Goal: Task Accomplishment & Management: Manage account settings

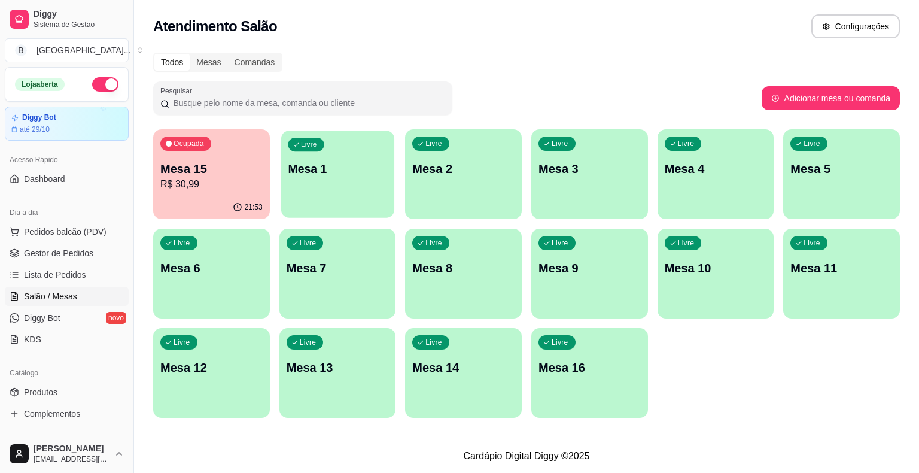
click at [298, 176] on p "Mesa 1" at bounding box center [337, 169] width 99 height 16
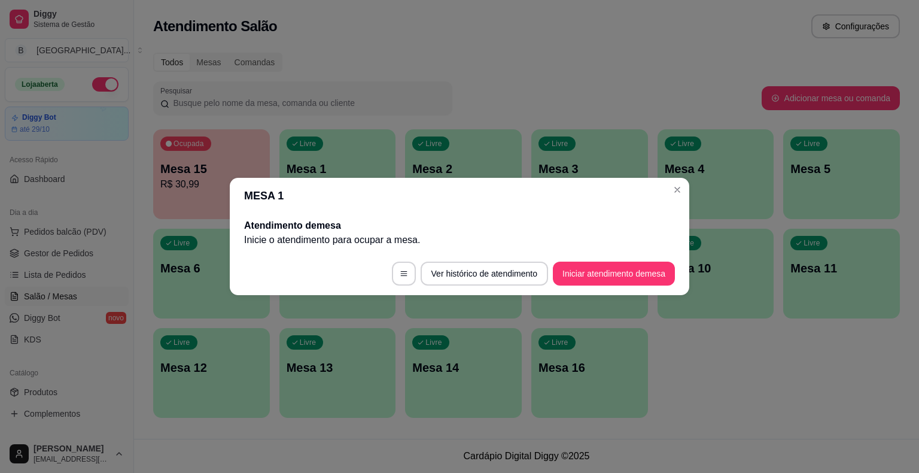
click at [640, 289] on footer "Ver histórico de atendimento Iniciar atendimento de mesa" at bounding box center [460, 273] width 460 height 43
click at [640, 279] on button "Iniciar atendimento de mesa" at bounding box center [614, 273] width 118 height 23
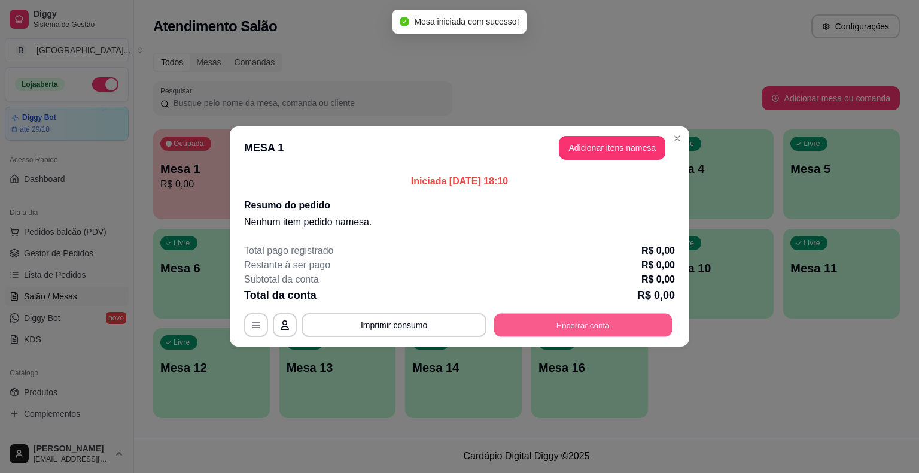
click at [616, 326] on button "Encerrar conta" at bounding box center [583, 325] width 178 height 23
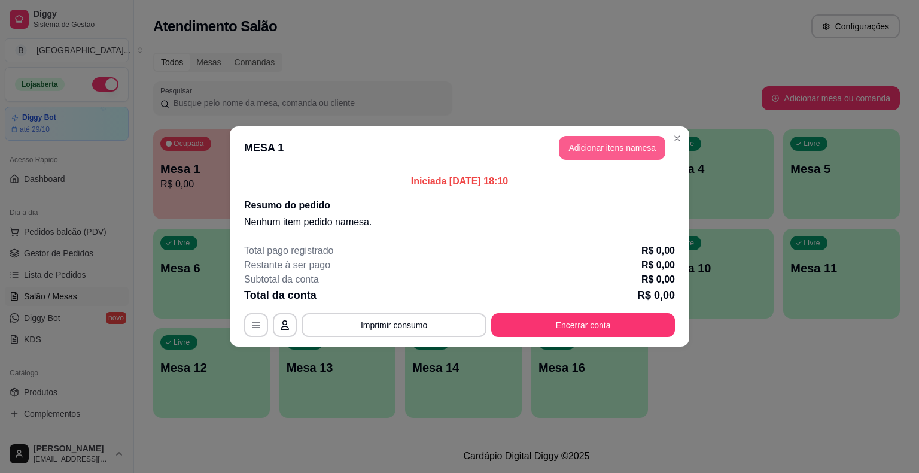
click at [639, 143] on button "Adicionar itens na mesa" at bounding box center [612, 148] width 107 height 24
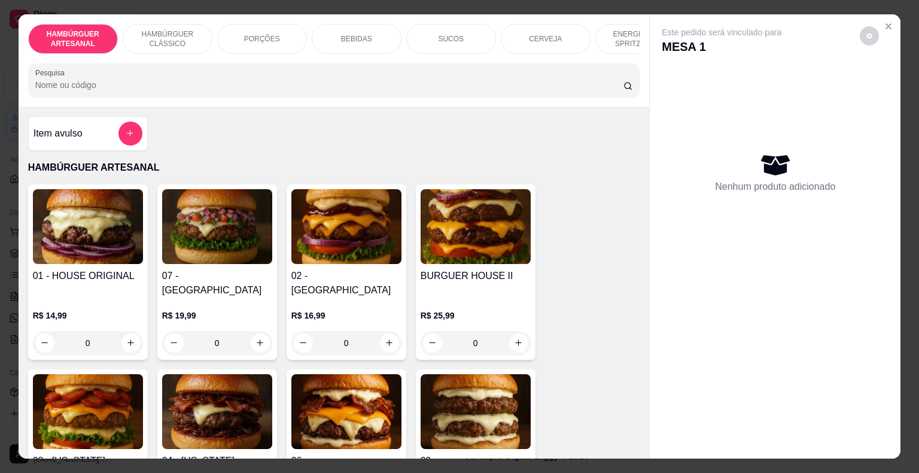
click at [285, 31] on div "PORÇÕES" at bounding box center [262, 39] width 90 height 30
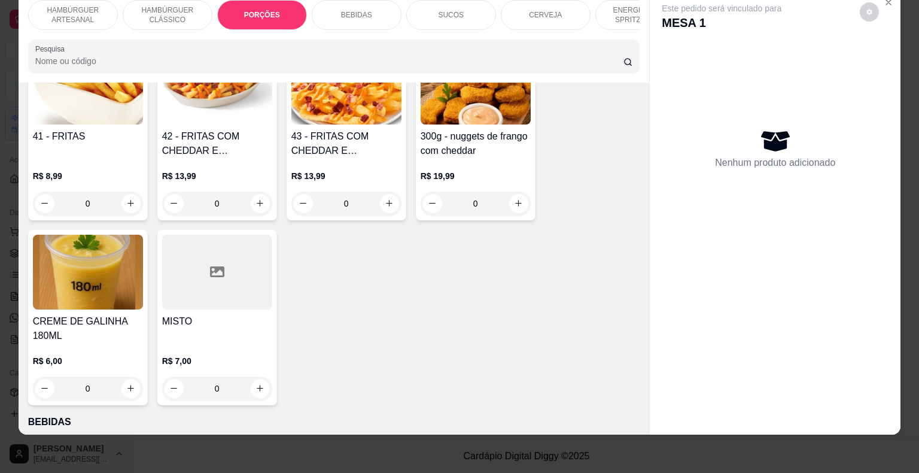
scroll to position [1074, 0]
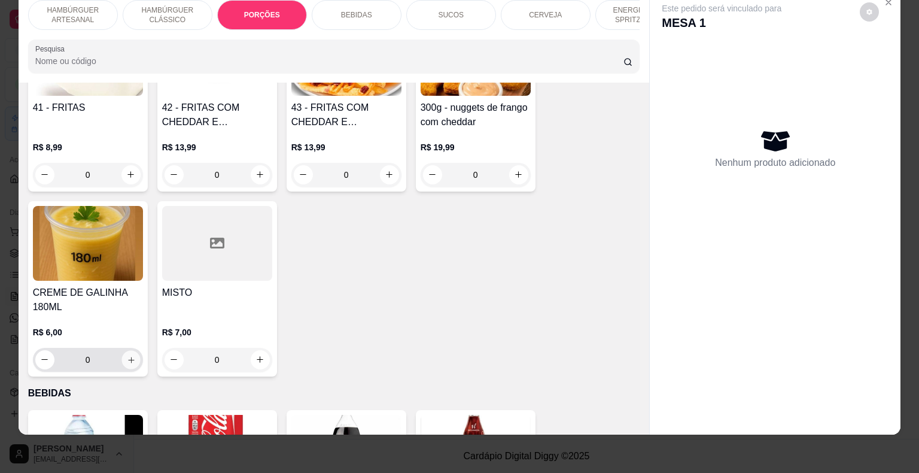
click at [129, 355] on icon "increase-product-quantity" at bounding box center [130, 359] width 9 height 9
type input "1"
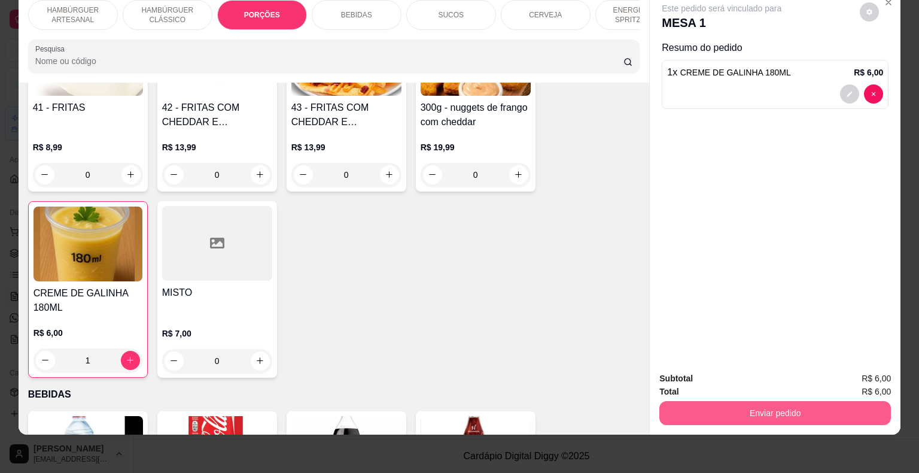
click at [843, 401] on button "Enviar pedido" at bounding box center [776, 413] width 232 height 24
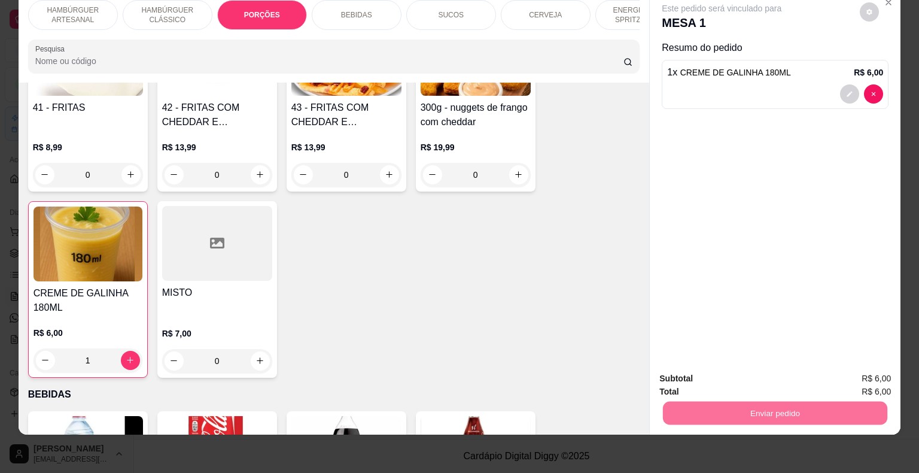
click at [868, 374] on button "Enviar pedido" at bounding box center [860, 374] width 66 height 22
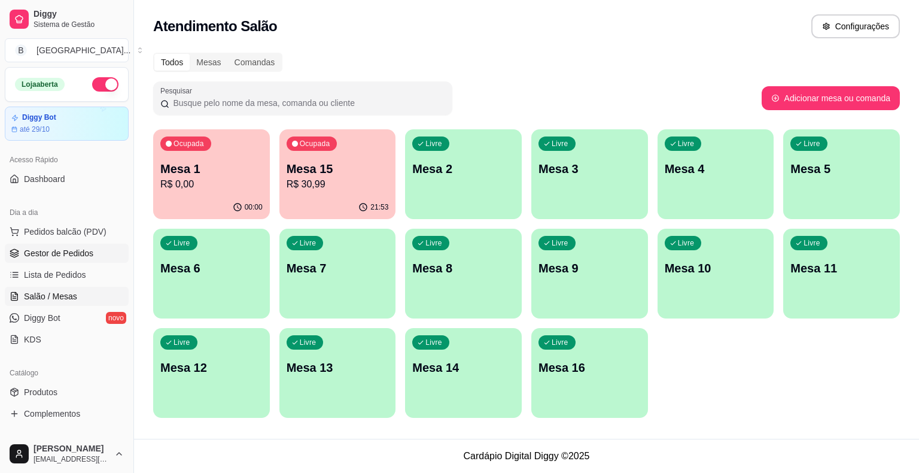
click at [94, 257] on link "Gestor de Pedidos" at bounding box center [67, 253] width 124 height 19
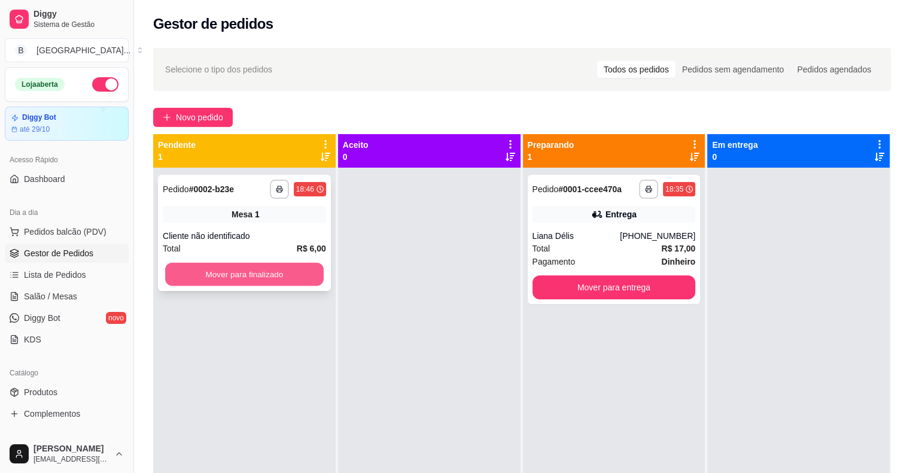
click at [218, 267] on button "Mover para finalizado" at bounding box center [244, 274] width 159 height 23
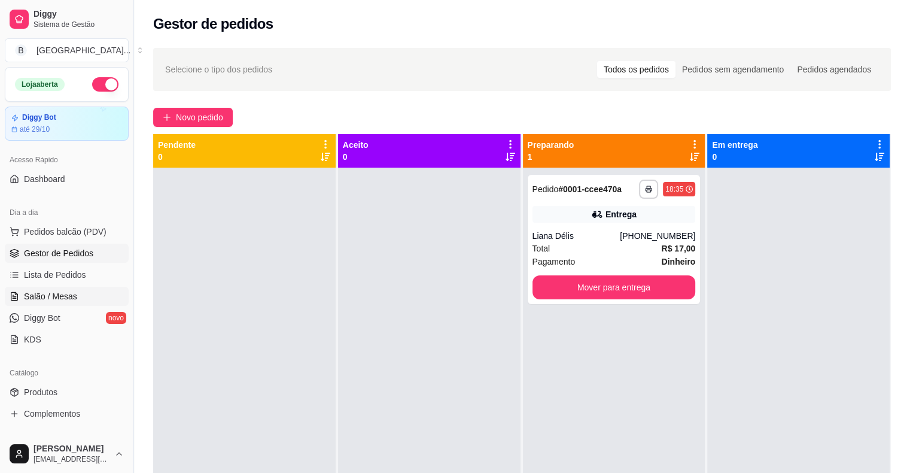
click at [76, 292] on link "Salão / Mesas" at bounding box center [67, 296] width 124 height 19
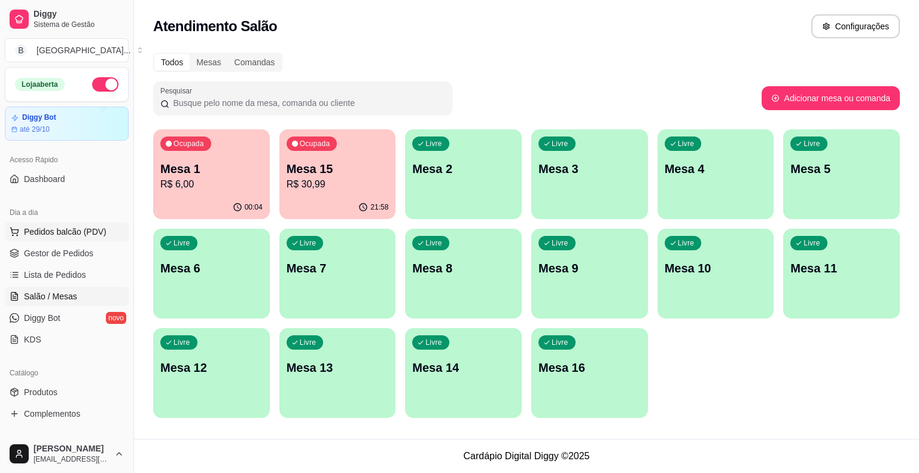
click at [50, 226] on span "Pedidos balcão (PDV)" at bounding box center [65, 232] width 83 height 12
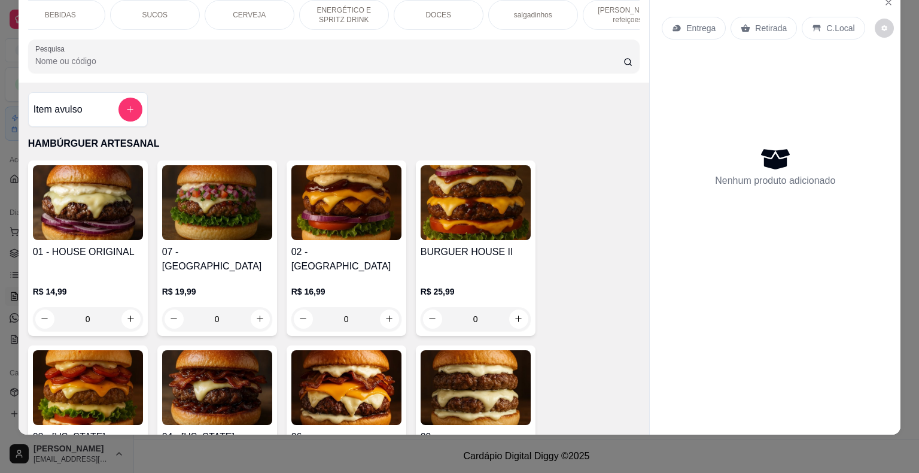
scroll to position [0, 329]
click at [620, 13] on div "[PERSON_NAME] refeiçoes" at bounding box center [596, 15] width 90 height 30
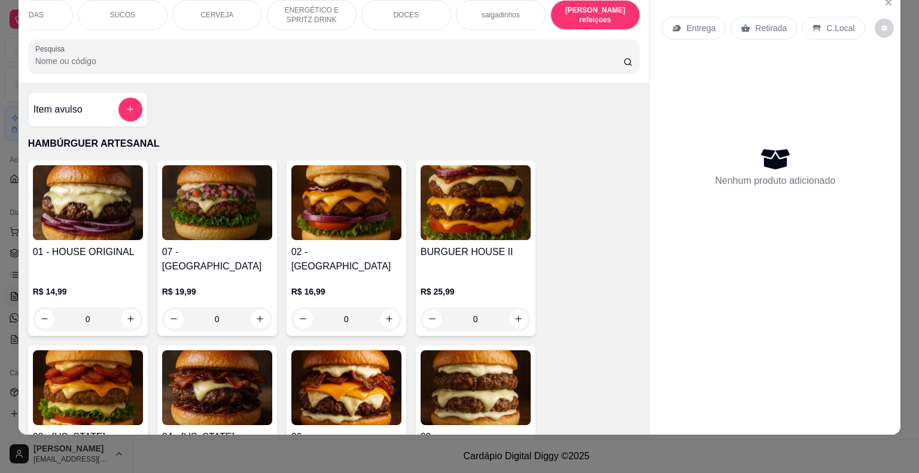
scroll to position [3490, 0]
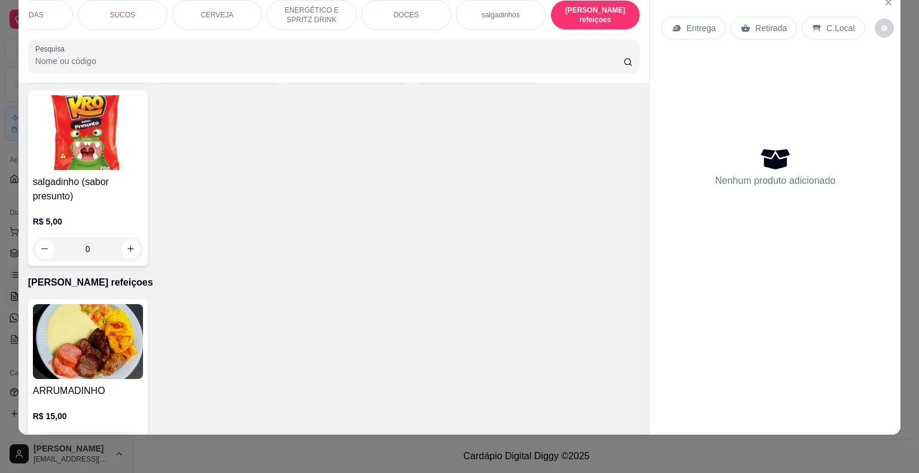
click at [73, 304] on img at bounding box center [88, 341] width 110 height 75
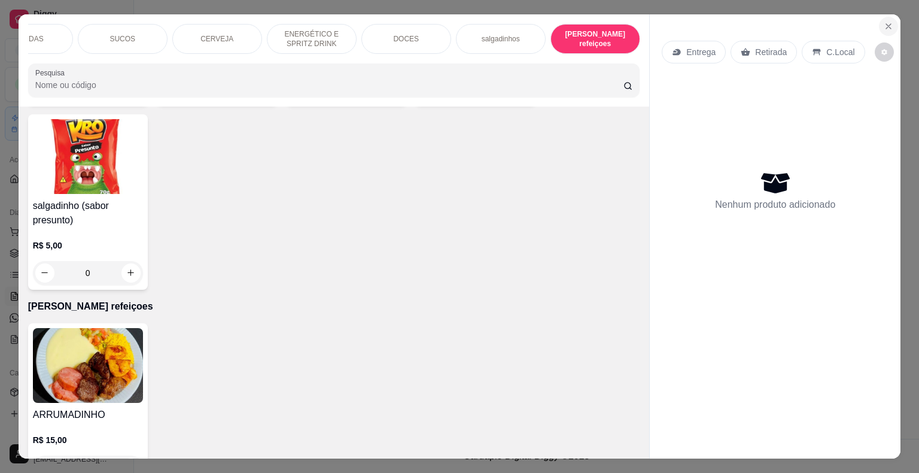
click at [879, 27] on button "Close" at bounding box center [888, 26] width 19 height 19
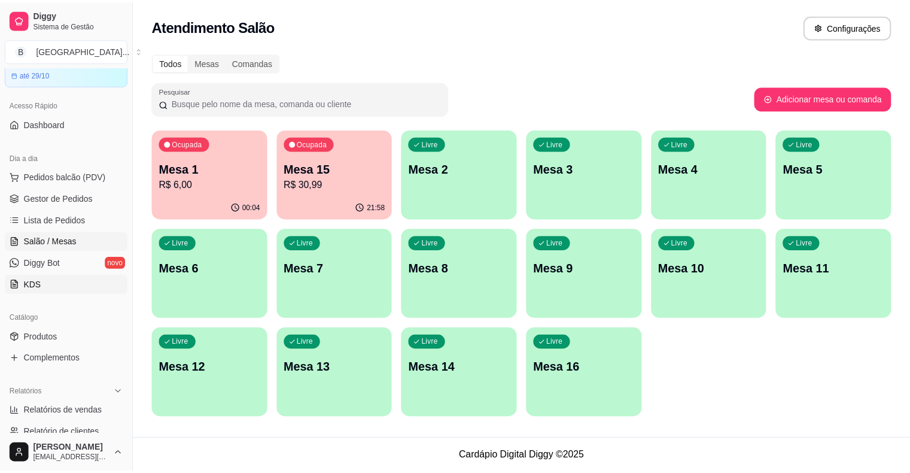
scroll to position [120, 0]
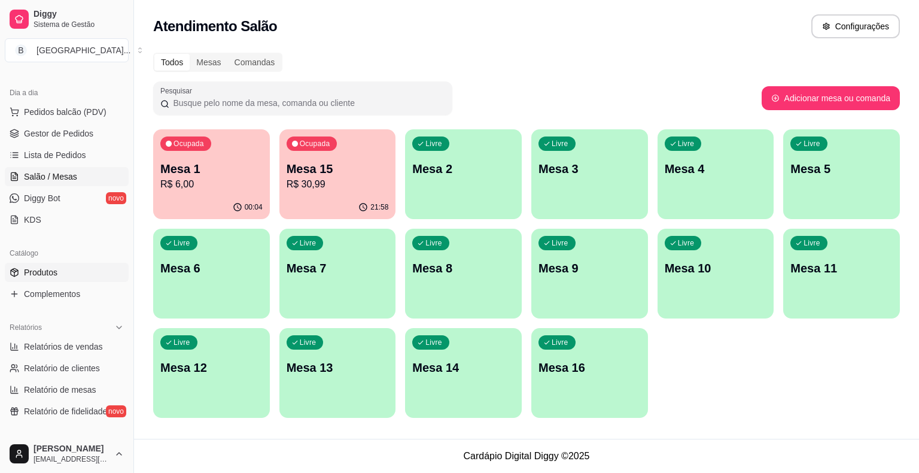
click at [60, 272] on link "Produtos" at bounding box center [67, 272] width 124 height 19
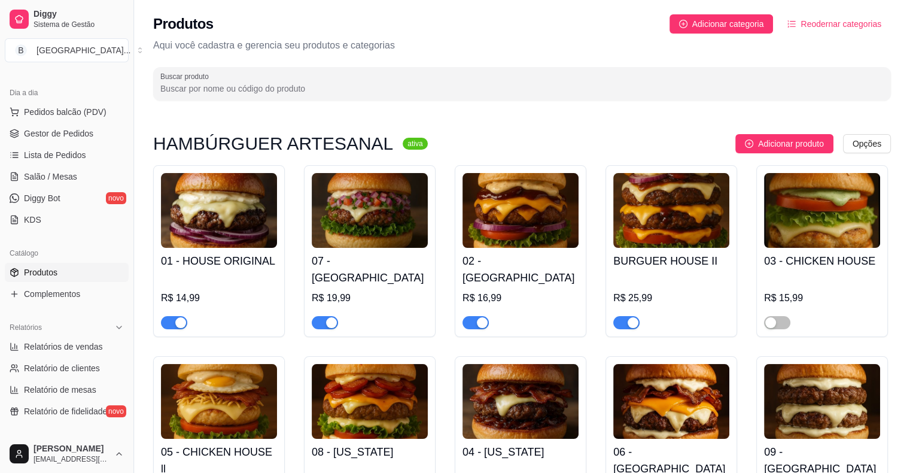
scroll to position [419, 0]
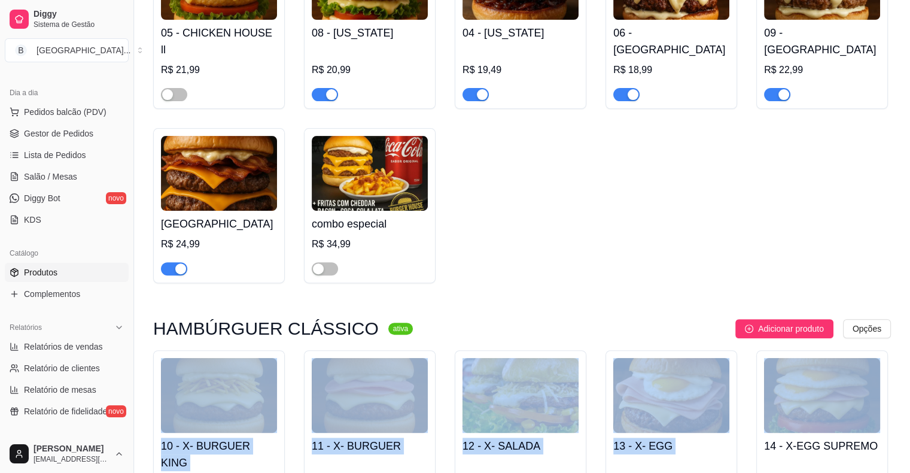
drag, startPoint x: 907, startPoint y: 279, endPoint x: 918, endPoint y: 329, distance: 50.8
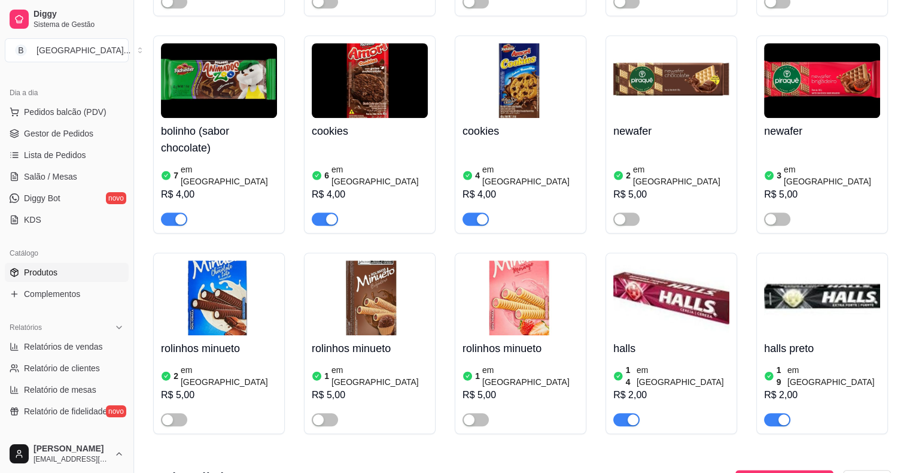
scroll to position [5939, 0]
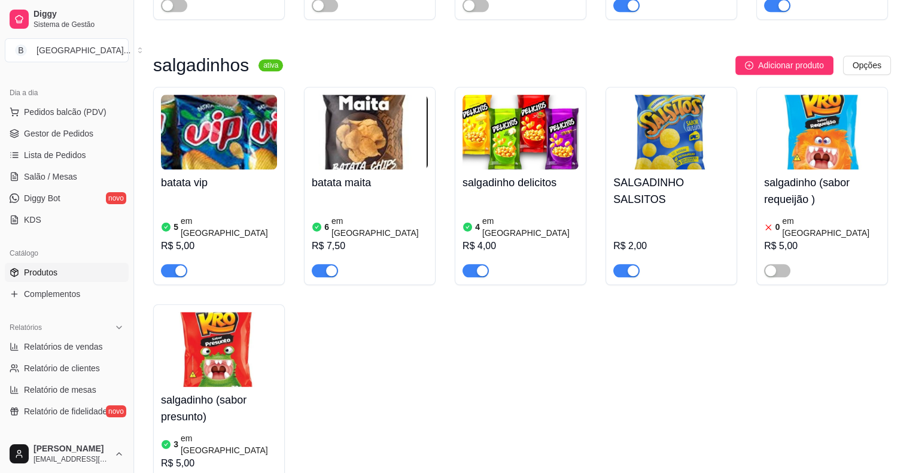
drag, startPoint x: 909, startPoint y: 459, endPoint x: 916, endPoint y: 457, distance: 6.8
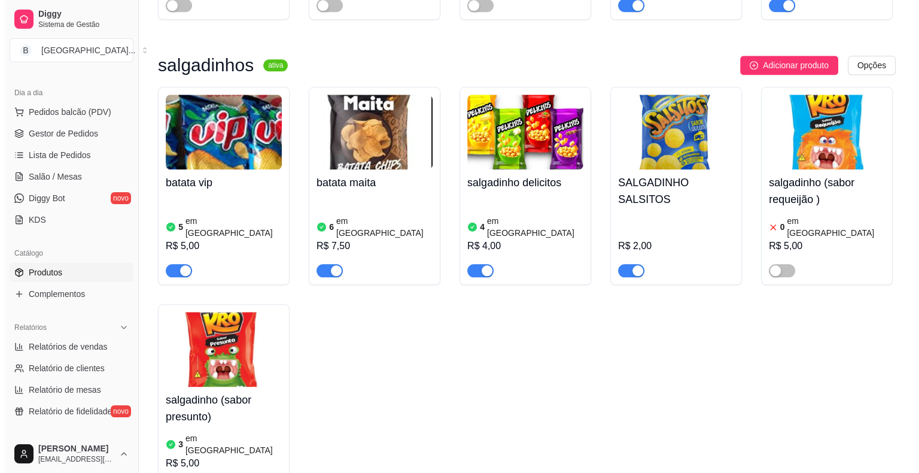
scroll to position [6170, 0]
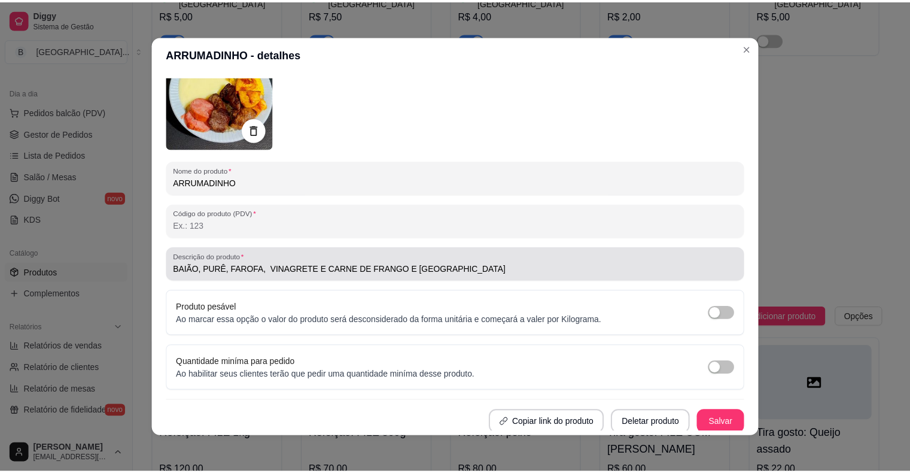
scroll to position [80, 0]
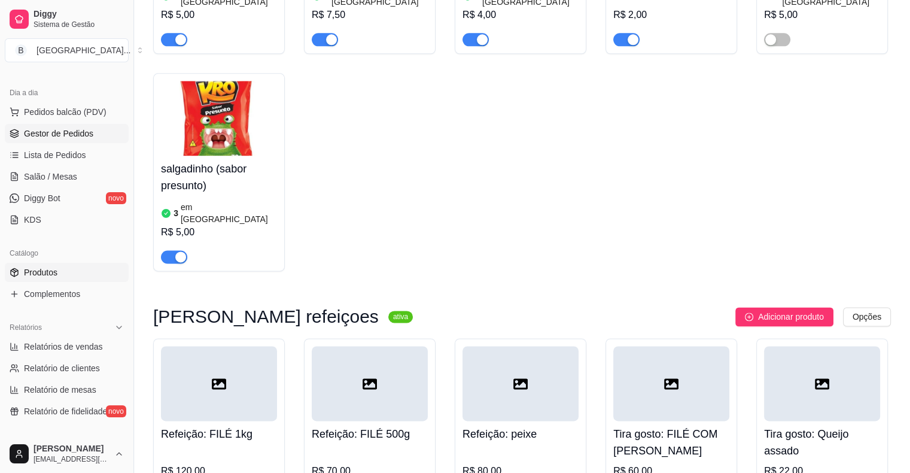
click at [57, 138] on span "Gestor de Pedidos" at bounding box center [58, 133] width 69 height 12
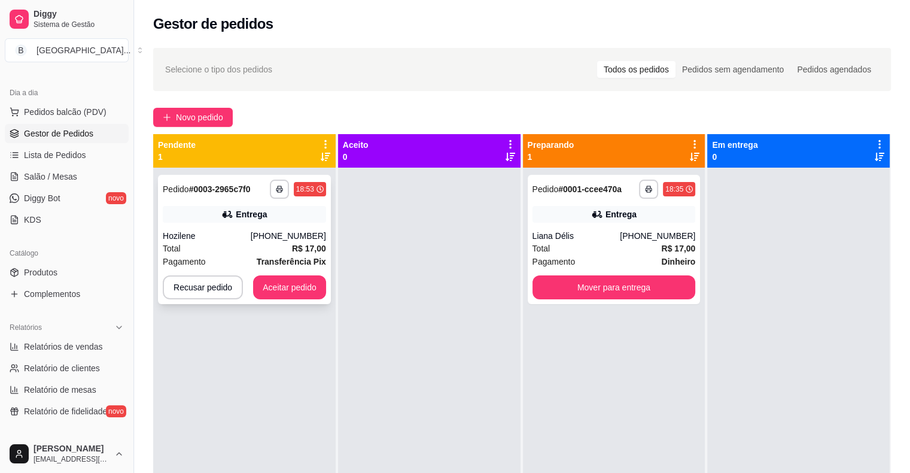
click at [299, 230] on div "(86) 98174-9502" at bounding box center [288, 236] width 75 height 12
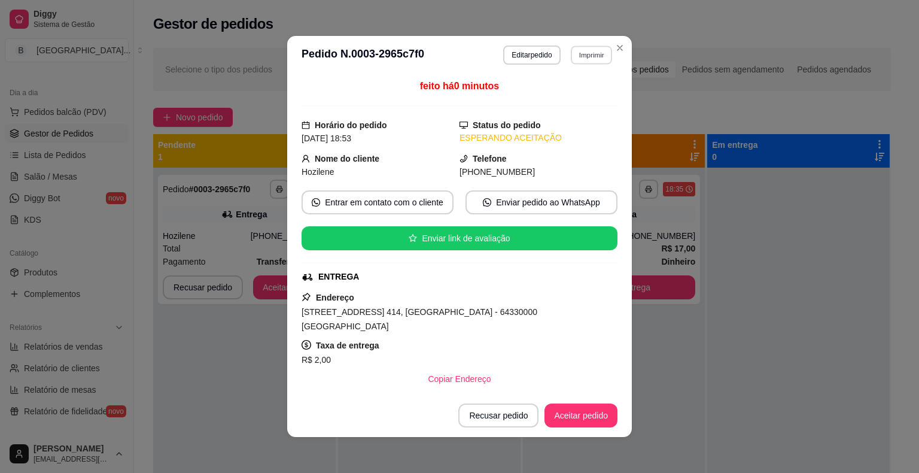
click at [583, 58] on button "Imprimir" at bounding box center [591, 54] width 41 height 19
click at [572, 97] on button "IMPRESSORA" at bounding box center [565, 96] width 87 height 19
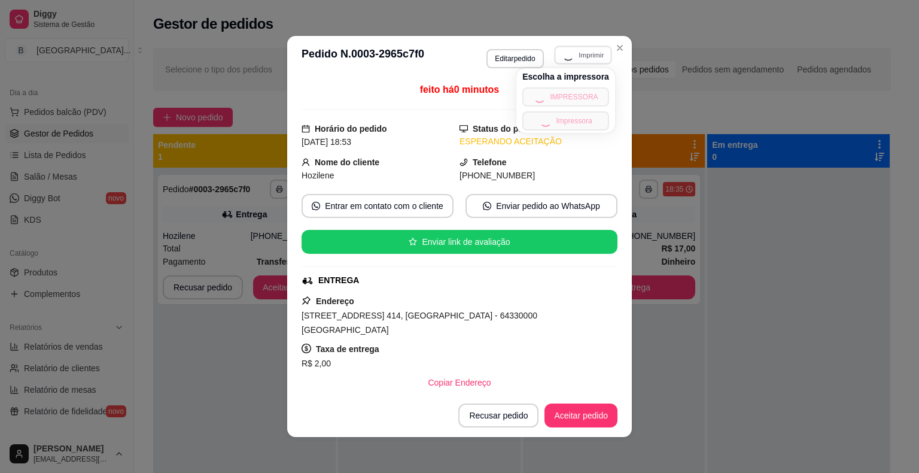
click at [591, 103] on div "Escolha a impressora IMPRESSORA Impressora" at bounding box center [565, 100] width 99 height 65
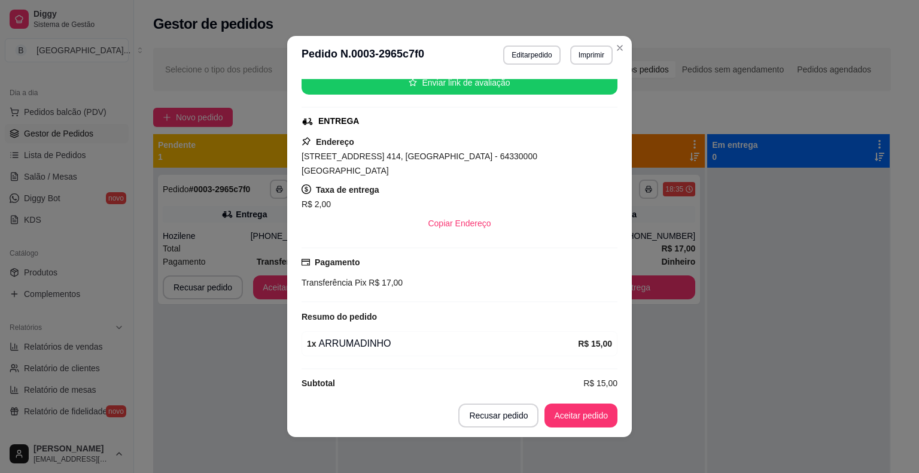
scroll to position [153, 0]
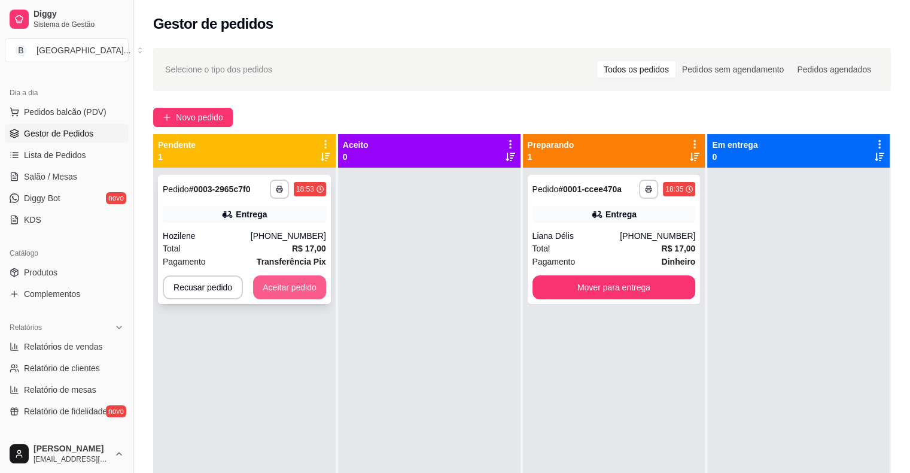
click at [271, 281] on button "Aceitar pedido" at bounding box center [289, 287] width 73 height 24
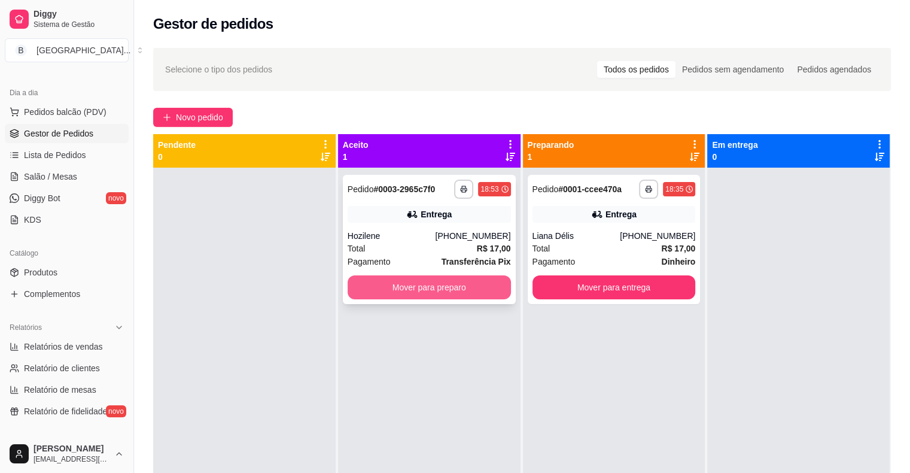
click at [363, 280] on button "Mover para preparo" at bounding box center [429, 287] width 163 height 24
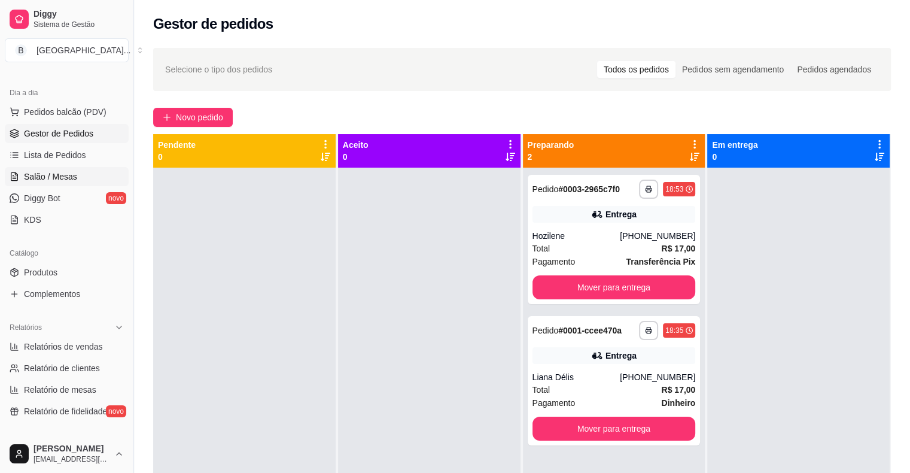
click at [36, 171] on span "Salão / Mesas" at bounding box center [50, 177] width 53 height 12
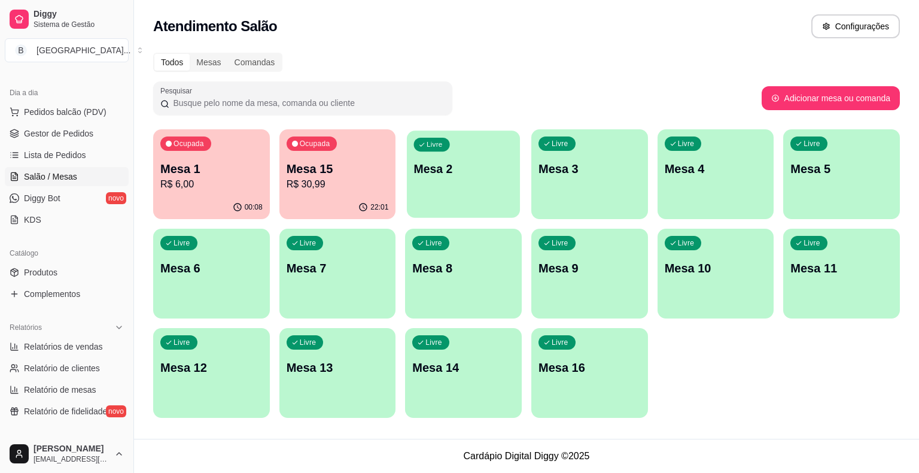
click at [426, 186] on div "Livre Mesa 2" at bounding box center [463, 166] width 113 height 73
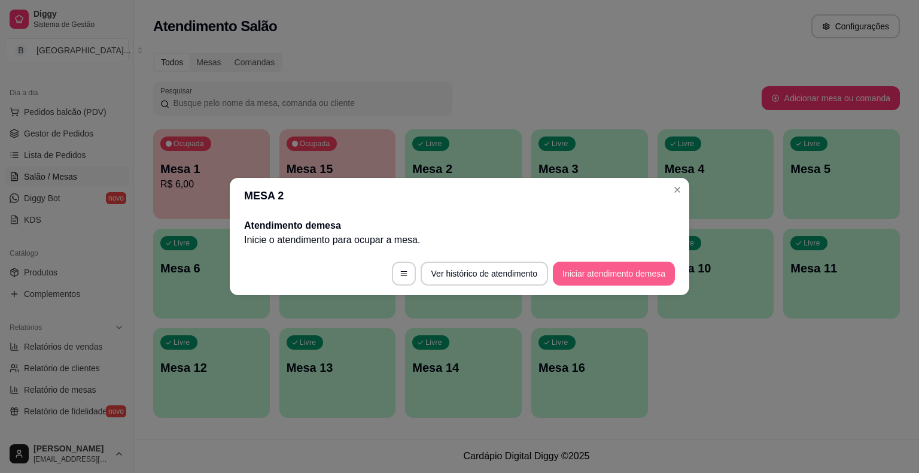
click at [582, 276] on button "Iniciar atendimento de mesa" at bounding box center [614, 274] width 122 height 24
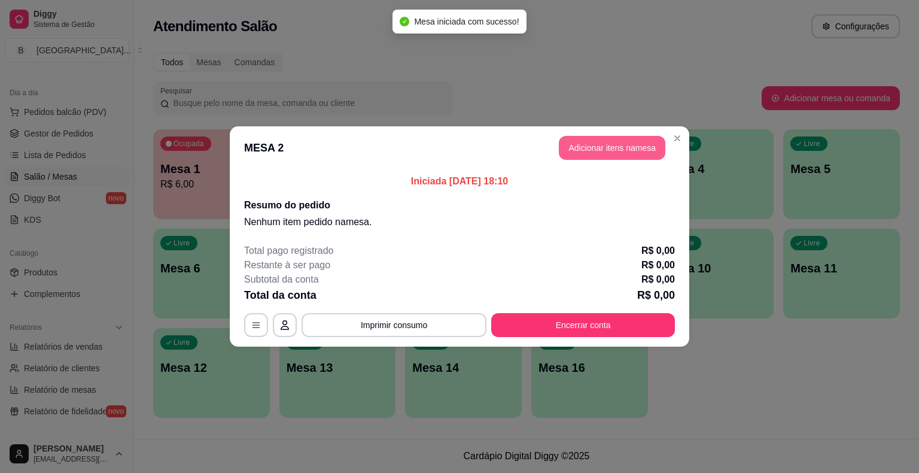
click at [594, 143] on button "Adicionar itens na mesa" at bounding box center [612, 148] width 107 height 24
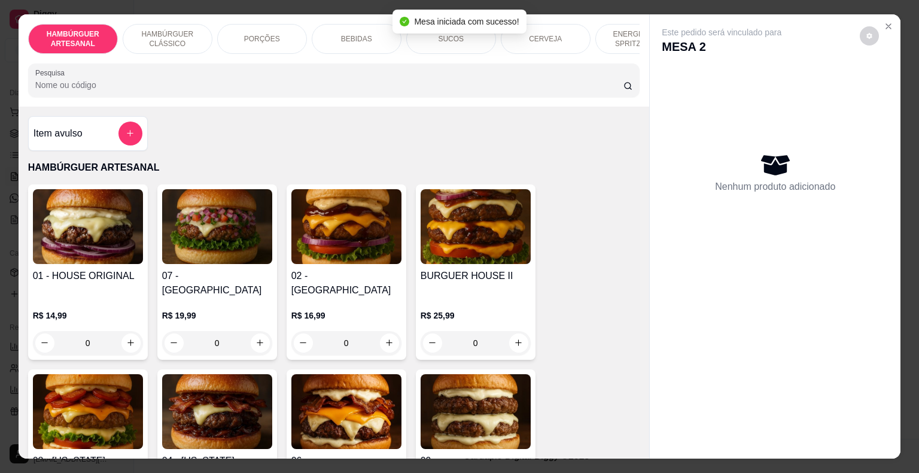
click at [246, 38] on p "PORÇÕES" at bounding box center [262, 39] width 36 height 10
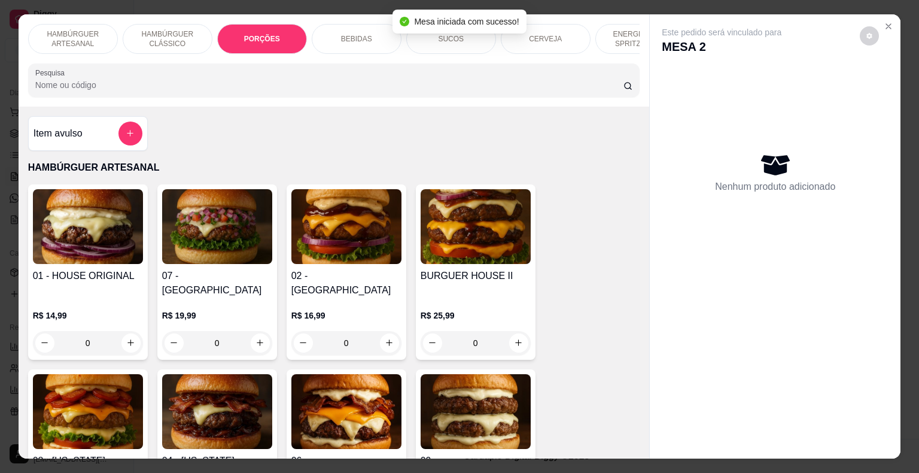
scroll to position [29, 0]
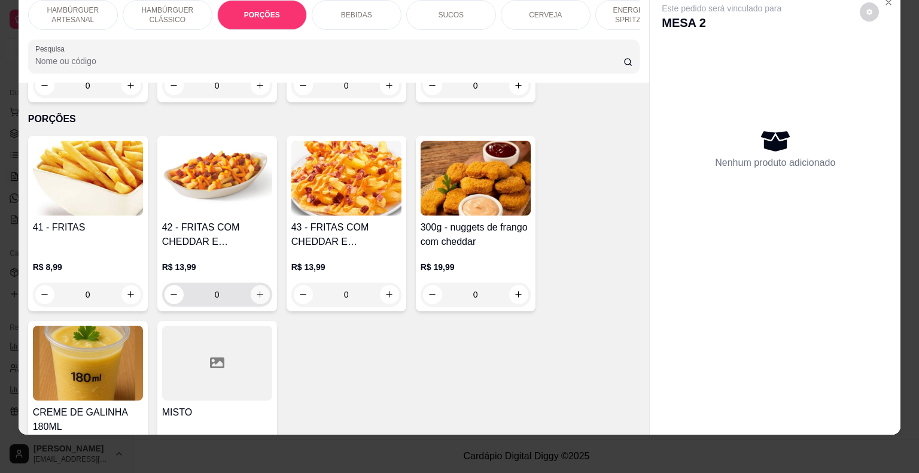
click at [260, 282] on div "0" at bounding box center [217, 294] width 105 height 24
type input "1"
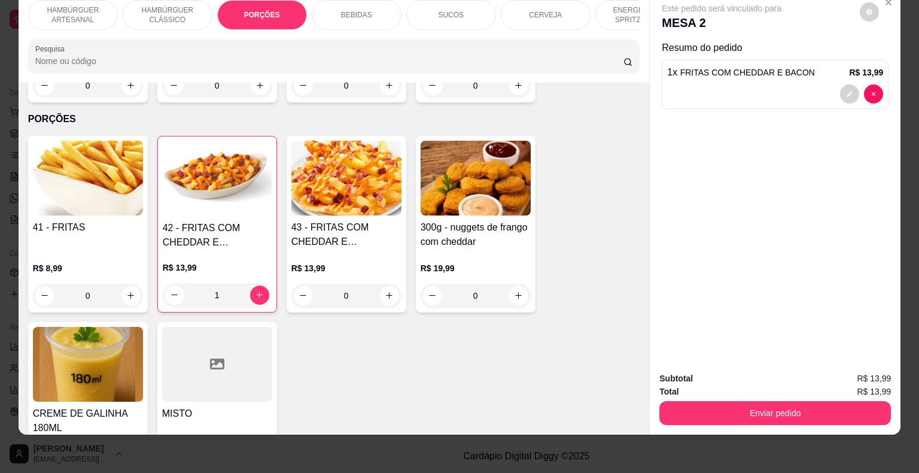
click at [50, 6] on p "HAMBÚRGUER ARTESANAL" at bounding box center [72, 14] width 69 height 19
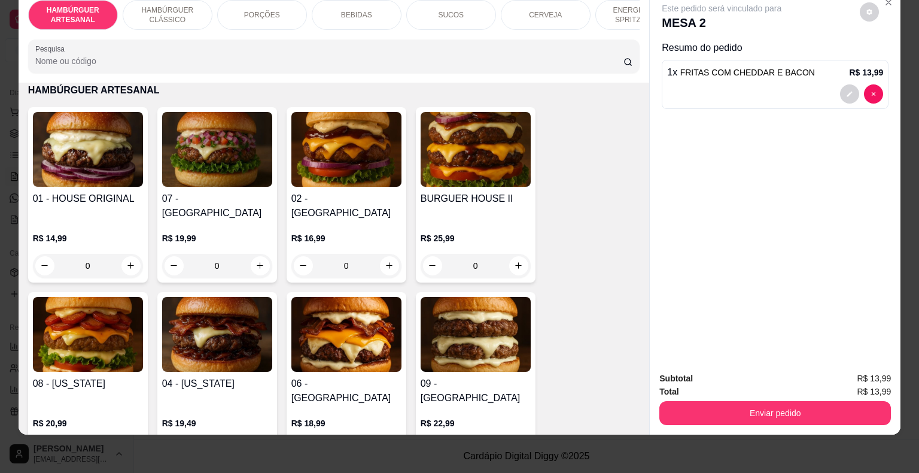
click at [156, 18] on div "HAMBÚRGUER CLÁSSICO" at bounding box center [168, 15] width 90 height 30
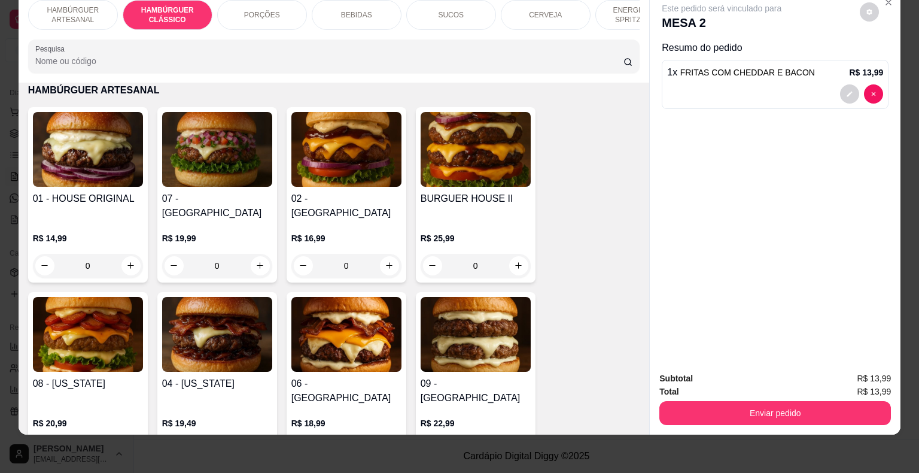
scroll to position [589, 0]
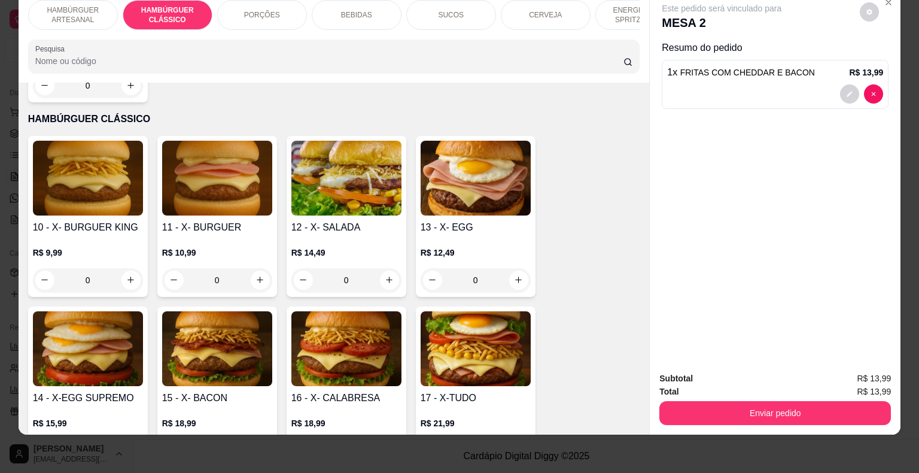
click at [134, 268] on div "0" at bounding box center [88, 280] width 110 height 24
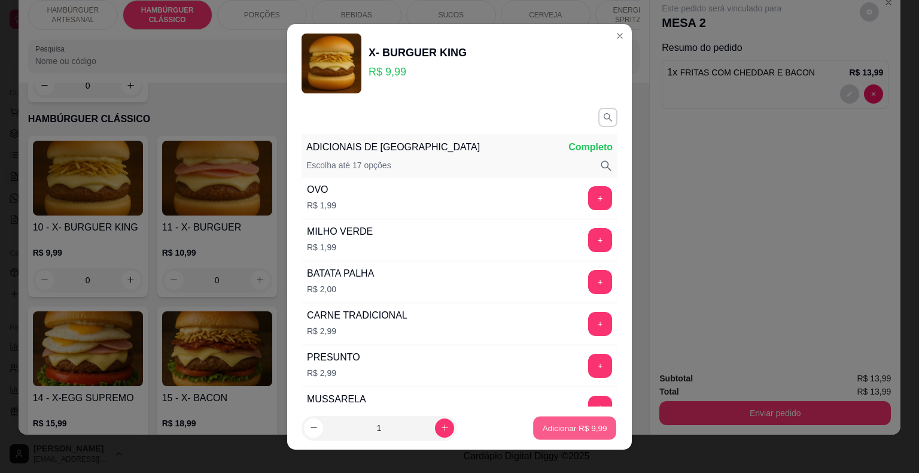
click at [558, 433] on p "Adicionar R$ 9,99" at bounding box center [574, 427] width 65 height 11
type input "1"
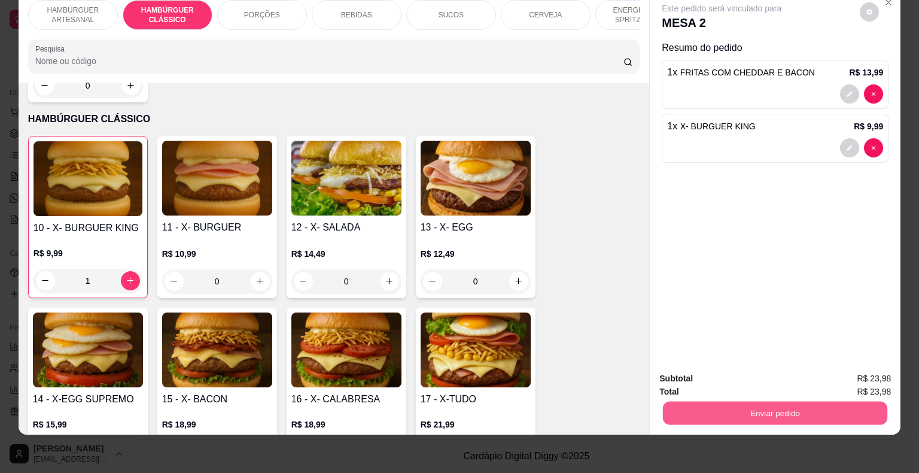
click at [695, 402] on button "Enviar pedido" at bounding box center [775, 413] width 224 height 23
click at [866, 373] on button "Enviar pedido" at bounding box center [860, 374] width 68 height 23
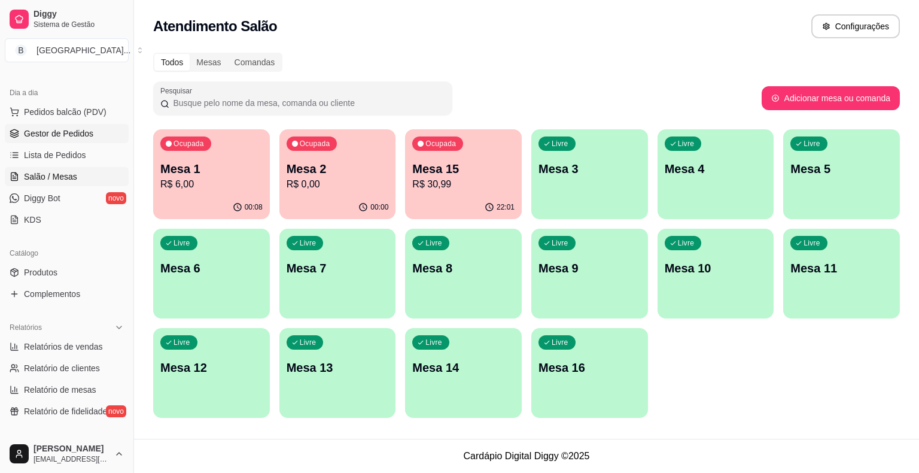
click at [83, 124] on link "Gestor de Pedidos" at bounding box center [67, 133] width 124 height 19
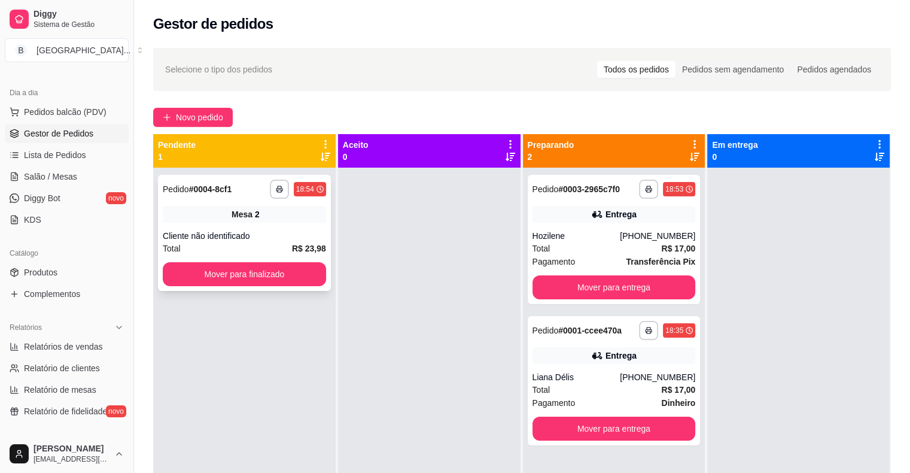
click at [311, 237] on div "Cliente não identificado" at bounding box center [244, 236] width 163 height 12
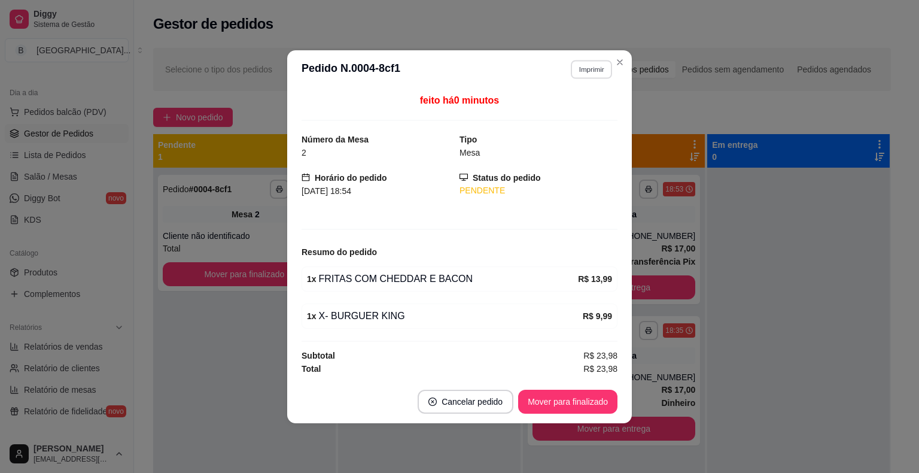
click at [601, 73] on button "Imprimir" at bounding box center [591, 69] width 41 height 19
click at [586, 116] on button "IMPRESSORA" at bounding box center [570, 111] width 84 height 19
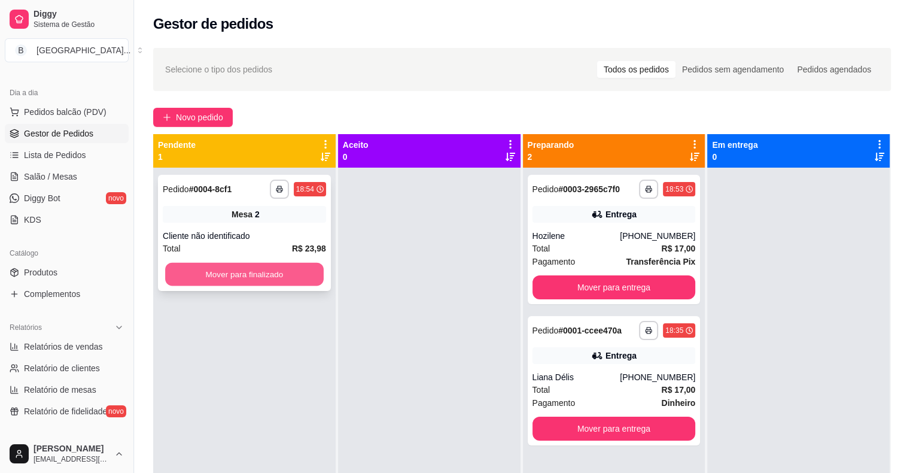
click at [276, 284] on button "Mover para finalizado" at bounding box center [244, 274] width 159 height 23
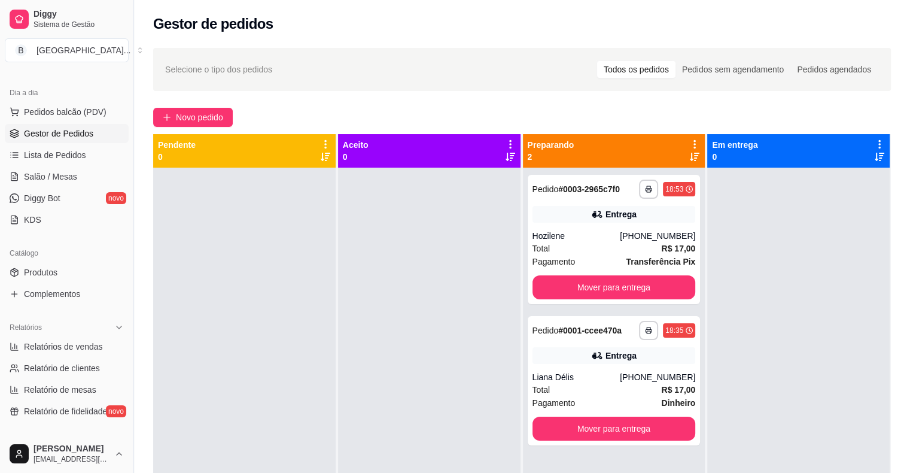
click at [44, 281] on ul "Produtos Complementos" at bounding box center [67, 283] width 124 height 41
click at [68, 114] on span "Pedidos balcão (PDV)" at bounding box center [65, 112] width 83 height 12
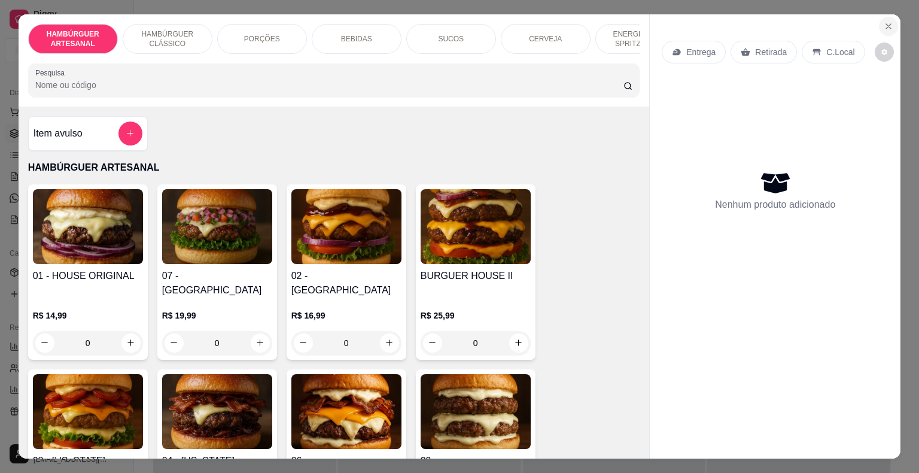
click at [886, 26] on icon "Close" at bounding box center [889, 27] width 10 height 10
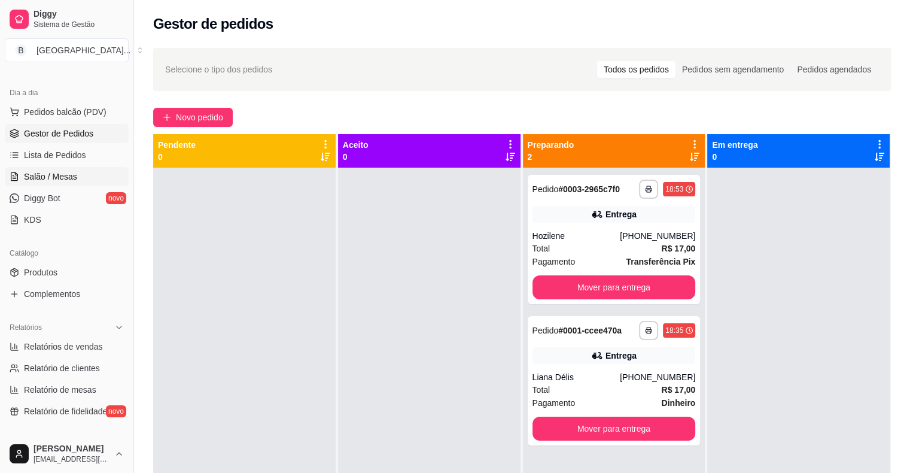
click at [23, 174] on link "Salão / Mesas" at bounding box center [67, 176] width 124 height 19
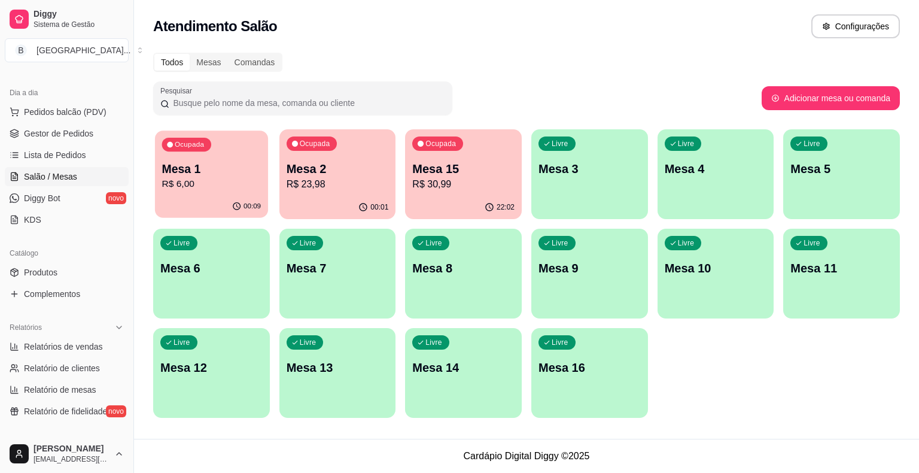
click at [234, 193] on div "Ocupada Mesa 1 R$ 6,00" at bounding box center [211, 162] width 113 height 65
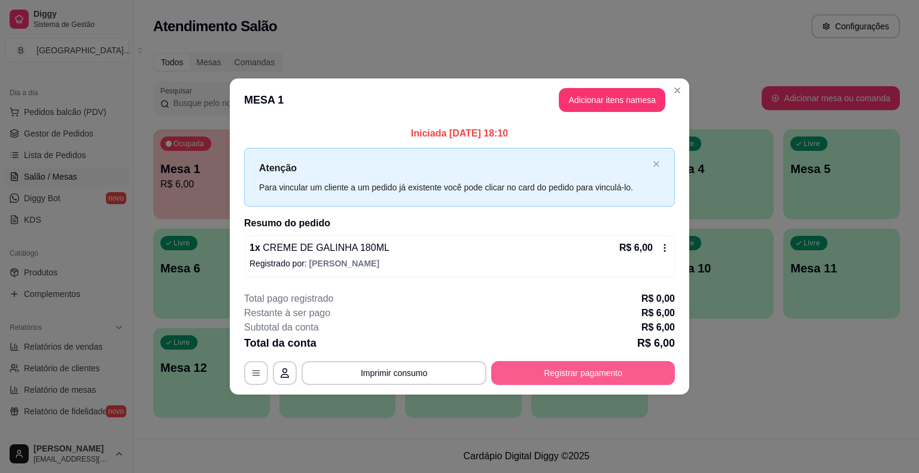
click at [588, 363] on button "Registrar pagamento" at bounding box center [583, 373] width 184 height 24
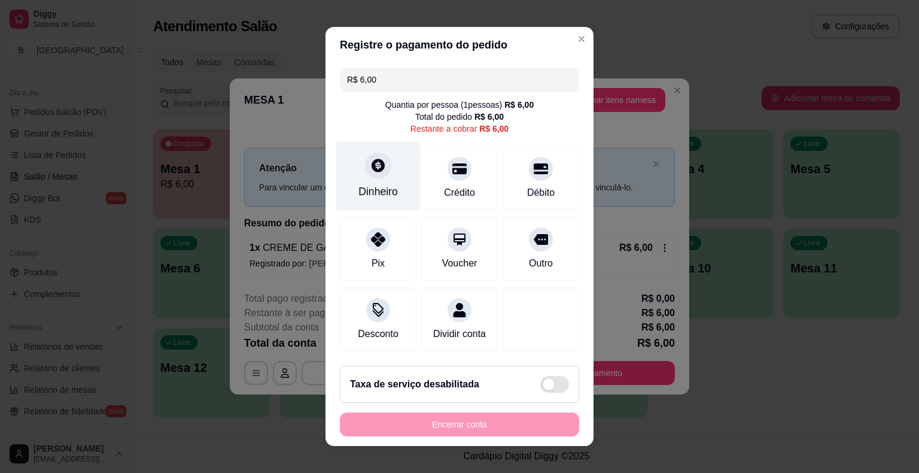
click at [376, 175] on div at bounding box center [378, 165] width 26 height 26
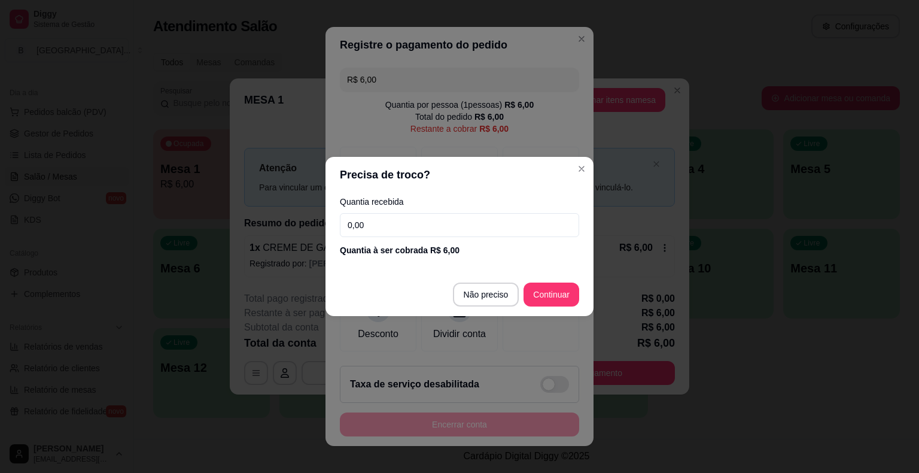
click at [376, 219] on input "0,00" at bounding box center [459, 225] width 239 height 24
type input "10,00"
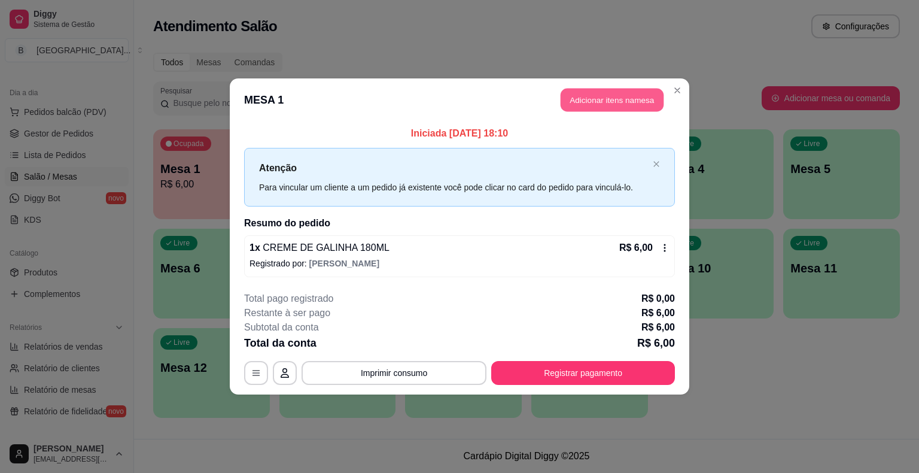
click at [636, 92] on button "Adicionar itens na mesa" at bounding box center [612, 100] width 103 height 23
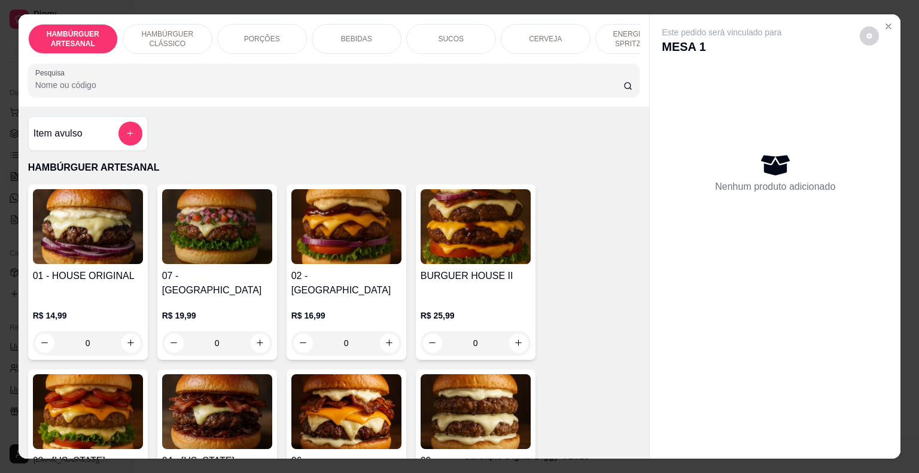
click at [294, 32] on div "PORÇÕES" at bounding box center [262, 39] width 90 height 30
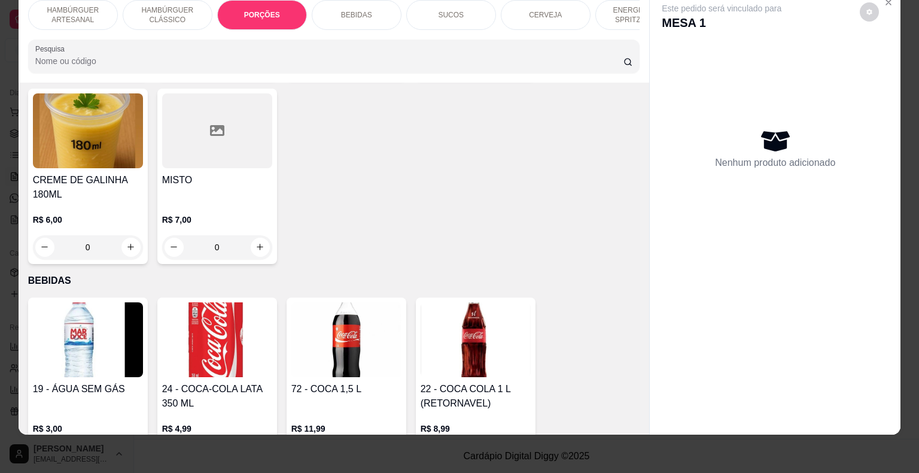
scroll to position [1193, 0]
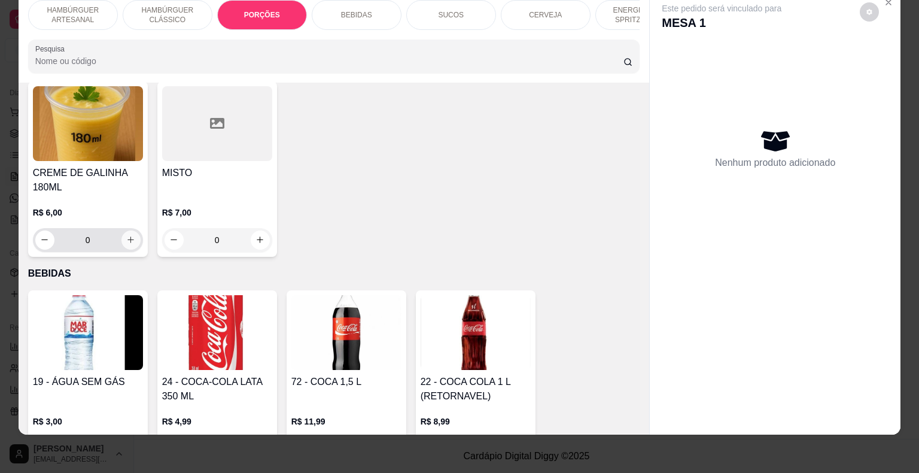
click at [126, 230] on button "increase-product-quantity" at bounding box center [130, 239] width 19 height 19
type input "1"
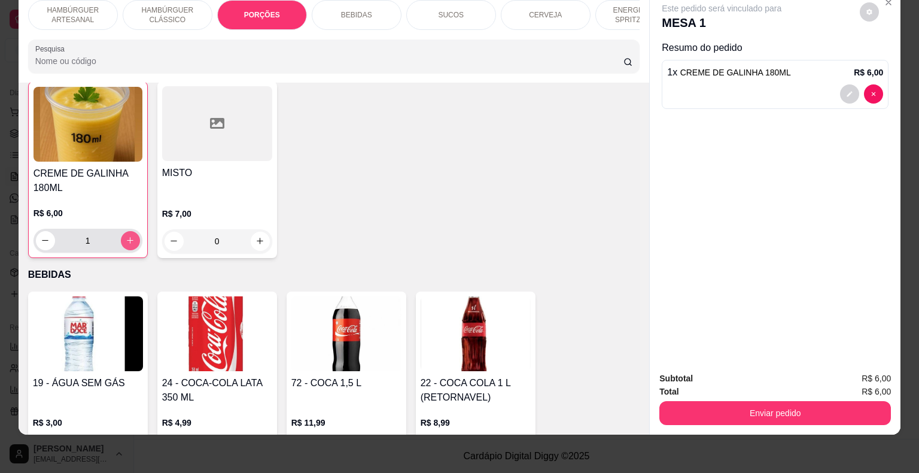
scroll to position [1194, 0]
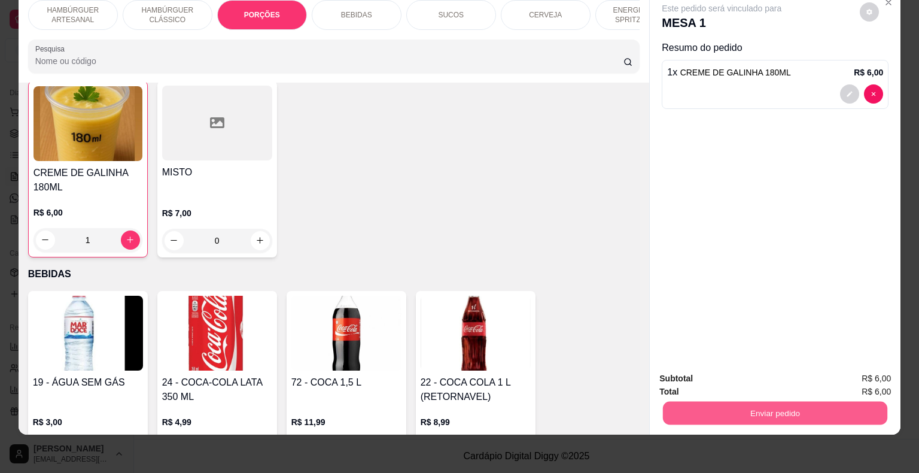
click at [872, 403] on button "Enviar pedido" at bounding box center [775, 413] width 224 height 23
click at [881, 370] on button "Enviar pedido" at bounding box center [860, 374] width 68 height 23
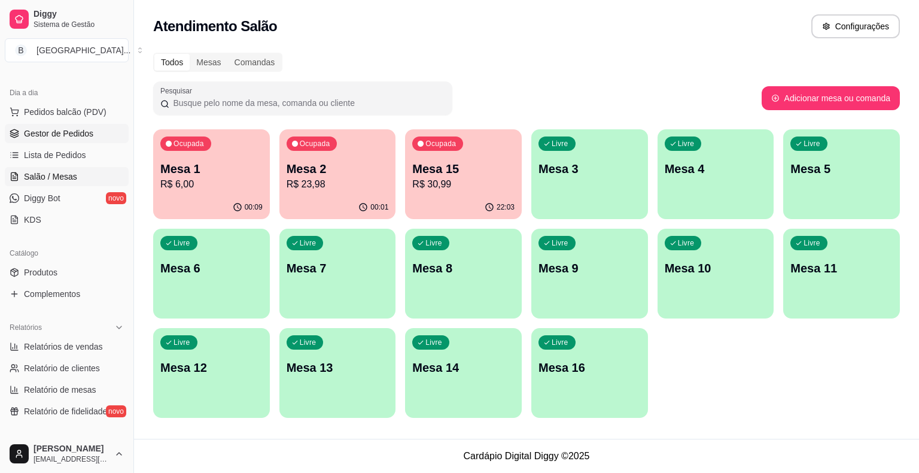
click at [54, 124] on link "Gestor de Pedidos" at bounding box center [67, 133] width 124 height 19
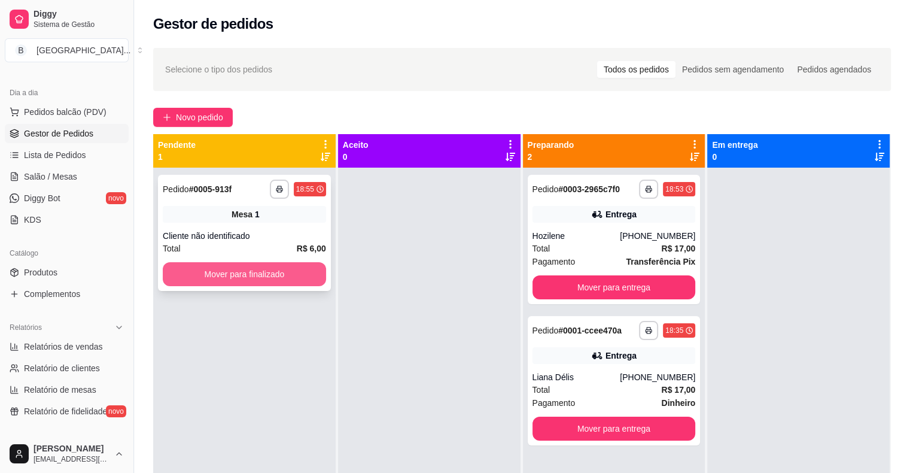
click at [280, 265] on button "Mover para finalizado" at bounding box center [244, 274] width 163 height 24
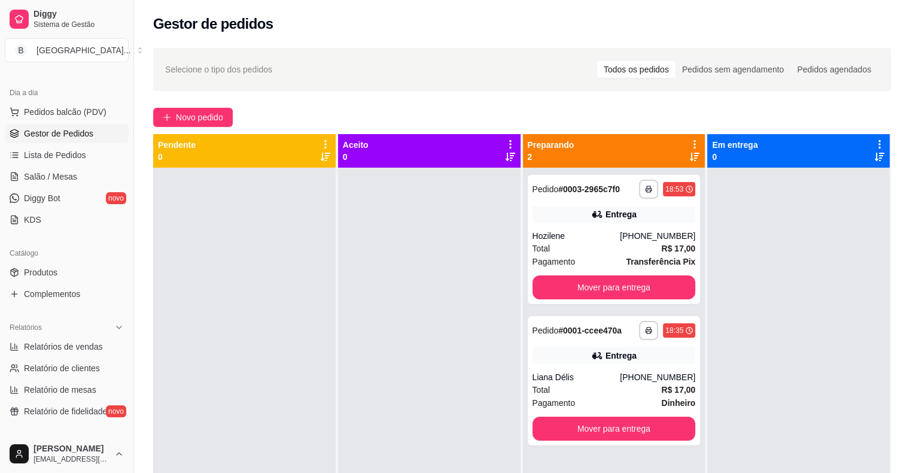
click at [65, 166] on ul "Pedidos balcão (PDV) Gestor de Pedidos Lista de Pedidos Salão / Mesas Diggy Bot…" at bounding box center [67, 165] width 124 height 127
click at [65, 167] on link "Salão / Mesas" at bounding box center [67, 176] width 124 height 19
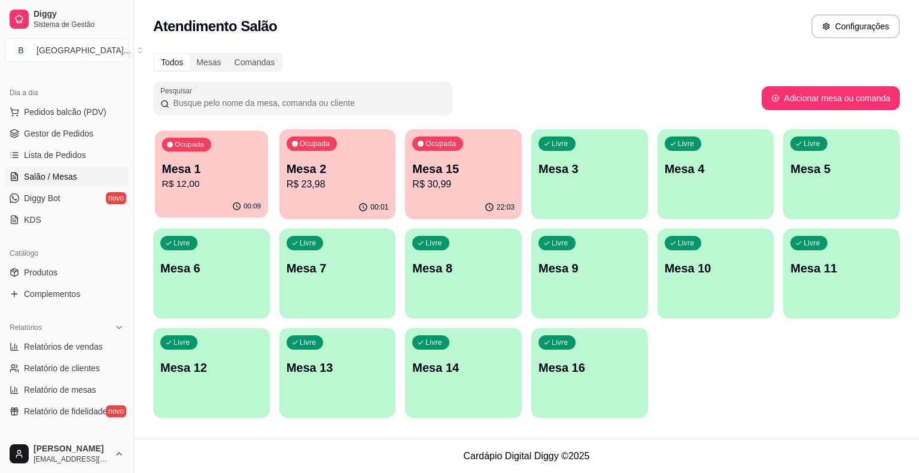
click at [227, 184] on p "R$ 12,00" at bounding box center [211, 184] width 99 height 14
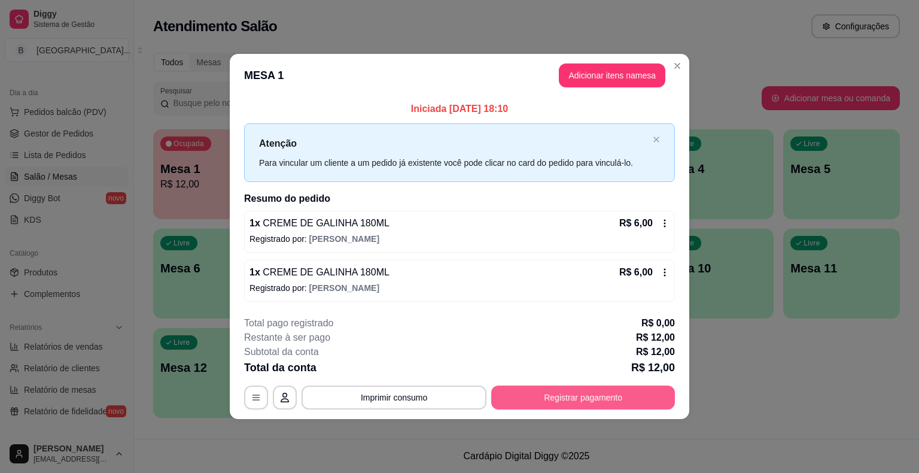
click at [563, 390] on button "Registrar pagamento" at bounding box center [583, 397] width 184 height 24
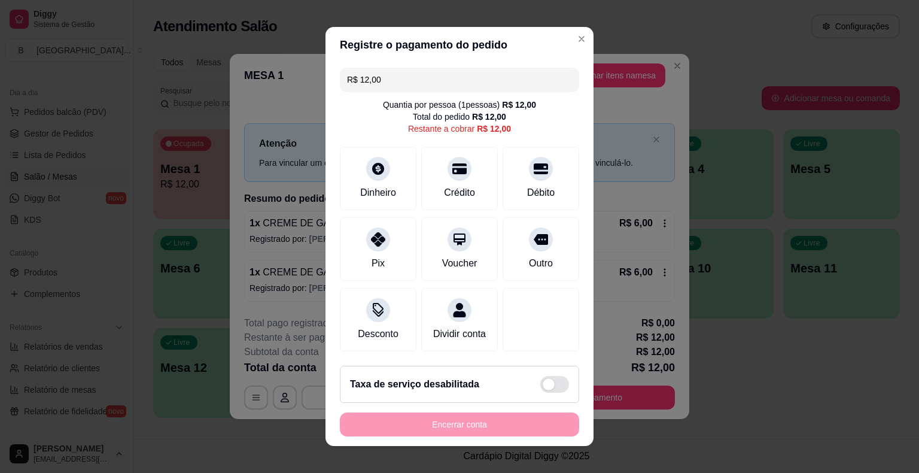
click at [416, 86] on input "R$ 12,00" at bounding box center [459, 80] width 225 height 24
click at [363, 188] on div "Dinheiro" at bounding box center [377, 192] width 39 height 16
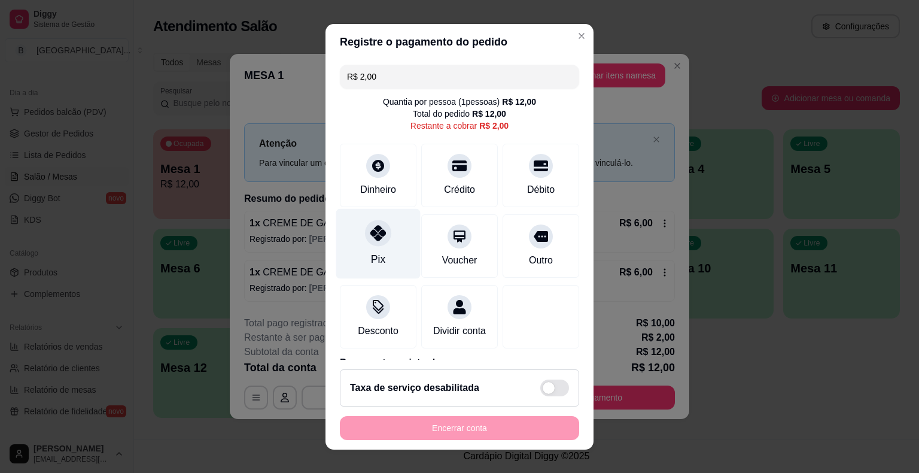
click at [370, 230] on icon at bounding box center [378, 233] width 16 height 16
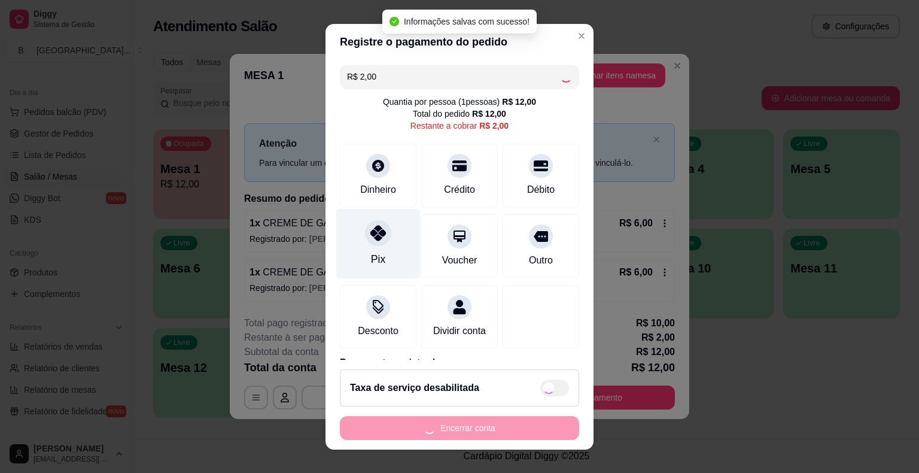
type input "R$ 0,00"
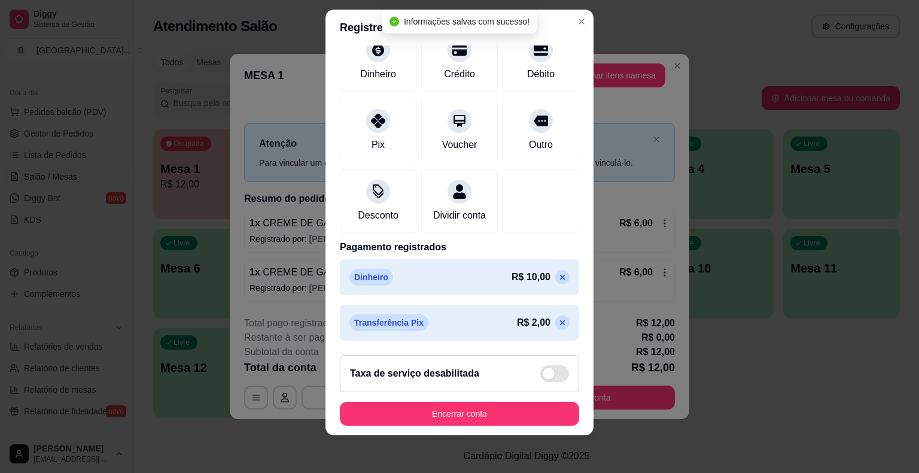
scroll to position [14, 0]
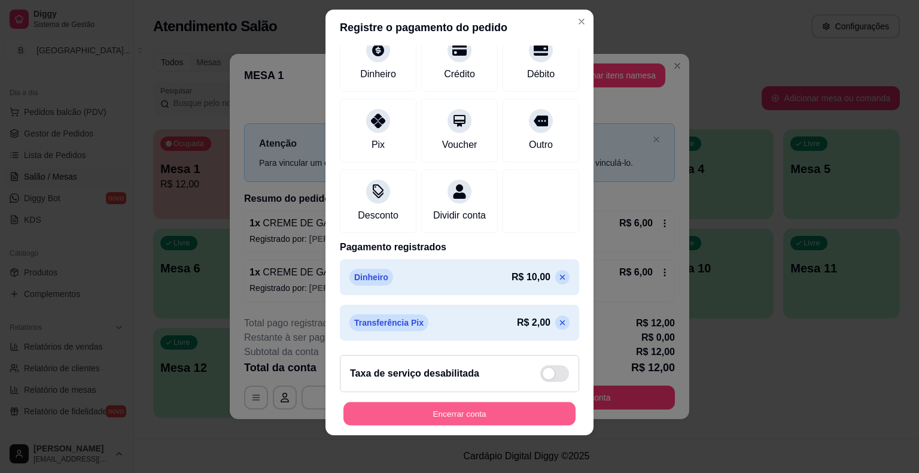
click at [417, 412] on button "Encerrar conta" at bounding box center [460, 413] width 232 height 23
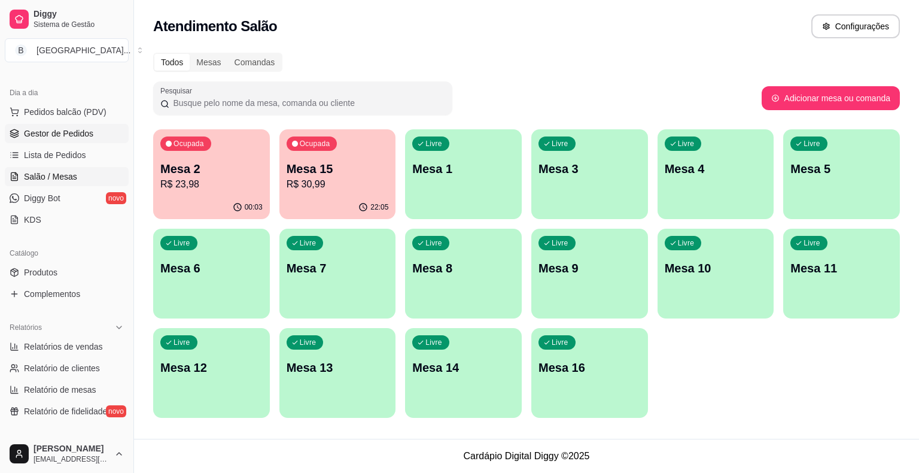
click at [60, 128] on span "Gestor de Pedidos" at bounding box center [58, 133] width 69 height 12
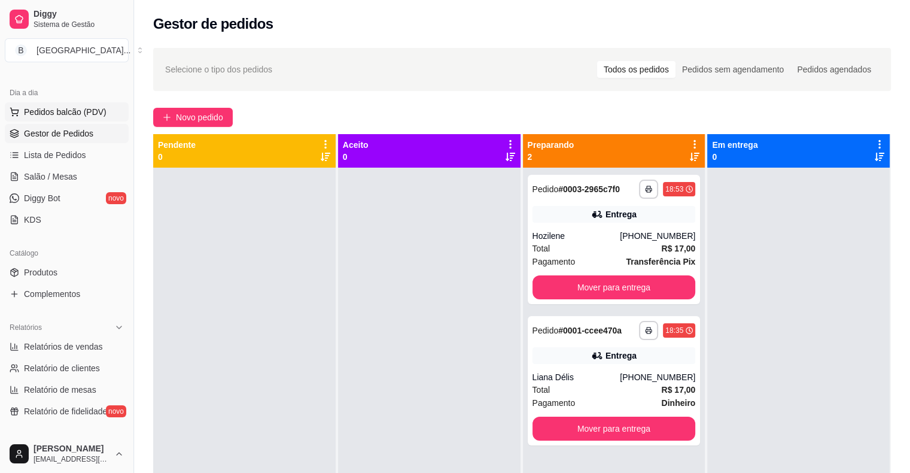
click at [74, 114] on span "Pedidos balcão (PDV)" at bounding box center [65, 112] width 83 height 12
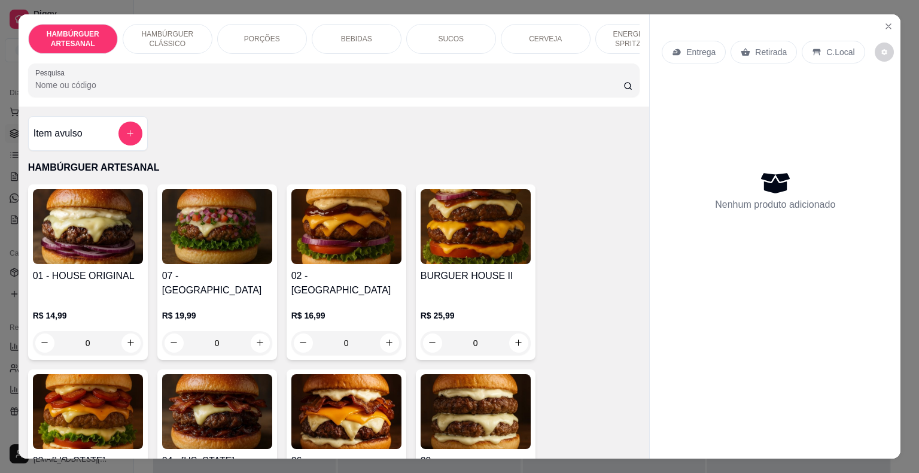
click at [638, 54] on div "HAMBÚRGUER ARTESANAL HAMBÚRGUER CLÁSSICO PORÇÕES BEBIDAS SUCOS CERVEJA ENERGÉTI…" at bounding box center [334, 60] width 631 height 92
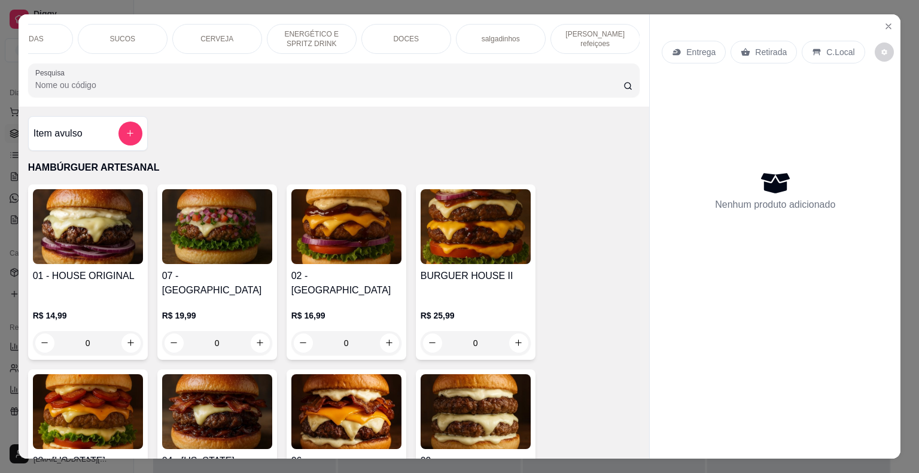
click at [594, 27] on div "[PERSON_NAME] refeiçoes" at bounding box center [596, 39] width 90 height 30
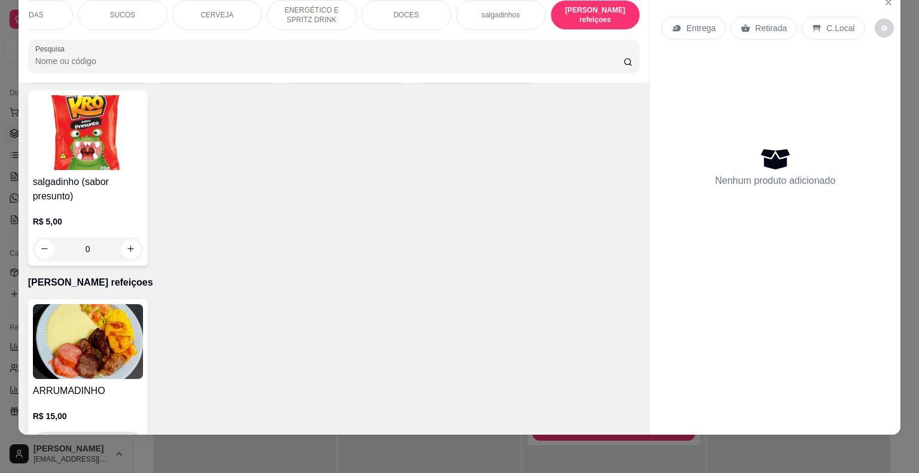
click at [127, 434] on button "increase-product-quantity" at bounding box center [130, 443] width 19 height 19
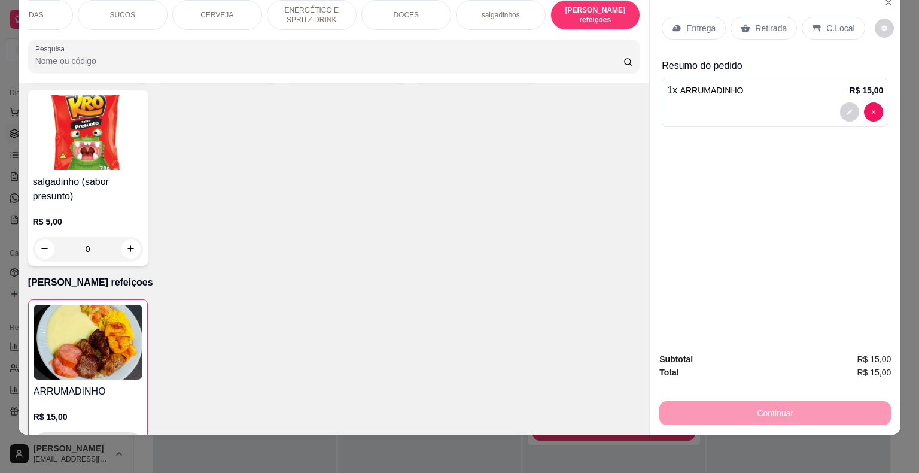
type input "1"
click at [694, 22] on p "Entrega" at bounding box center [700, 28] width 29 height 12
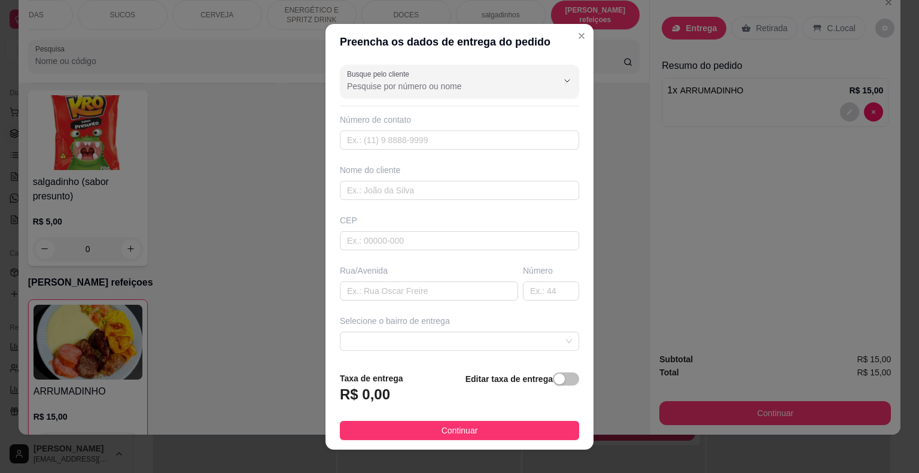
click at [558, 83] on button "Show suggestions" at bounding box center [567, 80] width 19 height 19
type input "EDIS"
click at [847, 34] on div "Preencha os dados de entrega do pedido Busque pelo cliente EDIS Número de conta…" at bounding box center [459, 236] width 919 height 473
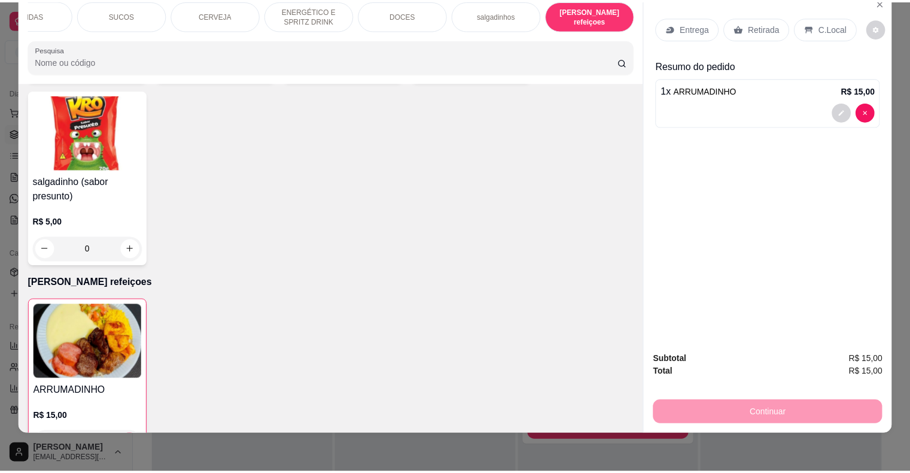
scroll to position [0, 0]
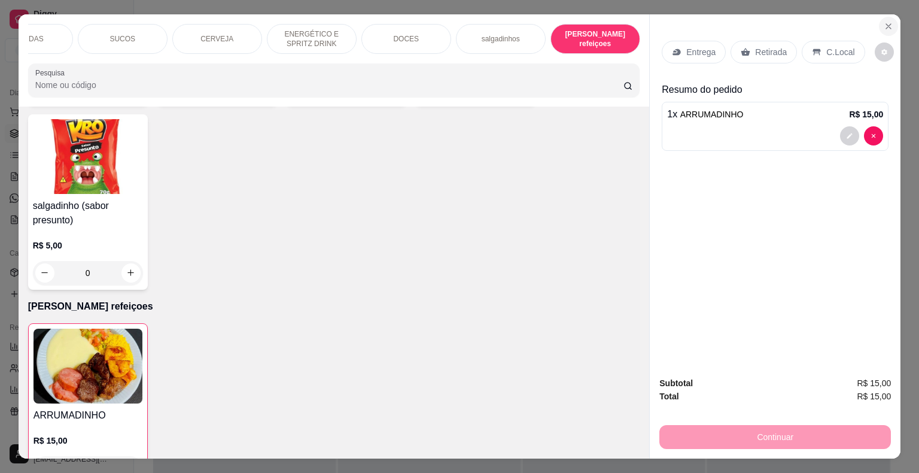
click at [890, 20] on button "Close" at bounding box center [888, 26] width 19 height 19
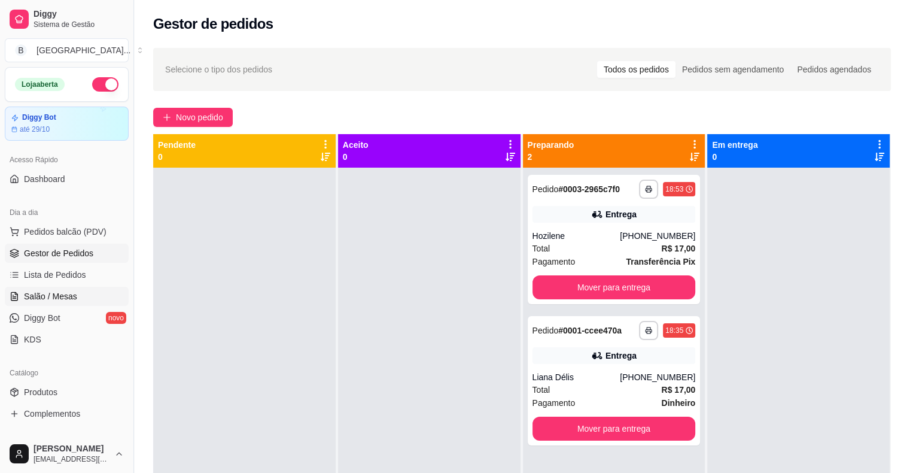
click at [49, 299] on span "Salão / Mesas" at bounding box center [50, 296] width 53 height 12
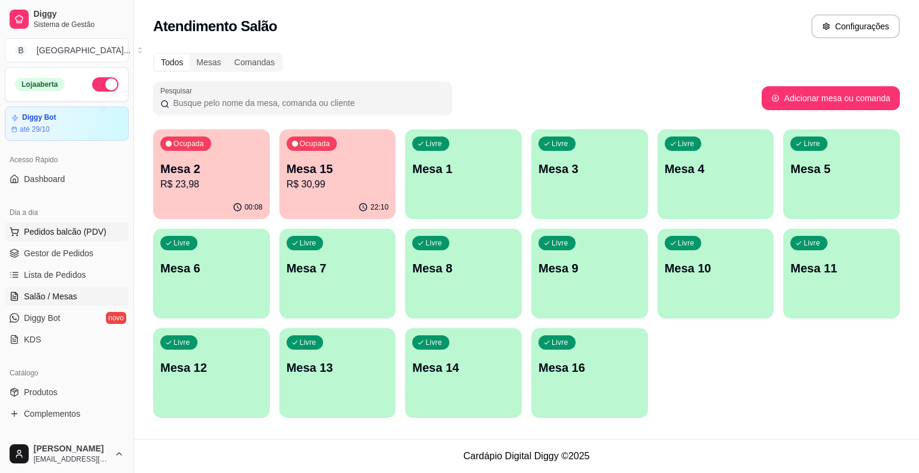
click at [53, 230] on span "Pedidos balcão (PDV)" at bounding box center [65, 232] width 83 height 12
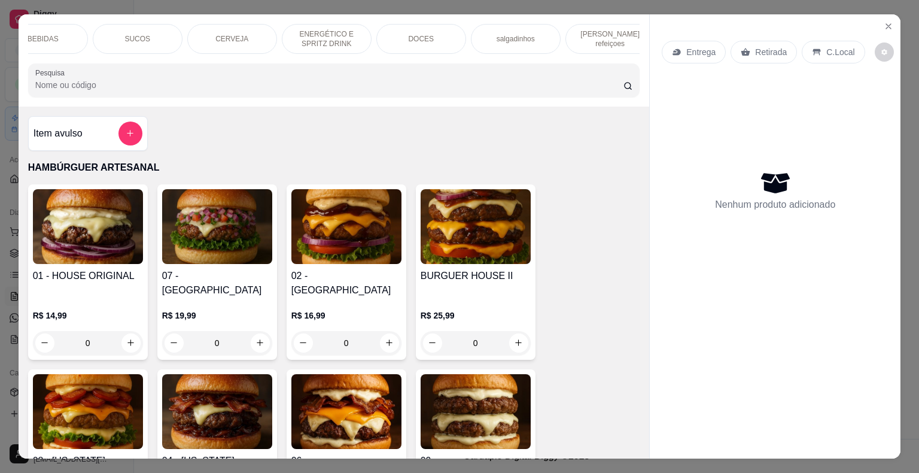
scroll to position [0, 329]
click at [603, 32] on p "[PERSON_NAME] refeiçoes" at bounding box center [595, 38] width 69 height 19
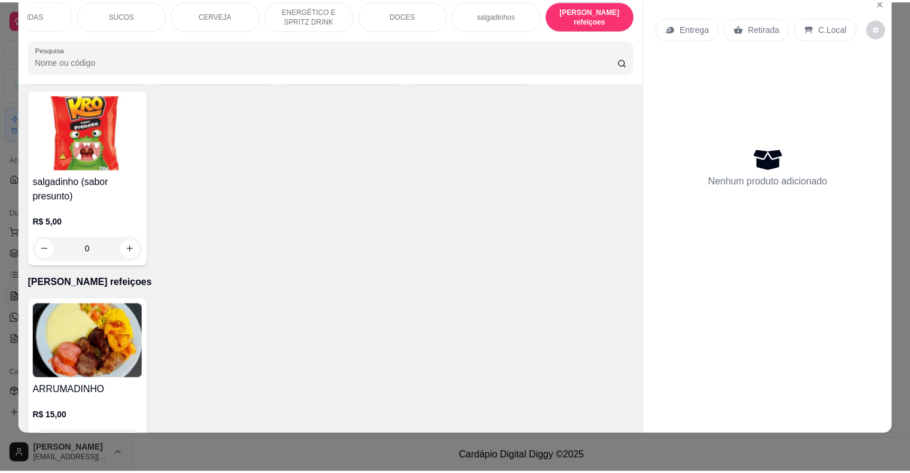
scroll to position [0, 0]
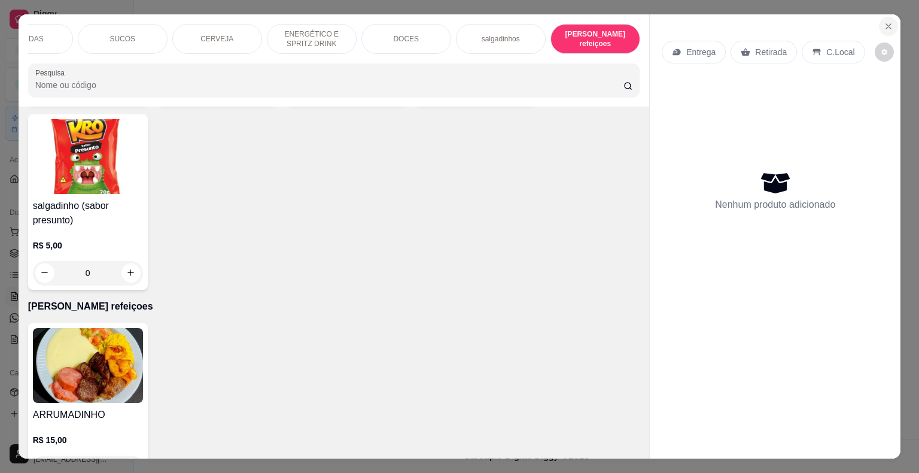
click at [884, 22] on icon "Close" at bounding box center [889, 27] width 10 height 10
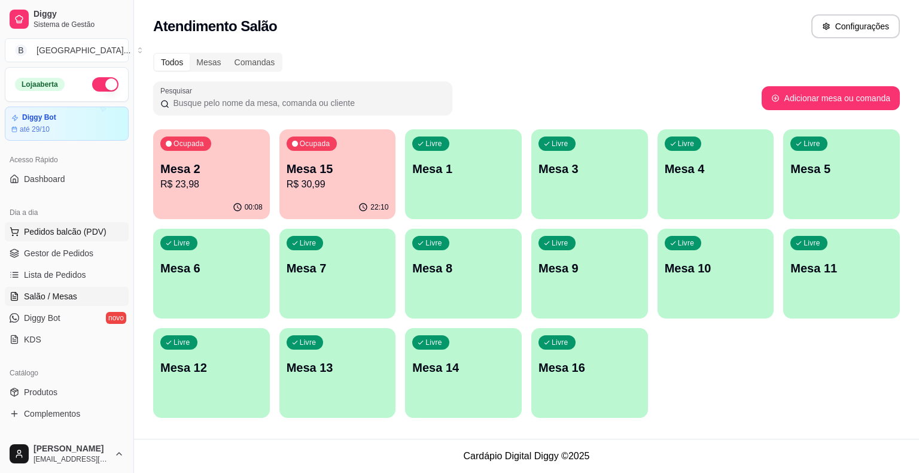
click at [19, 224] on button "Pedidos balcão (PDV)" at bounding box center [67, 231] width 124 height 19
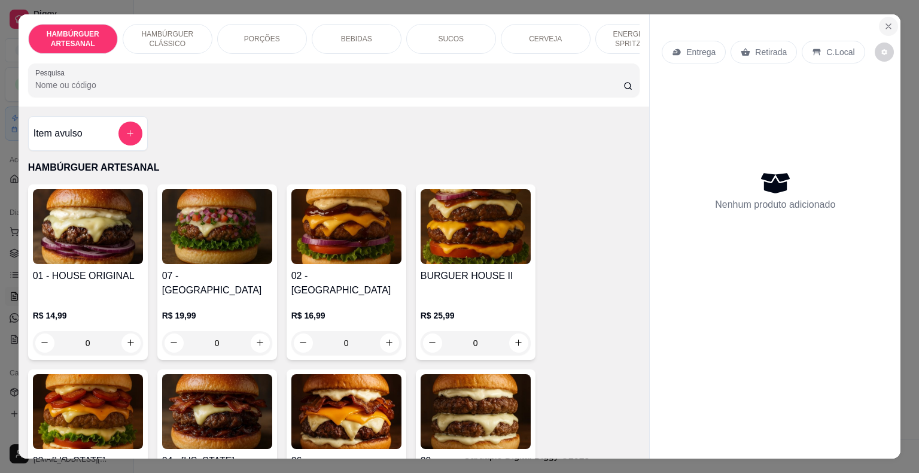
click at [884, 22] on icon "Close" at bounding box center [889, 27] width 10 height 10
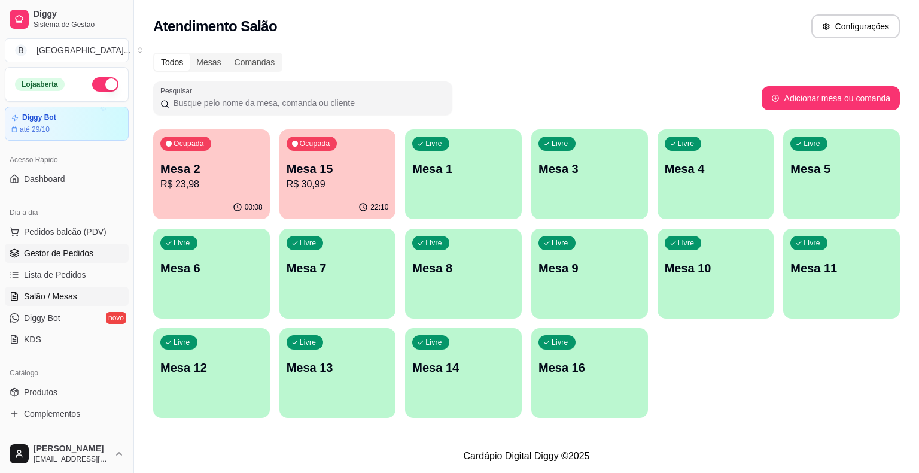
click at [69, 253] on span "Gestor de Pedidos" at bounding box center [58, 253] width 69 height 12
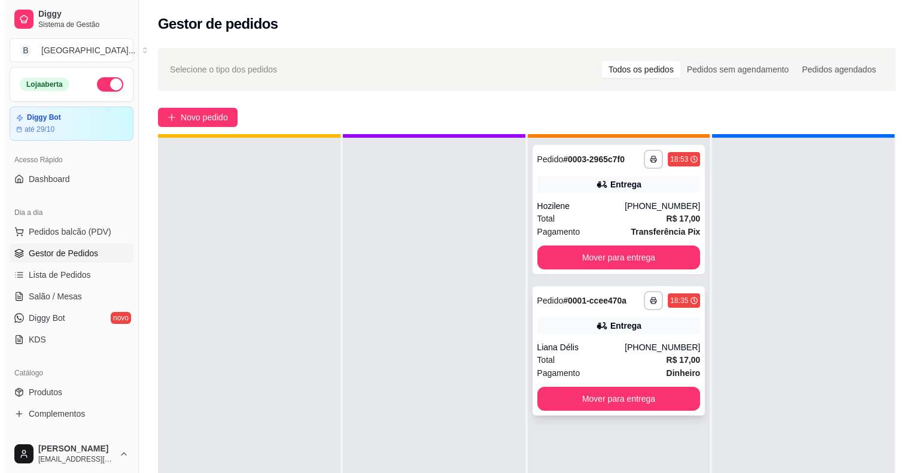
scroll to position [34, 0]
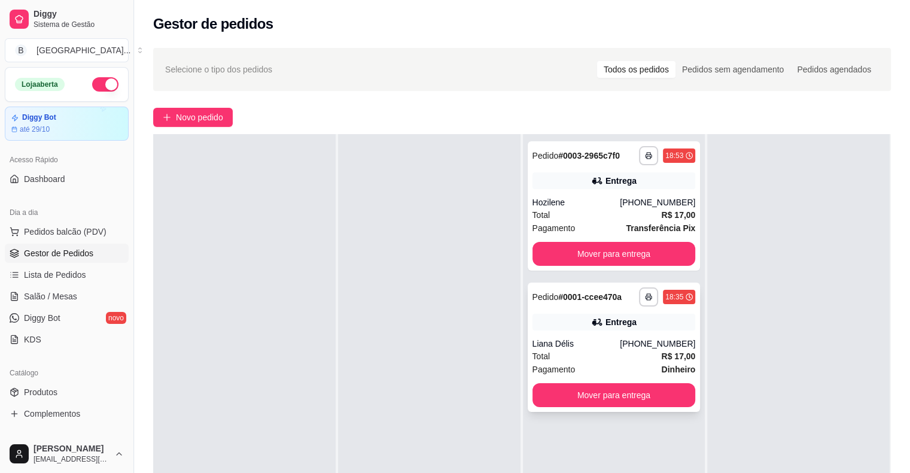
click at [589, 347] on div "Liana Délis" at bounding box center [577, 344] width 88 height 12
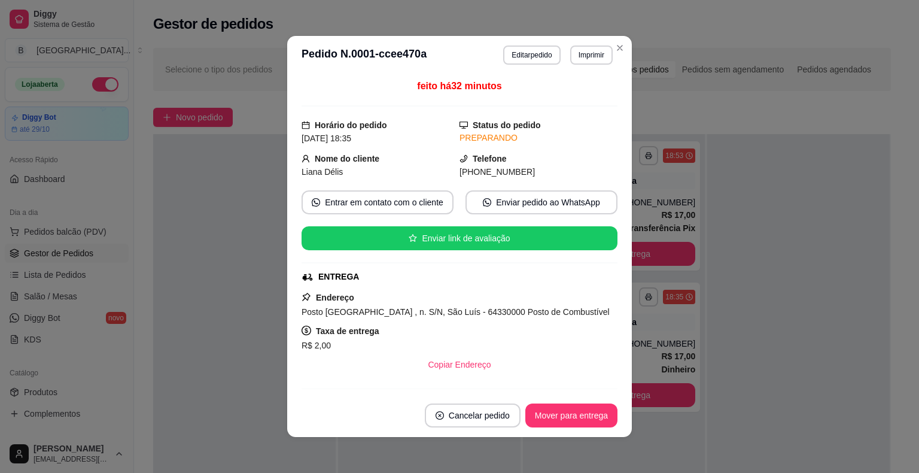
scroll to position [184, 0]
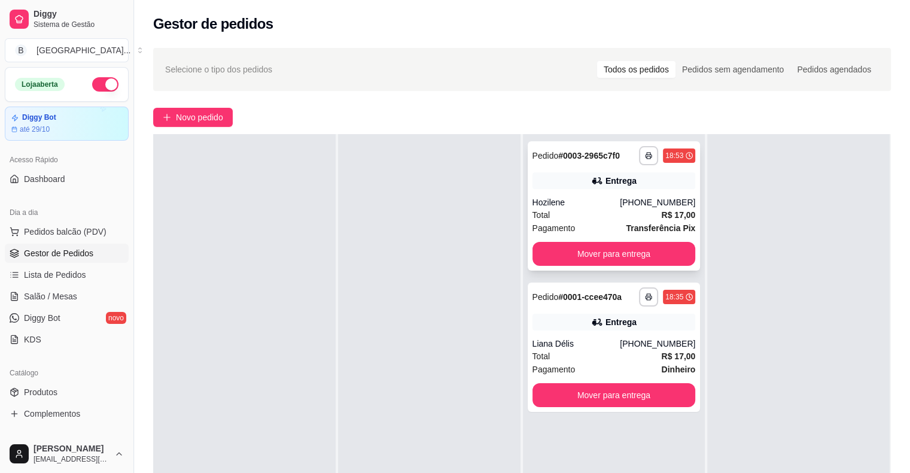
click at [643, 232] on strong "Transferência Pix" at bounding box center [660, 228] width 69 height 10
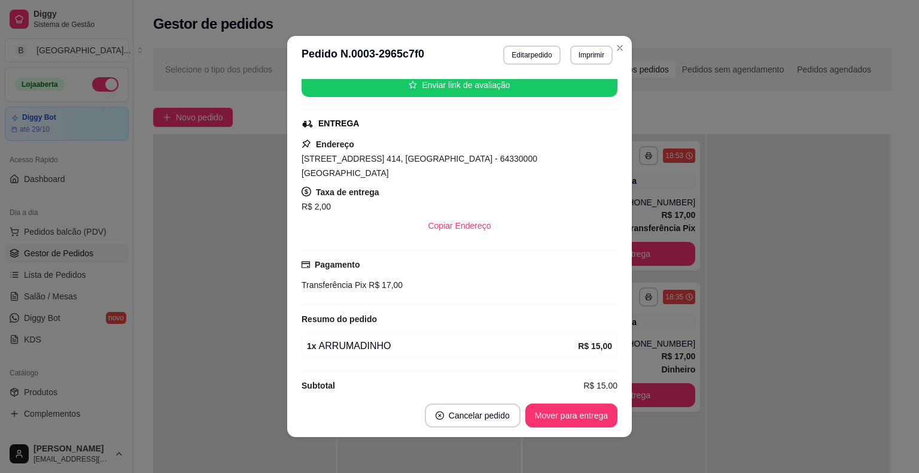
scroll to position [2, 0]
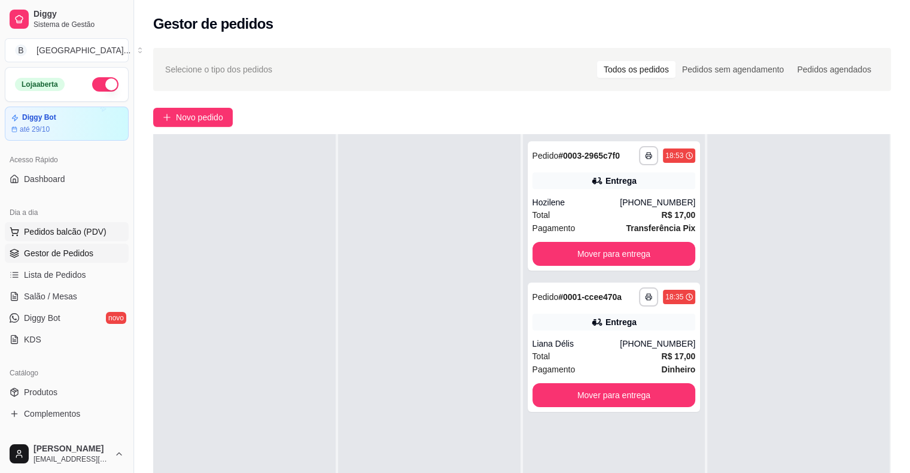
click at [57, 228] on span "Pedidos balcão (PDV)" at bounding box center [65, 232] width 83 height 12
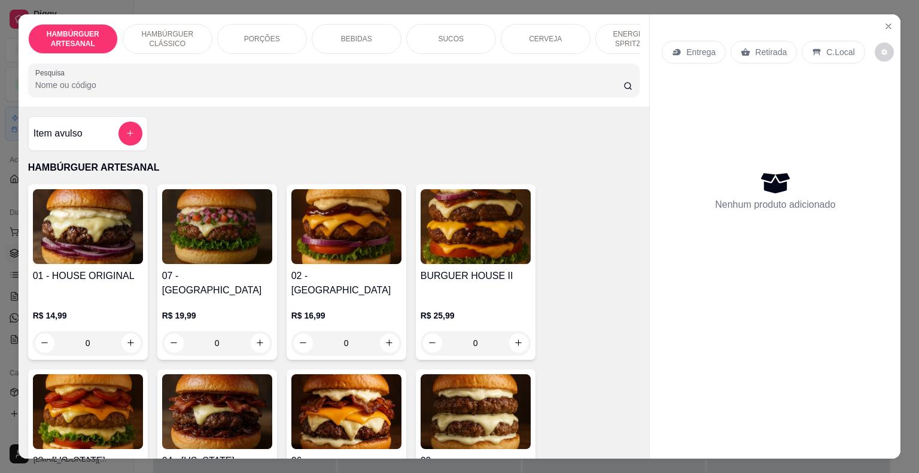
click at [224, 32] on div "PORÇÕES" at bounding box center [262, 39] width 90 height 30
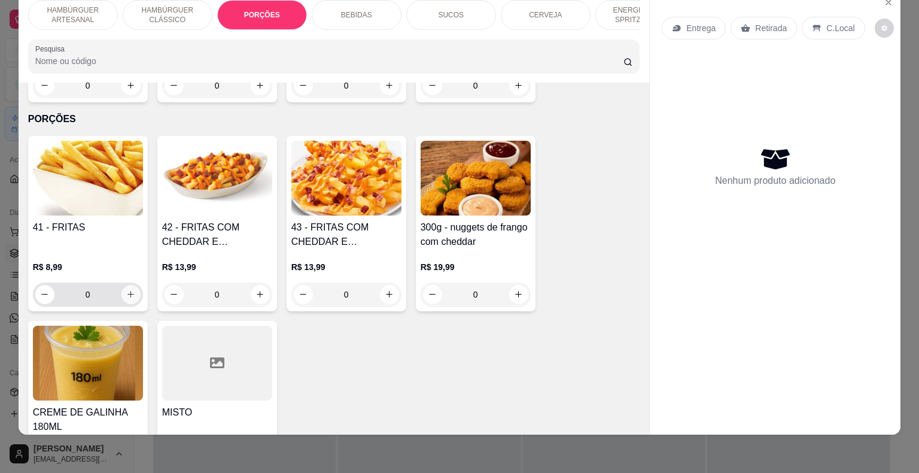
scroll to position [1074, 0]
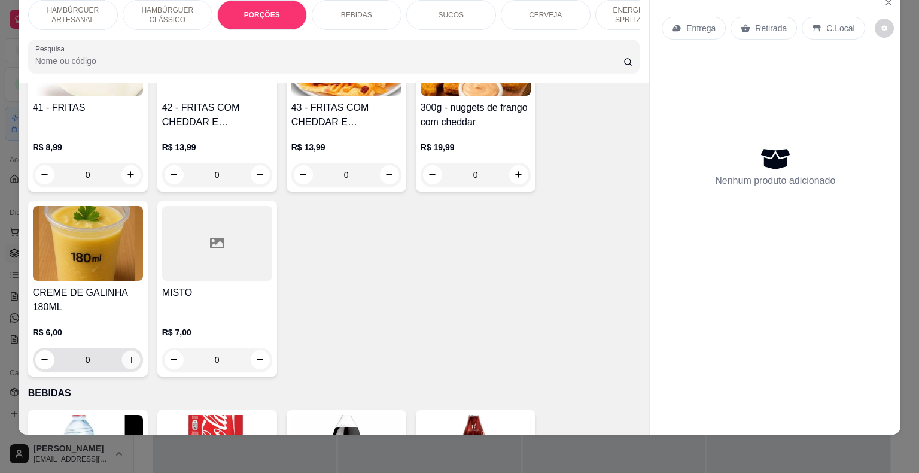
click at [128, 355] on icon "increase-product-quantity" at bounding box center [130, 359] width 9 height 9
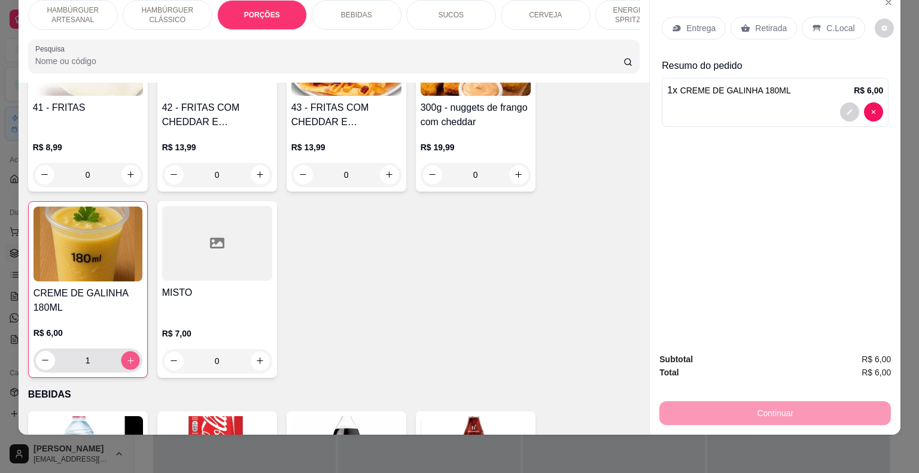
click at [128, 355] on icon "increase-product-quantity" at bounding box center [130, 359] width 9 height 9
click at [765, 22] on p "Retirada" at bounding box center [771, 28] width 32 height 12
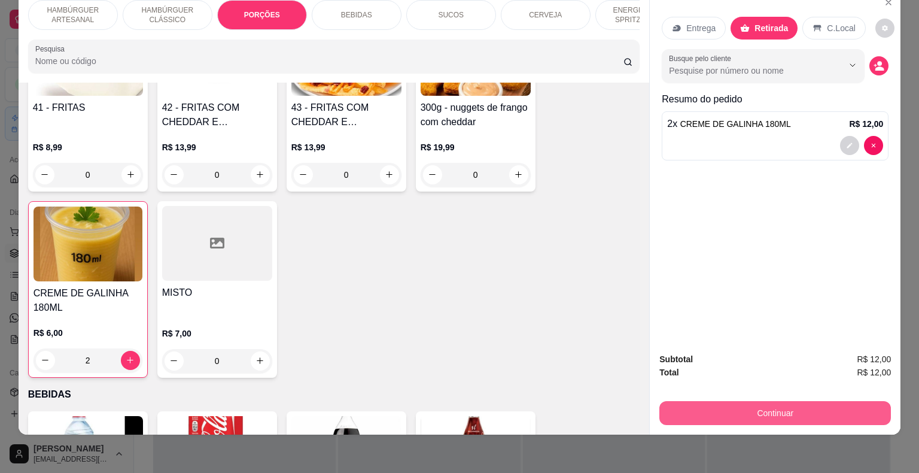
click at [777, 401] on button "Continuar" at bounding box center [776, 413] width 232 height 24
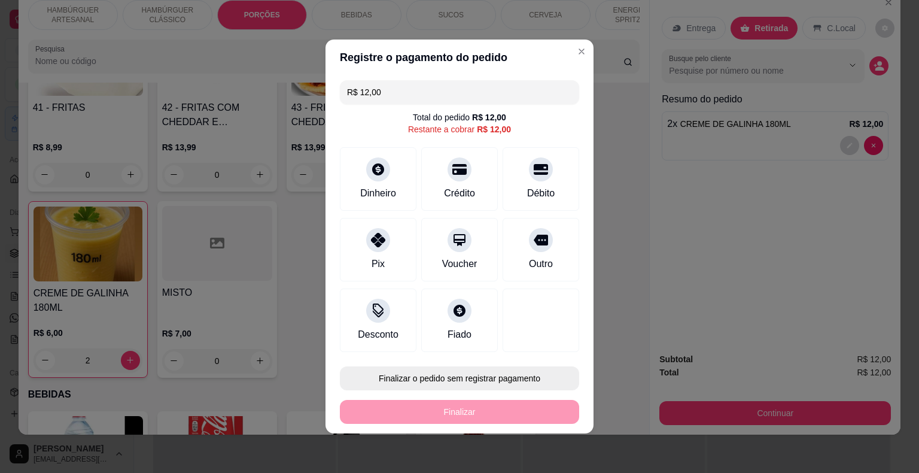
click at [473, 377] on button "Finalizar o pedido sem registrar pagamento" at bounding box center [459, 378] width 239 height 24
click at [522, 336] on button "Confirmar" at bounding box center [532, 344] width 42 height 18
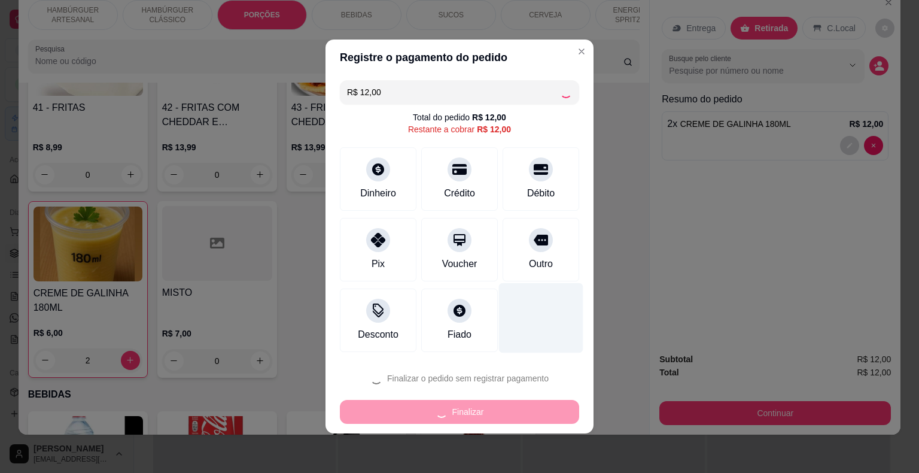
type input "0"
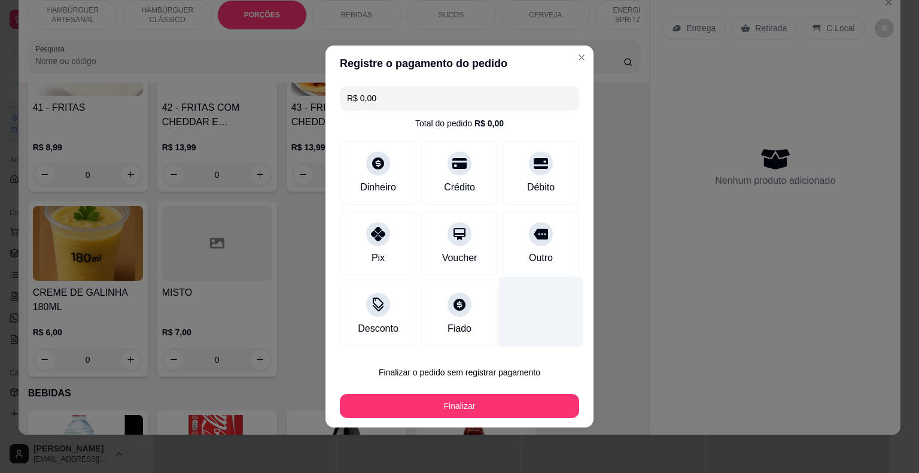
type input "R$ 0,00"
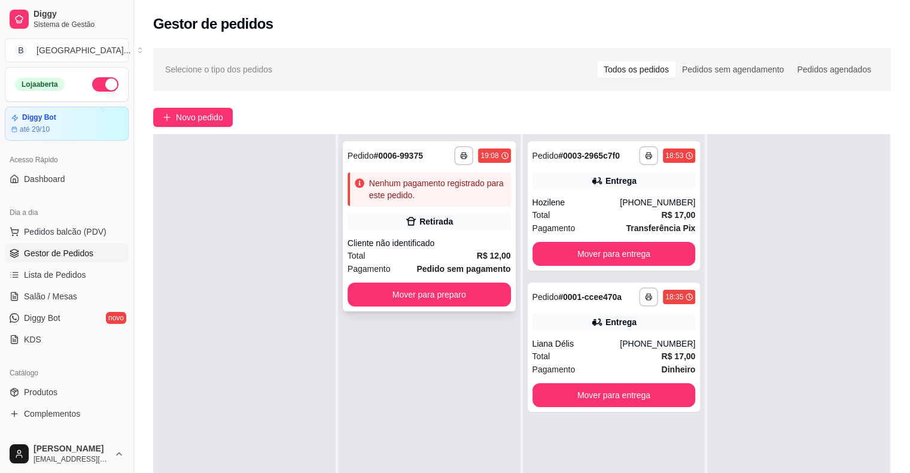
click at [433, 239] on div "Cliente não identificado" at bounding box center [429, 243] width 163 height 12
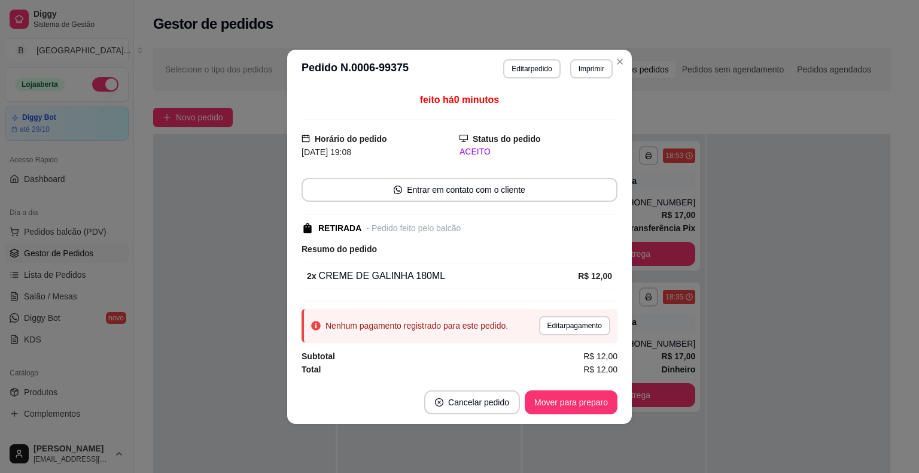
click at [581, 58] on header "**********" at bounding box center [459, 69] width 345 height 38
click at [581, 70] on button "Imprimir" at bounding box center [591, 68] width 41 height 19
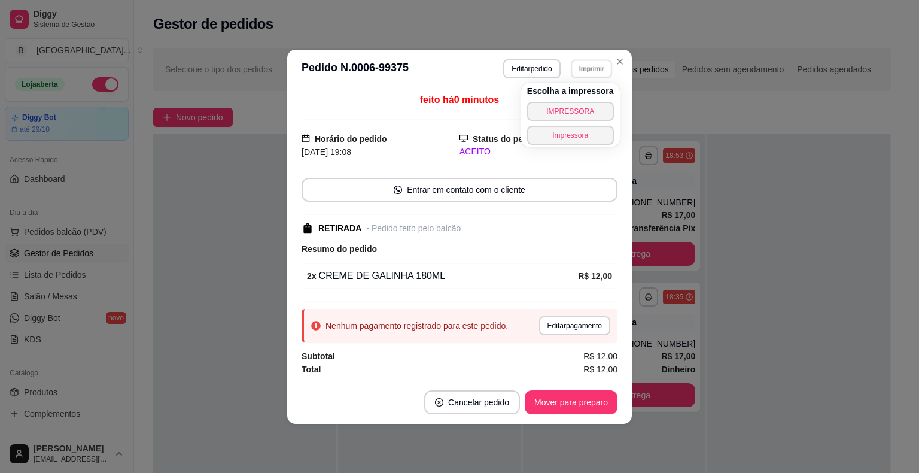
click at [584, 98] on div "Escolha a impressora IMPRESSORA Impressora" at bounding box center [570, 115] width 99 height 65
click at [584, 99] on div "Escolha a impressora IMPRESSORA Impressora" at bounding box center [570, 115] width 99 height 65
click at [584, 100] on div "Escolha a impressora IMPRESSORA Impressora" at bounding box center [570, 115] width 99 height 65
click at [583, 102] on button "IMPRESSORA" at bounding box center [570, 111] width 87 height 19
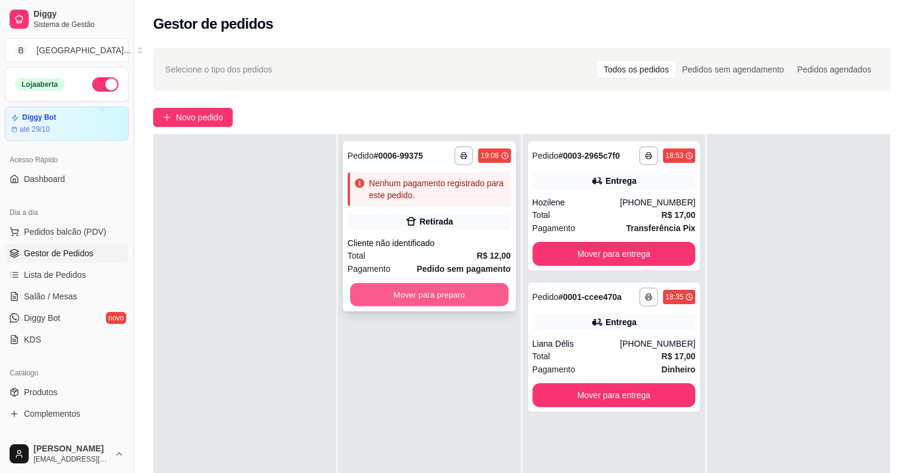
click at [476, 298] on button "Mover para preparo" at bounding box center [429, 294] width 159 height 23
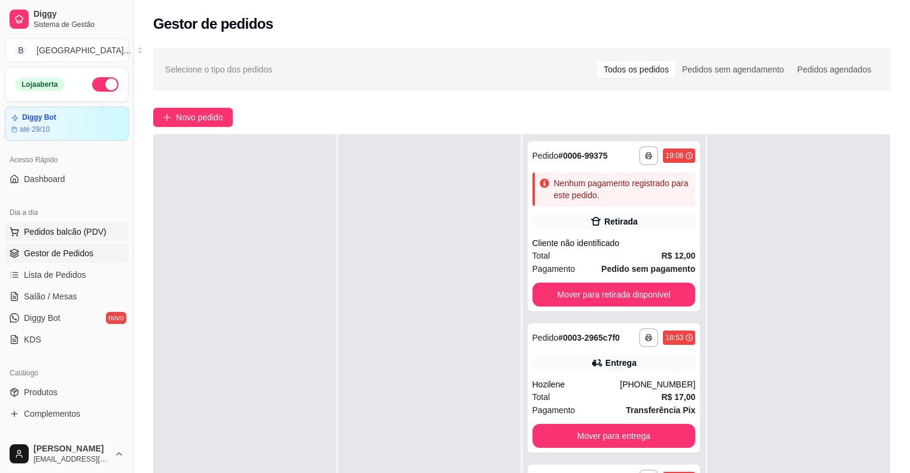
click at [79, 226] on span "Pedidos balcão (PDV)" at bounding box center [65, 232] width 83 height 12
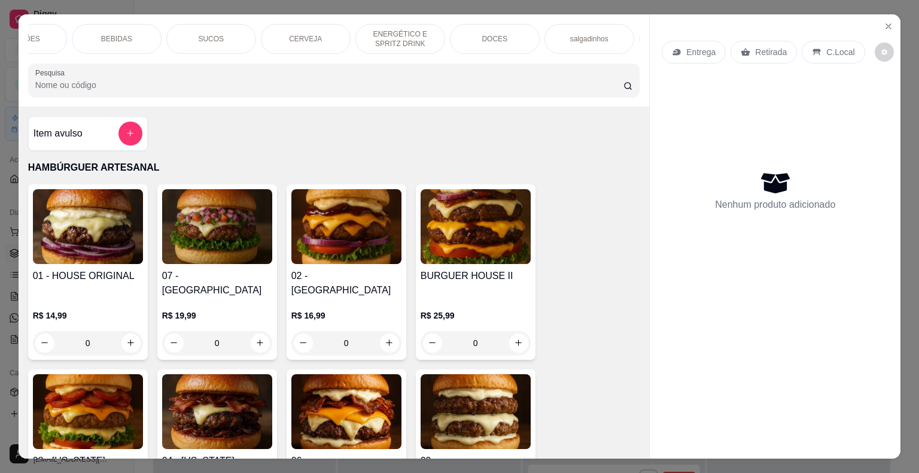
scroll to position [0, 329]
click at [594, 26] on div "[PERSON_NAME] refeiçoes" at bounding box center [596, 39] width 90 height 30
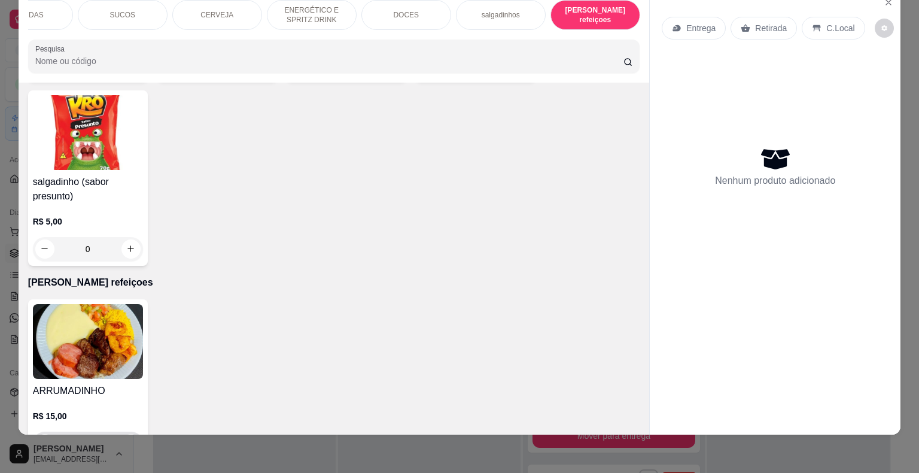
click at [126, 439] on icon "increase-product-quantity" at bounding box center [130, 443] width 9 height 9
type input "1"
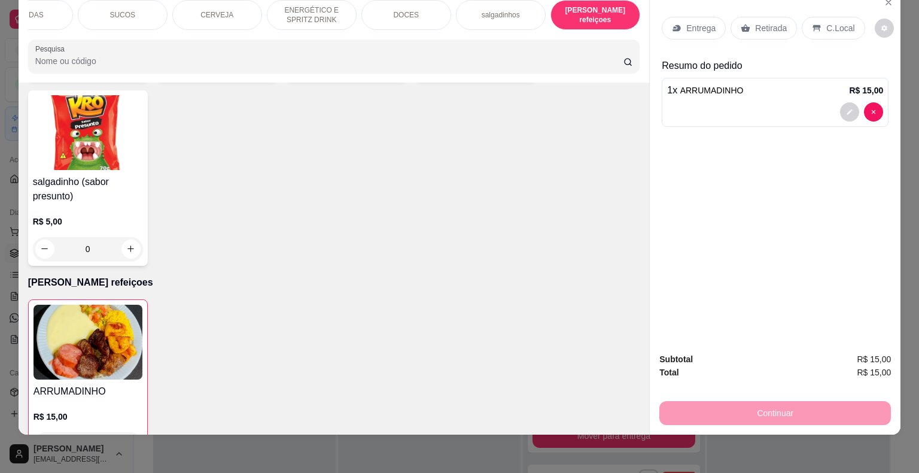
click at [674, 17] on div "Entrega" at bounding box center [694, 28] width 64 height 23
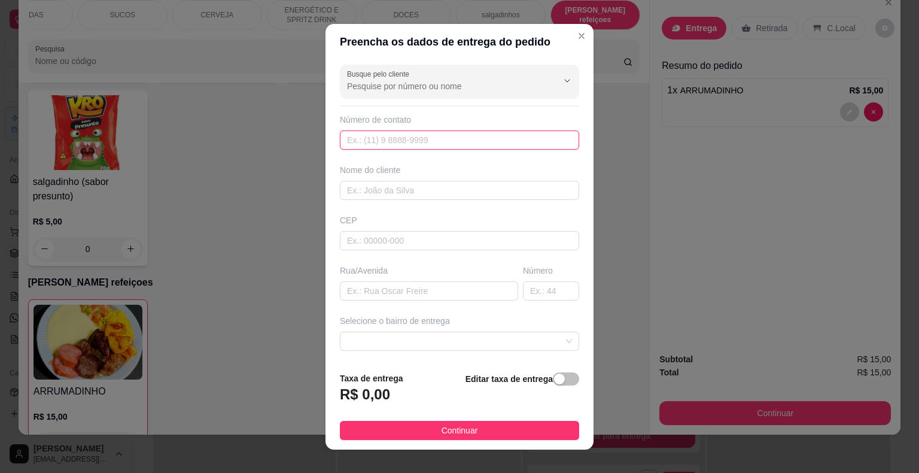
click at [390, 133] on input "text" at bounding box center [459, 139] width 239 height 19
type input "(86) 8153-1326"
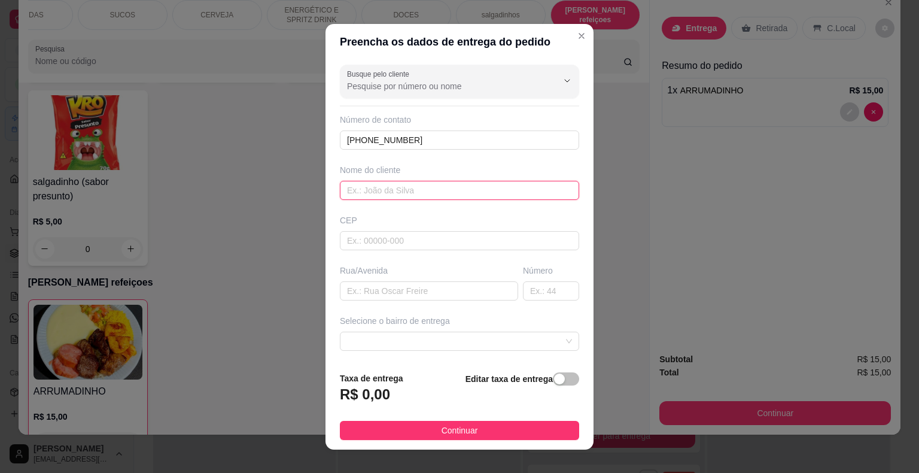
click at [424, 190] on input "text" at bounding box center [459, 190] width 239 height 19
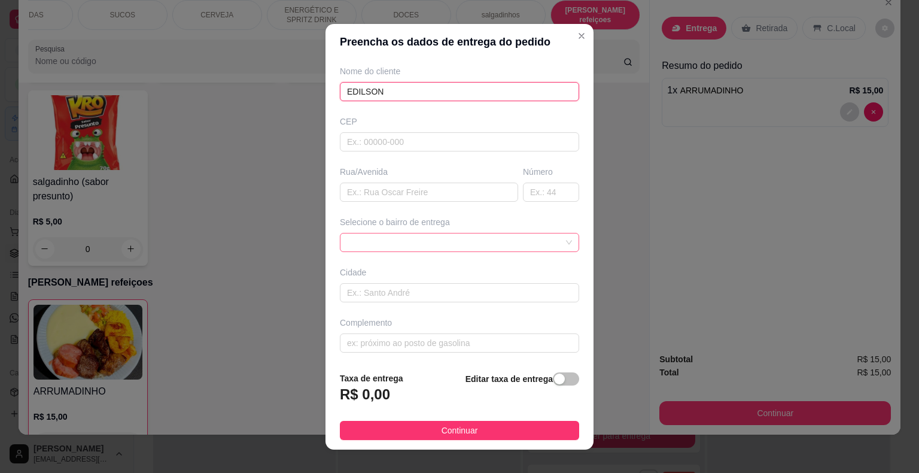
scroll to position [14, 0]
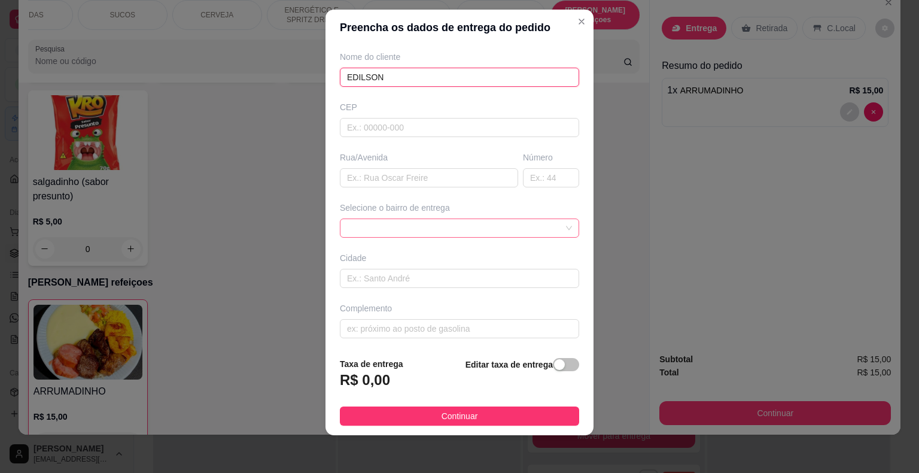
click at [461, 220] on span at bounding box center [459, 228] width 225 height 18
type input "EDILSON"
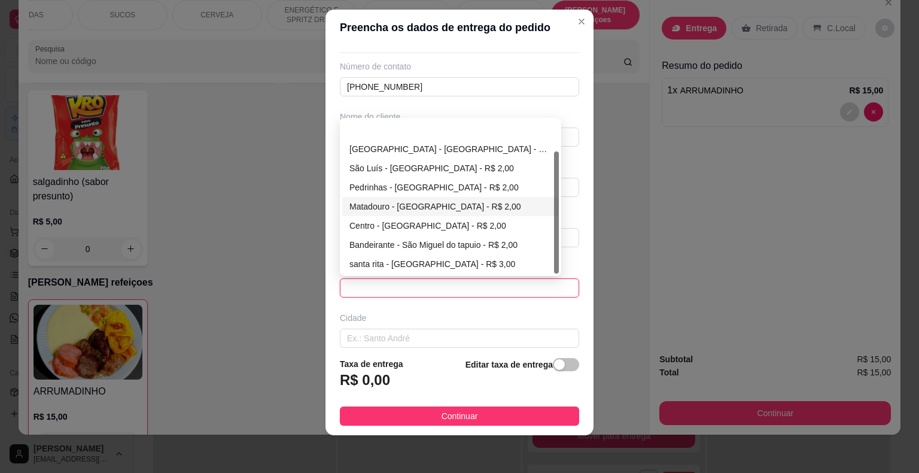
scroll to position [38, 0]
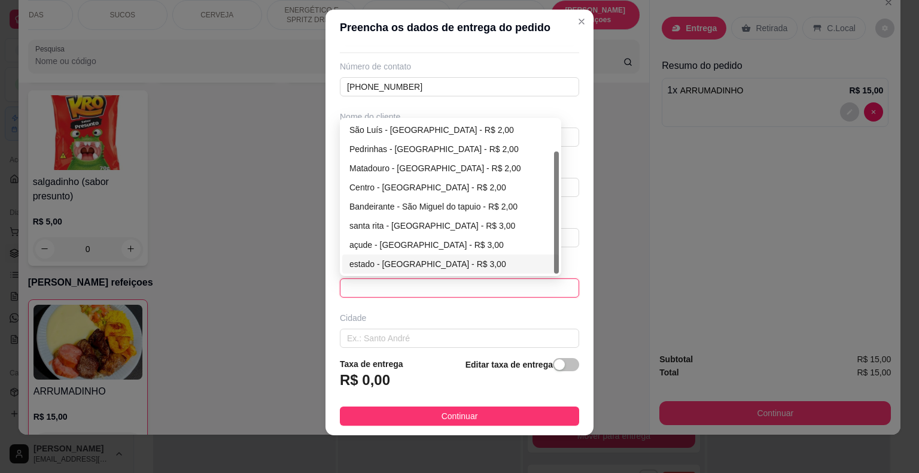
click at [451, 263] on div "estado - São Miguel do tapuio - R$ 3,00" at bounding box center [451, 263] width 202 height 13
type input "São Miguel do tapuio"
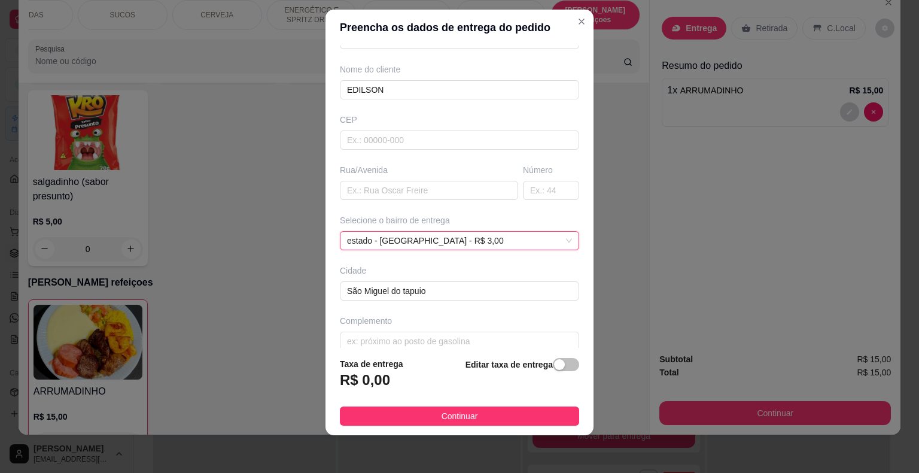
scroll to position [86, 0]
click at [481, 341] on input "text" at bounding box center [459, 341] width 239 height 19
click at [468, 419] on span "Continuar" at bounding box center [460, 415] width 37 height 13
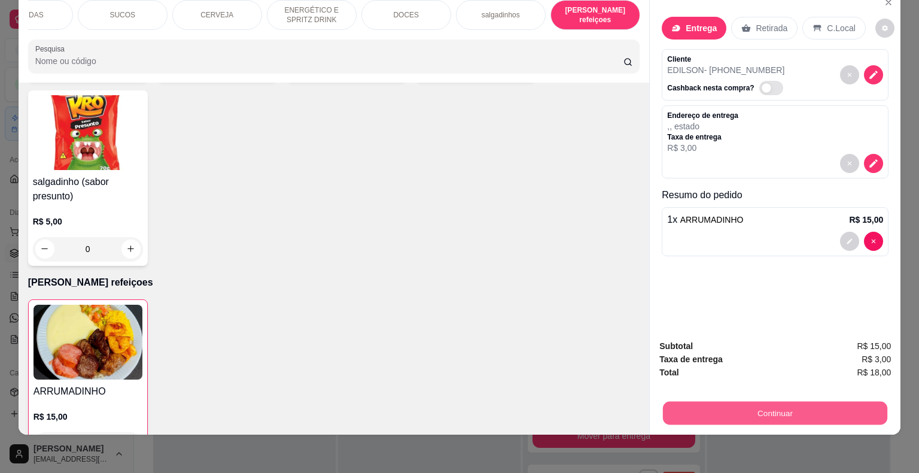
click at [711, 402] on button "Continuar" at bounding box center [775, 413] width 224 height 23
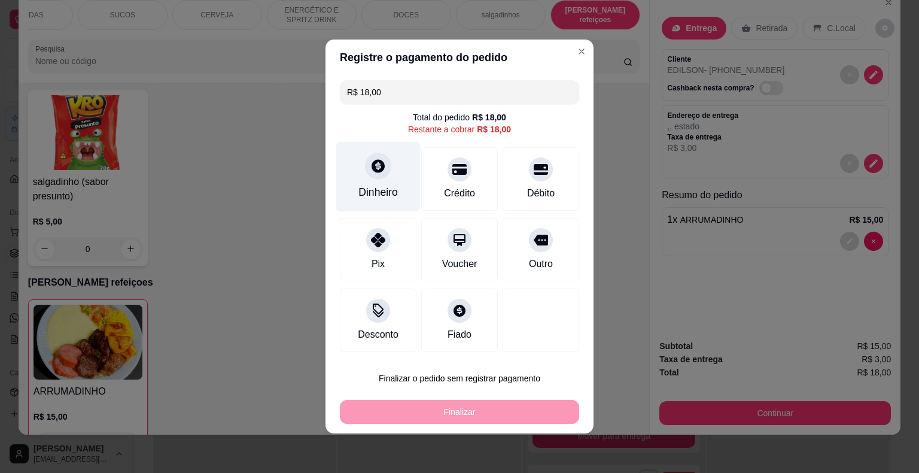
click at [375, 190] on div "Dinheiro" at bounding box center [377, 192] width 39 height 16
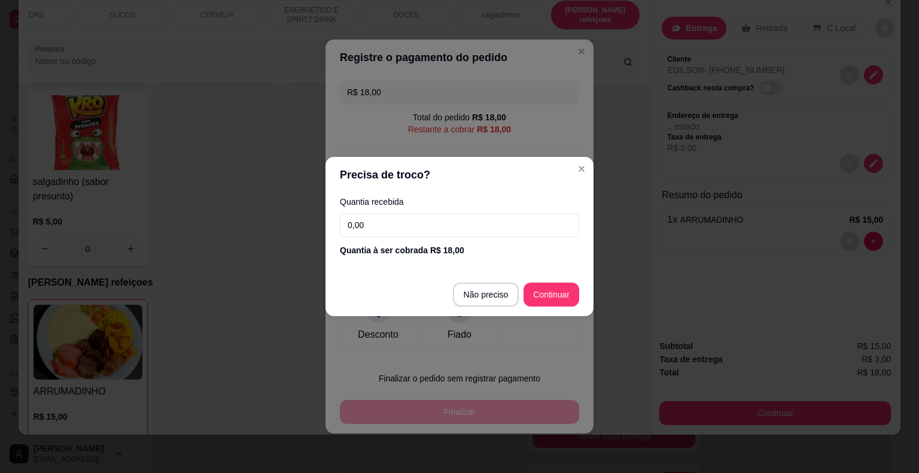
click at [421, 226] on input "0,00" at bounding box center [459, 225] width 239 height 24
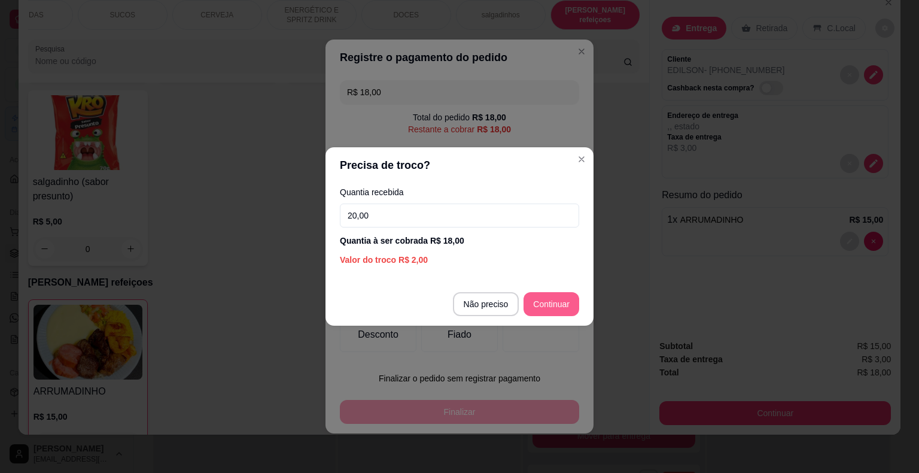
type input "20,00"
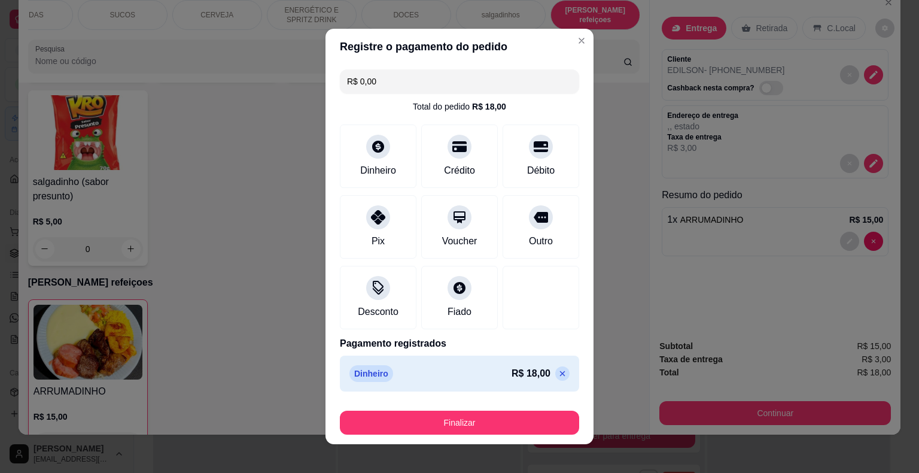
type input "R$ 0,00"
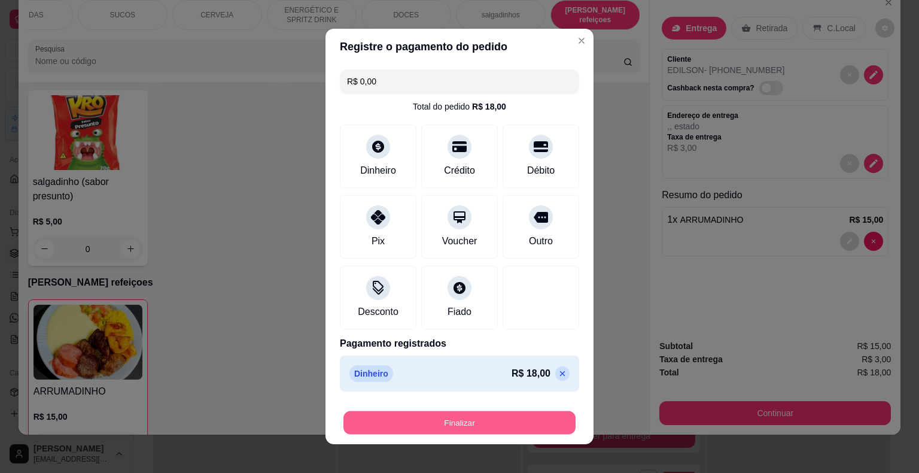
click at [481, 419] on button "Finalizar" at bounding box center [460, 422] width 232 height 23
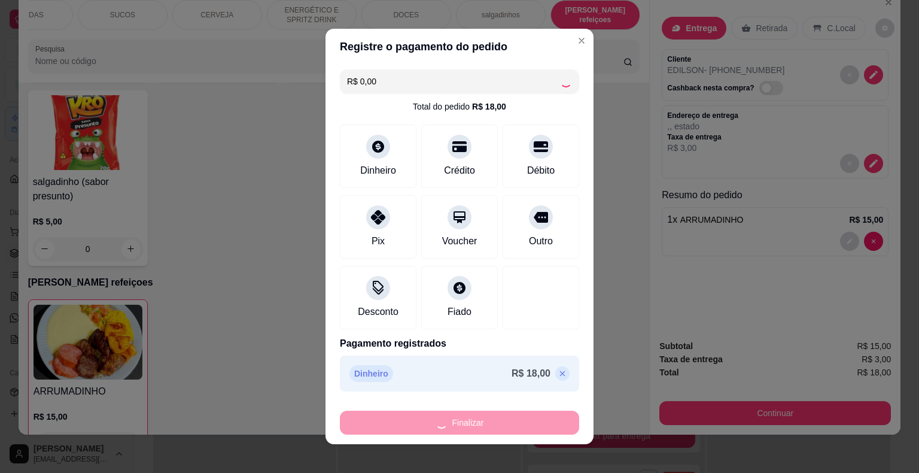
type input "0"
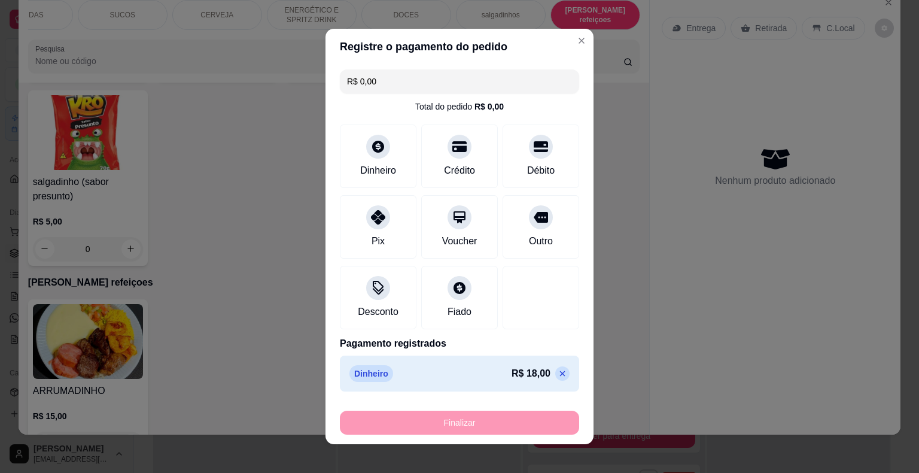
type input "-R$ 18,00"
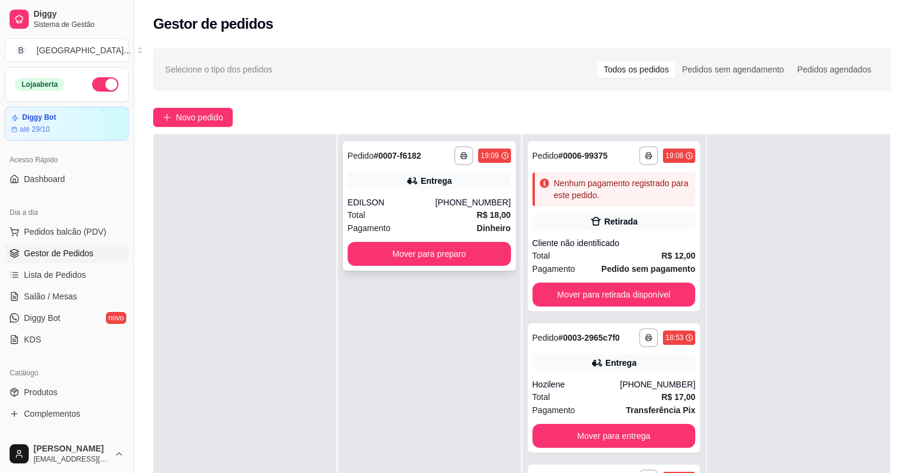
click at [408, 224] on div "Pagamento Dinheiro" at bounding box center [429, 227] width 163 height 13
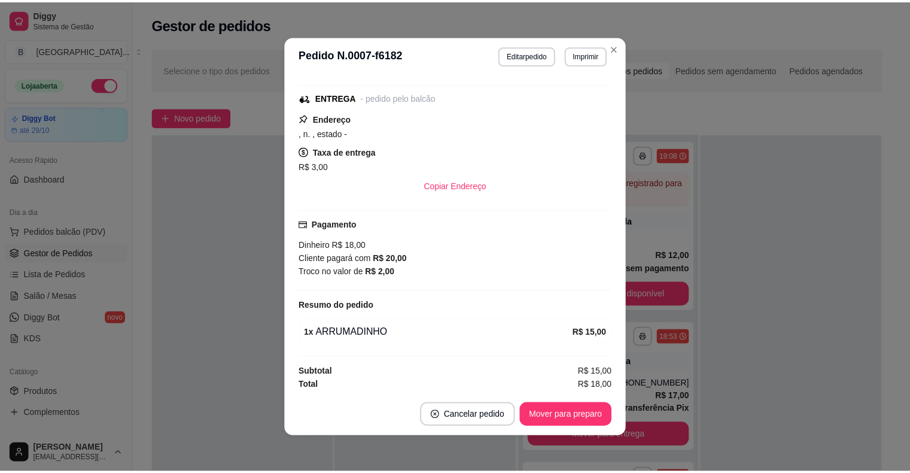
scroll to position [144, 0]
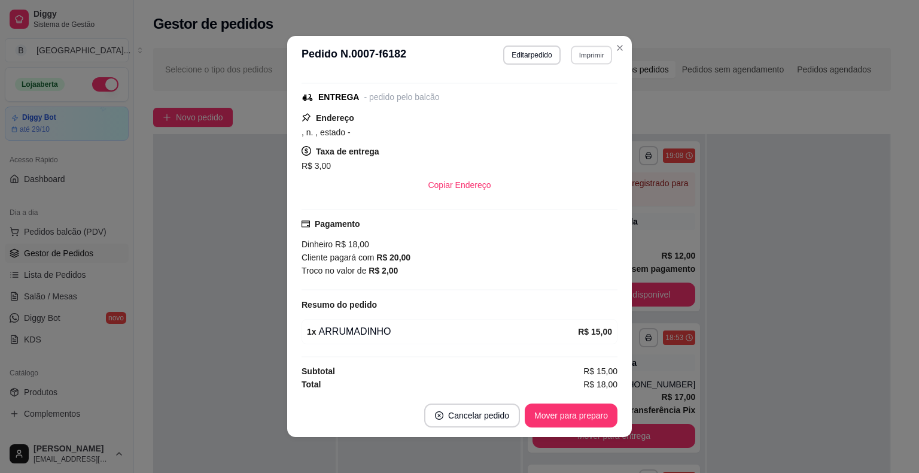
click at [585, 52] on button "Imprimir" at bounding box center [591, 54] width 41 height 19
click at [586, 100] on button "IMPRESSORA" at bounding box center [565, 96] width 87 height 19
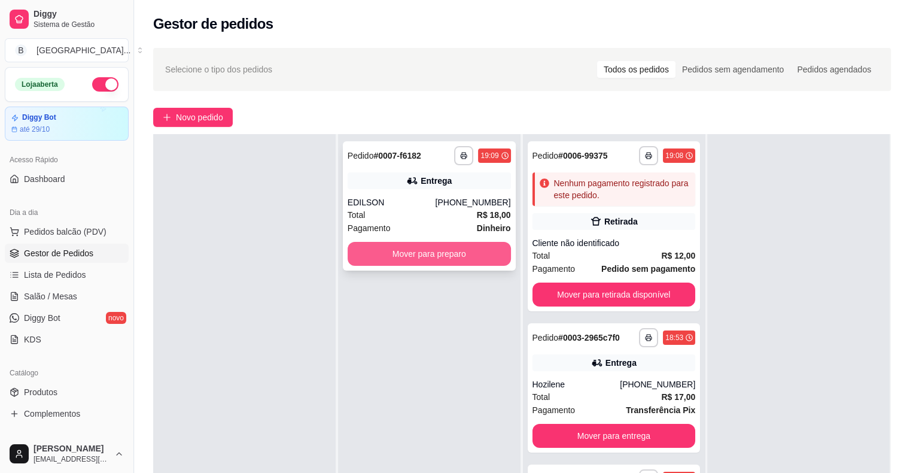
click at [429, 251] on button "Mover para preparo" at bounding box center [429, 254] width 163 height 24
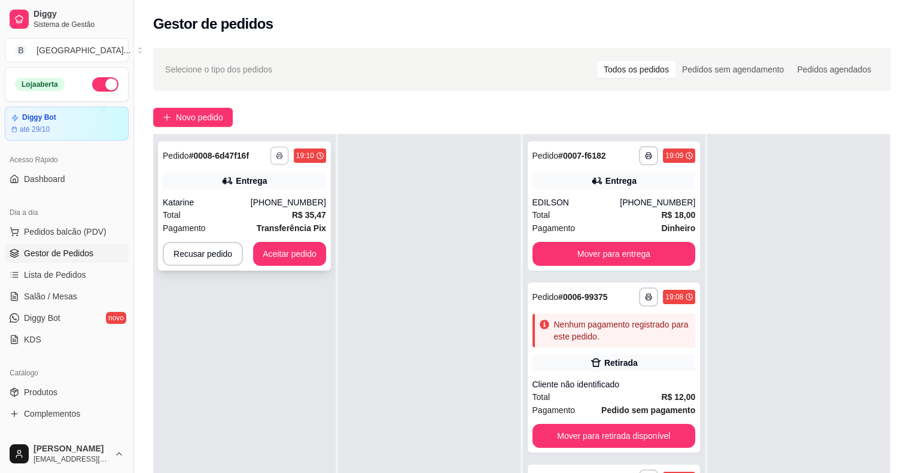
click at [281, 154] on icon "button" at bounding box center [279, 155] width 7 height 7
click at [247, 193] on button "IMPRESSORA" at bounding box center [246, 197] width 84 height 19
click at [311, 250] on button "Aceitar pedido" at bounding box center [289, 253] width 71 height 23
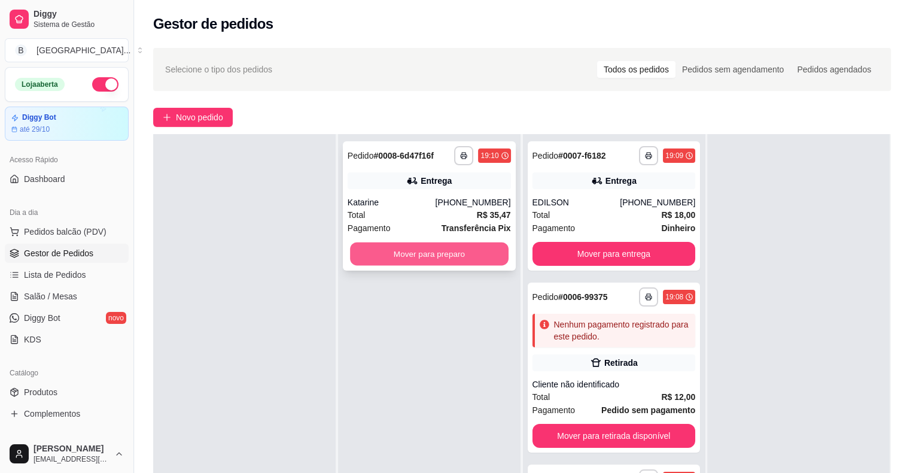
click at [358, 244] on button "Mover para preparo" at bounding box center [429, 253] width 159 height 23
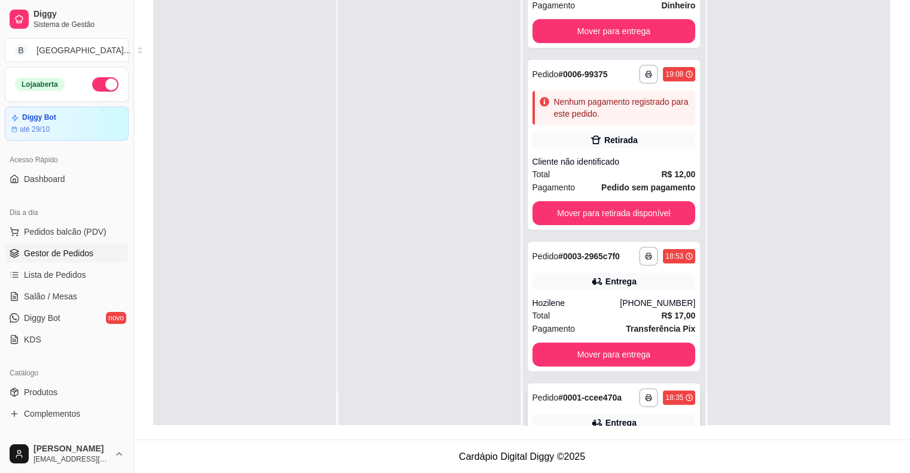
scroll to position [285, 0]
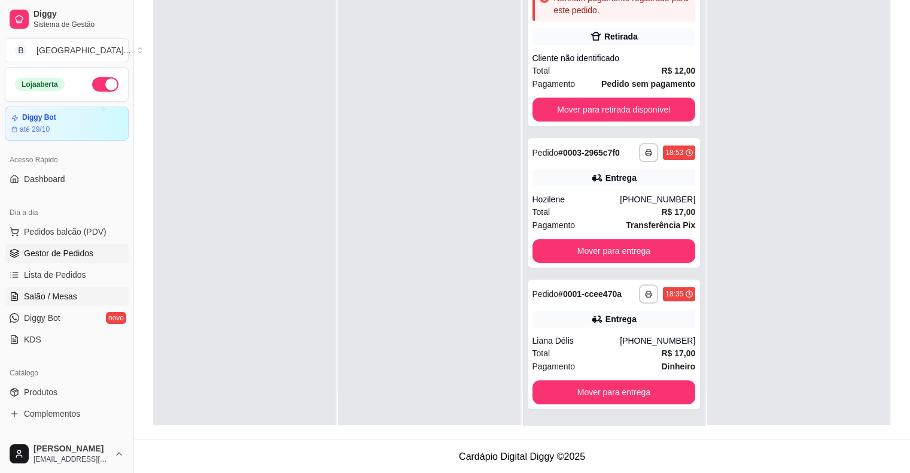
click at [84, 291] on link "Salão / Mesas" at bounding box center [67, 296] width 124 height 19
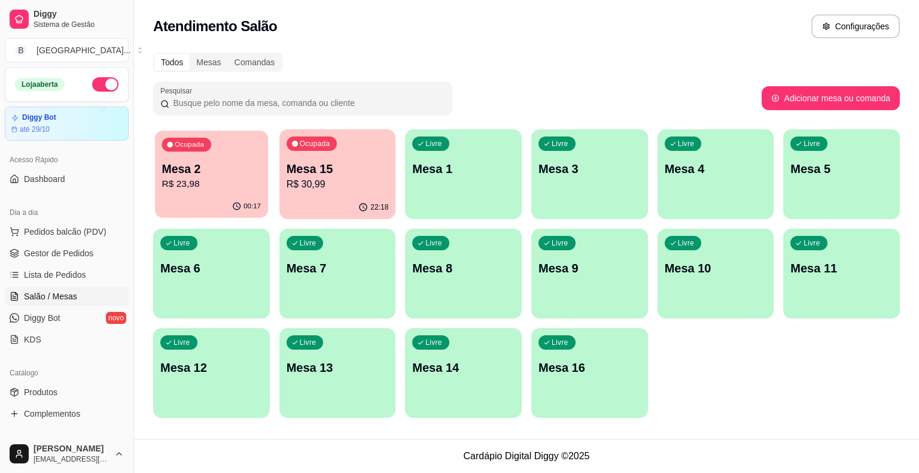
click at [203, 150] on div "Ocupada" at bounding box center [186, 145] width 49 height 14
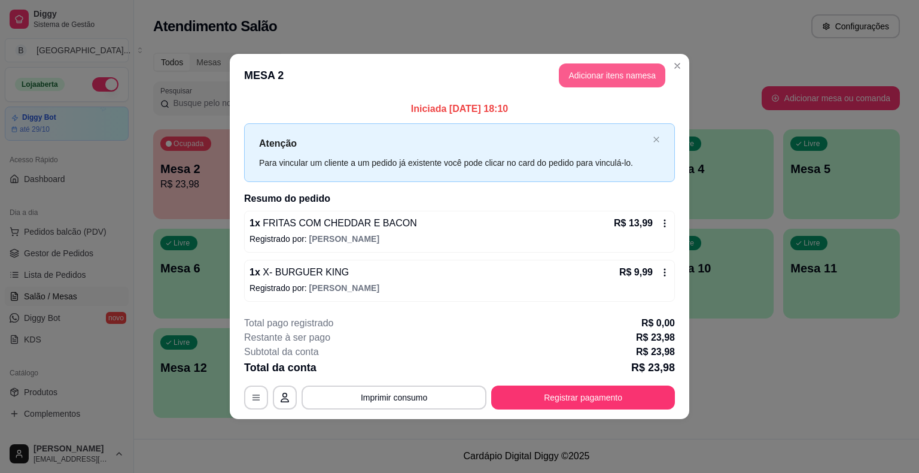
click at [608, 87] on button "Adicionar itens na mesa" at bounding box center [612, 75] width 107 height 24
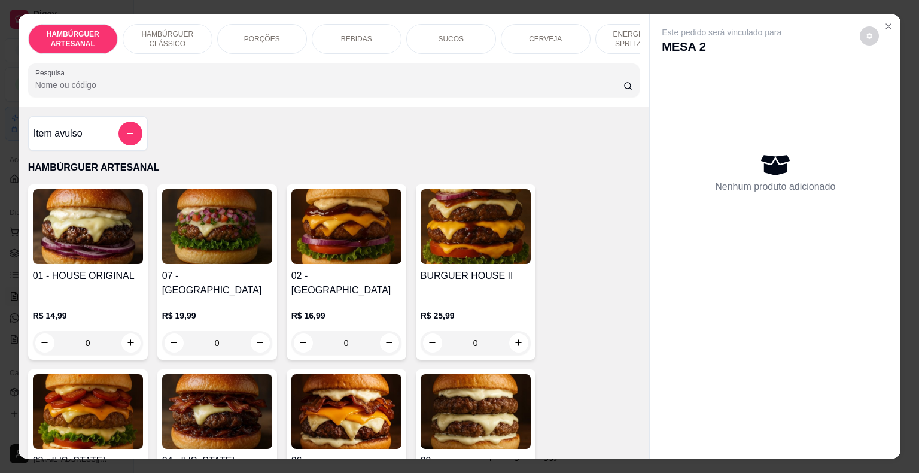
click at [381, 38] on div "BEBIDAS" at bounding box center [357, 39] width 90 height 30
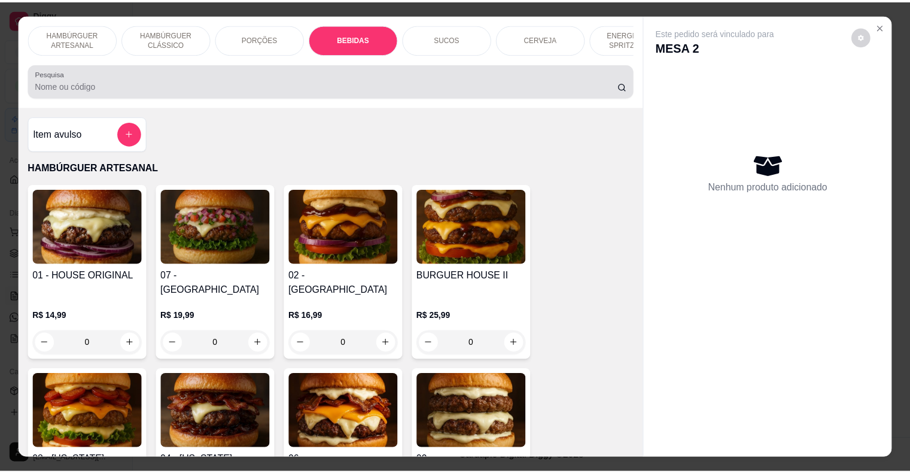
scroll to position [29, 0]
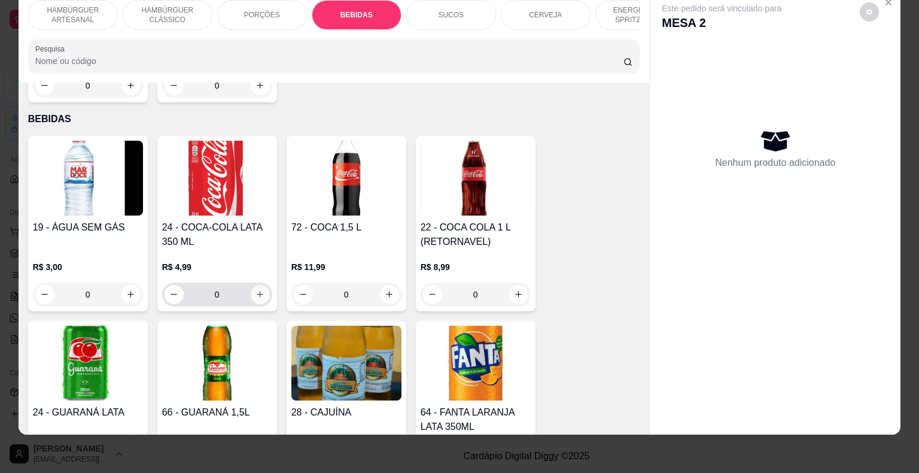
click at [261, 285] on button "increase-product-quantity" at bounding box center [260, 294] width 19 height 19
type input "1"
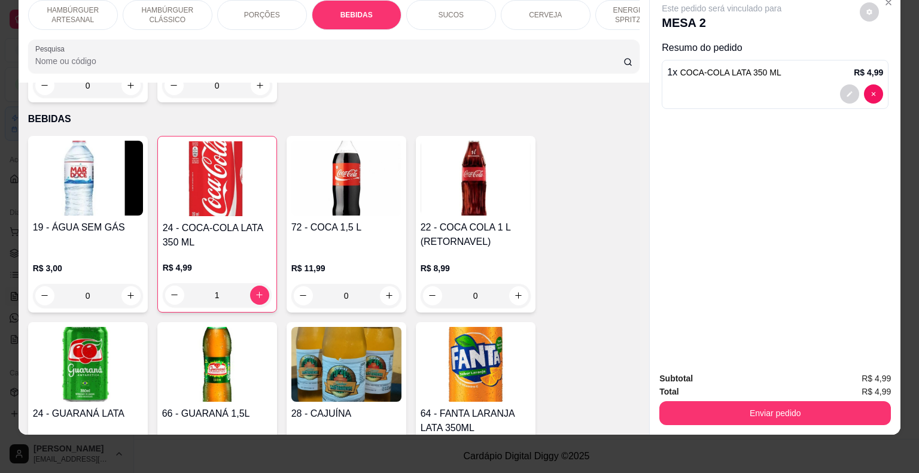
click at [849, 420] on div "Subtotal R$ 4,99 Total R$ 4,99 Enviar pedido" at bounding box center [775, 398] width 251 height 72
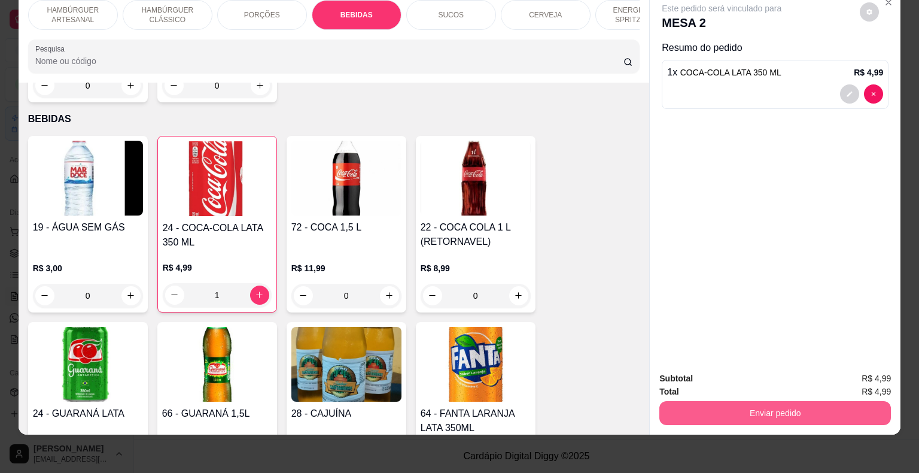
click at [845, 409] on button "Enviar pedido" at bounding box center [776, 413] width 232 height 24
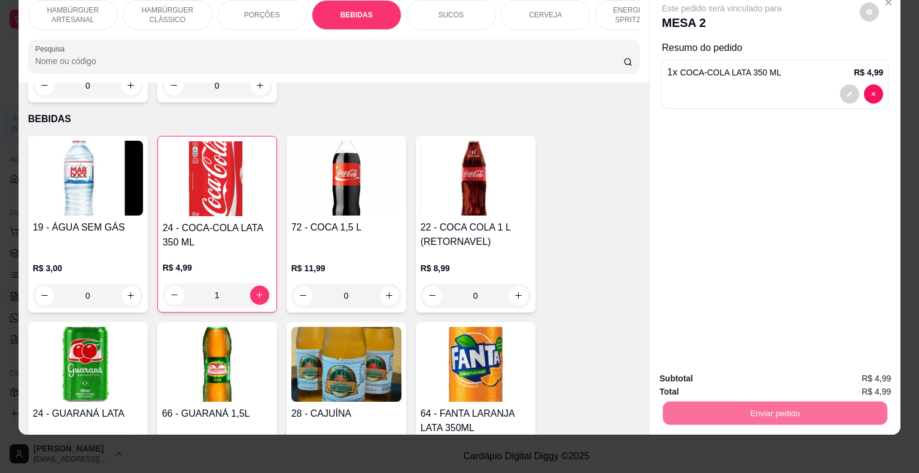
click at [876, 367] on button "Enviar pedido" at bounding box center [860, 374] width 66 height 22
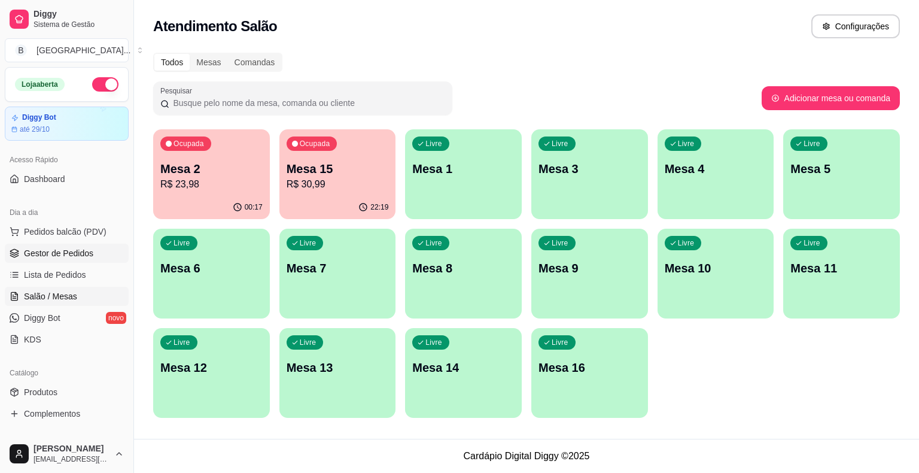
click at [71, 244] on link "Gestor de Pedidos" at bounding box center [67, 253] width 124 height 19
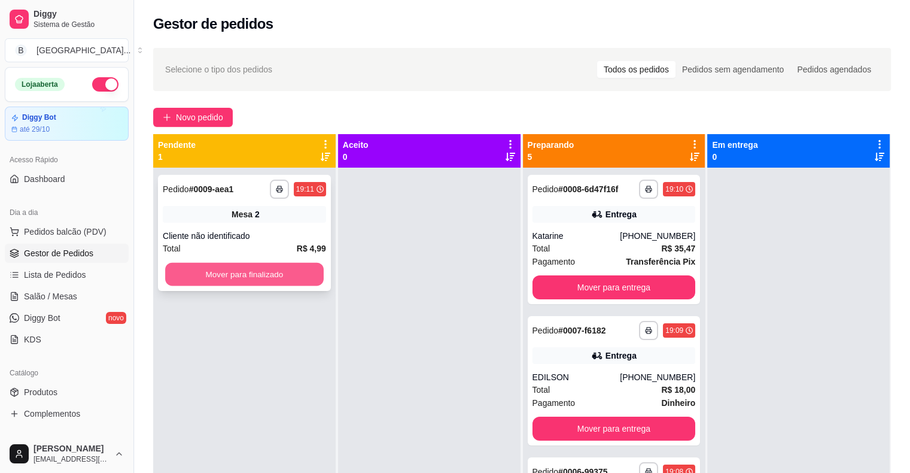
click at [285, 266] on button "Mover para finalizado" at bounding box center [244, 274] width 159 height 23
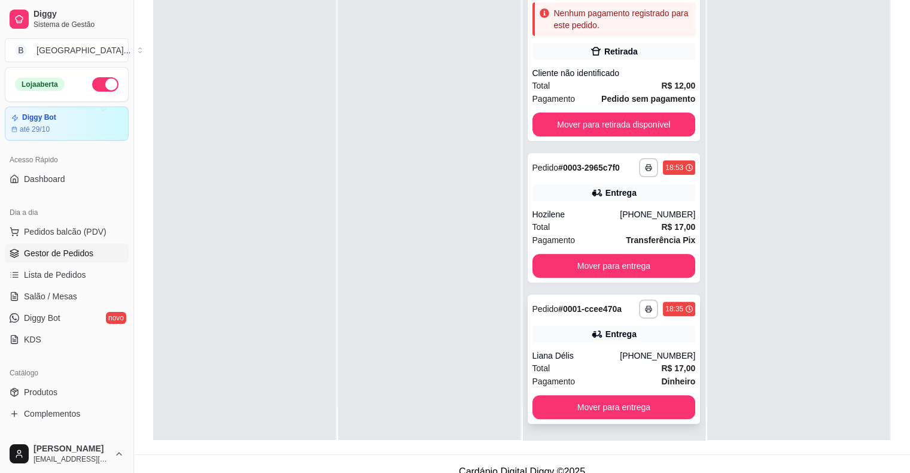
scroll to position [182, 0]
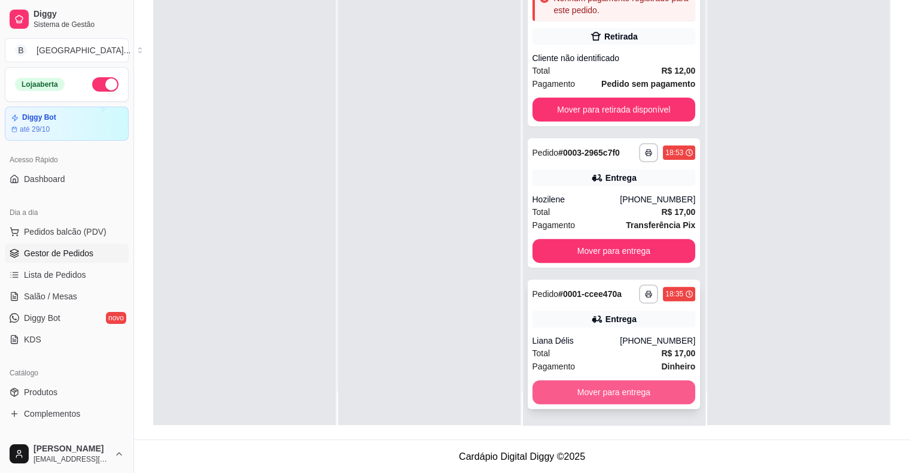
click at [649, 394] on button "Mover para entrega" at bounding box center [614, 392] width 163 height 24
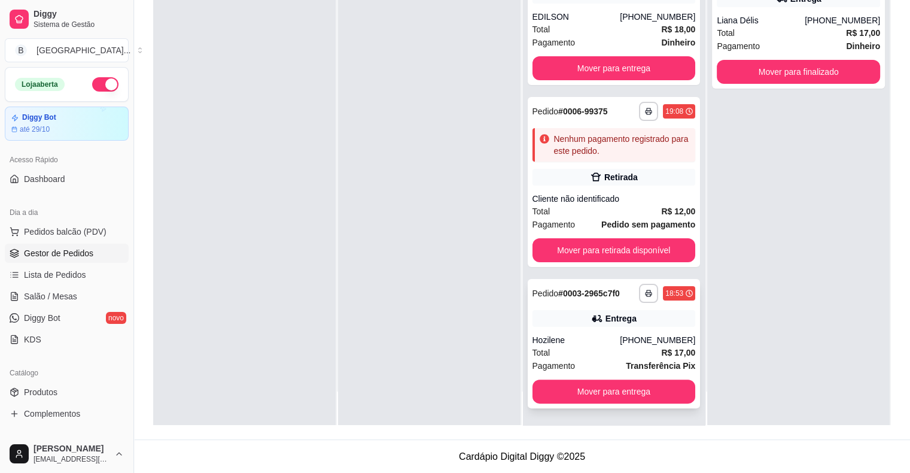
scroll to position [144, 0]
click at [572, 404] on div "**********" at bounding box center [614, 343] width 173 height 129
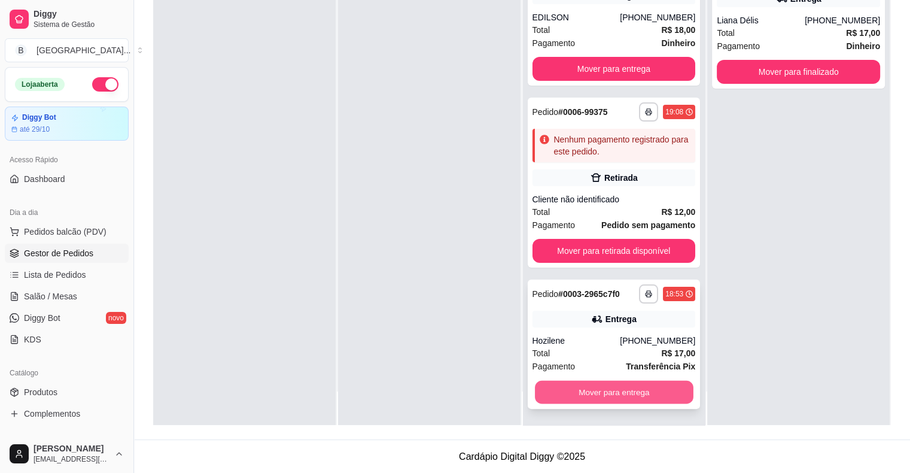
click at [623, 389] on button "Mover para entrega" at bounding box center [614, 392] width 159 height 23
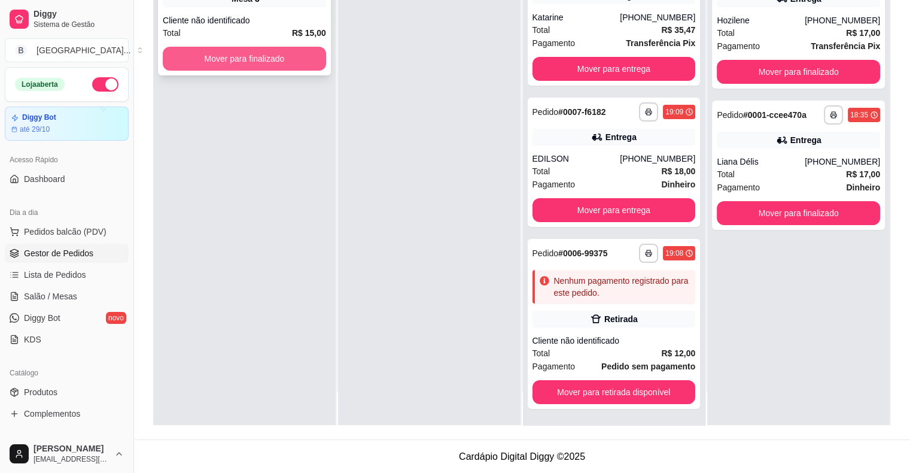
scroll to position [0, 0]
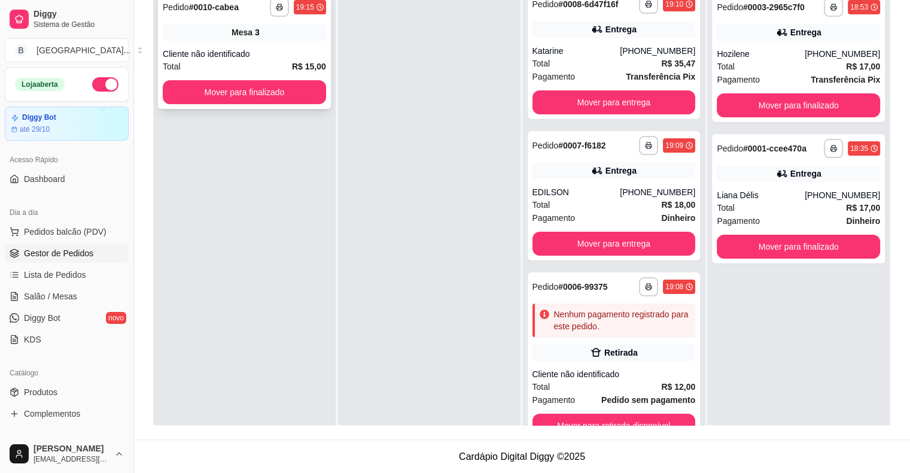
click at [205, 60] on div "Total R$ 15,00" at bounding box center [244, 66] width 163 height 13
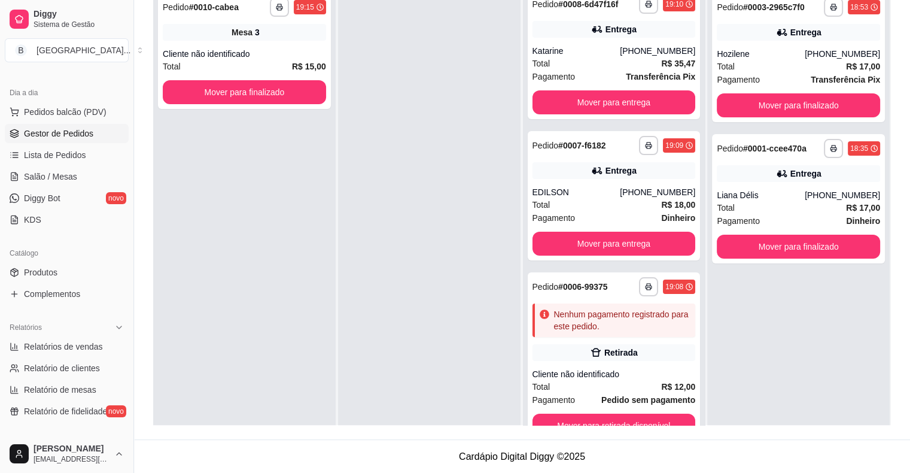
scroll to position [180, 0]
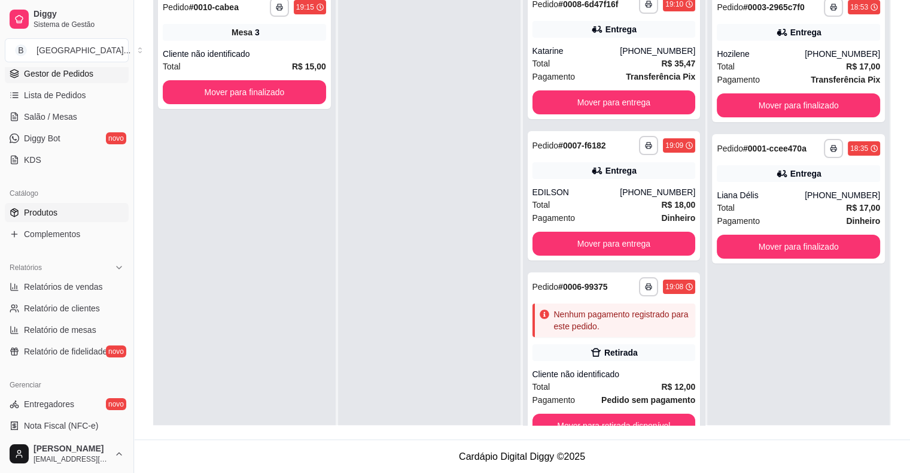
click at [47, 217] on span "Produtos" at bounding box center [41, 212] width 34 height 12
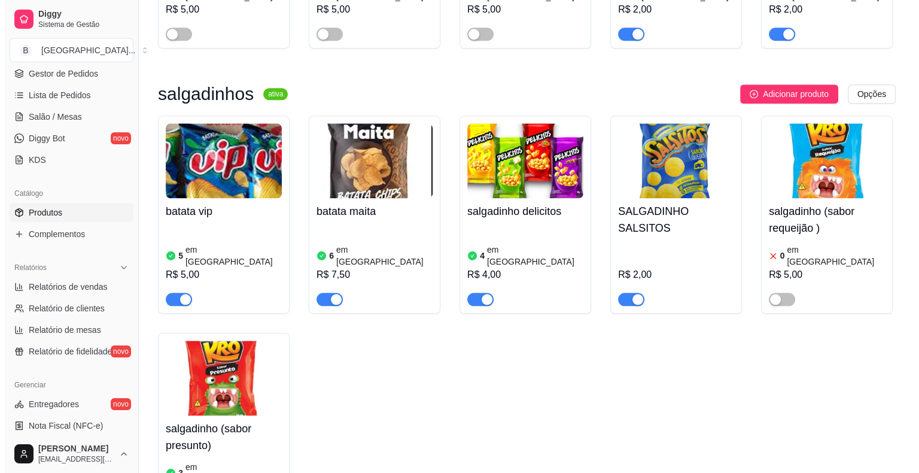
scroll to position [6170, 0]
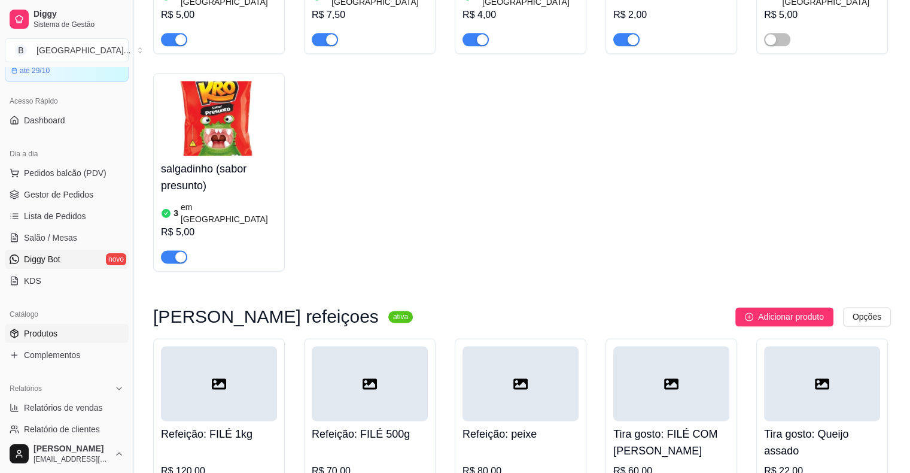
scroll to position [0, 0]
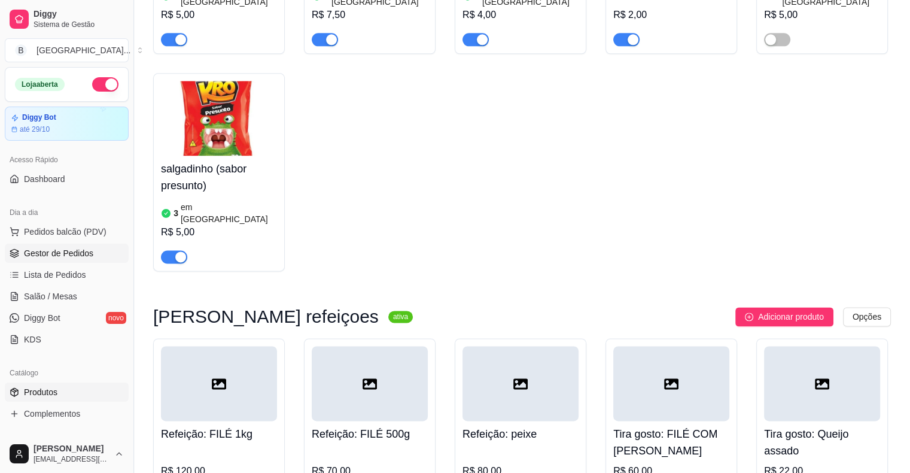
click at [80, 259] on link "Gestor de Pedidos" at bounding box center [67, 253] width 124 height 19
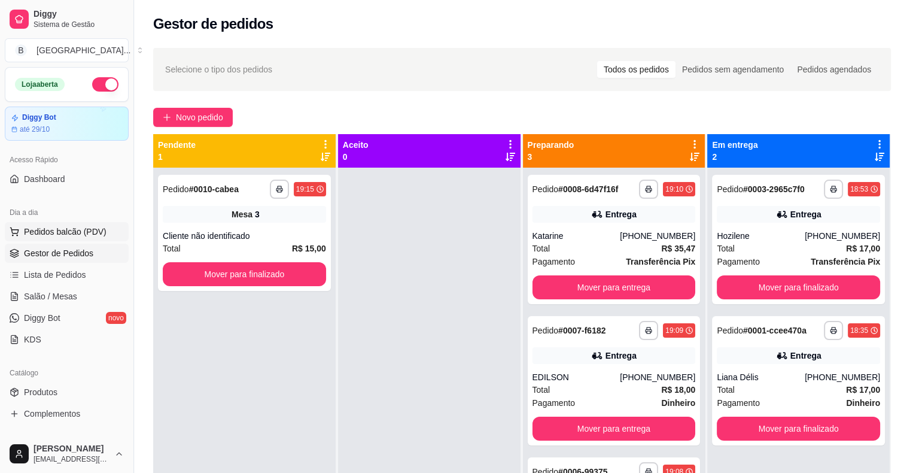
click at [98, 227] on span "Pedidos balcão (PDV)" at bounding box center [65, 232] width 83 height 12
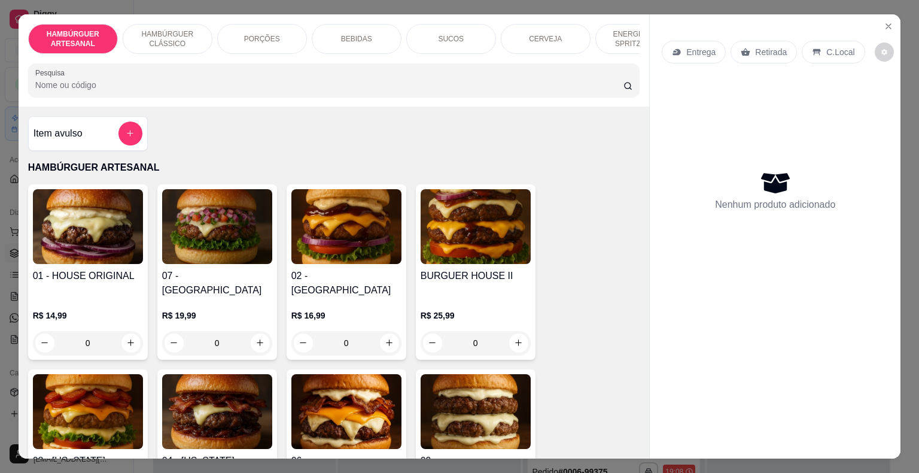
scroll to position [0, 329]
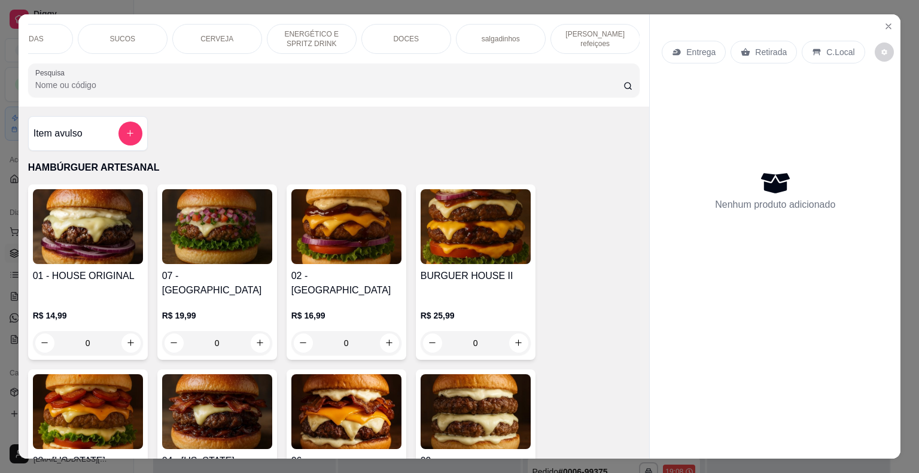
click at [606, 29] on p "[PERSON_NAME] refeiçoes" at bounding box center [595, 38] width 69 height 19
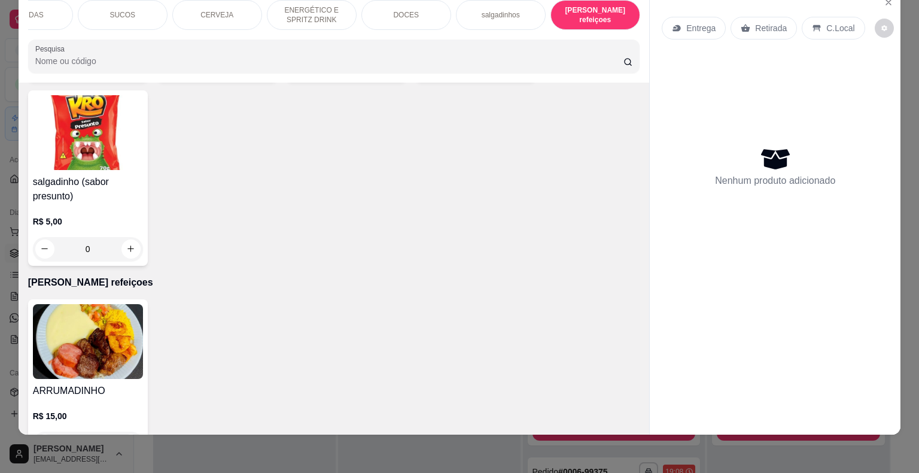
click at [86, 308] on img at bounding box center [88, 341] width 110 height 75
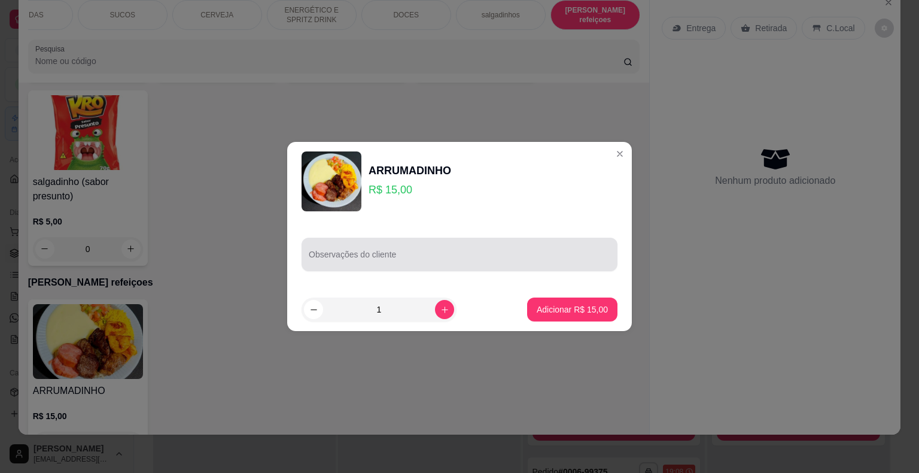
click at [361, 263] on input "Observações do cliente" at bounding box center [460, 259] width 302 height 12
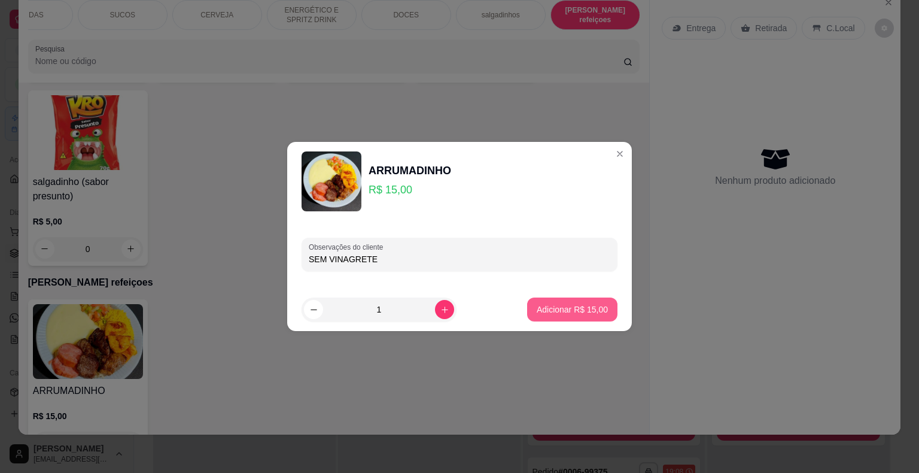
type input "SEM VINAGRETE"
click at [580, 293] on footer "1 Adicionar R$ 15,00" at bounding box center [459, 309] width 345 height 43
click at [583, 306] on p "Adicionar R$ 15,00" at bounding box center [572, 309] width 71 height 12
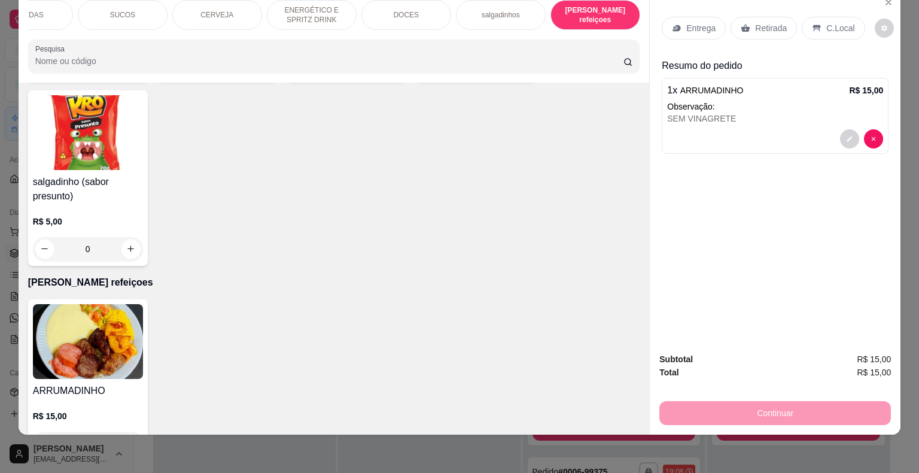
click at [96, 384] on h4 "ARRUMADINHO" at bounding box center [88, 391] width 110 height 14
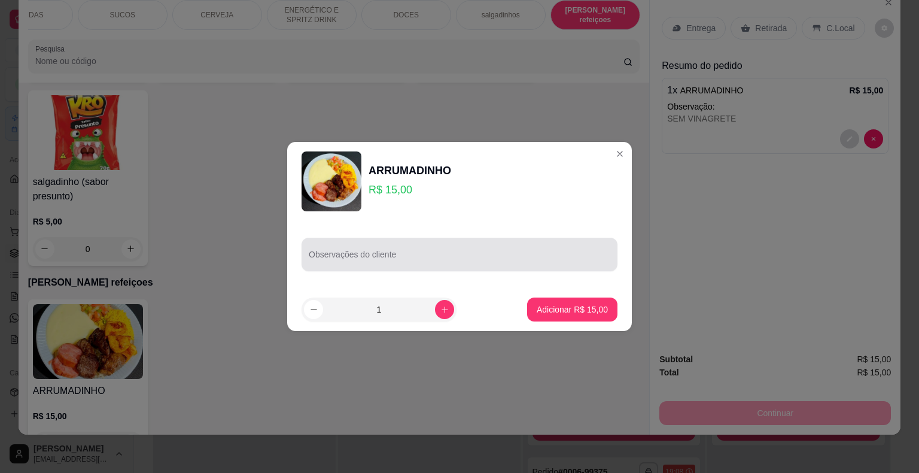
click at [383, 253] on div at bounding box center [460, 254] width 302 height 24
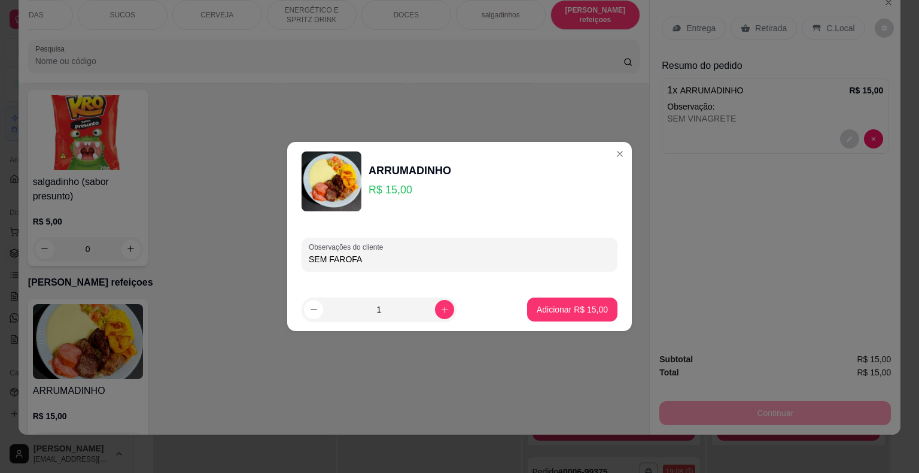
type input "SEM FAROFA"
click at [558, 315] on p "Adicionar R$ 15,00" at bounding box center [572, 308] width 69 height 11
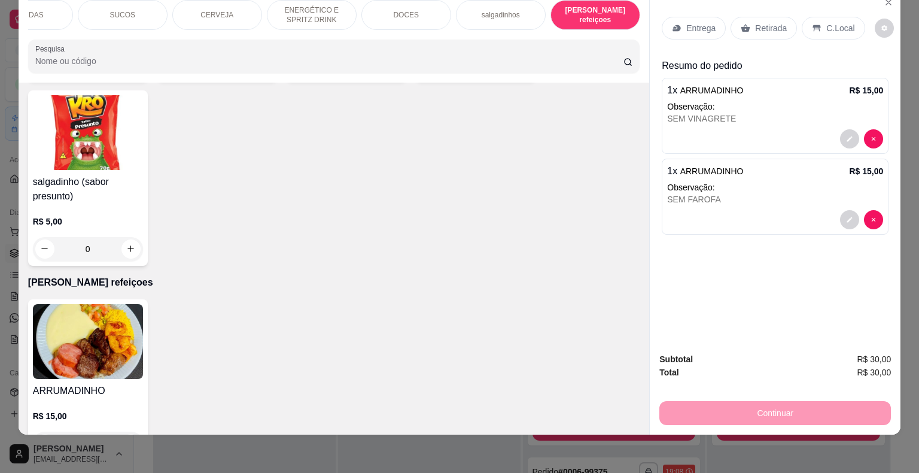
click at [748, 17] on div "Retirada" at bounding box center [764, 28] width 66 height 23
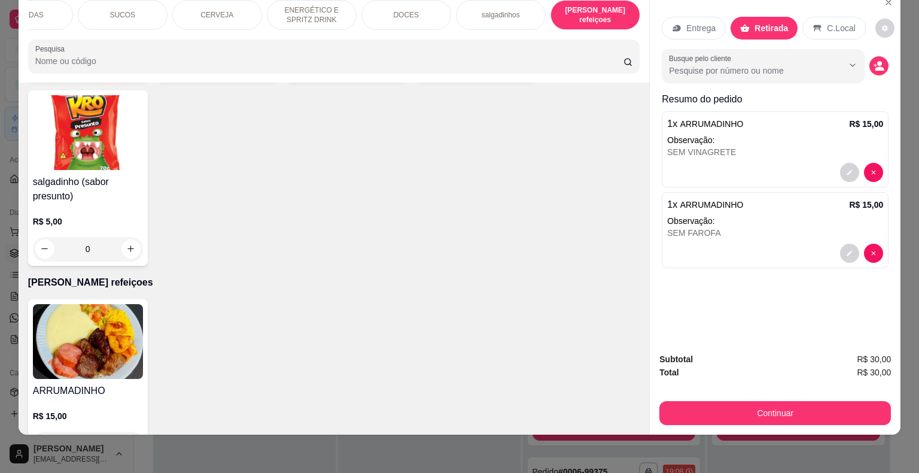
click at [775, 382] on div "Subtotal R$ 30,00 Total R$ 30,00 Continuar" at bounding box center [776, 389] width 232 height 72
click at [764, 418] on div "Subtotal R$ 30,00 Total R$ 30,00 Continuar" at bounding box center [775, 389] width 251 height 92
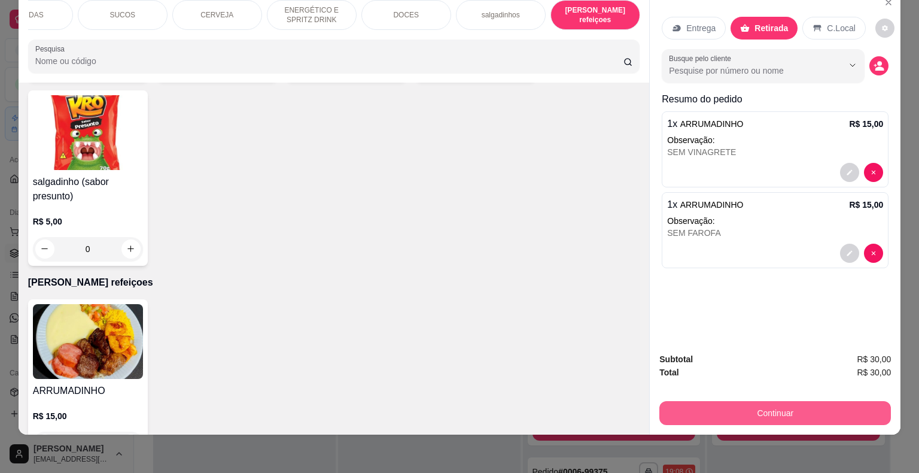
click at [770, 402] on button "Continuar" at bounding box center [776, 413] width 232 height 24
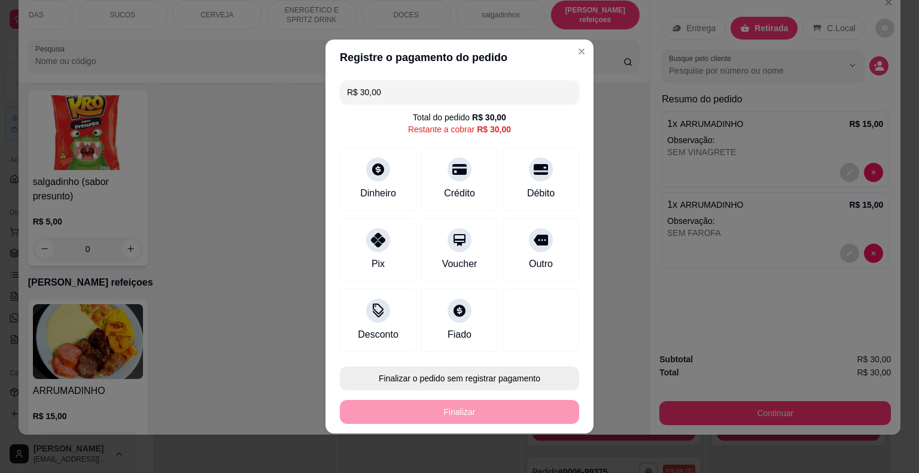
click at [472, 379] on button "Finalizar o pedido sem registrar pagamento" at bounding box center [459, 378] width 239 height 24
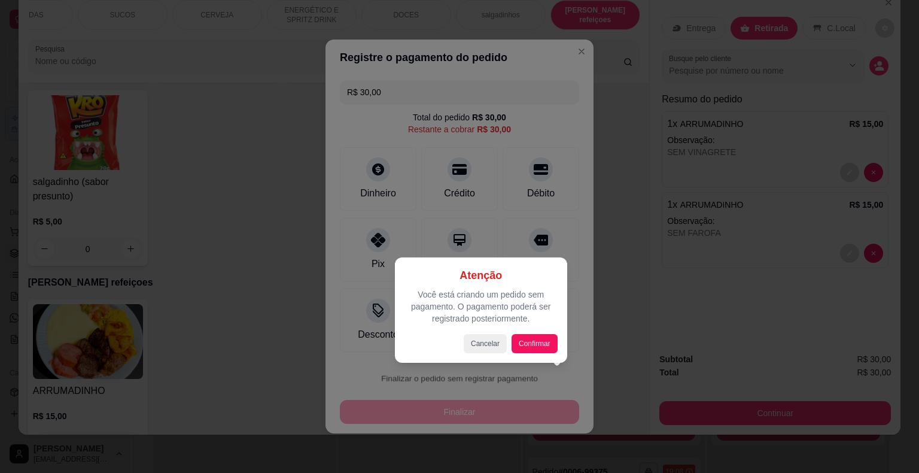
click at [529, 332] on div "Atenção Você está criando um pedido sem pagamento. O pagamento poderá ser regis…" at bounding box center [481, 310] width 153 height 86
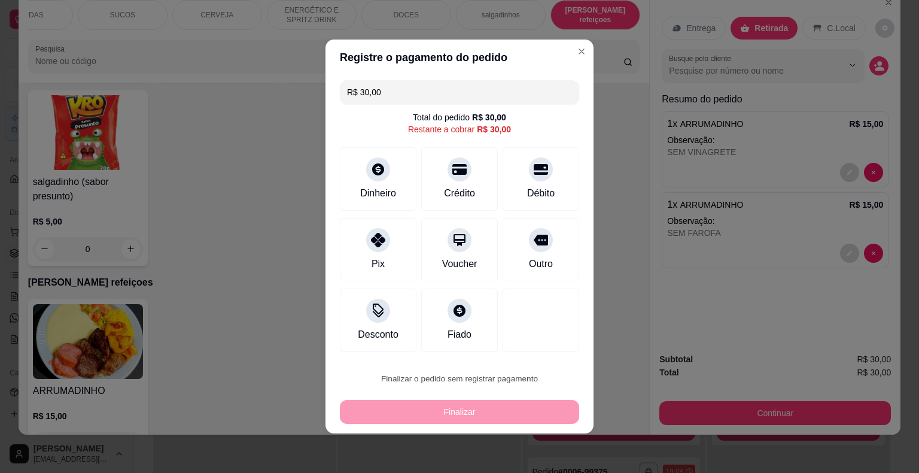
click at [529, 342] on button "Confirmar" at bounding box center [532, 344] width 44 height 19
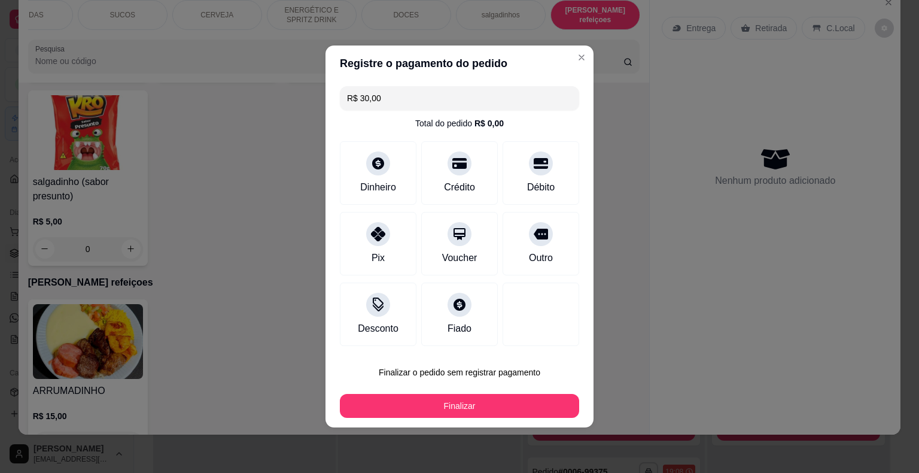
type input "R$ 0,00"
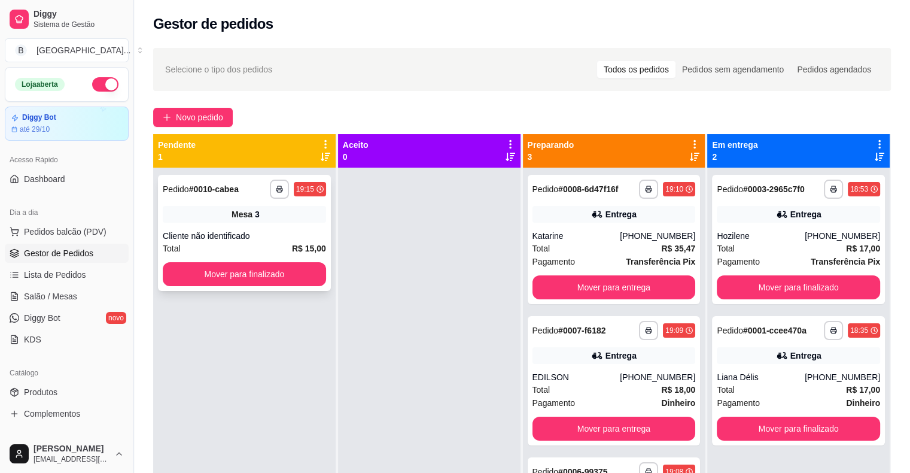
click at [286, 241] on div "Cliente não identificado" at bounding box center [244, 236] width 163 height 12
click at [71, 281] on link "Lista de Pedidos" at bounding box center [67, 274] width 124 height 19
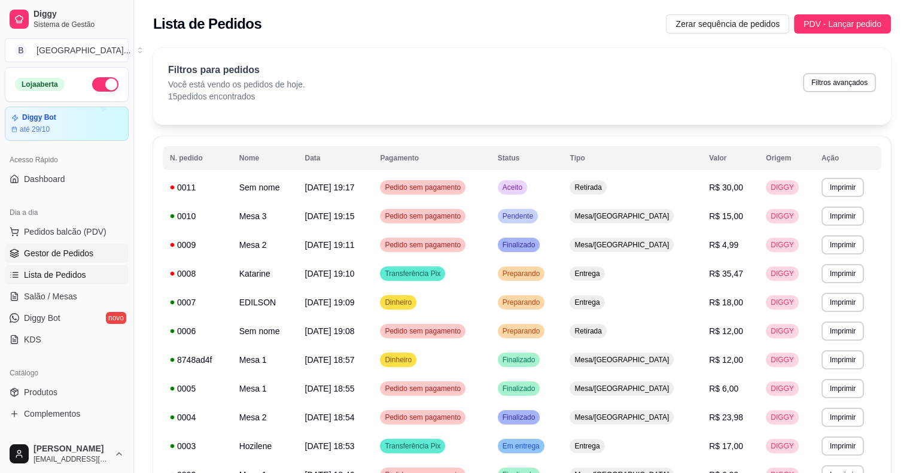
click at [74, 247] on span "Gestor de Pedidos" at bounding box center [58, 253] width 69 height 12
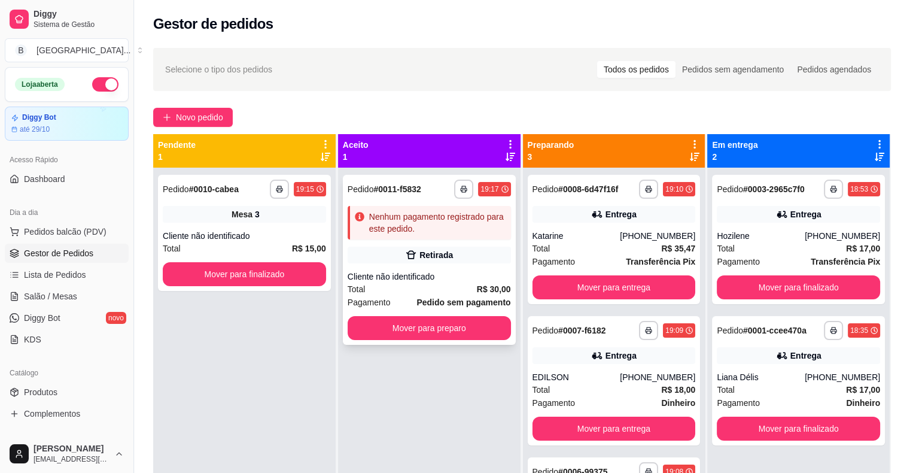
click at [443, 230] on div "Nenhum pagamento registrado para este pedido." at bounding box center [437, 223] width 137 height 24
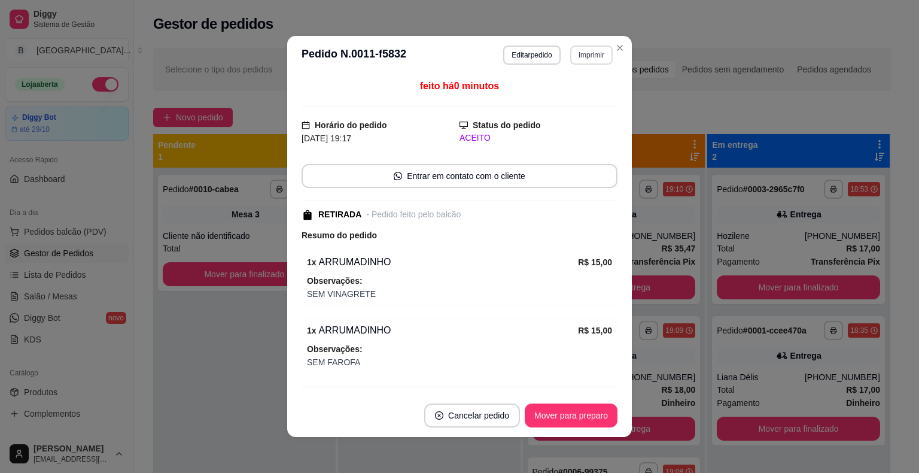
click at [590, 53] on button "Imprimir" at bounding box center [591, 54] width 42 height 19
click at [582, 91] on button "IMPRESSORA" at bounding box center [565, 96] width 87 height 19
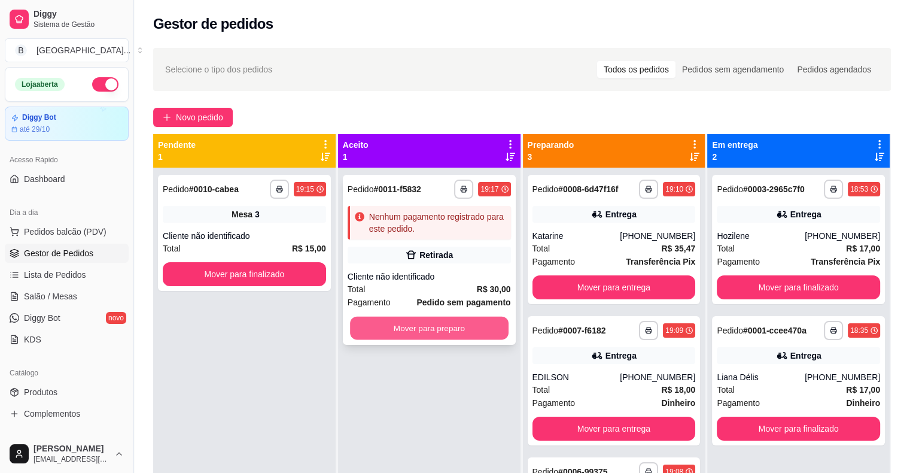
click at [379, 323] on button "Mover para preparo" at bounding box center [429, 328] width 159 height 23
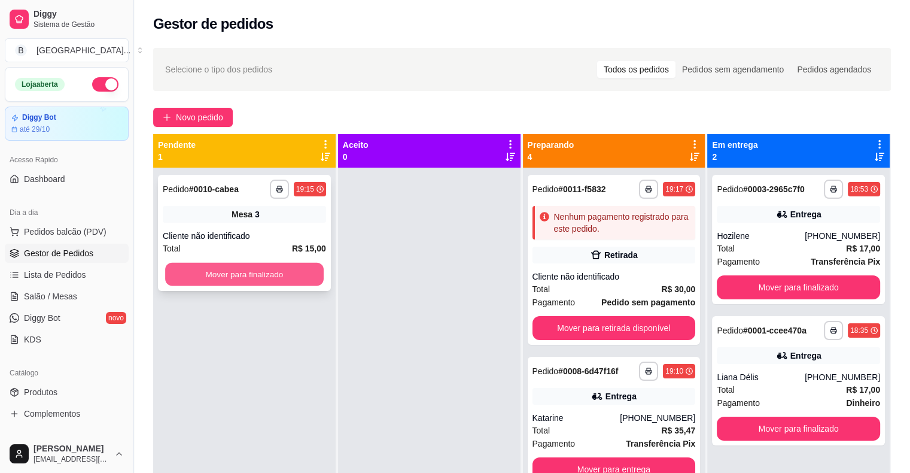
click at [290, 266] on button "Mover para finalizado" at bounding box center [244, 274] width 159 height 23
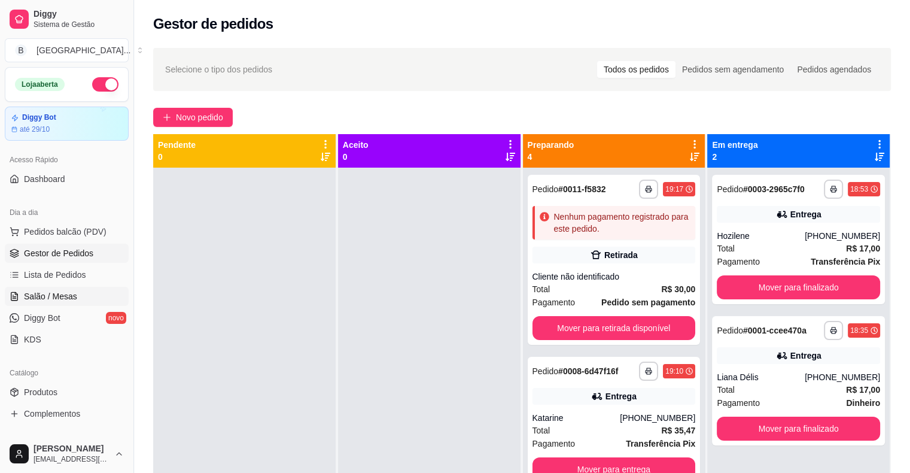
click at [77, 298] on link "Salão / Mesas" at bounding box center [67, 296] width 124 height 19
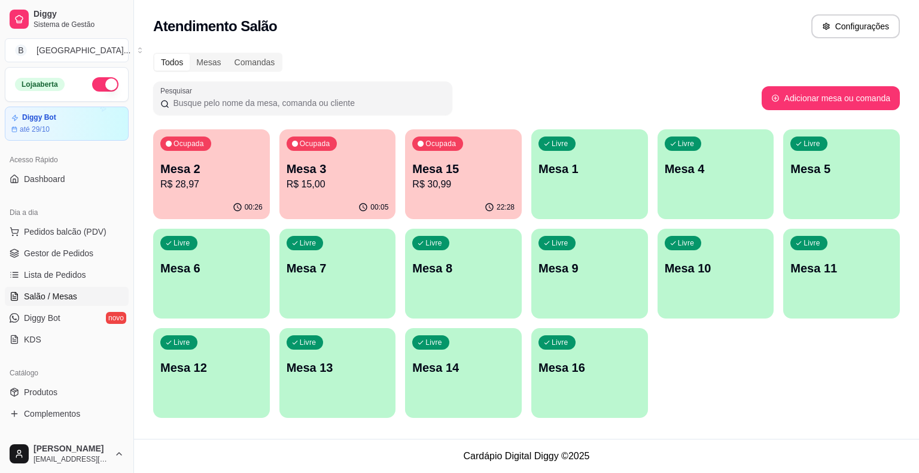
click at [323, 187] on p "R$ 15,00" at bounding box center [338, 184] width 102 height 14
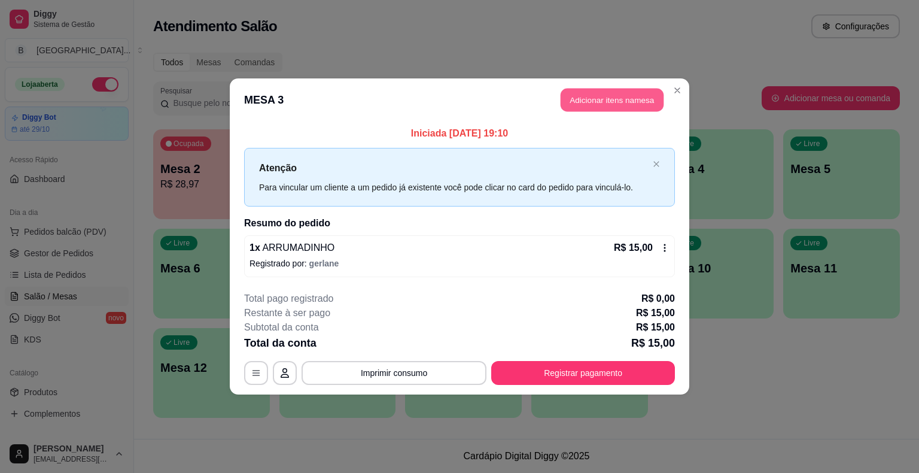
click at [598, 102] on button "Adicionar itens na mesa" at bounding box center [612, 100] width 103 height 23
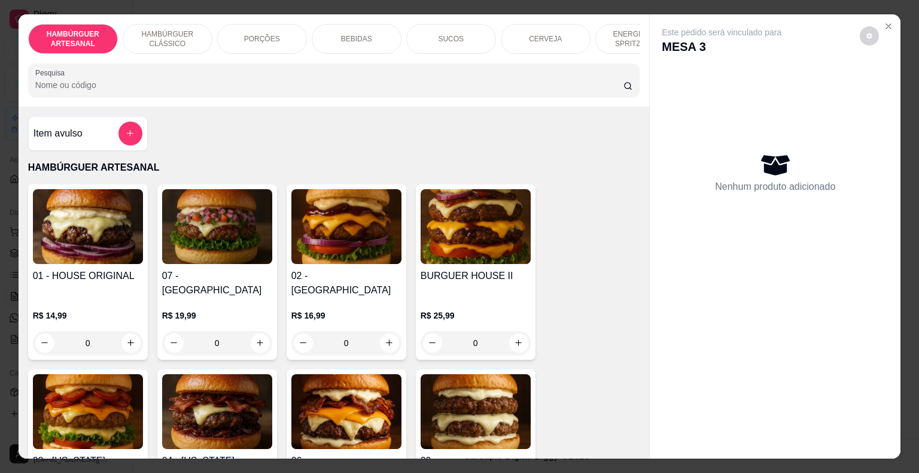
click at [345, 47] on div "BEBIDAS" at bounding box center [357, 39] width 90 height 30
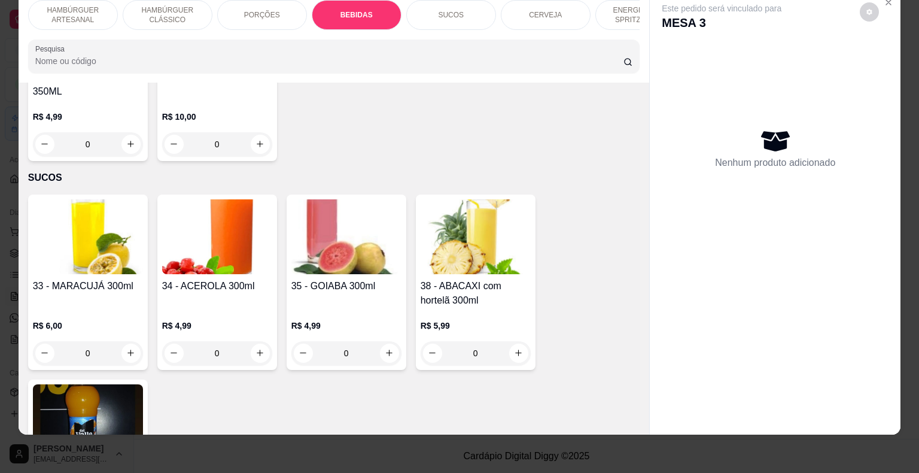
scroll to position [1707, 0]
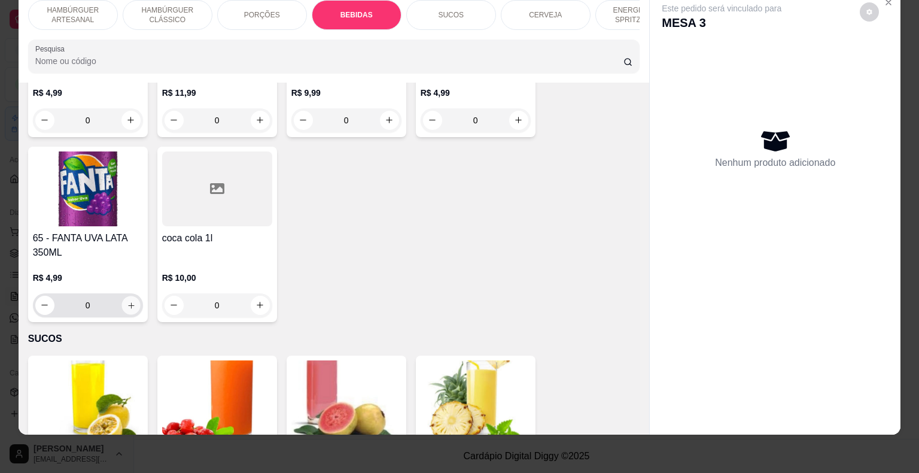
click at [123, 296] on button "increase-product-quantity" at bounding box center [130, 305] width 19 height 19
type input "1"
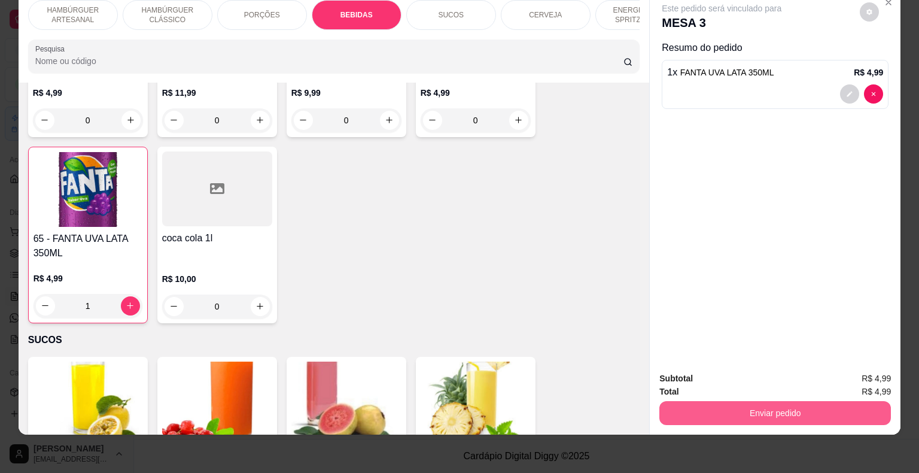
click at [789, 403] on button "Enviar pedido" at bounding box center [776, 413] width 232 height 24
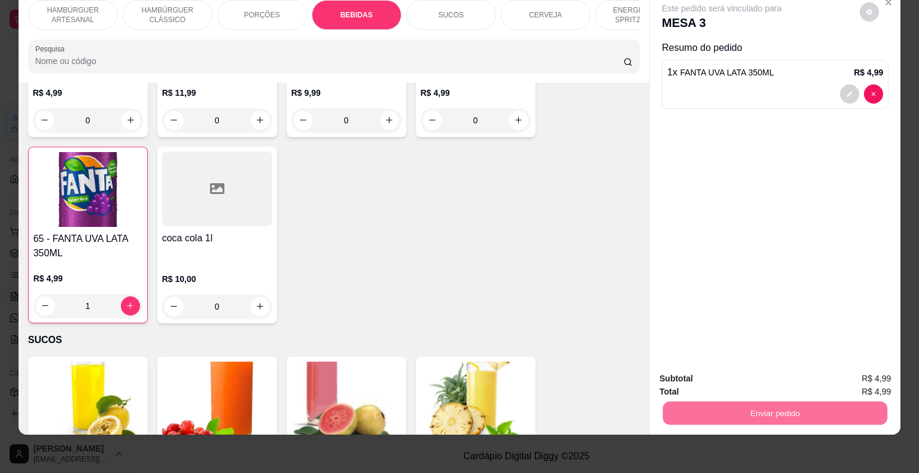
click at [837, 368] on button "Enviar pedido" at bounding box center [860, 374] width 66 height 22
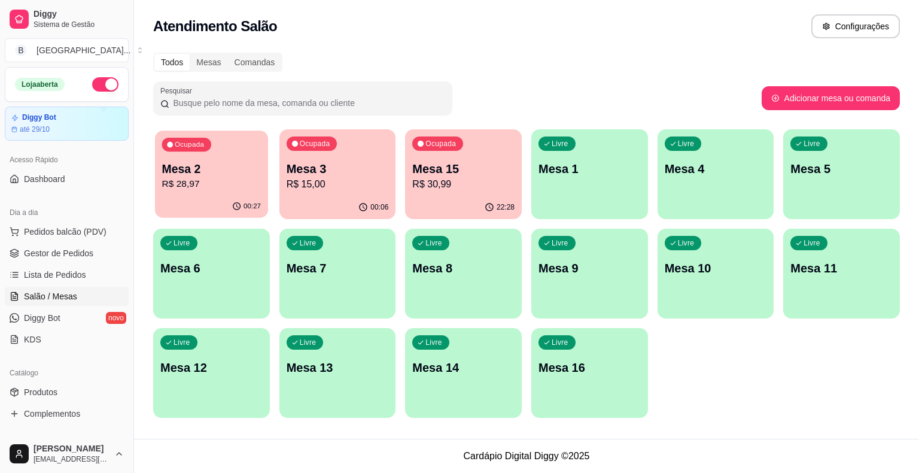
click at [224, 166] on p "Mesa 2" at bounding box center [211, 169] width 99 height 16
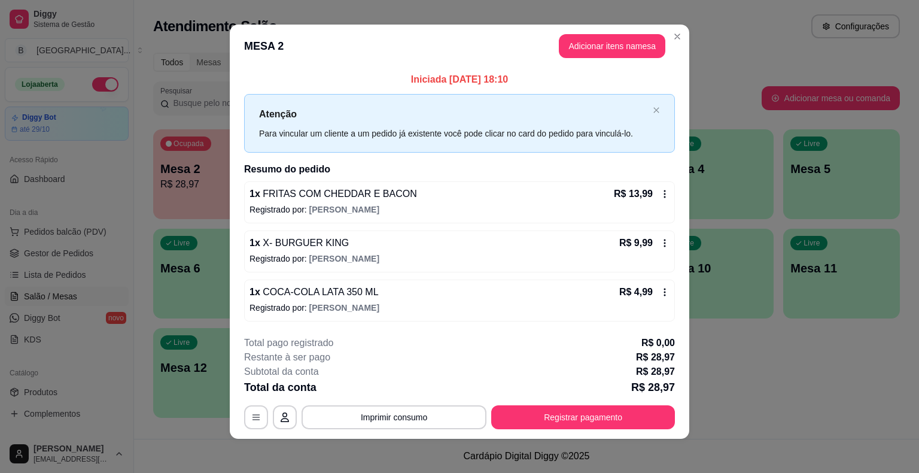
scroll to position [8, 0]
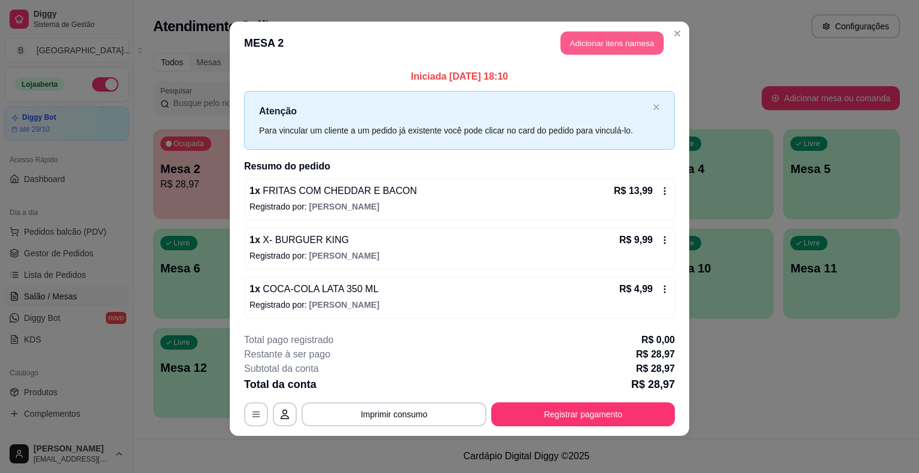
click at [606, 44] on button "Adicionar itens na mesa" at bounding box center [612, 43] width 103 height 23
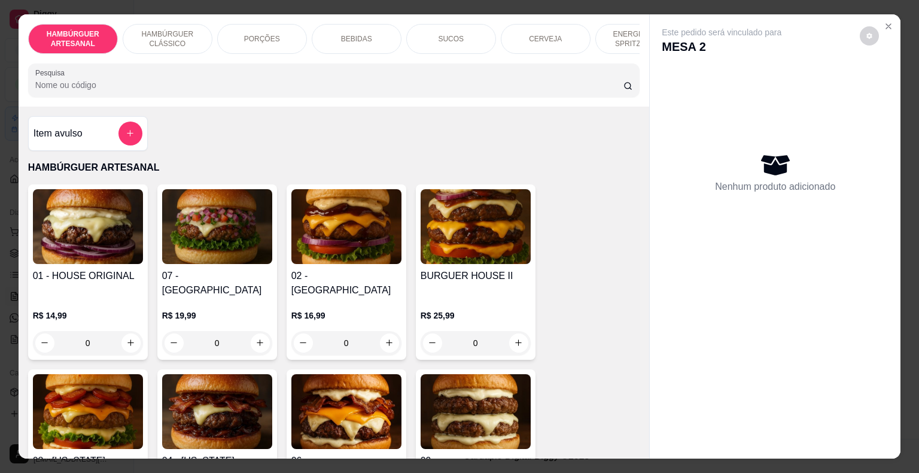
click at [295, 33] on div "PORÇÕES" at bounding box center [262, 39] width 90 height 30
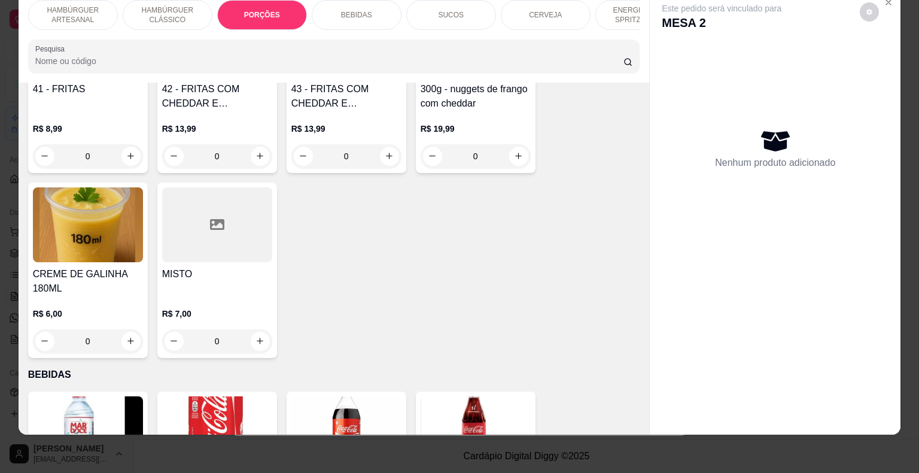
scroll to position [1134, 0]
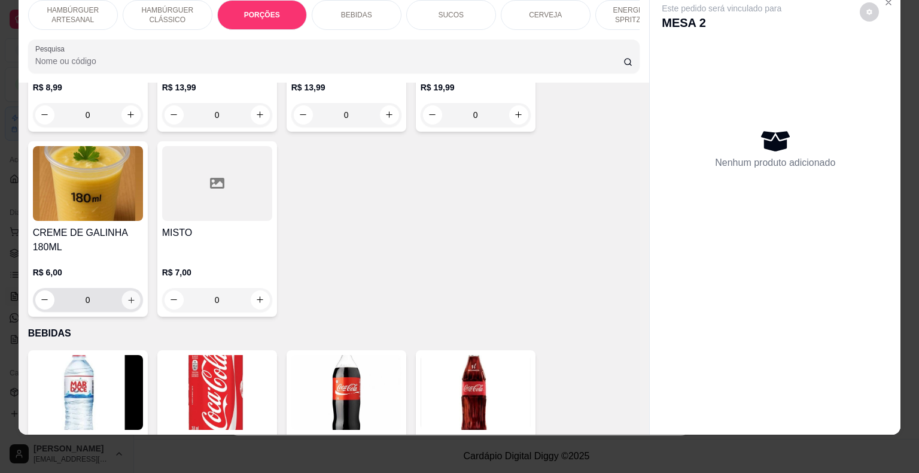
click at [129, 290] on button "increase-product-quantity" at bounding box center [130, 299] width 19 height 19
type input "1"
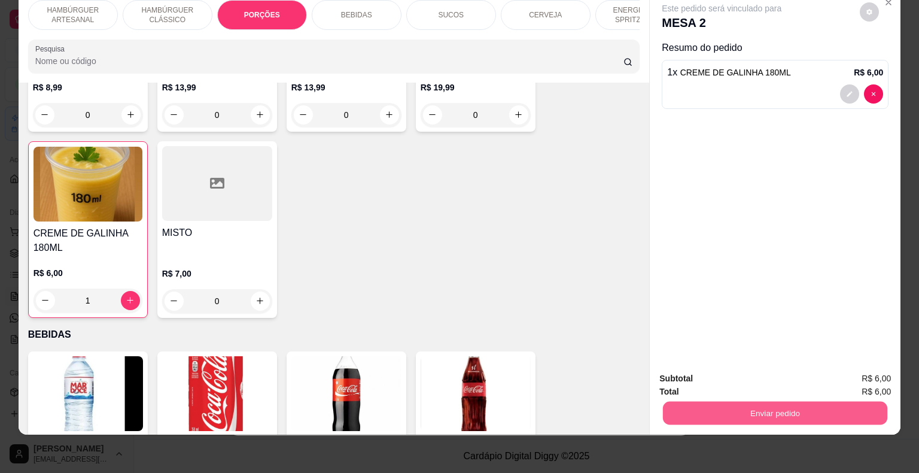
click at [880, 402] on button "Enviar pedido" at bounding box center [775, 413] width 224 height 23
click at [850, 383] on button "Enviar pedido" at bounding box center [860, 374] width 66 height 22
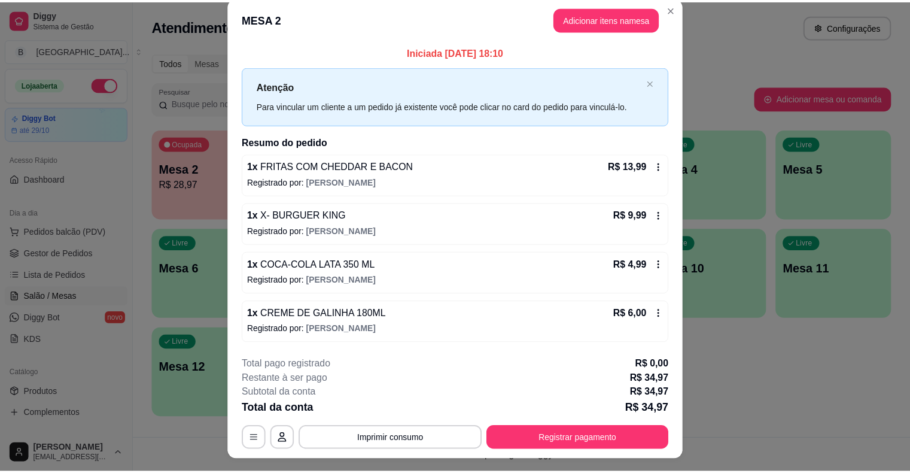
scroll to position [0, 0]
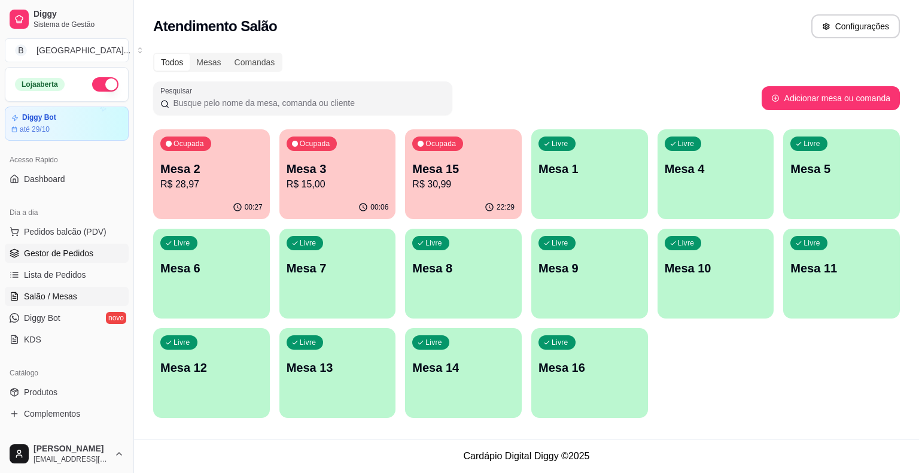
click at [45, 247] on span "Gestor de Pedidos" at bounding box center [58, 253] width 69 height 12
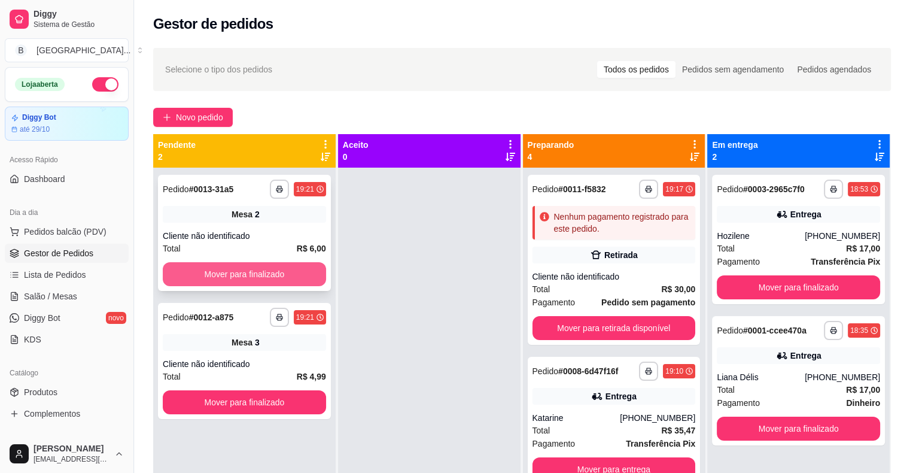
click at [290, 262] on button "Mover para finalizado" at bounding box center [244, 274] width 163 height 24
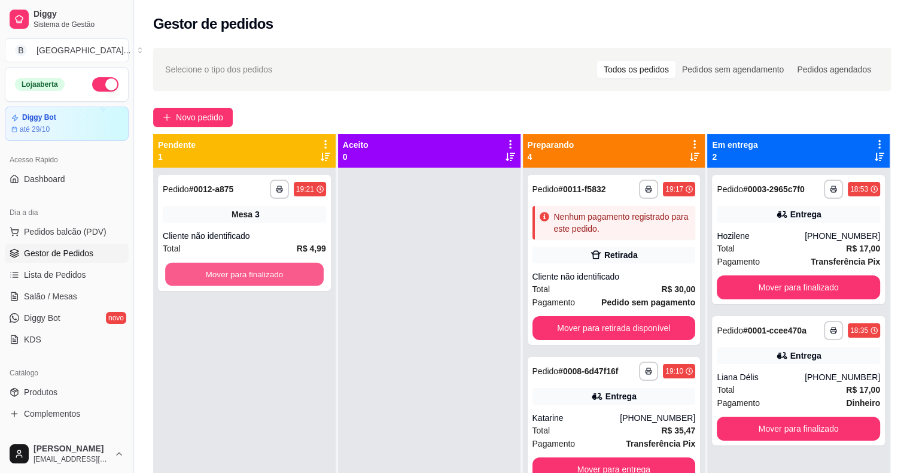
click at [290, 268] on button "Mover para finalizado" at bounding box center [244, 274] width 159 height 23
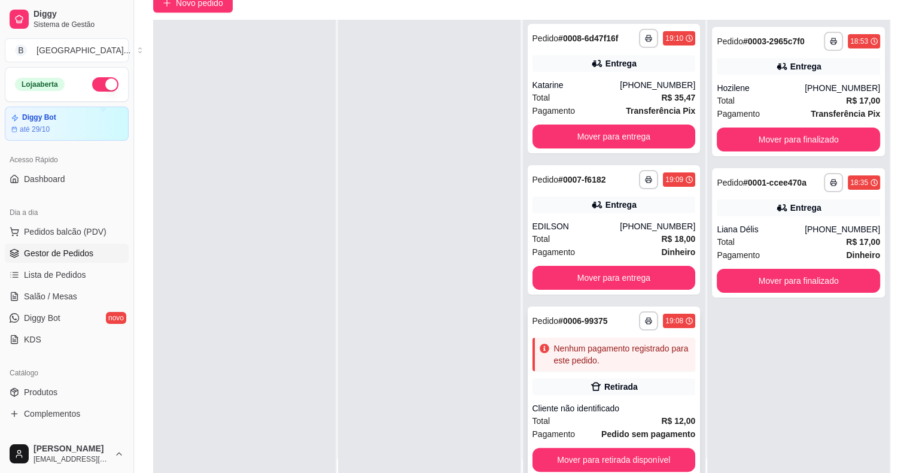
scroll to position [182, 0]
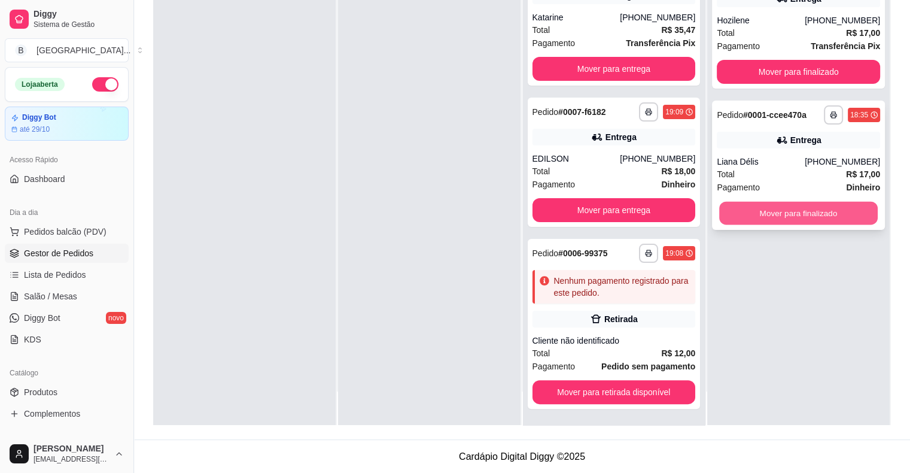
click at [804, 207] on button "Mover para finalizado" at bounding box center [798, 213] width 159 height 23
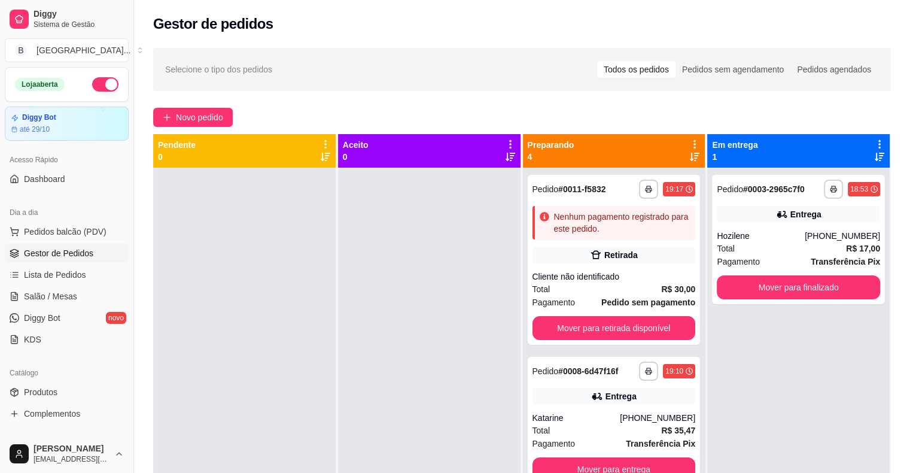
scroll to position [0, 0]
click at [759, 278] on button "Mover para finalizado" at bounding box center [798, 287] width 163 height 24
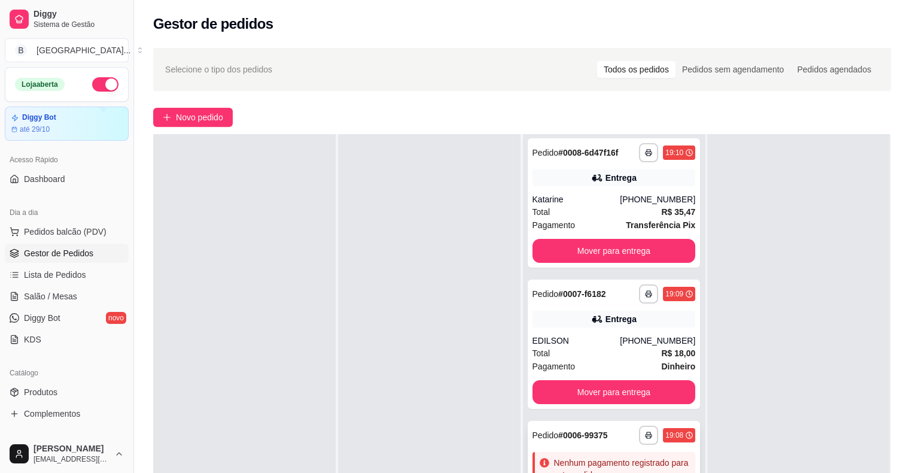
scroll to position [182, 0]
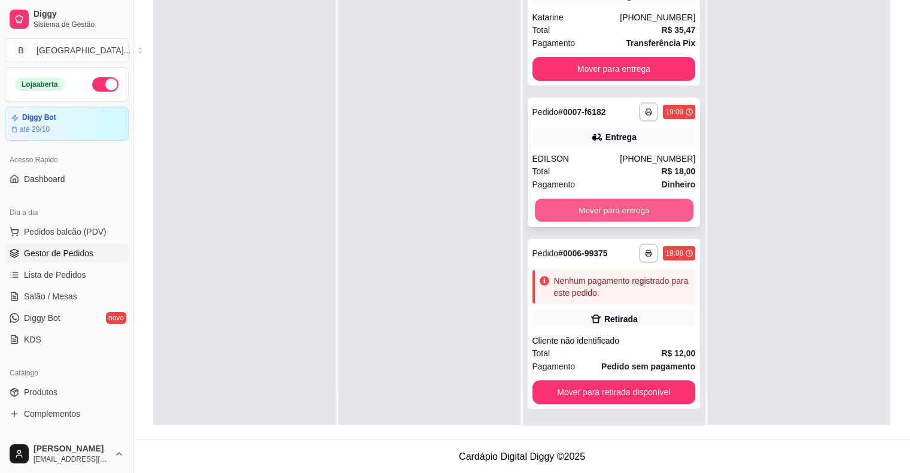
click at [585, 205] on button "Mover para entrega" at bounding box center [614, 210] width 159 height 23
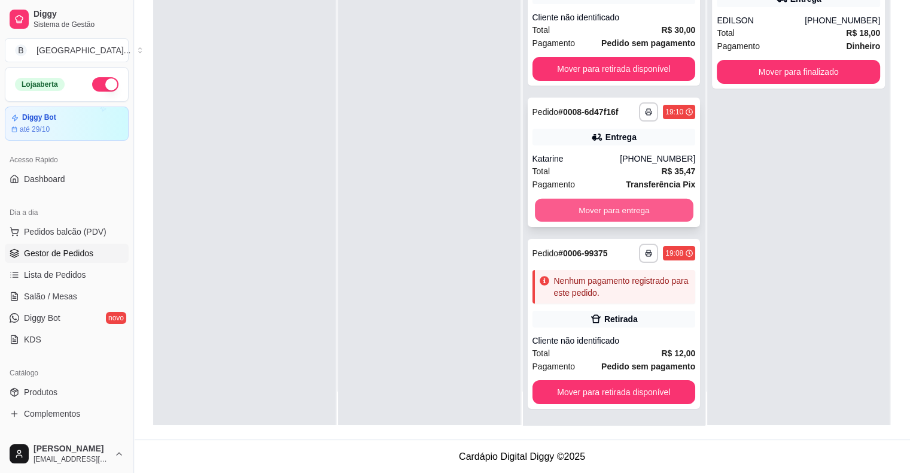
click at [599, 203] on button "Mover para entrega" at bounding box center [614, 210] width 159 height 23
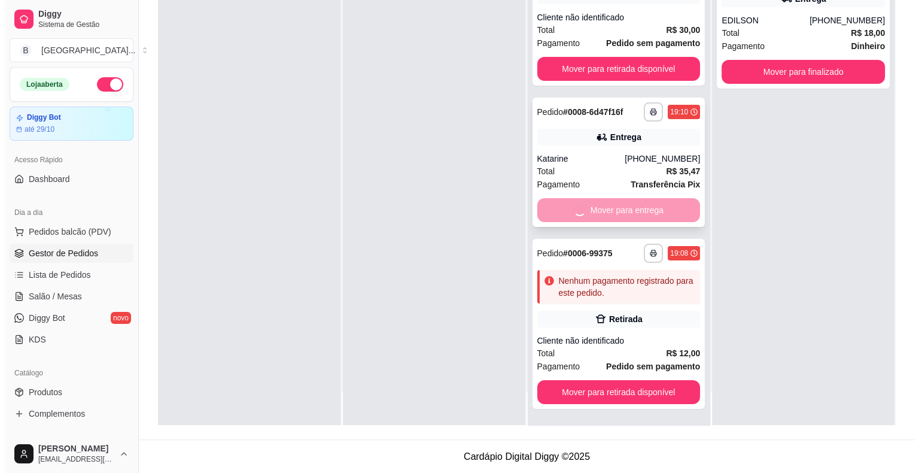
scroll to position [0, 0]
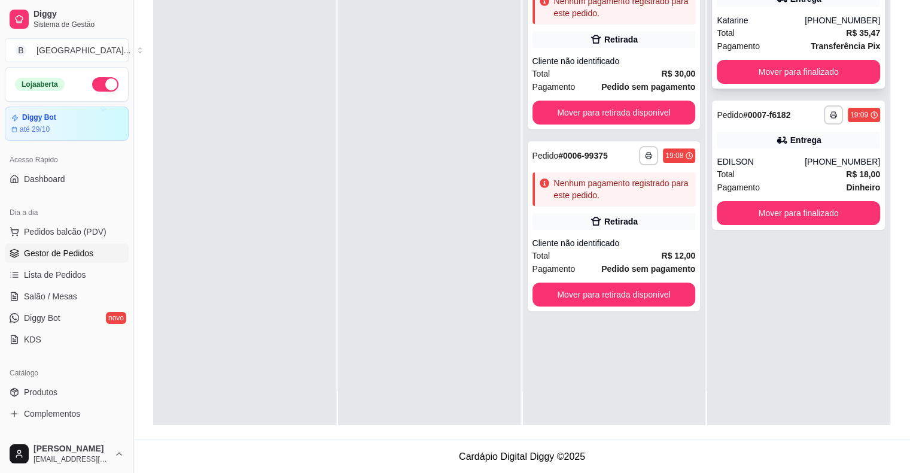
click at [764, 31] on div "Total R$ 35,47" at bounding box center [798, 32] width 163 height 13
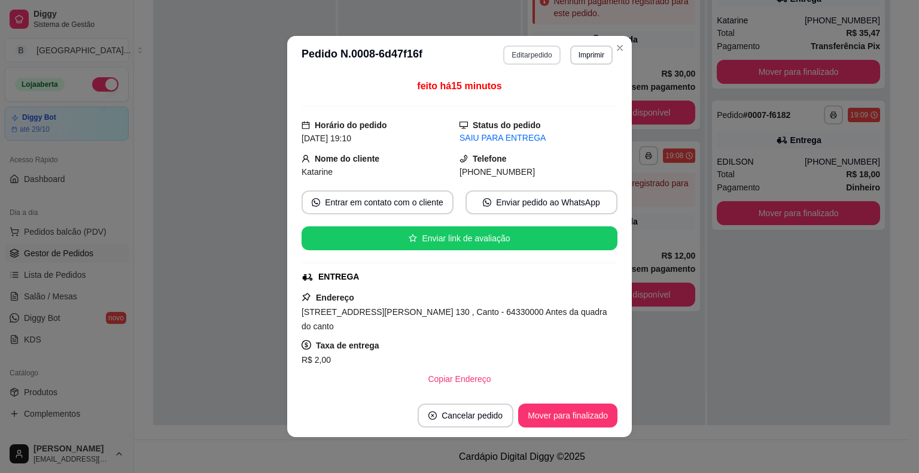
click at [553, 47] on button "Editar pedido" at bounding box center [531, 54] width 57 height 19
click at [544, 59] on div "HAMBÚRGUER ARTESANAL HAMBÚRGUER CLÁSSICO PORÇÕES BEBIDAS SUCOS CERVEJA ENERGÉTI…" at bounding box center [333, 60] width 631 height 92
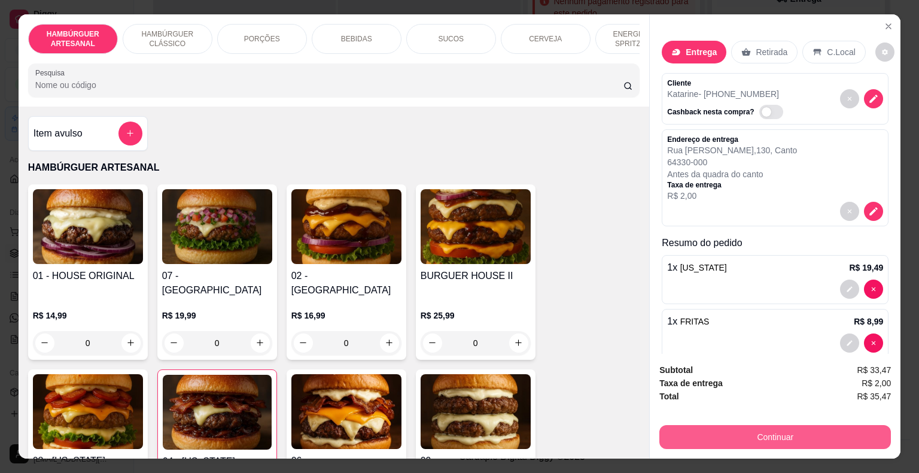
click at [754, 444] on button "Continuar" at bounding box center [776, 437] width 232 height 24
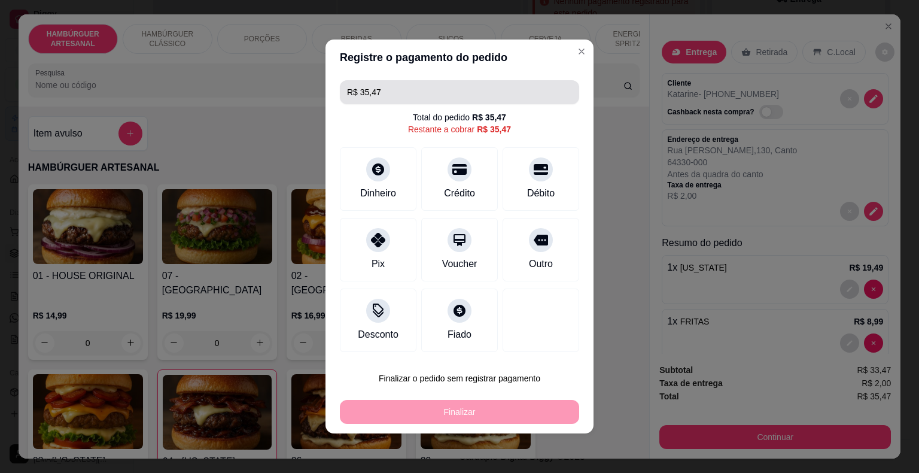
click at [483, 88] on input "R$ 35,47" at bounding box center [459, 92] width 225 height 24
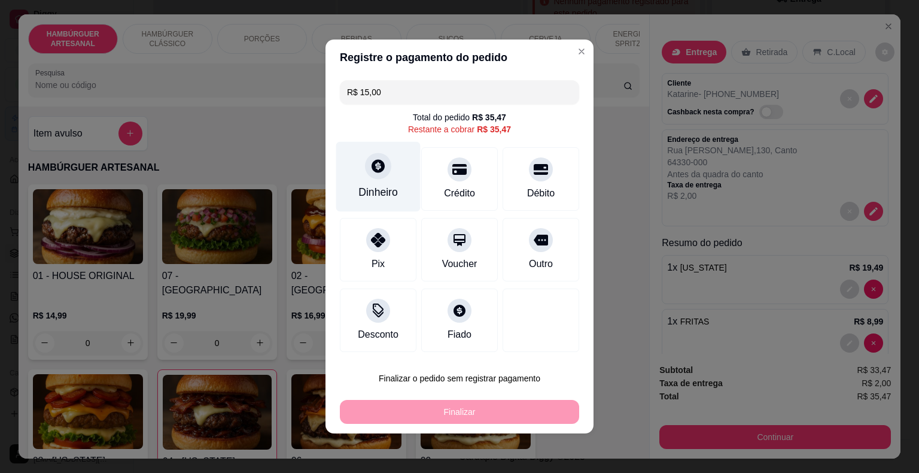
click at [362, 177] on div "Dinheiro" at bounding box center [378, 177] width 84 height 70
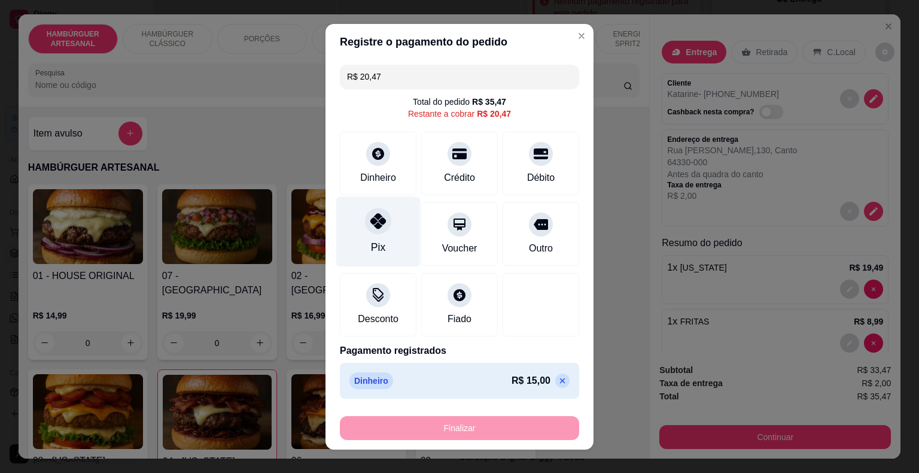
click at [365, 212] on div at bounding box center [378, 221] width 26 height 26
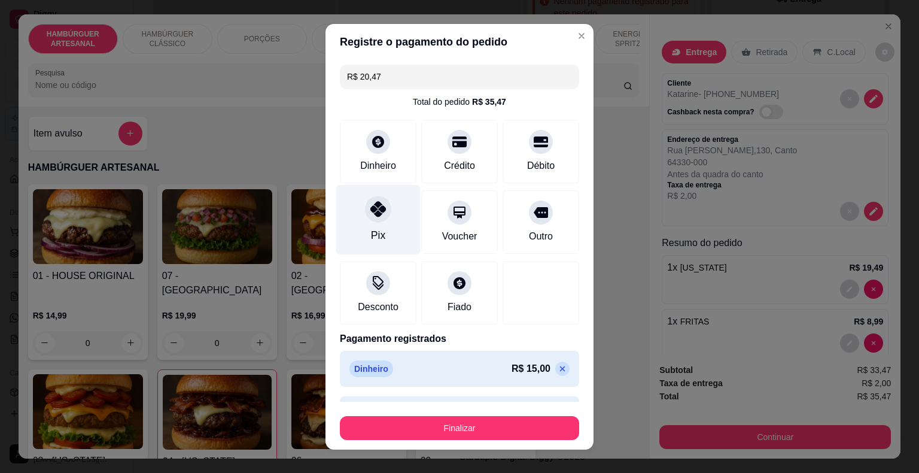
type input "R$ 0,00"
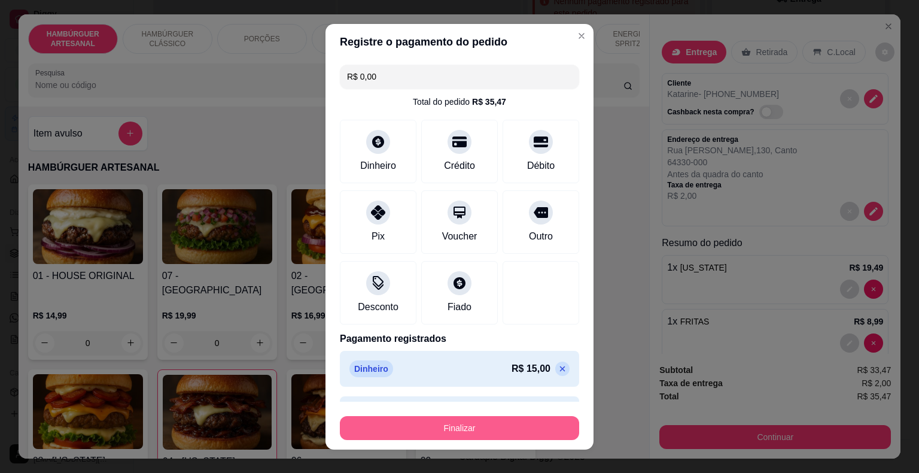
click at [391, 416] on button "Finalizar" at bounding box center [459, 428] width 239 height 24
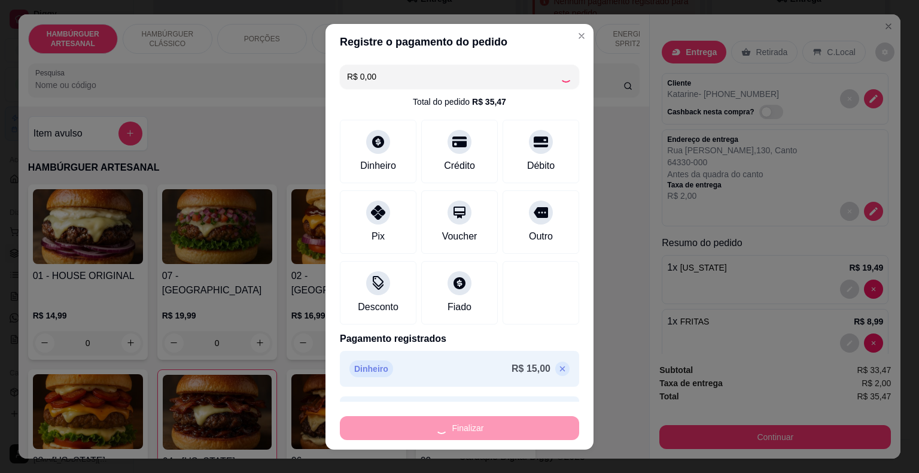
type input "0"
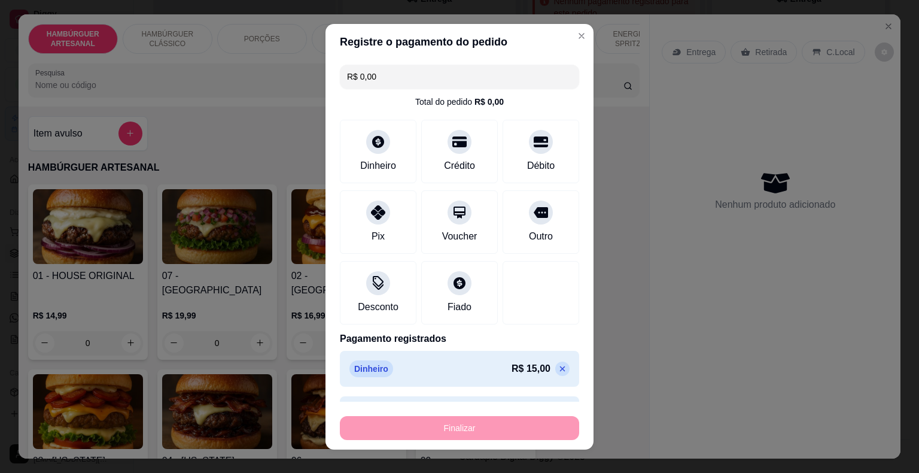
type input "-R$ 35,47"
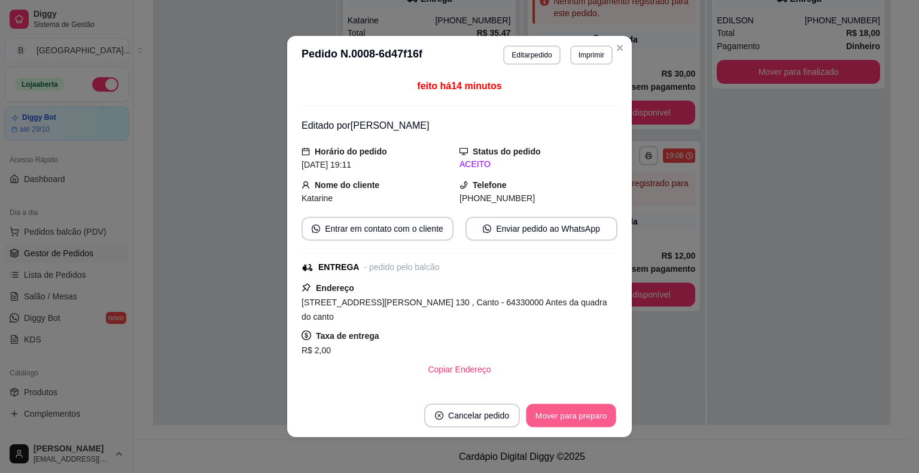
click at [560, 406] on button "Mover para preparo" at bounding box center [571, 415] width 90 height 23
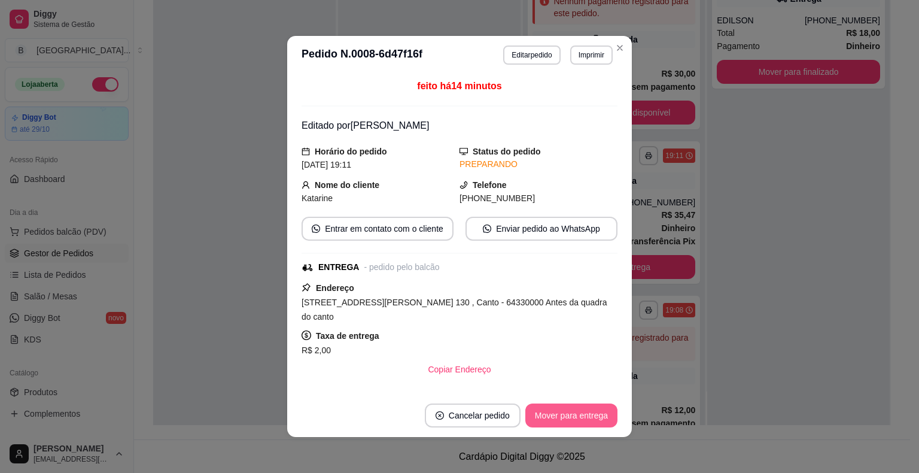
click at [560, 414] on button "Mover para entrega" at bounding box center [571, 415] width 92 height 24
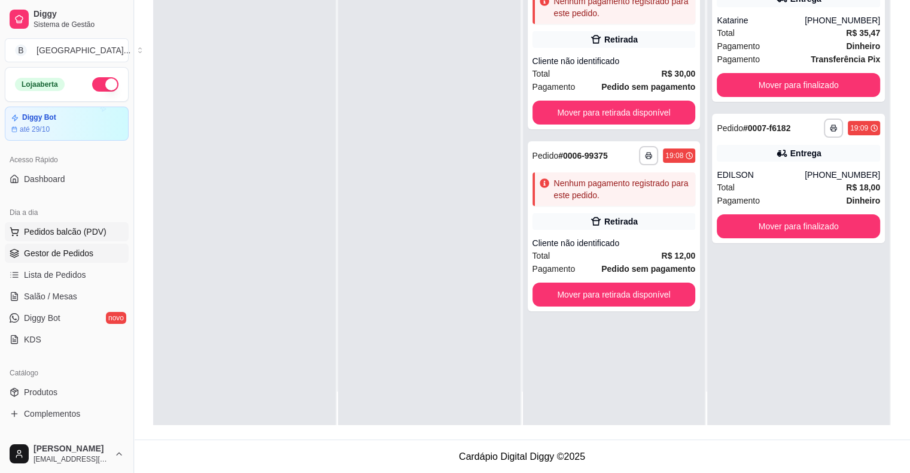
click at [41, 238] on button "Pedidos balcão (PDV)" at bounding box center [67, 231] width 124 height 19
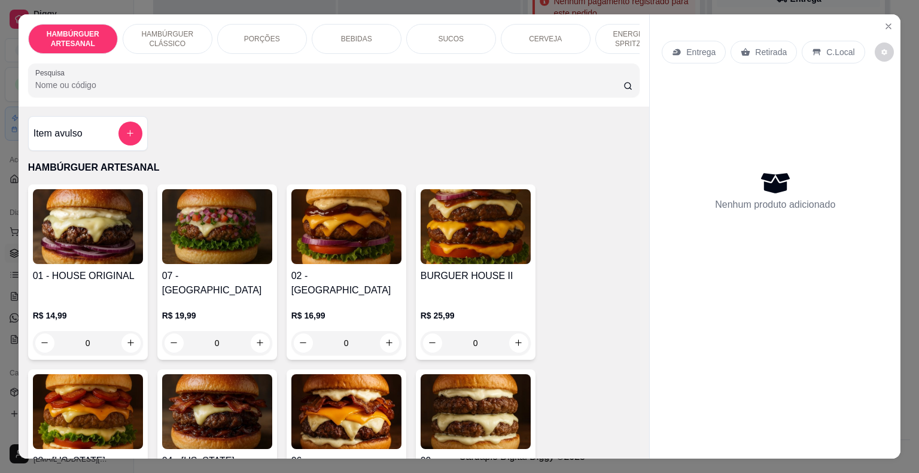
click at [341, 35] on p "BEBIDAS" at bounding box center [356, 39] width 31 height 10
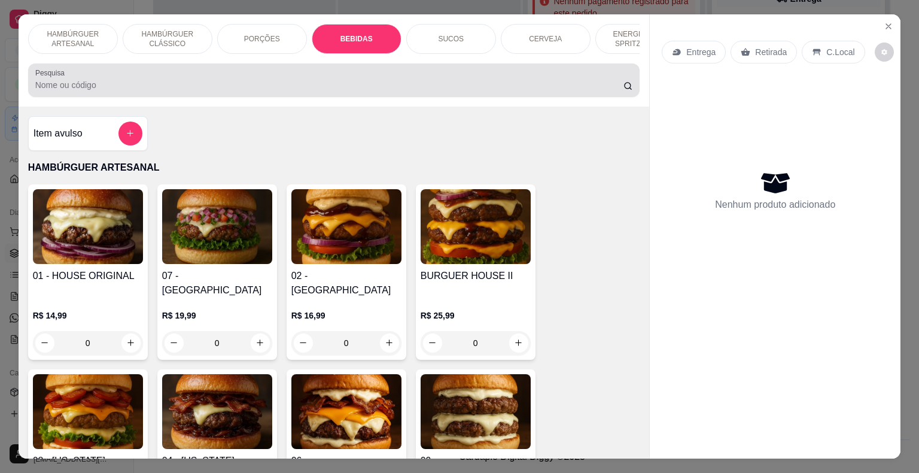
scroll to position [29, 0]
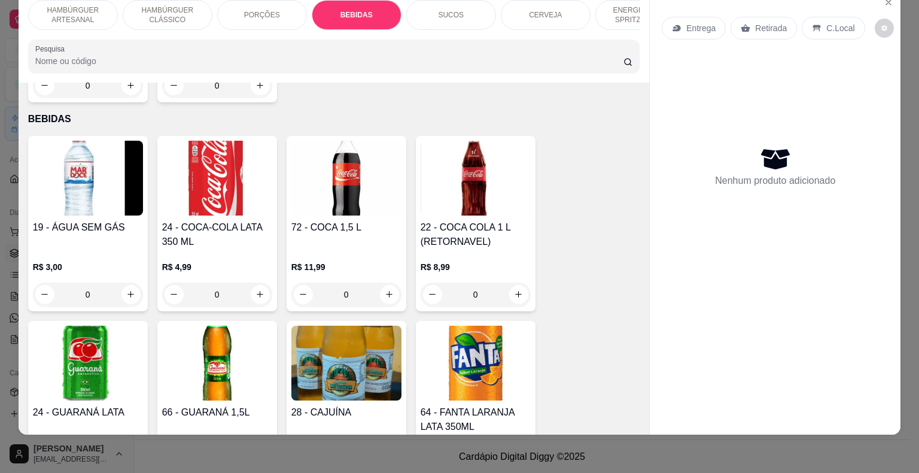
click at [454, 15] on div "SUCOS" at bounding box center [451, 15] width 90 height 30
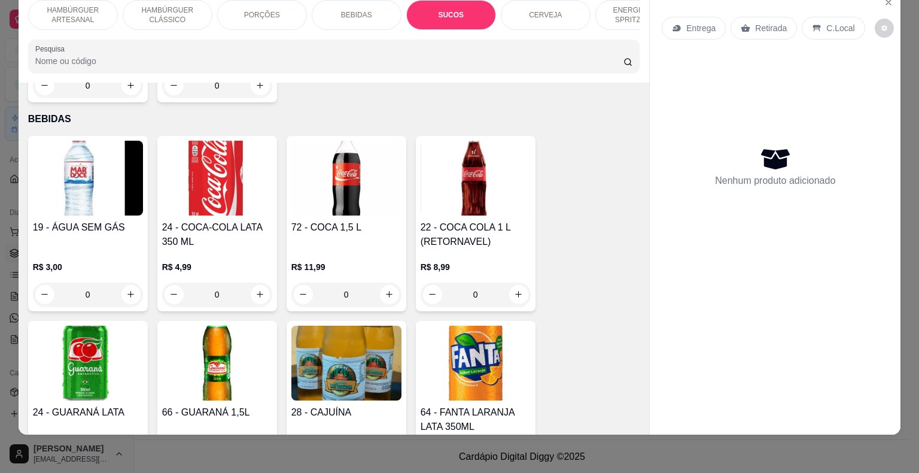
scroll to position [1927, 0]
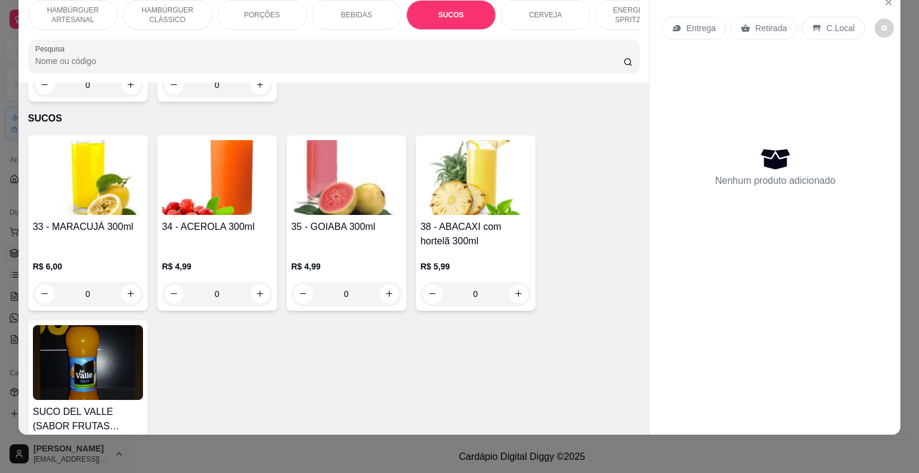
click at [786, 91] on div "Nenhum produto adicionado" at bounding box center [775, 166] width 227 height 235
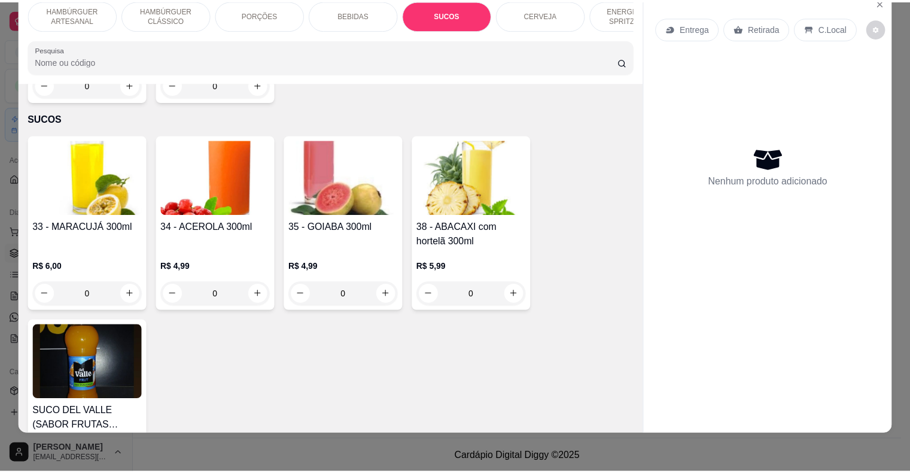
scroll to position [0, 0]
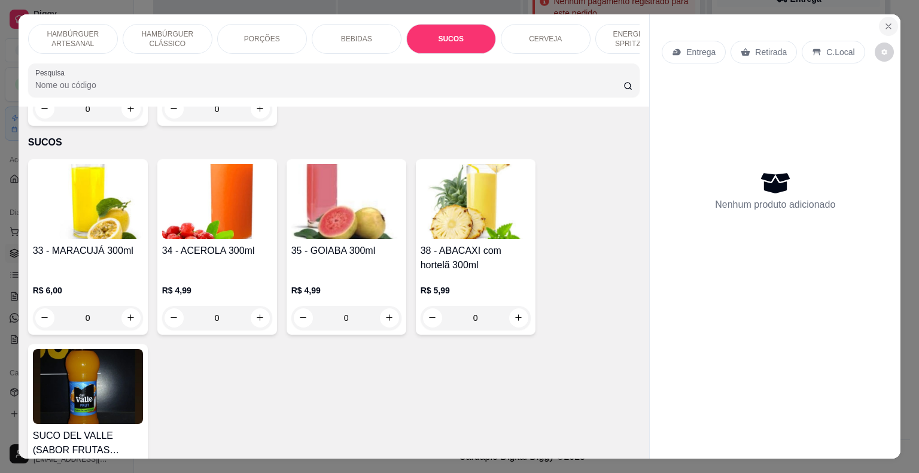
click at [881, 17] on button "Close" at bounding box center [888, 26] width 19 height 19
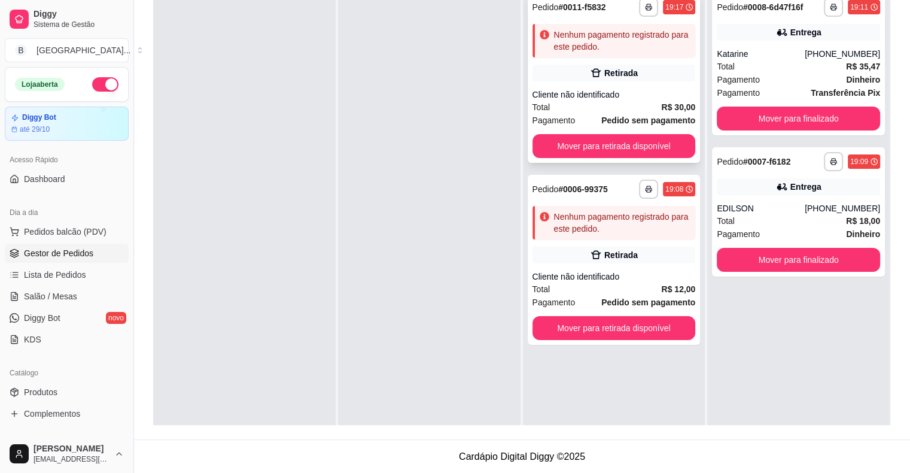
click at [582, 102] on div "Total R$ 30,00" at bounding box center [614, 107] width 163 height 13
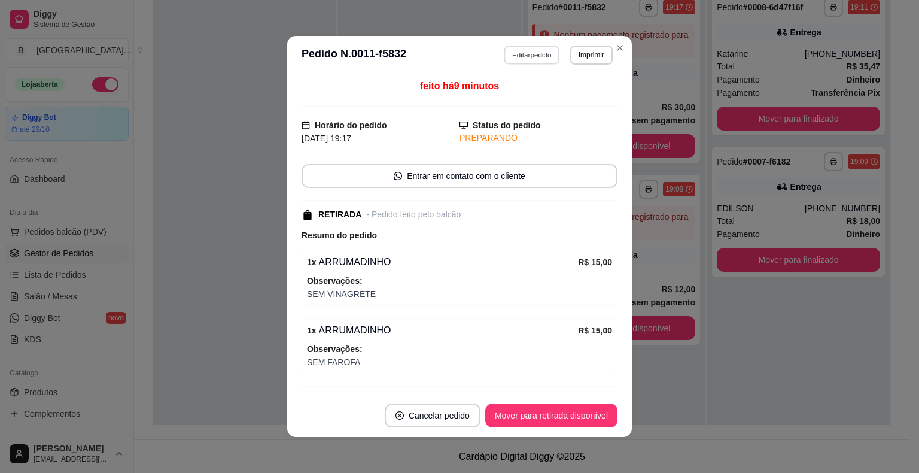
click at [514, 49] on button "Editar pedido" at bounding box center [533, 54] width 56 height 19
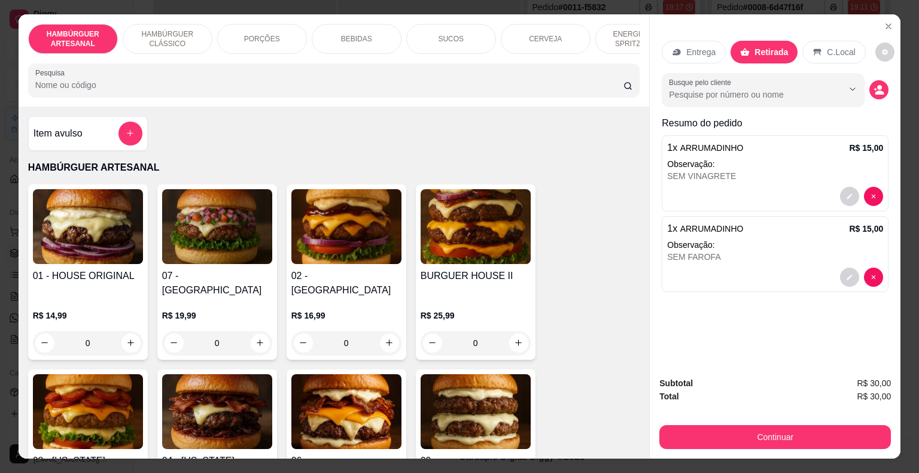
click at [439, 39] on div "SUCOS" at bounding box center [451, 39] width 90 height 30
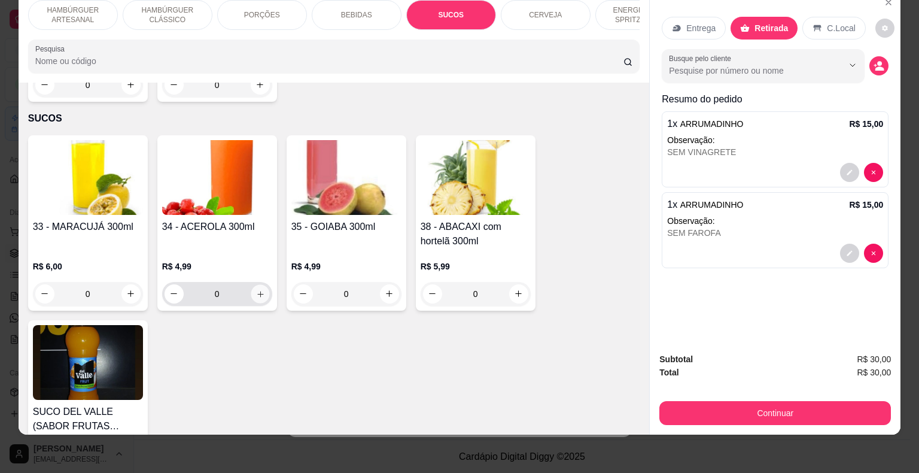
click at [256, 289] on icon "increase-product-quantity" at bounding box center [260, 293] width 9 height 9
type input "1"
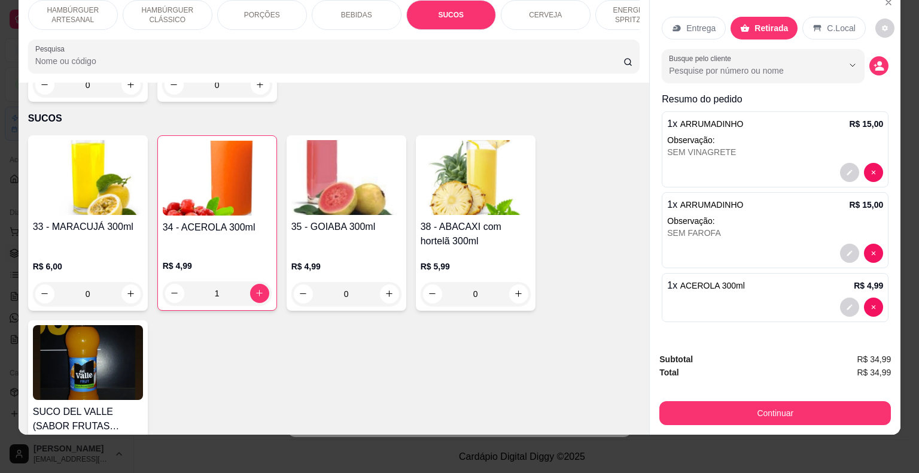
click at [366, 10] on div "BEBIDAS" at bounding box center [357, 15] width 90 height 30
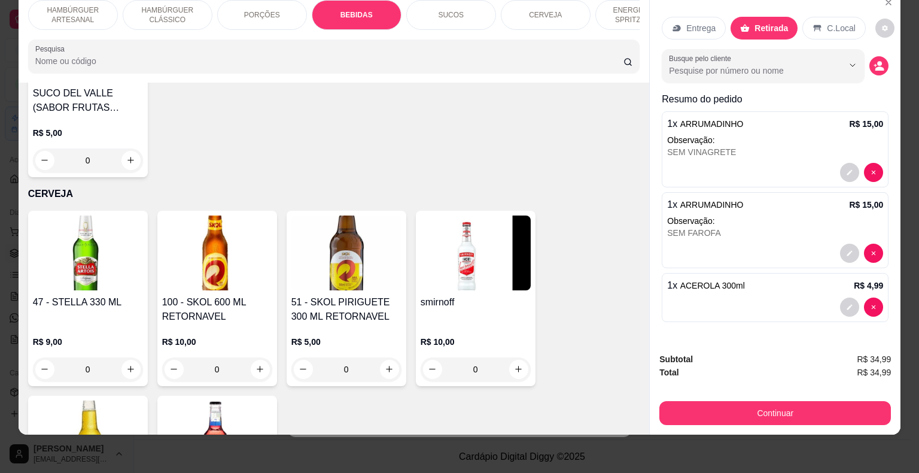
scroll to position [2305, 0]
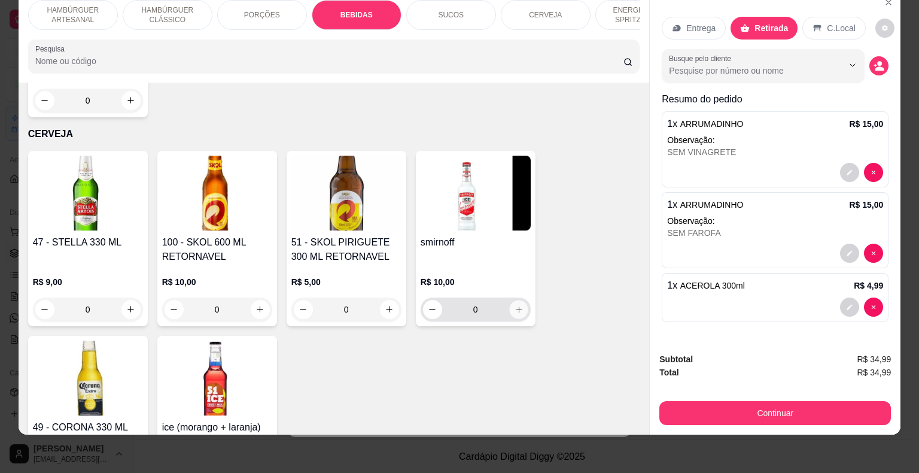
click at [509, 300] on button "increase-product-quantity" at bounding box center [518, 309] width 19 height 19
type input "1"
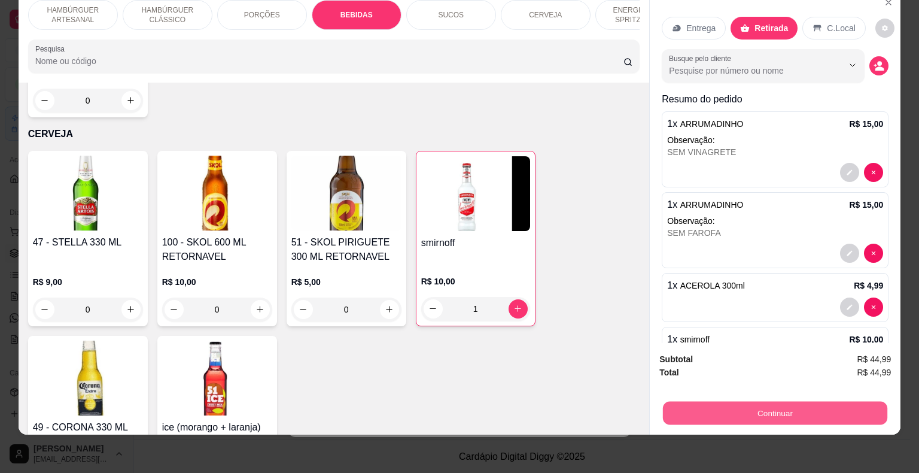
click at [855, 411] on button "Continuar" at bounding box center [775, 413] width 224 height 23
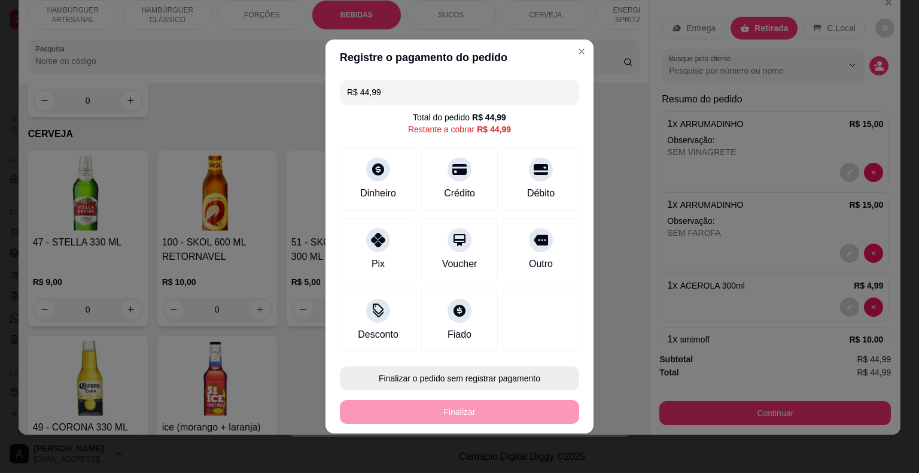
click at [472, 389] on button "Finalizar o pedido sem registrar pagamento" at bounding box center [459, 378] width 239 height 24
click at [519, 347] on button "Confirmar" at bounding box center [532, 344] width 42 height 18
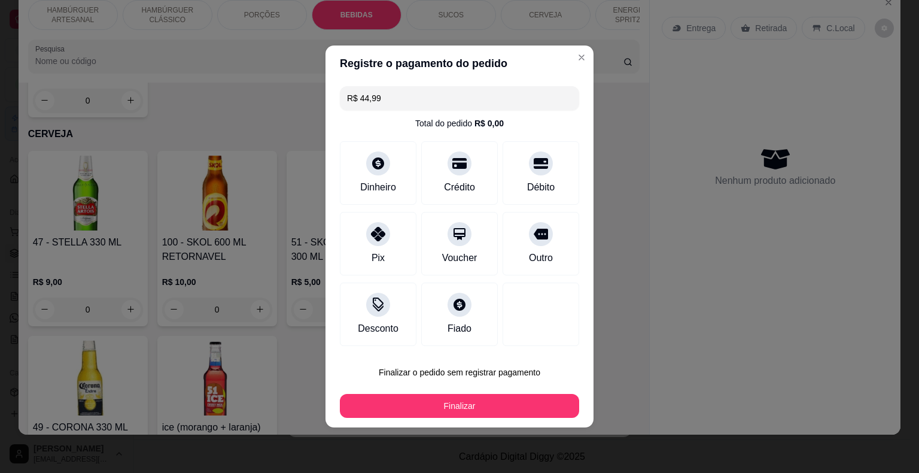
type input "0"
type input "R$ 0,00"
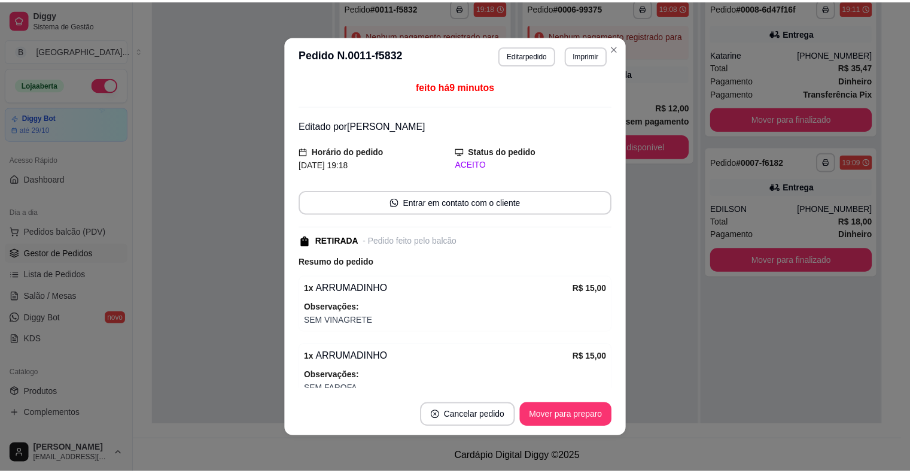
scroll to position [2, 0]
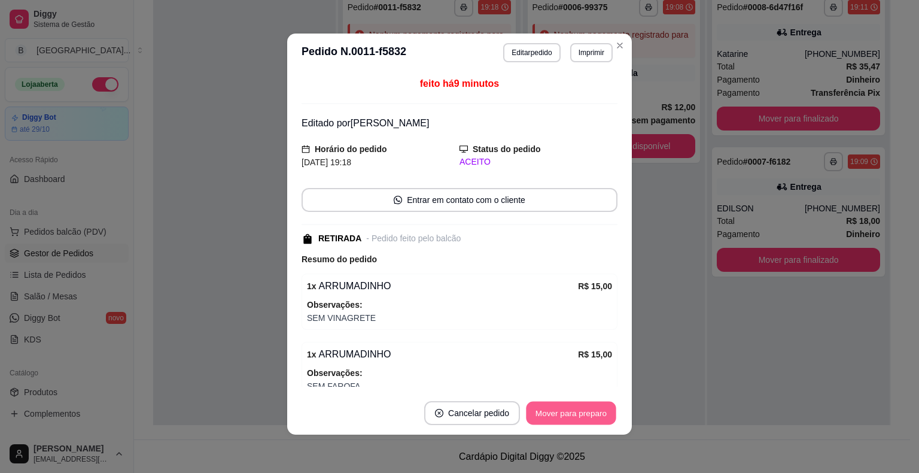
click at [581, 408] on button "Mover para preparo" at bounding box center [571, 413] width 90 height 23
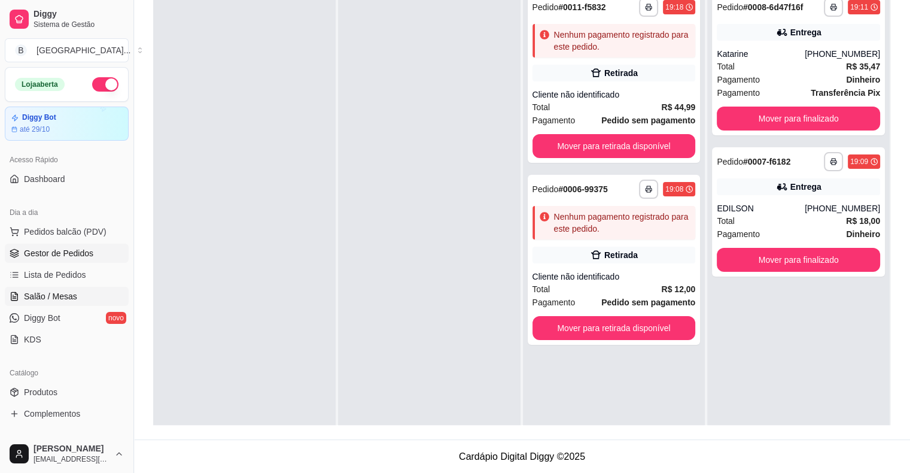
click at [48, 299] on span "Salão / Mesas" at bounding box center [50, 296] width 53 height 12
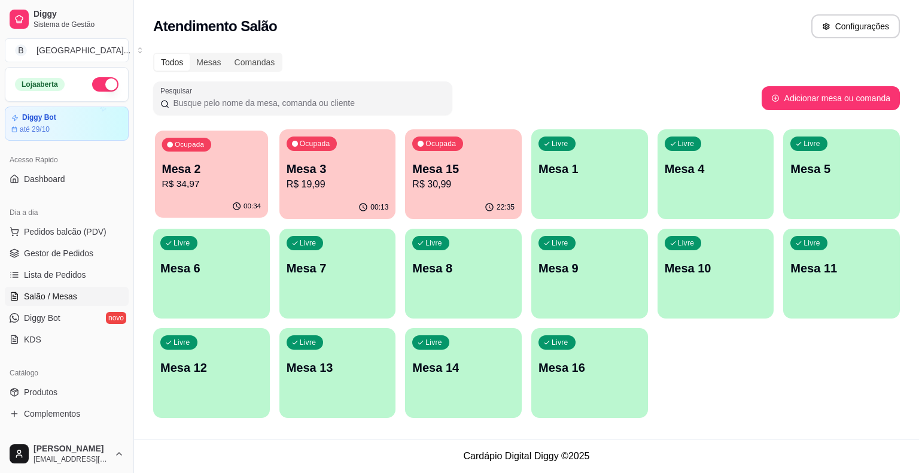
click at [218, 174] on p "Mesa 2" at bounding box center [211, 169] width 99 height 16
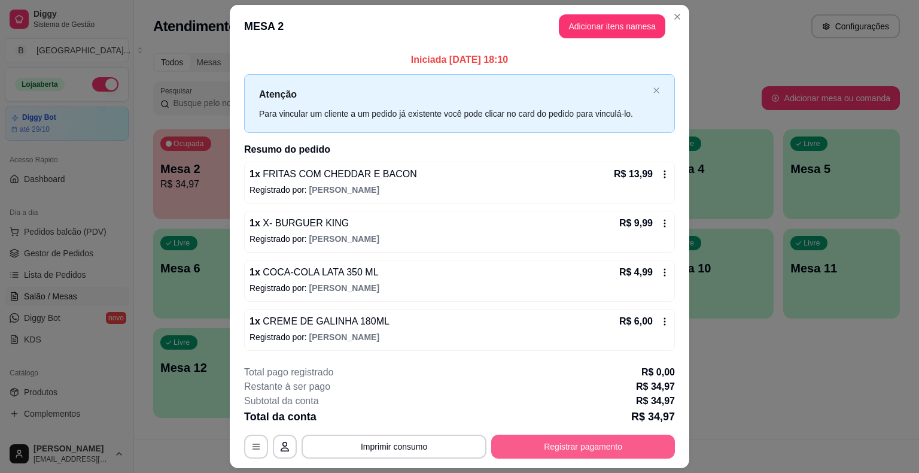
click at [579, 447] on button "Registrar pagamento" at bounding box center [583, 446] width 184 height 24
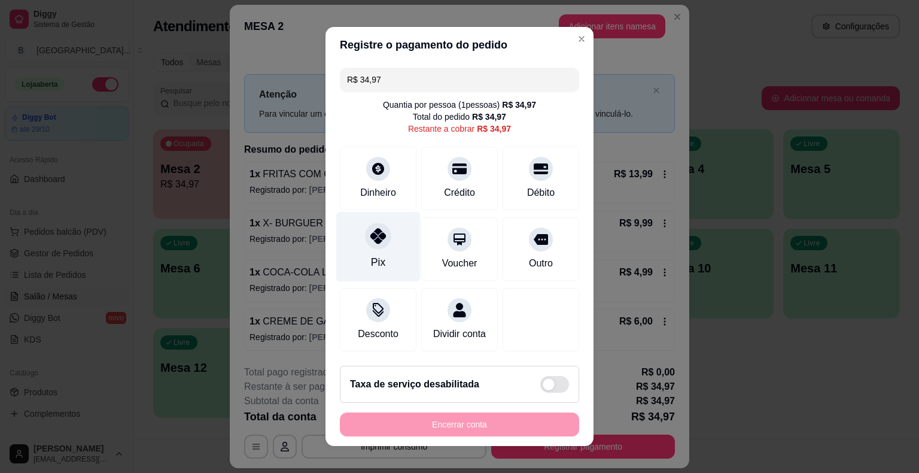
click at [350, 227] on div "Pix" at bounding box center [378, 247] width 84 height 70
type input "R$ 0,00"
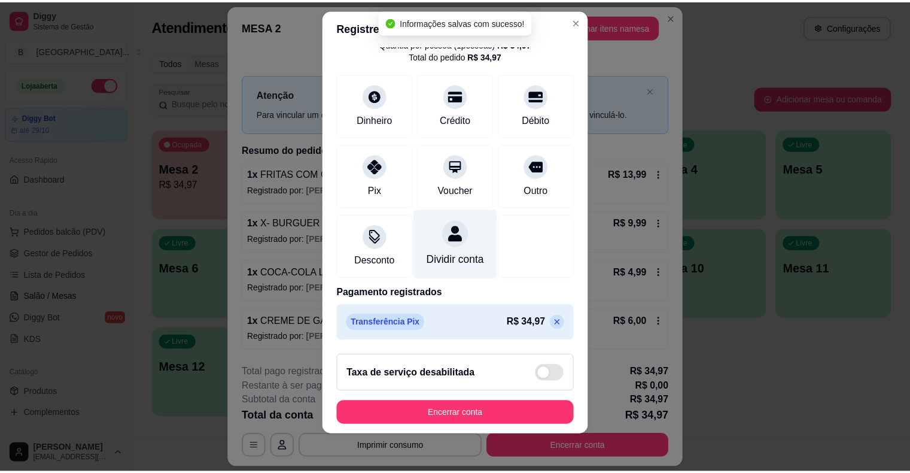
scroll to position [14, 0]
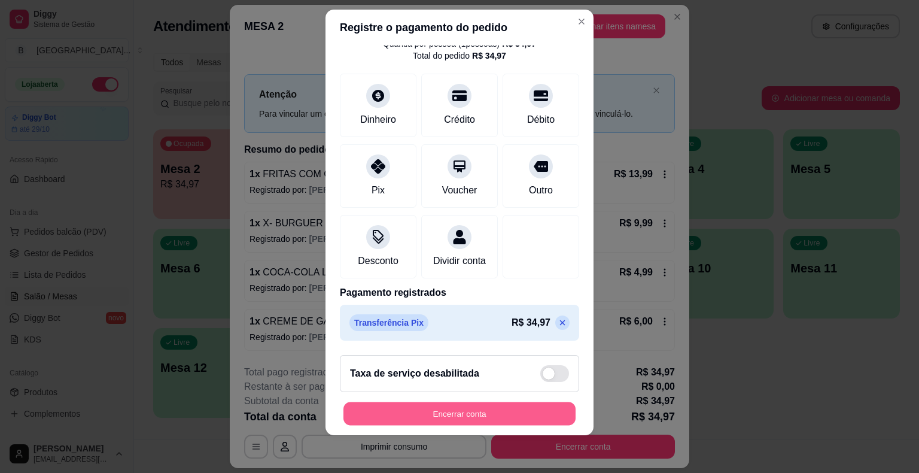
click at [455, 403] on button "Encerrar conta" at bounding box center [460, 413] width 232 height 23
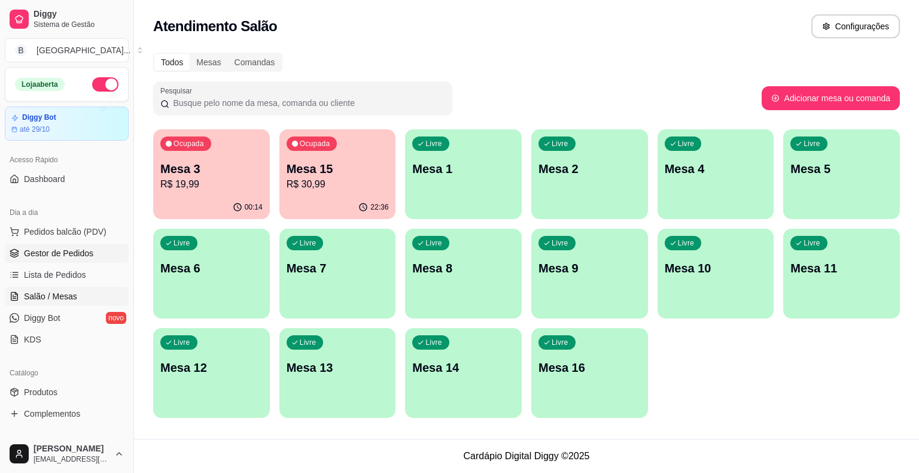
click at [86, 244] on link "Gestor de Pedidos" at bounding box center [67, 253] width 124 height 19
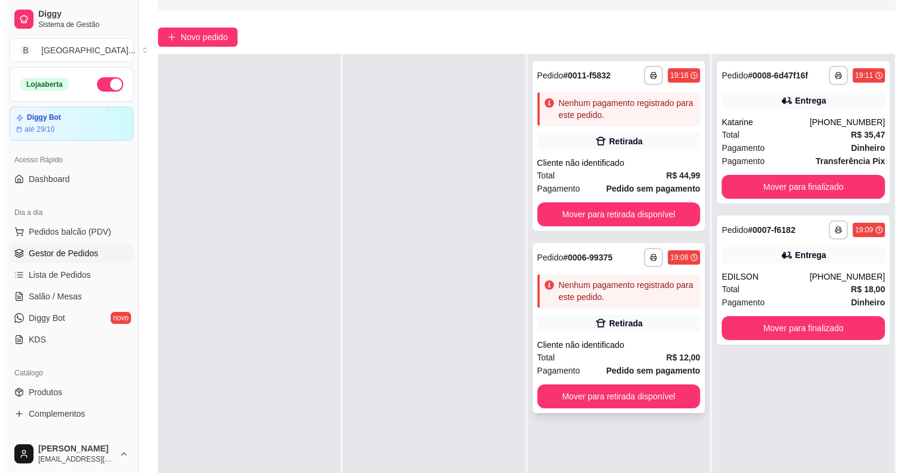
scroll to position [180, 0]
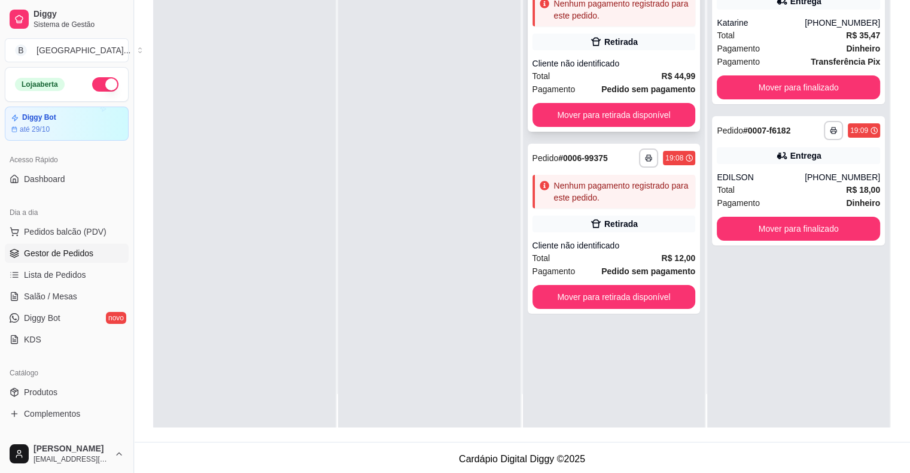
click at [565, 66] on div "Cliente não identificado" at bounding box center [614, 63] width 163 height 12
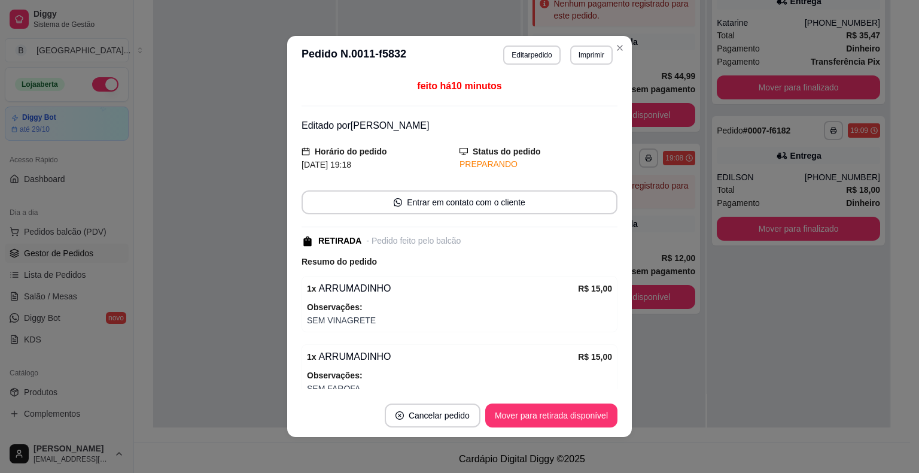
scroll to position [171, 0]
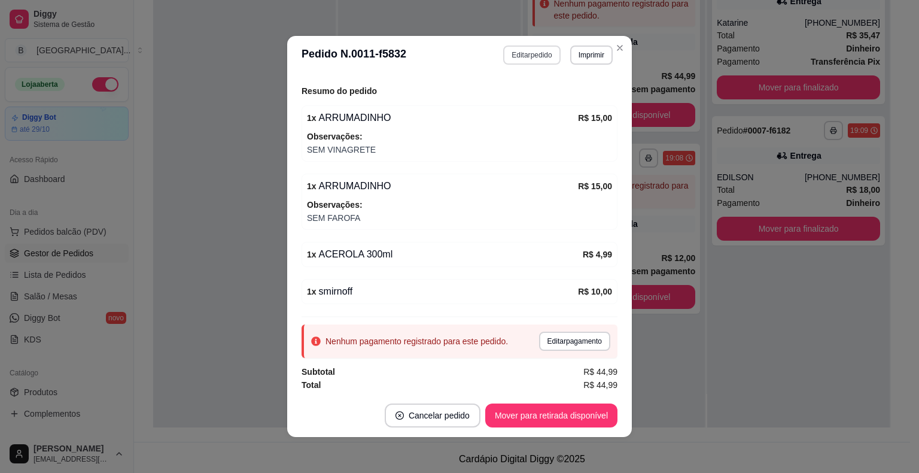
click at [547, 58] on button "Editar pedido" at bounding box center [531, 54] width 57 height 19
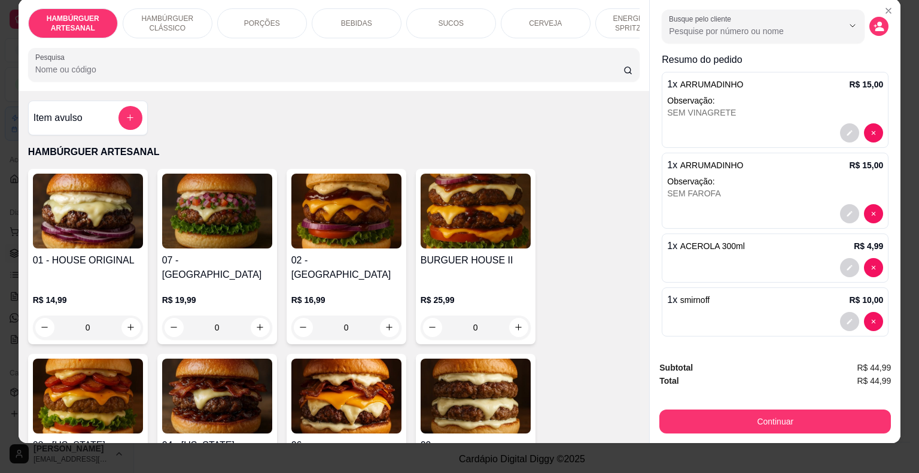
scroll to position [29, 0]
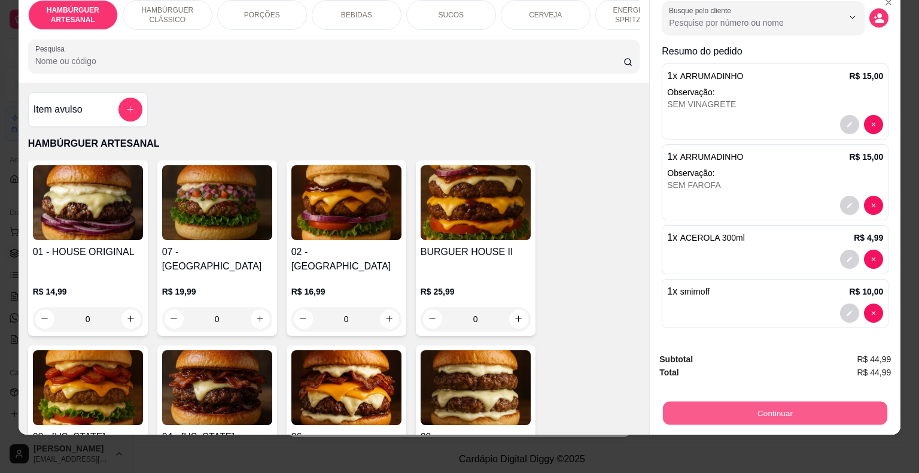
click at [767, 409] on button "Continuar" at bounding box center [775, 413] width 224 height 23
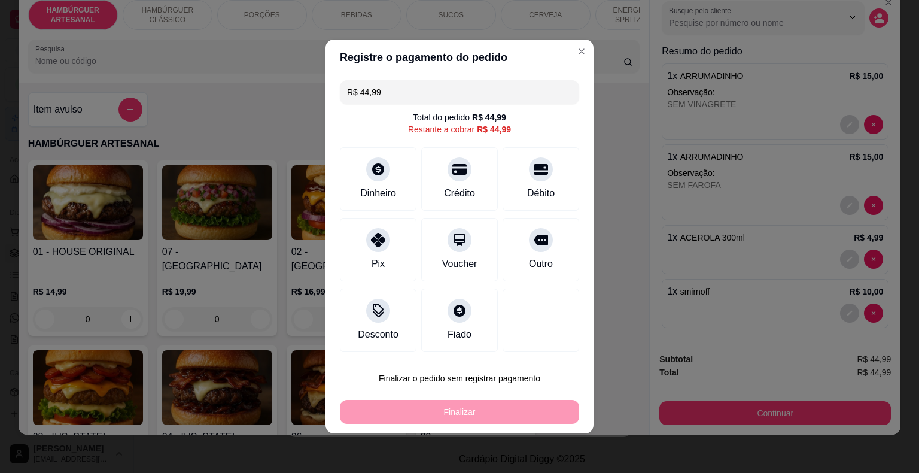
click at [467, 98] on input "R$ 44,99" at bounding box center [459, 92] width 225 height 24
click at [383, 162] on icon at bounding box center [378, 166] width 16 height 16
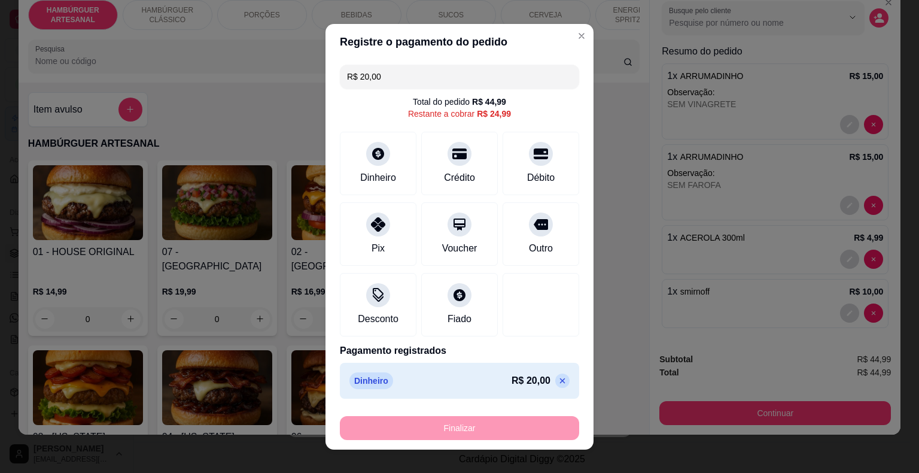
type input "R$ 24,99"
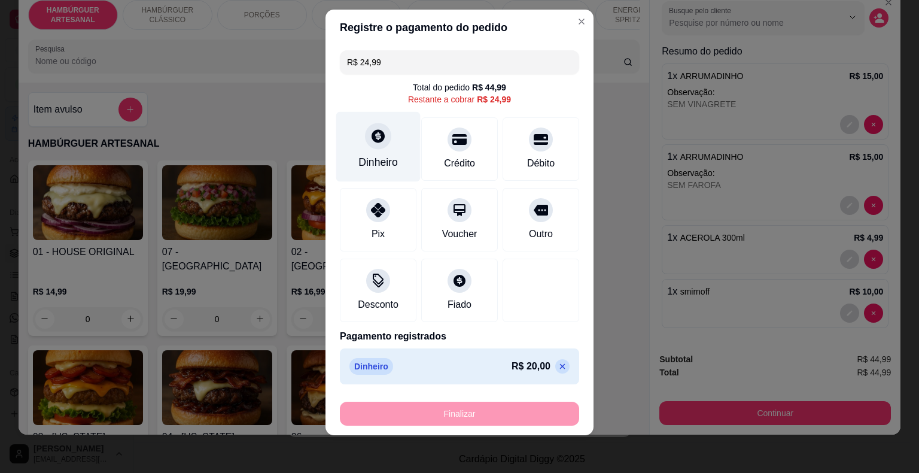
click at [376, 133] on icon at bounding box center [378, 135] width 13 height 13
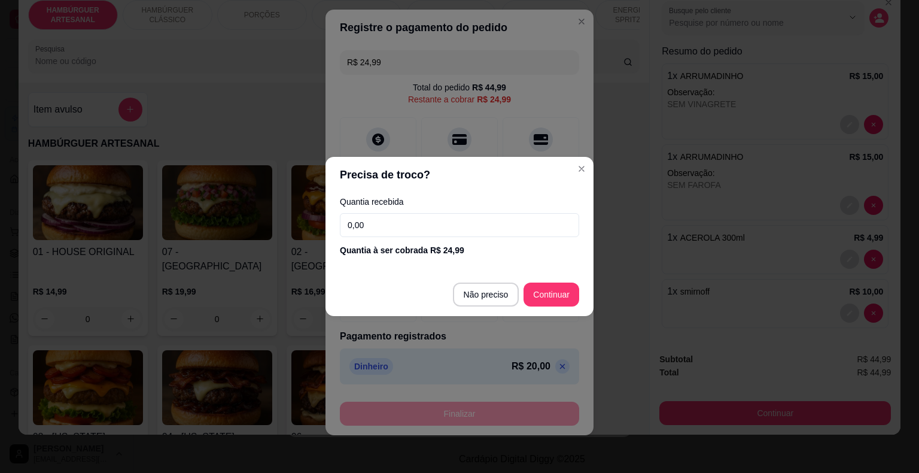
click at [456, 229] on input "0,00" at bounding box center [459, 225] width 239 height 24
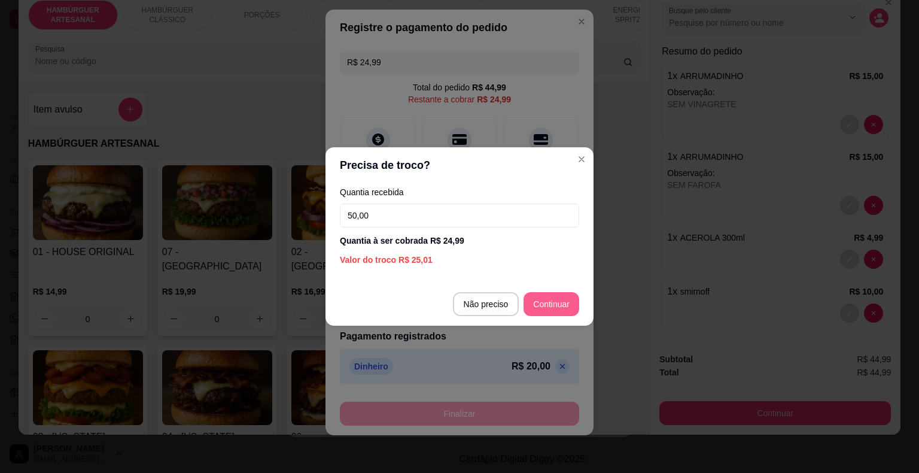
type input "50,00"
type input "R$ 0,00"
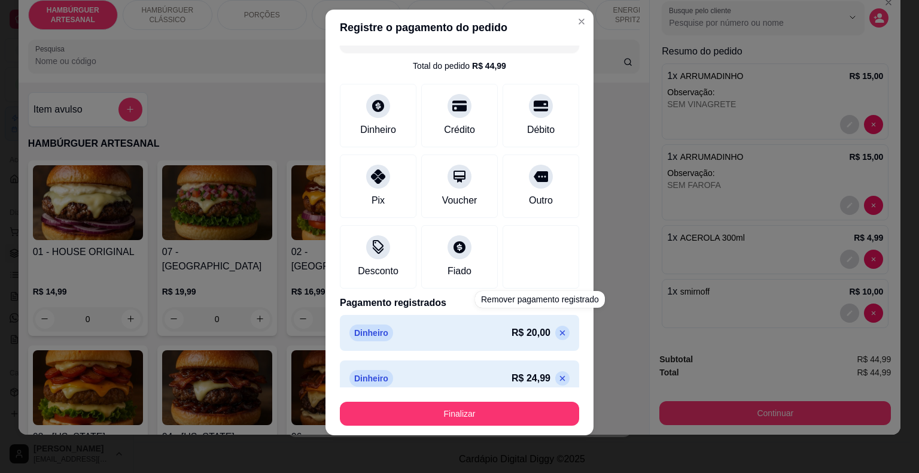
scroll to position [34, 0]
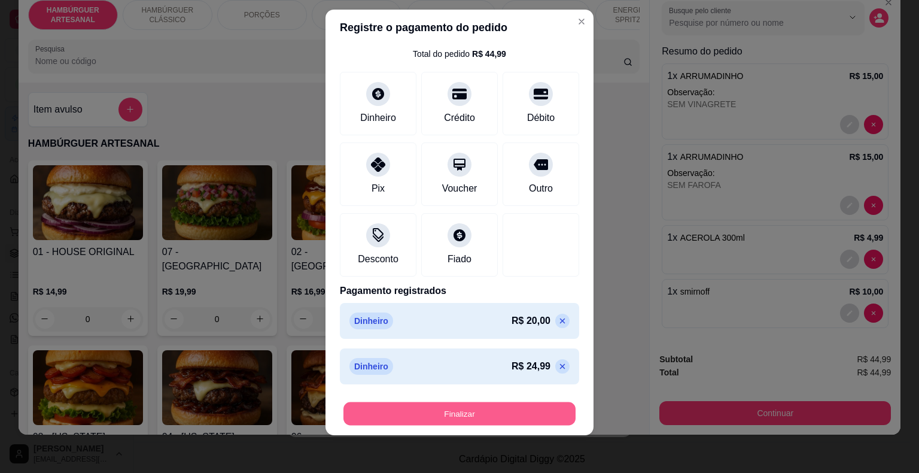
click at [490, 419] on button "Finalizar" at bounding box center [460, 413] width 232 height 23
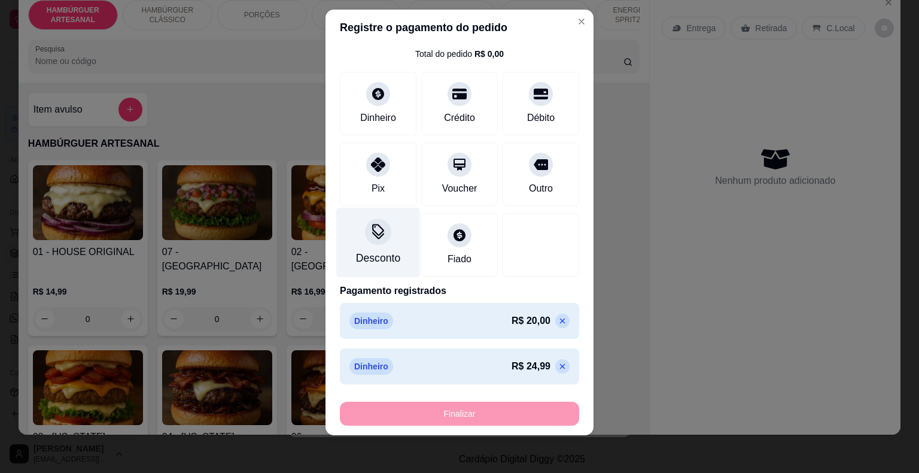
type input "0"
type input "-R$ 44,99"
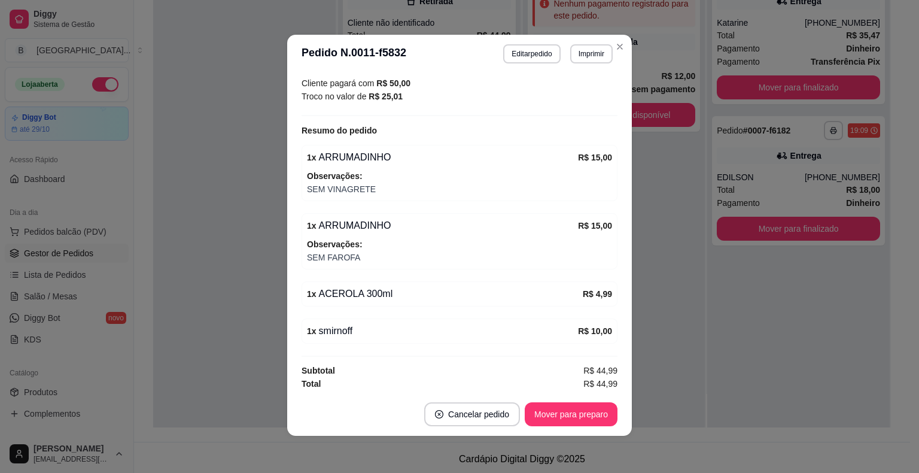
scroll to position [2, 0]
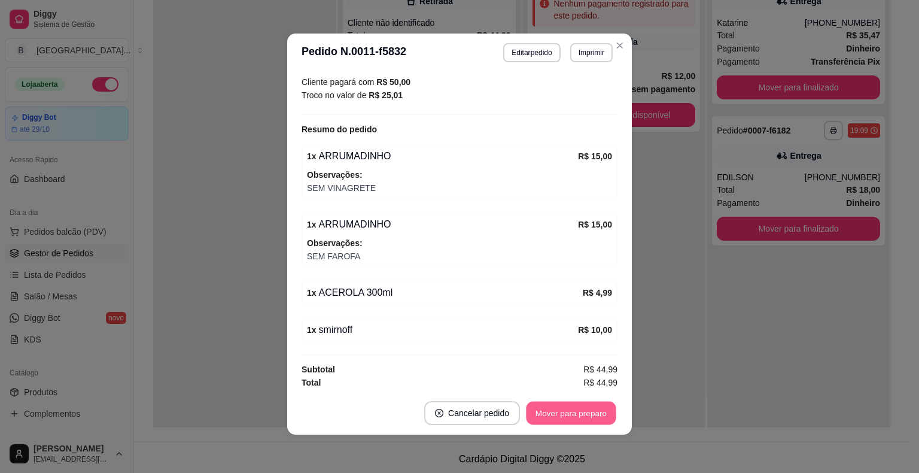
click at [584, 405] on button "Mover para preparo" at bounding box center [571, 413] width 90 height 23
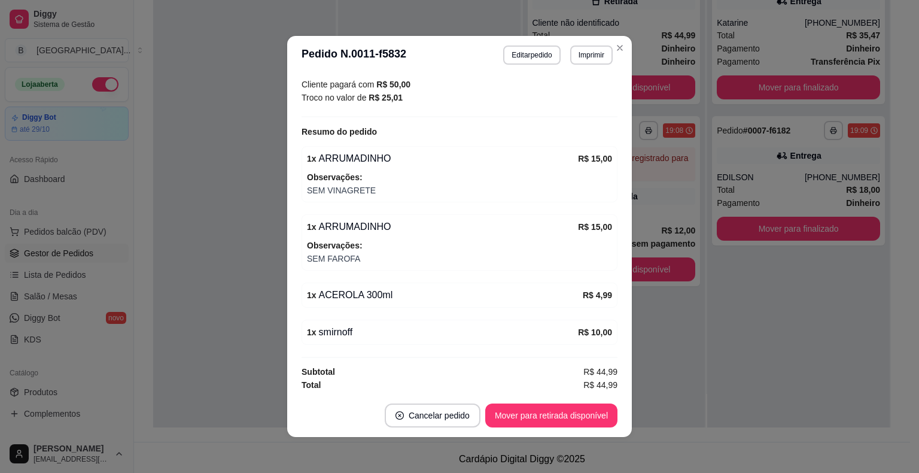
scroll to position [0, 0]
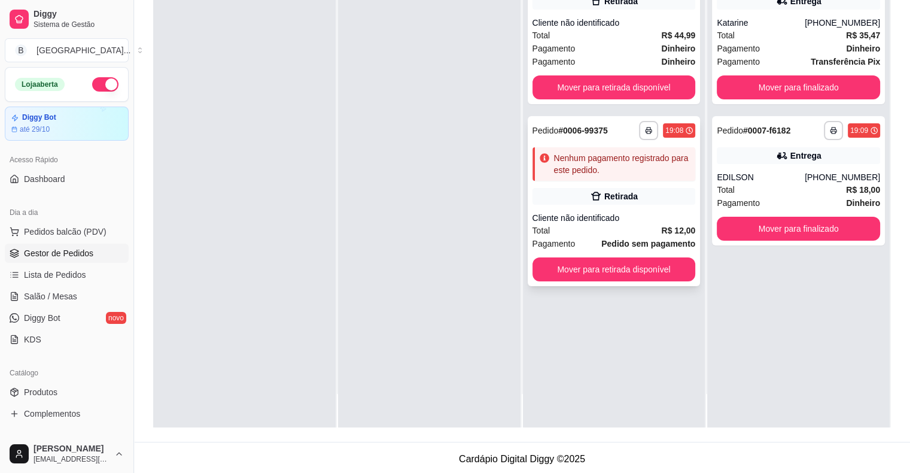
click at [624, 232] on div "Total R$ 12,00" at bounding box center [614, 230] width 163 height 13
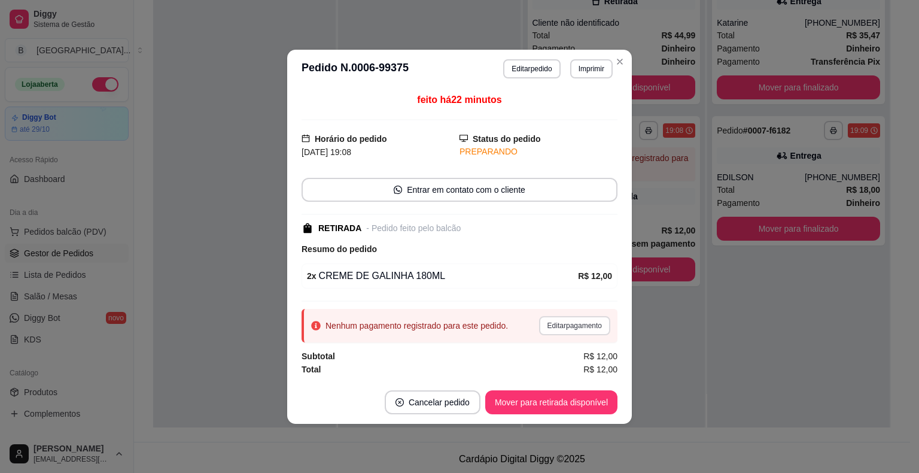
click at [556, 320] on button "Editar pagamento" at bounding box center [574, 325] width 71 height 19
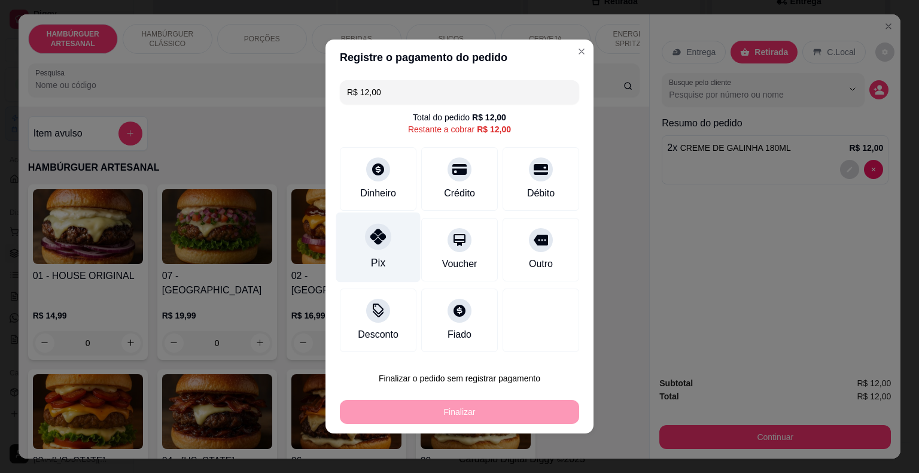
click at [374, 265] on div "Pix" at bounding box center [378, 263] width 14 height 16
type input "R$ 0,00"
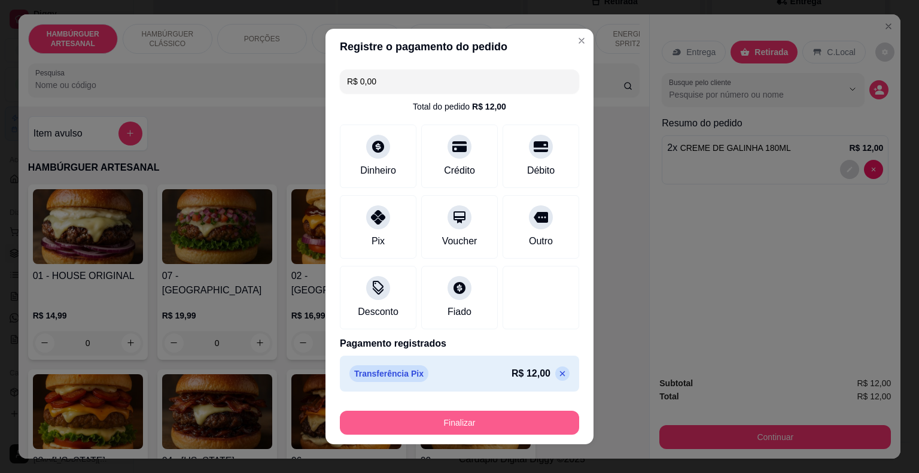
click at [442, 423] on button "Finalizar" at bounding box center [459, 423] width 239 height 24
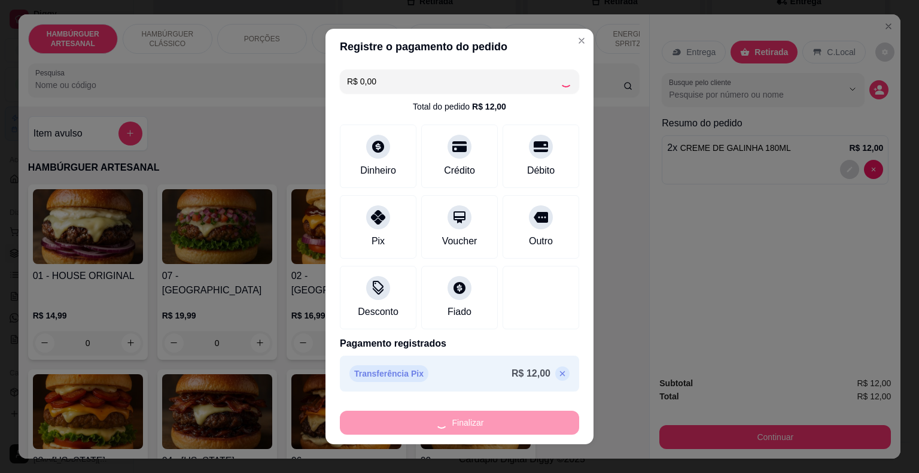
type input "0"
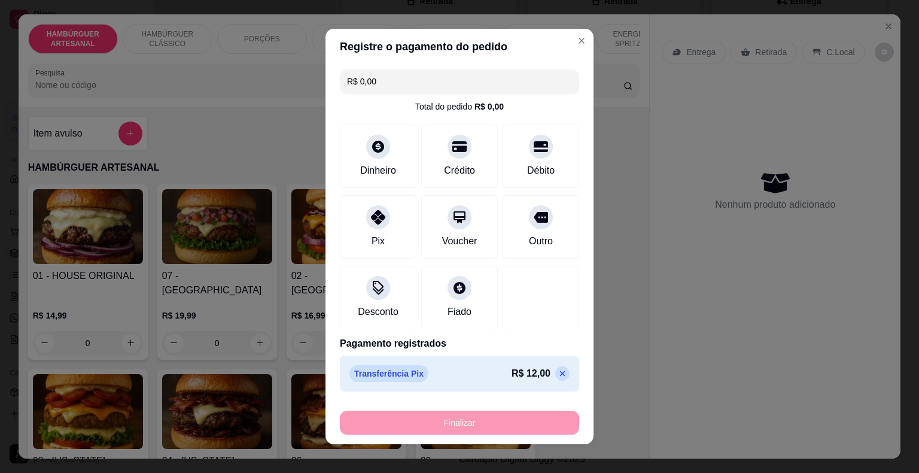
type input "-R$ 12,00"
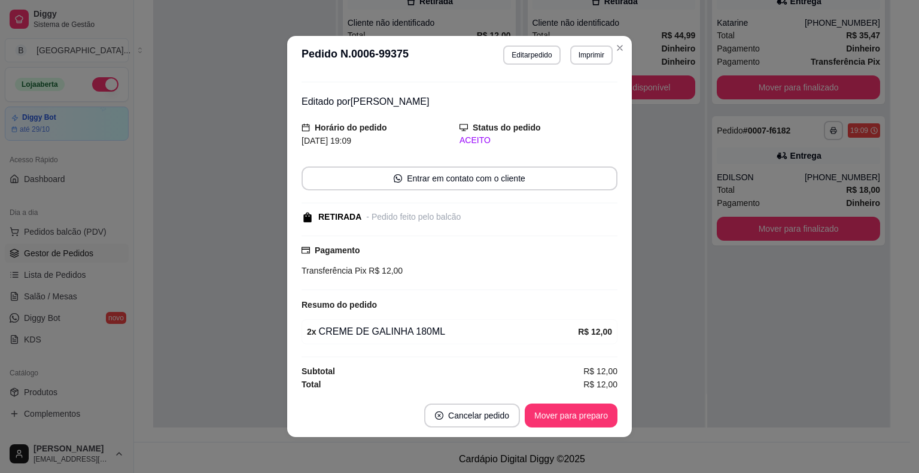
scroll to position [2, 0]
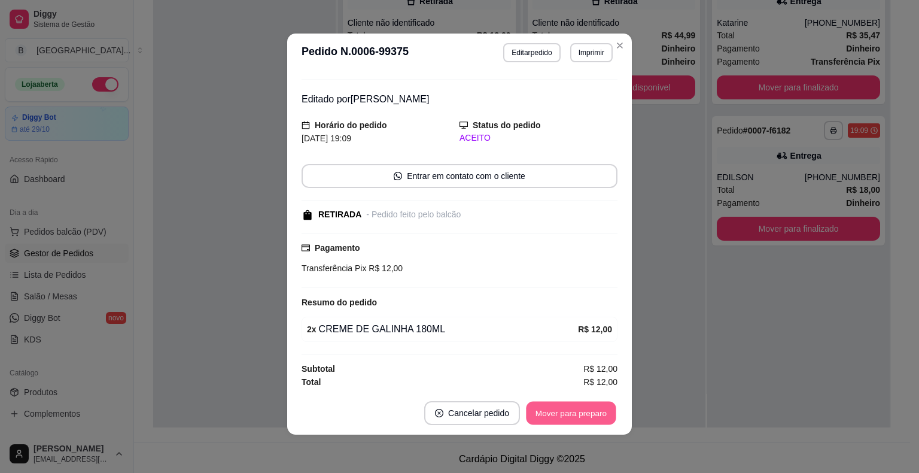
click at [600, 415] on button "Mover para preparo" at bounding box center [571, 413] width 90 height 23
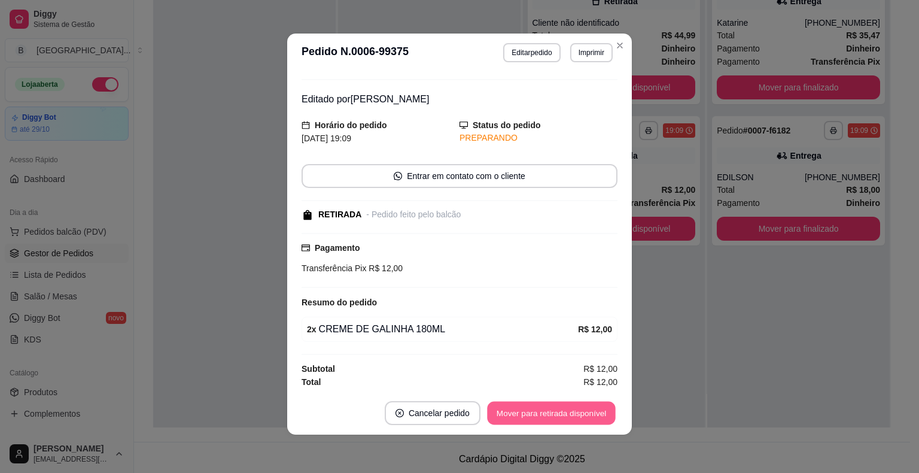
click at [600, 415] on button "Mover para retirada disponível" at bounding box center [551, 413] width 128 height 23
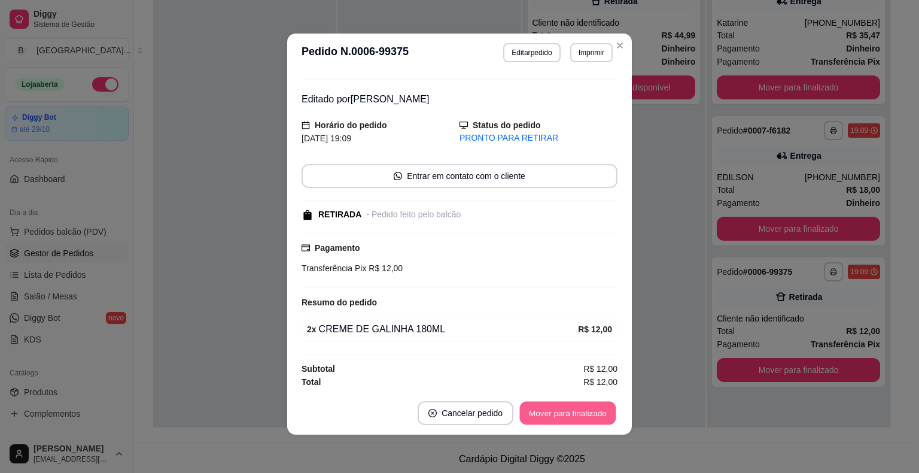
click at [581, 408] on button "Mover para finalizado" at bounding box center [568, 413] width 96 height 23
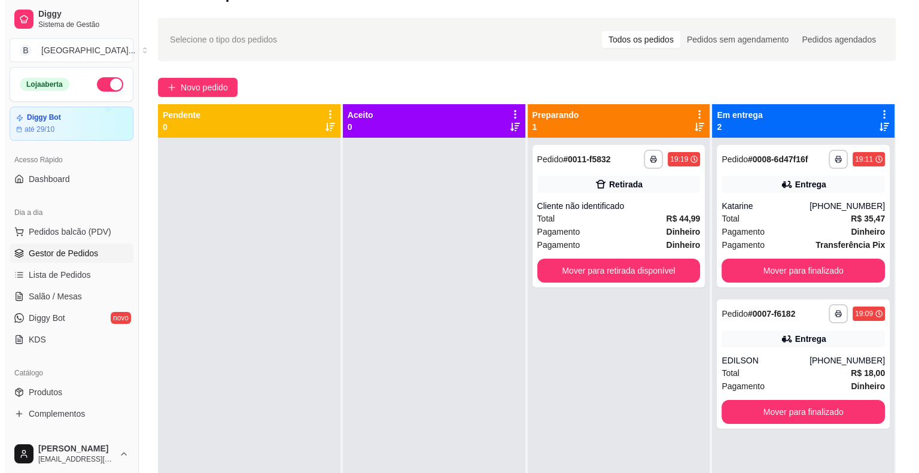
scroll to position [0, 0]
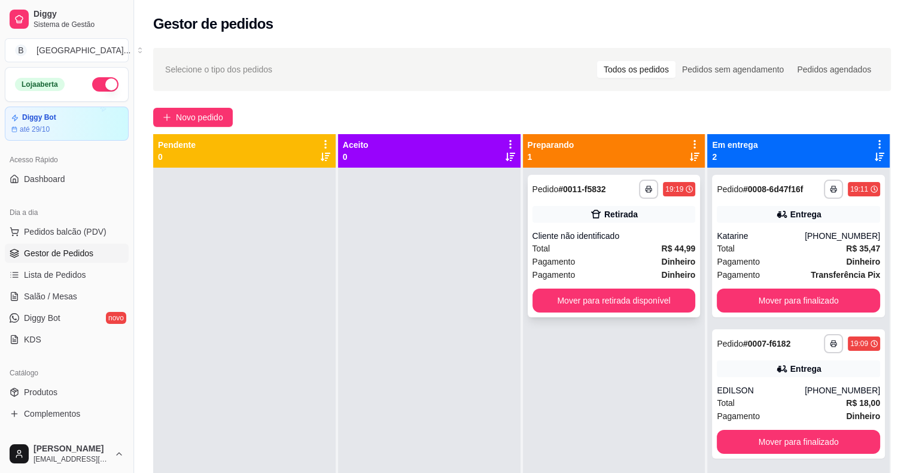
click at [656, 233] on div "Cliente não identificado" at bounding box center [614, 236] width 163 height 12
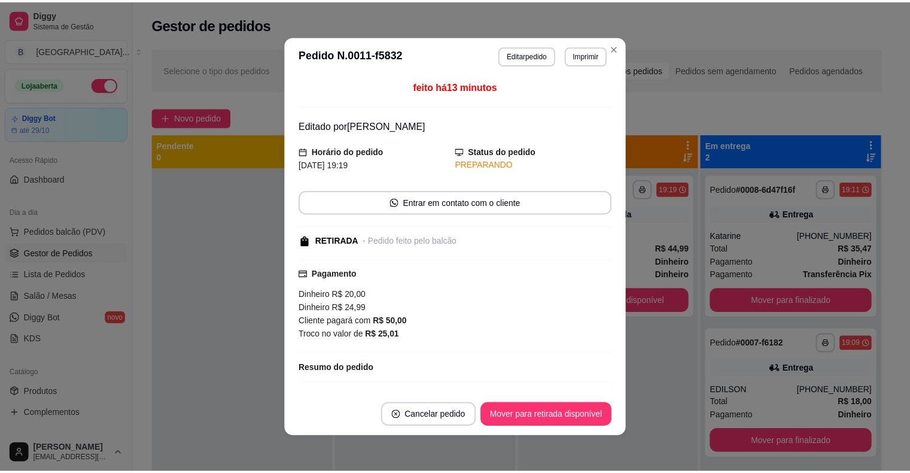
scroll to position [2, 0]
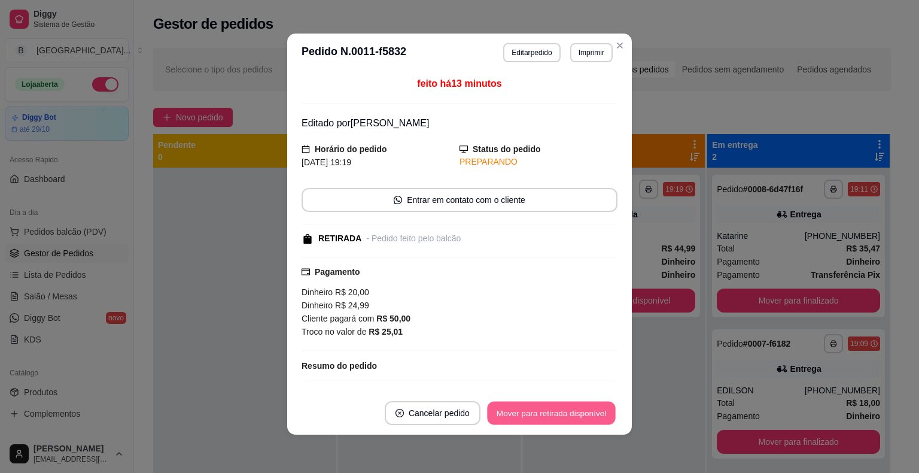
click at [564, 420] on button "Mover para retirada disponível" at bounding box center [551, 413] width 128 height 23
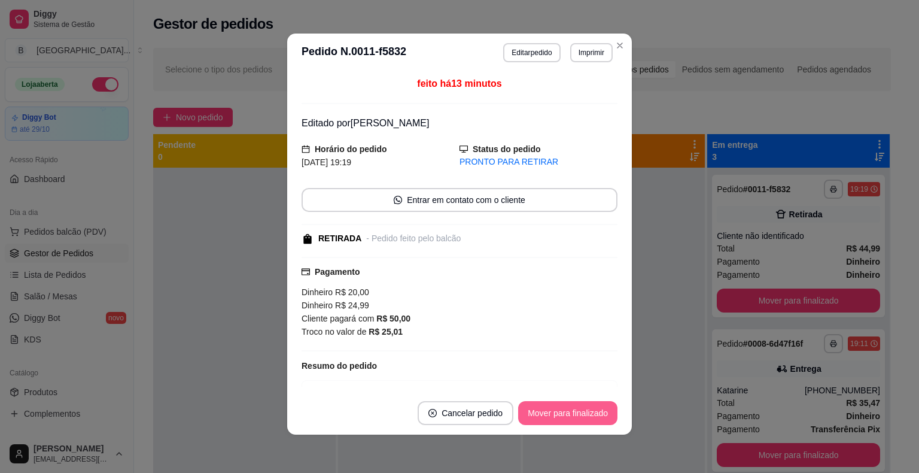
click at [580, 419] on button "Mover para finalizado" at bounding box center [567, 413] width 99 height 24
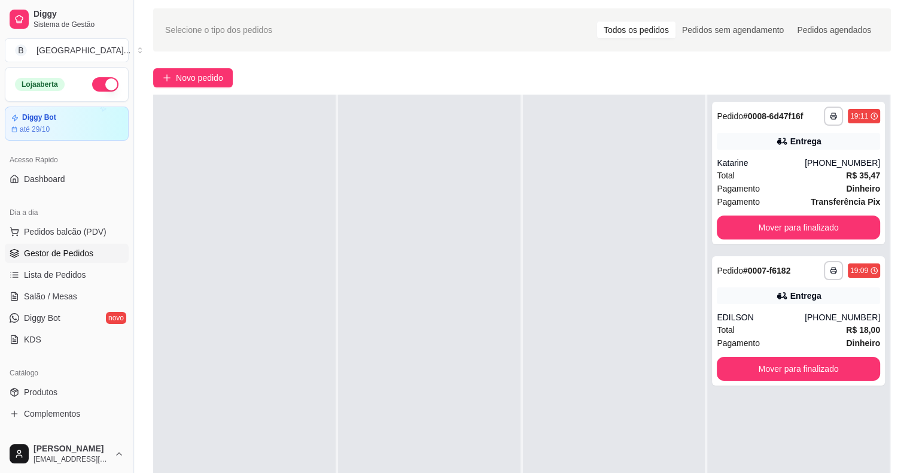
scroll to position [60, 0]
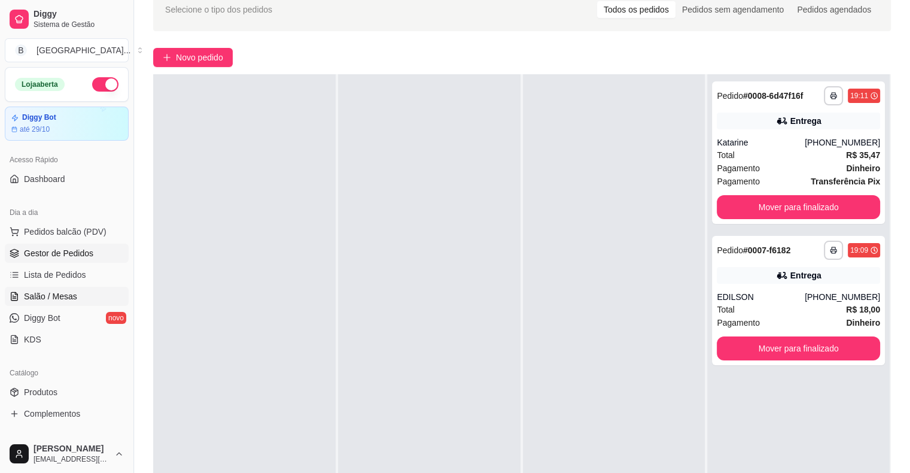
click at [80, 296] on link "Salão / Mesas" at bounding box center [67, 296] width 124 height 19
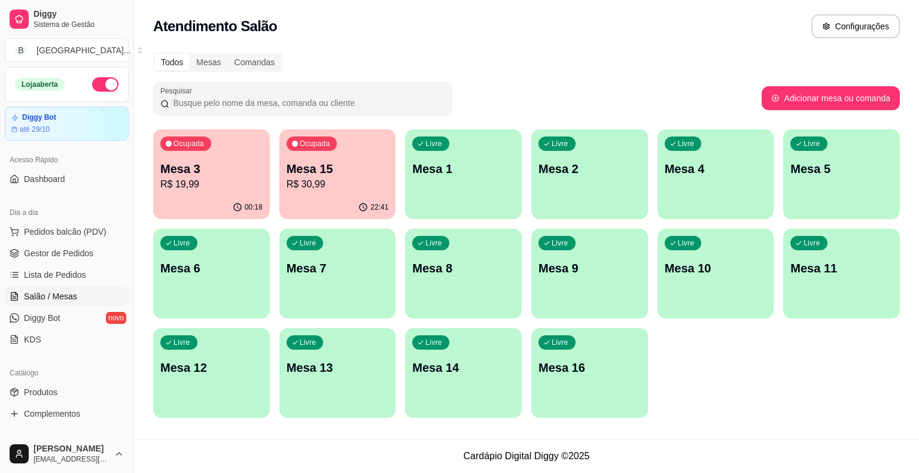
click at [211, 184] on p "R$ 19,99" at bounding box center [211, 184] width 102 height 14
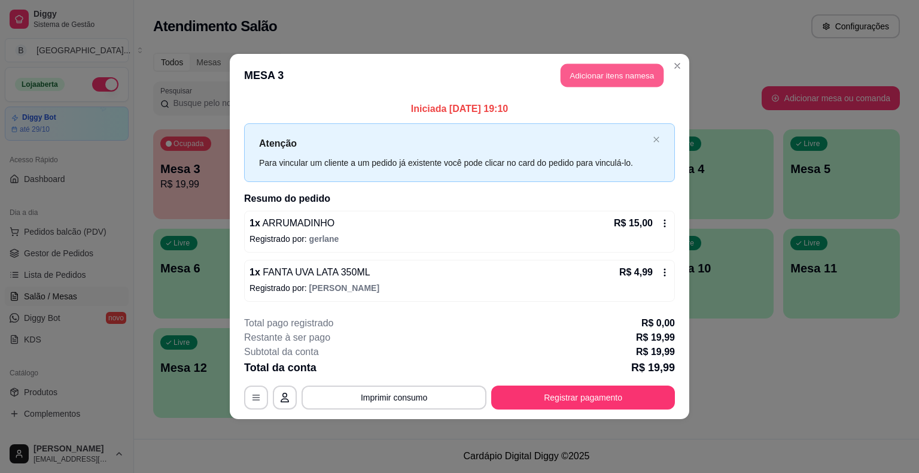
click at [624, 75] on button "Adicionar itens na mesa" at bounding box center [612, 75] width 103 height 23
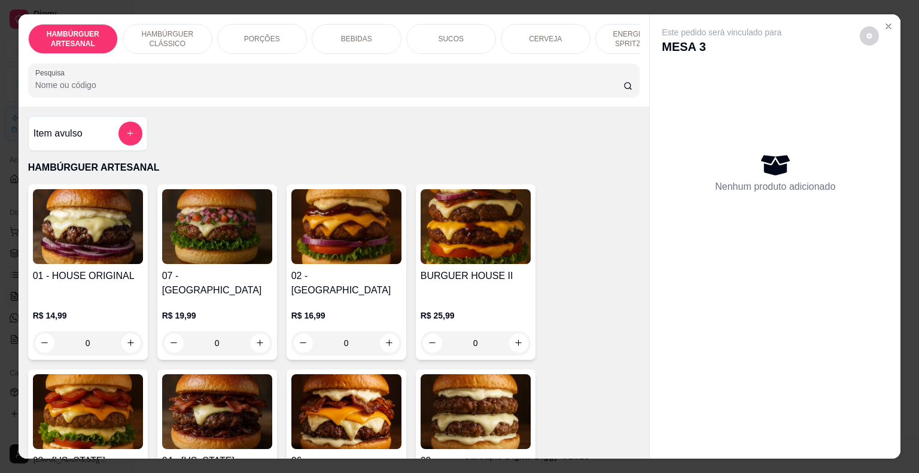
click at [366, 36] on div "BEBIDAS" at bounding box center [357, 39] width 90 height 30
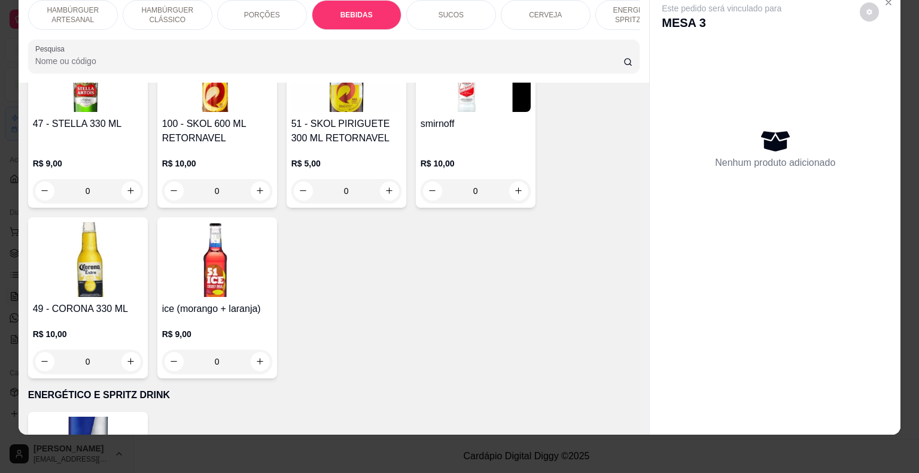
scroll to position [2305, 0]
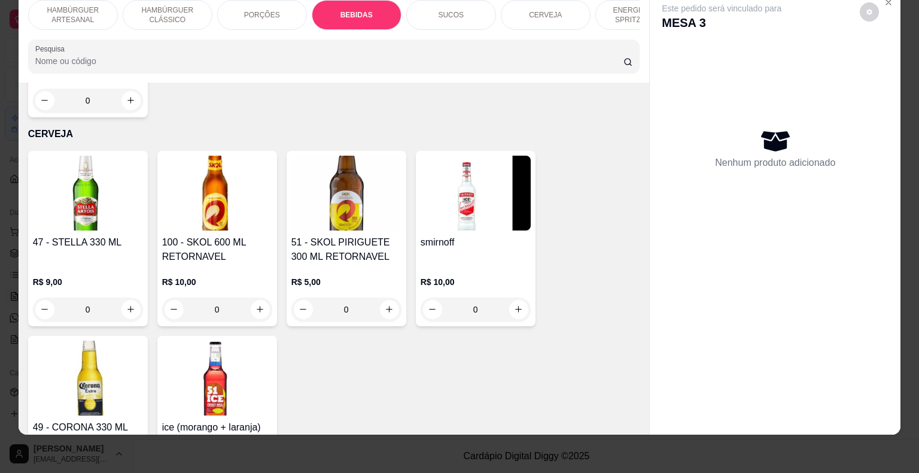
click at [113, 297] on input "0" at bounding box center [87, 309] width 67 height 24
click at [126, 305] on icon "increase-product-quantity" at bounding box center [130, 309] width 9 height 9
type input "1"
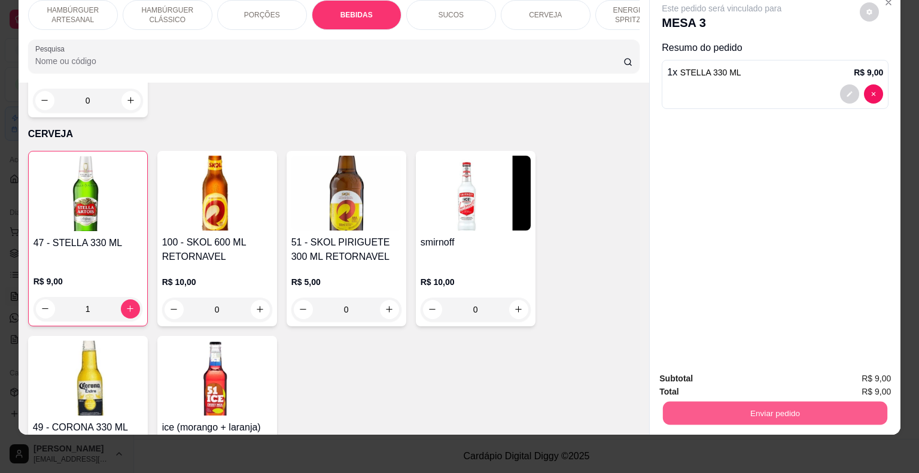
click at [705, 402] on button "Enviar pedido" at bounding box center [775, 413] width 224 height 23
click at [838, 369] on button "Enviar pedido" at bounding box center [860, 374] width 66 height 22
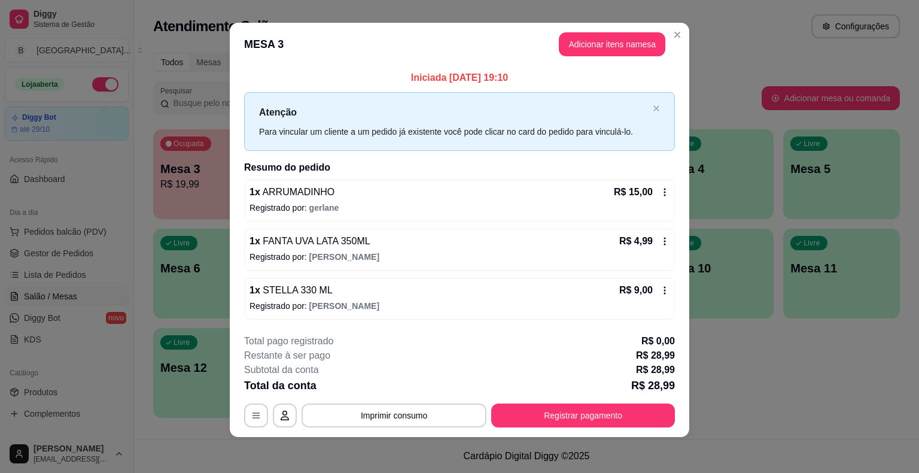
scroll to position [8, 0]
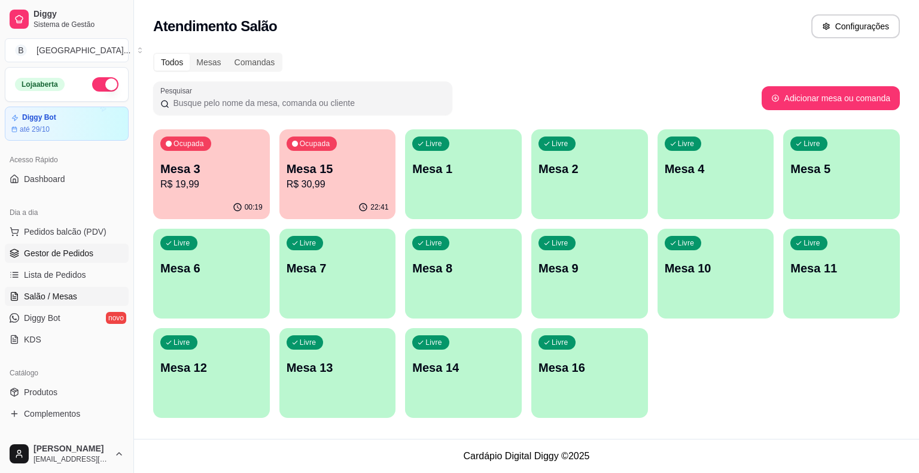
click at [93, 247] on link "Gestor de Pedidos" at bounding box center [67, 253] width 124 height 19
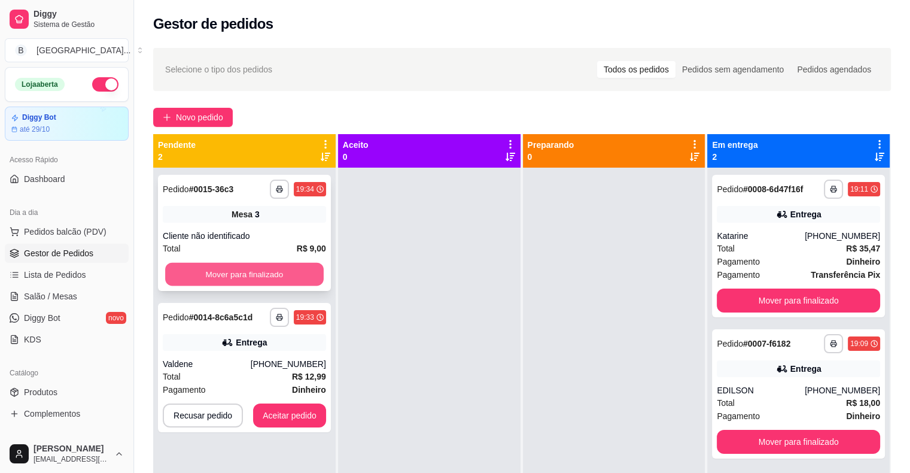
click at [235, 276] on button "Mover para finalizado" at bounding box center [244, 274] width 159 height 23
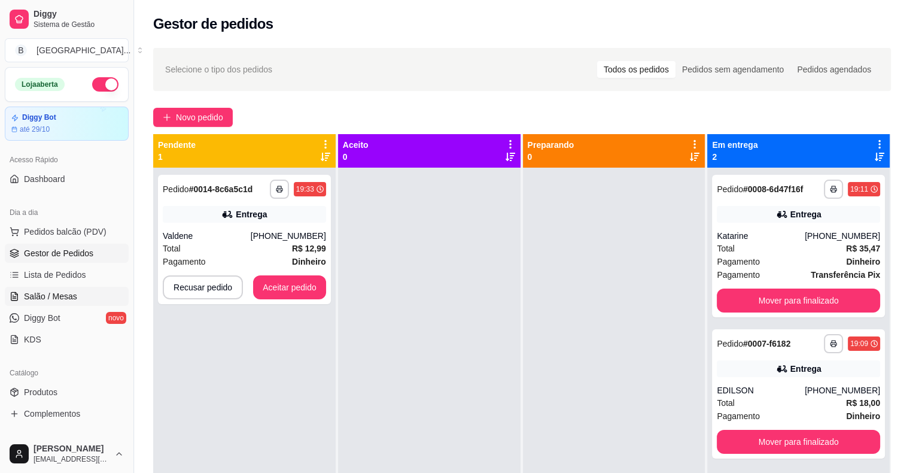
click at [47, 290] on span "Salão / Mesas" at bounding box center [50, 296] width 53 height 12
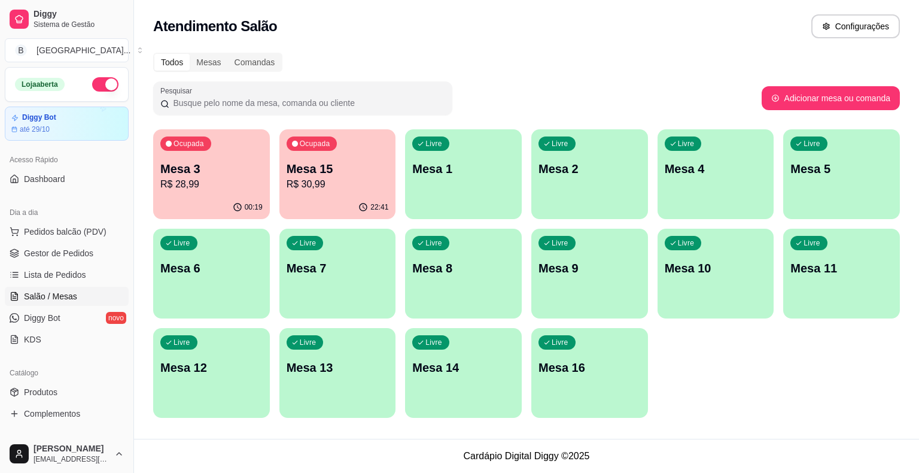
click at [190, 176] on p "Mesa 3" at bounding box center [211, 168] width 102 height 17
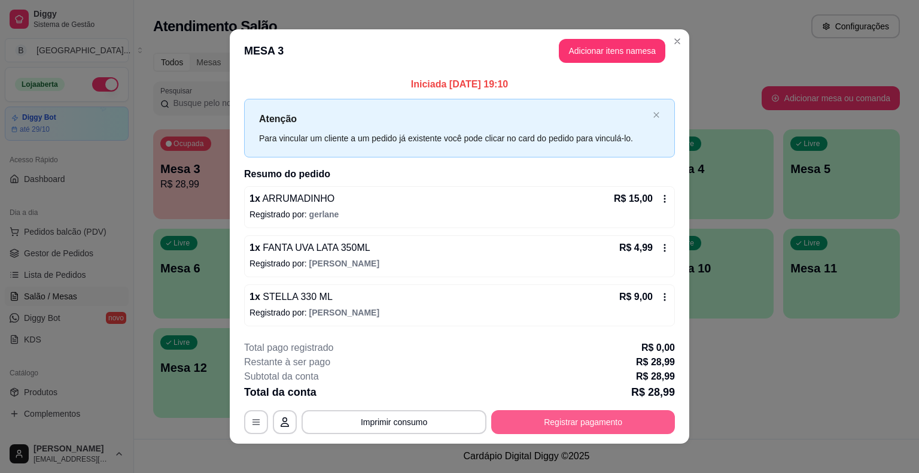
click at [574, 431] on button "Registrar pagamento" at bounding box center [583, 422] width 184 height 24
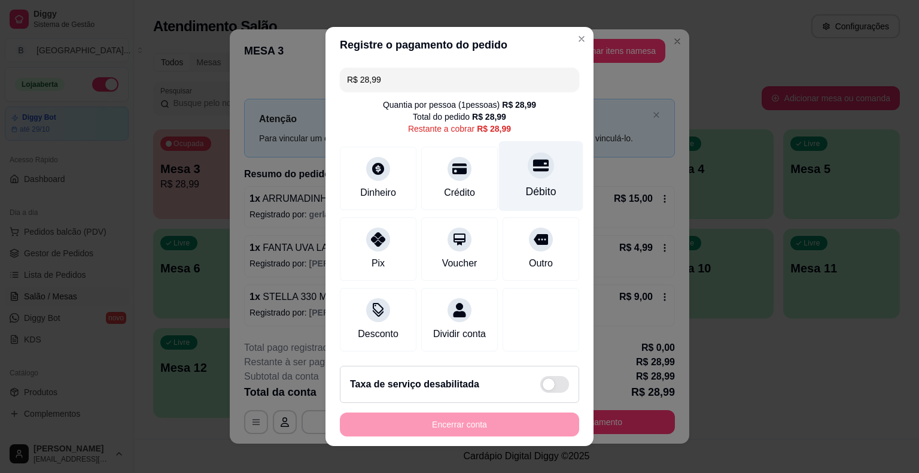
click at [552, 171] on div "Débito" at bounding box center [541, 176] width 84 height 70
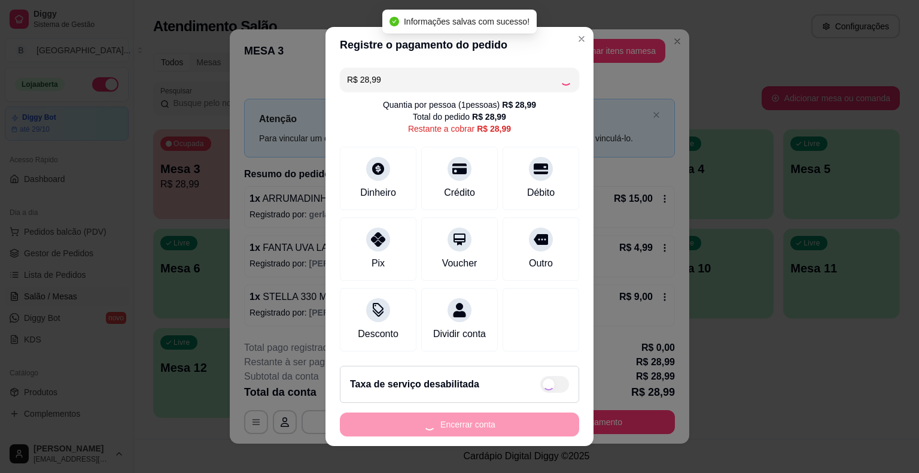
type input "R$ 0,00"
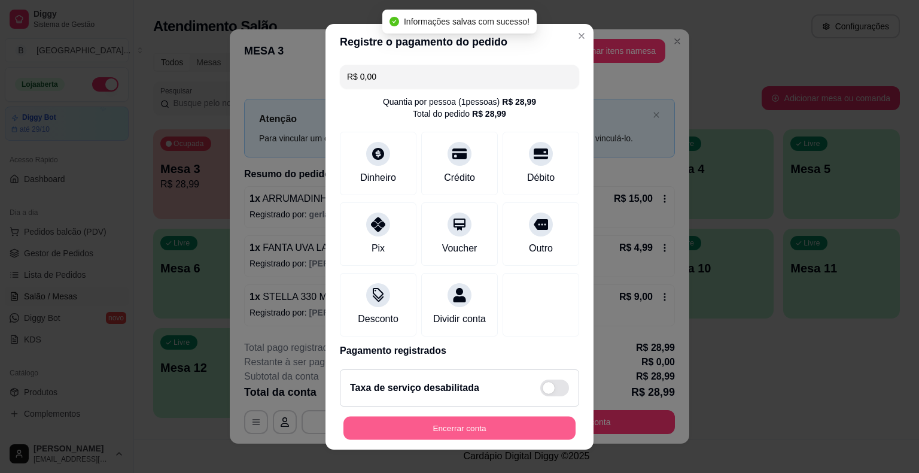
click at [479, 430] on button "Encerrar conta" at bounding box center [460, 427] width 232 height 23
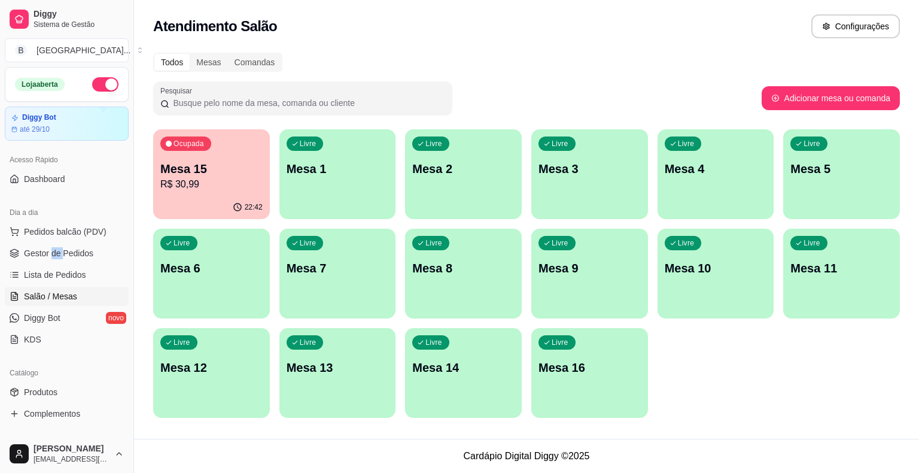
click at [56, 262] on ul "Pedidos balcão (PDV) Gestor de Pedidos Lista de Pedidos Salão / Mesas Diggy Bot…" at bounding box center [67, 285] width 124 height 127
click at [69, 244] on link "Gestor de Pedidos" at bounding box center [67, 253] width 124 height 19
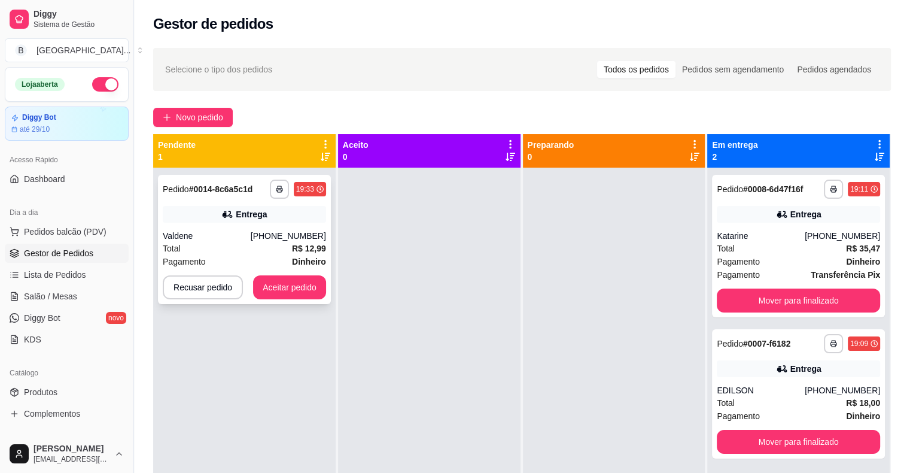
click at [282, 218] on div "Entrega" at bounding box center [244, 214] width 163 height 17
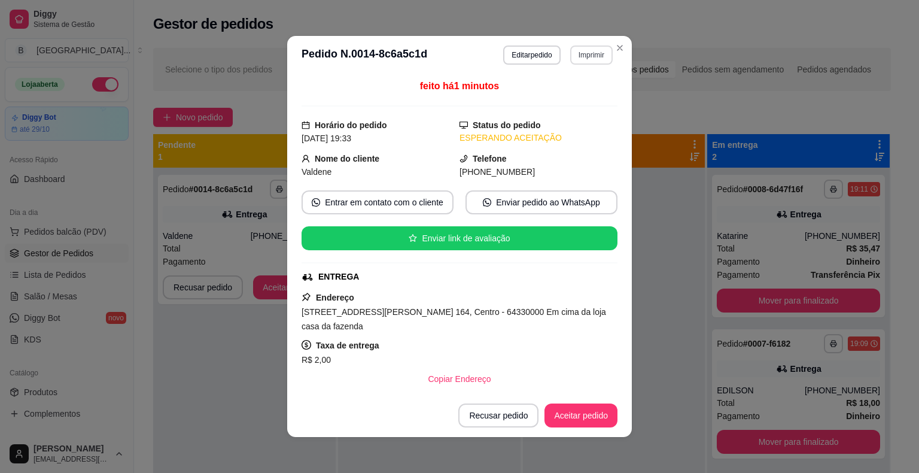
click at [584, 49] on button "Imprimir" at bounding box center [591, 54] width 42 height 19
click at [576, 102] on button "IMPRESSORA" at bounding box center [566, 96] width 84 height 19
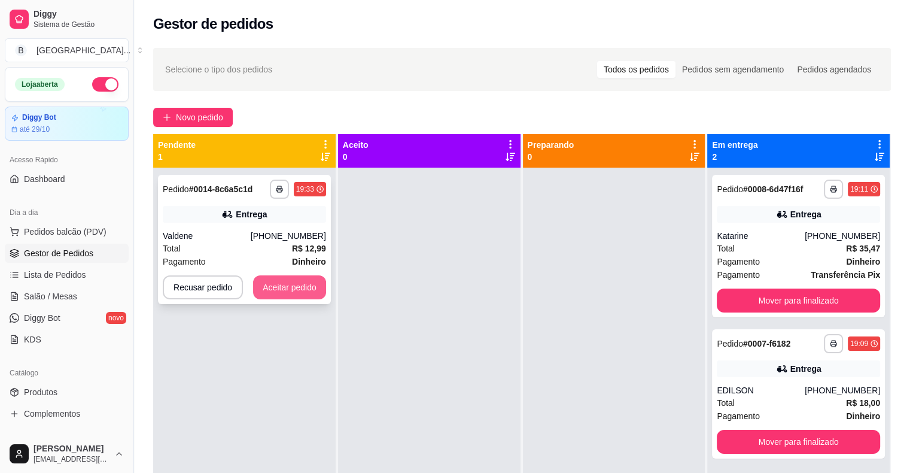
click at [283, 292] on button "Aceitar pedido" at bounding box center [289, 287] width 73 height 24
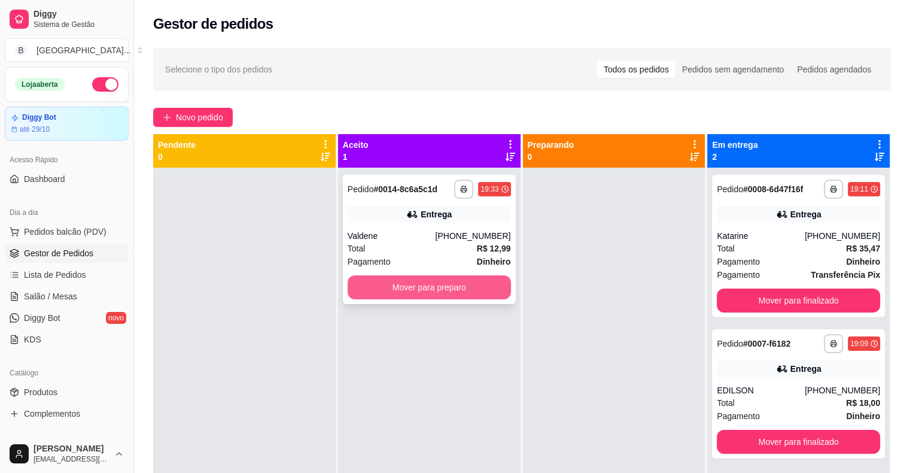
click at [451, 293] on button "Mover para preparo" at bounding box center [429, 287] width 163 height 24
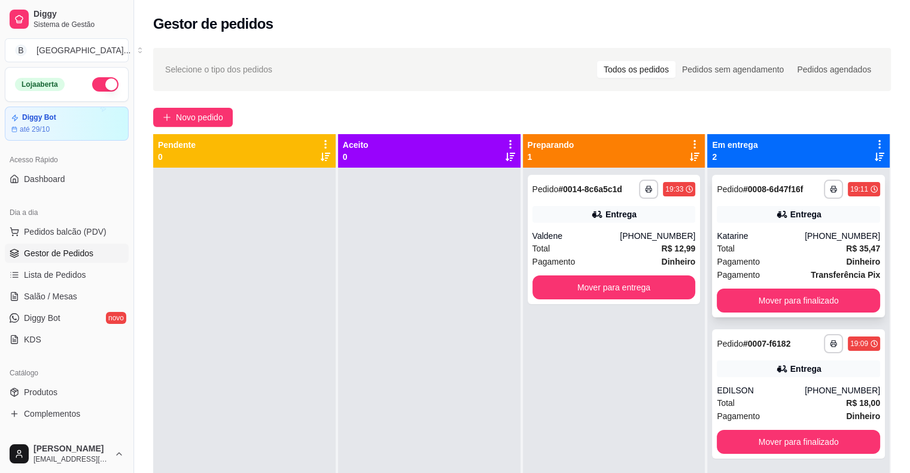
click at [773, 268] on div "Pagamento Transferência Pix" at bounding box center [798, 274] width 163 height 13
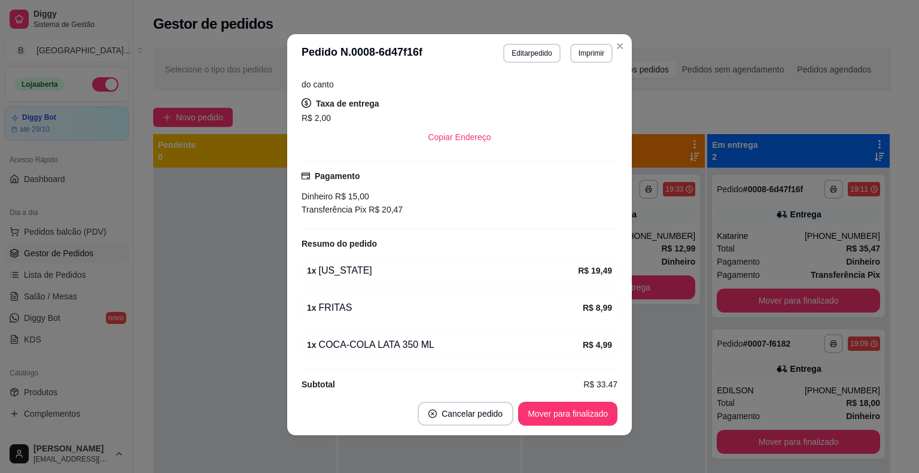
scroll to position [2, 0]
click at [563, 413] on button "Mover para finalizado" at bounding box center [567, 413] width 99 height 24
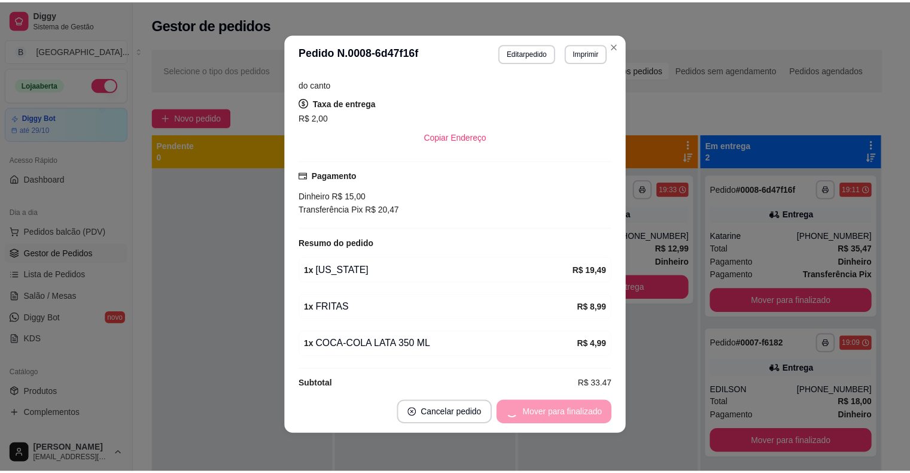
scroll to position [192, 0]
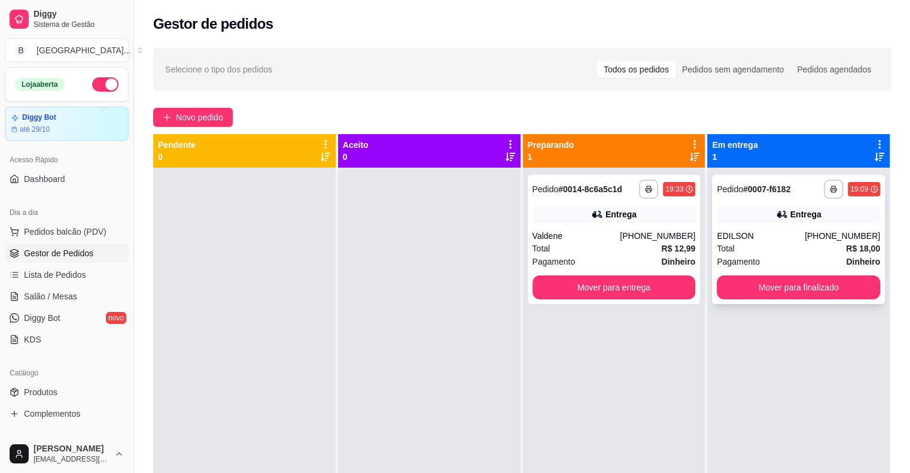
click at [761, 271] on div "**********" at bounding box center [798, 239] width 173 height 129
click at [759, 286] on button "Mover para finalizado" at bounding box center [798, 287] width 163 height 24
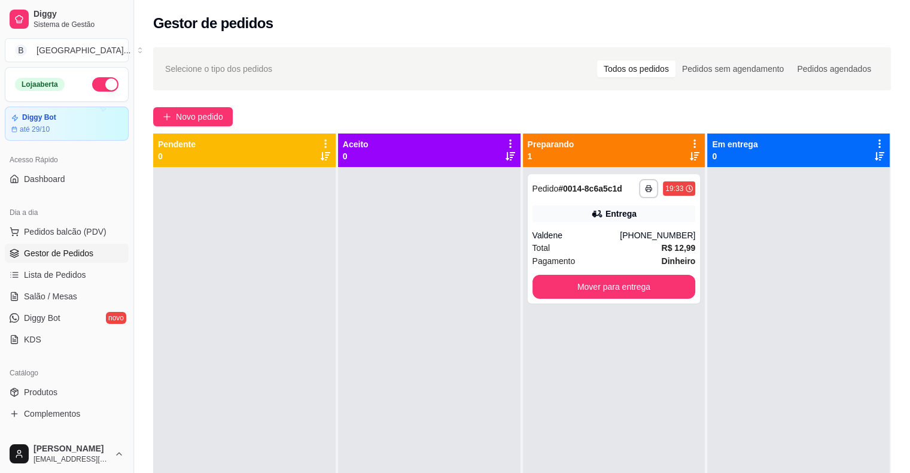
scroll to position [0, 0]
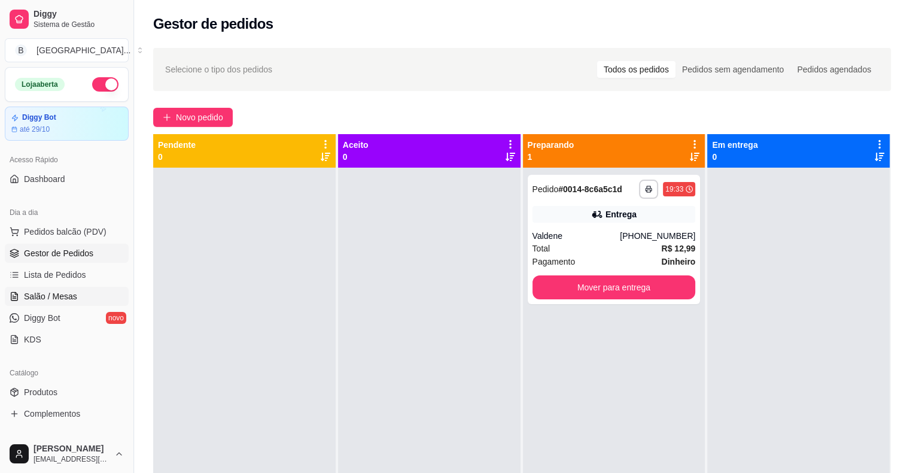
click at [45, 288] on link "Salão / Mesas" at bounding box center [67, 296] width 124 height 19
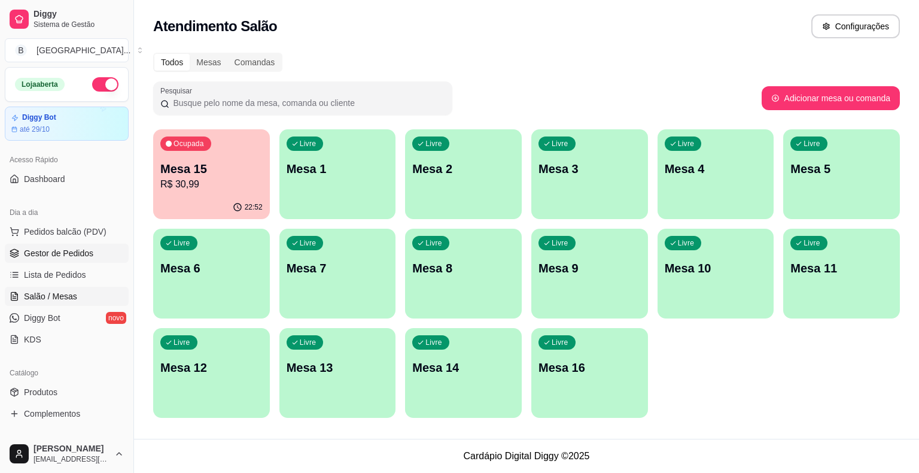
click at [54, 251] on span "Gestor de Pedidos" at bounding box center [58, 253] width 69 height 12
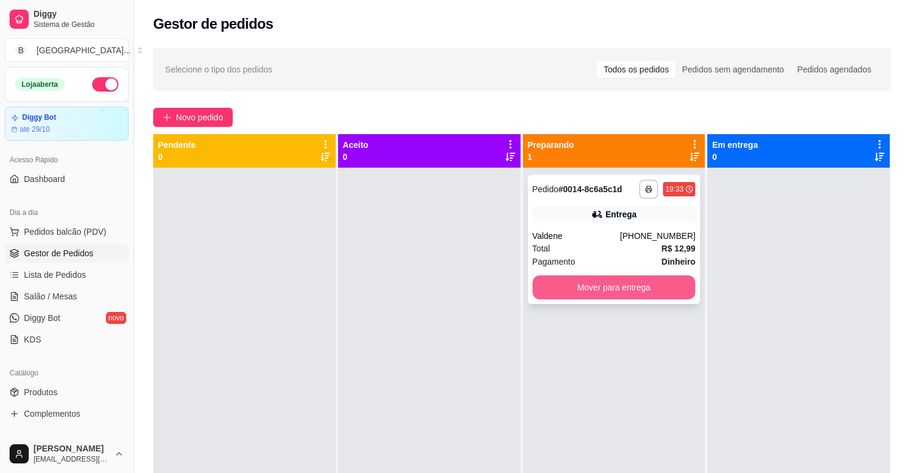
click at [678, 287] on button "Mover para entrega" at bounding box center [614, 287] width 163 height 24
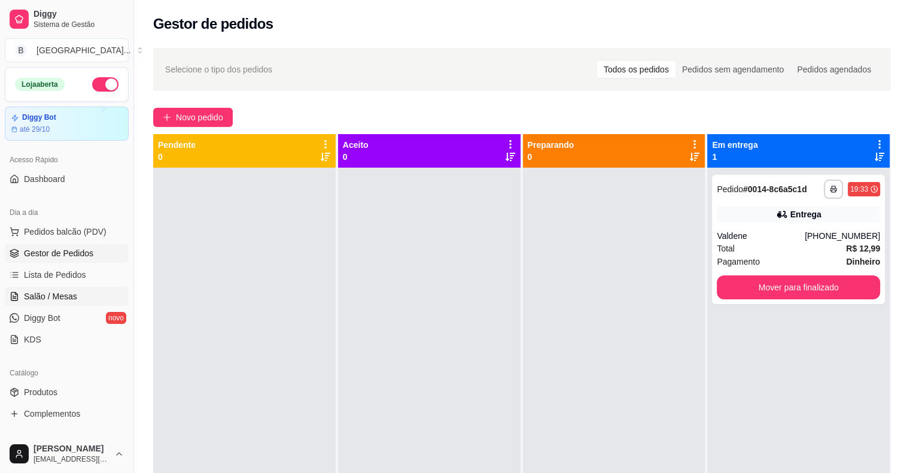
click at [53, 300] on span "Salão / Mesas" at bounding box center [50, 296] width 53 height 12
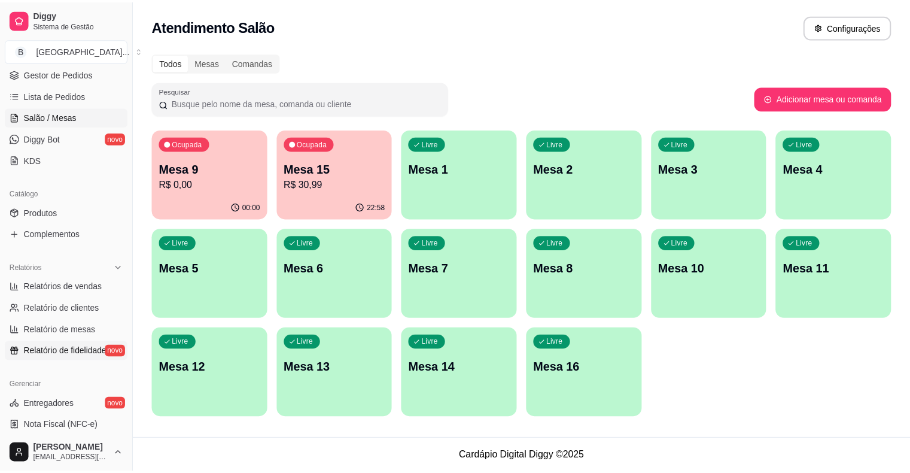
scroll to position [359, 0]
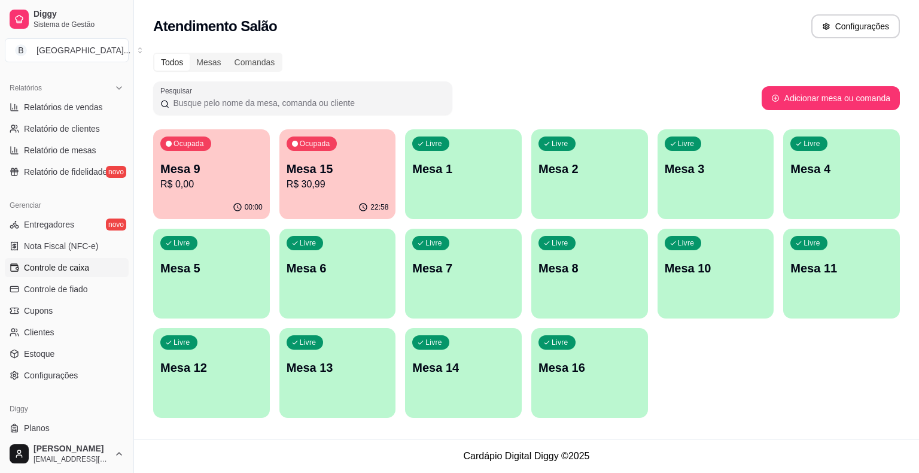
click at [81, 275] on link "Controle de caixa" at bounding box center [67, 267] width 124 height 19
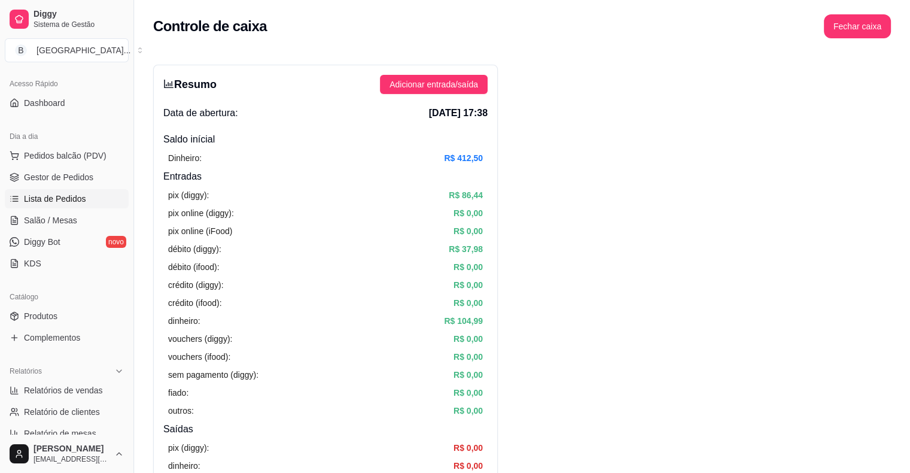
scroll to position [60, 0]
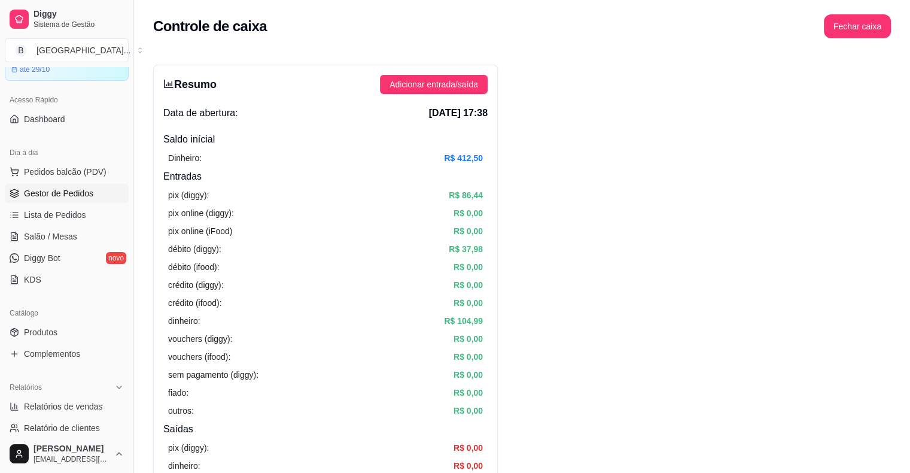
click at [59, 184] on link "Gestor de Pedidos" at bounding box center [67, 193] width 124 height 19
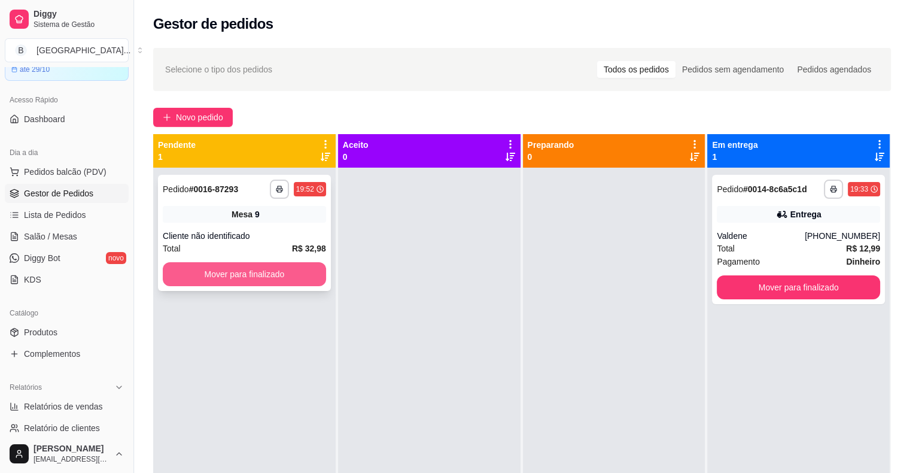
click at [230, 276] on button "Mover para finalizado" at bounding box center [244, 274] width 163 height 24
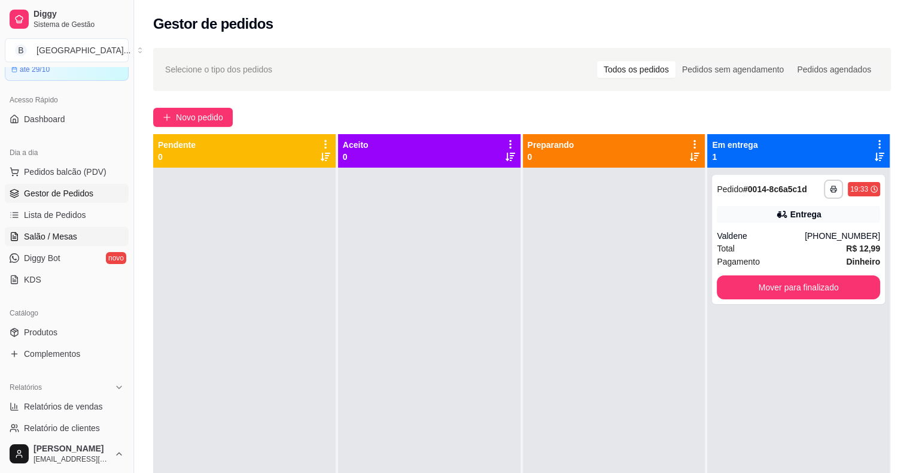
click at [73, 242] on link "Salão / Mesas" at bounding box center [67, 236] width 124 height 19
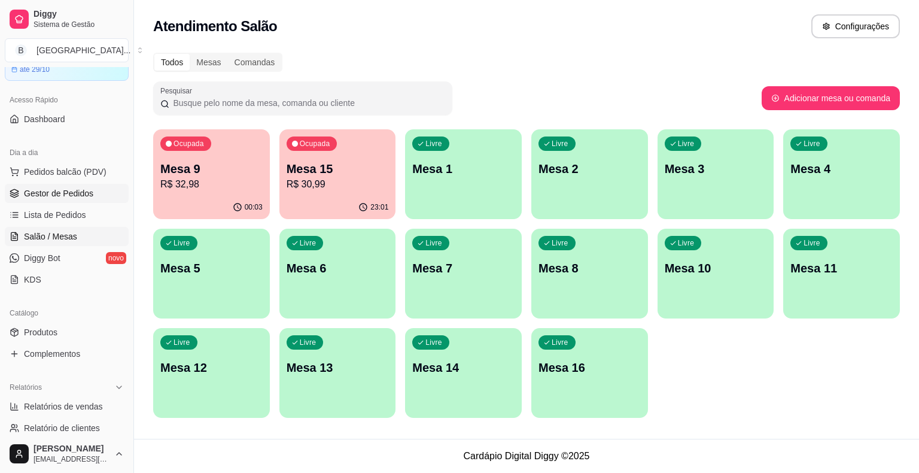
click at [45, 200] on link "Gestor de Pedidos" at bounding box center [67, 193] width 124 height 19
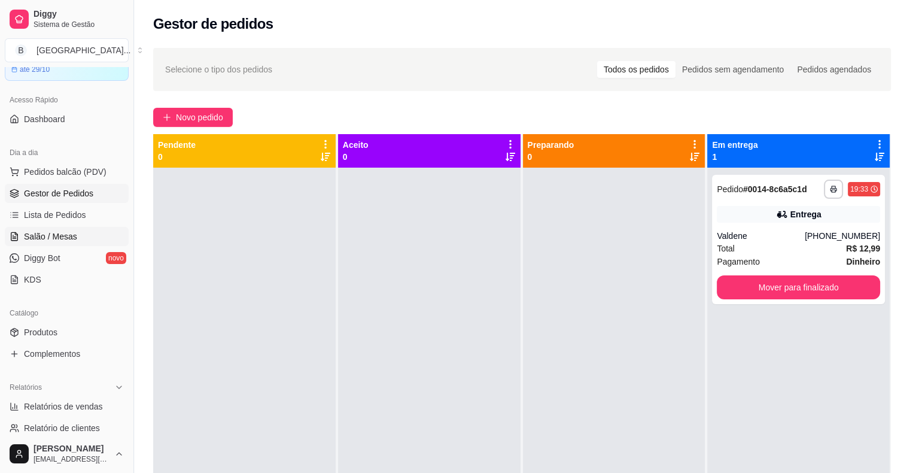
click at [14, 240] on icon at bounding box center [14, 236] width 7 height 8
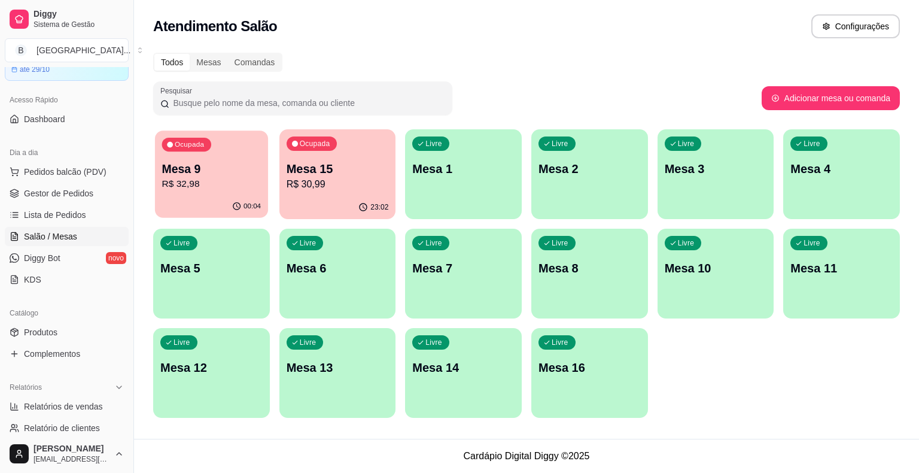
click at [186, 188] on p "R$ 32,98" at bounding box center [211, 184] width 99 height 14
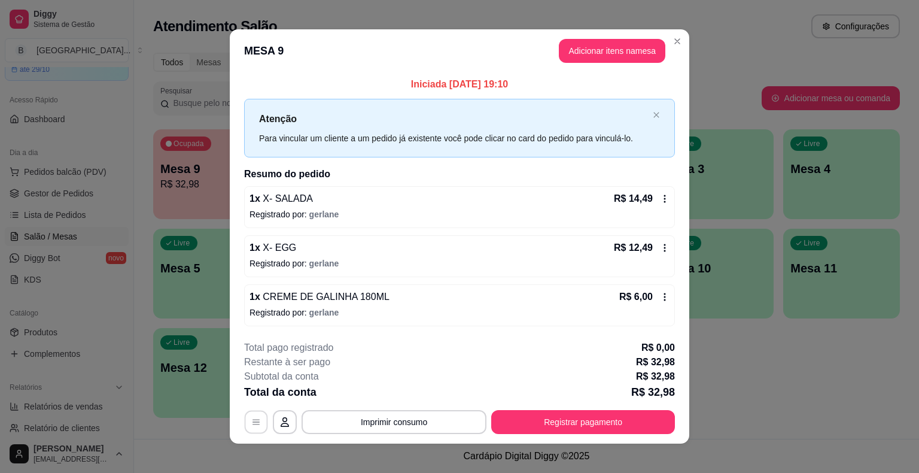
click at [254, 425] on icon "button" at bounding box center [256, 422] width 10 height 10
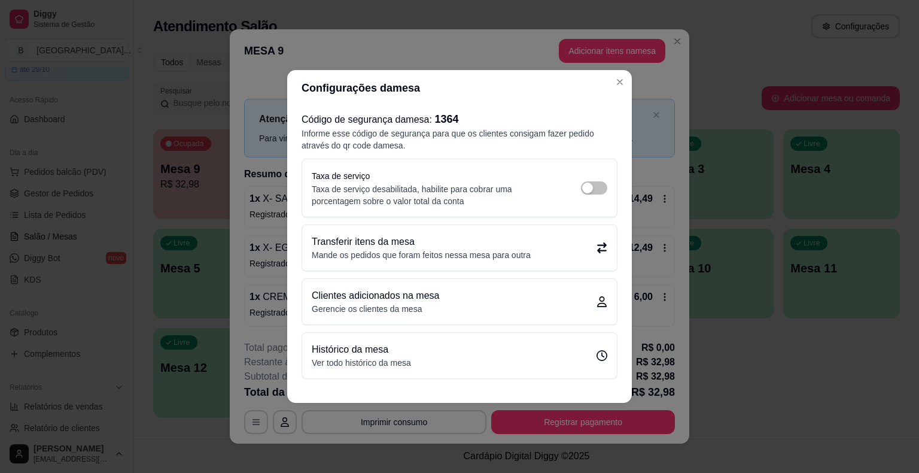
click at [510, 255] on p "Mande os pedidos que foram feitos nessa mesa para outra" at bounding box center [421, 255] width 219 height 12
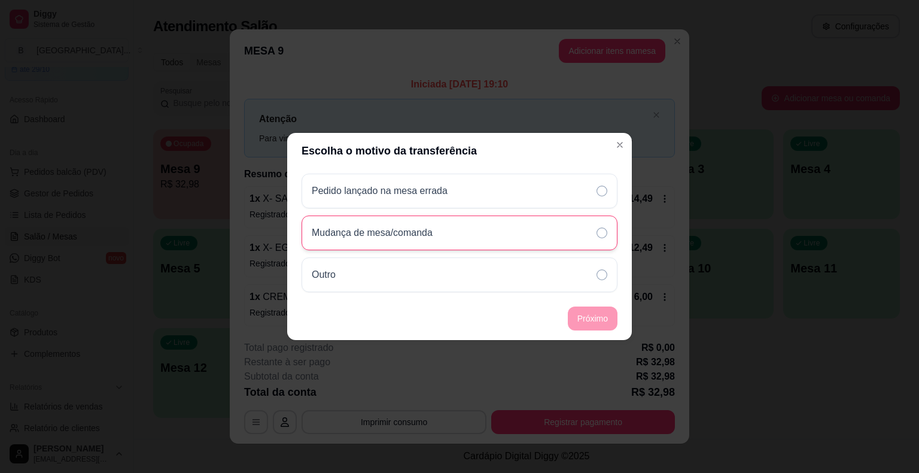
click at [505, 226] on div "Mudança de mesa/comanda" at bounding box center [460, 232] width 316 height 35
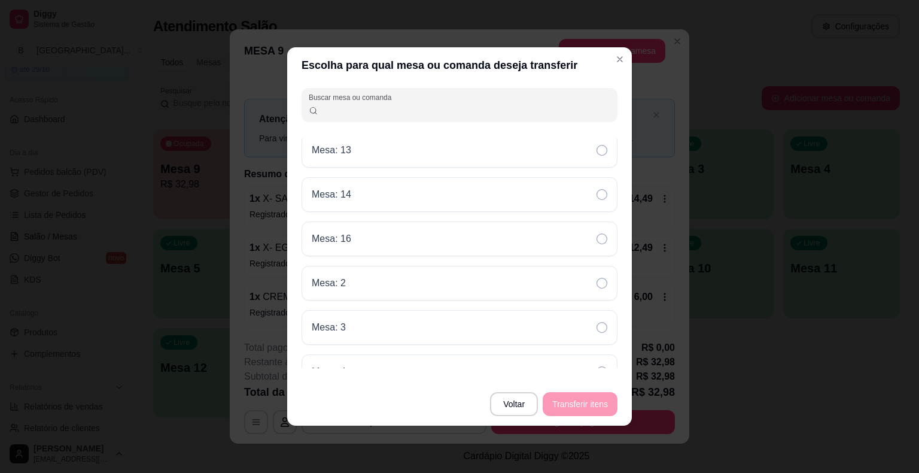
scroll to position [138, 0]
click at [488, 315] on div "Mesa: 2" at bounding box center [460, 328] width 316 height 35
click at [607, 408] on button "Transferir itens" at bounding box center [580, 404] width 72 height 23
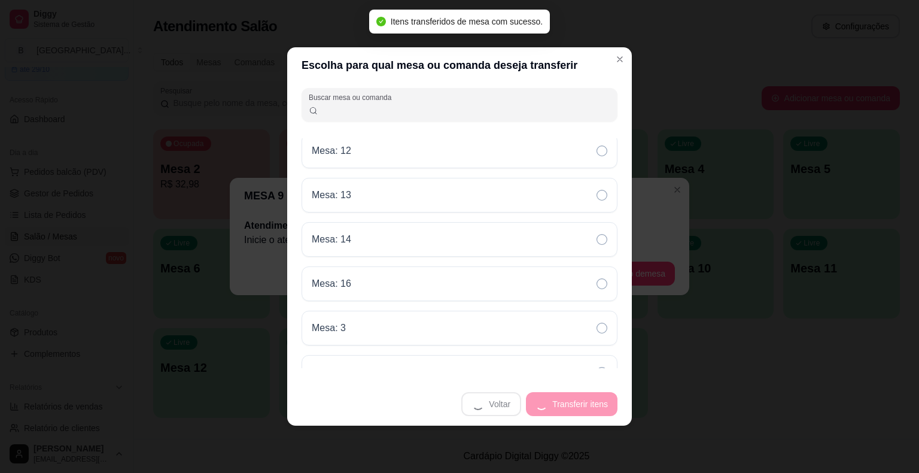
scroll to position [333, 0]
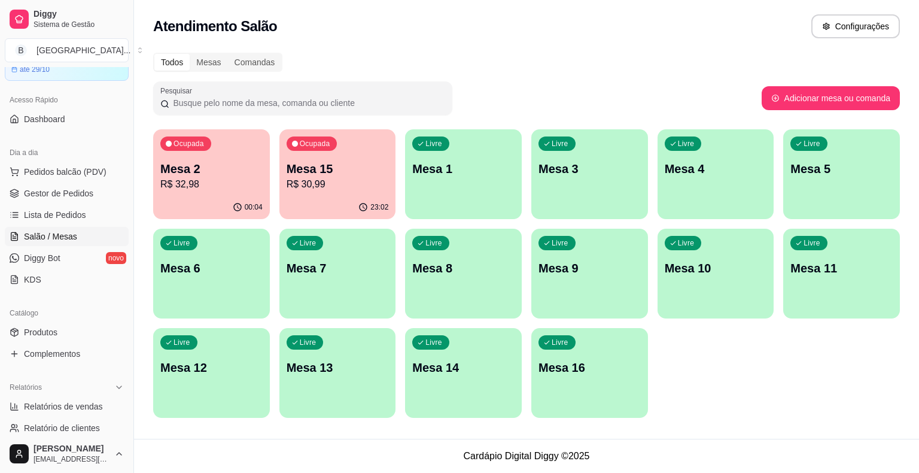
click at [39, 183] on ul "Pedidos balcão (PDV) Gestor de Pedidos Lista de Pedidos Salão / Mesas Diggy Bot…" at bounding box center [67, 225] width 124 height 127
click at [39, 197] on span "Gestor de Pedidos" at bounding box center [58, 193] width 69 height 12
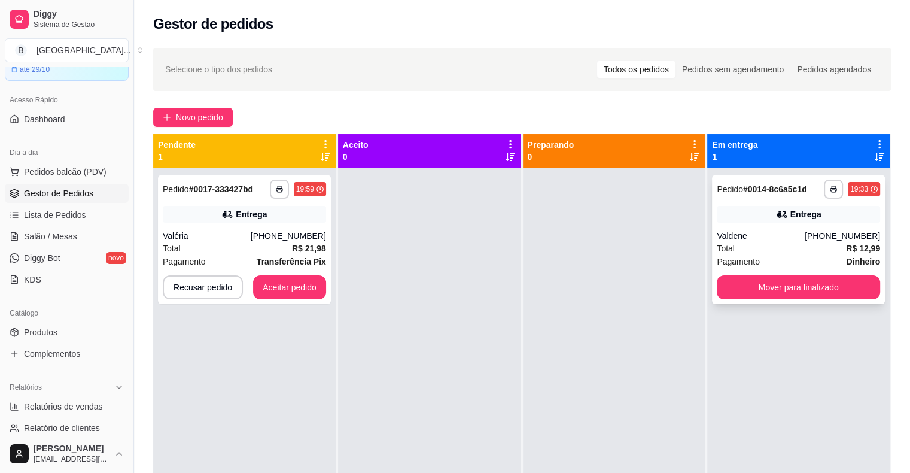
click at [788, 260] on div "Pagamento Dinheiro" at bounding box center [798, 261] width 163 height 13
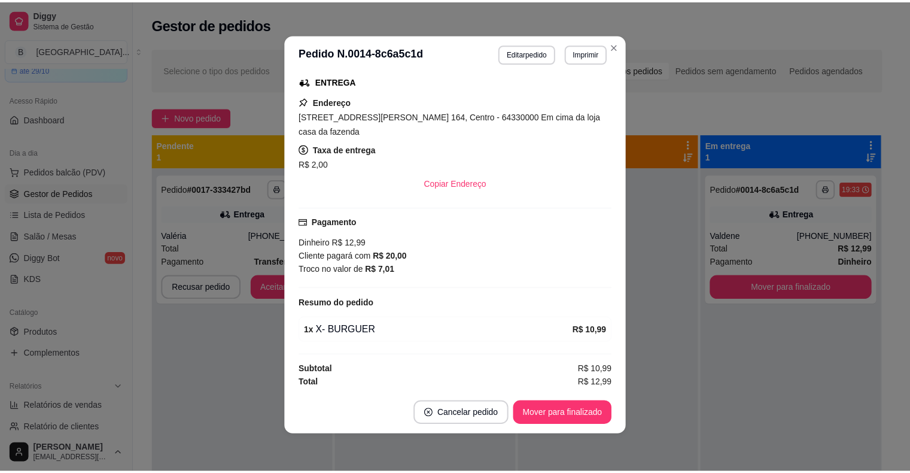
scroll to position [2, 0]
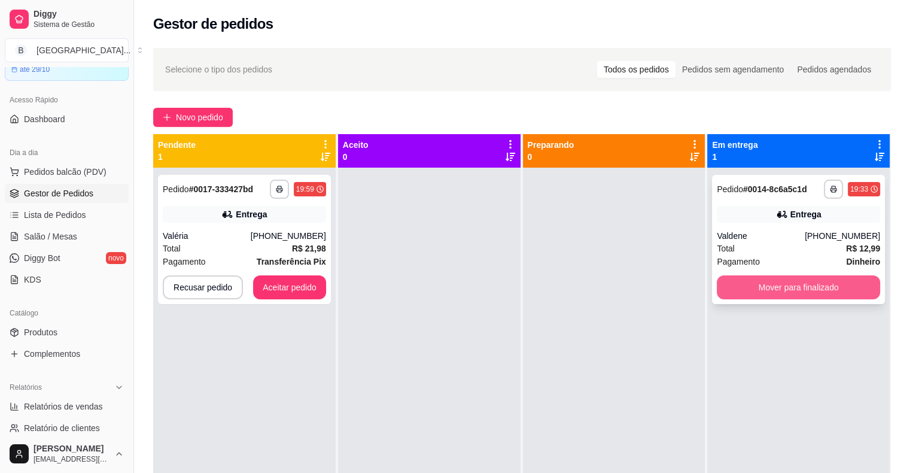
click at [747, 286] on button "Mover para finalizado" at bounding box center [798, 287] width 163 height 24
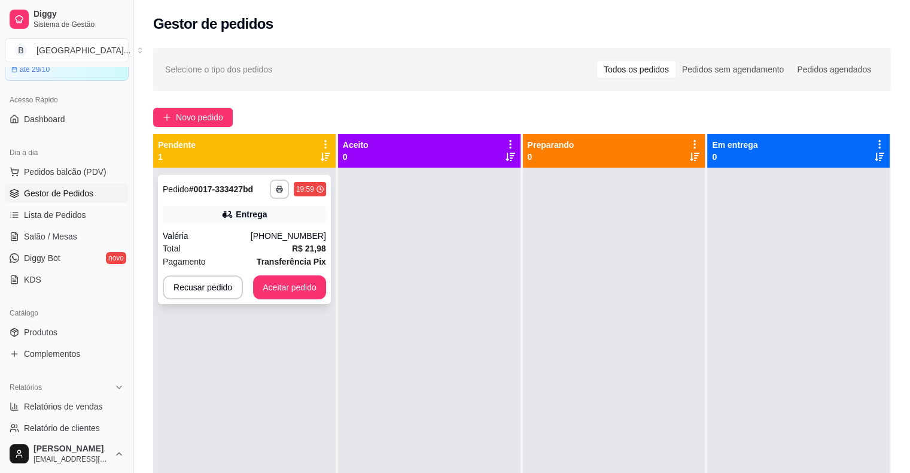
click at [244, 252] on div "Total R$ 21,98" at bounding box center [244, 248] width 163 height 13
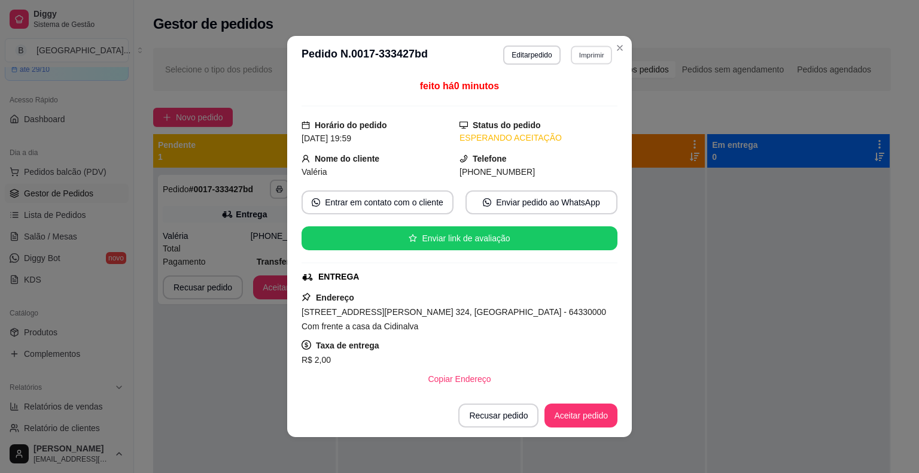
click at [589, 49] on button "Imprimir" at bounding box center [591, 54] width 41 height 19
click at [572, 87] on div "Escolha a impressora IMPRESSORA Impressora" at bounding box center [565, 100] width 99 height 65
click at [572, 95] on button "IMPRESSORA" at bounding box center [566, 96] width 84 height 19
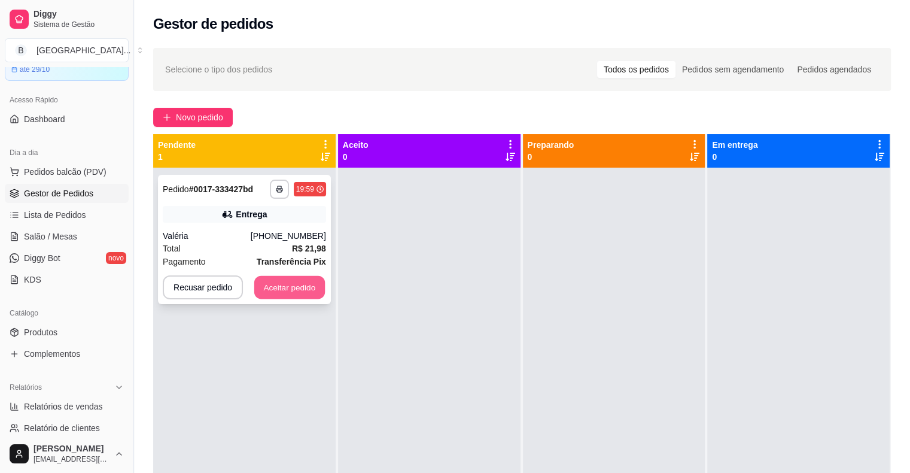
click at [284, 284] on button "Aceitar pedido" at bounding box center [289, 287] width 71 height 23
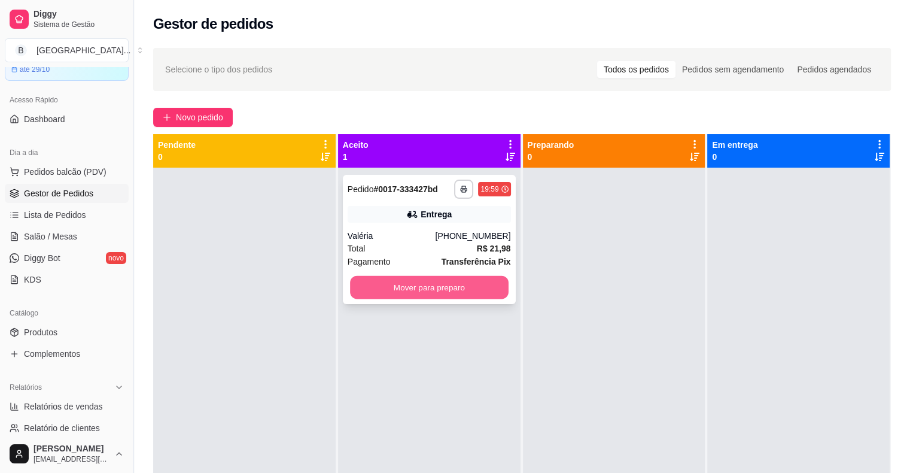
click at [445, 287] on button "Mover para preparo" at bounding box center [429, 287] width 159 height 23
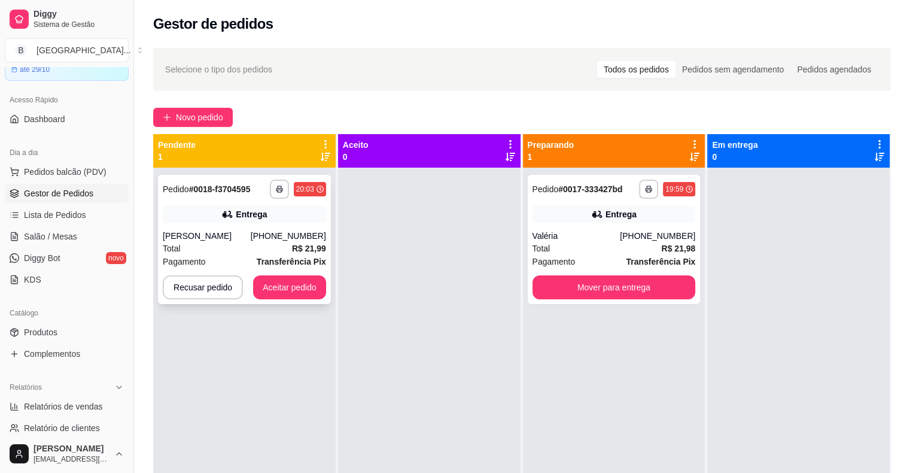
click at [186, 253] on div "Total R$ 21,99" at bounding box center [244, 248] width 163 height 13
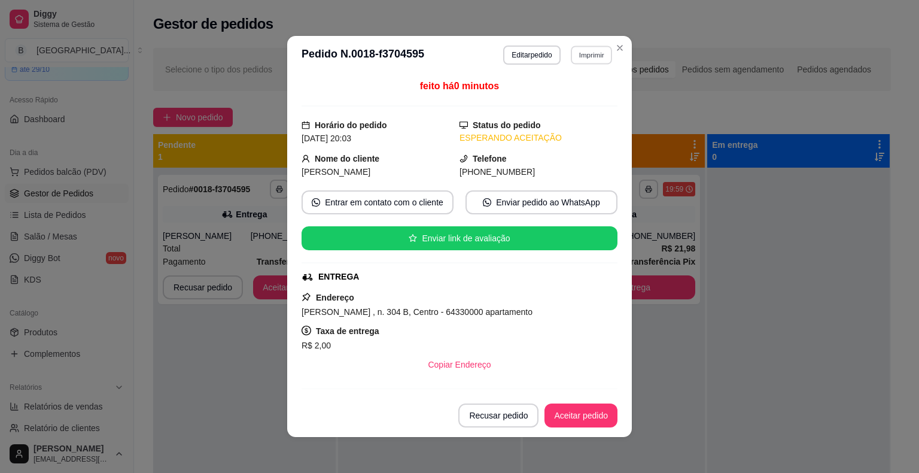
click at [596, 59] on button "Imprimir" at bounding box center [591, 54] width 41 height 19
click at [578, 89] on button "IMPRESSORA" at bounding box center [565, 96] width 87 height 19
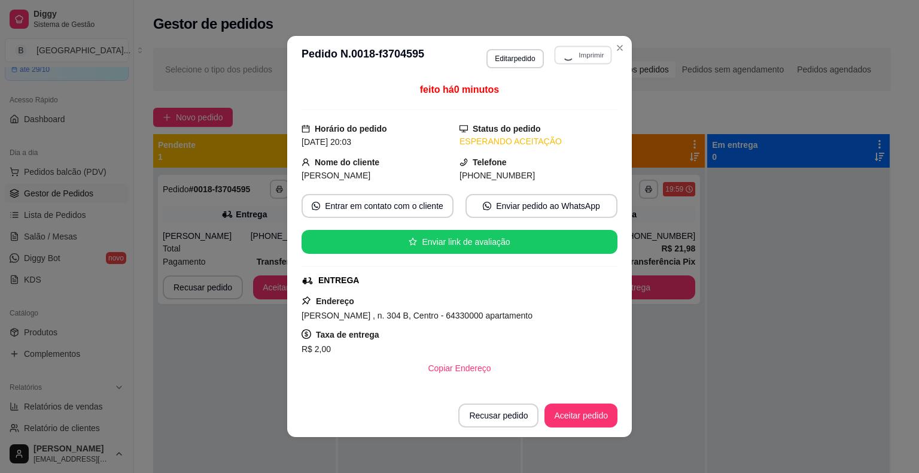
click at [615, 95] on div "feito há 0 minutos Horário do pedido 06/10/2025 20:03 Status do pedido ESPERAND…" at bounding box center [459, 236] width 345 height 316
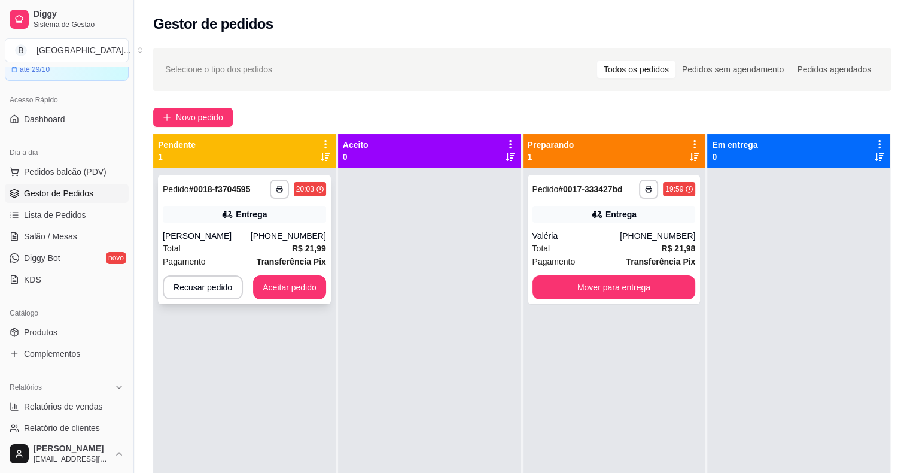
click at [303, 297] on button "Aceitar pedido" at bounding box center [289, 287] width 73 height 24
click at [303, 297] on div "Recusar pedido Aceitar pedido" at bounding box center [244, 287] width 163 height 24
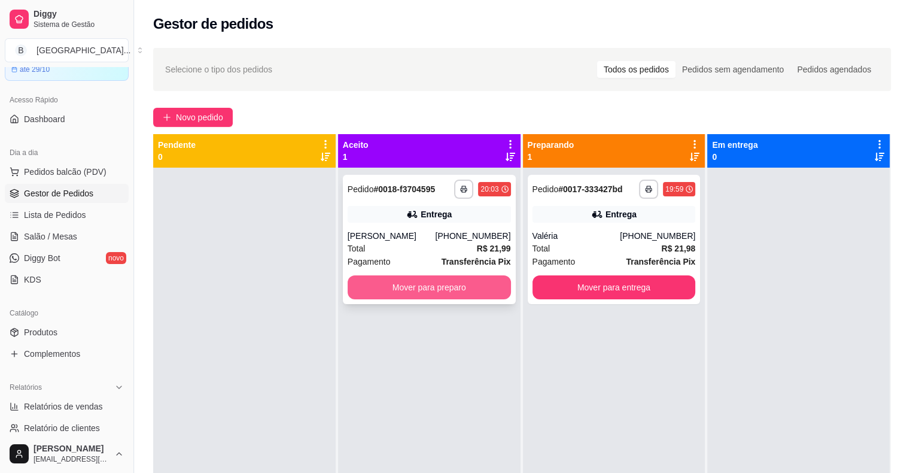
click at [417, 291] on button "Mover para preparo" at bounding box center [429, 287] width 163 height 24
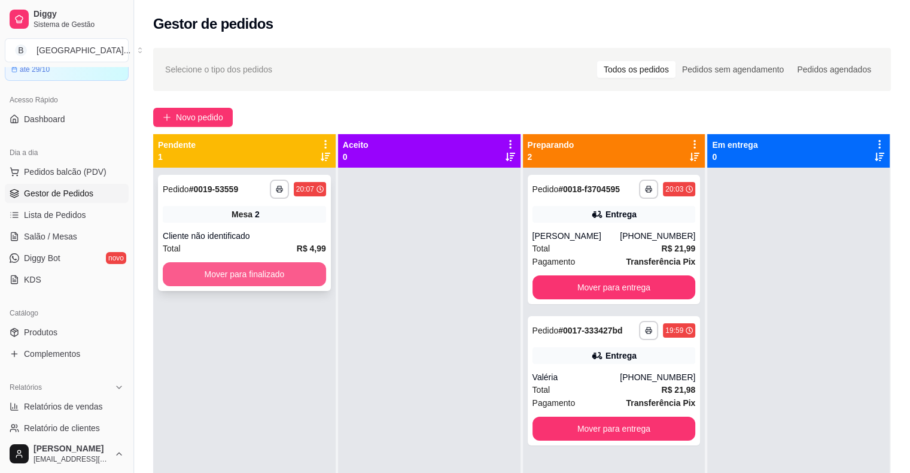
click at [219, 279] on button "Mover para finalizado" at bounding box center [244, 274] width 163 height 24
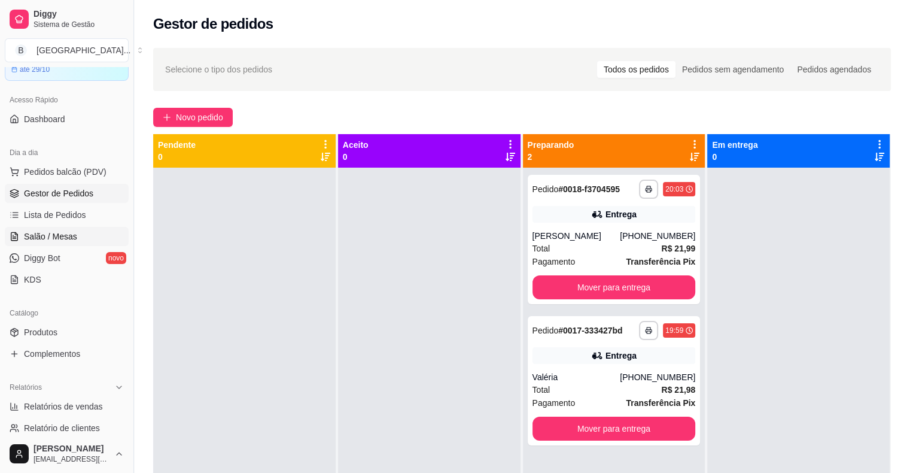
click at [45, 229] on link "Salão / Mesas" at bounding box center [67, 236] width 124 height 19
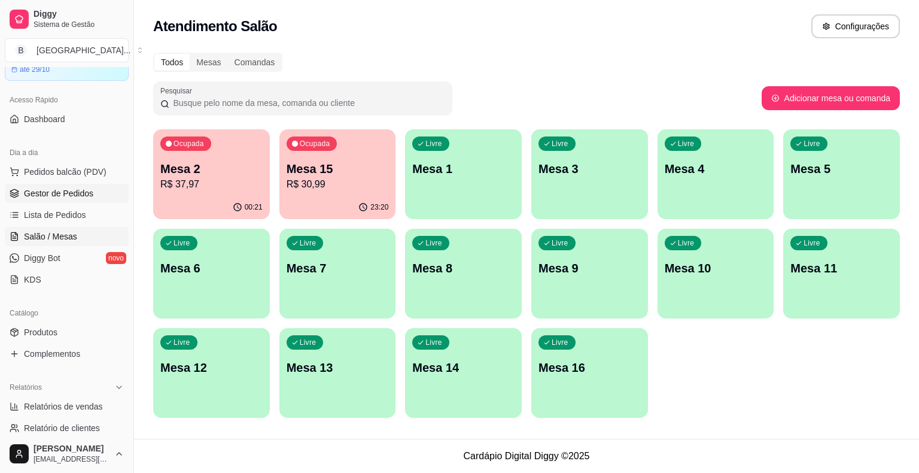
click at [81, 186] on link "Gestor de Pedidos" at bounding box center [67, 193] width 124 height 19
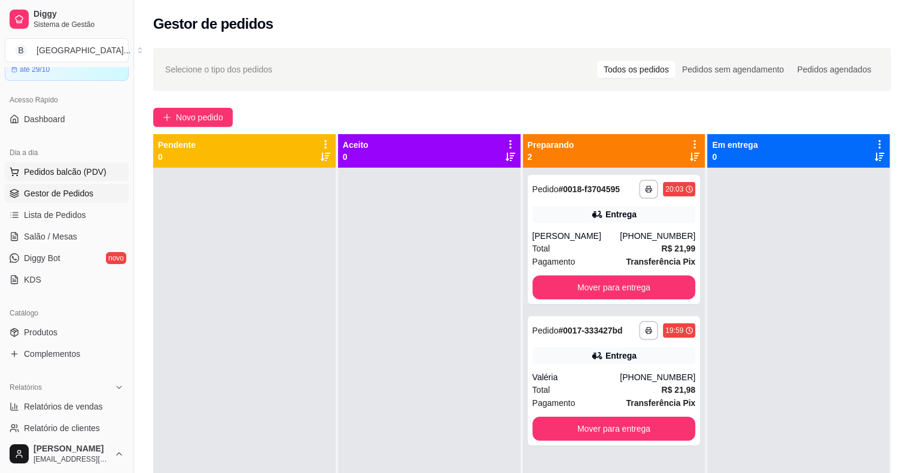
click at [87, 176] on span "Pedidos balcão (PDV)" at bounding box center [65, 172] width 83 height 12
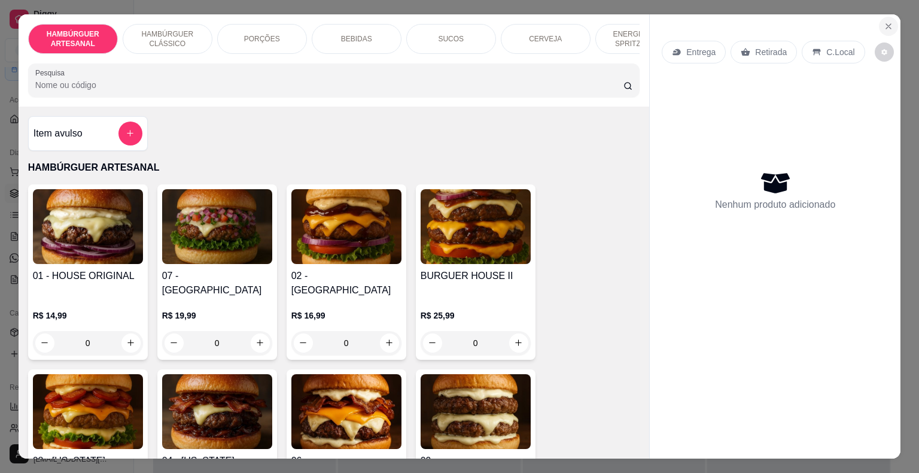
click at [888, 22] on icon "Close" at bounding box center [889, 27] width 10 height 10
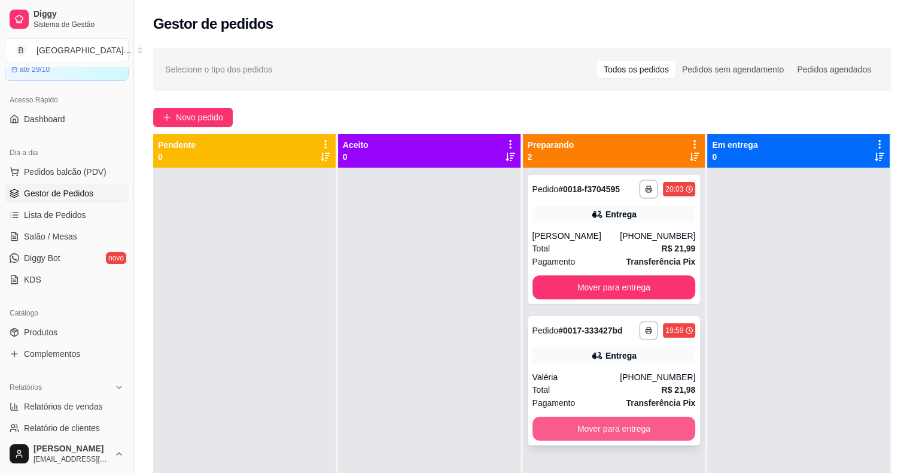
click at [615, 424] on button "Mover para entrega" at bounding box center [614, 429] width 163 height 24
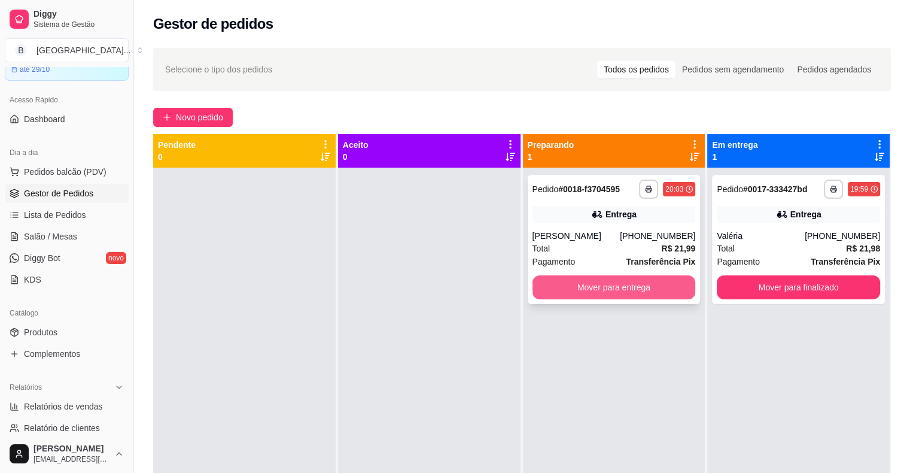
click at [585, 285] on button "Mover para entrega" at bounding box center [614, 287] width 163 height 24
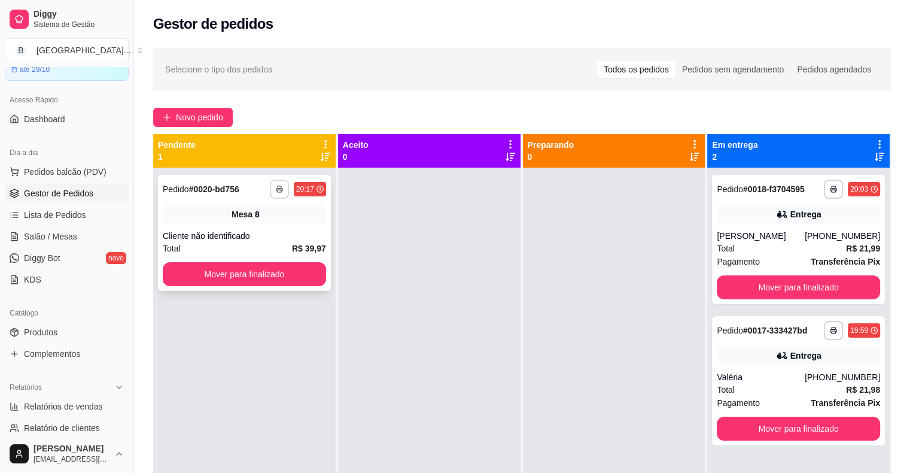
click at [278, 193] on button "button" at bounding box center [279, 189] width 19 height 19
click at [256, 232] on button "IMPRESSORA" at bounding box center [246, 230] width 84 height 19
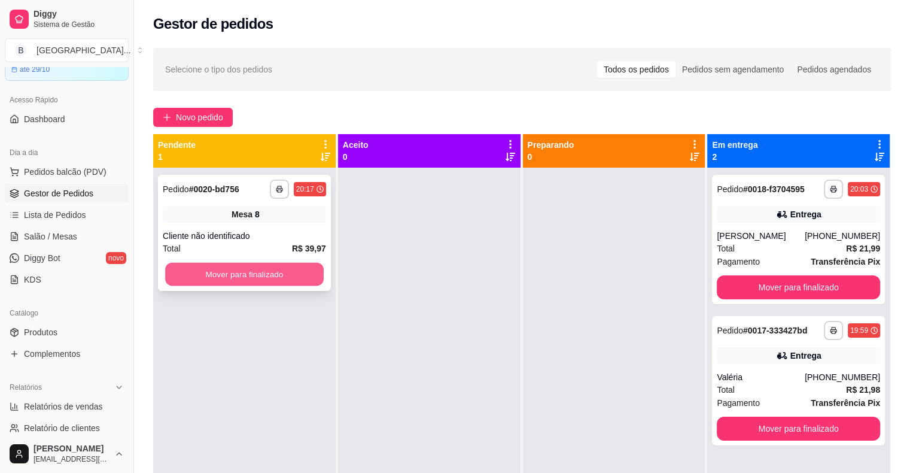
click at [278, 278] on button "Mover para finalizado" at bounding box center [244, 274] width 159 height 23
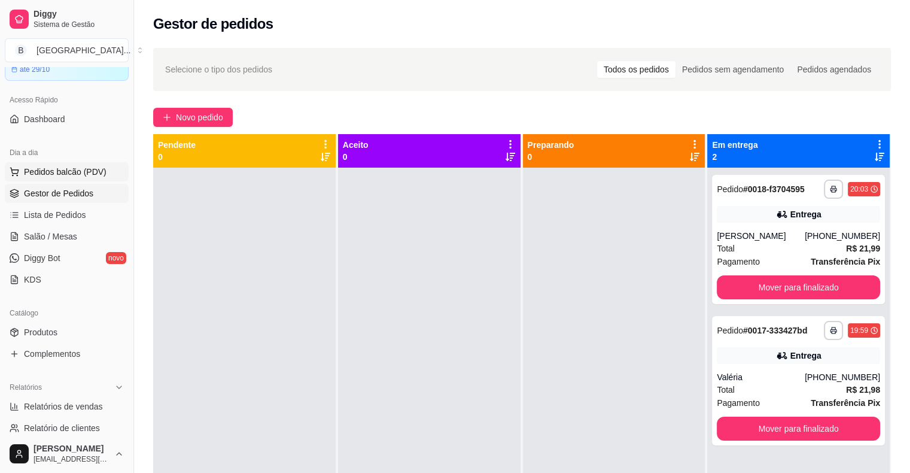
click at [65, 169] on span "Pedidos balcão (PDV)" at bounding box center [65, 172] width 83 height 12
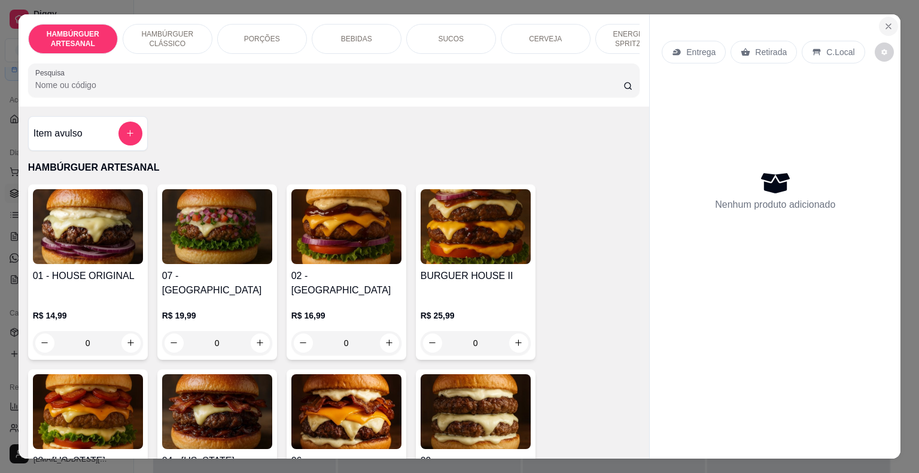
click at [884, 22] on icon "Close" at bounding box center [889, 27] width 10 height 10
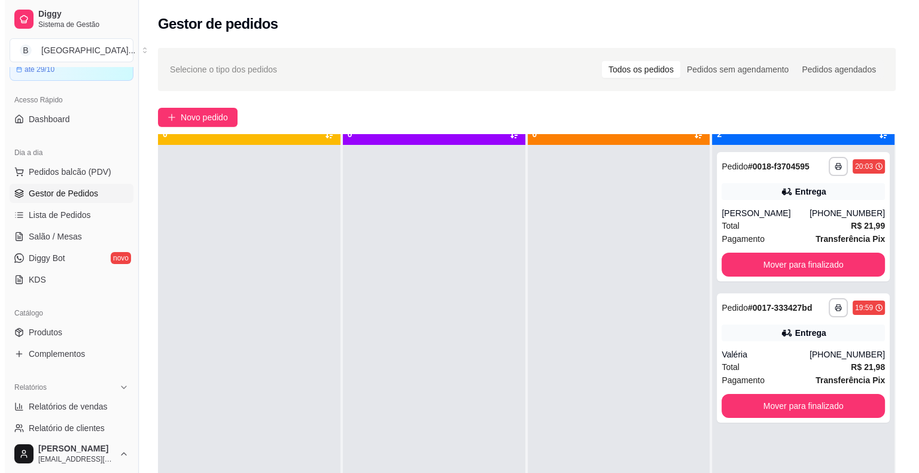
scroll to position [34, 0]
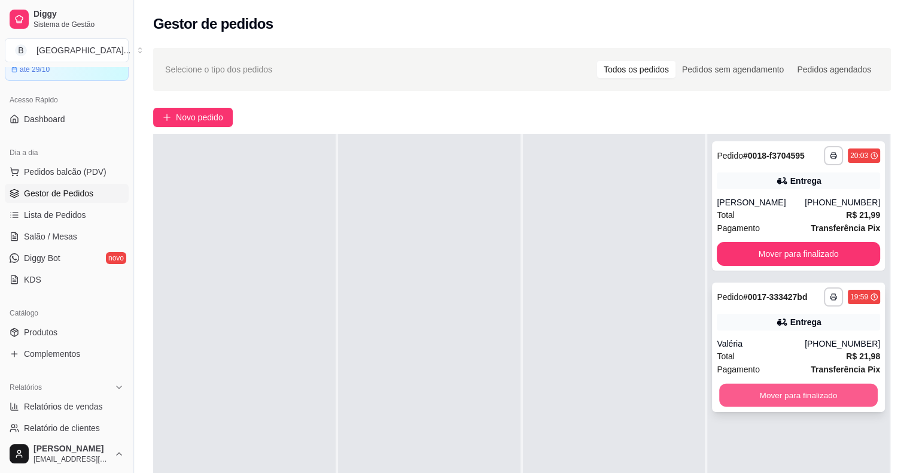
click at [749, 395] on button "Mover para finalizado" at bounding box center [798, 395] width 159 height 23
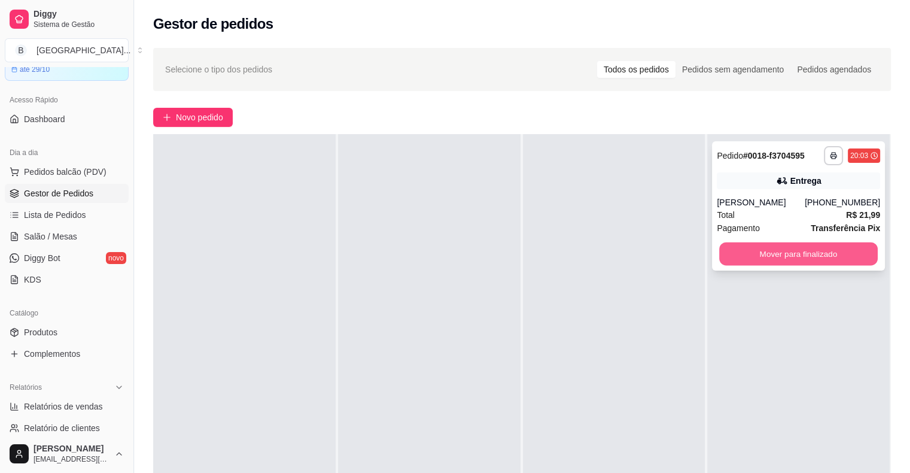
click at [785, 246] on button "Mover para finalizado" at bounding box center [798, 253] width 159 height 23
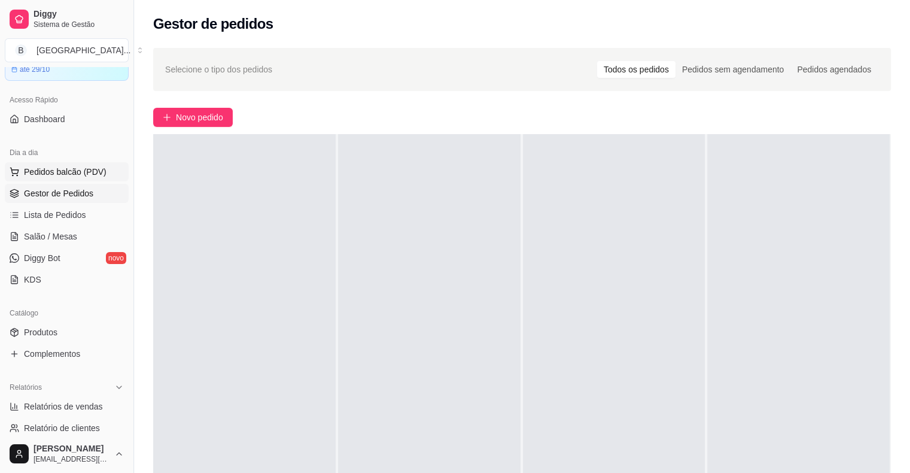
click at [69, 174] on span "Pedidos balcão (PDV)" at bounding box center [65, 172] width 83 height 12
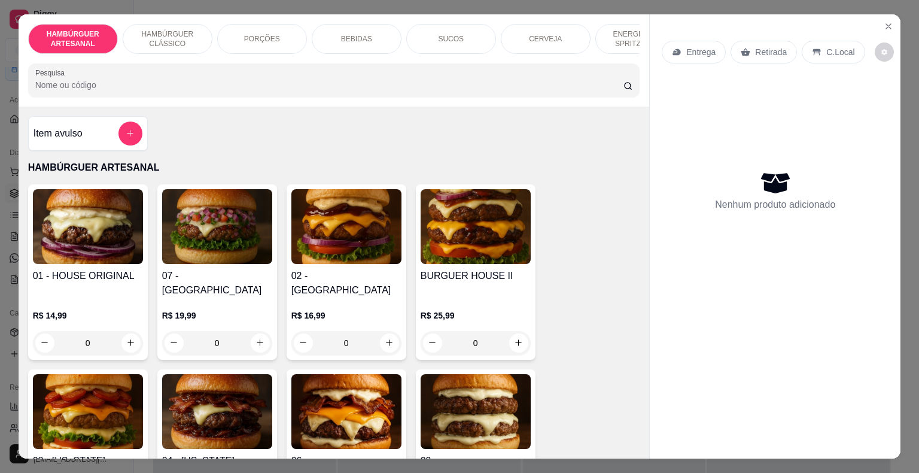
click at [894, 26] on div "Entrega Retirada C.Local Nenhum produto adicionado" at bounding box center [775, 227] width 251 height 426
click at [886, 24] on icon "Close" at bounding box center [888, 26] width 5 height 5
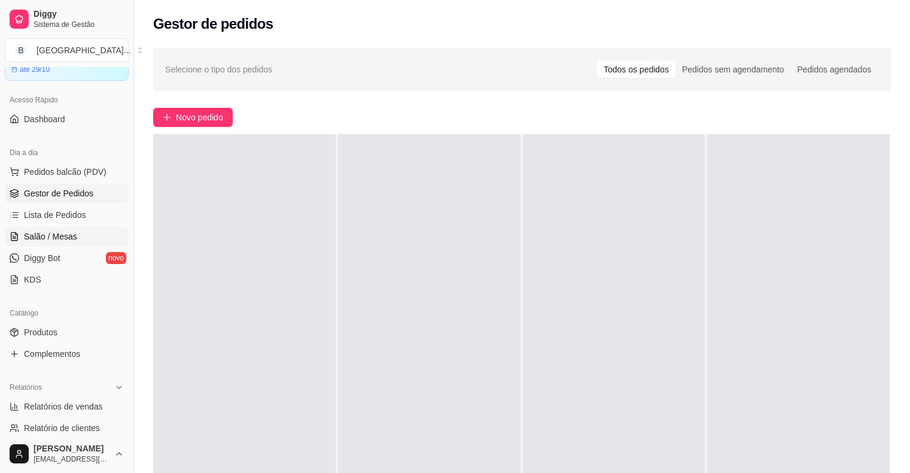
click at [10, 237] on icon at bounding box center [15, 237] width 10 height 10
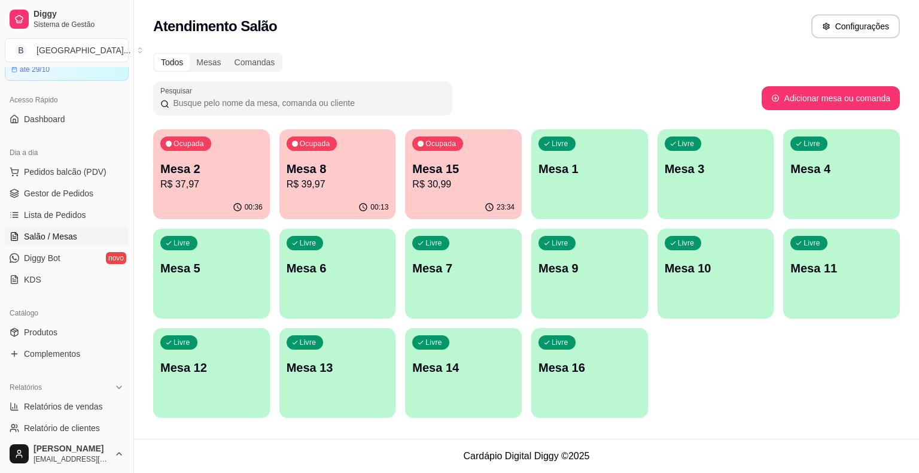
click at [205, 148] on span "Ocupada" at bounding box center [189, 144] width 34 height 10
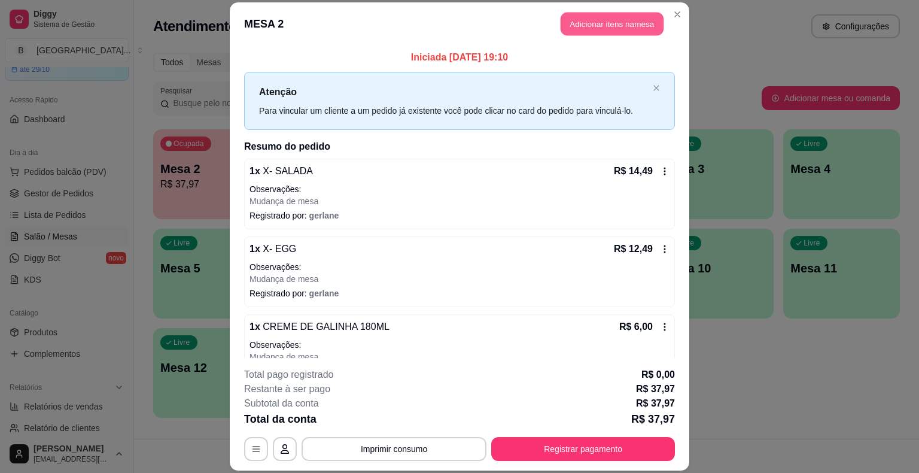
click at [601, 21] on button "Adicionar itens na mesa" at bounding box center [612, 24] width 103 height 23
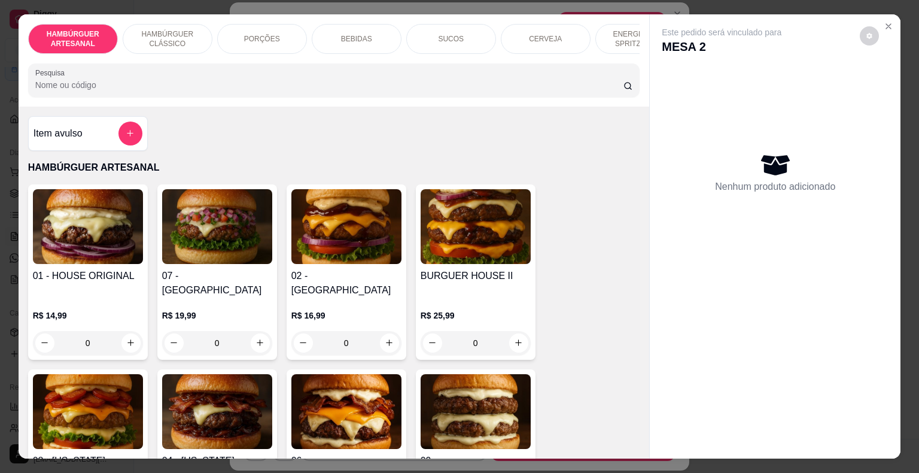
scroll to position [0, 329]
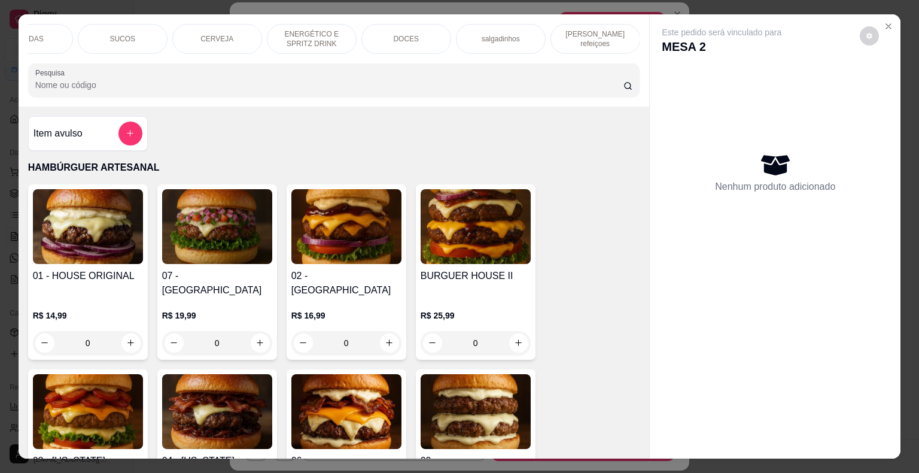
click at [414, 29] on div "DOCES" at bounding box center [406, 39] width 90 height 30
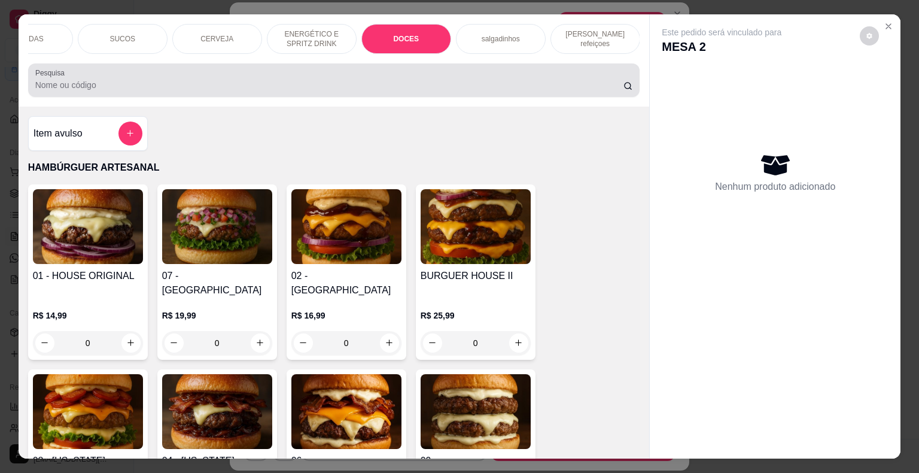
scroll to position [29, 0]
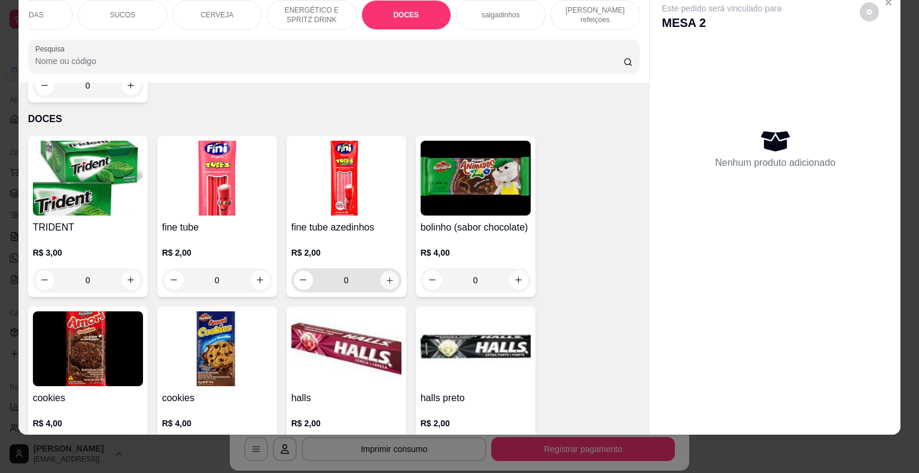
click at [388, 275] on icon "increase-product-quantity" at bounding box center [389, 279] width 9 height 9
type input "1"
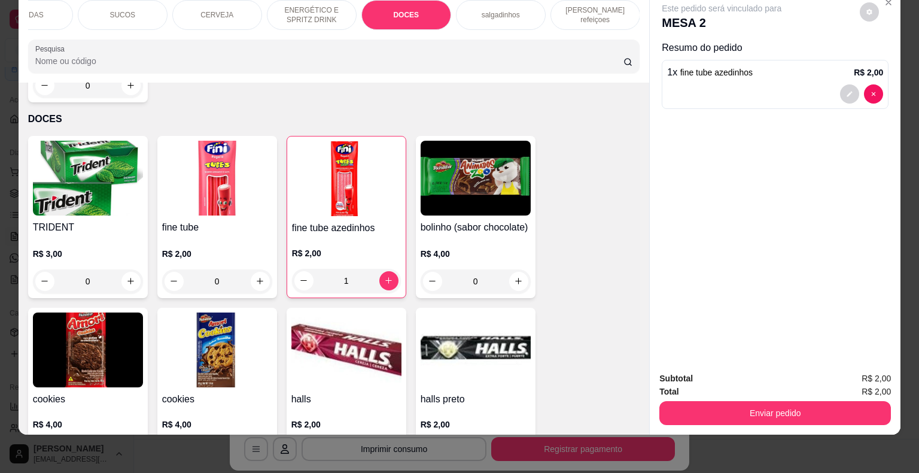
click at [707, 401] on button "Enviar pedido" at bounding box center [776, 413] width 232 height 24
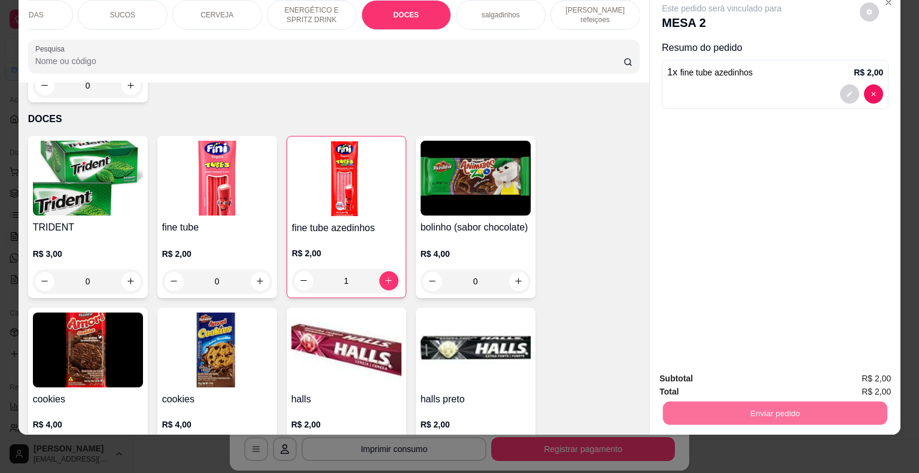
click at [862, 378] on button "Enviar pedido" at bounding box center [860, 374] width 68 height 23
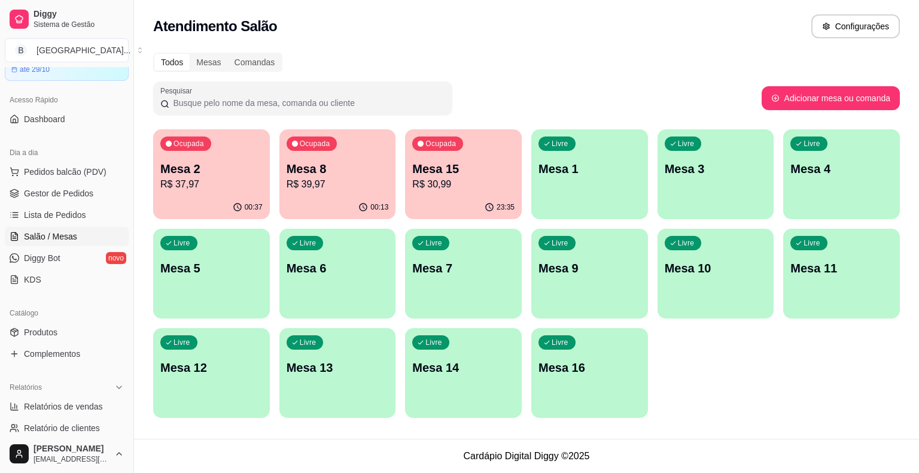
click at [37, 181] on ul "Pedidos balcão (PDV) Gestor de Pedidos Lista de Pedidos Salão / Mesas Diggy Bot…" at bounding box center [67, 225] width 124 height 127
click at [81, 195] on span "Gestor de Pedidos" at bounding box center [58, 193] width 69 height 12
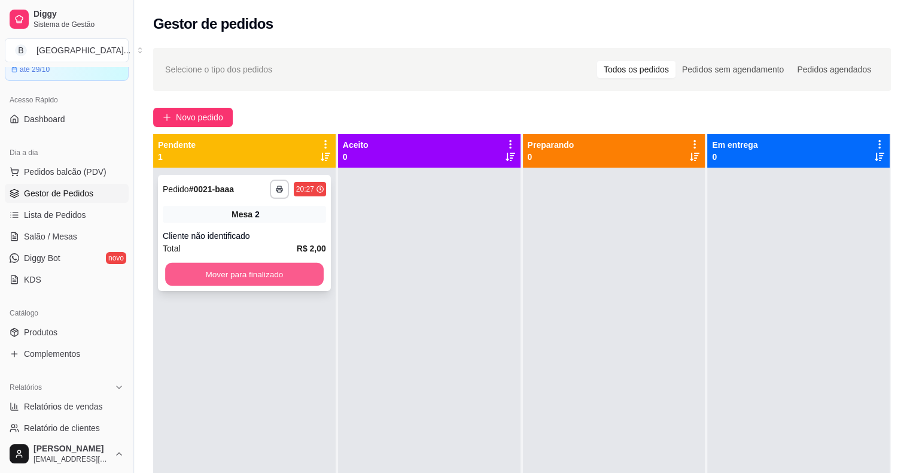
click at [261, 271] on button "Mover para finalizado" at bounding box center [244, 274] width 159 height 23
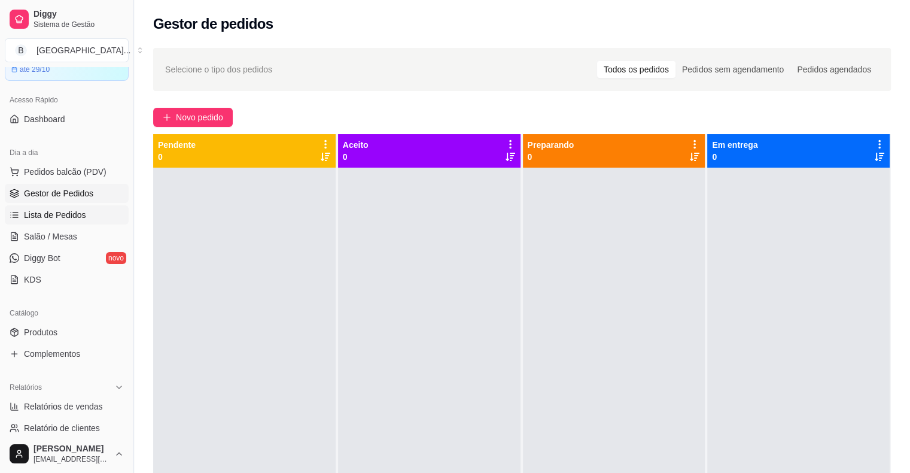
click at [65, 215] on span "Lista de Pedidos" at bounding box center [55, 215] width 62 height 12
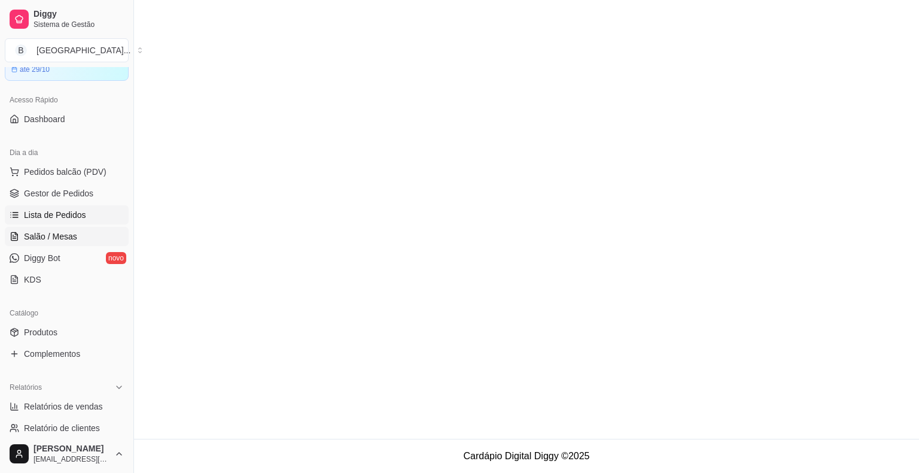
click at [63, 227] on link "Salão / Mesas" at bounding box center [67, 236] width 124 height 19
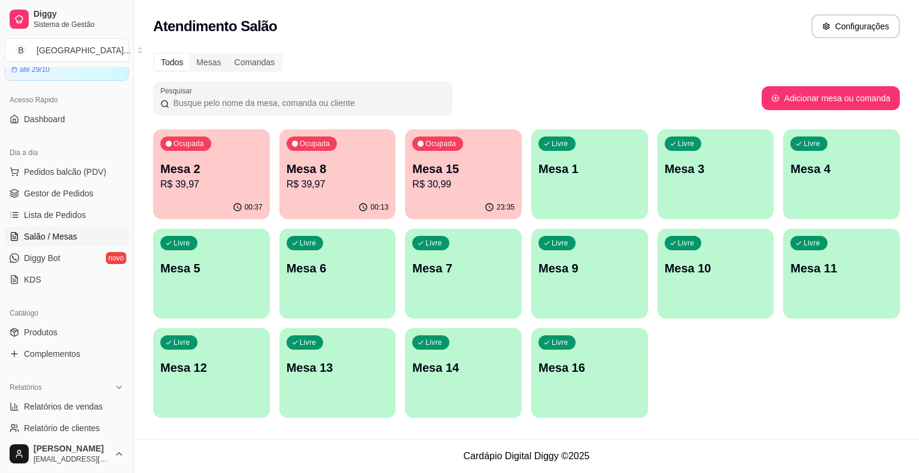
click at [182, 171] on p "Mesa 2" at bounding box center [211, 168] width 102 height 17
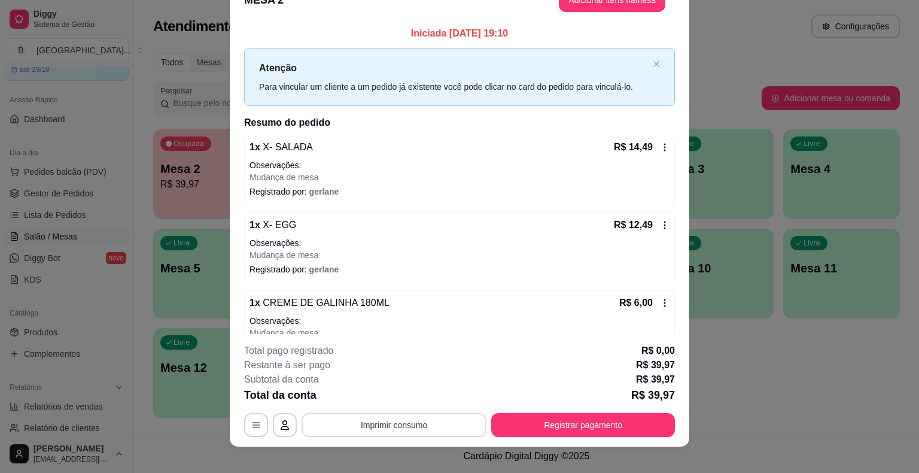
scroll to position [36, 0]
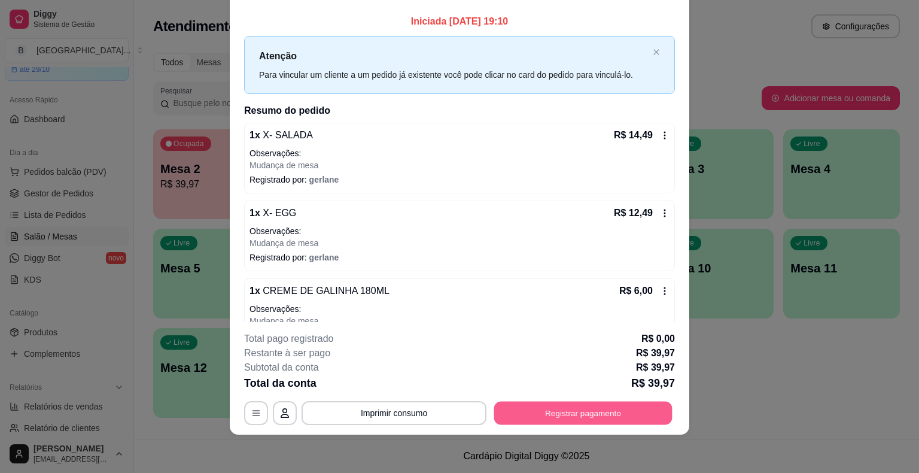
click at [537, 411] on button "Registrar pagamento" at bounding box center [583, 413] width 178 height 23
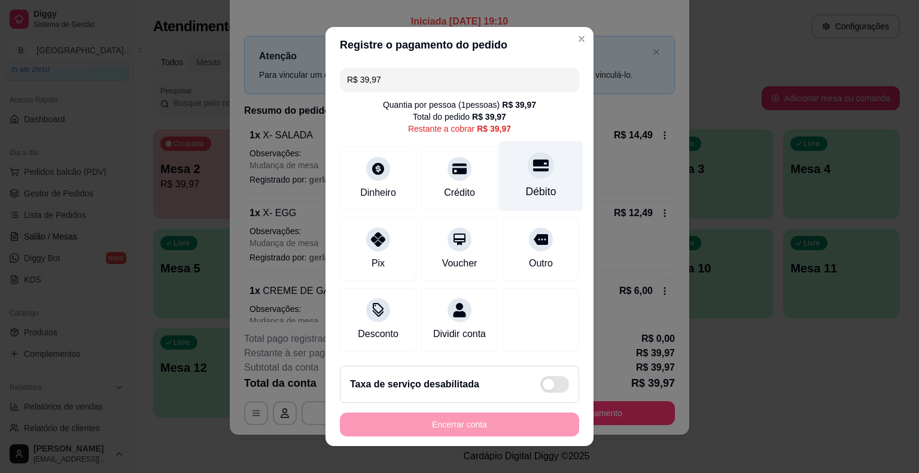
click at [526, 186] on div "Débito" at bounding box center [541, 192] width 31 height 16
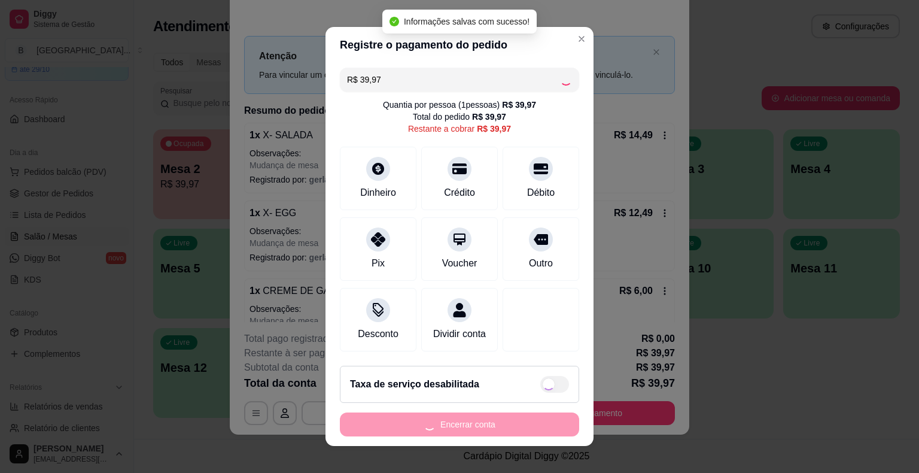
type input "R$ 0,00"
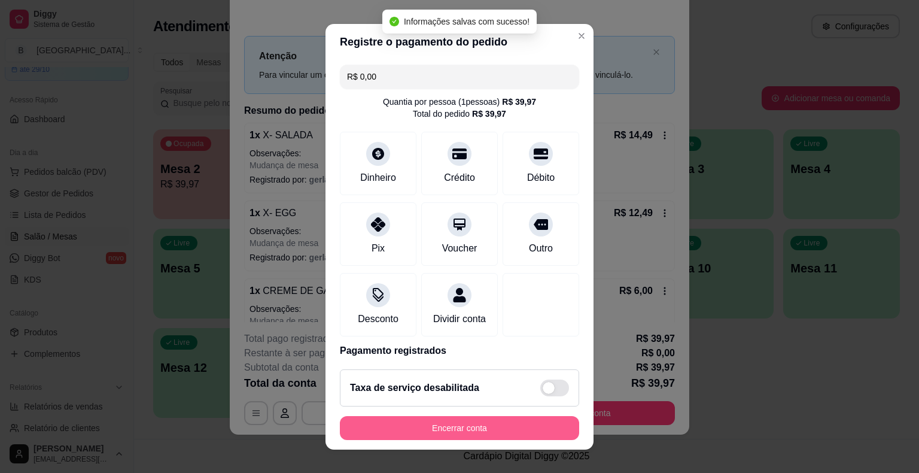
click at [466, 429] on button "Encerrar conta" at bounding box center [459, 428] width 239 height 24
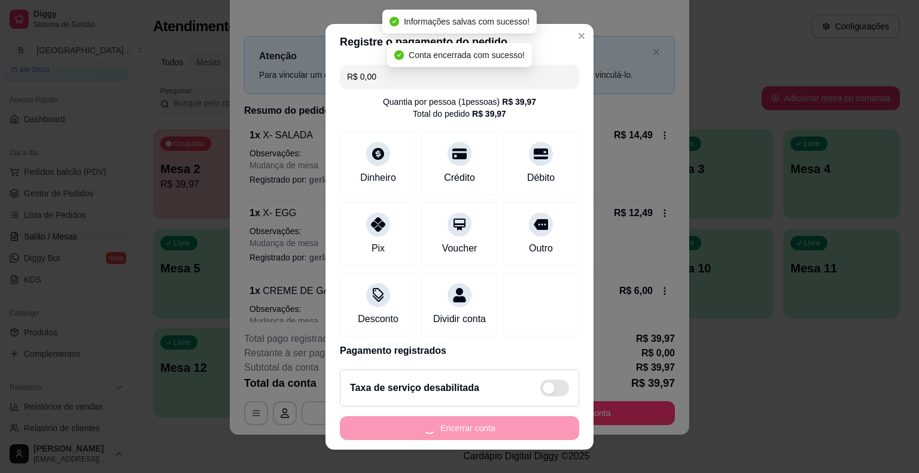
scroll to position [0, 0]
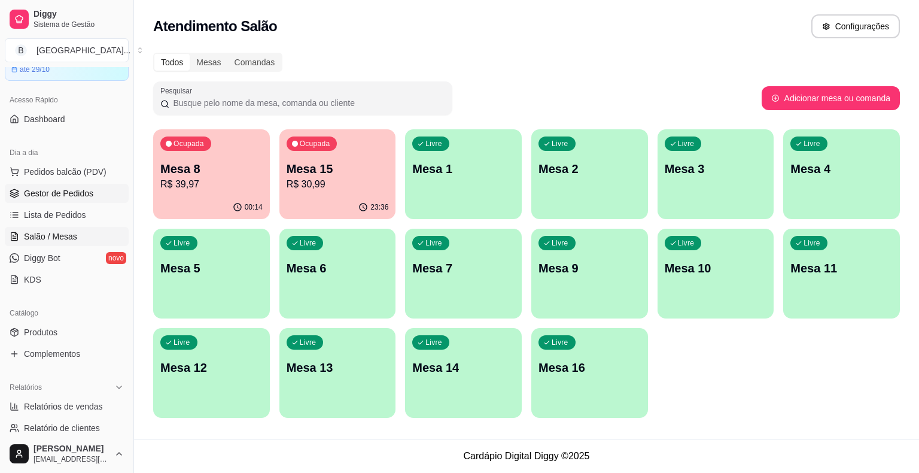
click at [62, 201] on link "Gestor de Pedidos" at bounding box center [67, 193] width 124 height 19
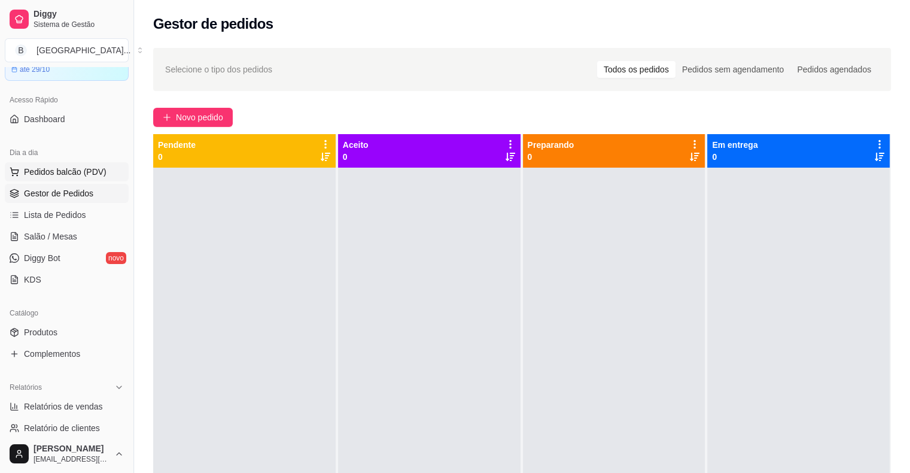
click at [65, 169] on span "Pedidos balcão (PDV)" at bounding box center [65, 172] width 83 height 12
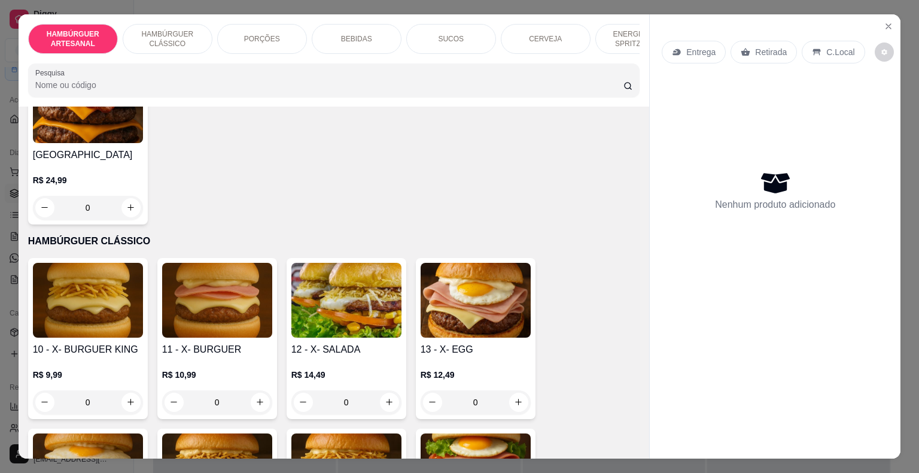
scroll to position [539, 0]
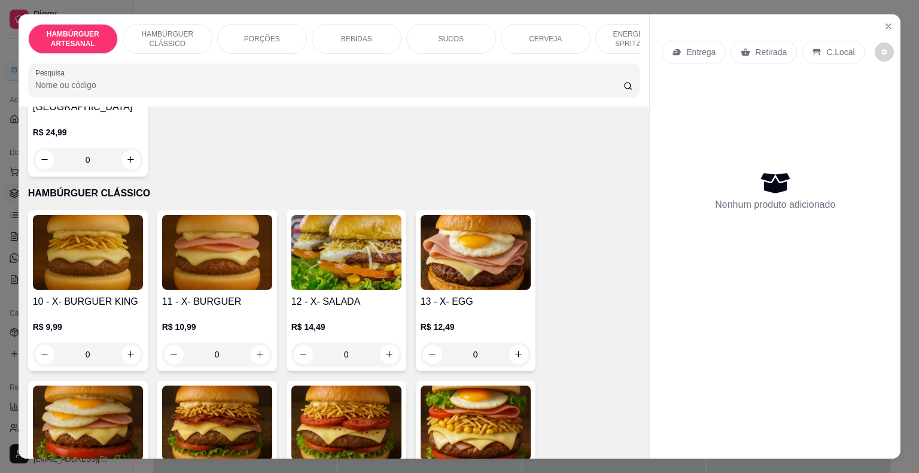
click at [505, 342] on div "0" at bounding box center [476, 354] width 110 height 24
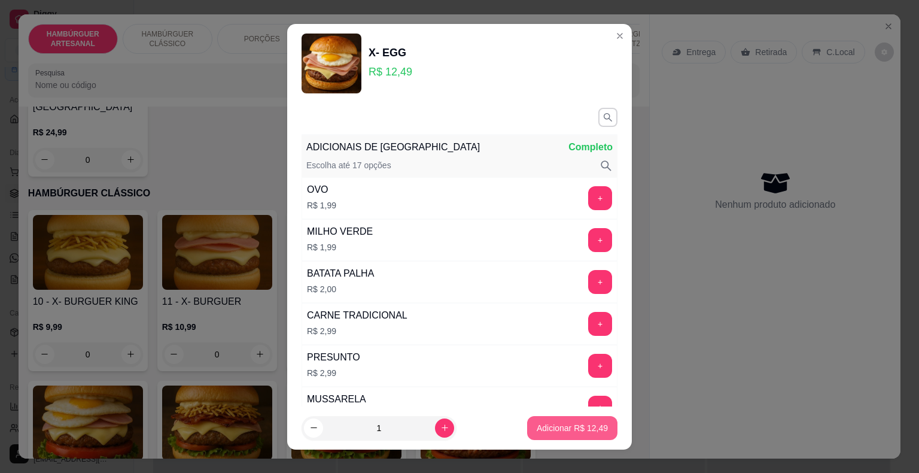
click at [548, 432] on p "Adicionar R$ 12,49" at bounding box center [572, 428] width 71 height 12
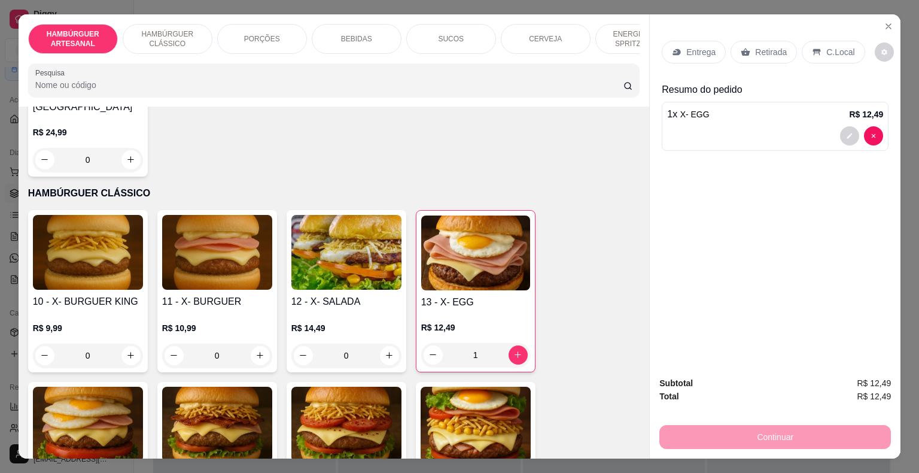
type input "1"
click at [351, 40] on div "BEBIDAS" at bounding box center [357, 39] width 90 height 30
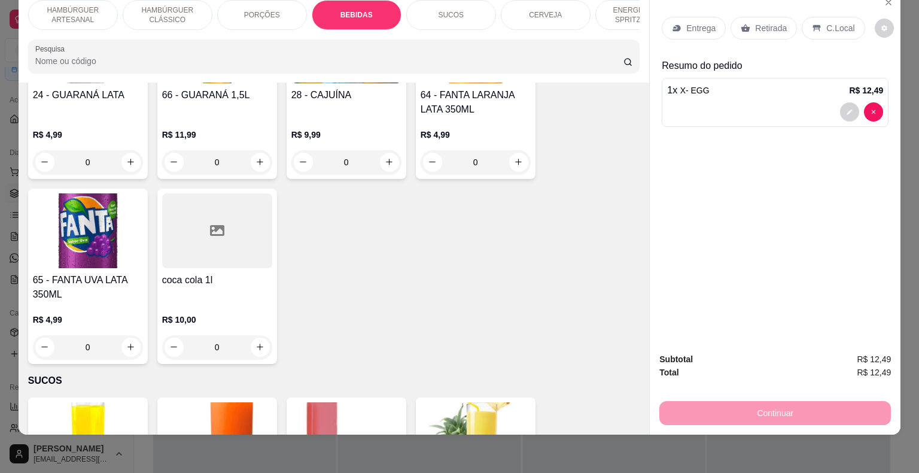
scroll to position [1648, 0]
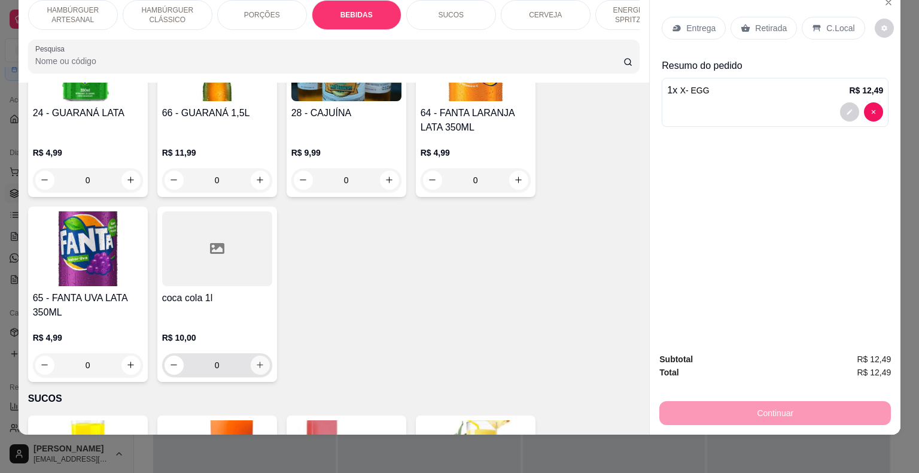
click at [258, 360] on icon "increase-product-quantity" at bounding box center [260, 364] width 9 height 9
type input "1"
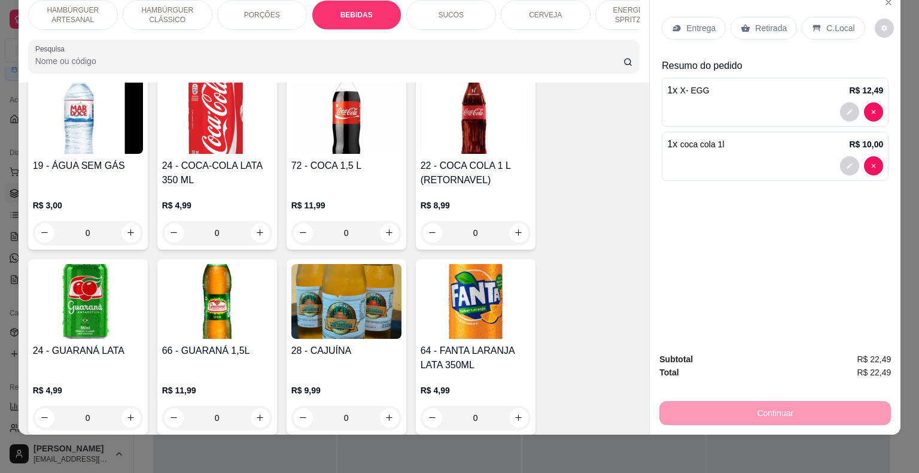
scroll to position [1409, 0]
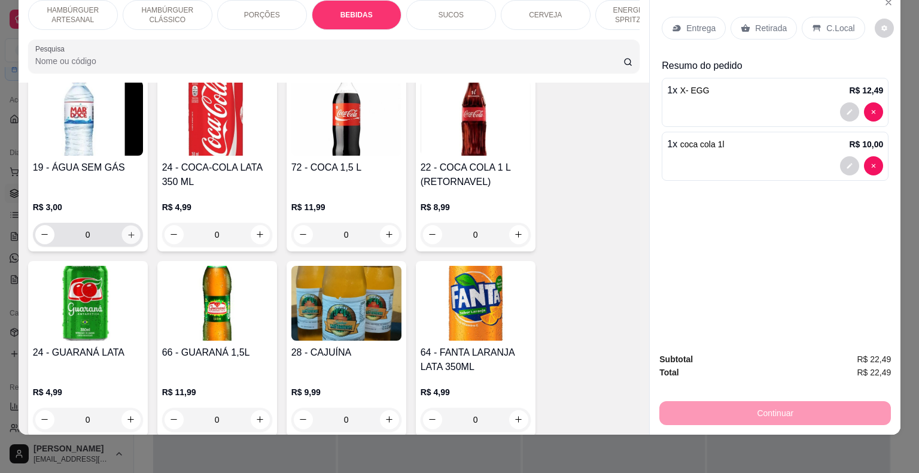
click at [121, 225] on button "increase-product-quantity" at bounding box center [130, 234] width 19 height 19
type input "1"
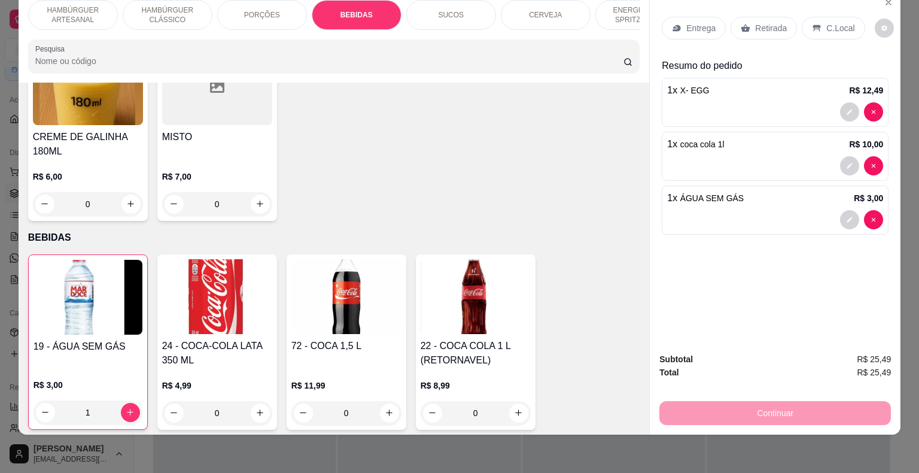
scroll to position [1230, 0]
click at [695, 22] on p "Entrega" at bounding box center [700, 28] width 29 height 12
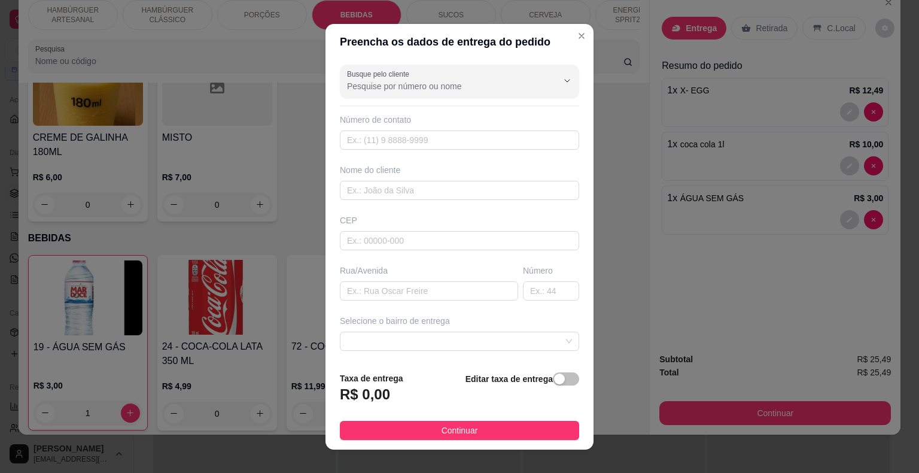
scroll to position [99, 0]
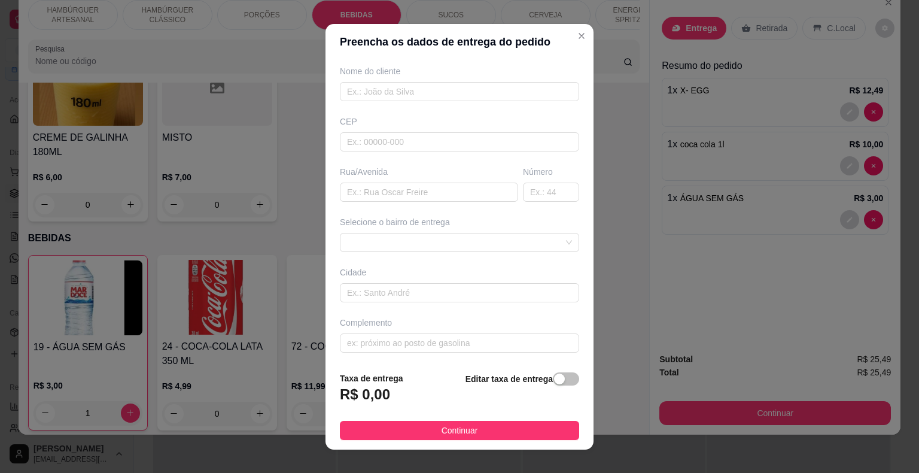
click at [508, 229] on div "Selecione o bairro de entrega" at bounding box center [460, 234] width 244 height 36
click at [509, 240] on span at bounding box center [459, 242] width 225 height 18
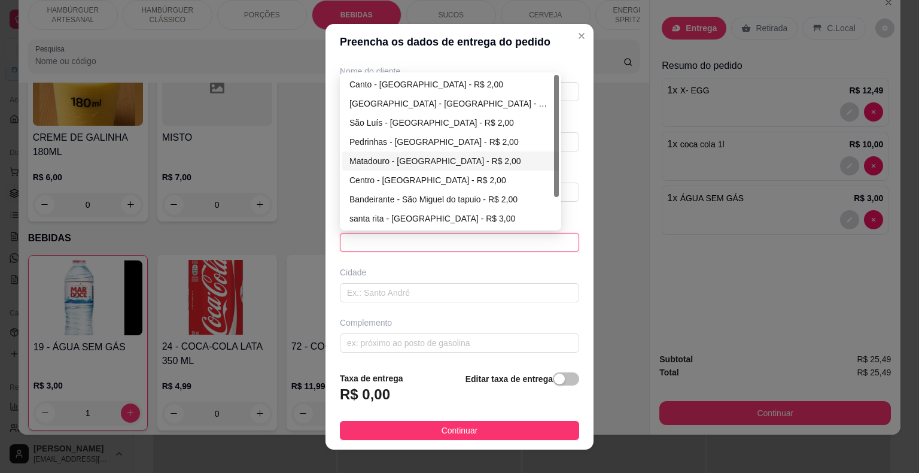
scroll to position [38, 0]
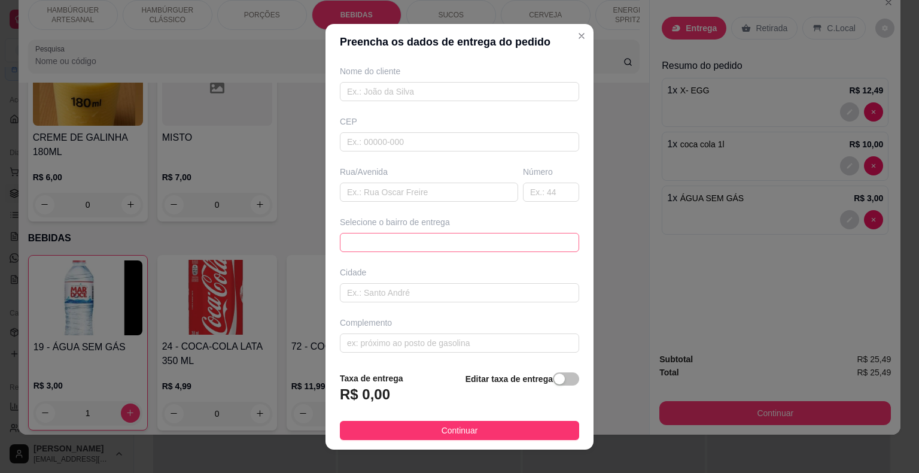
click at [414, 72] on div "Busque pelo cliente Número de contato Nome do cliente CEP Rua/Avenida Número Se…" at bounding box center [460, 211] width 268 height 302
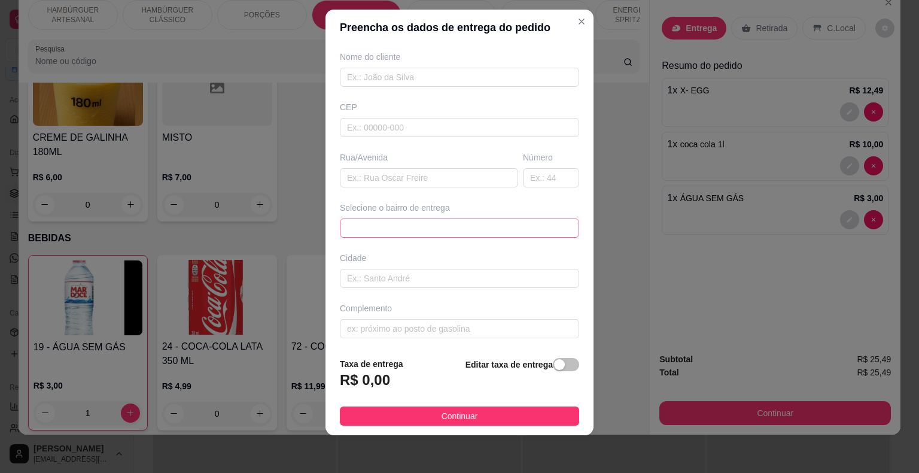
click at [460, 219] on span at bounding box center [459, 228] width 225 height 18
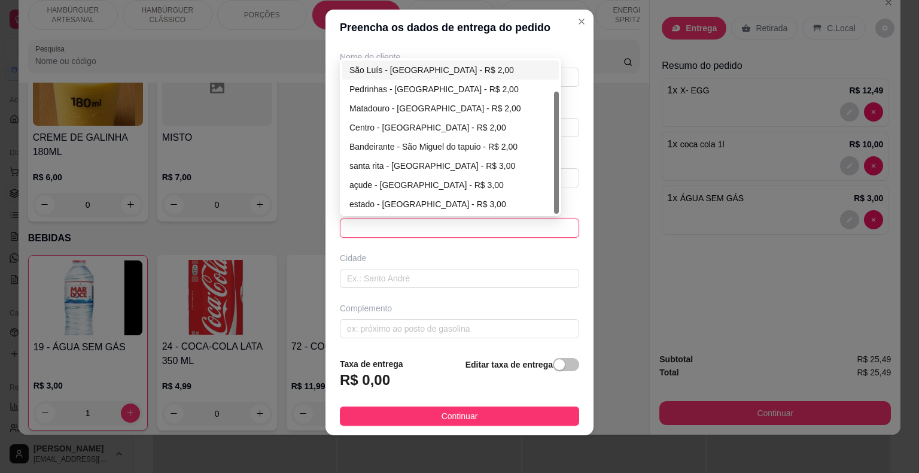
click at [462, 60] on div "São Luís - São Miguel do Tapuio - R$ 2,00" at bounding box center [450, 69] width 217 height 19
type input "São Miguel do Tapuio"
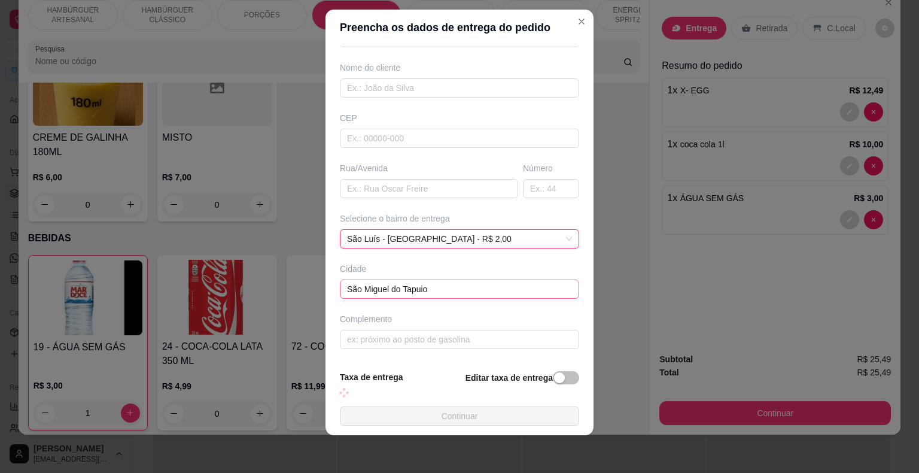
scroll to position [86, 0]
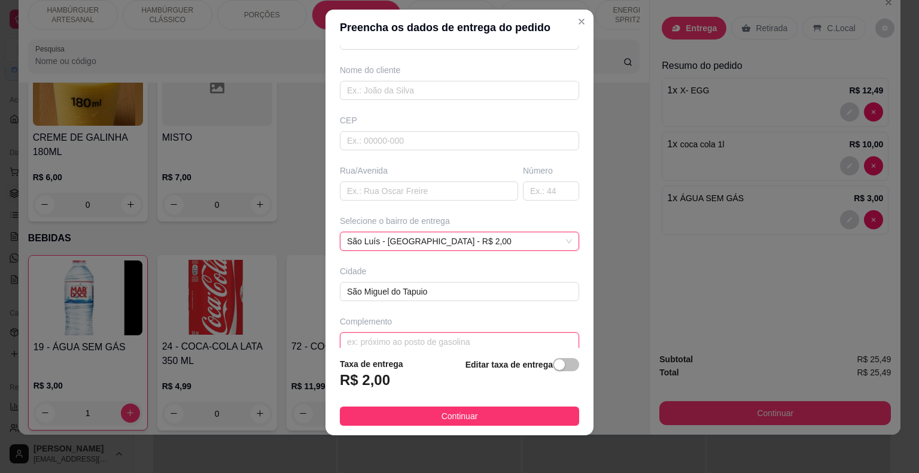
click at [472, 333] on input "text" at bounding box center [459, 341] width 239 height 19
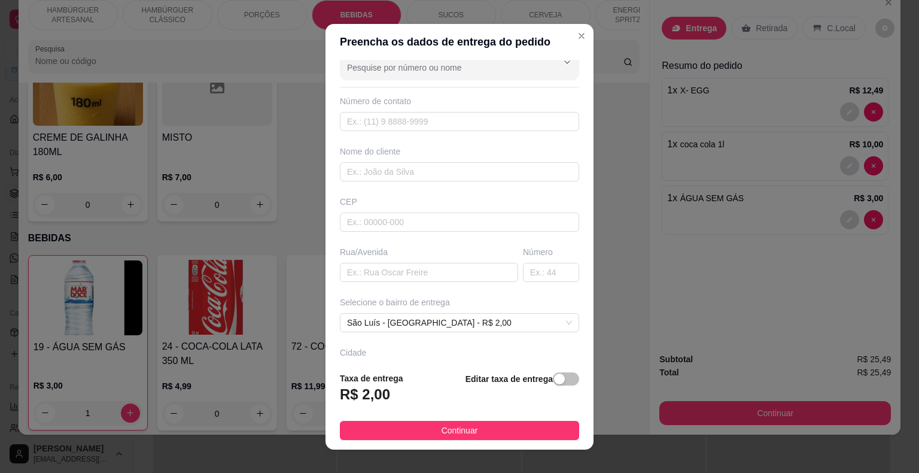
scroll to position [0, 0]
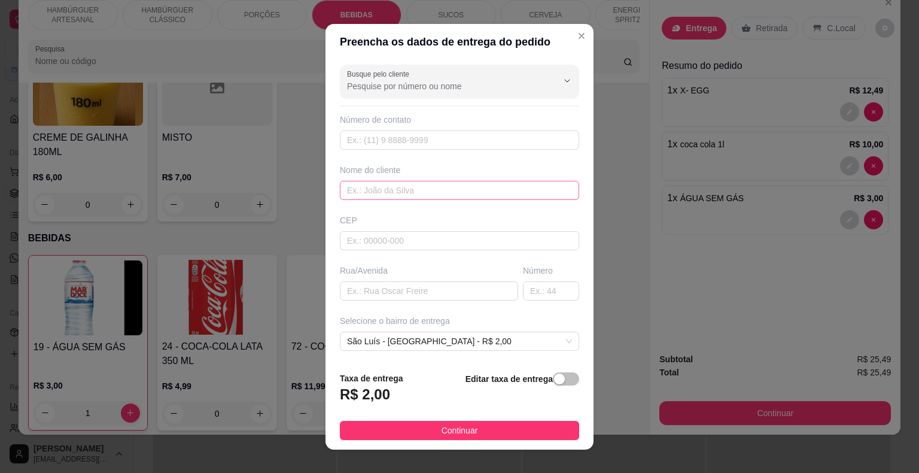
type input "POSTO SÃO LUIS"
click at [414, 187] on input "text" at bounding box center [459, 190] width 239 height 19
type input "LEONILDE"
click at [427, 138] on input "text" at bounding box center [459, 139] width 239 height 19
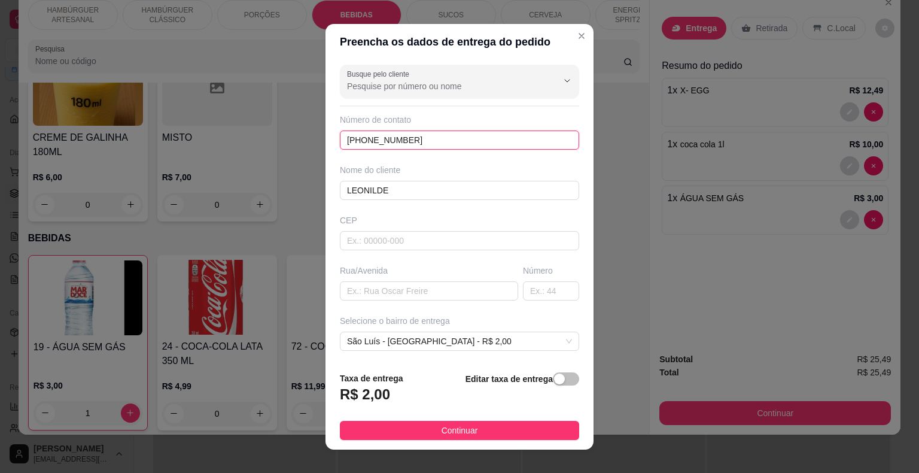
scroll to position [99, 0]
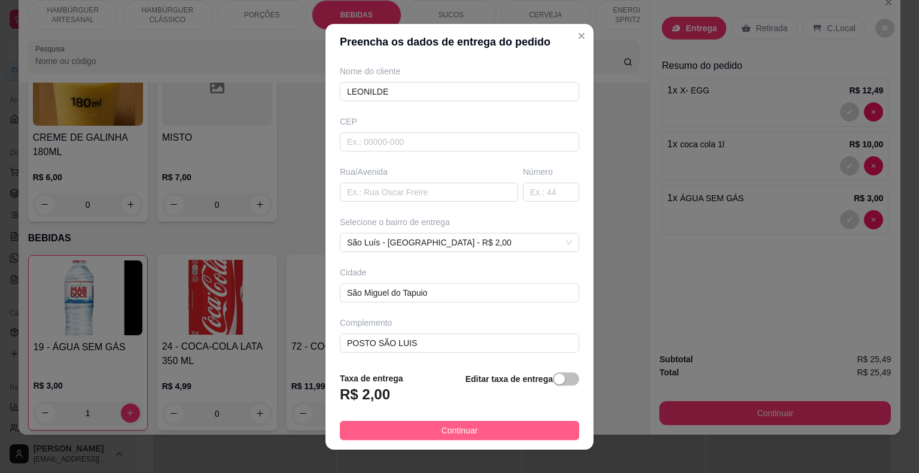
type input "(86) 8173-9253"
click at [445, 424] on span "Continuar" at bounding box center [460, 430] width 37 height 13
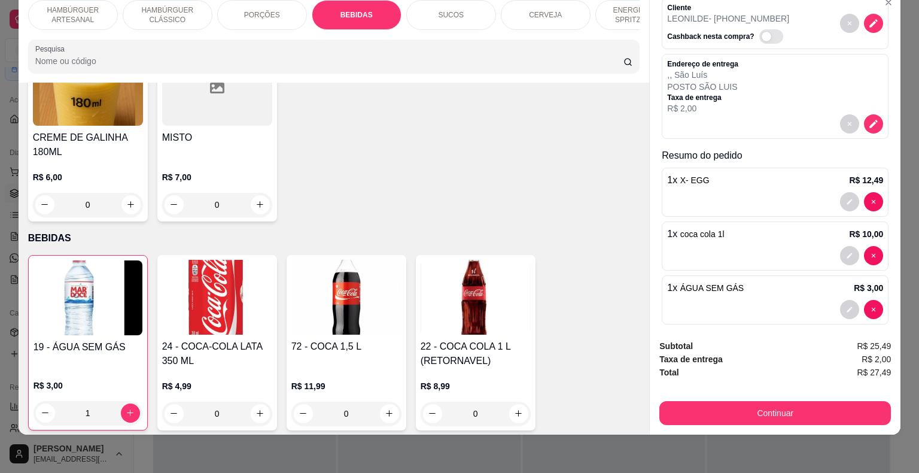
scroll to position [60, 0]
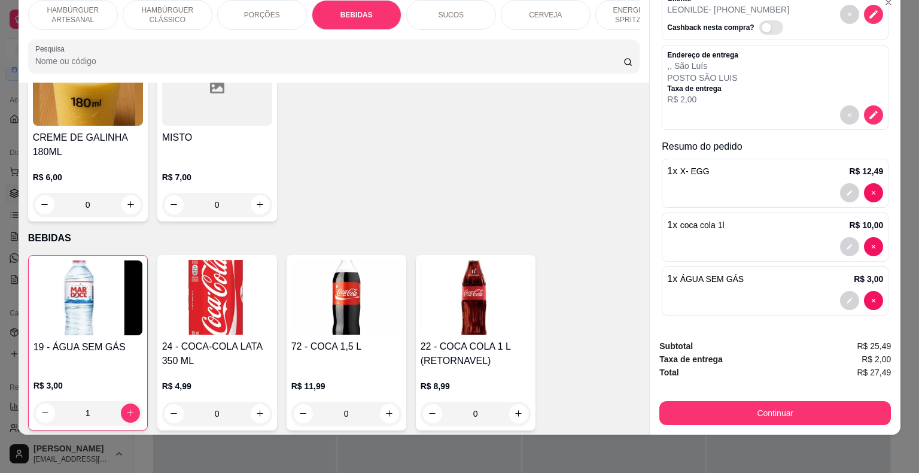
click at [758, 291] on div at bounding box center [775, 300] width 216 height 19
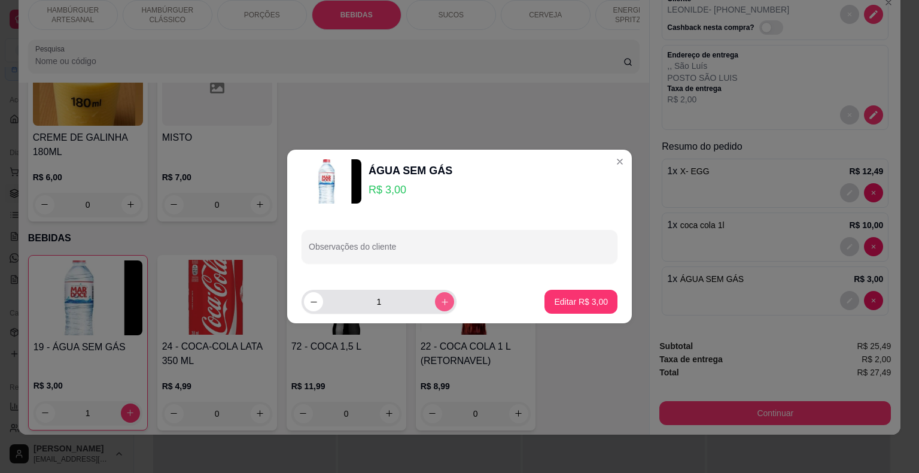
click at [440, 298] on icon "increase-product-quantity" at bounding box center [444, 301] width 9 height 9
type input "2"
click at [554, 293] on button "Editar R$ 6,00" at bounding box center [581, 302] width 73 height 24
type input "2"
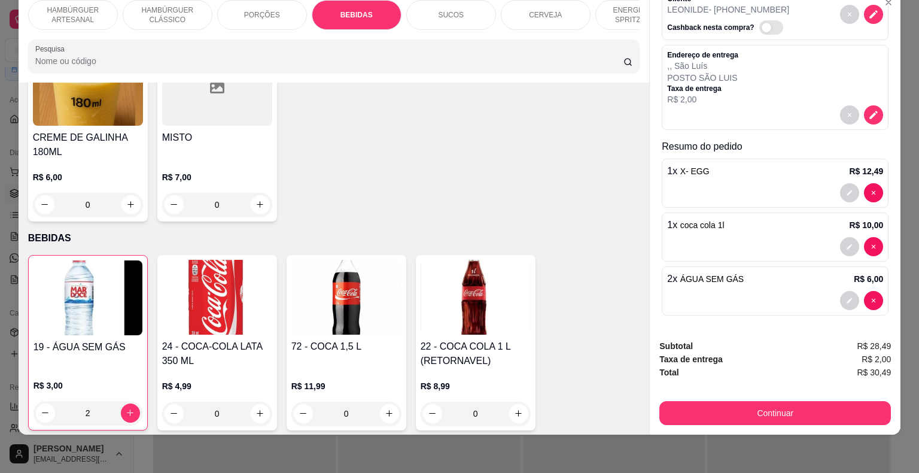
click at [702, 387] on div "Subtotal R$ 28,49 Taxa de entrega R$ 2,00 Total R$ 30,49 Continuar" at bounding box center [776, 382] width 232 height 86
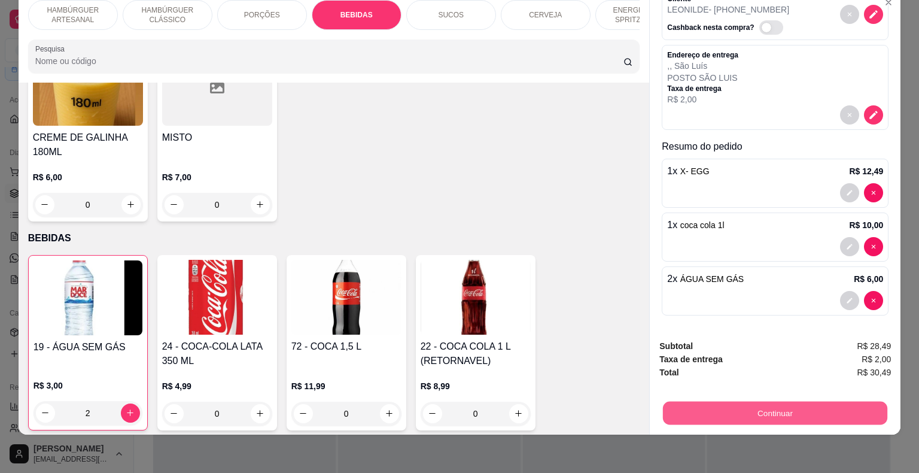
click at [698, 402] on button "Continuar" at bounding box center [775, 413] width 224 height 23
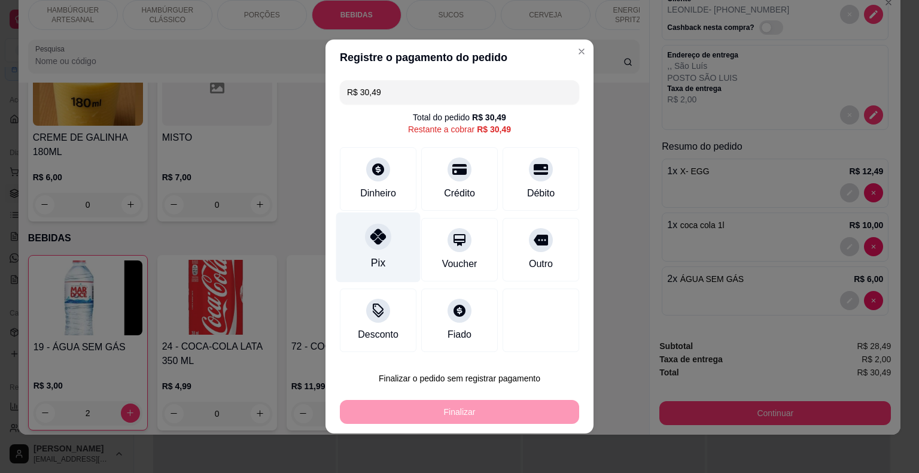
click at [390, 249] on div "Pix" at bounding box center [378, 247] width 84 height 70
type input "R$ 0,00"
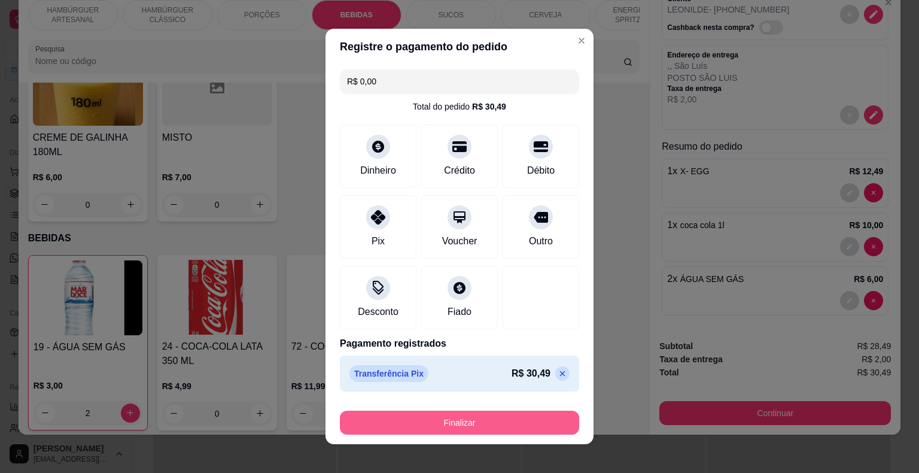
click at [437, 420] on button "Finalizar" at bounding box center [459, 423] width 239 height 24
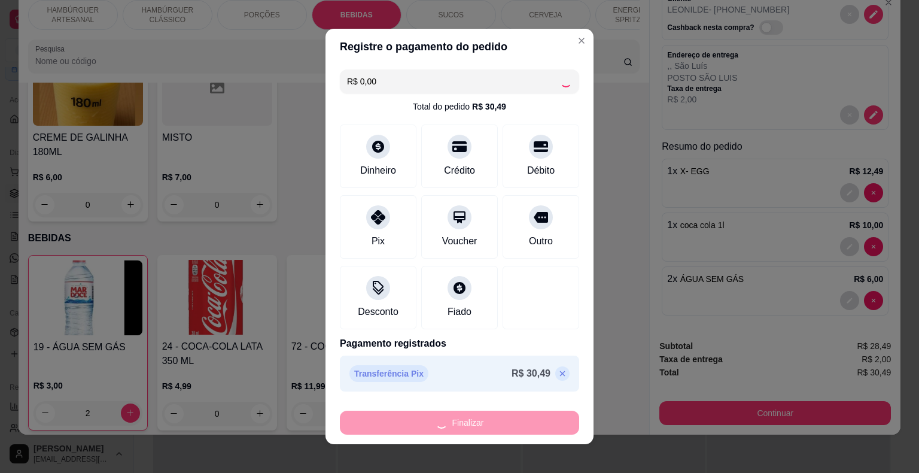
type input "0"
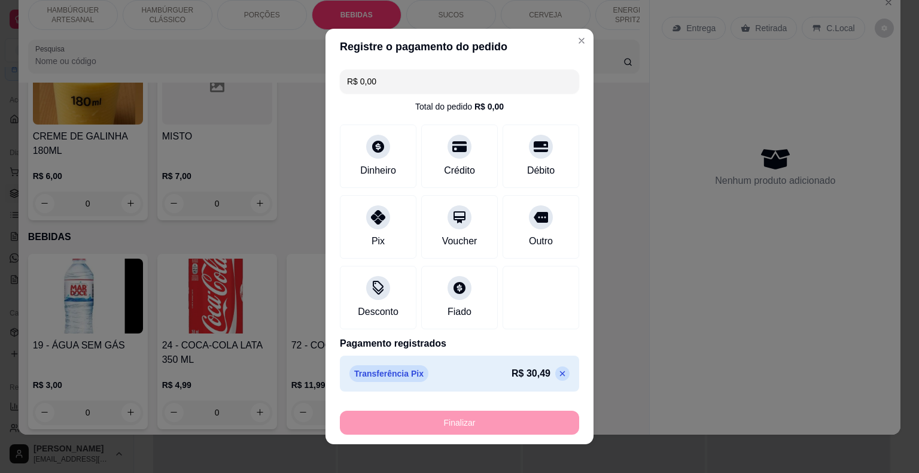
type input "-R$ 30,49"
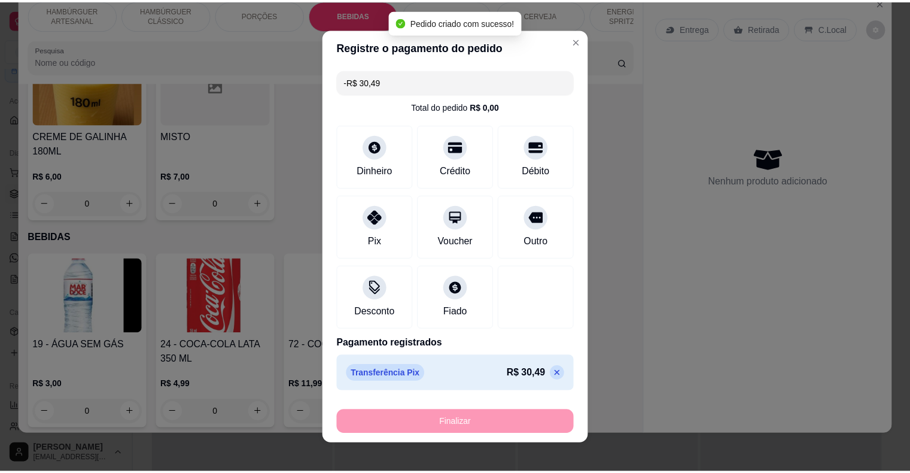
scroll to position [1229, 0]
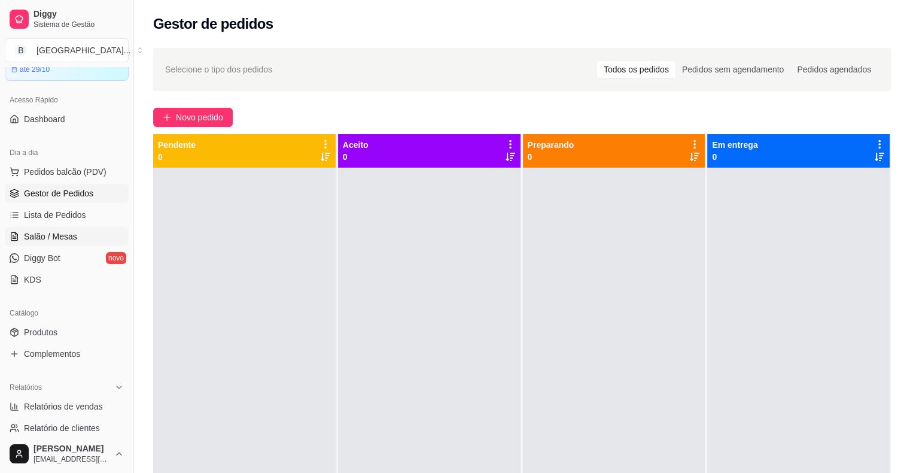
click at [81, 233] on link "Salão / Mesas" at bounding box center [67, 236] width 124 height 19
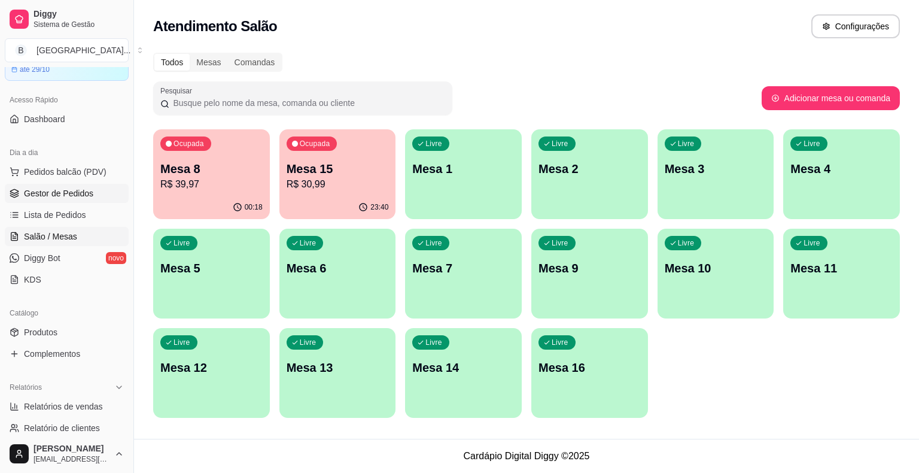
click at [74, 187] on span "Gestor de Pedidos" at bounding box center [58, 193] width 69 height 12
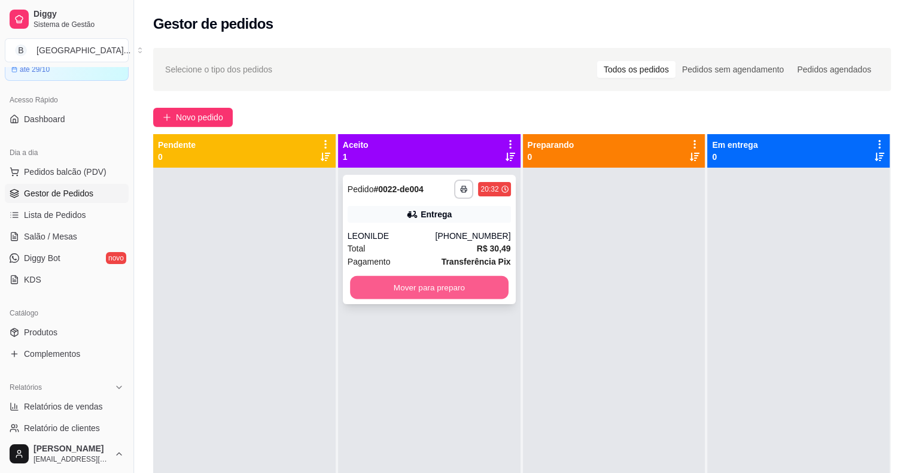
click at [405, 278] on button "Mover para preparo" at bounding box center [429, 287] width 159 height 23
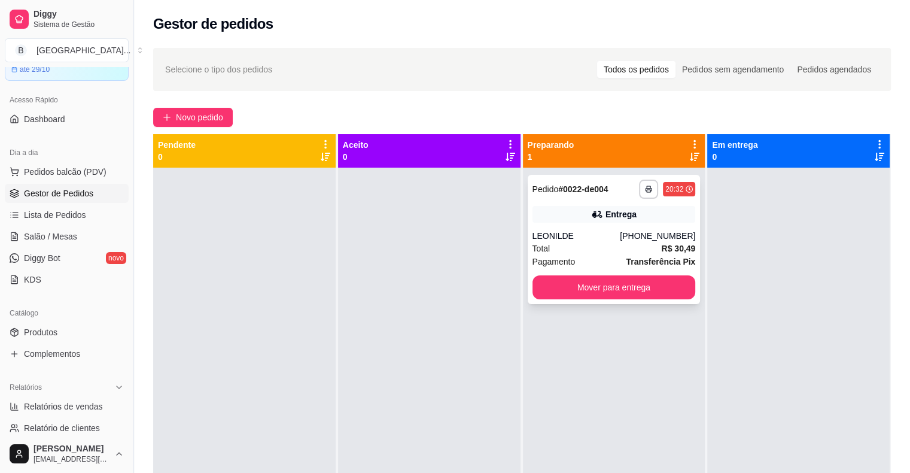
click at [584, 226] on div "**********" at bounding box center [614, 239] width 173 height 129
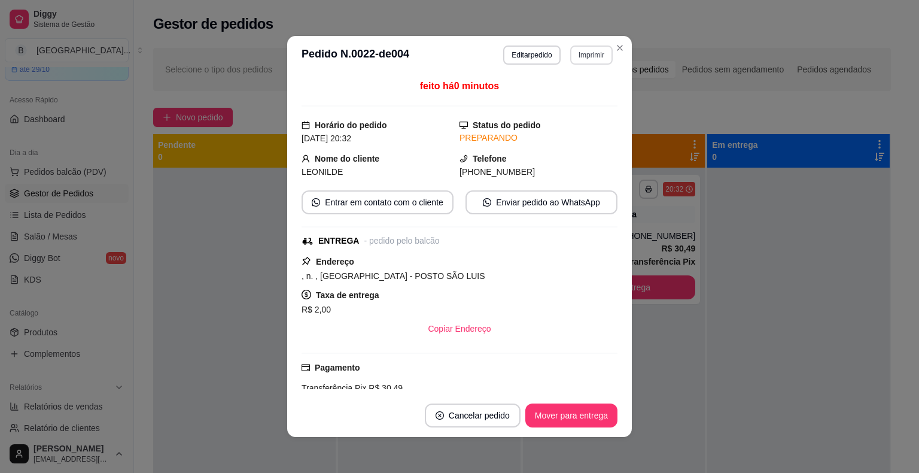
click at [589, 61] on button "Imprimir" at bounding box center [591, 54] width 42 height 19
click at [579, 99] on button "IMPRESSORA" at bounding box center [565, 96] width 87 height 19
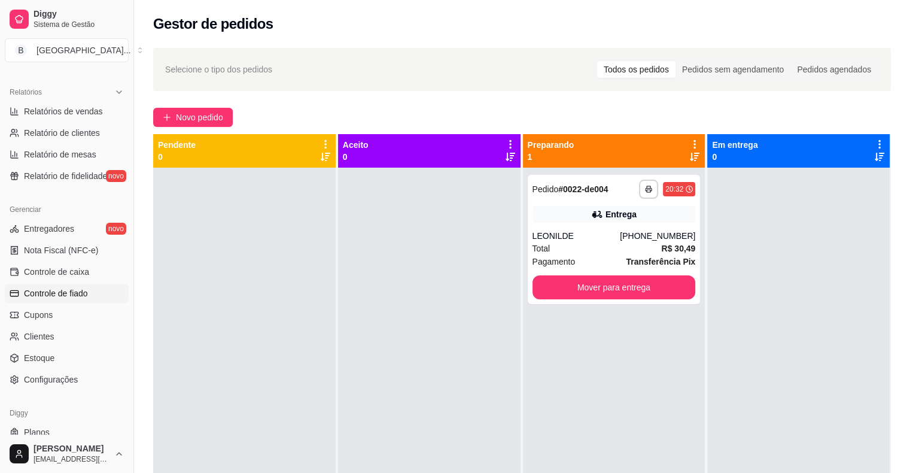
scroll to position [359, 0]
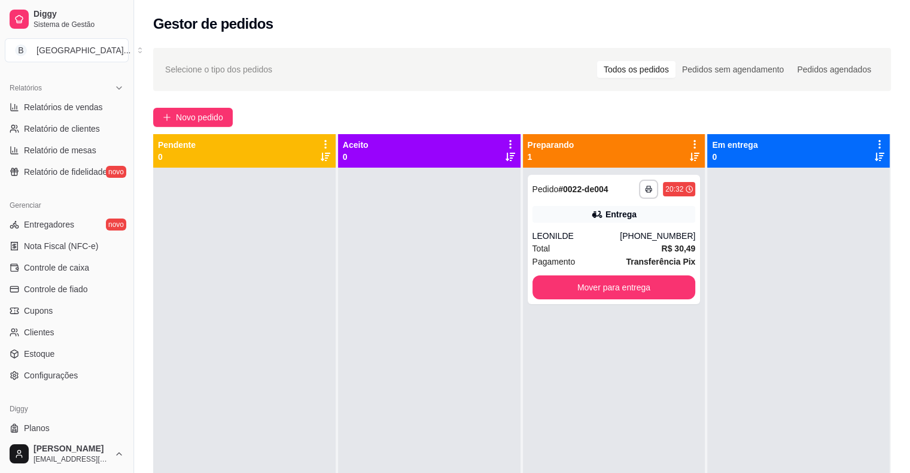
click at [62, 363] on ul "Entregadores novo Nota Fiscal (NFC-e) Controle de caixa Controle de fiado Cupon…" at bounding box center [67, 300] width 124 height 170
click at [60, 371] on span "Configurações" at bounding box center [51, 375] width 54 height 12
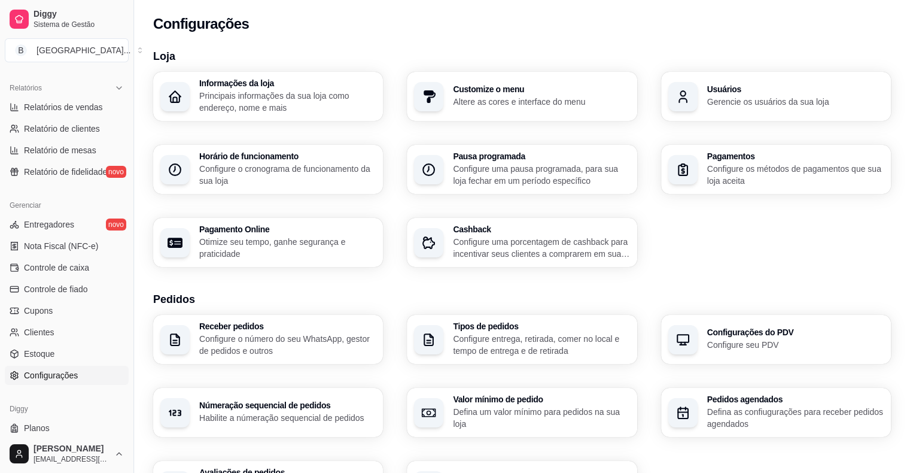
click at [307, 157] on h3 "Horário de funcionamento" at bounding box center [287, 156] width 177 height 8
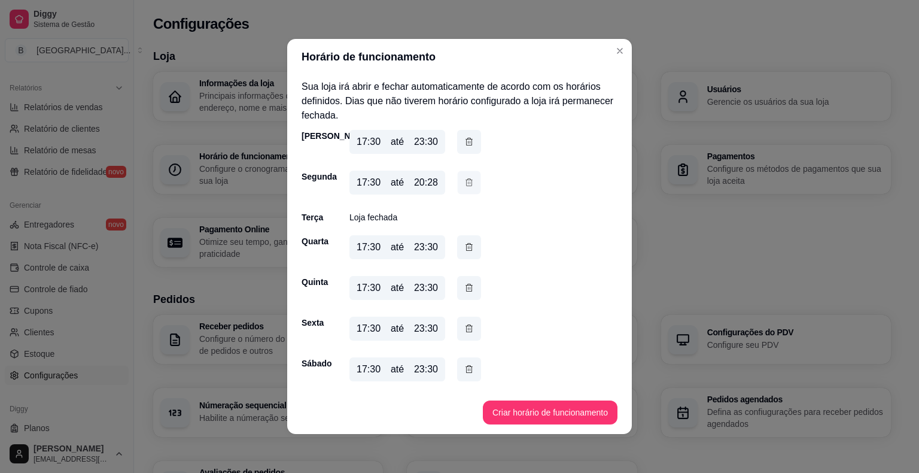
click at [464, 182] on icon "button" at bounding box center [469, 182] width 10 height 13
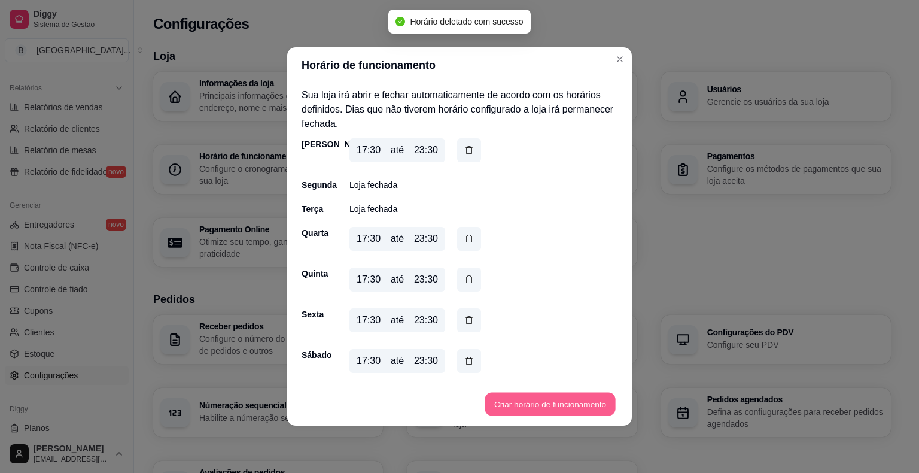
click at [525, 406] on button "Criar horário de funcionamento" at bounding box center [550, 404] width 130 height 23
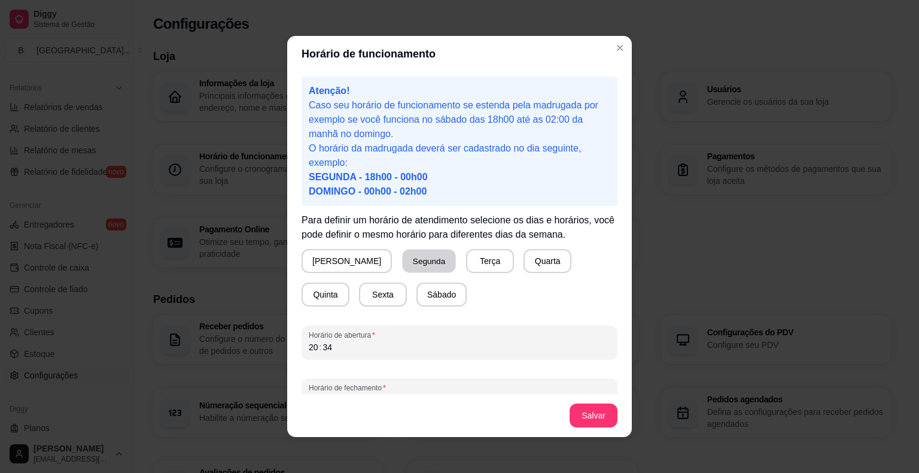
click at [403, 265] on button "Segunda" at bounding box center [429, 261] width 53 height 23
click at [408, 353] on div "20 : 34" at bounding box center [460, 347] width 302 height 14
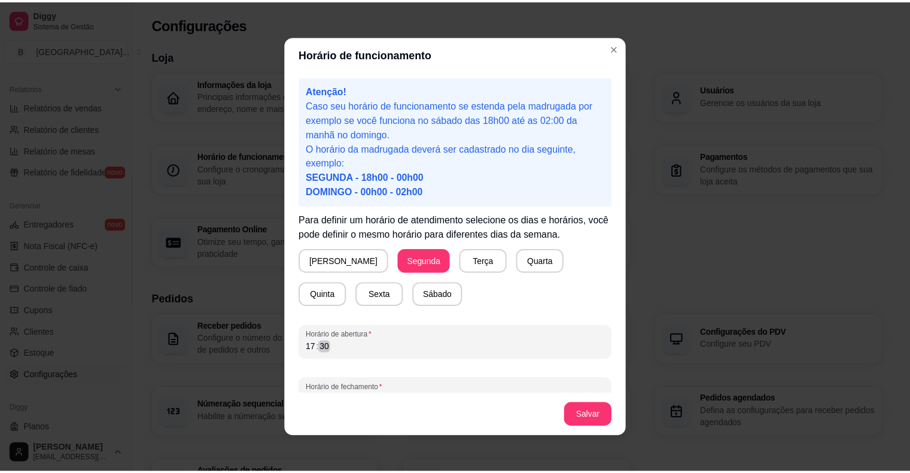
scroll to position [22, 0]
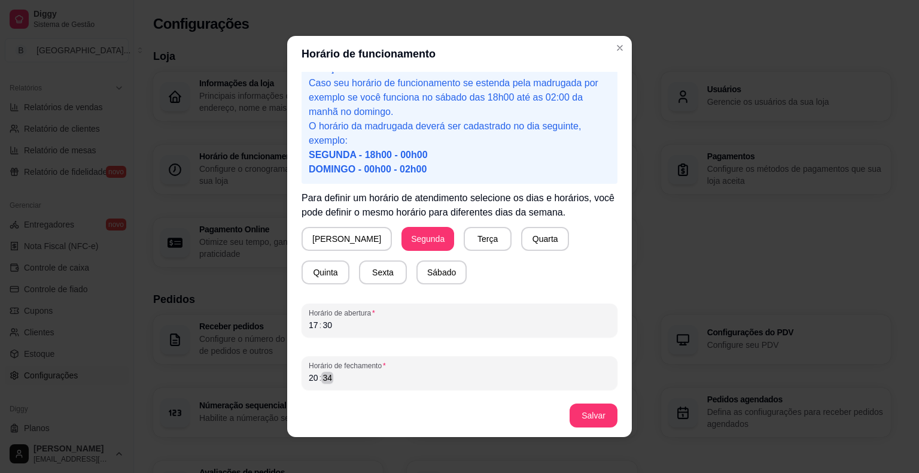
click at [401, 384] on div "20 : 34" at bounding box center [460, 377] width 302 height 14
click at [608, 418] on button "Salvar" at bounding box center [593, 415] width 47 height 23
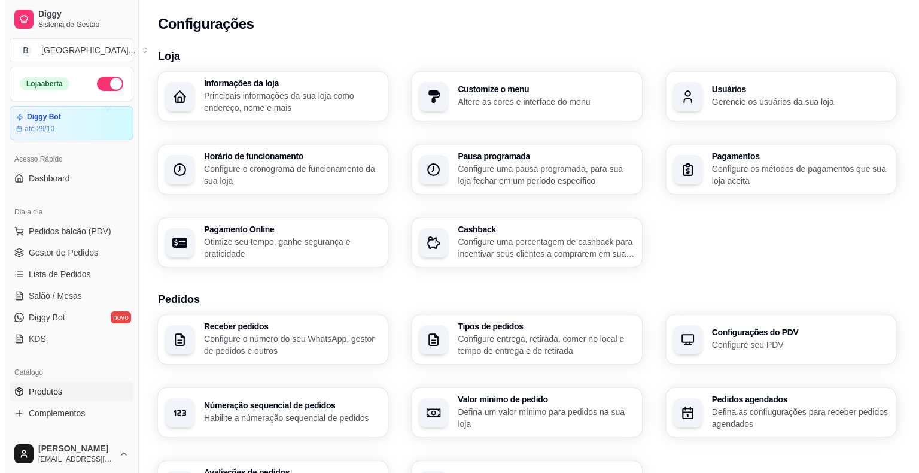
scroll to position [0, 0]
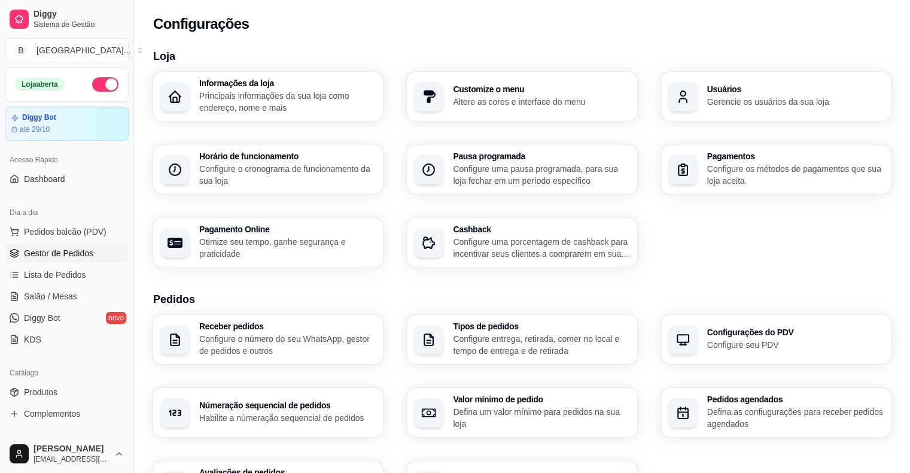
click at [51, 255] on span "Gestor de Pedidos" at bounding box center [58, 253] width 69 height 12
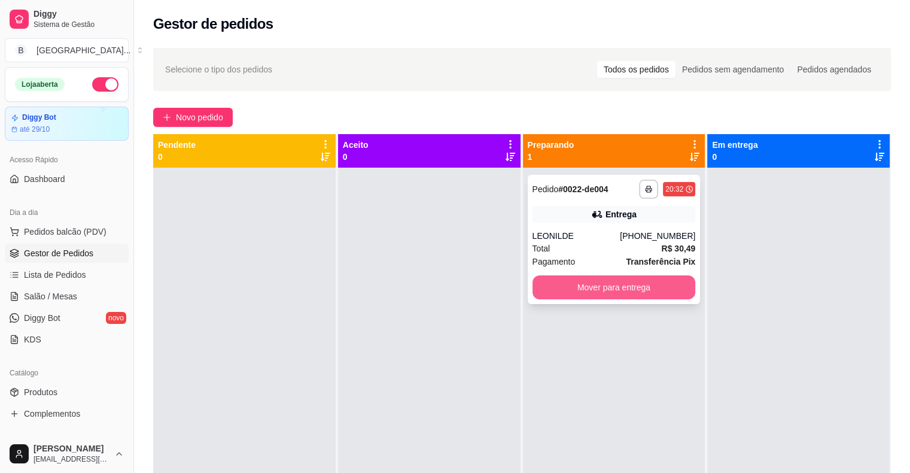
click at [578, 296] on button "Mover para entrega" at bounding box center [614, 287] width 163 height 24
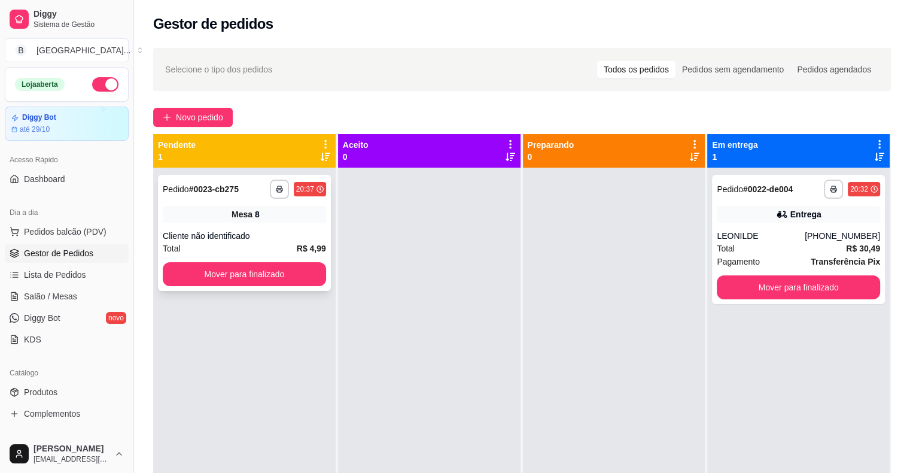
click at [282, 209] on div "Mesa 8" at bounding box center [244, 214] width 163 height 17
click at [266, 268] on button "Mover para finalizado" at bounding box center [244, 274] width 163 height 24
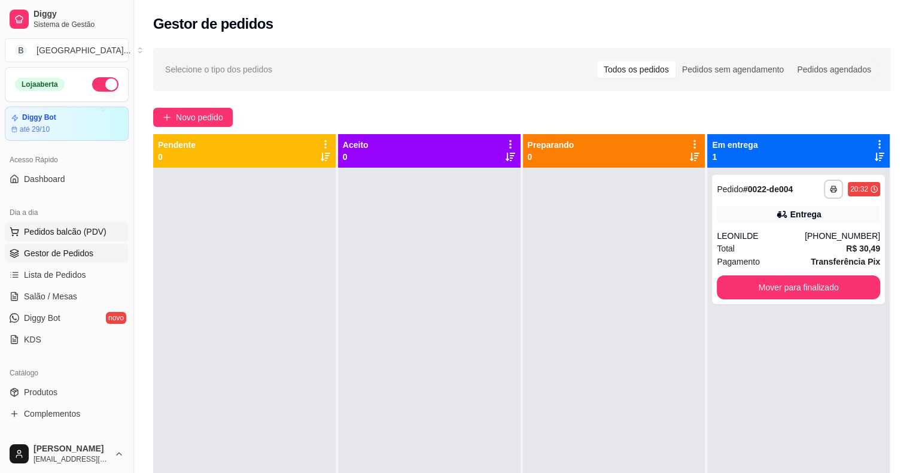
click at [81, 233] on span "Pedidos balcão (PDV)" at bounding box center [65, 232] width 83 height 12
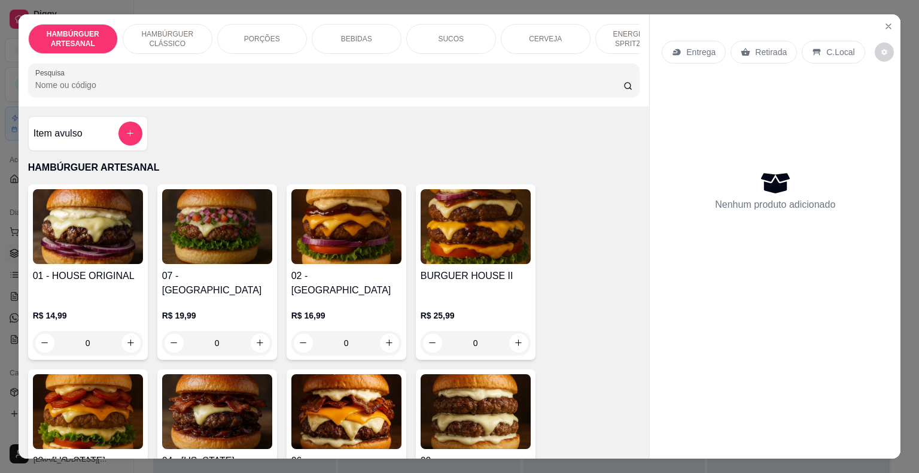
scroll to position [120, 0]
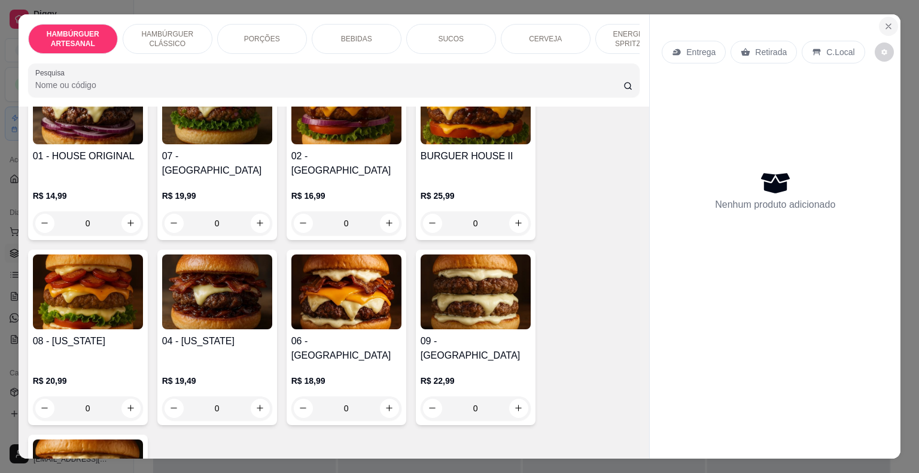
click at [884, 23] on icon "Close" at bounding box center [889, 27] width 10 height 10
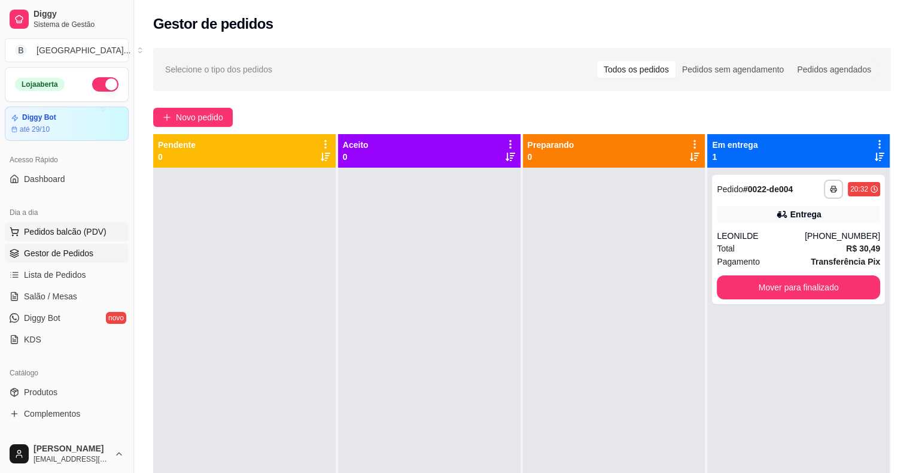
click at [74, 223] on button "Pedidos balcão (PDV)" at bounding box center [67, 231] width 124 height 19
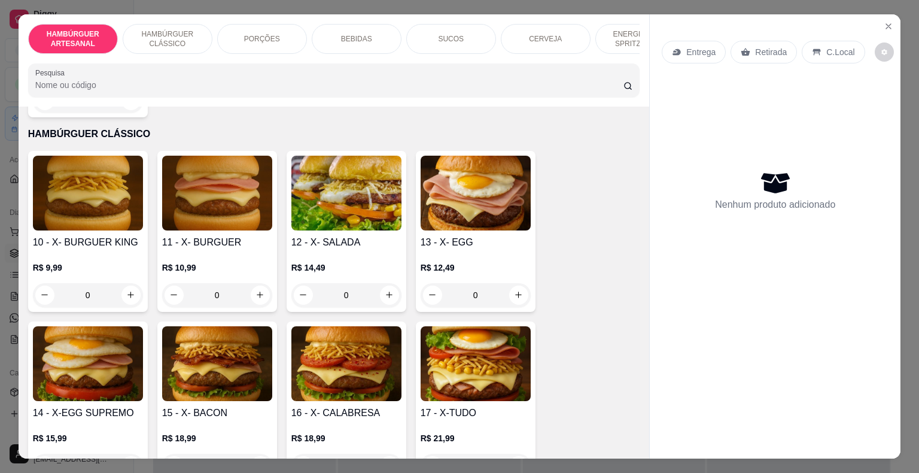
scroll to position [598, 0]
click at [121, 282] on div "0" at bounding box center [88, 294] width 110 height 24
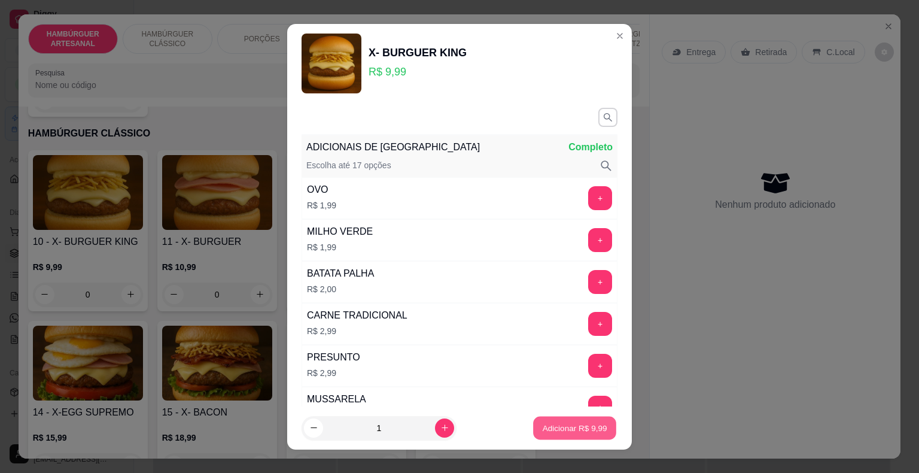
click at [571, 418] on button "Adicionar R$ 9,99" at bounding box center [574, 427] width 83 height 23
type input "1"
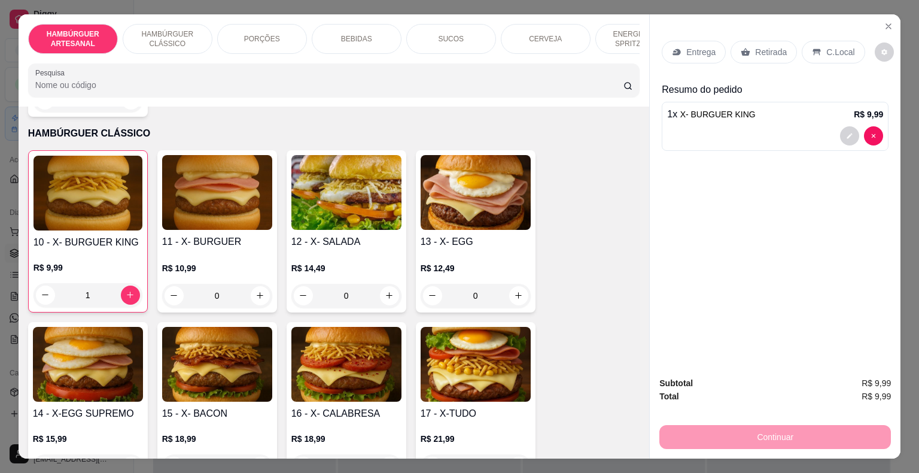
click at [676, 41] on div "Entrega" at bounding box center [694, 52] width 64 height 23
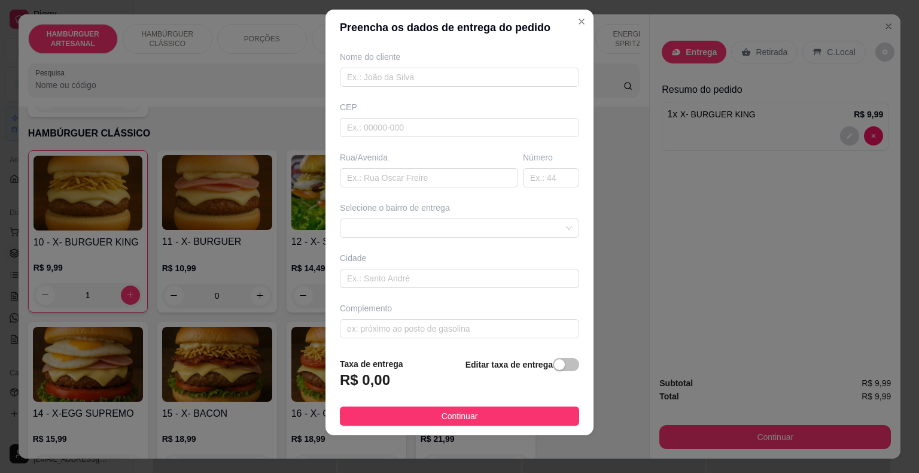
scroll to position [14, 0]
click at [511, 214] on div "Selecione o bairro de entrega" at bounding box center [460, 220] width 244 height 36
click at [511, 221] on span at bounding box center [459, 228] width 225 height 18
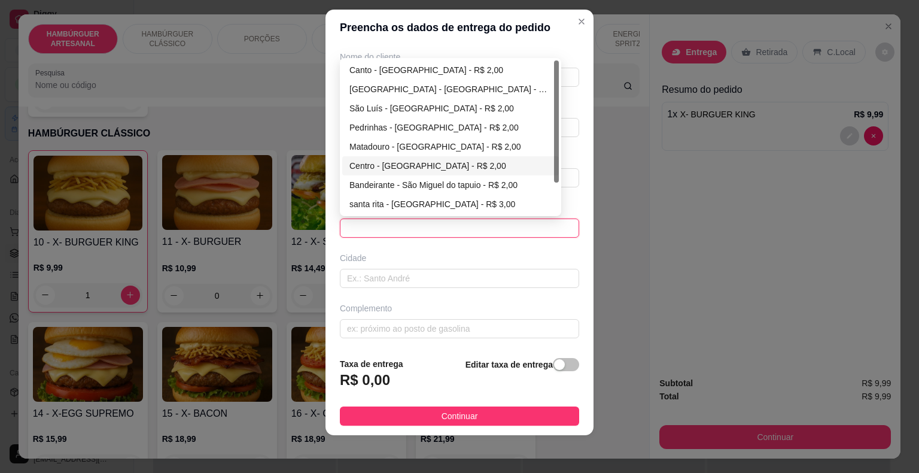
click at [411, 159] on div "Centro - São Miguel do Tapuio - R$ 2,00" at bounding box center [451, 165] width 202 height 13
type input "São Miguel do Tapuio"
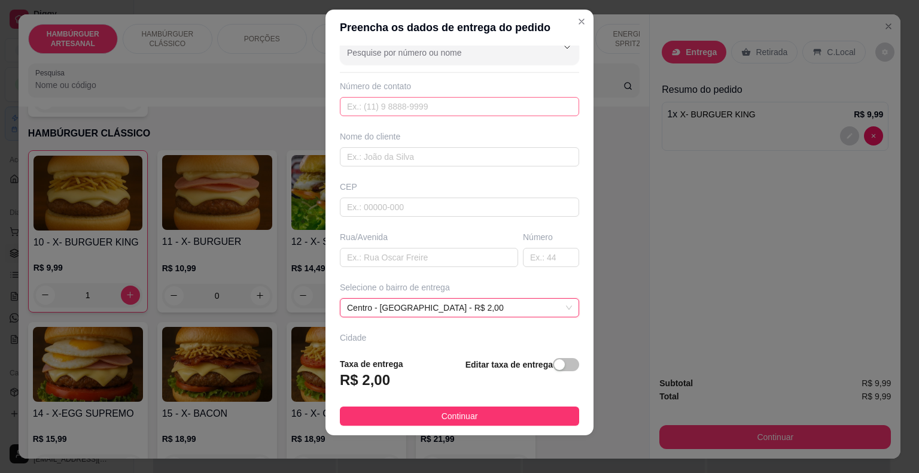
scroll to position [0, 0]
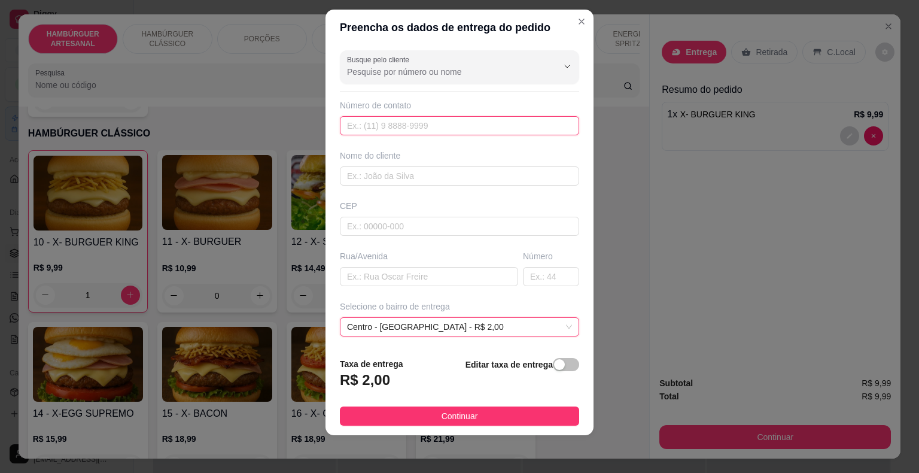
click at [418, 121] on input "text" at bounding box center [459, 125] width 239 height 19
click at [427, 73] on input "Busque pelo cliente" at bounding box center [443, 72] width 192 height 12
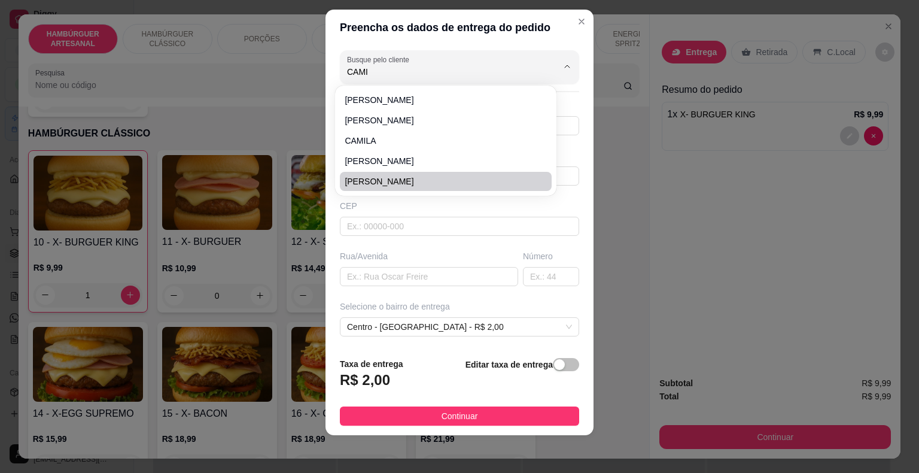
click at [443, 186] on span "[PERSON_NAME]" at bounding box center [440, 181] width 190 height 12
type input "[PERSON_NAME]"
type input "86988672549"
type input "[PERSON_NAME]"
type input "64330000"
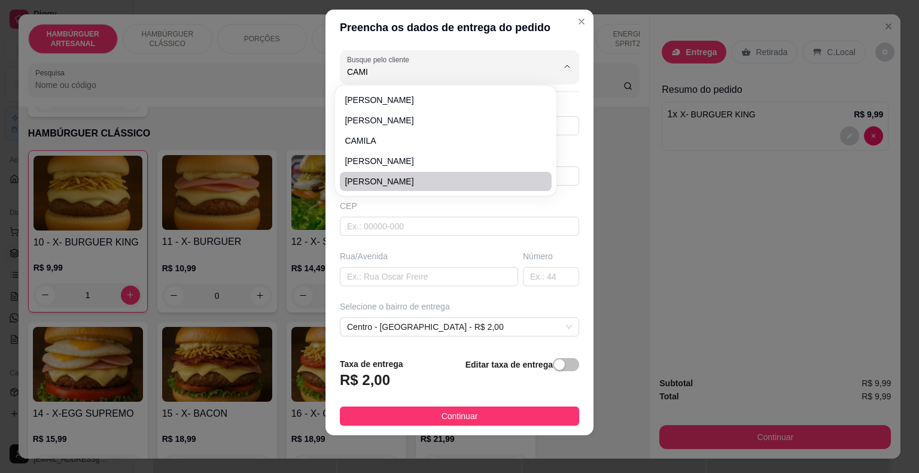
type input "Rua [PERSON_NAME]"
type input "170"
type input "Casa [PERSON_NAME] veterinário"
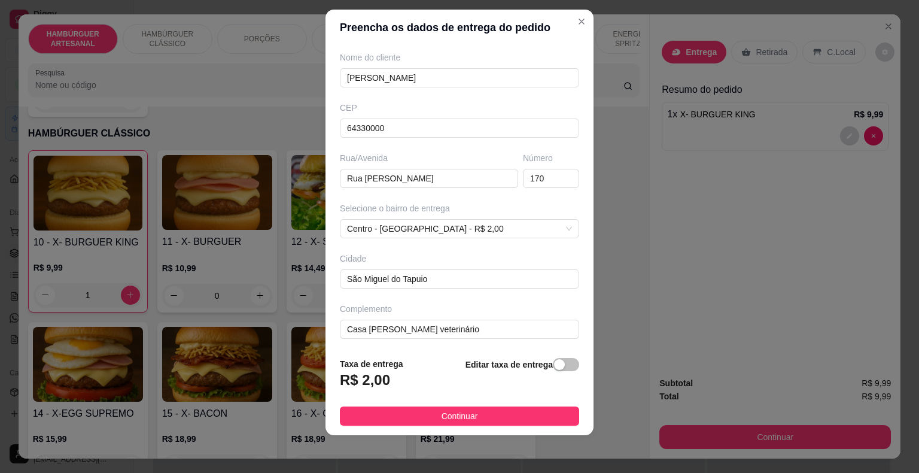
scroll to position [99, 0]
type input "[PERSON_NAME]"
click at [462, 411] on span "Continuar" at bounding box center [460, 415] width 37 height 13
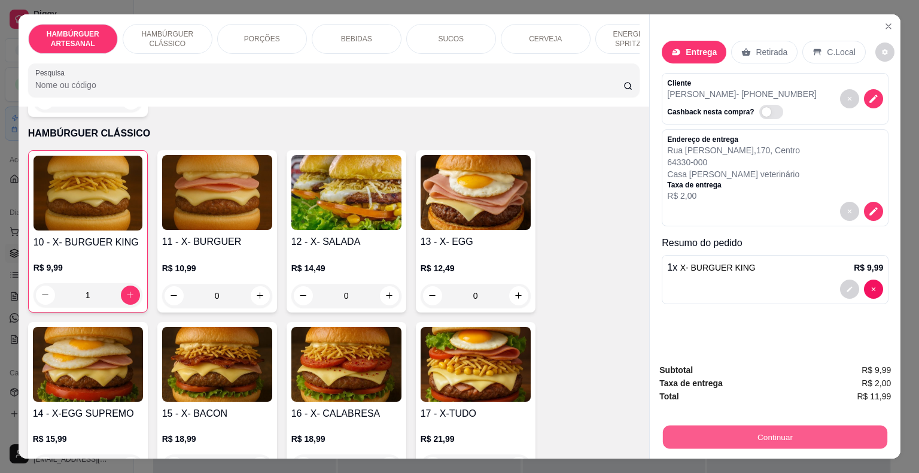
click at [705, 433] on button "Continuar" at bounding box center [775, 437] width 224 height 23
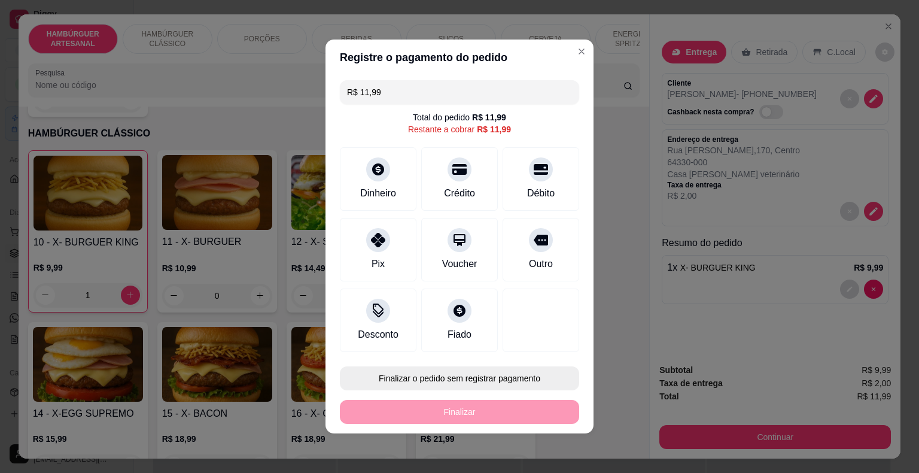
click at [442, 375] on button "Finalizar o pedido sem registrar pagamento" at bounding box center [459, 378] width 239 height 24
click at [543, 344] on button "Confirmar" at bounding box center [532, 344] width 42 height 18
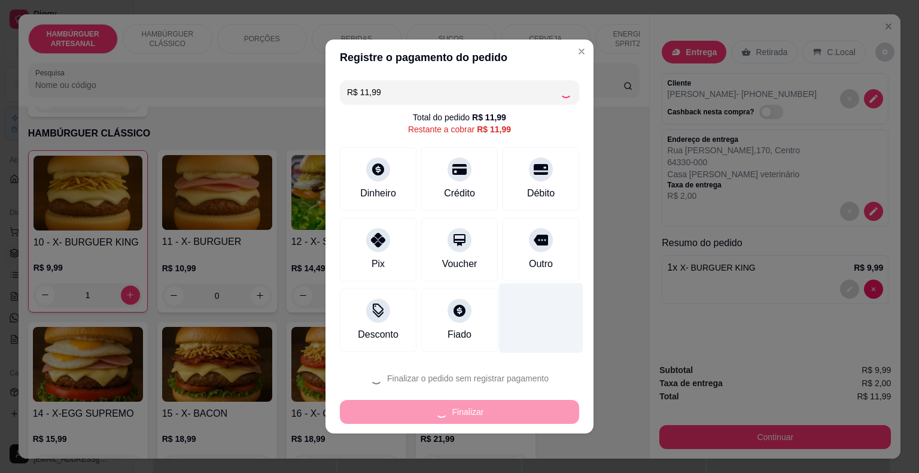
type input "0"
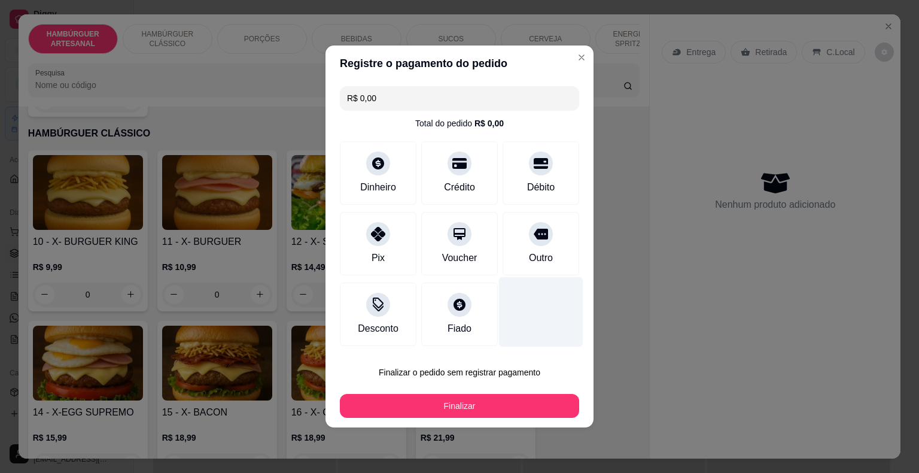
type input "R$ 0,00"
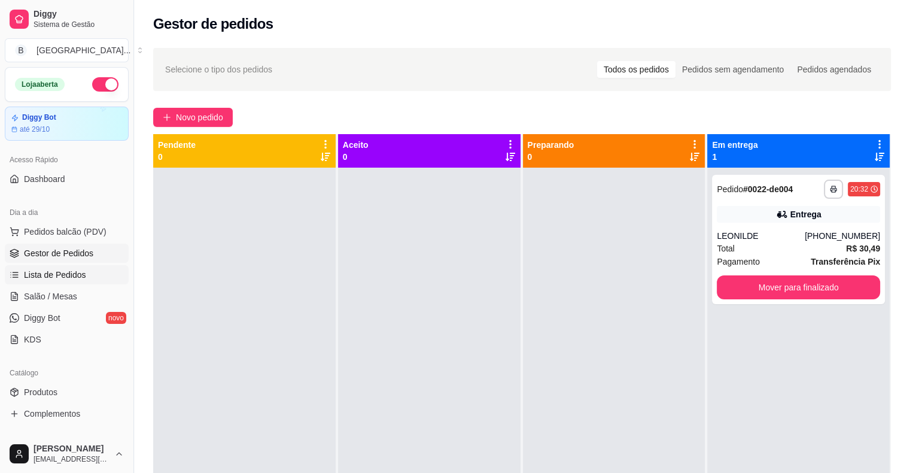
click at [86, 271] on link "Lista de Pedidos" at bounding box center [67, 274] width 124 height 19
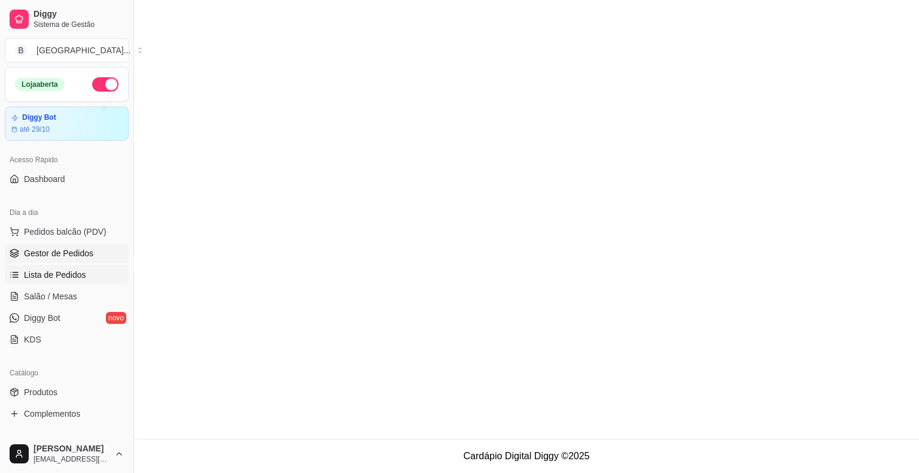
click at [90, 250] on span "Gestor de Pedidos" at bounding box center [58, 253] width 69 height 12
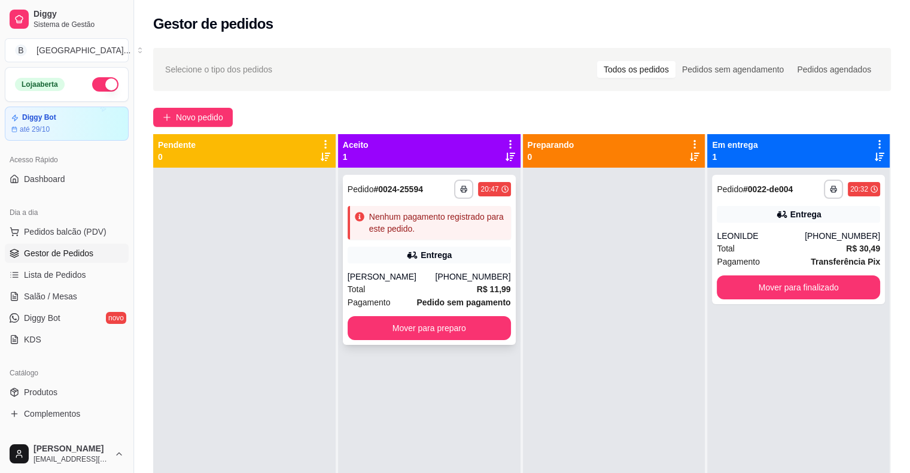
click at [484, 221] on div "Nenhum pagamento registrado para este pedido." at bounding box center [437, 223] width 137 height 24
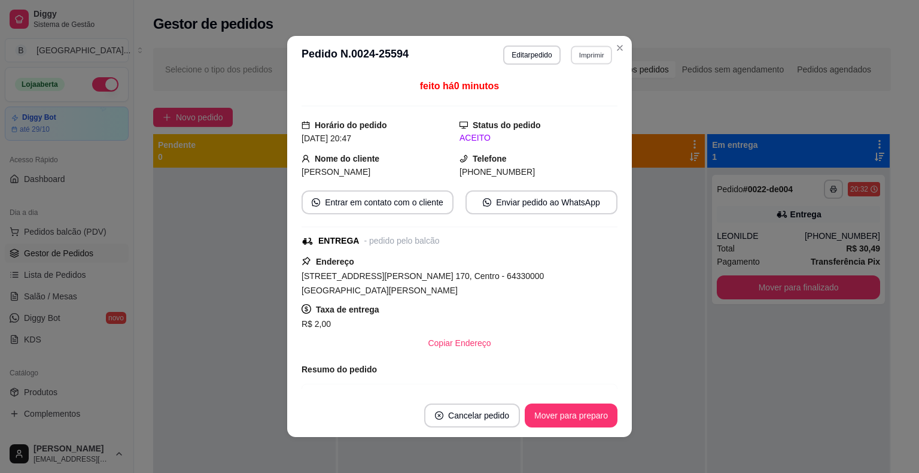
click at [584, 54] on button "Imprimir" at bounding box center [591, 54] width 41 height 19
click at [569, 88] on button "IMPRESSORA" at bounding box center [566, 96] width 84 height 19
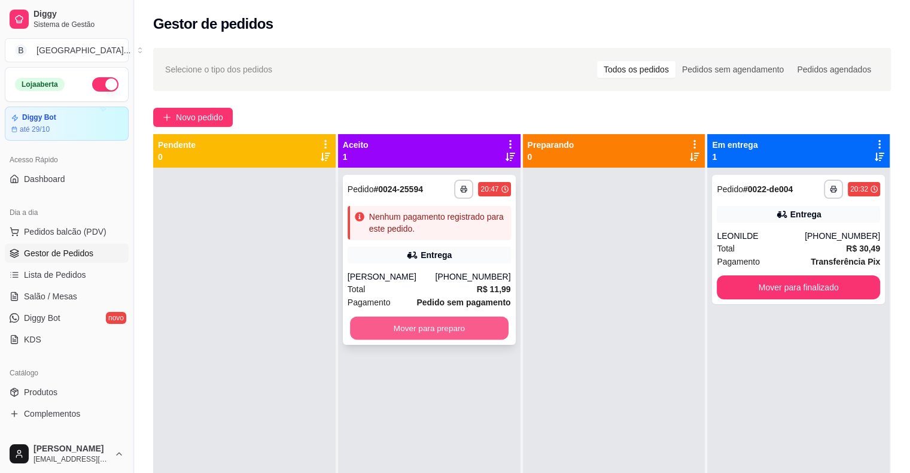
click at [448, 329] on button "Mover para preparo" at bounding box center [429, 328] width 159 height 23
click at [448, 329] on div "Mover para preparo" at bounding box center [429, 328] width 163 height 24
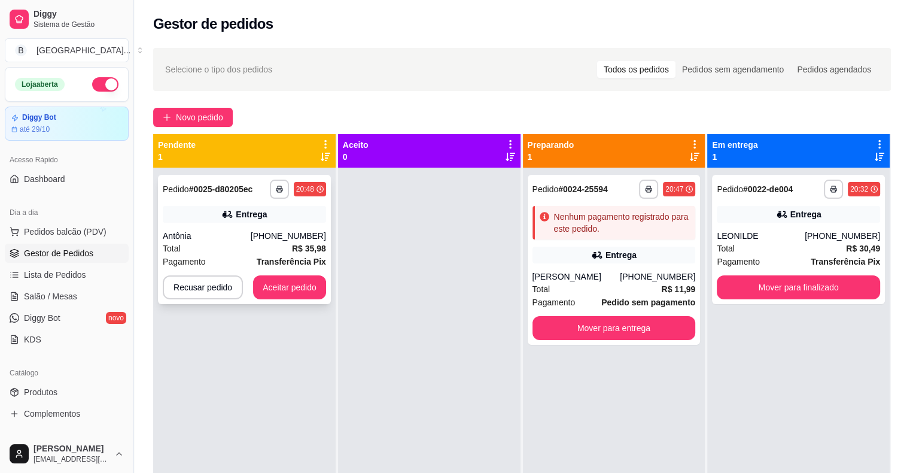
click at [297, 254] on span "R$ 35,98" at bounding box center [309, 248] width 34 height 13
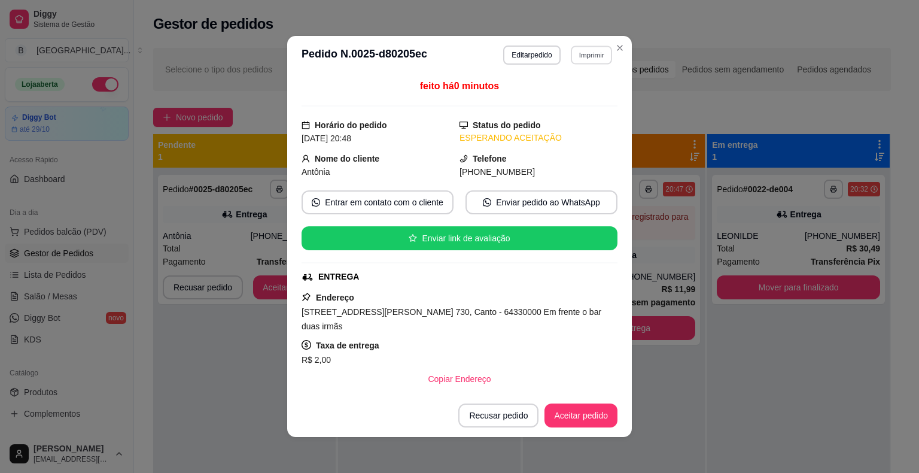
click at [565, 58] on div "**********" at bounding box center [558, 54] width 110 height 19
click at [598, 49] on button "Imprimir" at bounding box center [591, 54] width 42 height 19
click at [576, 98] on button "IMPRESSORA" at bounding box center [566, 96] width 84 height 19
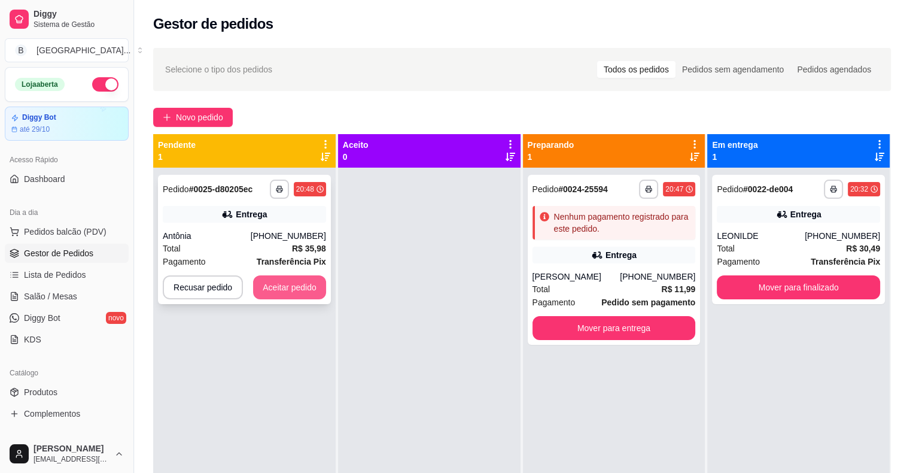
click at [298, 289] on button "Aceitar pedido" at bounding box center [289, 287] width 73 height 24
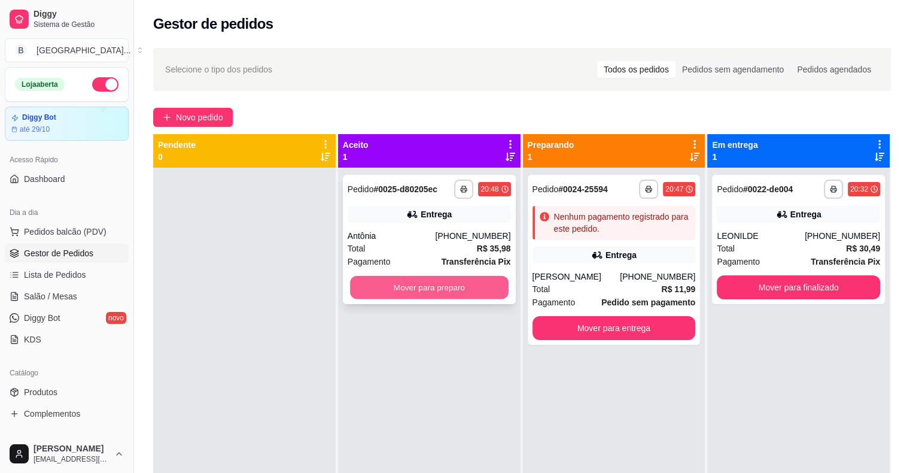
click at [397, 290] on button "Mover para preparo" at bounding box center [429, 287] width 159 height 23
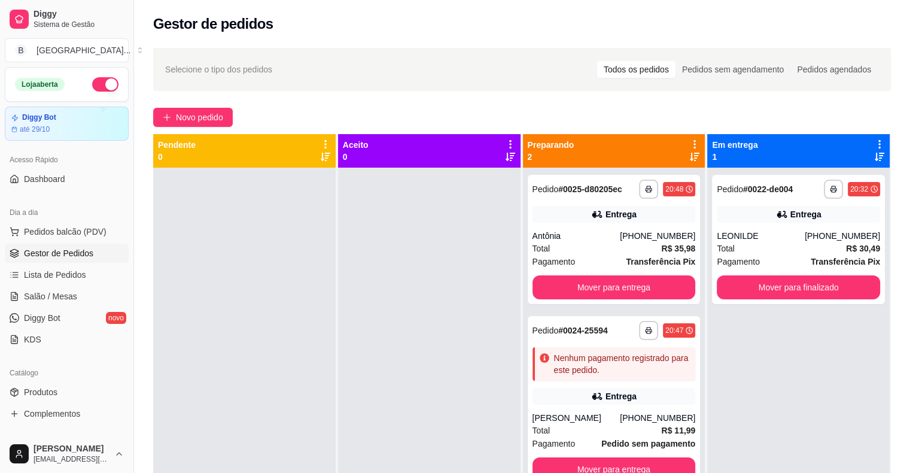
click at [47, 245] on link "Gestor de Pedidos" at bounding box center [67, 253] width 124 height 19
click at [50, 231] on span "Pedidos balcão (PDV)" at bounding box center [65, 232] width 83 height 12
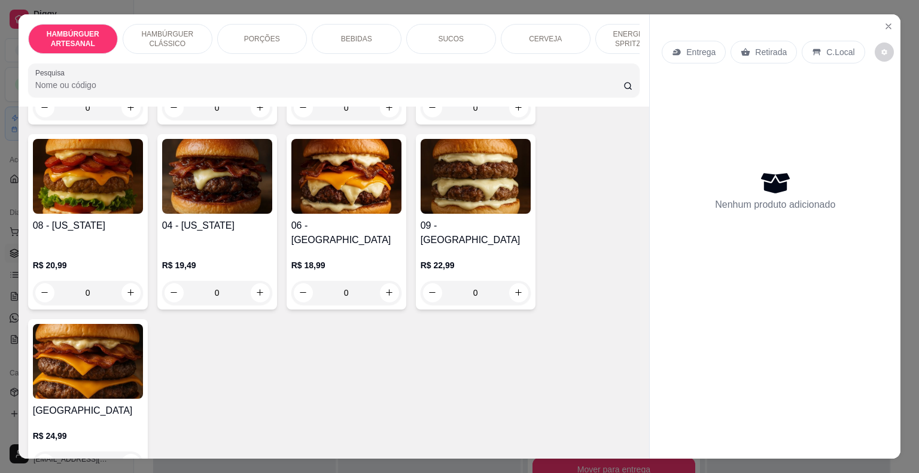
scroll to position [120, 0]
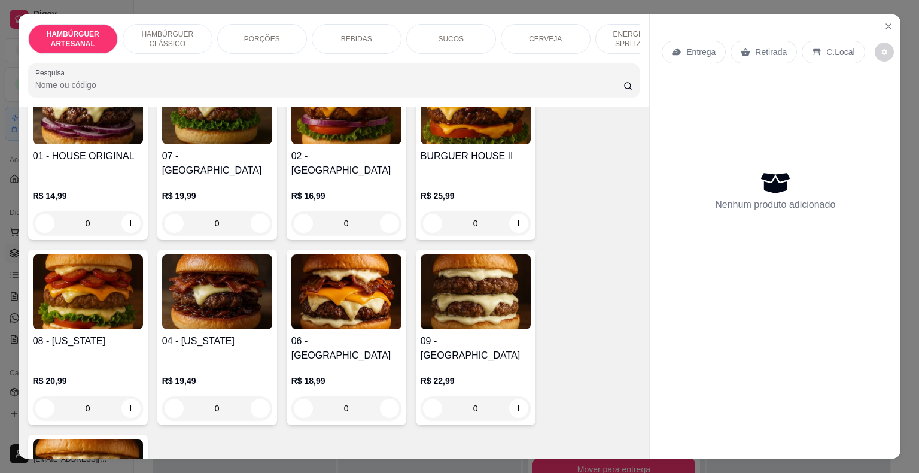
click at [251, 396] on div "0" at bounding box center [217, 408] width 110 height 24
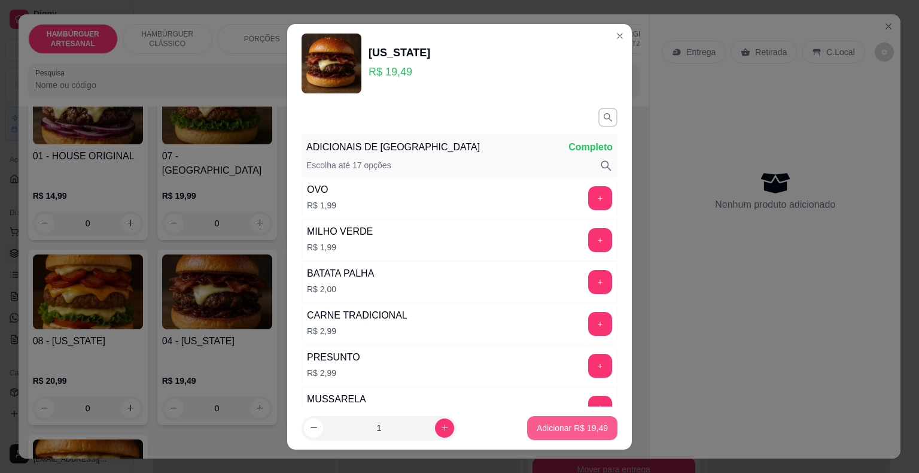
click at [572, 425] on p "Adicionar R$ 19,49" at bounding box center [572, 428] width 71 height 12
type input "1"
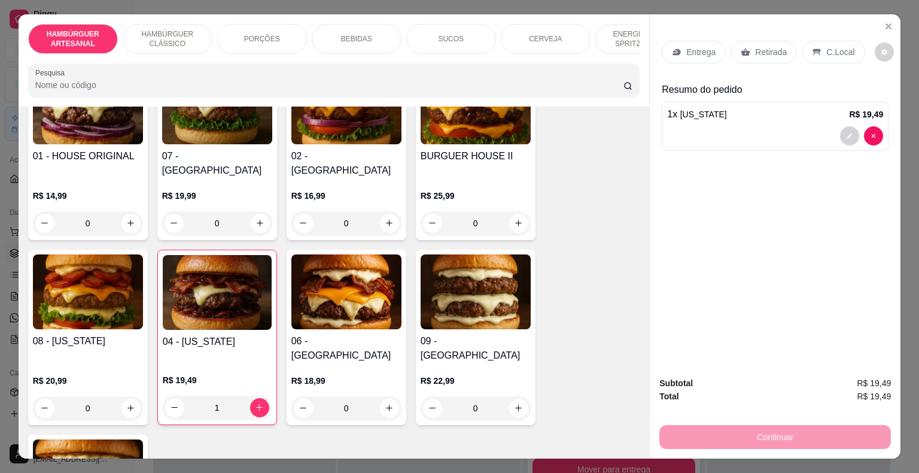
click at [694, 46] on p "Entrega" at bounding box center [700, 52] width 29 height 12
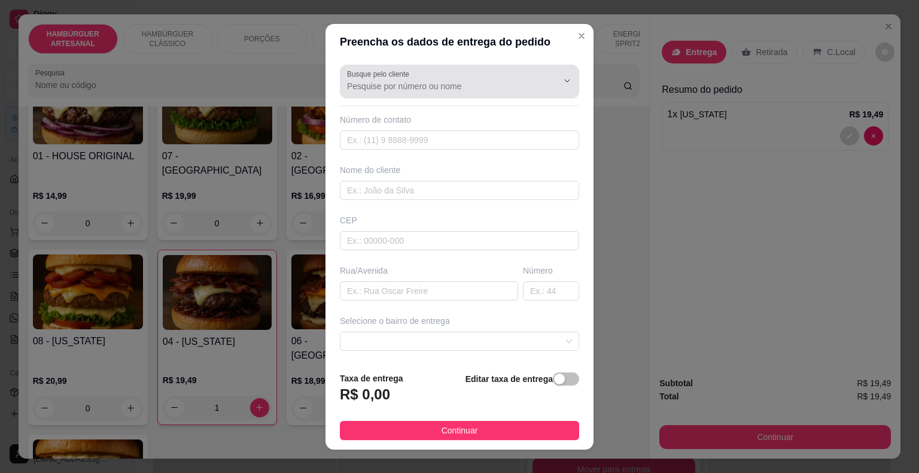
click at [539, 78] on div at bounding box center [558, 80] width 38 height 23
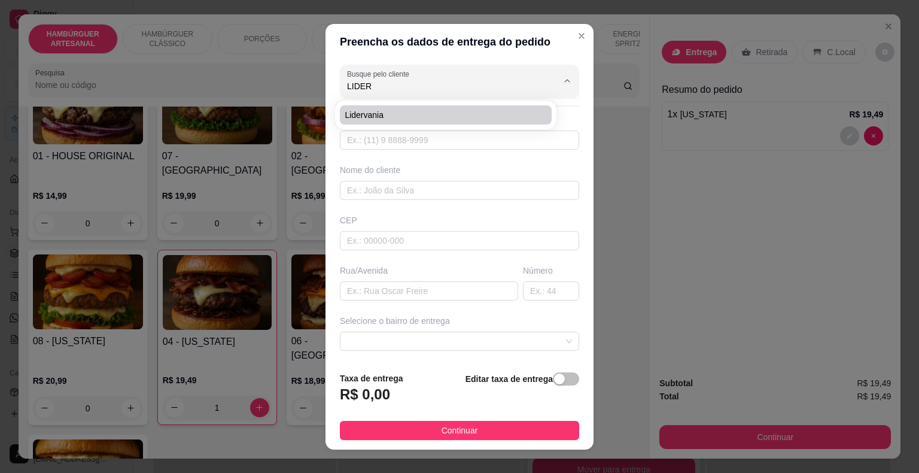
click at [486, 112] on span "Lidervania" at bounding box center [440, 115] width 190 height 12
type input "Lidervania"
type input "86981043837"
type input "Lidervania"
type input "64330000"
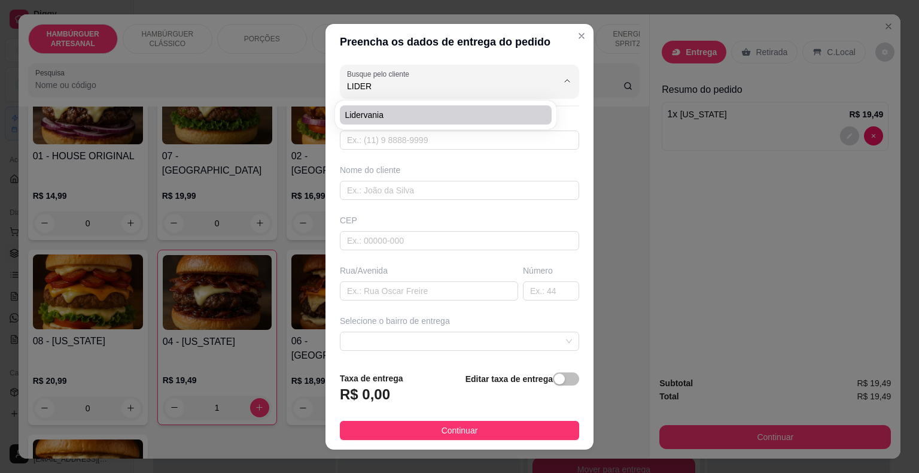
type input "[GEOGRAPHIC_DATA][PERSON_NAME]"
type input "246"
type input "São Miguel do Tapuio"
type input "Ao lado do restaurante serve bem (Juraci)"
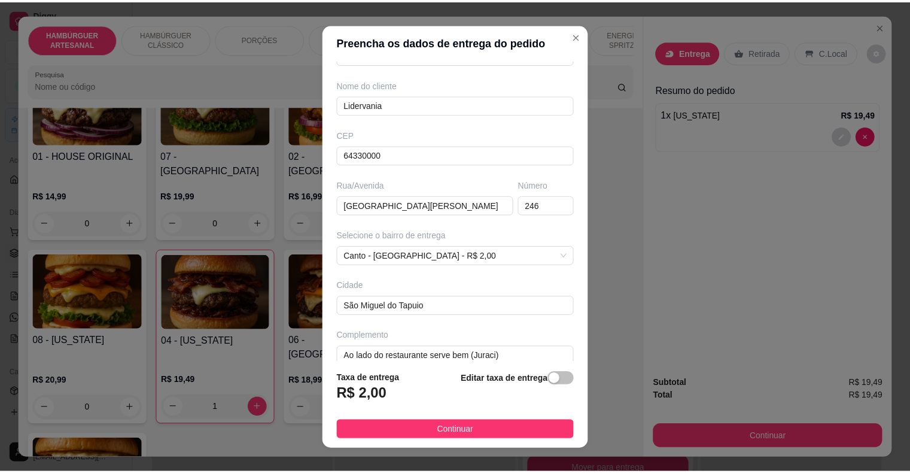
scroll to position [99, 0]
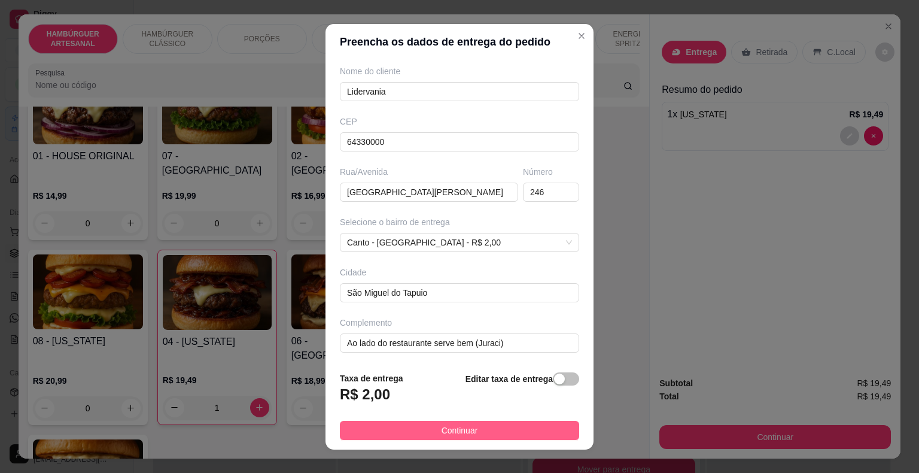
type input "Lidervania"
click at [452, 428] on span "Continuar" at bounding box center [460, 430] width 37 height 13
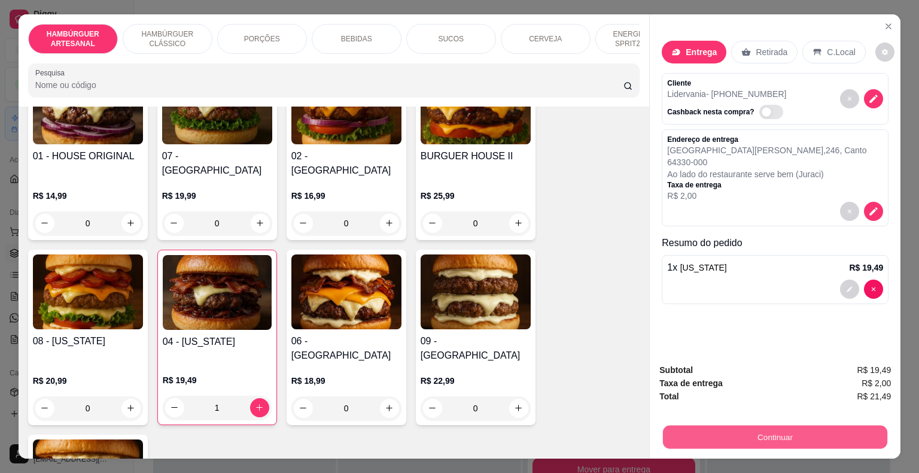
click at [696, 435] on button "Continuar" at bounding box center [775, 437] width 224 height 23
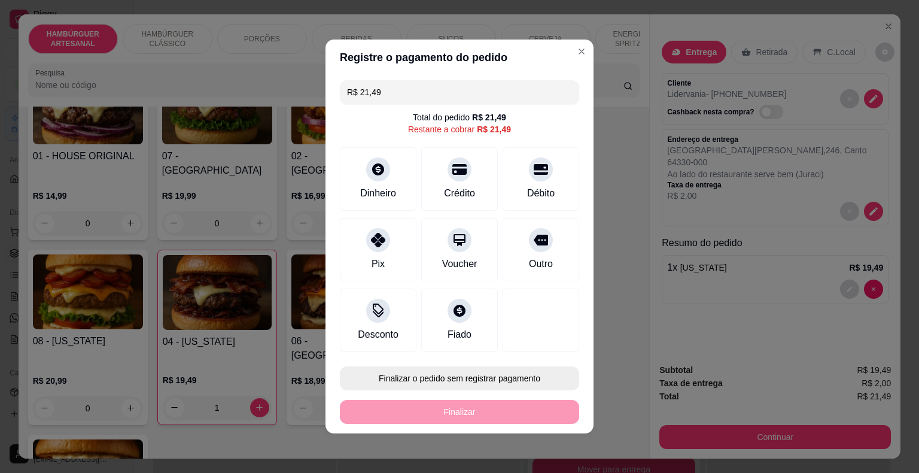
click at [421, 385] on button "Finalizar o pedido sem registrar pagamento" at bounding box center [459, 378] width 239 height 24
click at [532, 337] on button "Confirmar" at bounding box center [533, 344] width 42 height 18
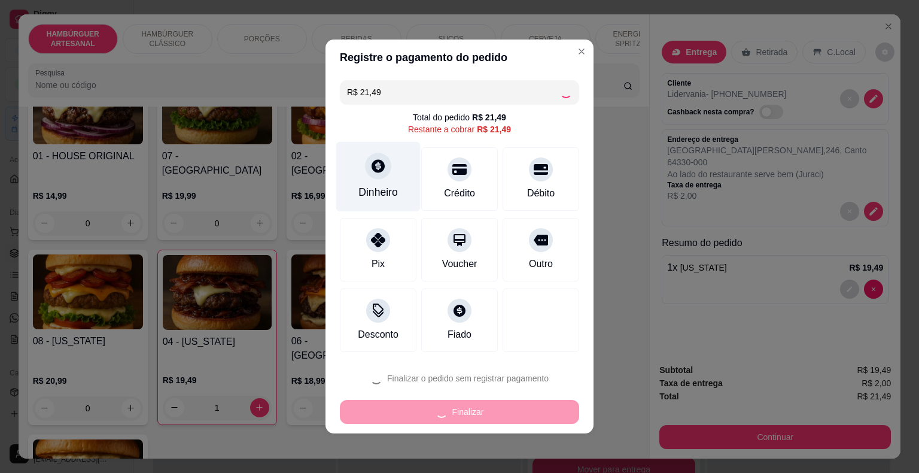
type input "0"
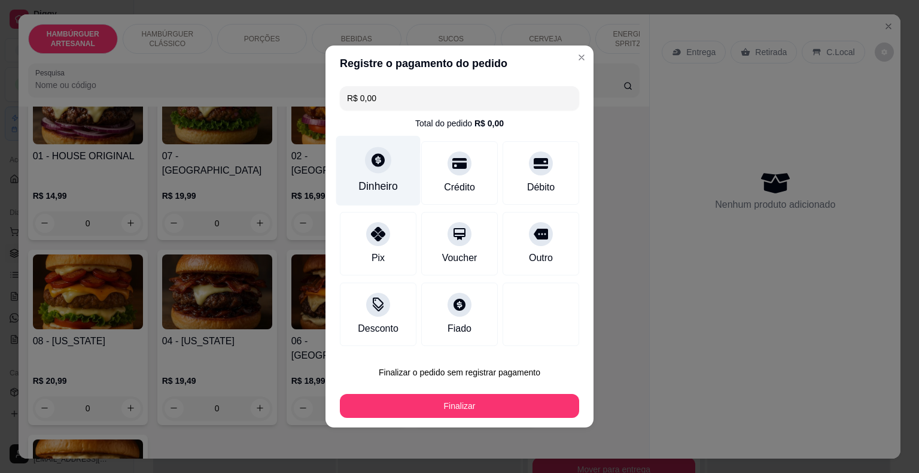
type input "R$ 0,00"
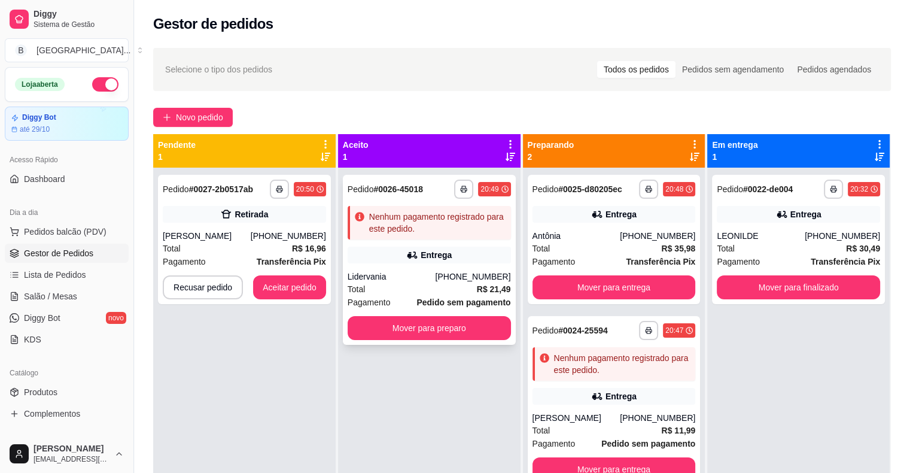
click at [373, 265] on div "**********" at bounding box center [429, 260] width 173 height 170
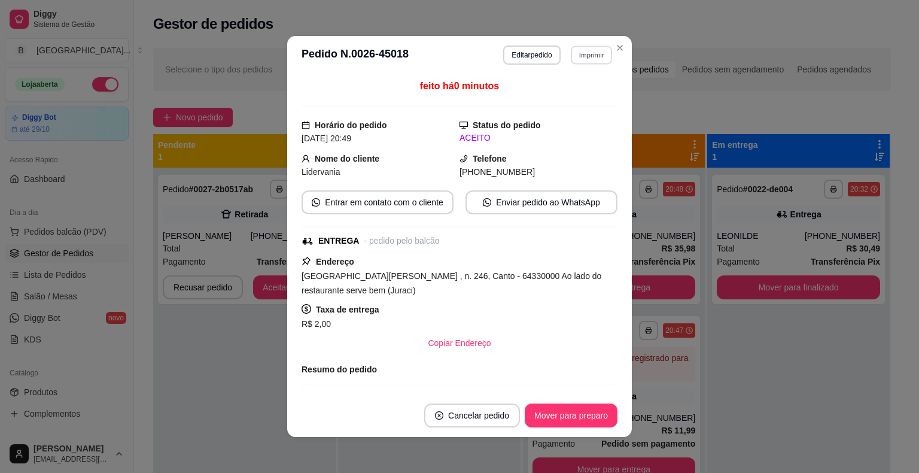
click at [580, 47] on button "Imprimir" at bounding box center [591, 54] width 41 height 19
click at [576, 103] on button "IMPRESSORA" at bounding box center [565, 96] width 87 height 19
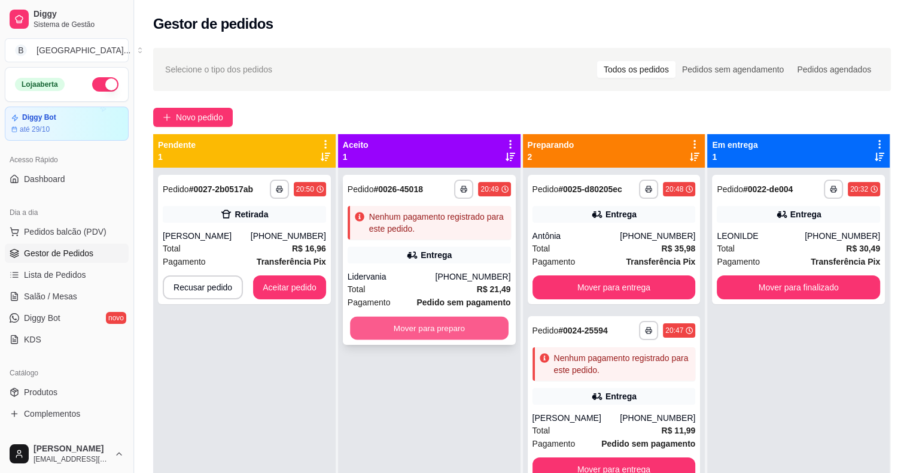
click at [435, 322] on button "Mover para preparo" at bounding box center [429, 328] width 159 height 23
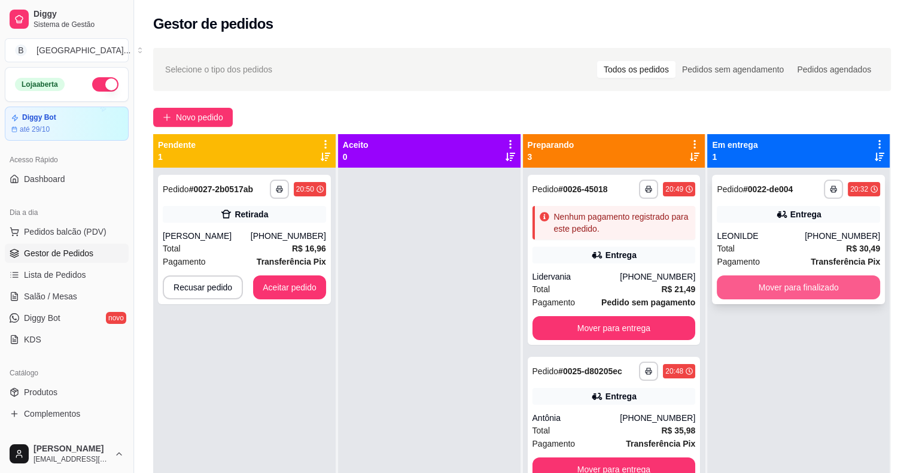
click at [859, 293] on button "Mover para finalizado" at bounding box center [798, 287] width 163 height 24
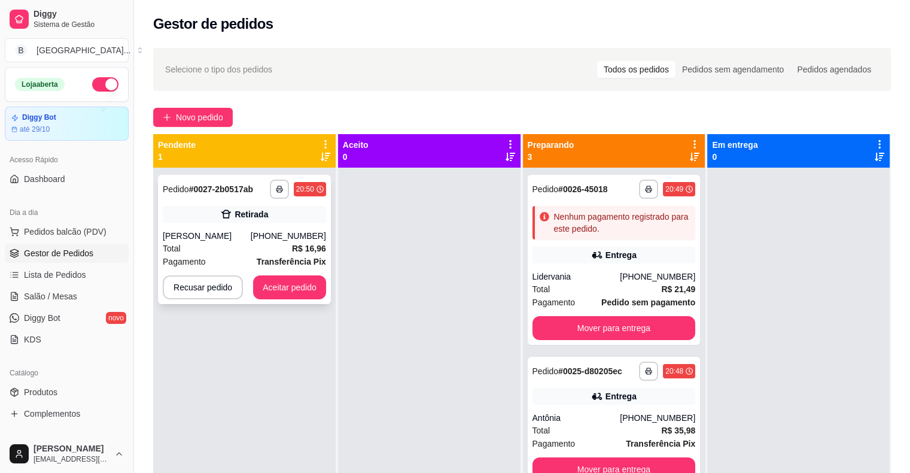
click at [275, 239] on div "[PHONE_NUMBER]" at bounding box center [288, 236] width 75 height 12
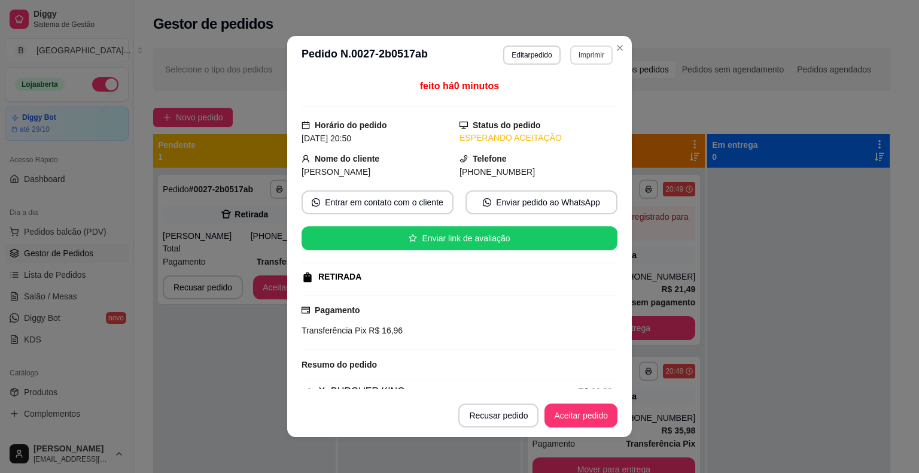
click at [591, 51] on button "Imprimir" at bounding box center [591, 54] width 42 height 19
click at [566, 92] on button "IMPRESSORA" at bounding box center [566, 96] width 84 height 19
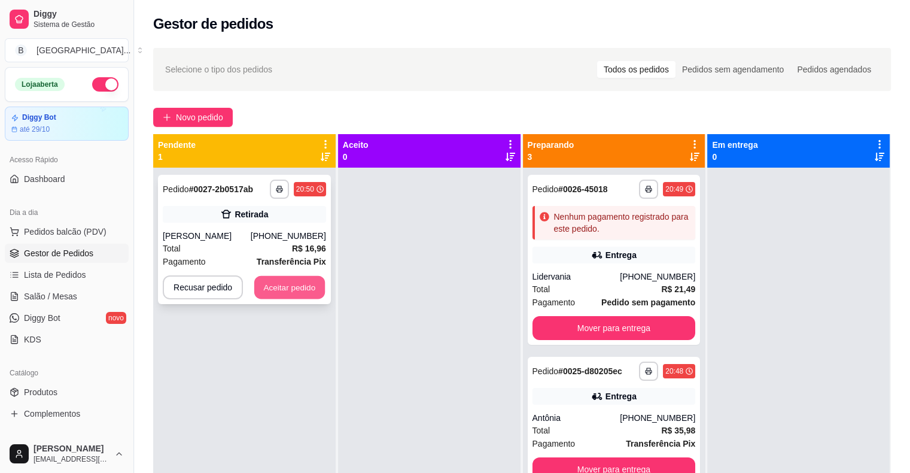
click at [308, 294] on button "Aceitar pedido" at bounding box center [289, 287] width 71 height 23
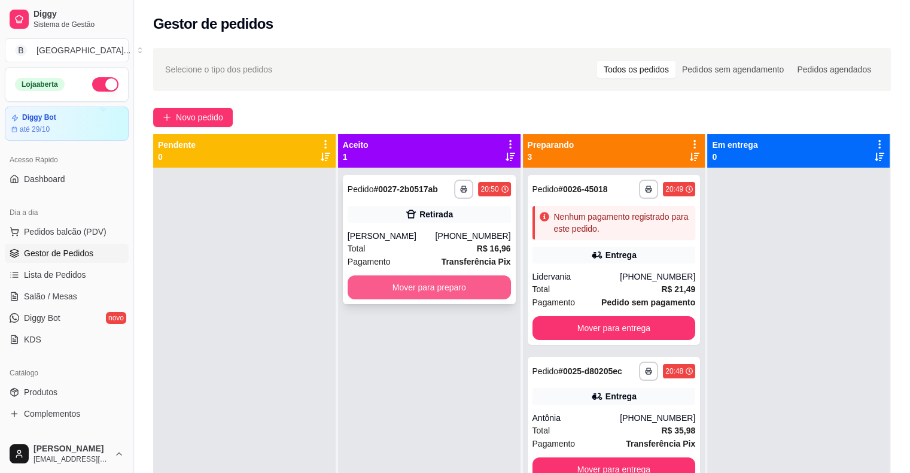
click at [402, 279] on button "Mover para preparo" at bounding box center [429, 287] width 163 height 24
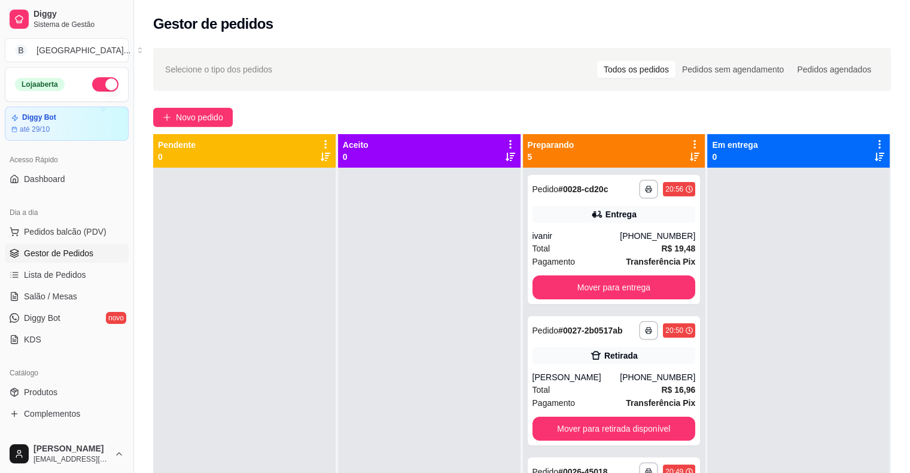
scroll to position [34, 0]
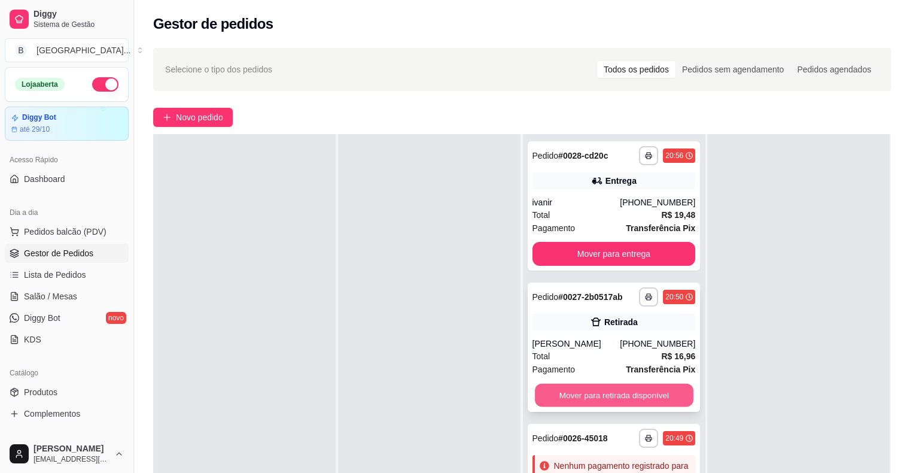
click at [535, 391] on button "Mover para retirada disponível" at bounding box center [614, 395] width 159 height 23
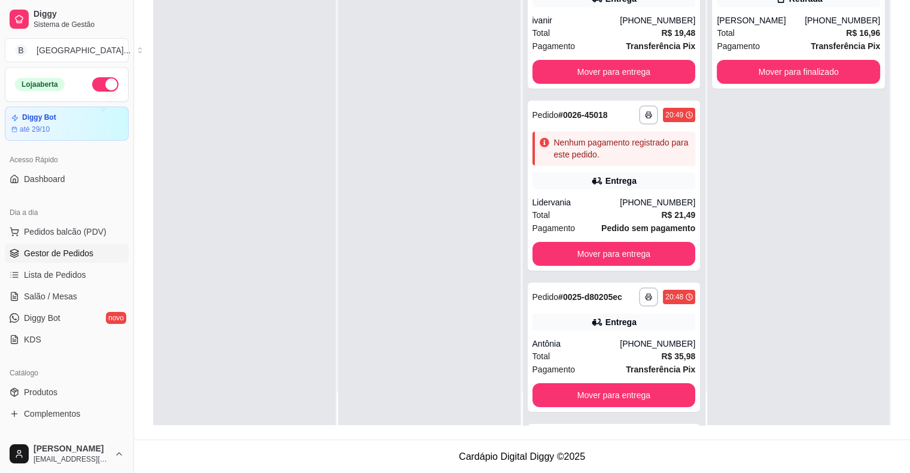
scroll to position [0, 0]
click at [68, 299] on span "Salão / Mesas" at bounding box center [50, 296] width 53 height 12
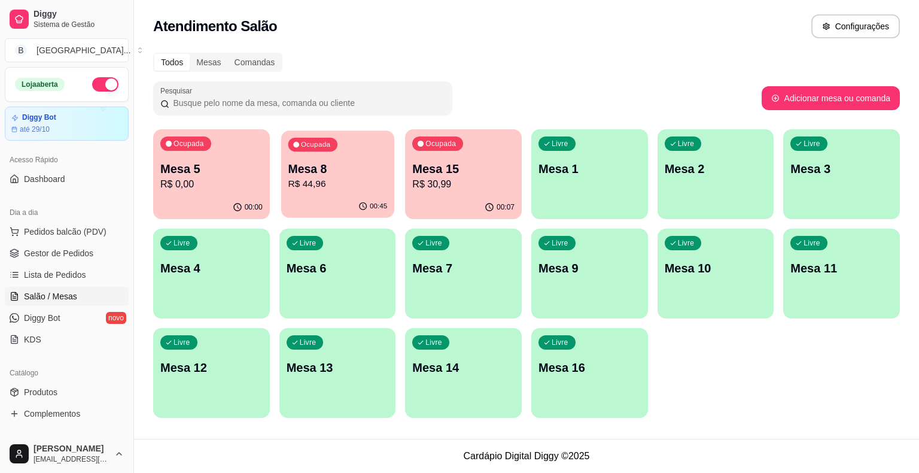
click at [333, 144] on div "Ocupada" at bounding box center [312, 145] width 49 height 14
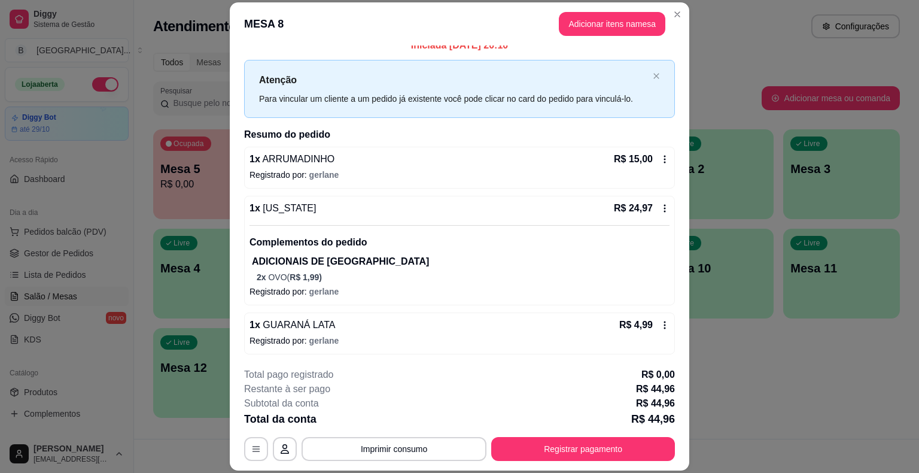
scroll to position [36, 0]
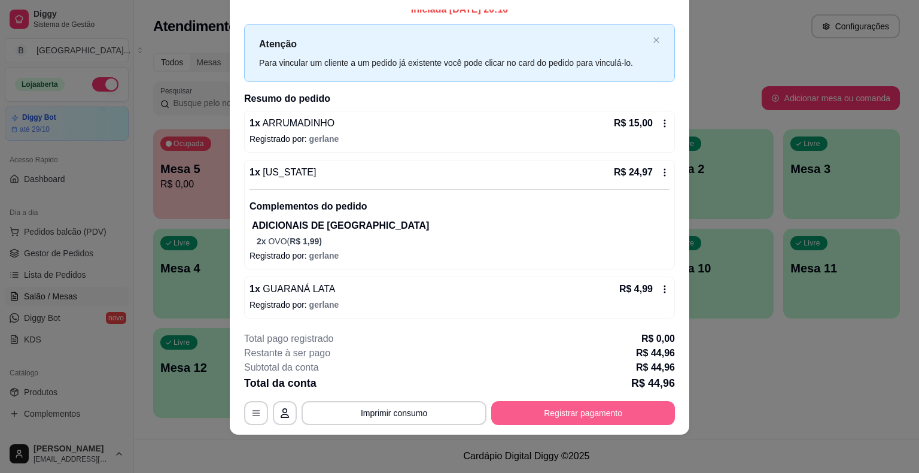
click at [573, 415] on button "Registrar pagamento" at bounding box center [583, 413] width 184 height 24
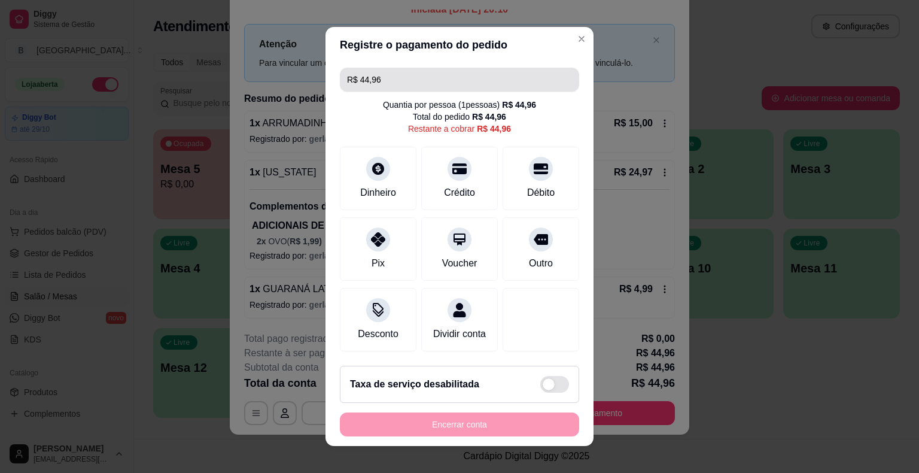
click at [452, 68] on input "R$ 44,96" at bounding box center [459, 80] width 225 height 24
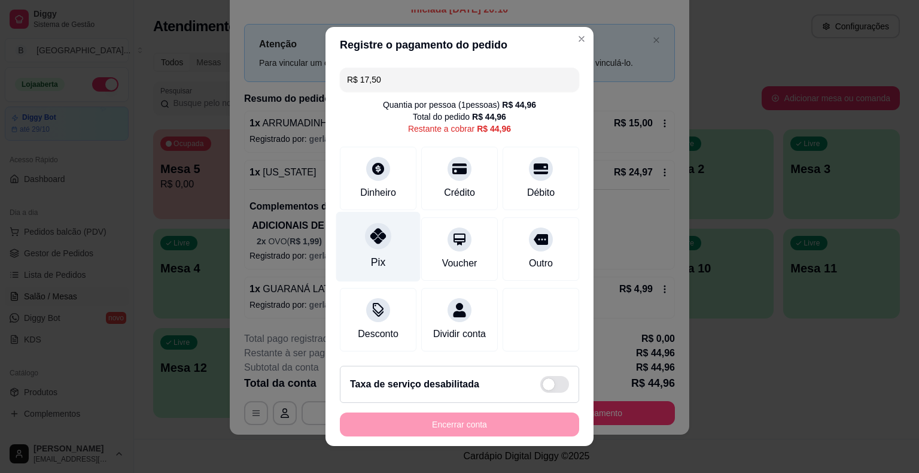
click at [383, 261] on div "Pix" at bounding box center [378, 247] width 84 height 70
type input "R$ 27,46"
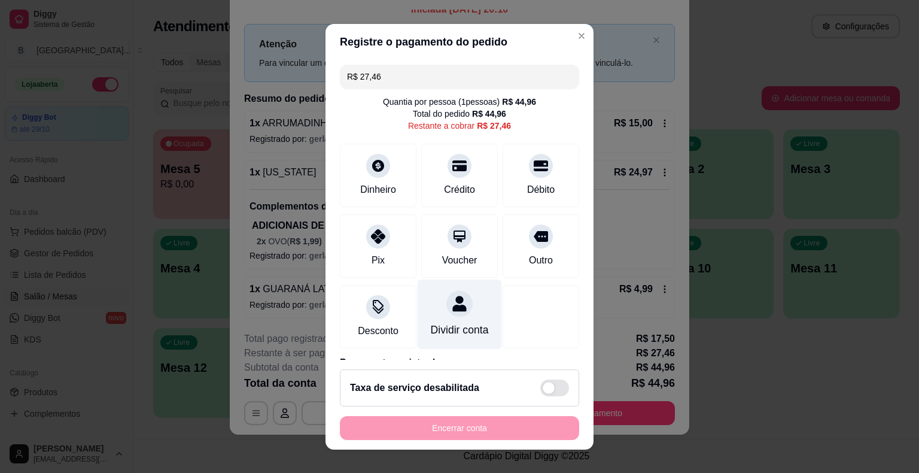
scroll to position [0, 0]
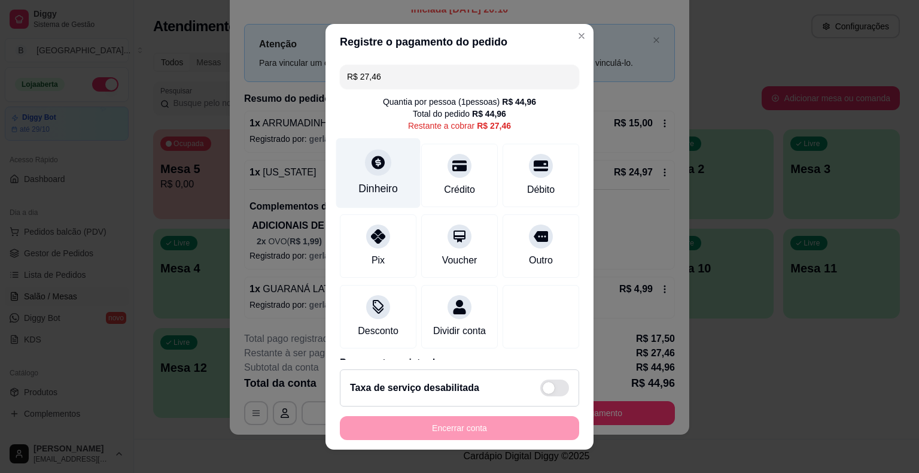
click at [354, 172] on div "Dinheiro" at bounding box center [378, 173] width 84 height 70
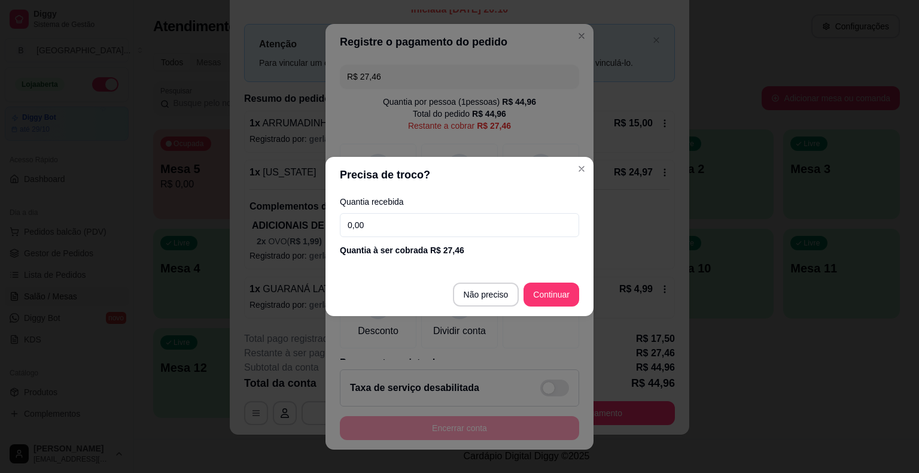
click at [426, 232] on input "0,00" at bounding box center [459, 225] width 239 height 24
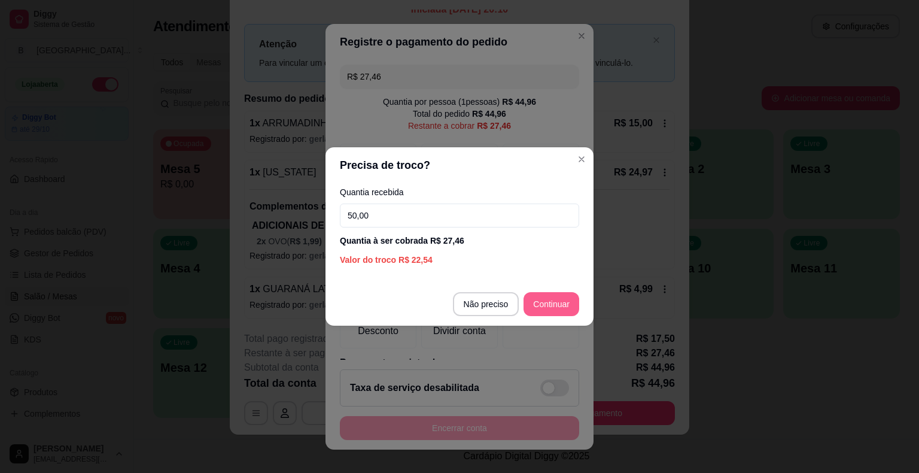
type input "50,00"
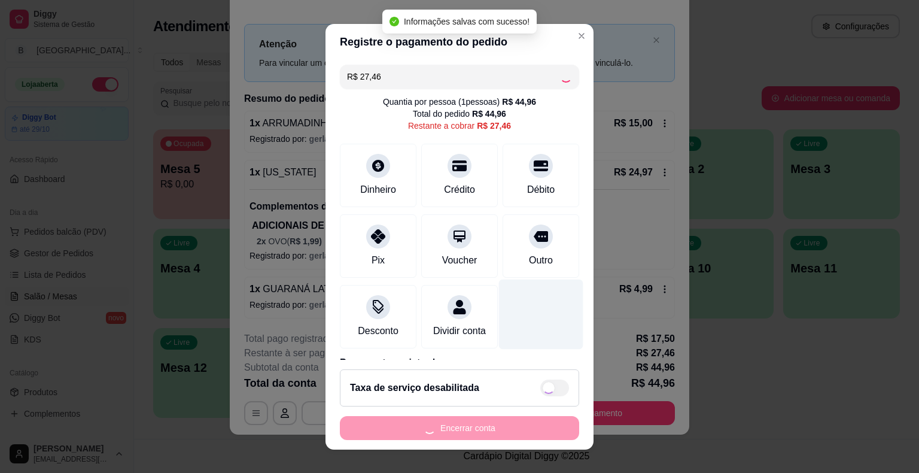
type input "R$ 0,00"
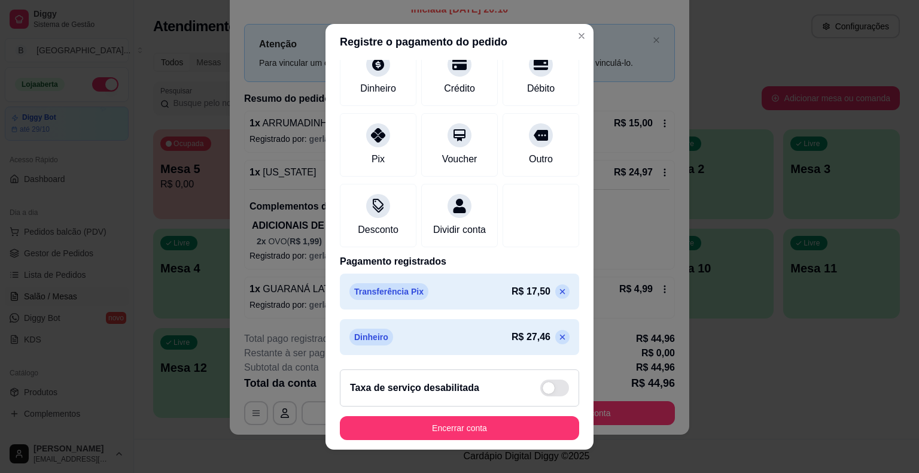
scroll to position [102, 0]
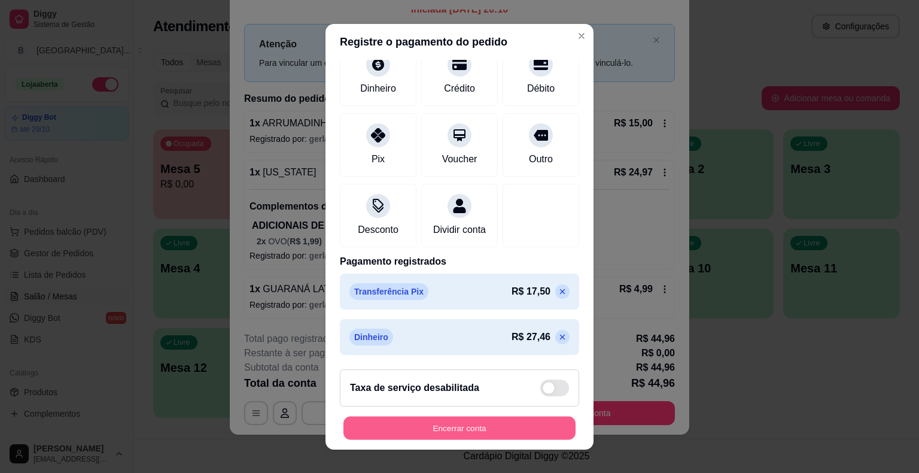
click at [472, 421] on button "Encerrar conta" at bounding box center [460, 427] width 232 height 23
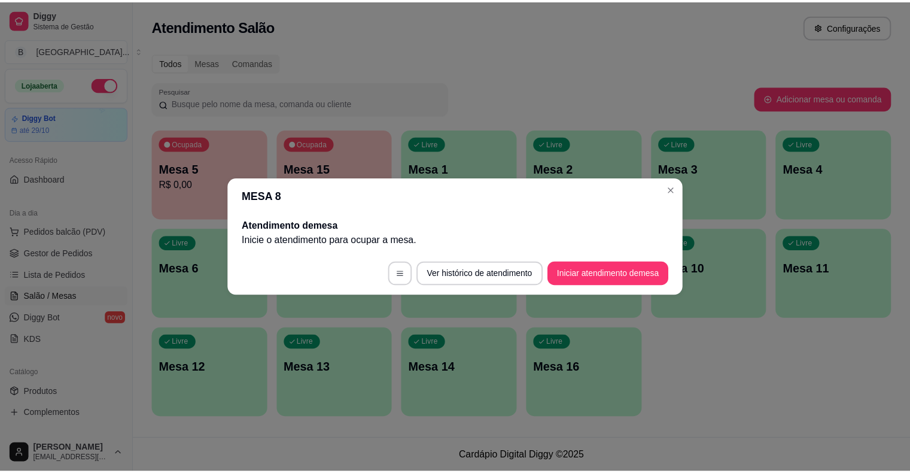
scroll to position [0, 0]
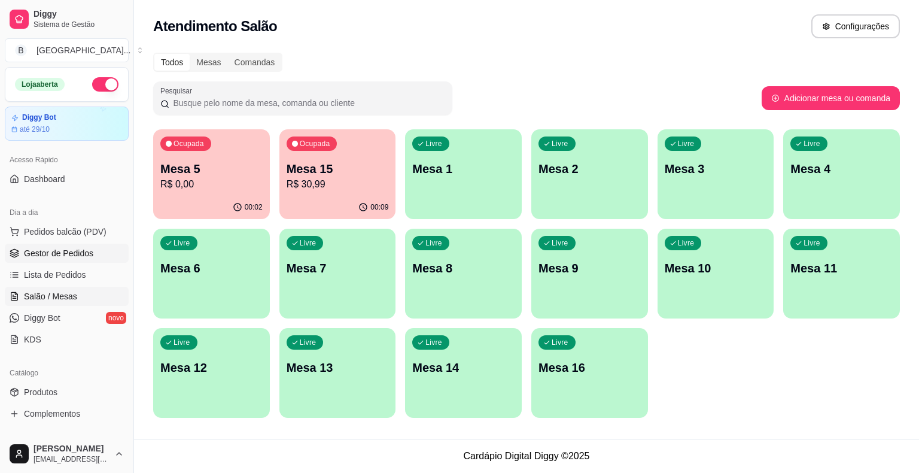
click at [67, 259] on link "Gestor de Pedidos" at bounding box center [67, 253] width 124 height 19
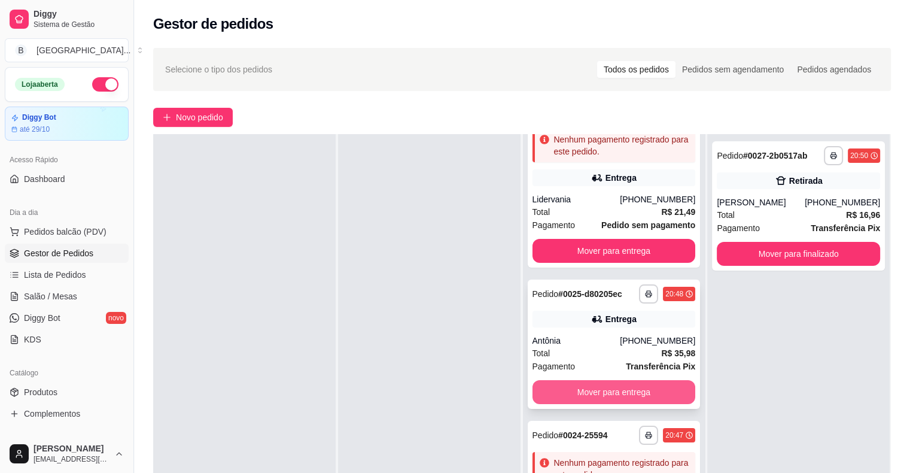
scroll to position [182, 0]
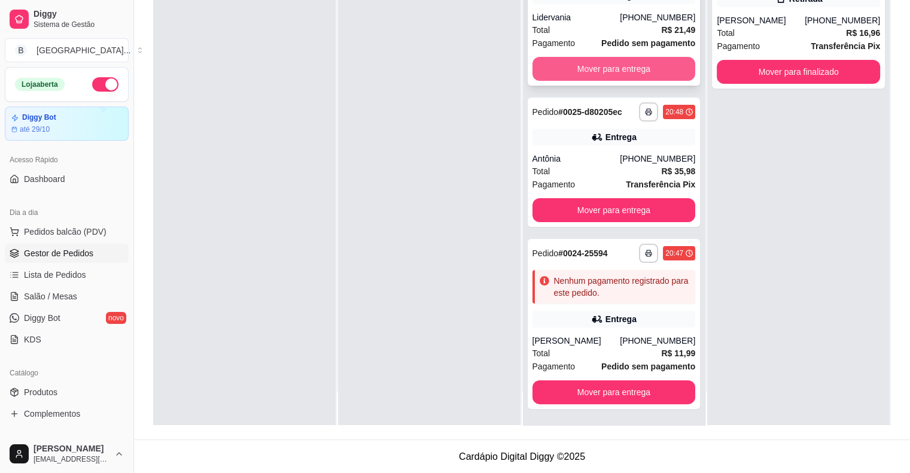
click at [575, 71] on button "Mover para entrega" at bounding box center [614, 69] width 163 height 24
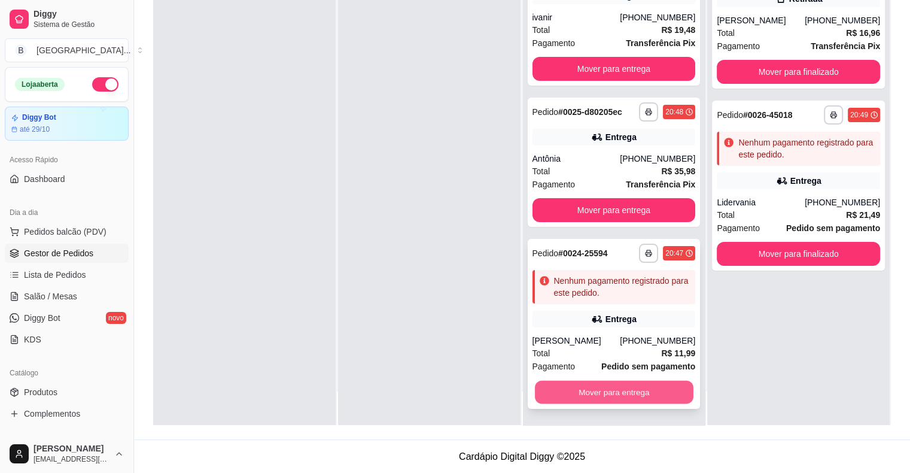
click at [639, 389] on button "Mover para entrega" at bounding box center [614, 392] width 159 height 23
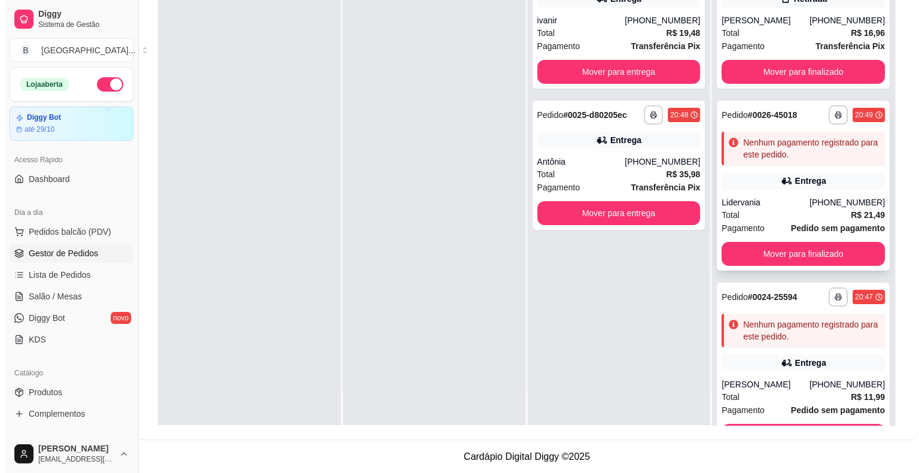
scroll to position [0, 0]
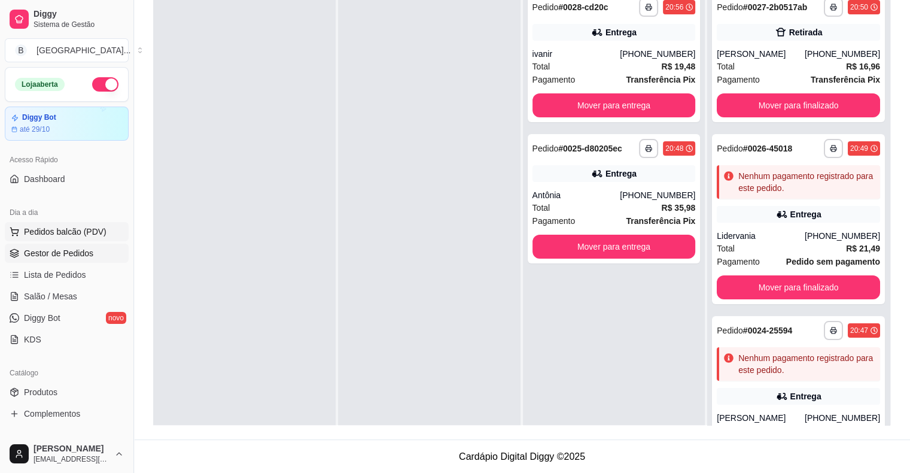
click at [87, 224] on button "Pedidos balcão (PDV)" at bounding box center [67, 231] width 124 height 19
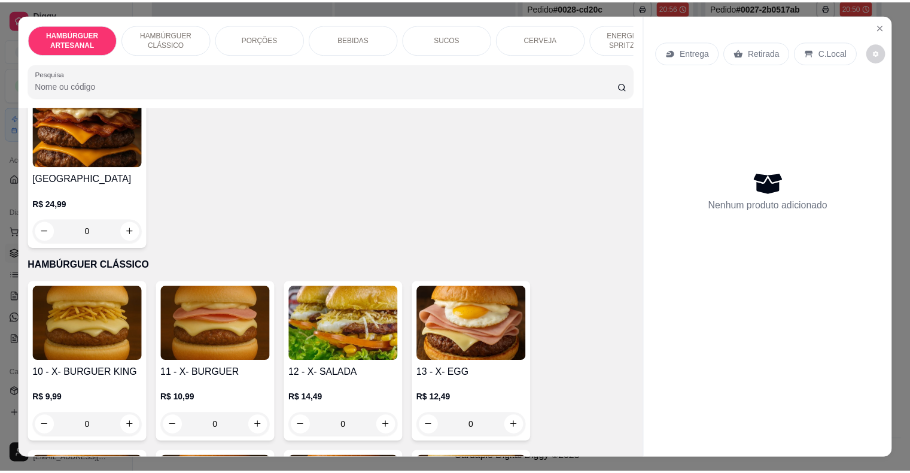
scroll to position [479, 0]
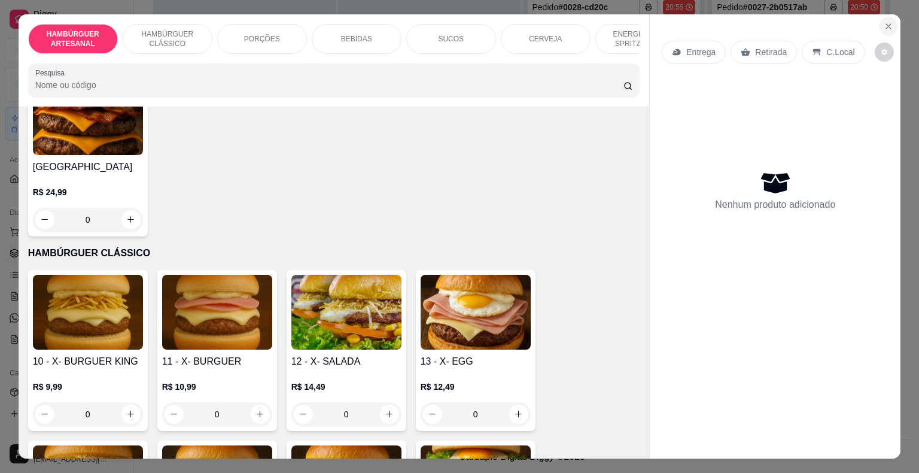
click at [884, 22] on icon "Close" at bounding box center [889, 27] width 10 height 10
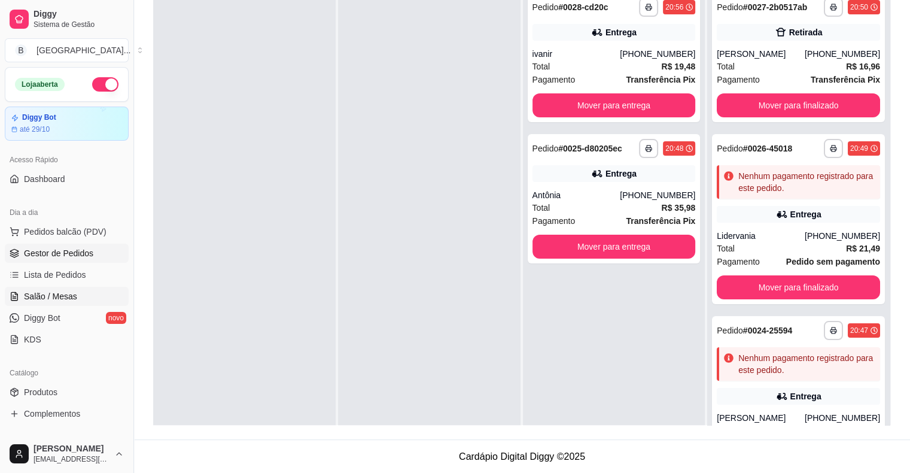
click at [43, 303] on link "Salão / Mesas" at bounding box center [67, 296] width 124 height 19
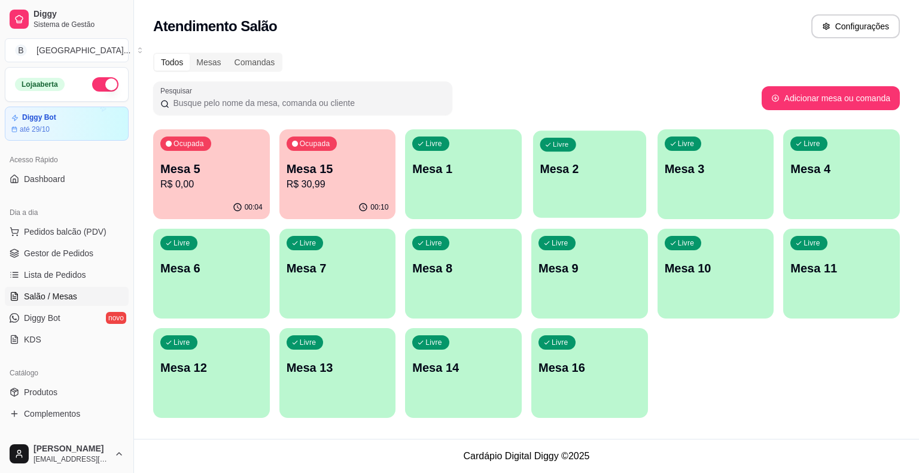
click at [569, 175] on p "Mesa 2" at bounding box center [589, 169] width 99 height 16
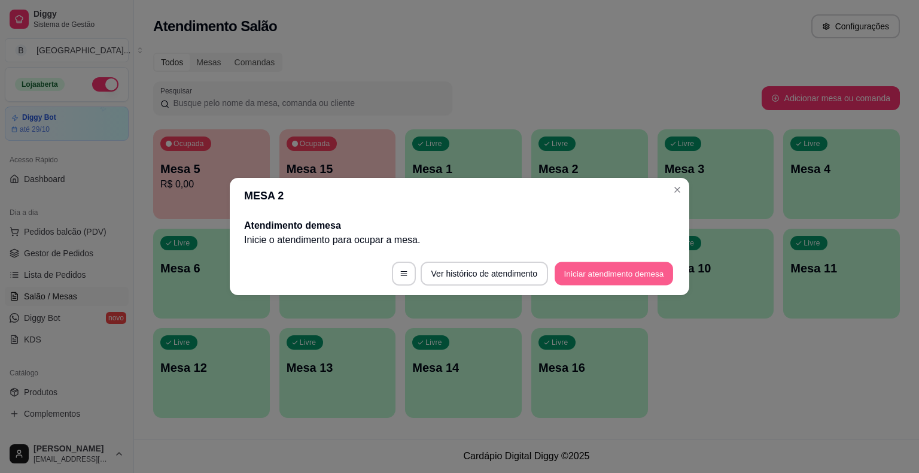
click at [585, 271] on button "Iniciar atendimento de mesa" at bounding box center [614, 273] width 118 height 23
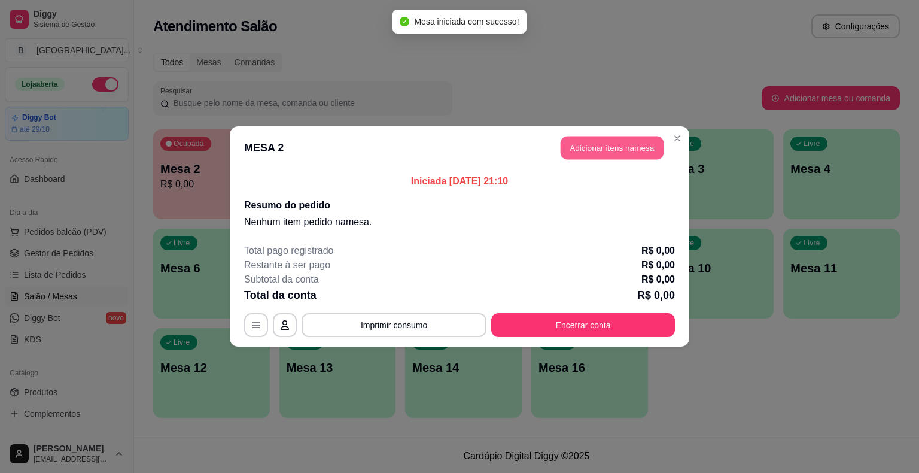
click at [614, 141] on button "Adicionar itens na mesa" at bounding box center [612, 147] width 103 height 23
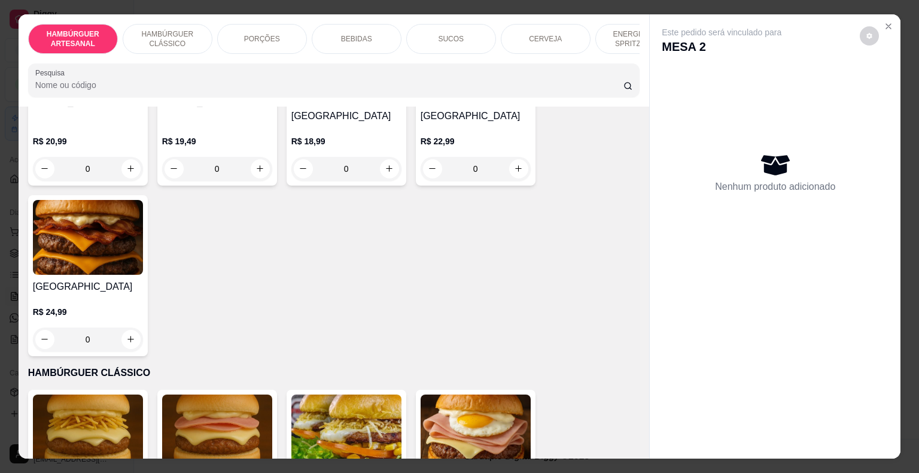
scroll to position [598, 0]
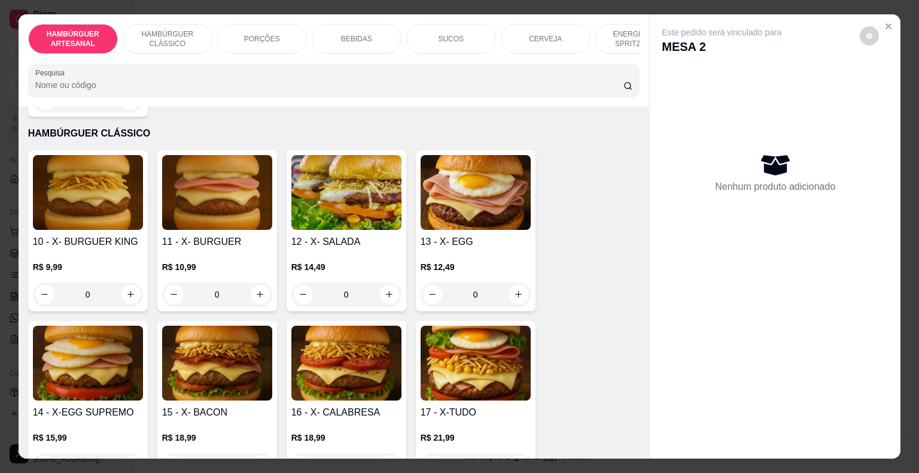
click at [135, 235] on h4 "10 - X- BURGUER KING" at bounding box center [88, 242] width 110 height 14
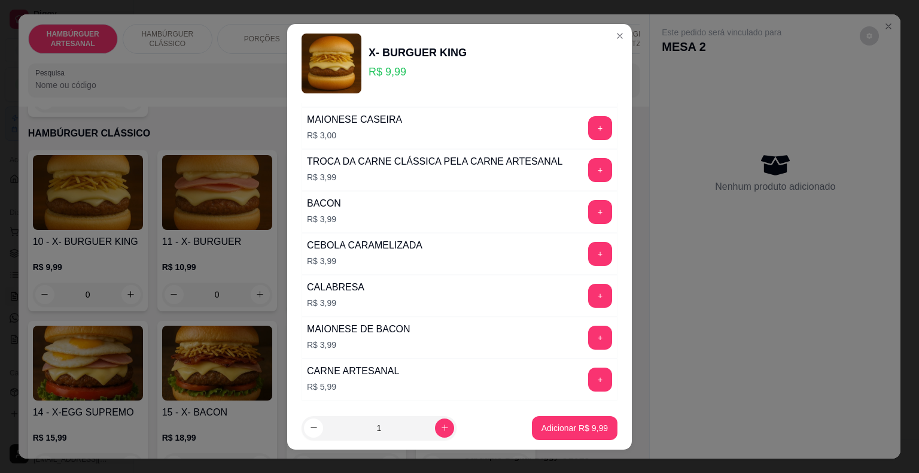
scroll to position [597, 0]
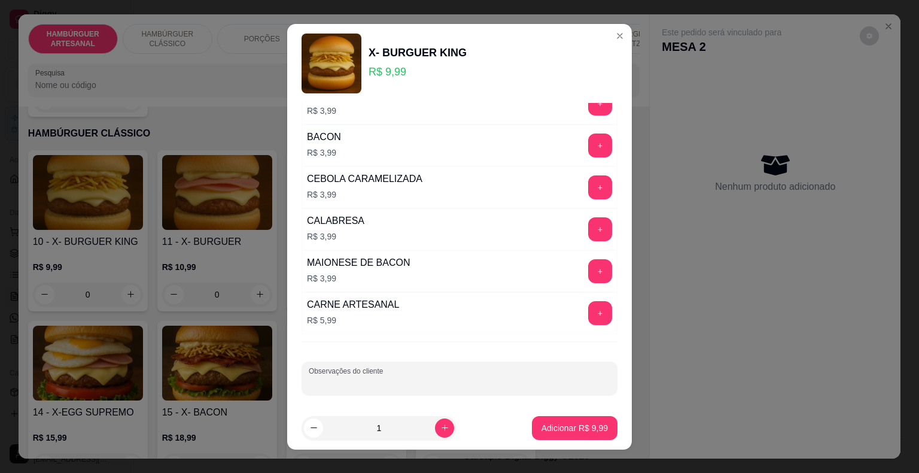
click at [395, 377] on input "Observações do cliente" at bounding box center [460, 383] width 302 height 12
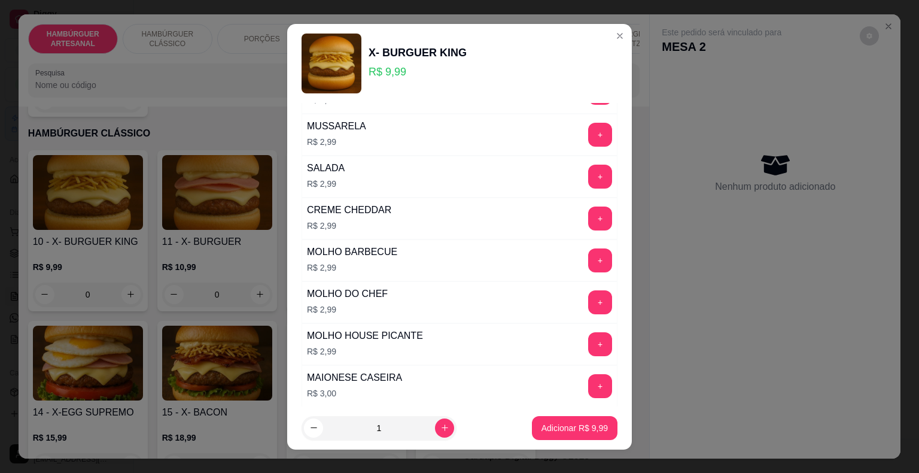
scroll to position [298, 0]
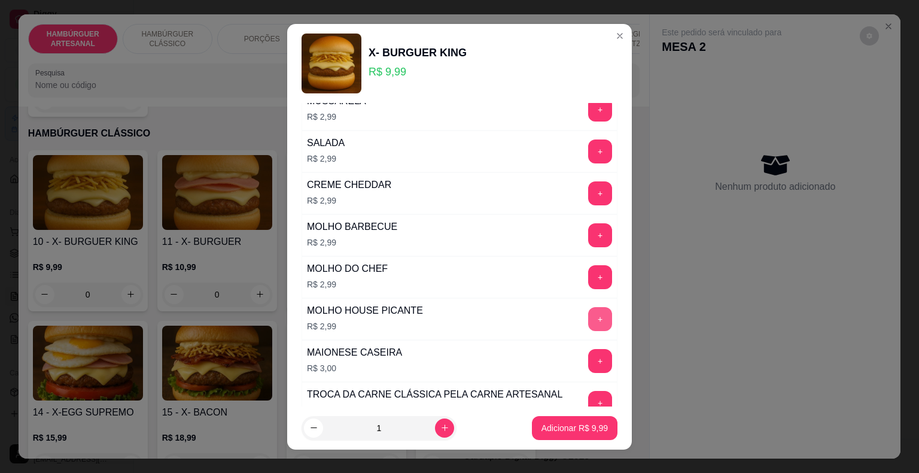
click at [588, 312] on button "+" at bounding box center [600, 319] width 24 height 24
click at [563, 427] on p "Adicionar R$ 12,98" at bounding box center [572, 427] width 69 height 11
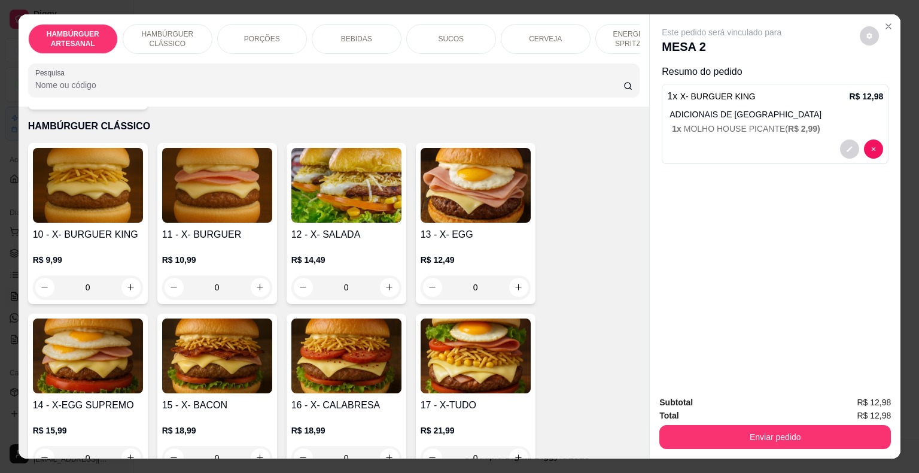
scroll to position [598, 0]
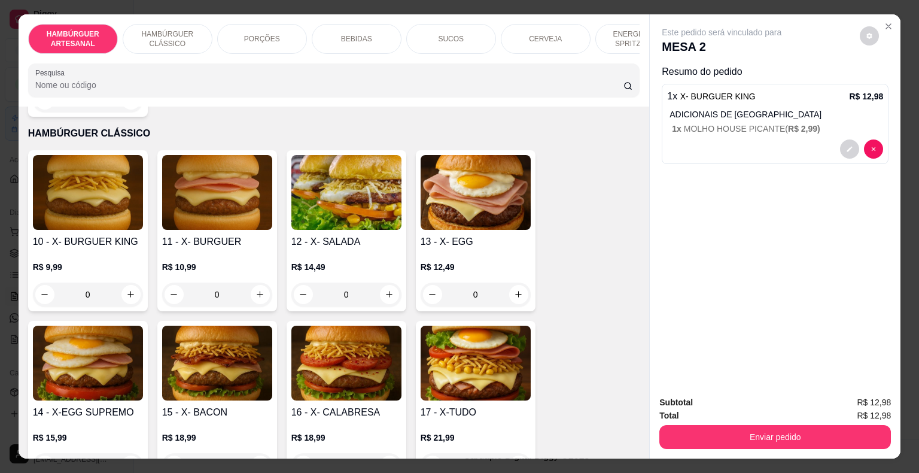
click at [101, 235] on h4 "10 - X- BURGUER KING" at bounding box center [88, 242] width 110 height 14
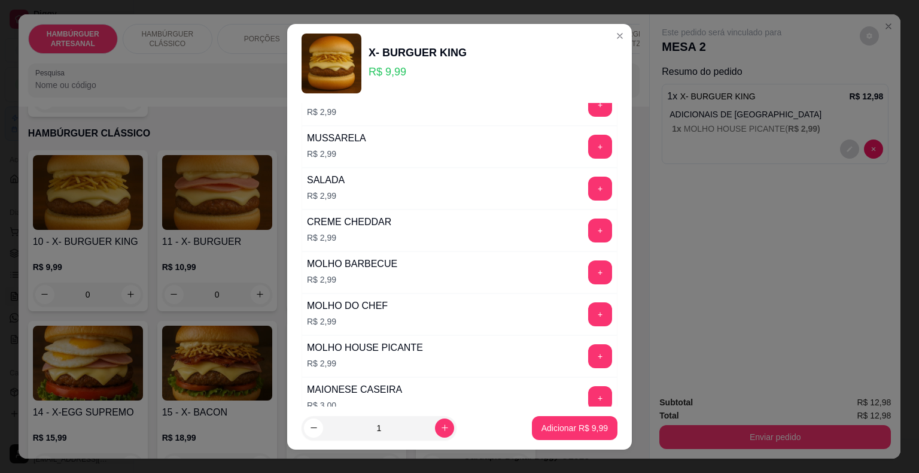
scroll to position [180, 0]
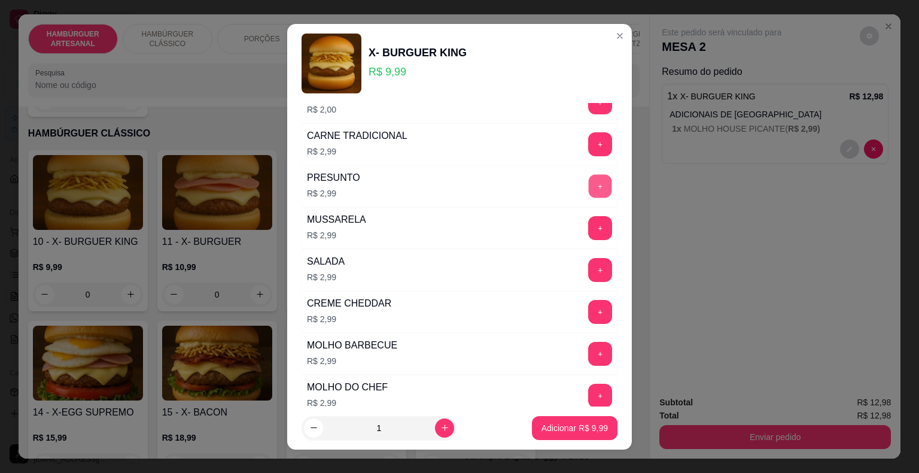
click at [589, 185] on button "+" at bounding box center [600, 185] width 23 height 23
click at [573, 423] on p "Adicionar R$ 12,98" at bounding box center [572, 427] width 69 height 11
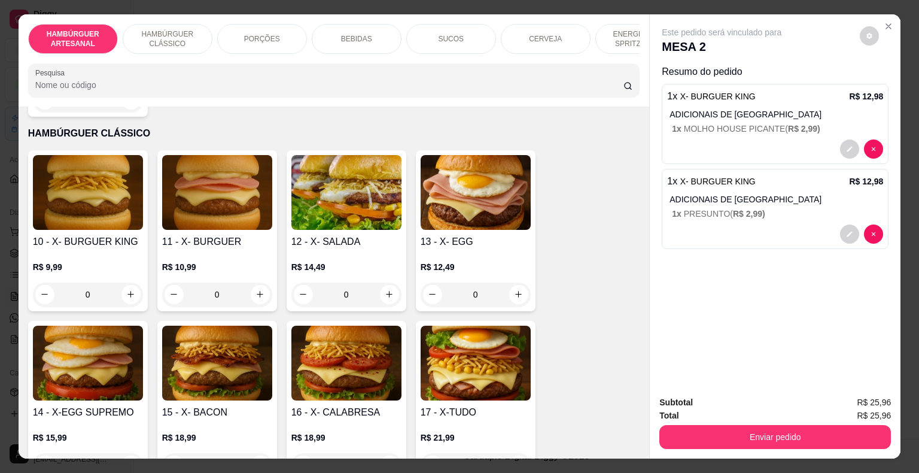
click at [448, 28] on div "SUCOS" at bounding box center [451, 39] width 90 height 30
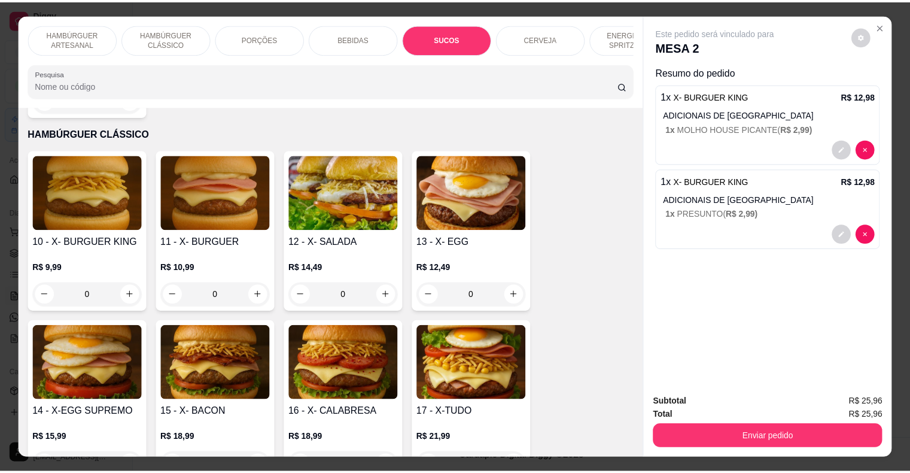
scroll to position [29, 0]
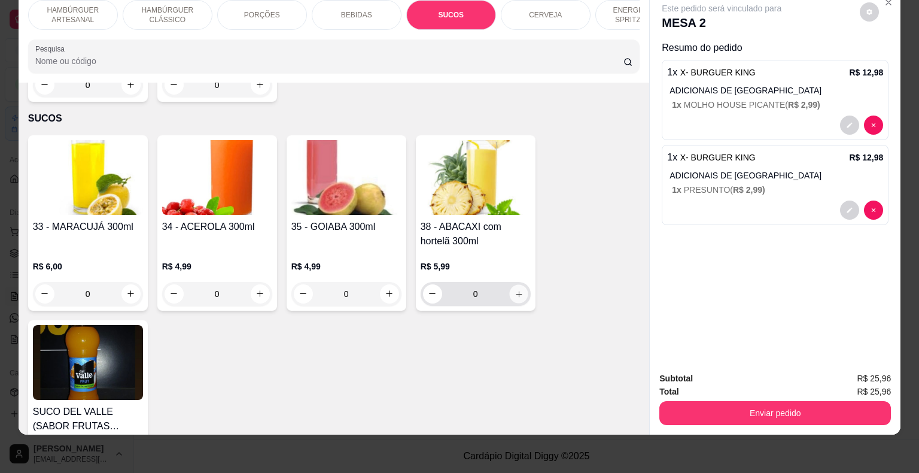
click at [518, 284] on button "increase-product-quantity" at bounding box center [518, 293] width 19 height 19
type input "1"
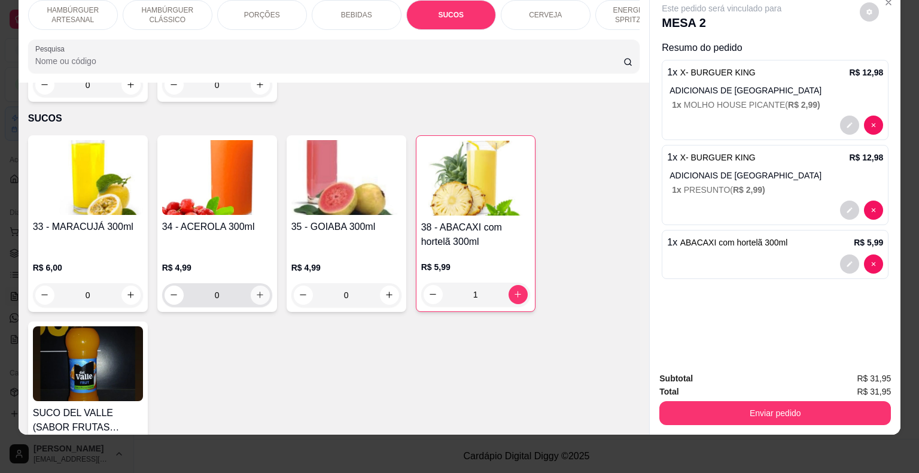
click at [259, 290] on icon "increase-product-quantity" at bounding box center [260, 294] width 9 height 9
type input "1"
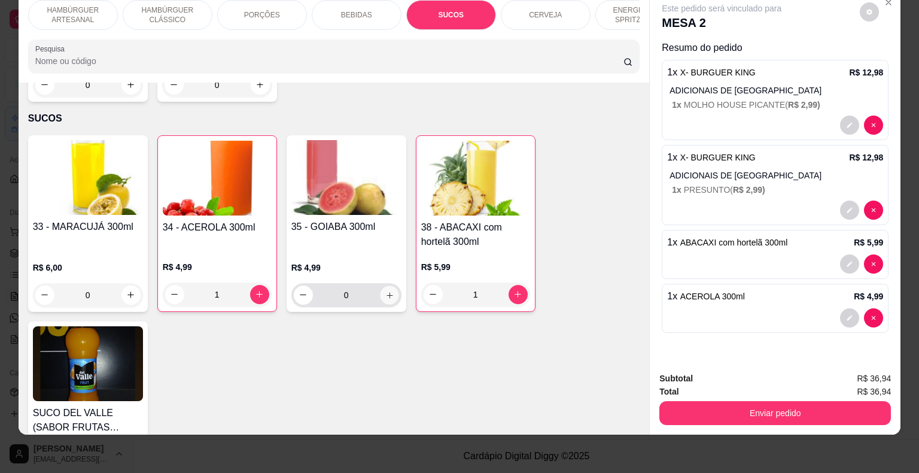
click at [385, 290] on icon "increase-product-quantity" at bounding box center [389, 294] width 9 height 9
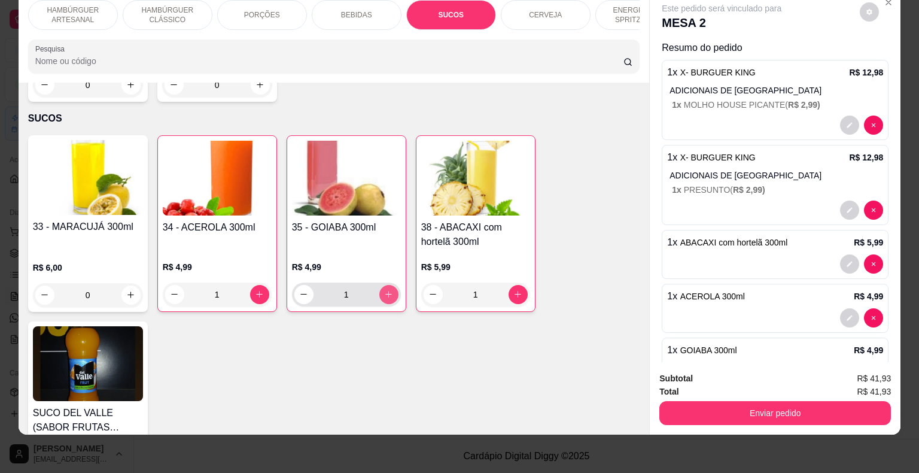
type input "1"
click at [715, 411] on button "Enviar pedido" at bounding box center [775, 413] width 224 height 23
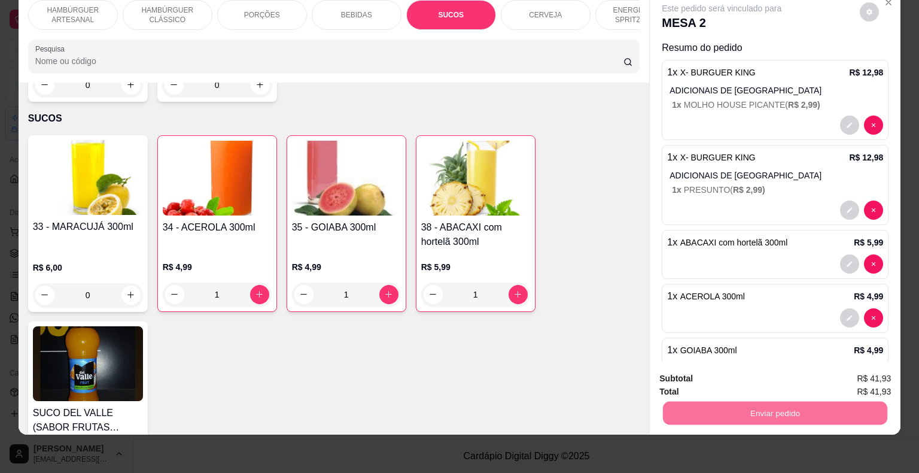
click at [838, 372] on button "Enviar pedido" at bounding box center [860, 374] width 68 height 23
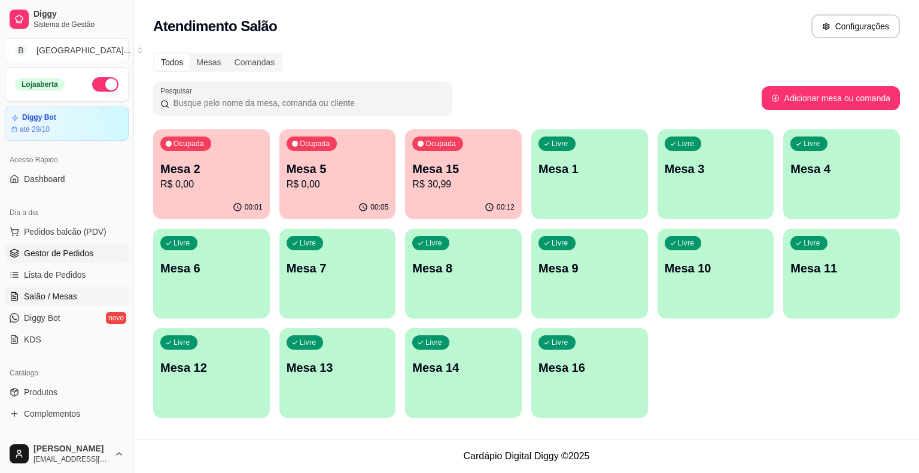
click at [90, 250] on span "Gestor de Pedidos" at bounding box center [58, 253] width 69 height 12
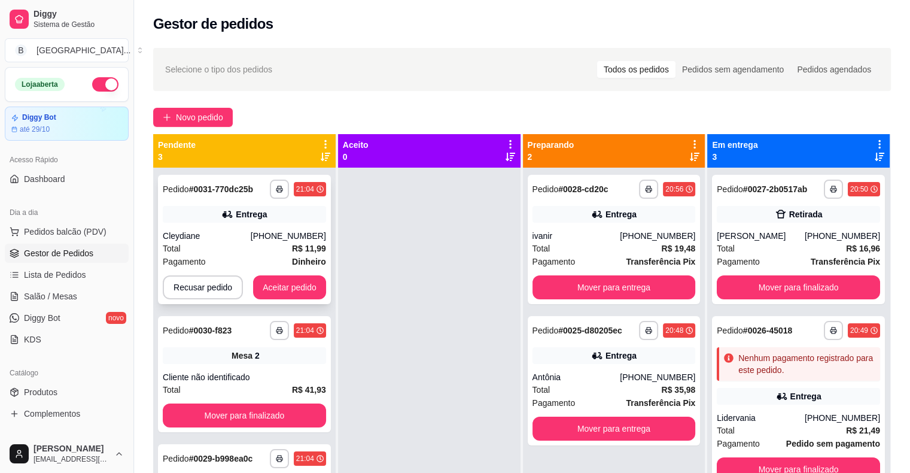
click at [259, 228] on div "**********" at bounding box center [244, 239] width 173 height 129
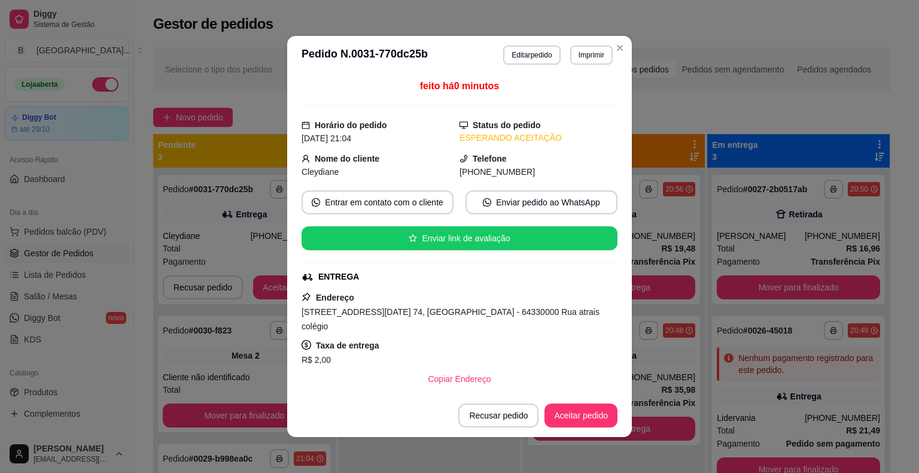
click at [584, 42] on header "**********" at bounding box center [459, 55] width 345 height 38
click at [584, 50] on button "Imprimir" at bounding box center [591, 54] width 42 height 19
click at [578, 80] on h4 "Escolha a impressora" at bounding box center [565, 77] width 87 height 12
click at [572, 92] on button "IMPRESSORA" at bounding box center [566, 96] width 84 height 19
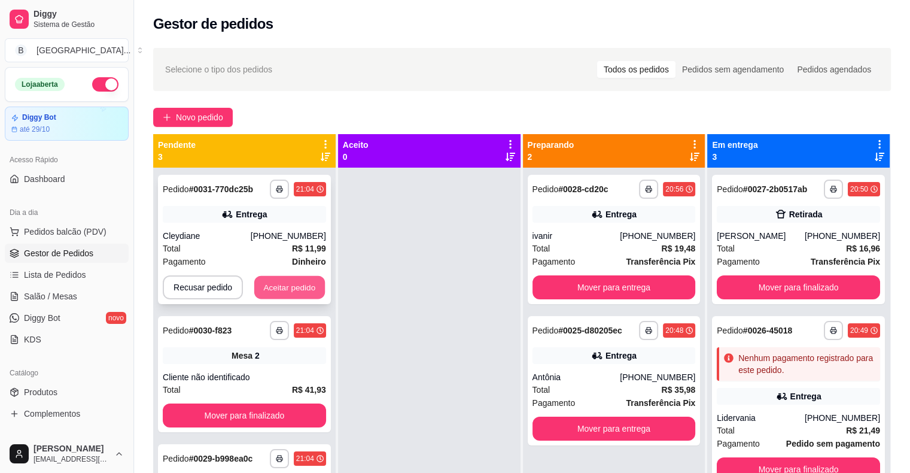
click at [290, 285] on button "Aceitar pedido" at bounding box center [289, 287] width 71 height 23
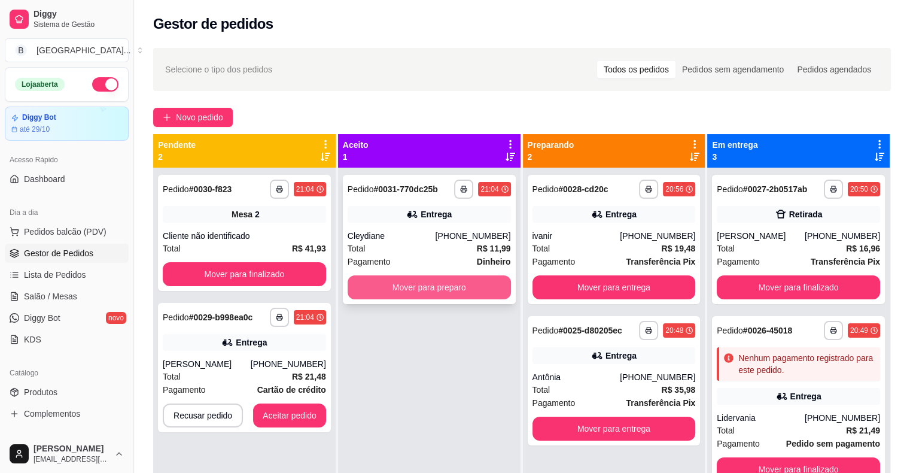
click at [410, 288] on button "Mover para preparo" at bounding box center [429, 287] width 163 height 24
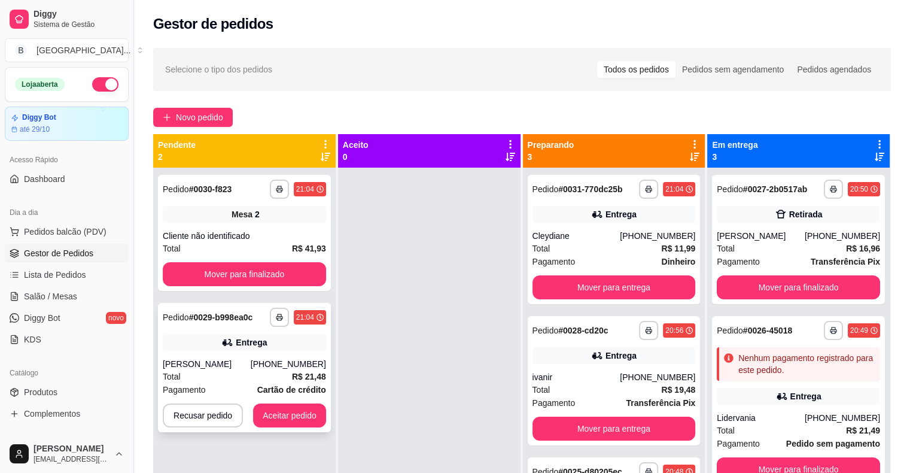
click at [226, 336] on icon at bounding box center [227, 342] width 12 height 12
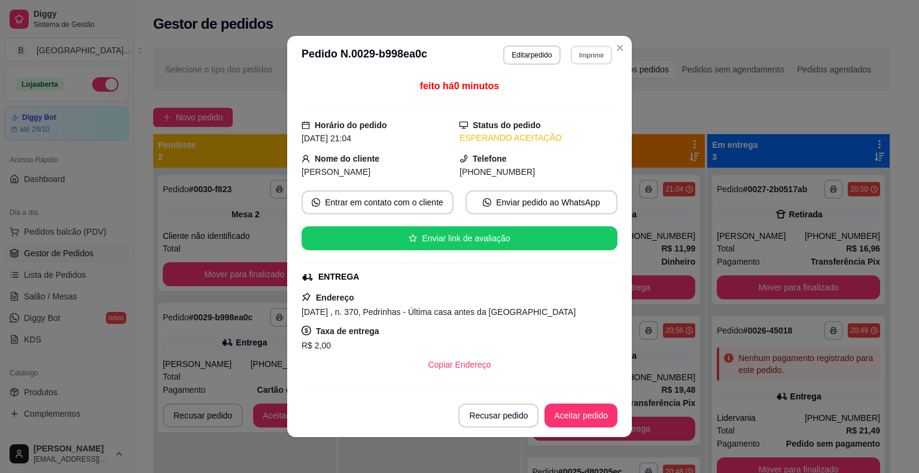
click at [598, 56] on button "Imprimir" at bounding box center [591, 54] width 41 height 19
click at [582, 88] on button "IMPRESSORA" at bounding box center [575, 92] width 69 height 16
click at [579, 95] on button "IMPRESSORA" at bounding box center [575, 92] width 69 height 16
click at [589, 92] on div "Escolha a impressora IMPRESSORA Impressora" at bounding box center [575, 93] width 79 height 51
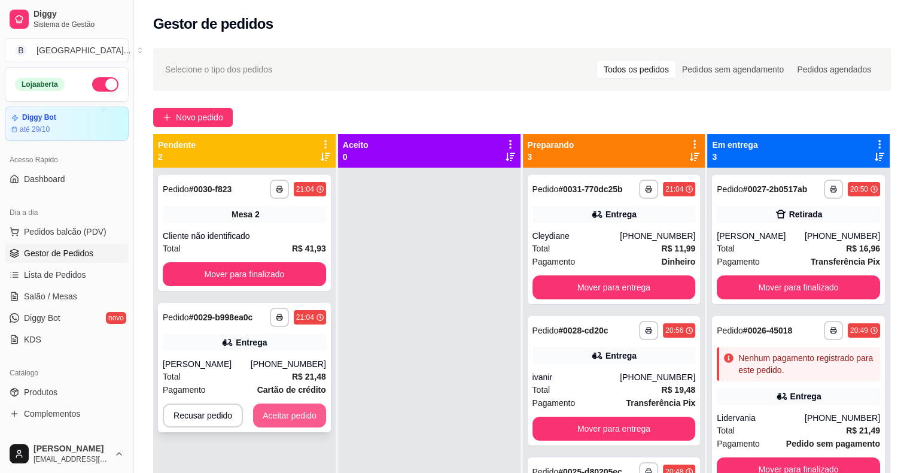
click at [274, 417] on button "Aceitar pedido" at bounding box center [289, 415] width 73 height 24
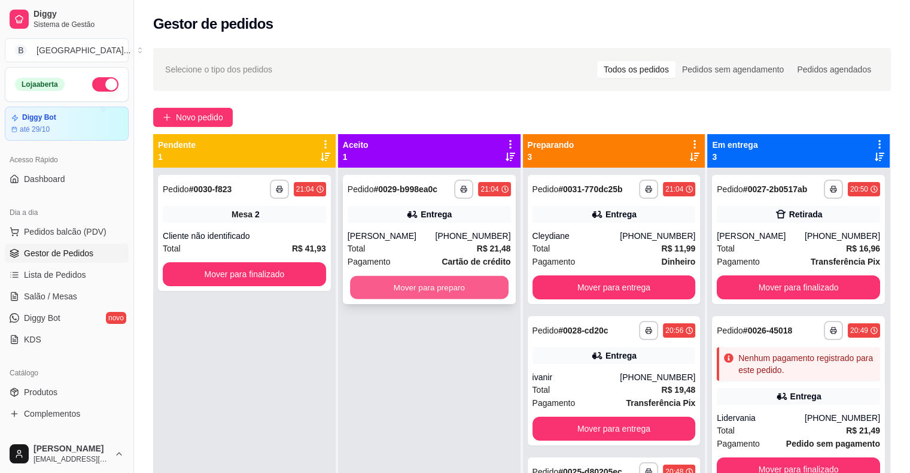
click at [425, 286] on button "Mover para preparo" at bounding box center [429, 287] width 159 height 23
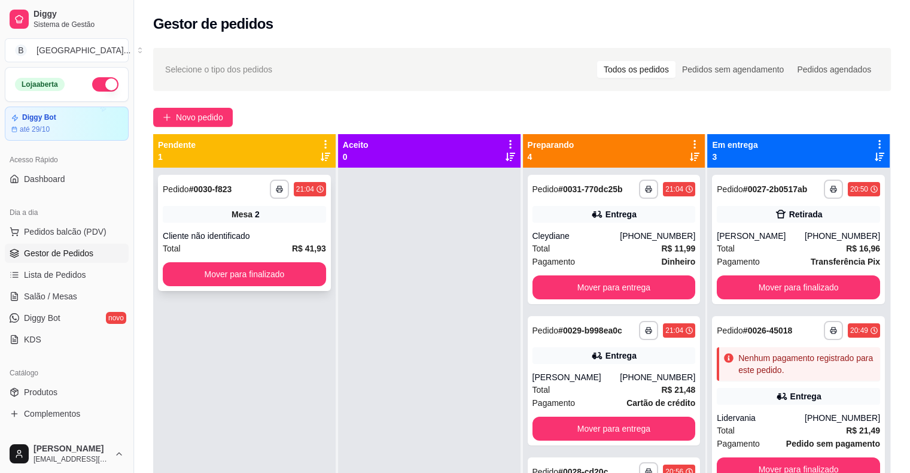
click at [280, 213] on div "Mesa 2" at bounding box center [244, 214] width 163 height 17
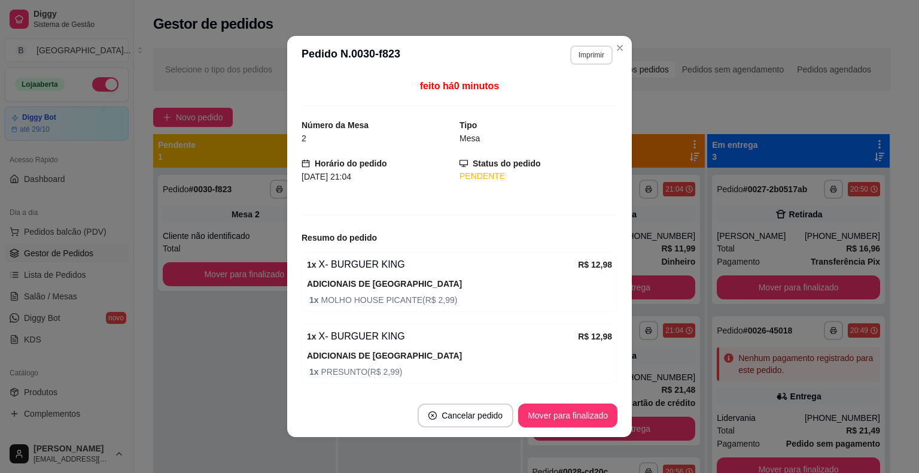
click at [584, 51] on button "Imprimir" at bounding box center [591, 54] width 42 height 19
click at [580, 88] on button "IMPRESSORA" at bounding box center [566, 96] width 84 height 19
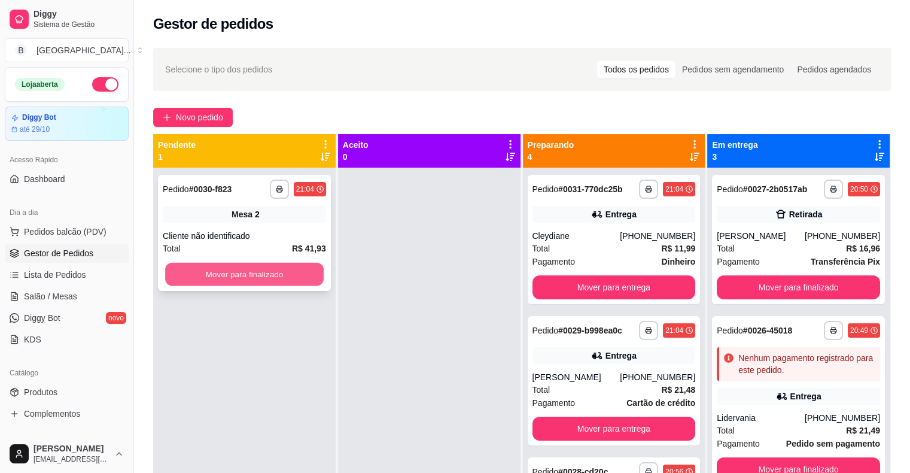
click at [254, 277] on button "Mover para finalizado" at bounding box center [244, 274] width 159 height 23
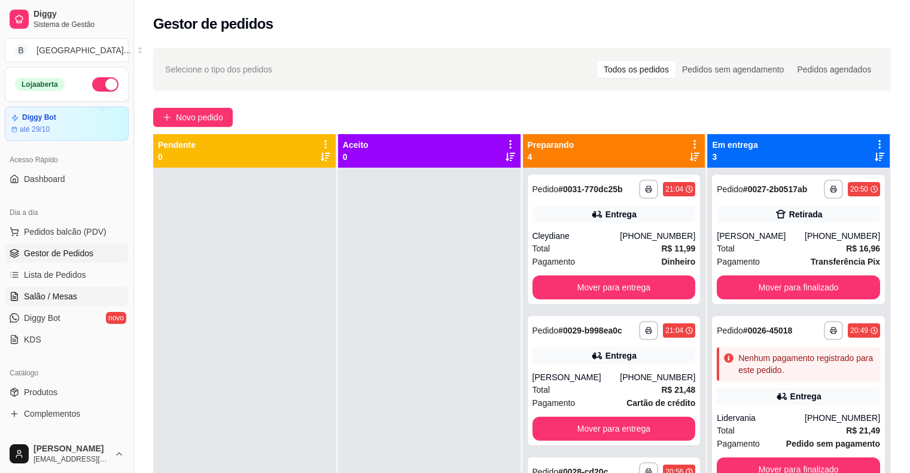
click at [97, 288] on link "Salão / Mesas" at bounding box center [67, 296] width 124 height 19
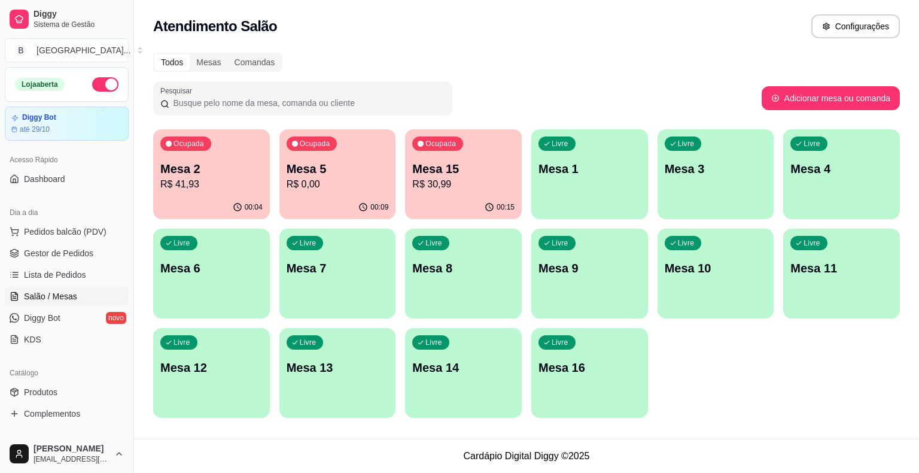
click at [209, 181] on p "R$ 41,93" at bounding box center [211, 184] width 102 height 14
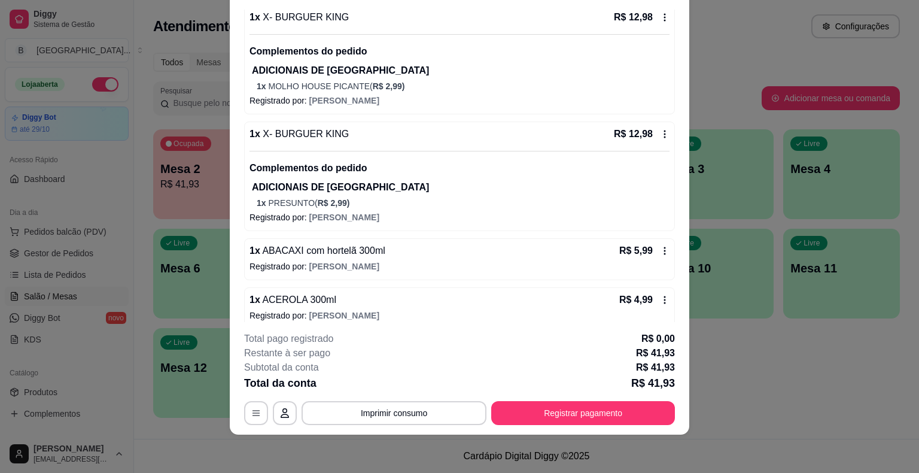
scroll to position [117, 0]
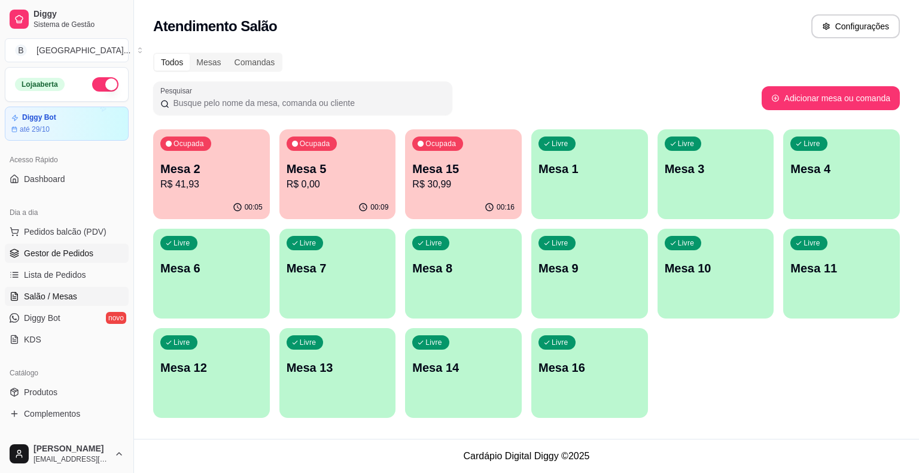
click at [70, 257] on span "Gestor de Pedidos" at bounding box center [58, 253] width 69 height 12
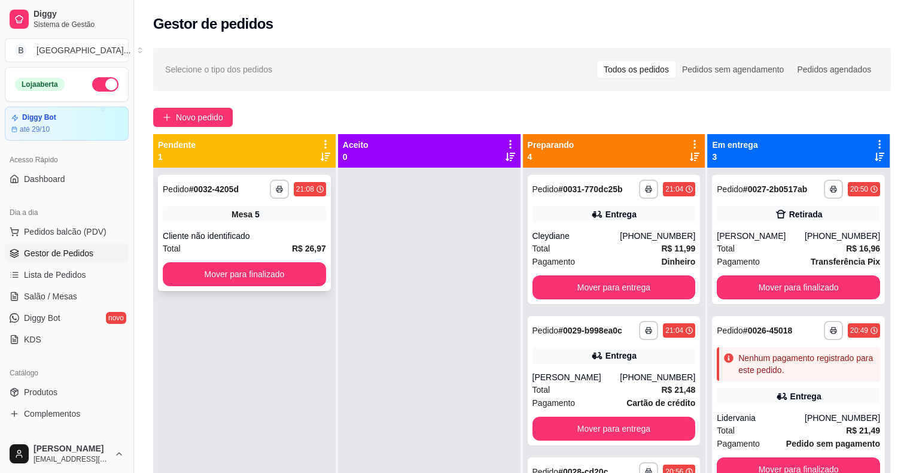
click at [278, 230] on div "Cliente não identificado" at bounding box center [244, 236] width 163 height 12
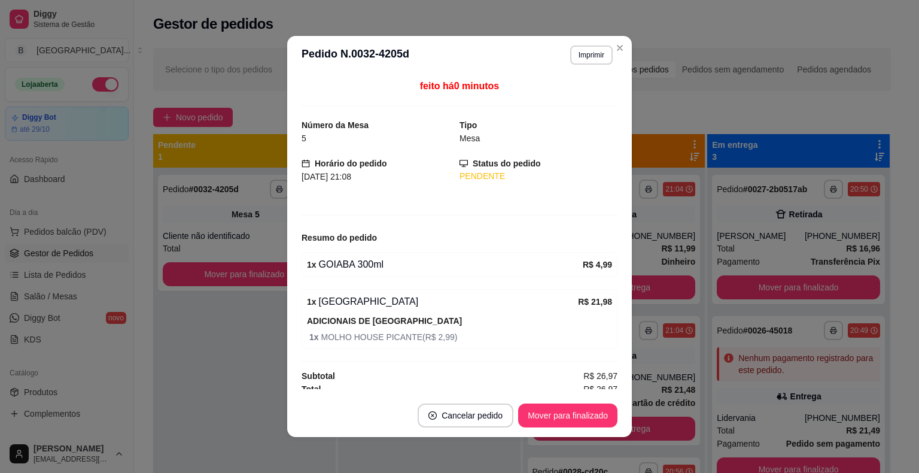
scroll to position [5, 0]
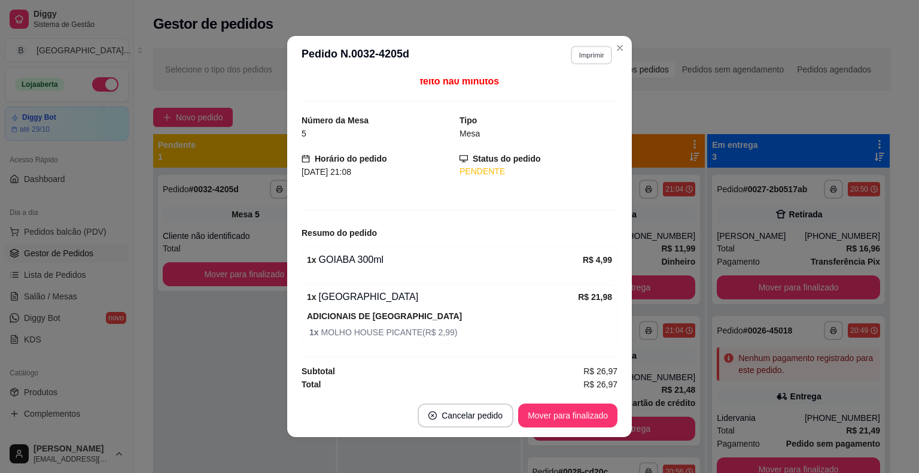
click at [571, 51] on button "Imprimir" at bounding box center [591, 54] width 41 height 19
click at [582, 101] on button "IMPRESSORA" at bounding box center [565, 96] width 87 height 19
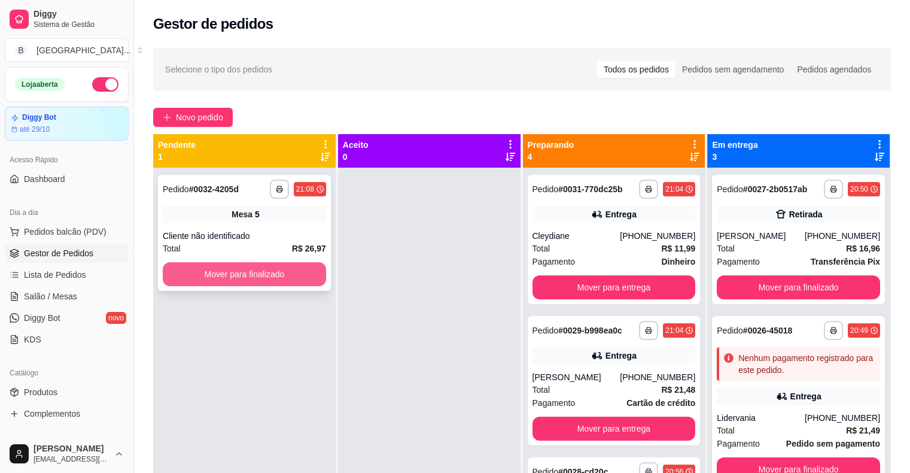
click at [232, 276] on button "Mover para finalizado" at bounding box center [244, 274] width 163 height 24
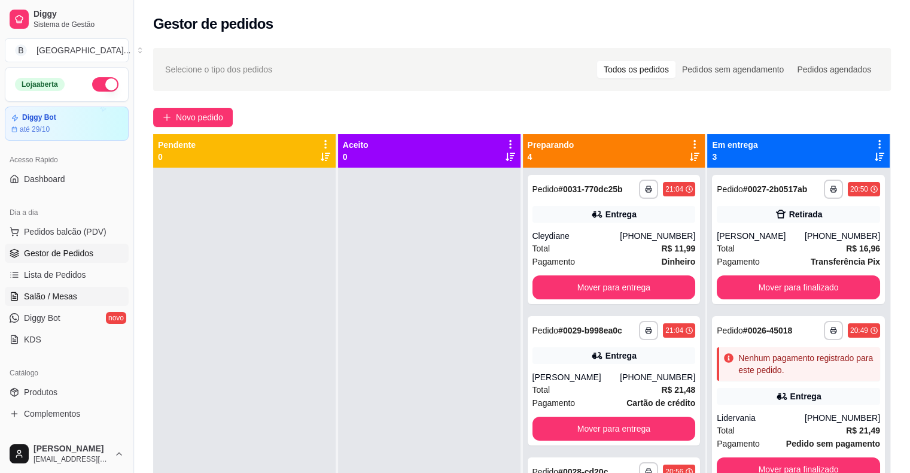
drag, startPoint x: 9, startPoint y: 294, endPoint x: 17, endPoint y: 294, distance: 8.4
click at [10, 294] on link "Salão / Mesas" at bounding box center [67, 296] width 124 height 19
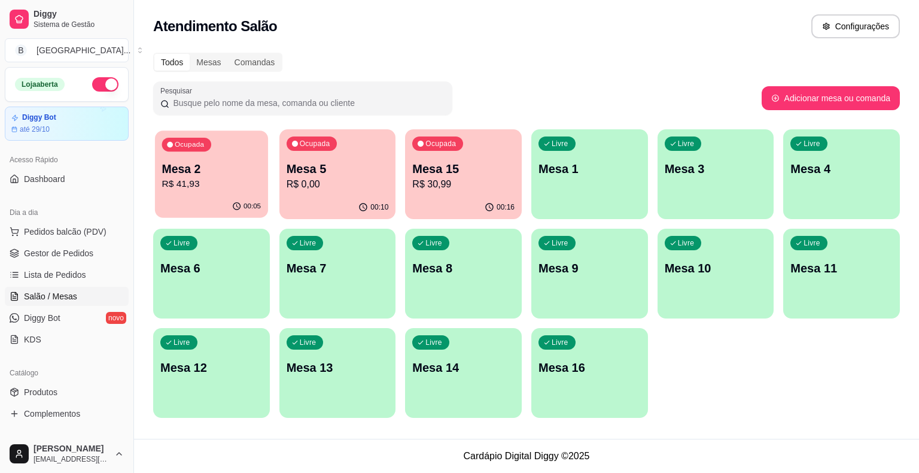
click at [168, 197] on div "00:05" at bounding box center [211, 206] width 113 height 23
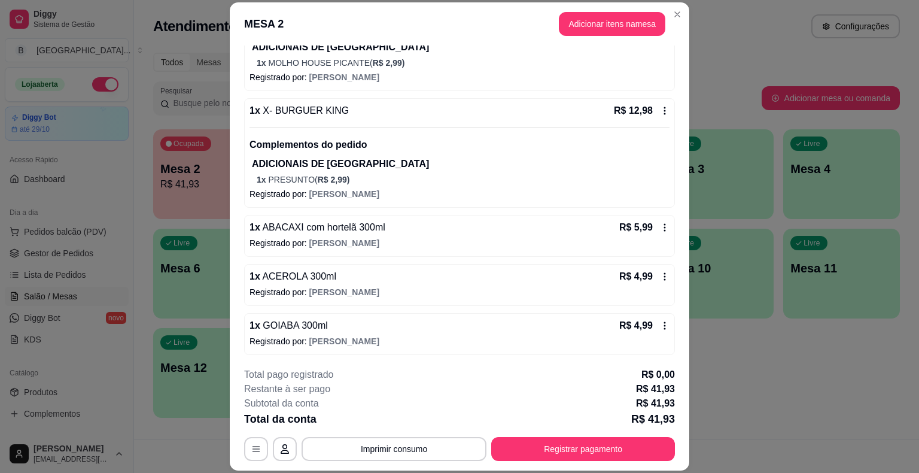
scroll to position [36, 0]
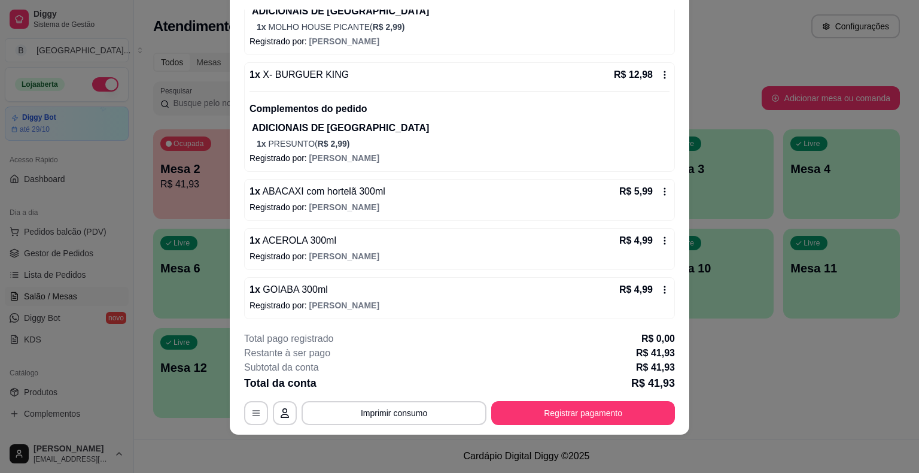
click at [656, 72] on div "1 x X- BURGUER KING R$ 12,98 Complementos do pedido ADICIONAIS DE HAMBURGUER 1 …" at bounding box center [459, 117] width 431 height 110
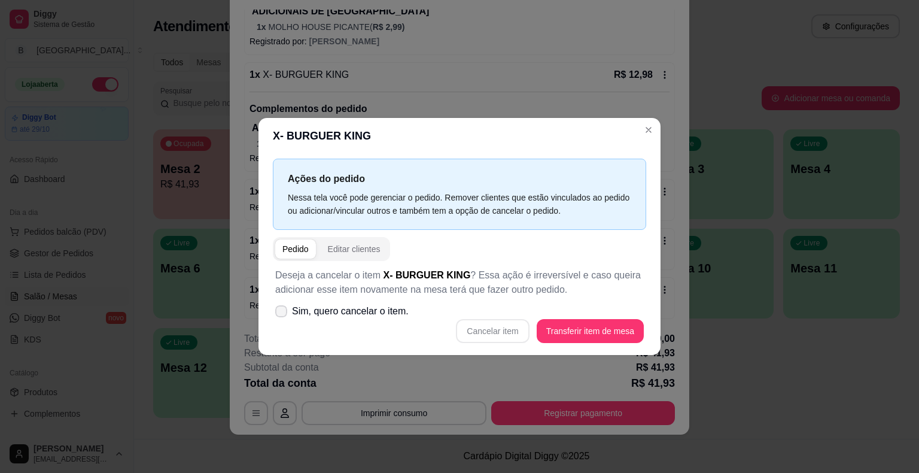
click at [323, 311] on span "Sim, quero cancelar o item." at bounding box center [350, 311] width 117 height 14
click at [282, 314] on input "Sim, quero cancelar o item." at bounding box center [279, 318] width 8 height 8
checkbox input "true"
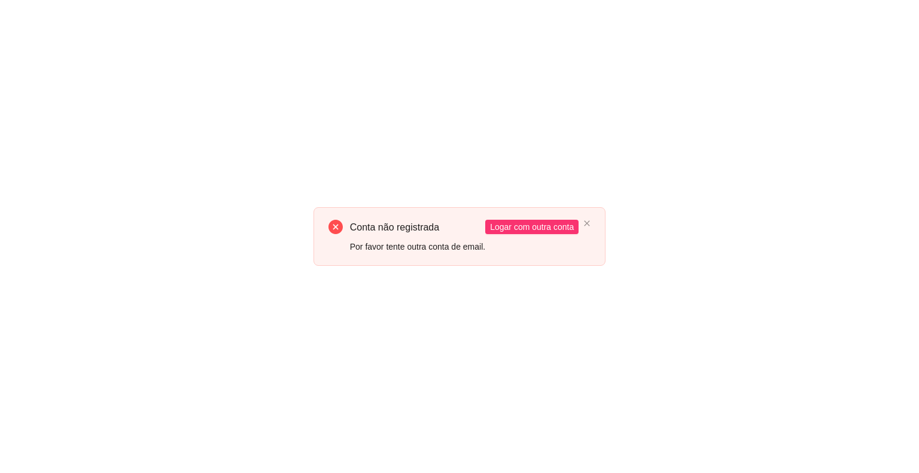
click at [493, 298] on div "Conta não registrada Por favor tente outra conta de email. Logar com outra conta" at bounding box center [459, 236] width 919 height 473
click at [581, 221] on div "Conta não registrada Por favor tente outra conta de email. Logar com outra conta" at bounding box center [460, 236] width 293 height 58
click at [584, 221] on icon "close" at bounding box center [587, 223] width 7 height 7
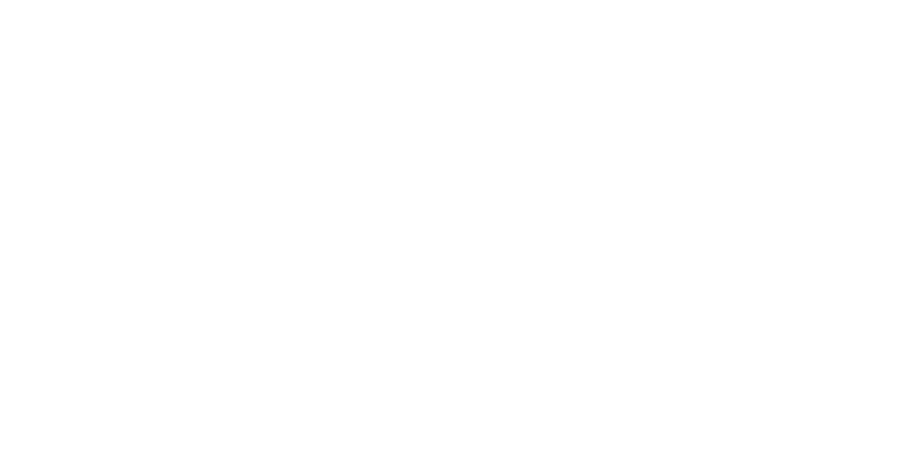
click at [660, 197] on div at bounding box center [459, 236] width 919 height 473
click at [496, 263] on div at bounding box center [459, 236] width 919 height 473
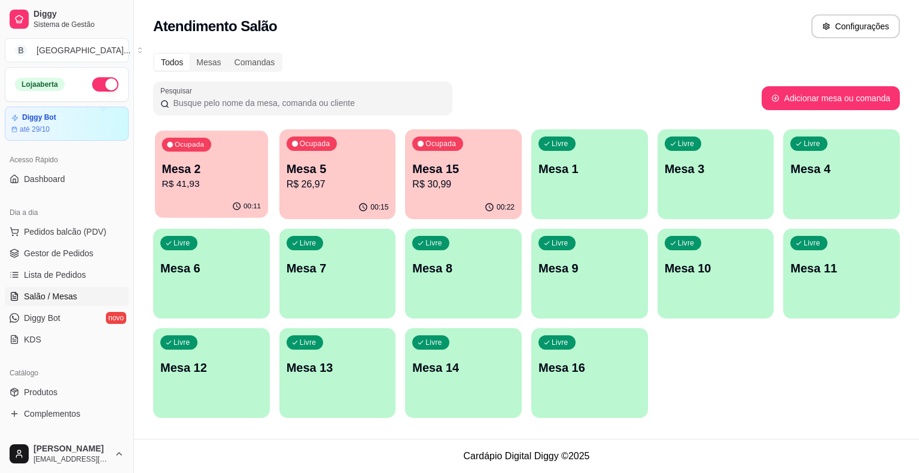
click at [263, 183] on div "Ocupada Mesa 2 R$ 41,93" at bounding box center [211, 162] width 113 height 65
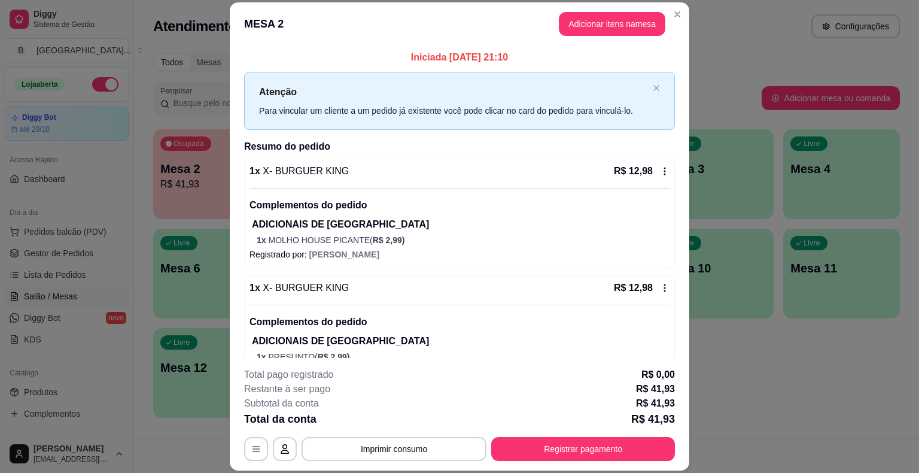
scroll to position [60, 0]
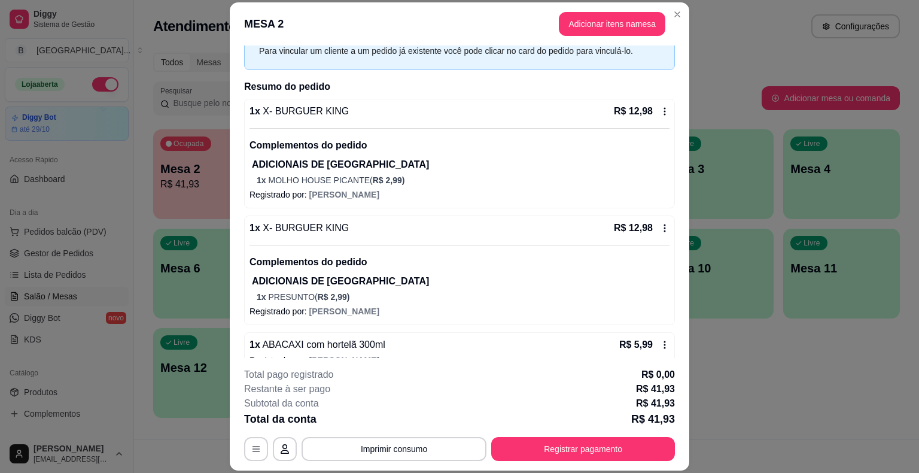
click at [660, 231] on icon at bounding box center [665, 228] width 10 height 10
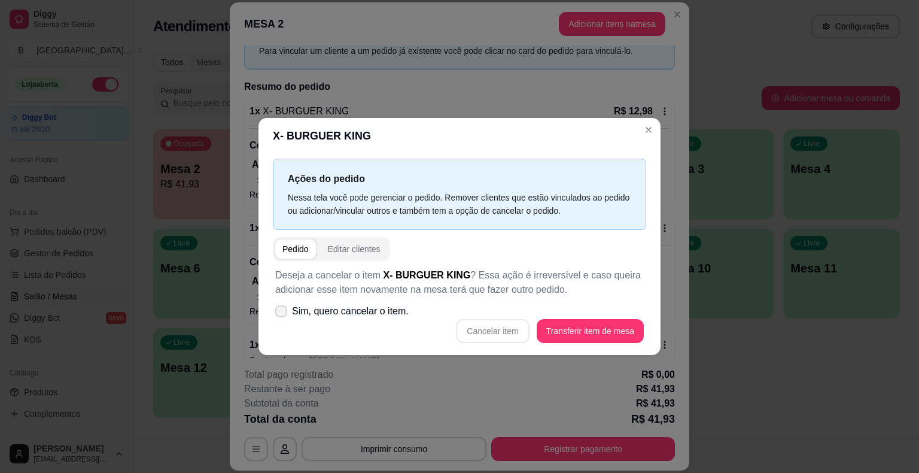
click at [353, 302] on label "Sim, quero cancelar o item." at bounding box center [342, 311] width 143 height 24
click at [282, 314] on input "Sim, quero cancelar o item." at bounding box center [279, 318] width 8 height 8
checkbox input "true"
click at [526, 330] on button "Cancelar item" at bounding box center [492, 331] width 71 height 23
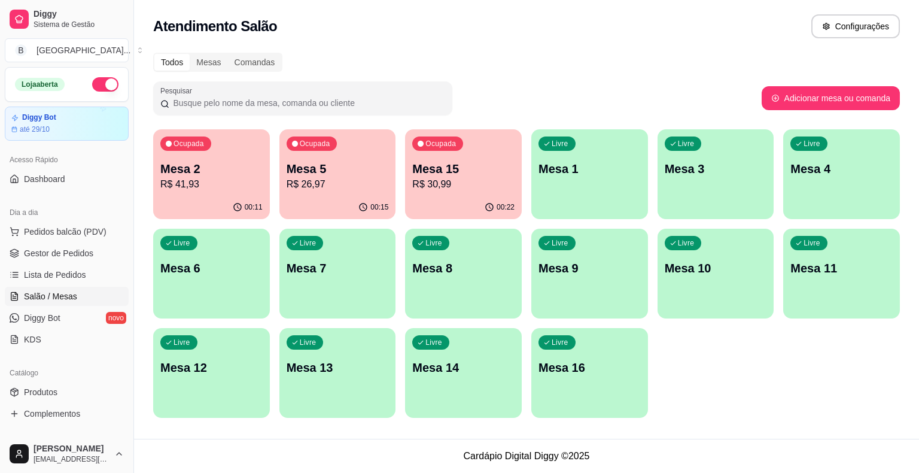
click at [234, 208] on icon "button" at bounding box center [238, 207] width 10 height 10
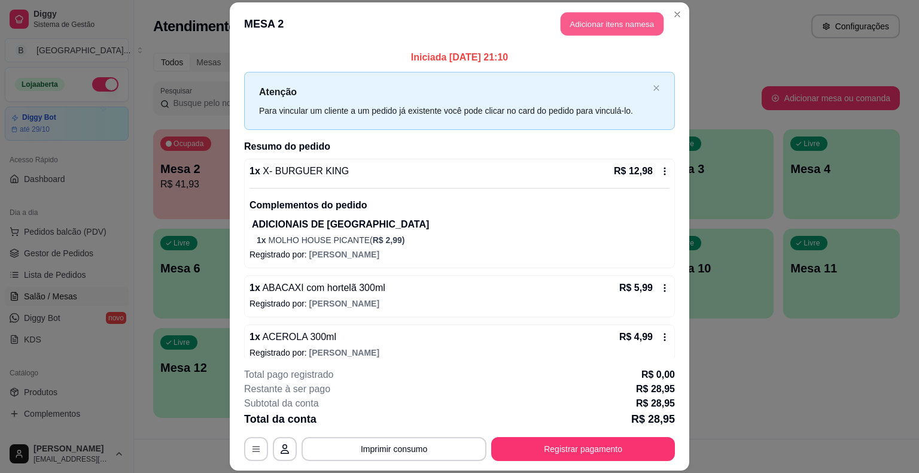
click at [622, 21] on button "Adicionar itens na mesa" at bounding box center [612, 24] width 103 height 23
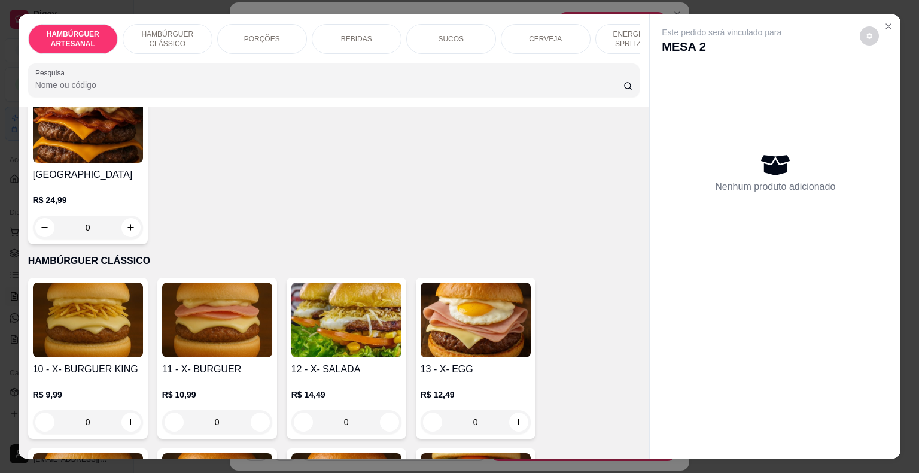
scroll to position [479, 0]
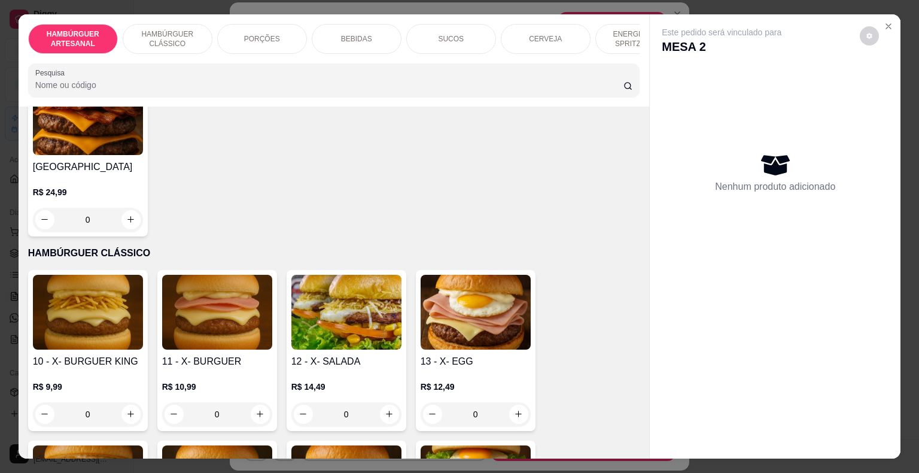
click at [123, 300] on img at bounding box center [88, 312] width 110 height 75
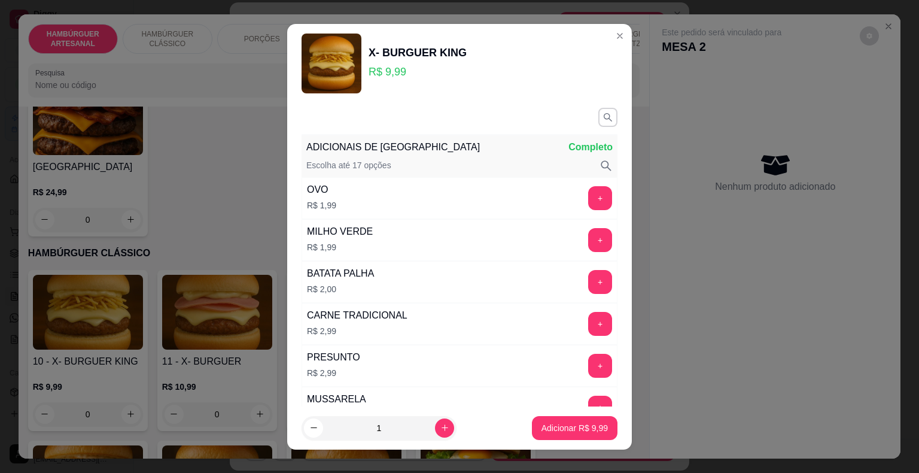
scroll to position [120, 0]
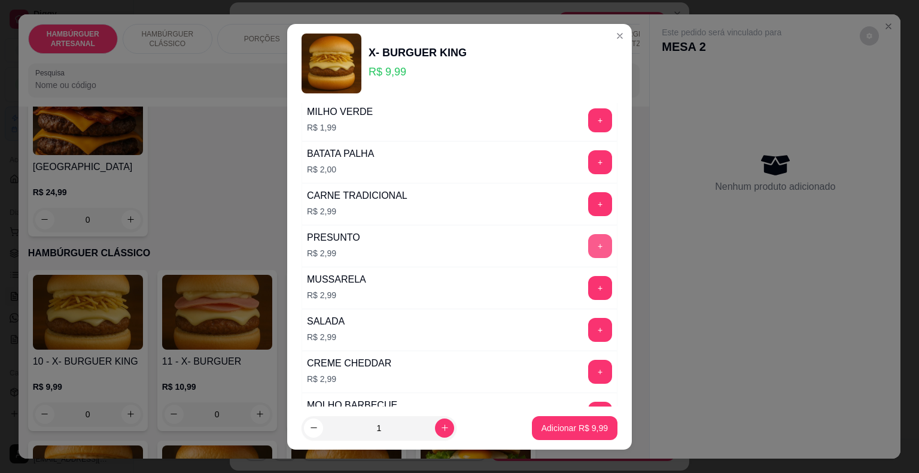
click at [588, 239] on button "+" at bounding box center [600, 246] width 24 height 24
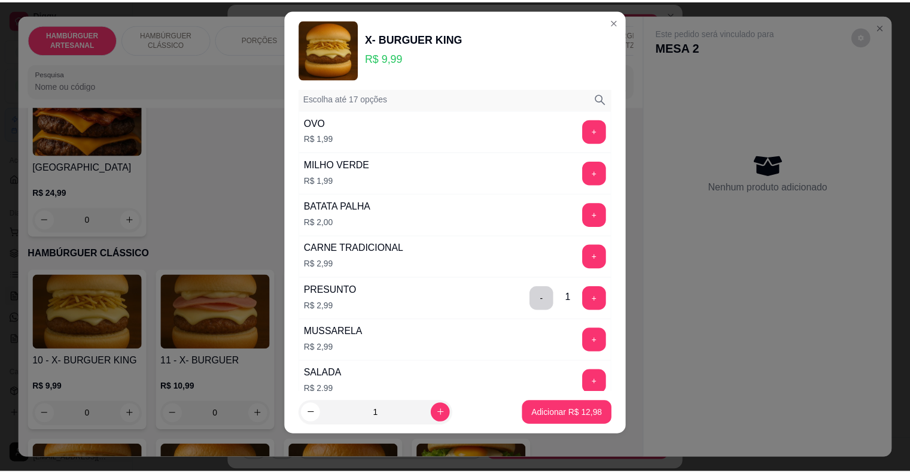
scroll to position [0, 0]
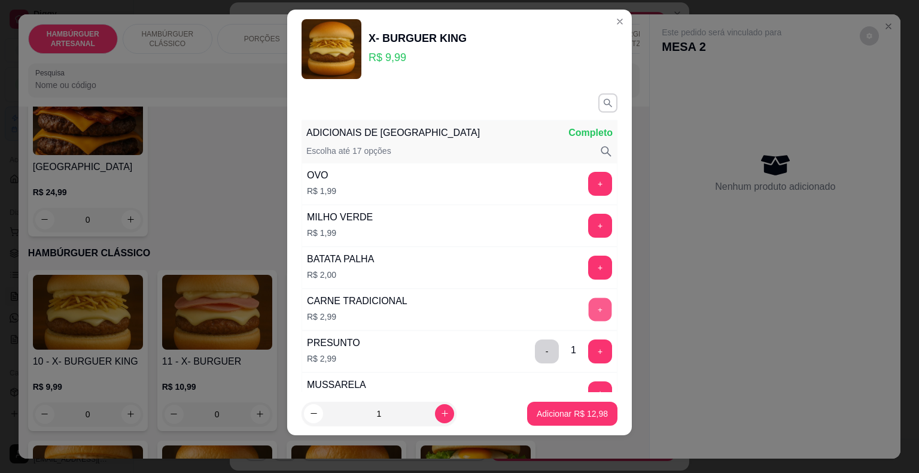
click at [589, 311] on button "+" at bounding box center [600, 308] width 23 height 23
click at [587, 408] on p "Adicionar R$ 15,97" at bounding box center [572, 414] width 71 height 12
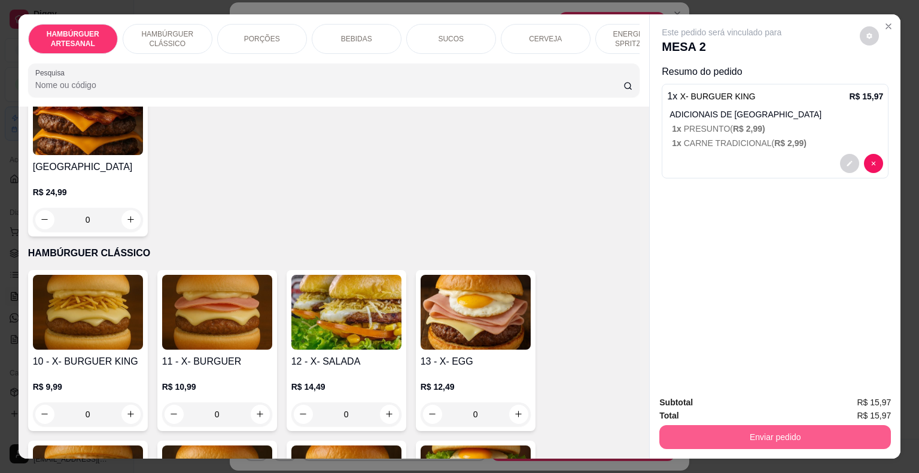
click at [685, 433] on button "Enviar pedido" at bounding box center [776, 437] width 232 height 24
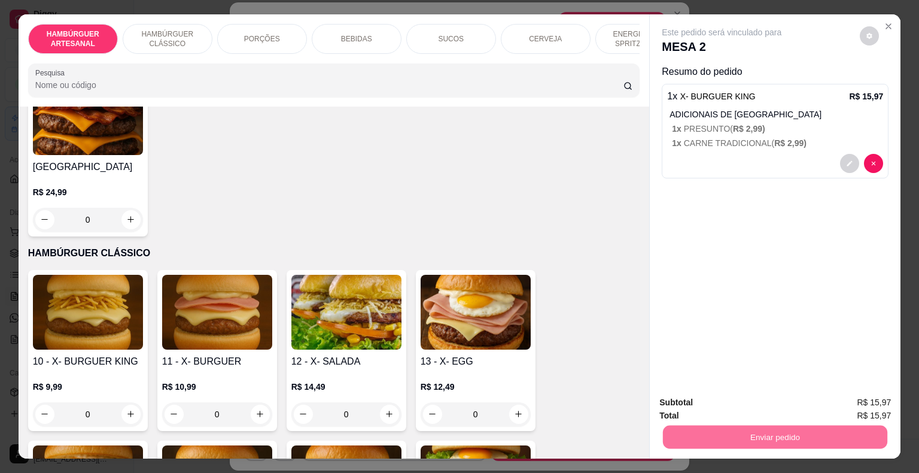
click at [889, 397] on button "Enviar pedido" at bounding box center [860, 403] width 68 height 23
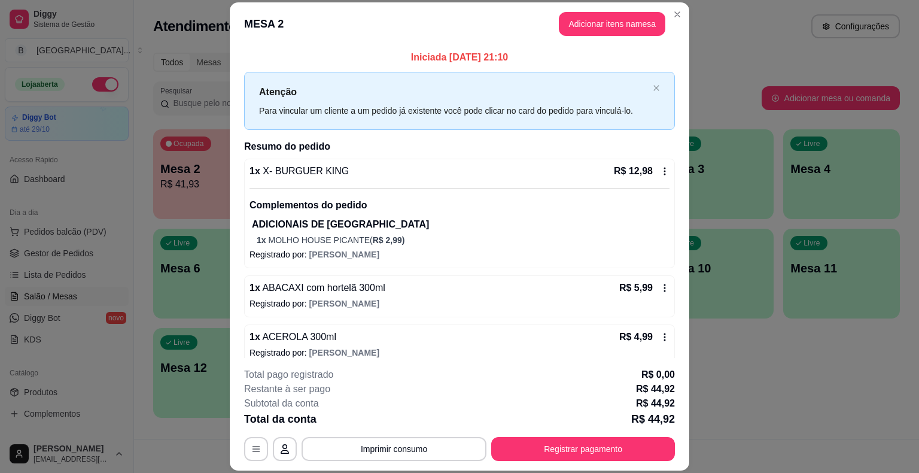
click at [742, 160] on p "Mesa 3" at bounding box center [716, 168] width 102 height 17
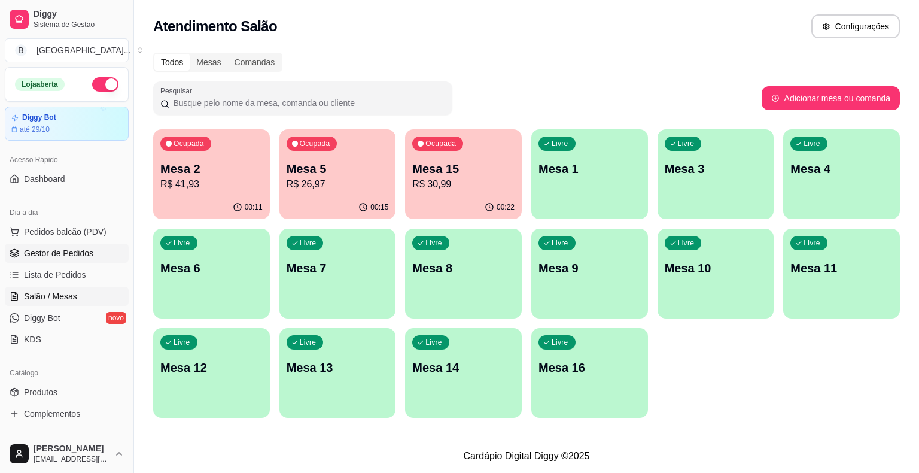
click at [81, 255] on span "Gestor de Pedidos" at bounding box center [58, 253] width 69 height 12
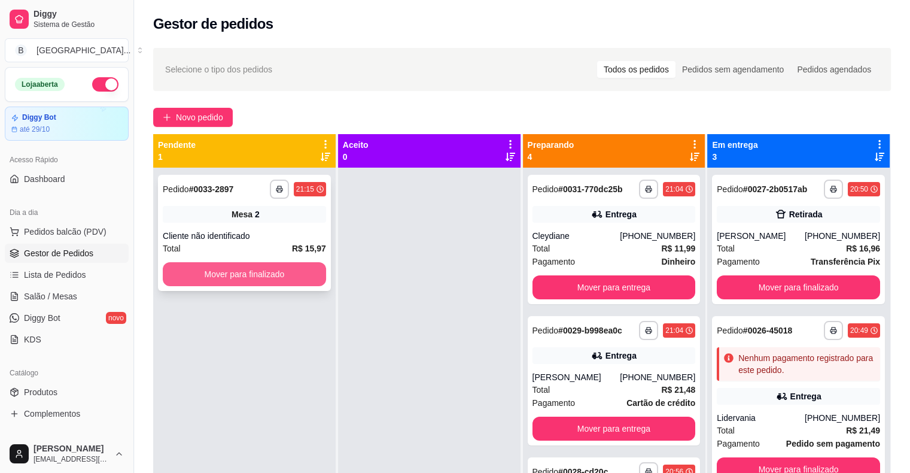
click at [285, 283] on button "Mover para finalizado" at bounding box center [244, 274] width 163 height 24
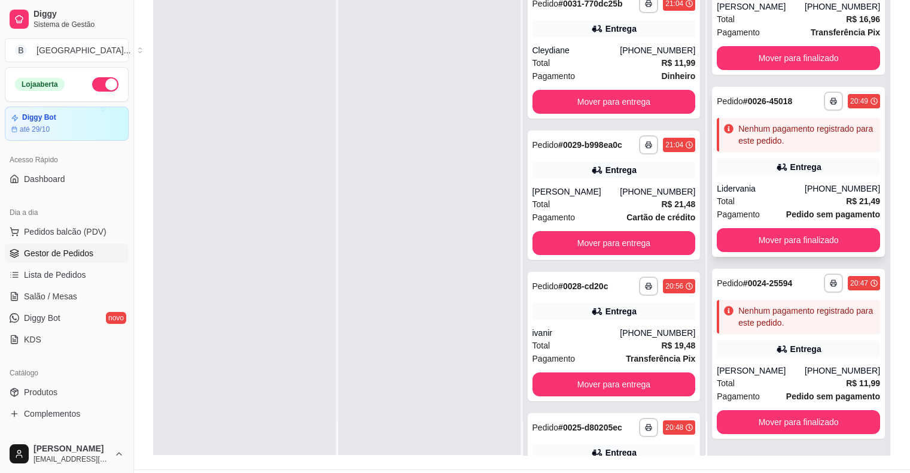
scroll to position [182, 0]
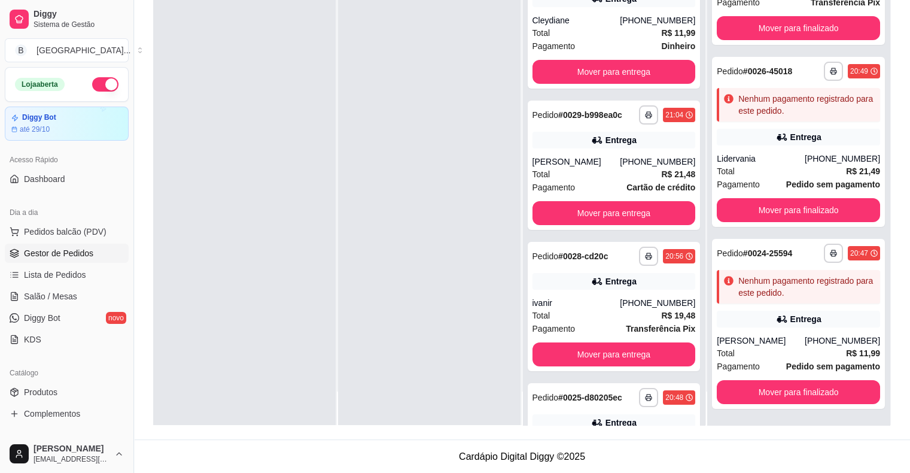
click at [239, 113] on div at bounding box center [244, 188] width 183 height 473
click at [56, 291] on span "Salão / Mesas" at bounding box center [50, 296] width 53 height 12
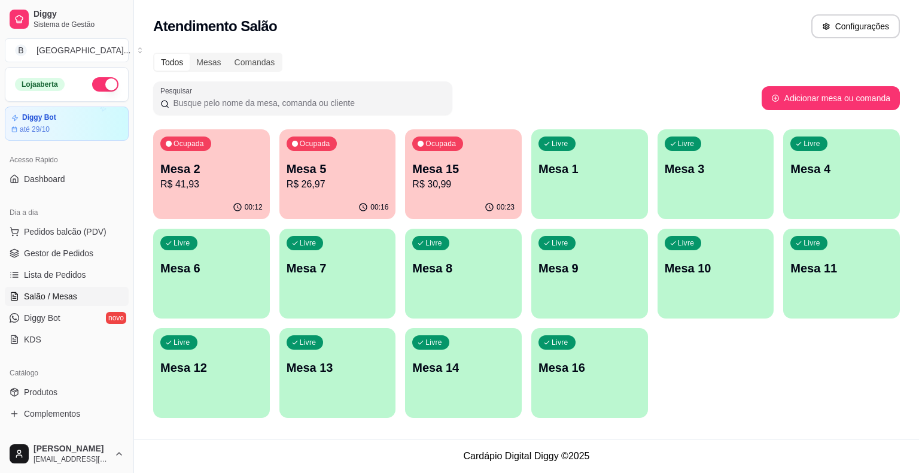
click at [232, 172] on p "Mesa 2" at bounding box center [211, 168] width 102 height 17
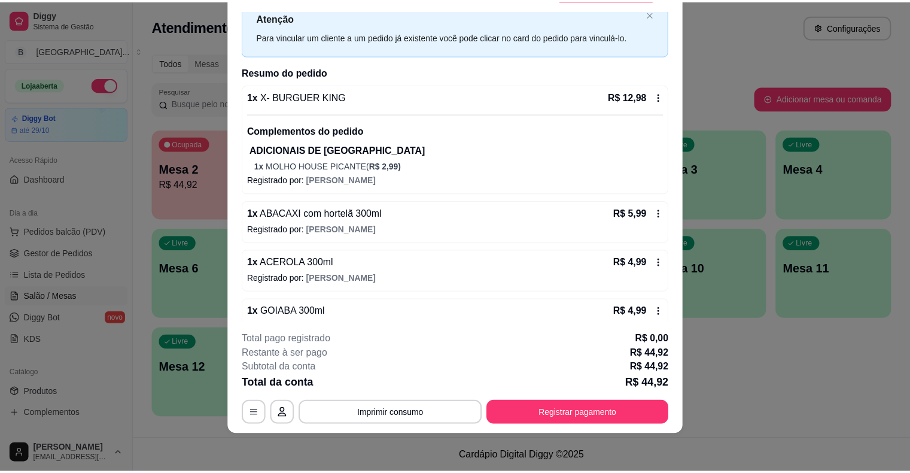
scroll to position [28, 0]
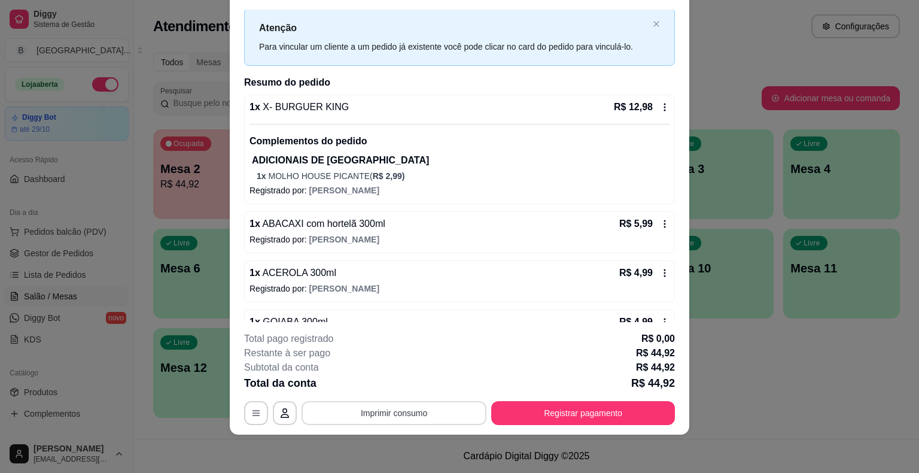
click at [344, 415] on button "Imprimir consumo" at bounding box center [394, 413] width 185 height 24
click at [409, 358] on button "IMPRESSORA" at bounding box center [393, 362] width 84 height 19
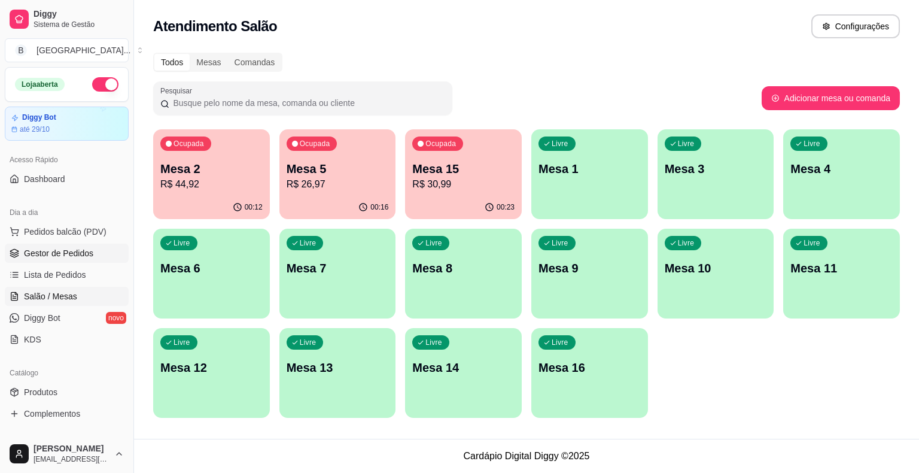
click at [40, 251] on span "Gestor de Pedidos" at bounding box center [58, 253] width 69 height 12
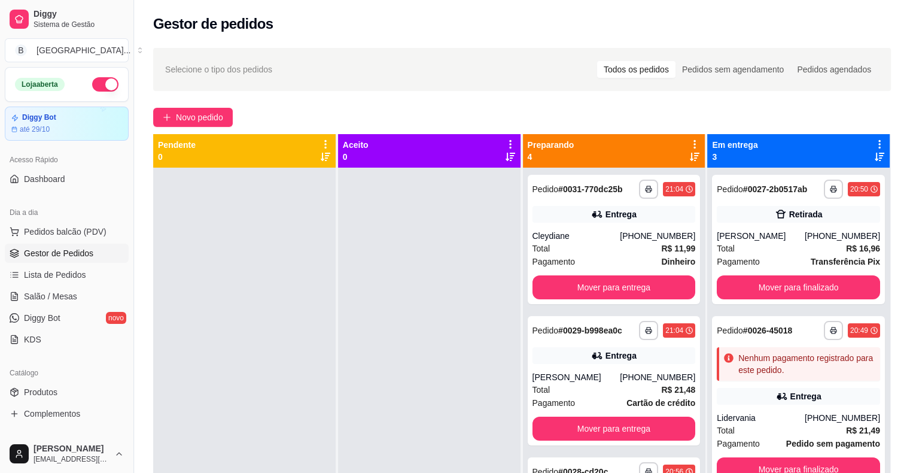
click at [379, 276] on div at bounding box center [429, 404] width 183 height 473
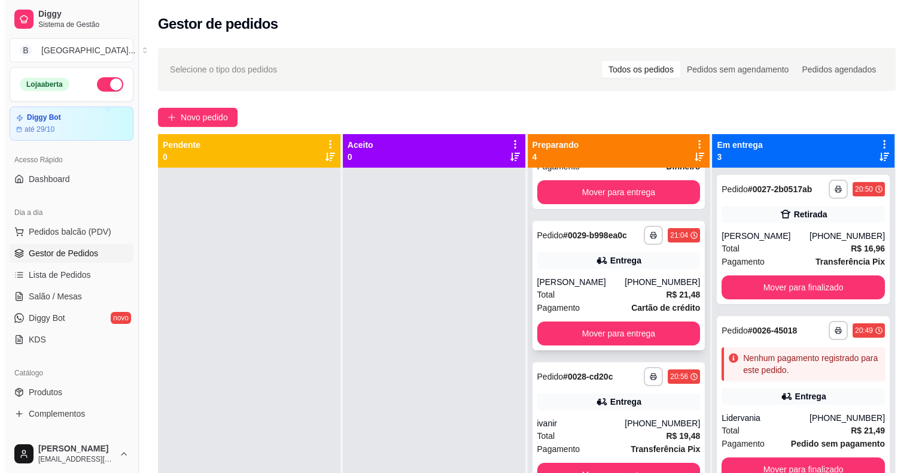
scroll to position [104, 0]
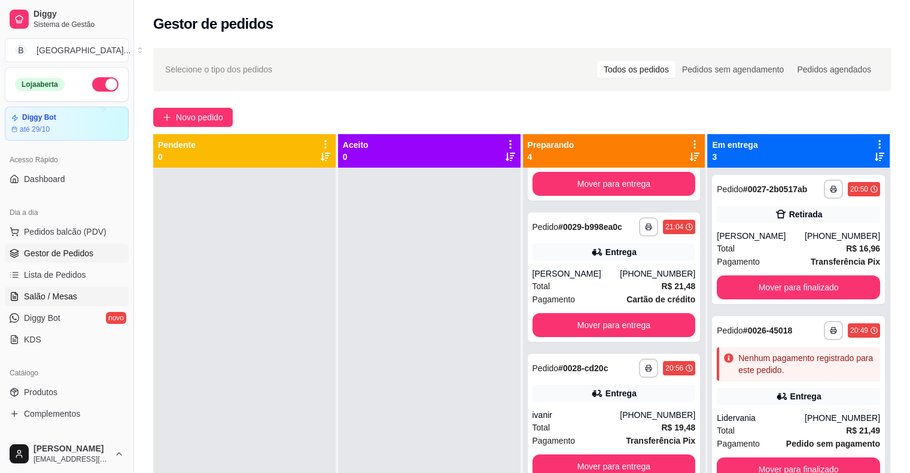
click at [75, 291] on link "Salão / Mesas" at bounding box center [67, 296] width 124 height 19
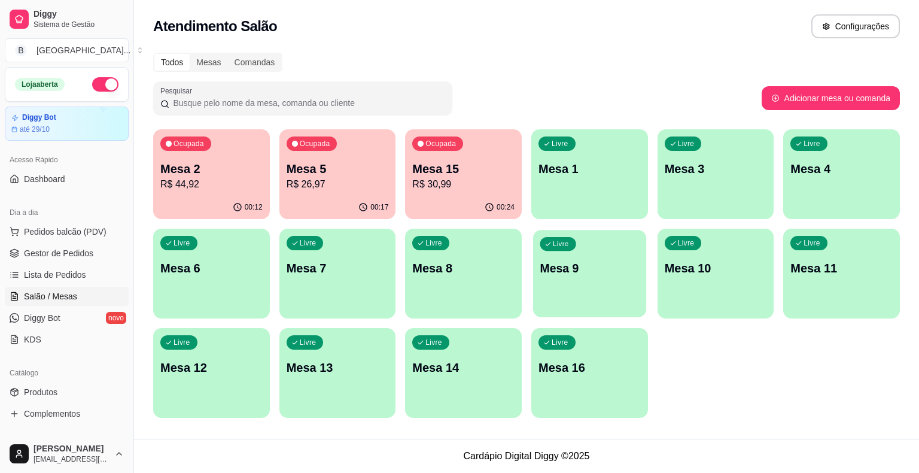
click at [607, 300] on div "Livre Mesa 9" at bounding box center [589, 266] width 113 height 73
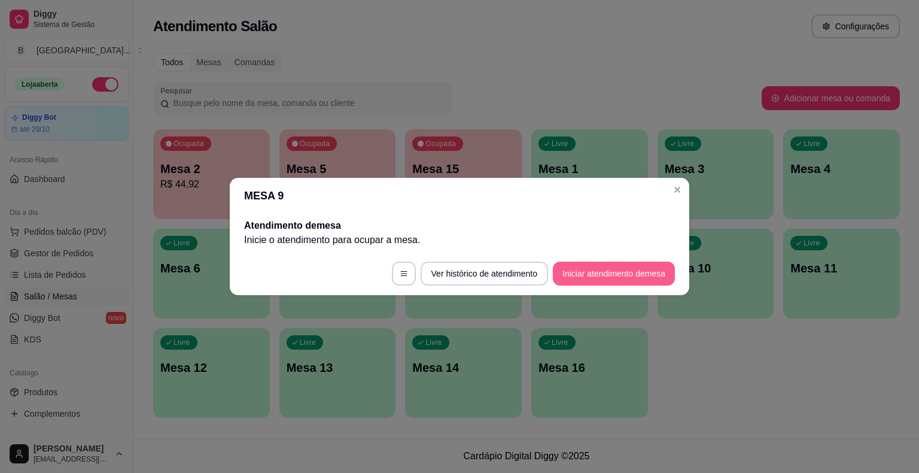
click at [587, 274] on button "Iniciar atendimento de mesa" at bounding box center [614, 274] width 122 height 24
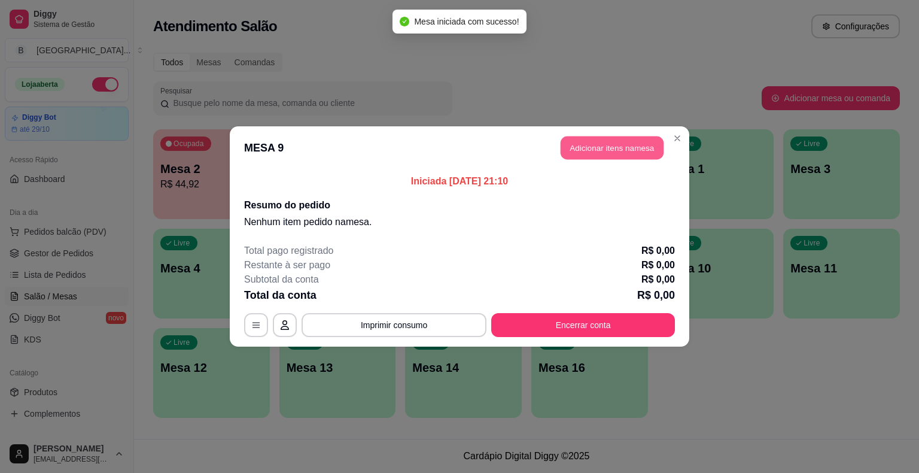
click at [597, 157] on button "Adicionar itens na mesa" at bounding box center [612, 147] width 103 height 23
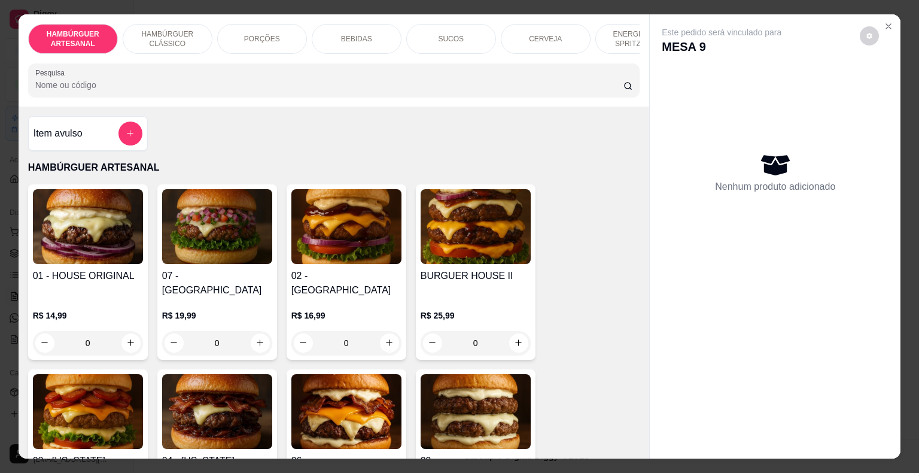
scroll to position [60, 0]
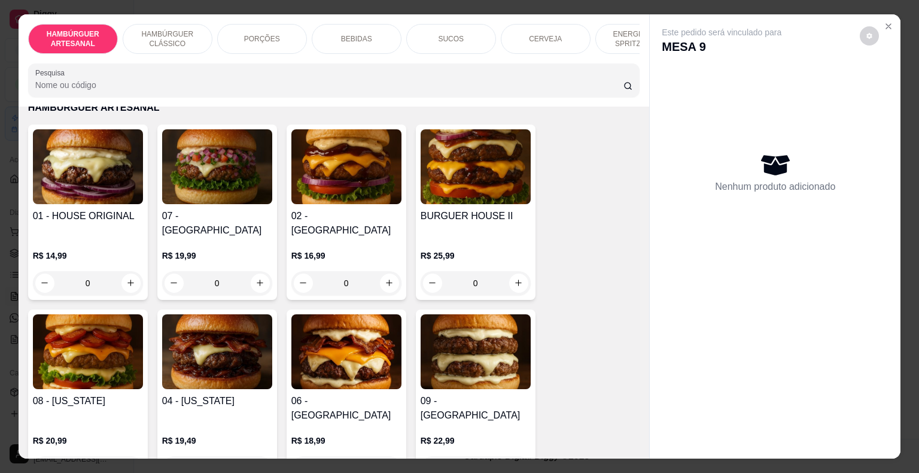
click at [390, 275] on div "0" at bounding box center [346, 283] width 110 height 24
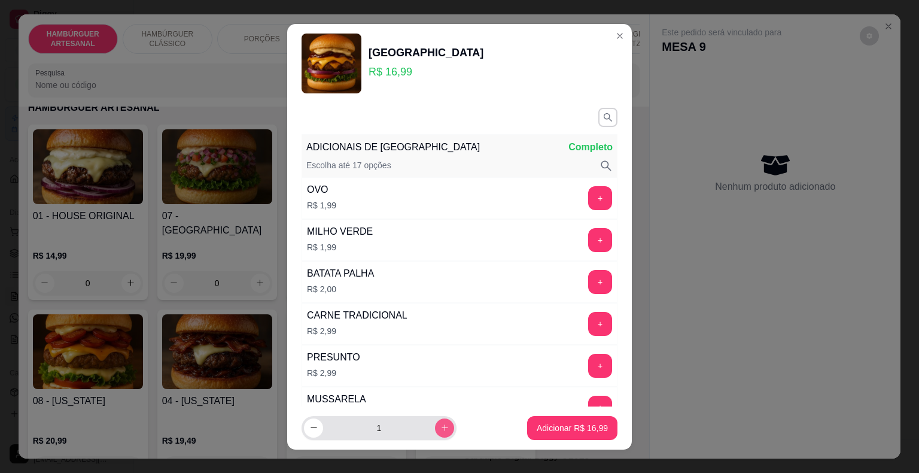
click at [435, 421] on button "increase-product-quantity" at bounding box center [444, 427] width 19 height 19
type input "2"
click at [555, 425] on p "Adicionar R$ 33,98" at bounding box center [572, 427] width 69 height 11
type input "2"
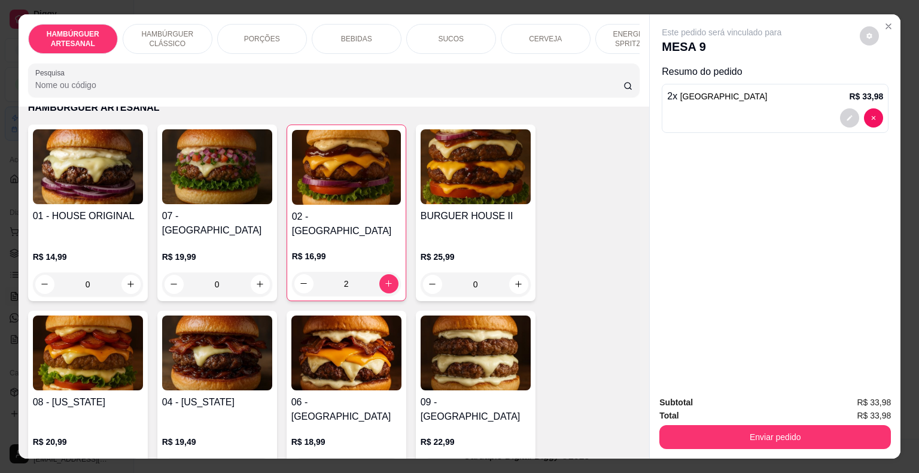
click at [347, 35] on p "BEBIDAS" at bounding box center [356, 39] width 31 height 10
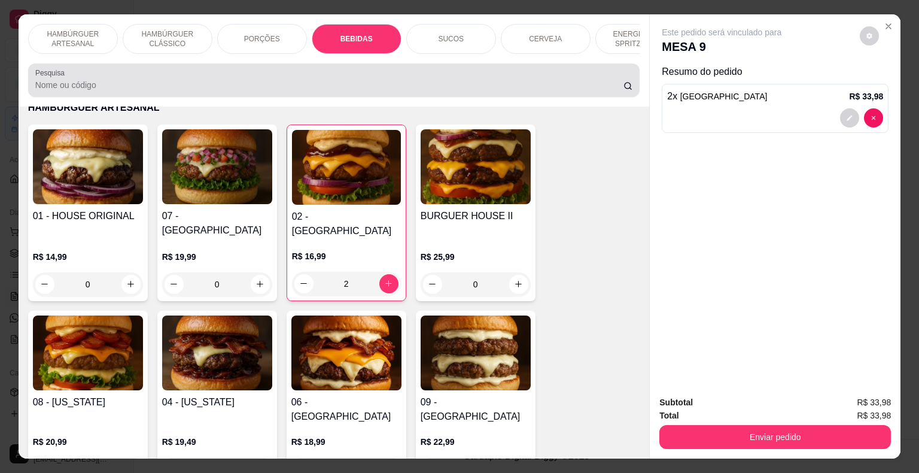
scroll to position [29, 0]
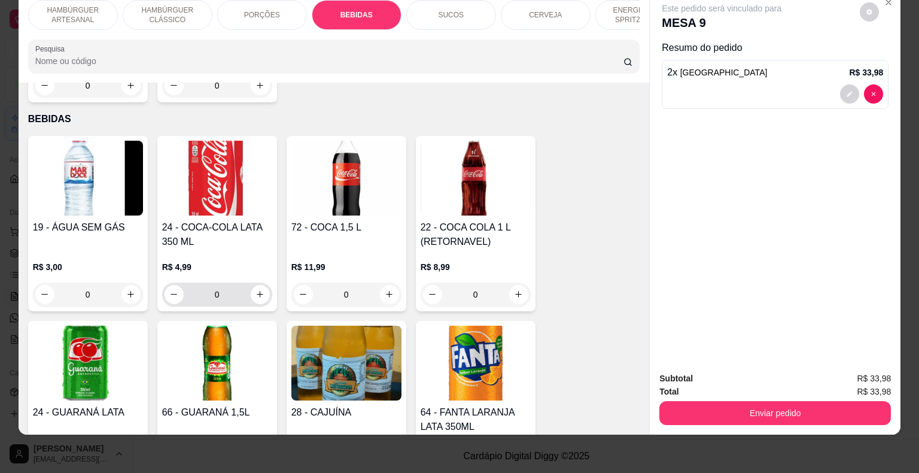
click at [265, 282] on div "0" at bounding box center [217, 294] width 105 height 24
click at [262, 285] on button "increase-product-quantity" at bounding box center [260, 294] width 19 height 19
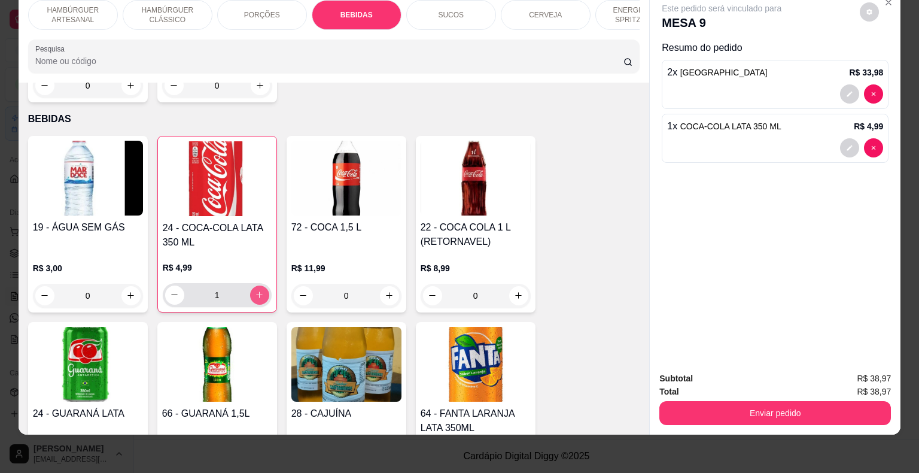
click at [259, 290] on icon "increase-product-quantity" at bounding box center [259, 294] width 9 height 9
type input "2"
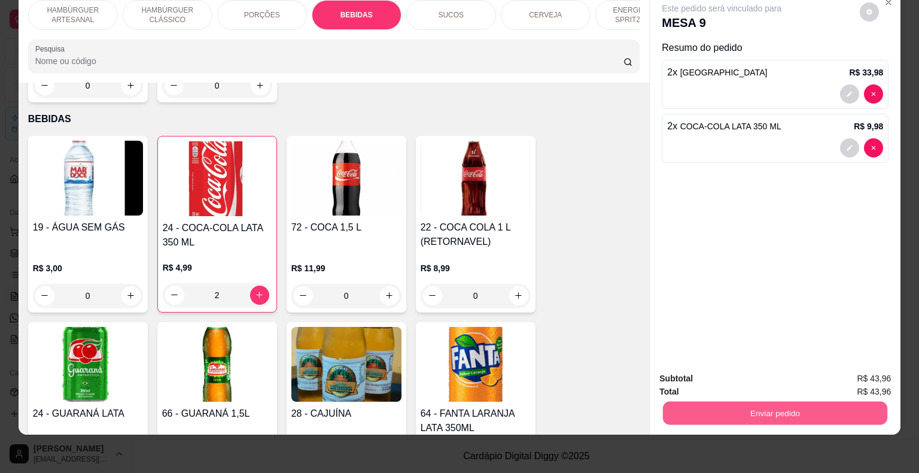
click at [800, 412] on button "Enviar pedido" at bounding box center [775, 413] width 224 height 23
click at [859, 377] on button "Enviar pedido" at bounding box center [860, 374] width 66 height 22
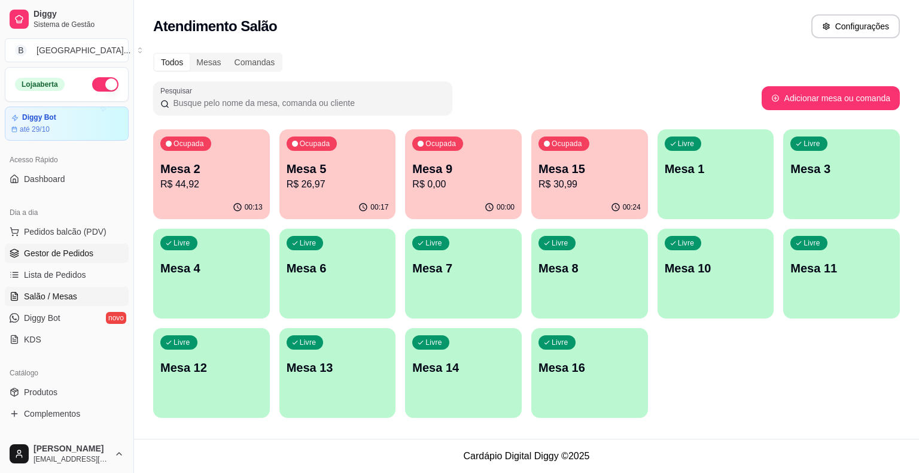
click at [93, 249] on link "Gestor de Pedidos" at bounding box center [67, 253] width 124 height 19
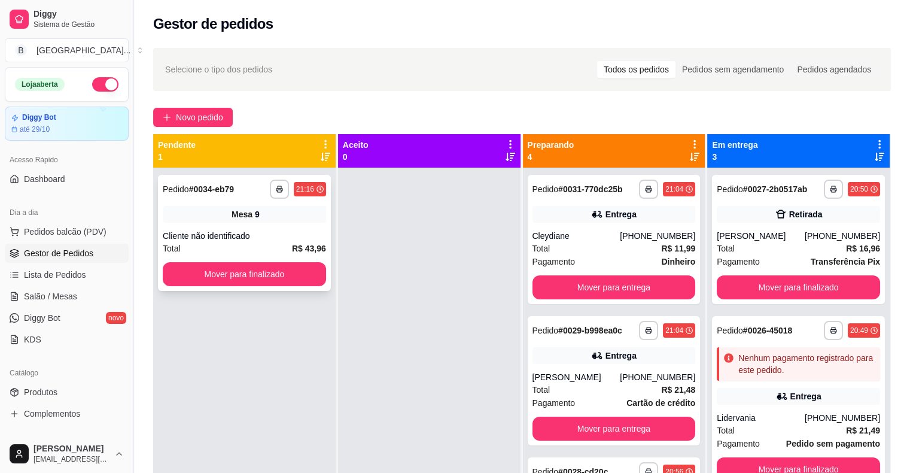
click at [281, 233] on div "Cliente não identificado" at bounding box center [244, 236] width 163 height 12
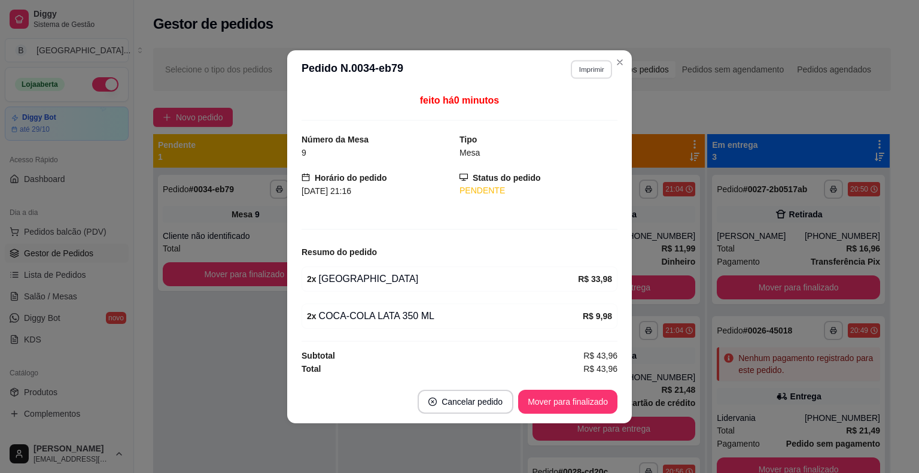
click at [585, 66] on button "Imprimir" at bounding box center [591, 69] width 41 height 19
click at [585, 107] on button "IMPRESSORA" at bounding box center [570, 111] width 84 height 19
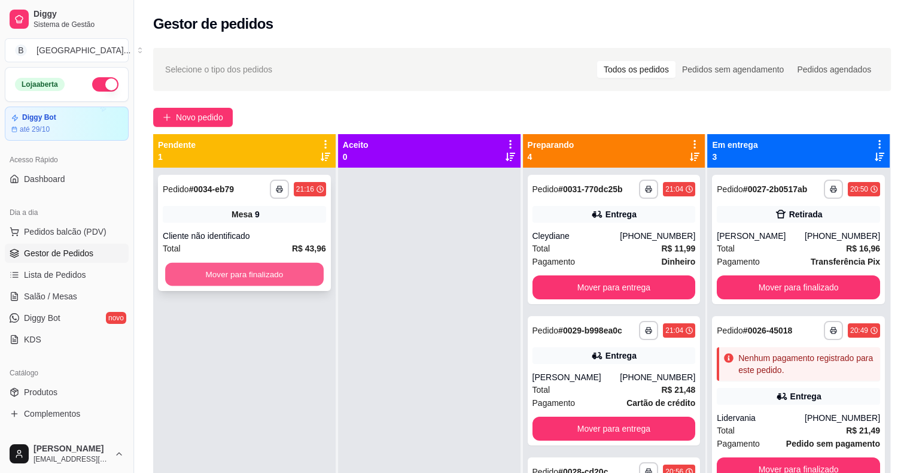
click at [312, 271] on button "Mover para finalizado" at bounding box center [244, 274] width 159 height 23
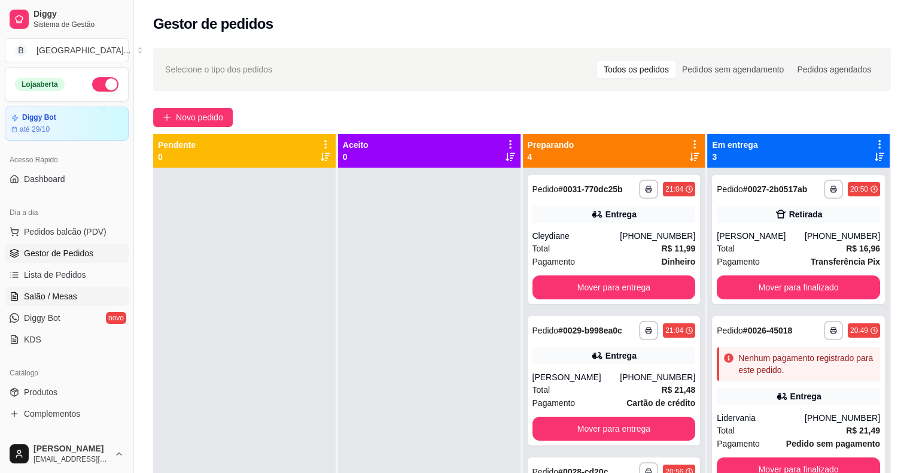
click at [26, 300] on span "Salão / Mesas" at bounding box center [50, 296] width 53 height 12
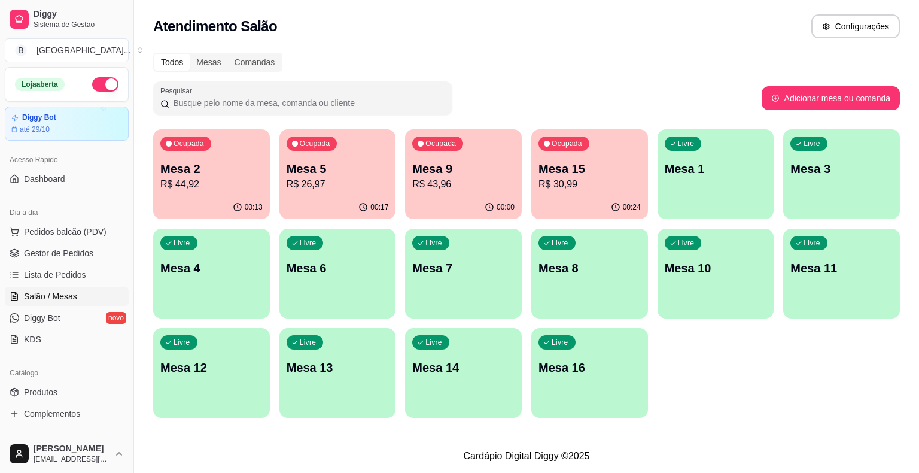
click at [366, 279] on div "Livre Mesa 6" at bounding box center [337, 266] width 117 height 75
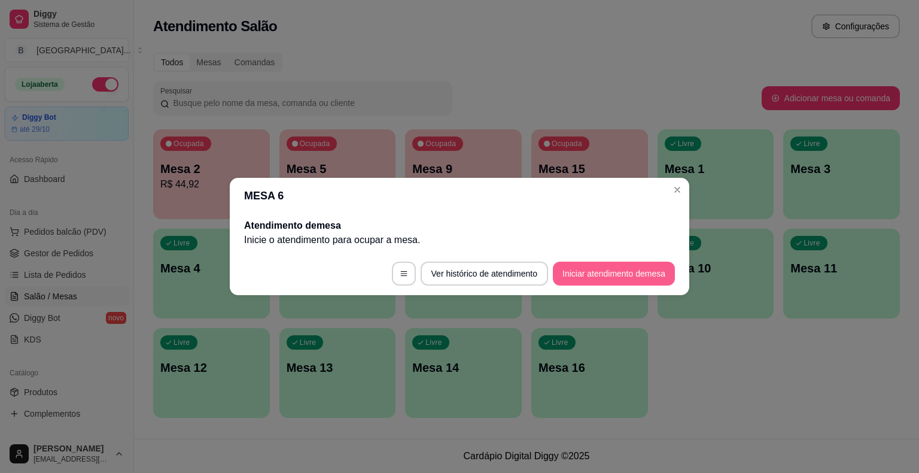
click at [597, 279] on button "Iniciar atendimento de mesa" at bounding box center [614, 274] width 122 height 24
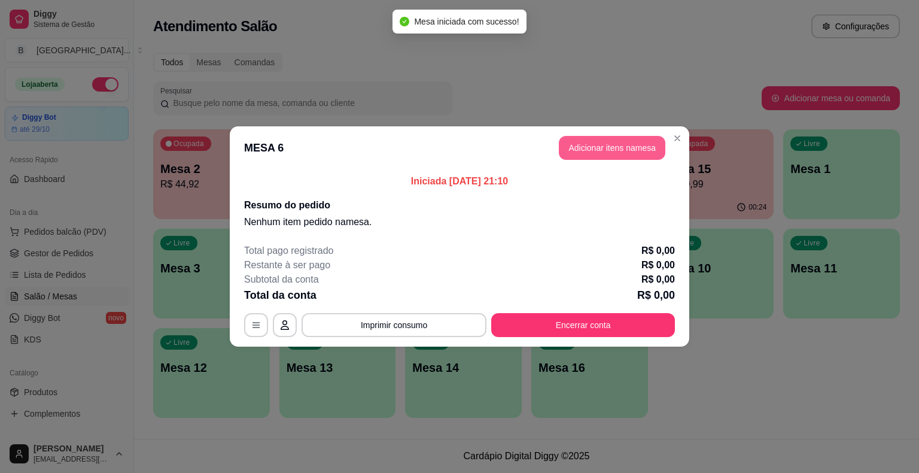
click at [608, 151] on button "Adicionar itens na mesa" at bounding box center [612, 148] width 107 height 24
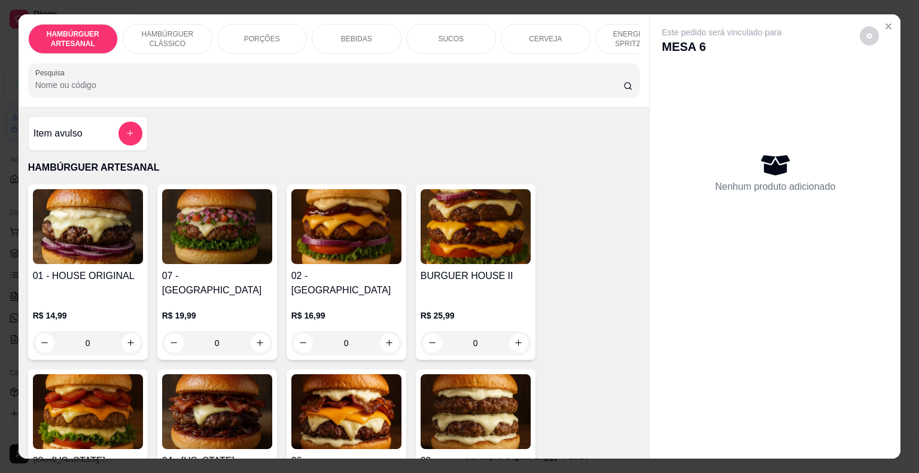
click at [127, 331] on div "0" at bounding box center [88, 343] width 110 height 24
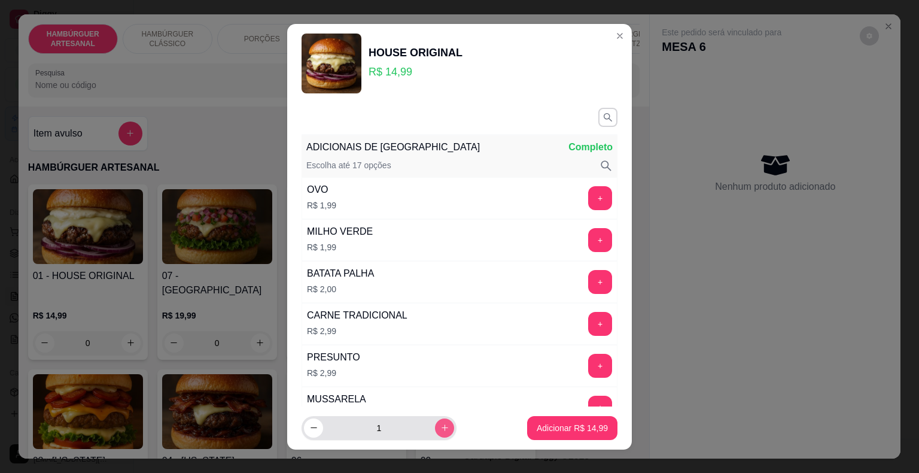
click at [435, 423] on button "increase-product-quantity" at bounding box center [444, 427] width 19 height 19
type input "2"
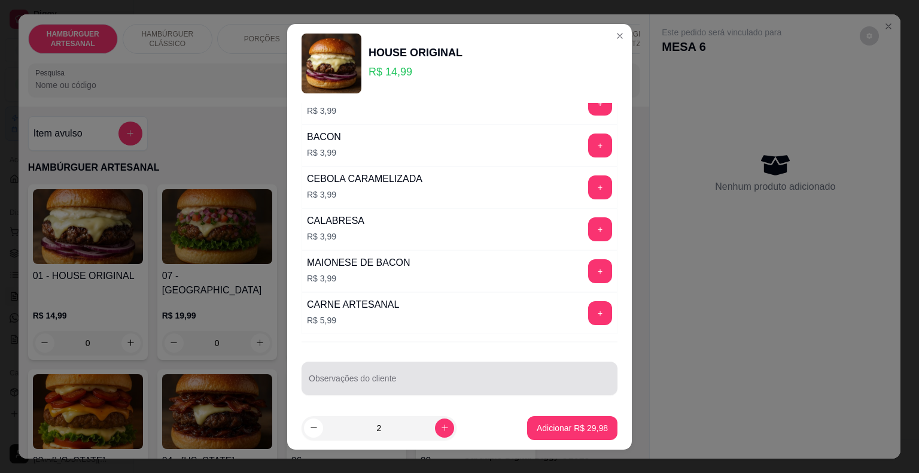
scroll to position [14, 0]
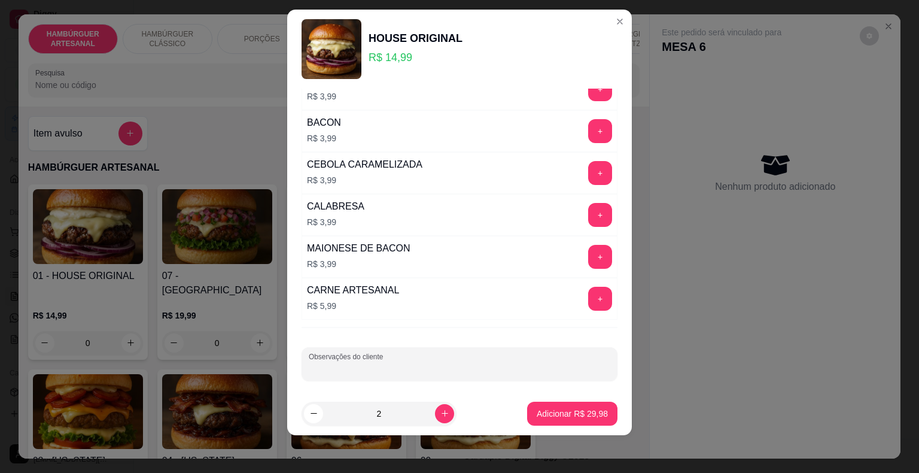
click at [437, 363] on input "Observações do cliente" at bounding box center [460, 369] width 302 height 12
type input "SEM MOLHO"
click at [561, 415] on p "Adicionar R$ 29,98" at bounding box center [572, 413] width 69 height 11
click at [561, 415] on div "01 - HOUSE ORIGINAL R$ 14,99 0 07 - [GEOGRAPHIC_DATA] R$ 19,99 0 02 - [GEOGRAPH…" at bounding box center [334, 449] width 612 height 531
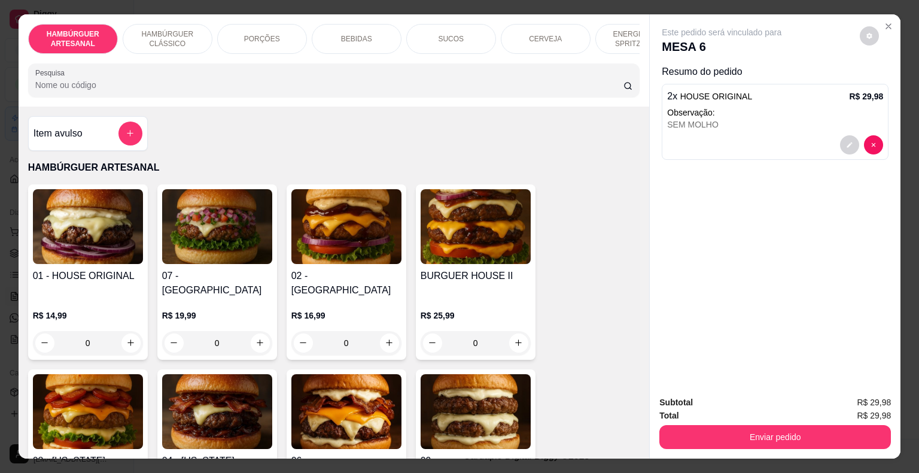
click at [329, 29] on div "BEBIDAS" at bounding box center [357, 39] width 90 height 30
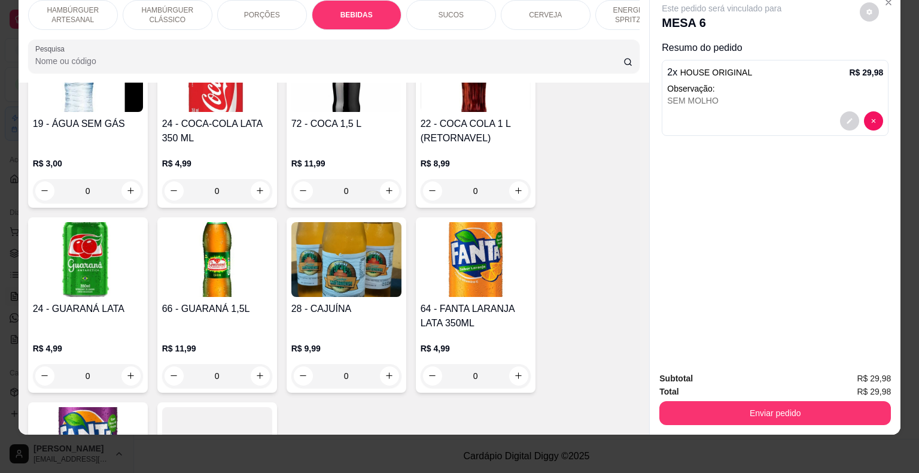
scroll to position [1467, 0]
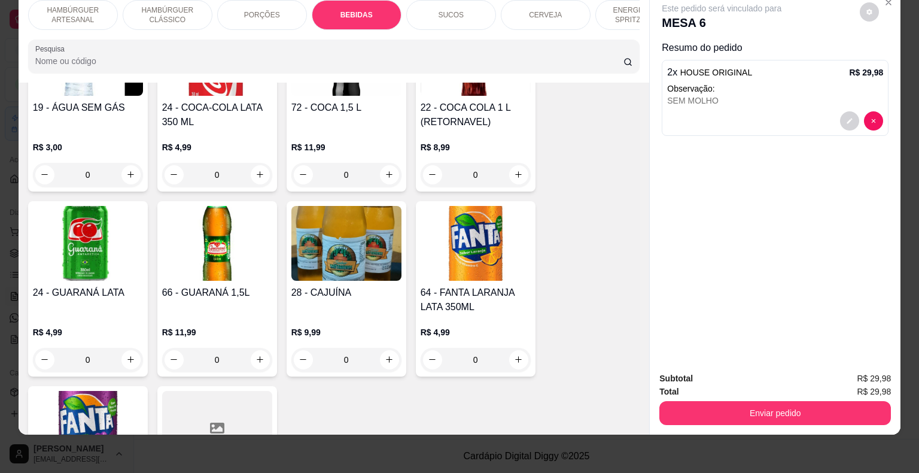
click at [469, 11] on div "SUCOS" at bounding box center [451, 15] width 90 height 30
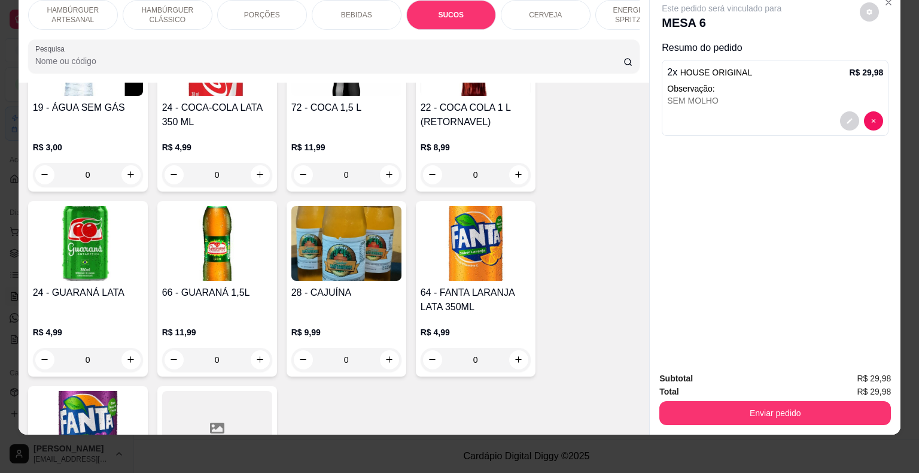
scroll to position [1927, 0]
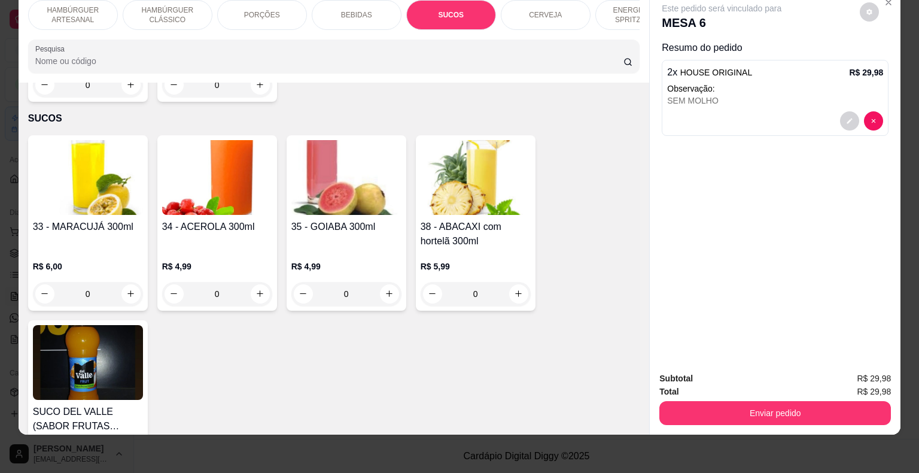
click at [139, 260] on div "33 - MARACUJÁ 300ml R$ 6,00 0" at bounding box center [88, 222] width 120 height 175
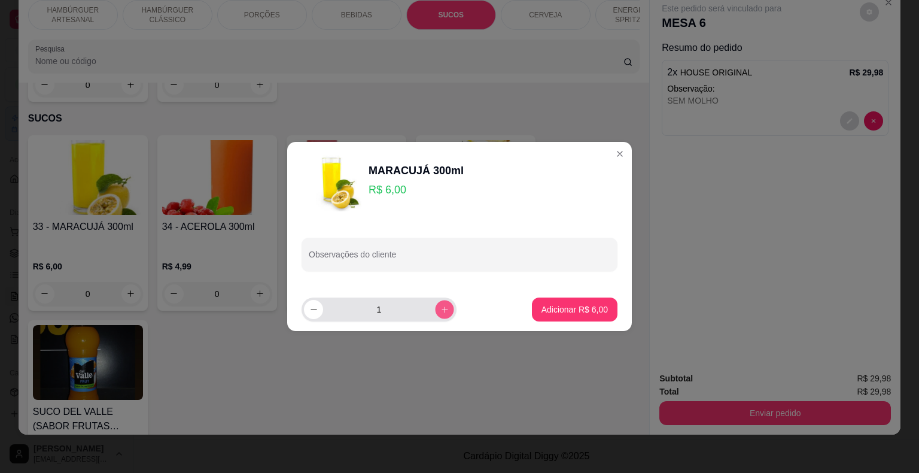
click at [435, 303] on button "increase-product-quantity" at bounding box center [444, 309] width 19 height 19
type input "2"
click at [538, 306] on p "Adicionar R$ 12,00" at bounding box center [572, 308] width 69 height 11
type input "2"
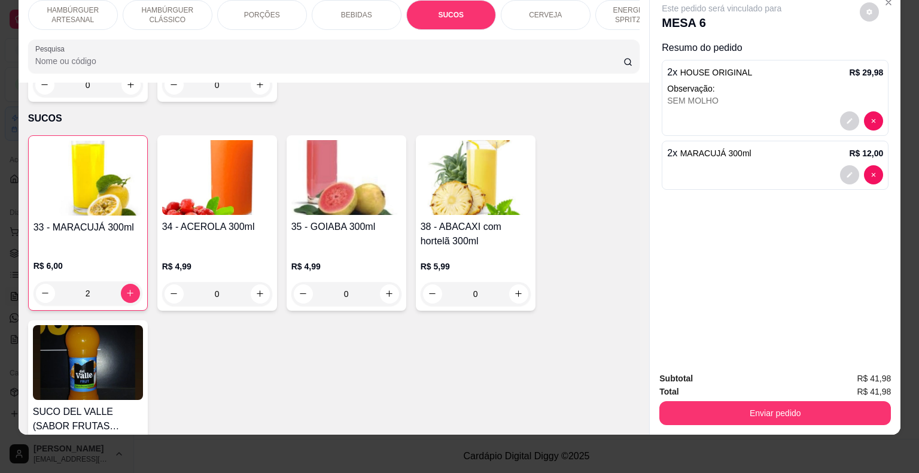
click at [371, 6] on div "BEBIDAS" at bounding box center [357, 15] width 90 height 30
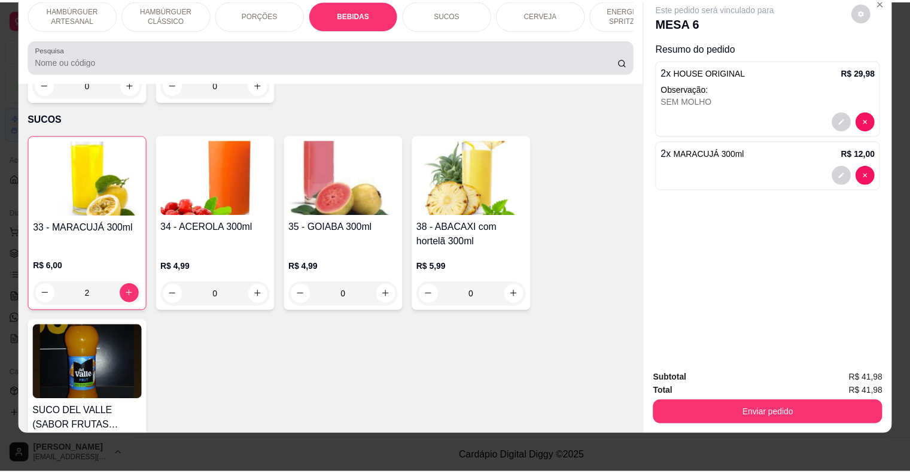
scroll to position [1348, 0]
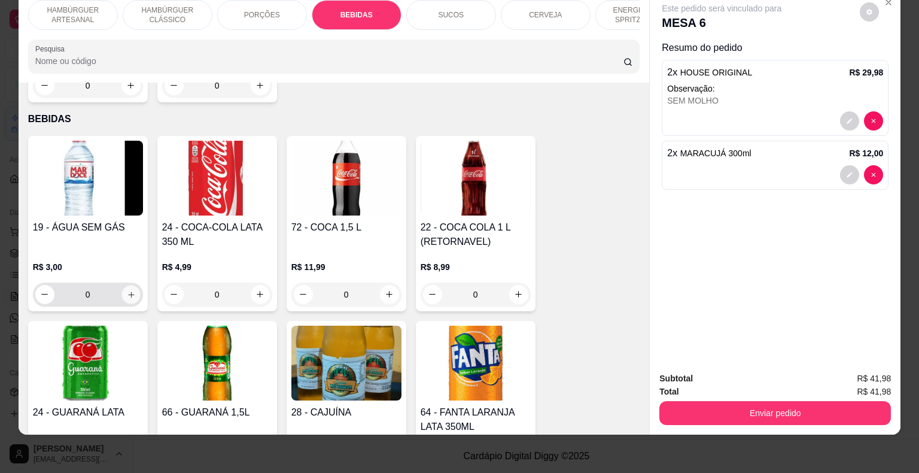
click at [126, 285] on button "increase-product-quantity" at bounding box center [130, 294] width 19 height 19
type input "1"
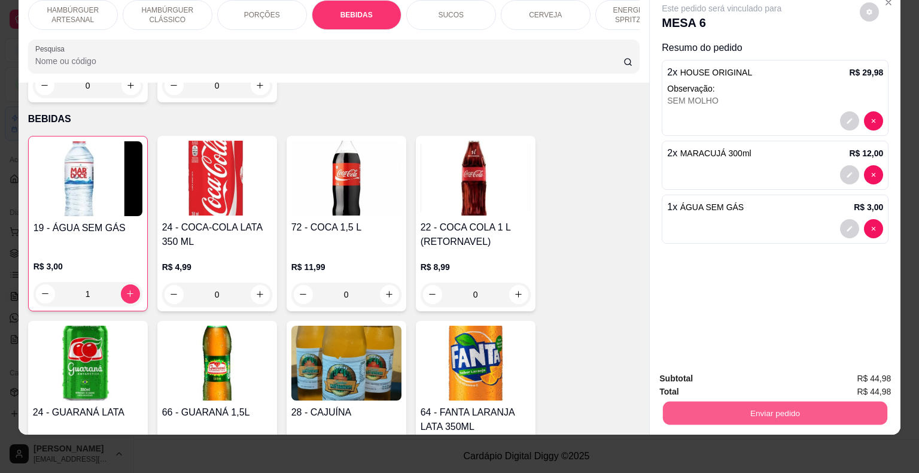
click at [707, 403] on button "Enviar pedido" at bounding box center [775, 413] width 224 height 23
click at [860, 364] on button "Enviar pedido" at bounding box center [860, 374] width 66 height 22
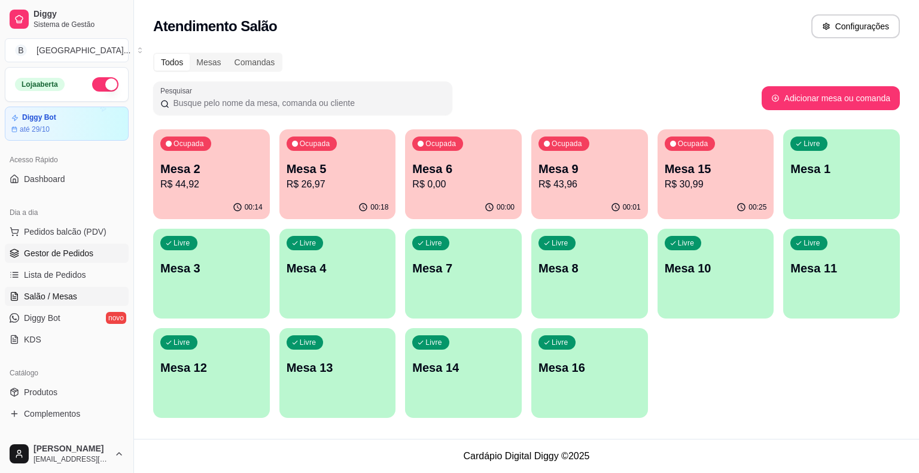
click at [22, 259] on link "Gestor de Pedidos" at bounding box center [67, 253] width 124 height 19
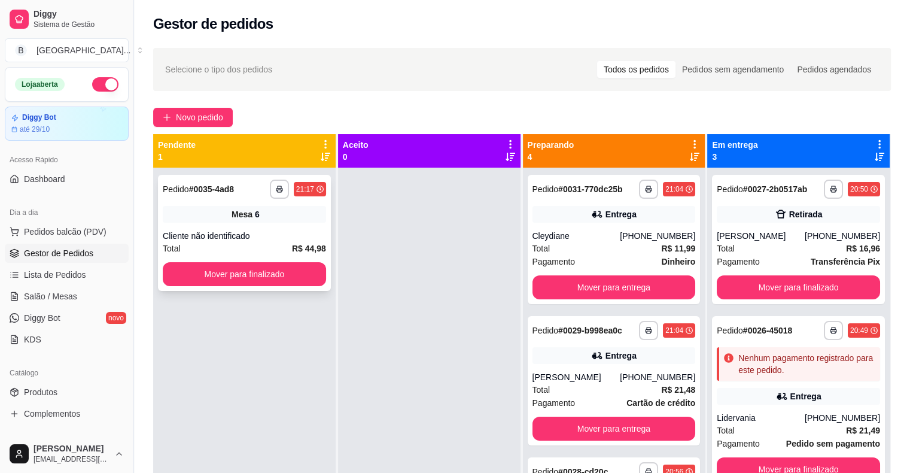
click at [299, 253] on strong "R$ 44,98" at bounding box center [309, 249] width 34 height 10
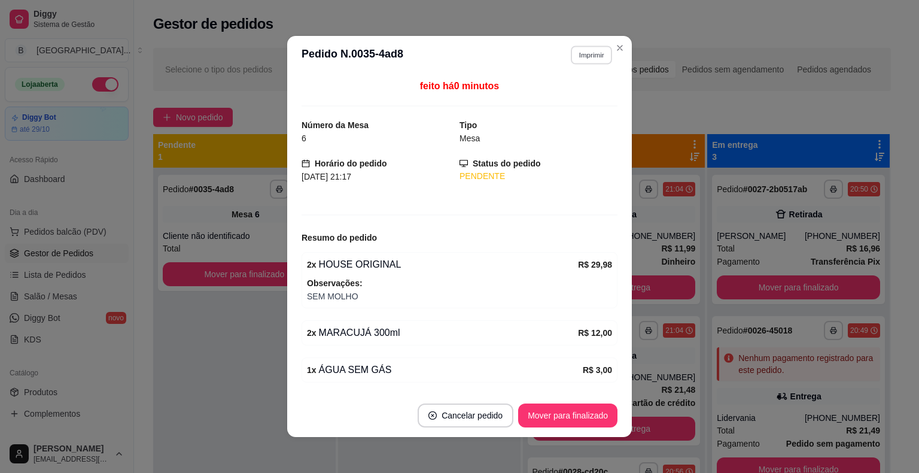
click at [585, 49] on button "Imprimir" at bounding box center [591, 54] width 41 height 19
click at [569, 102] on button "IMPRESSORA" at bounding box center [566, 96] width 84 height 19
click at [248, 126] on div "Novo pedido" at bounding box center [522, 117] width 738 height 19
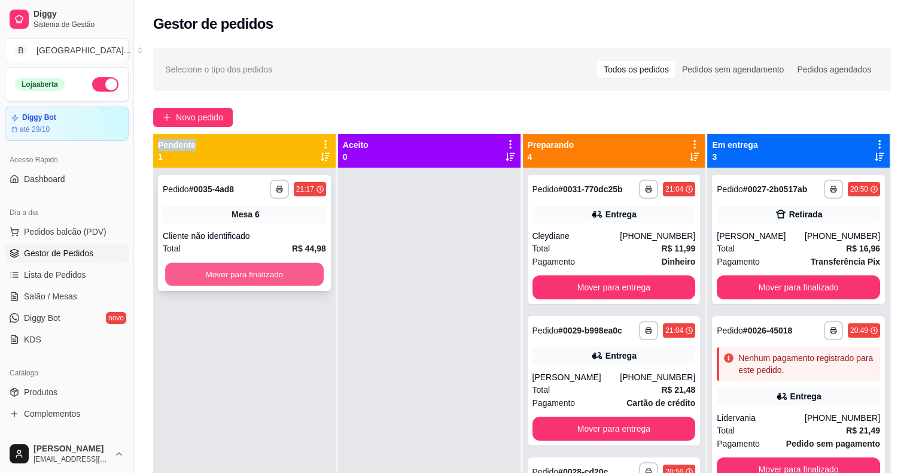
click at [233, 266] on button "Mover para finalizado" at bounding box center [244, 274] width 159 height 23
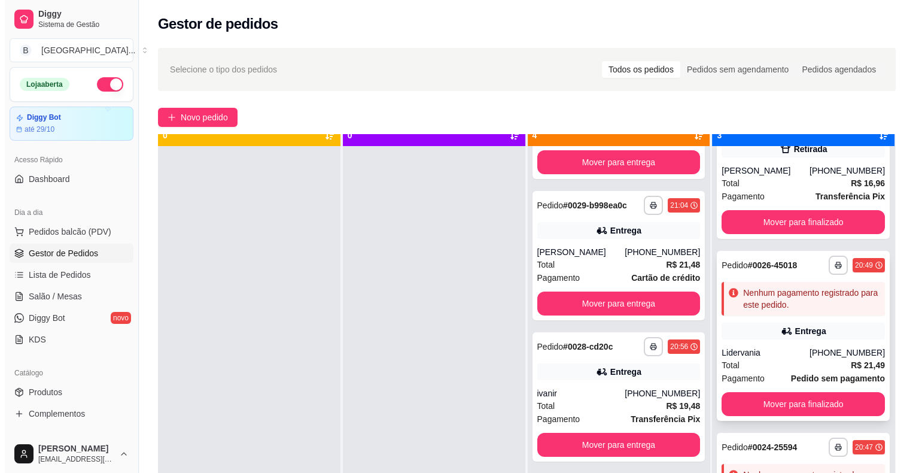
scroll to position [34, 0]
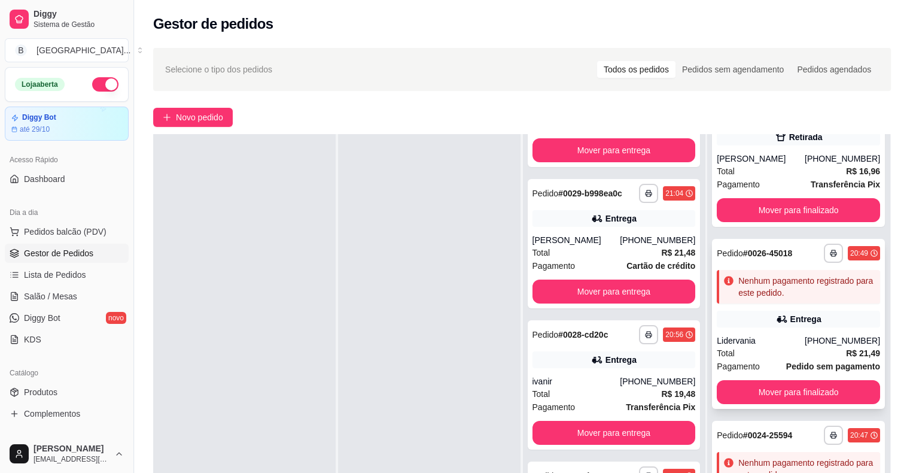
click at [776, 320] on icon at bounding box center [782, 319] width 12 height 12
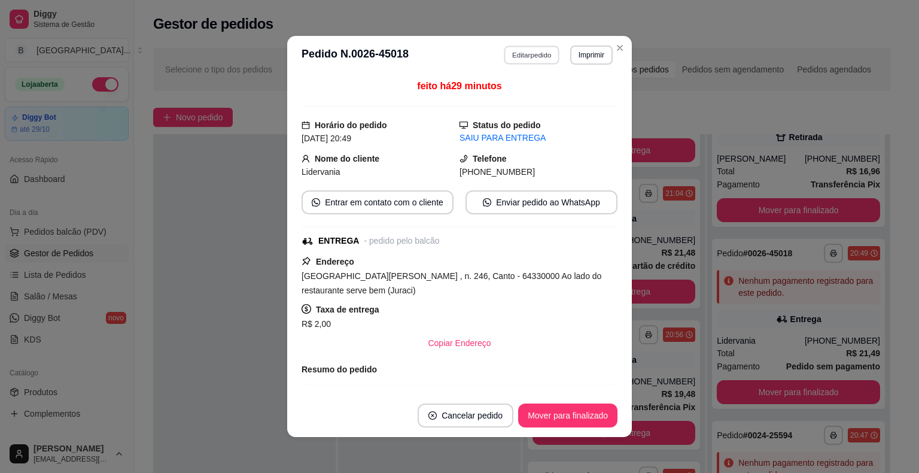
click at [546, 54] on button "Editar pedido" at bounding box center [533, 54] width 56 height 19
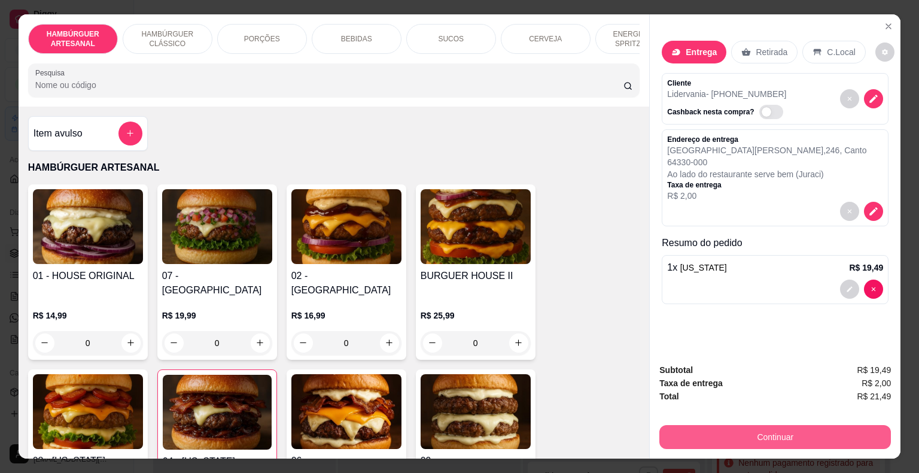
click at [742, 436] on button "Continuar" at bounding box center [776, 437] width 232 height 24
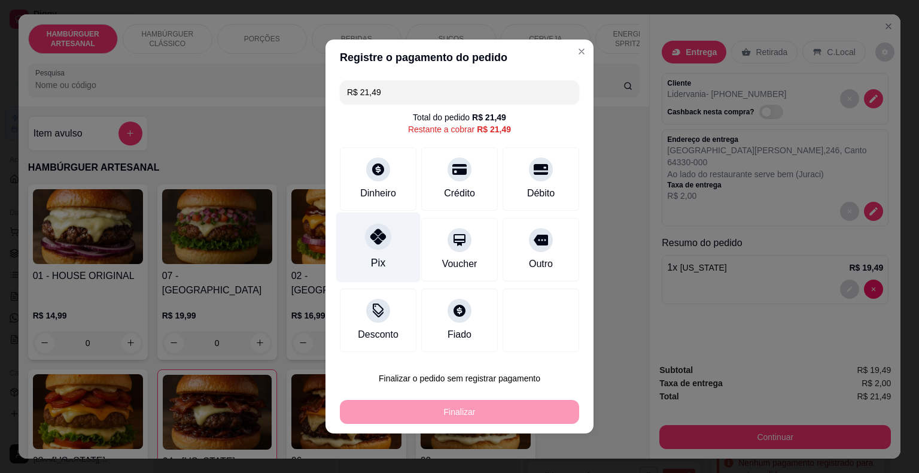
click at [367, 243] on div at bounding box center [378, 236] width 26 height 26
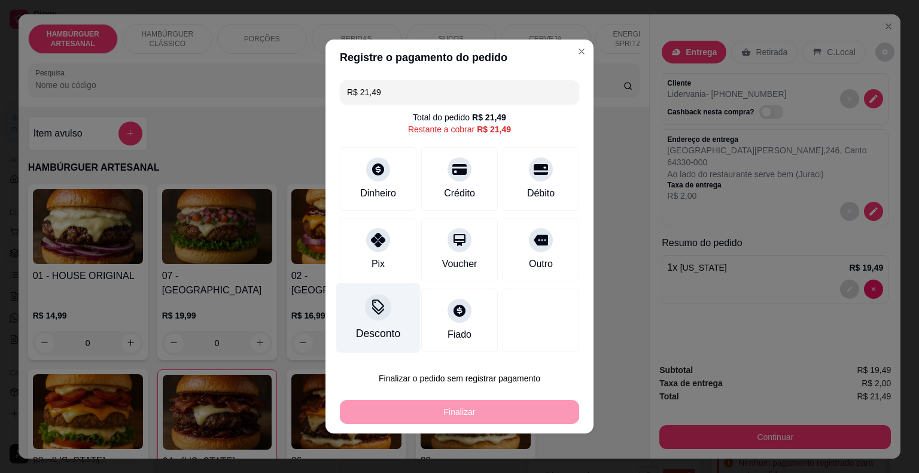
type input "R$ 0,00"
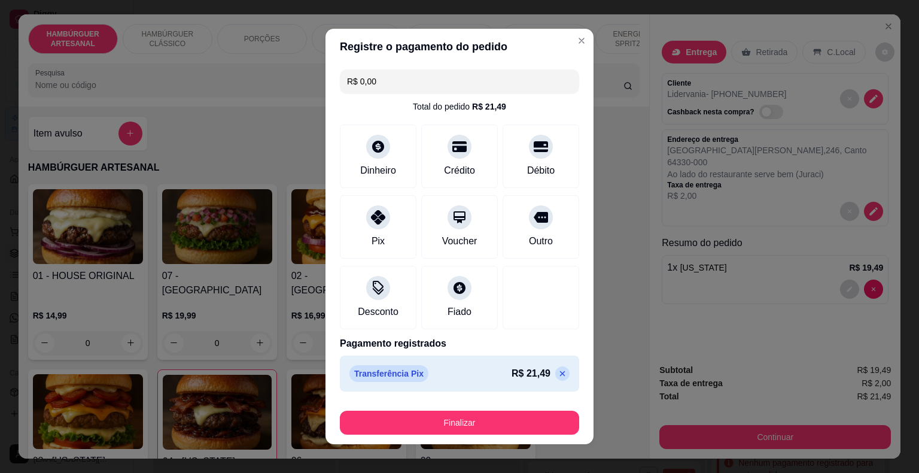
click at [443, 409] on div "Finalizar" at bounding box center [459, 420] width 239 height 29
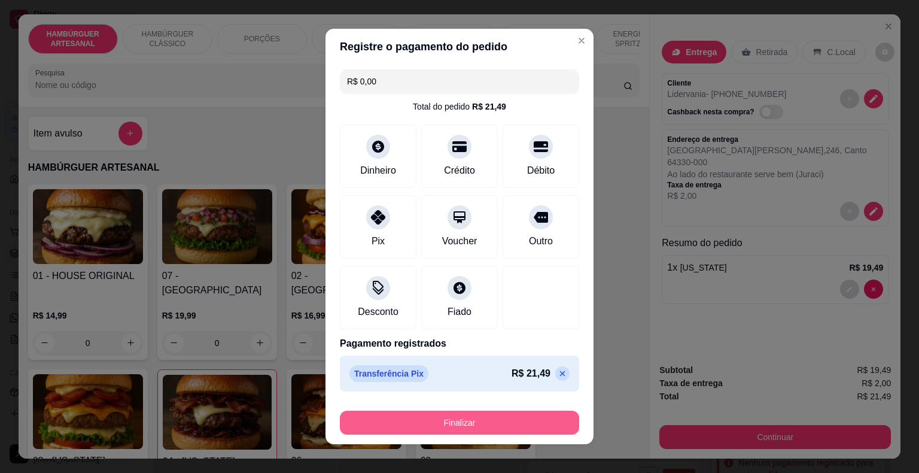
click at [443, 418] on button "Finalizar" at bounding box center [459, 423] width 239 height 24
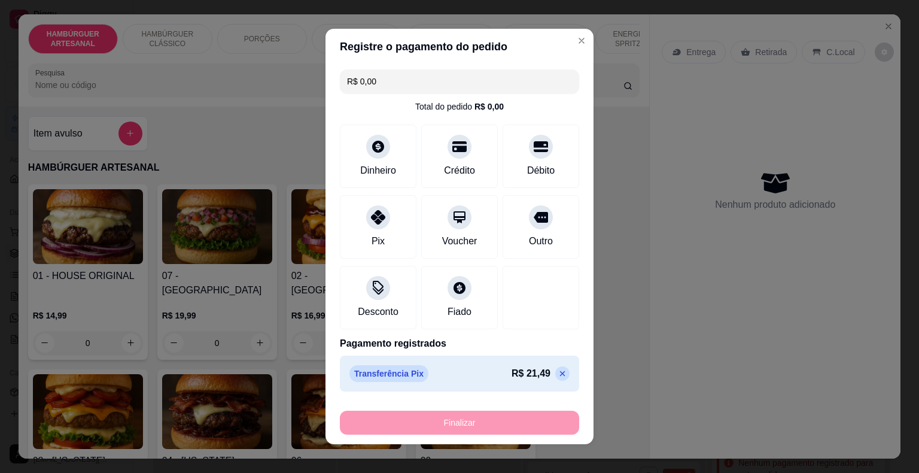
type input "0"
type input "-R$ 21,49"
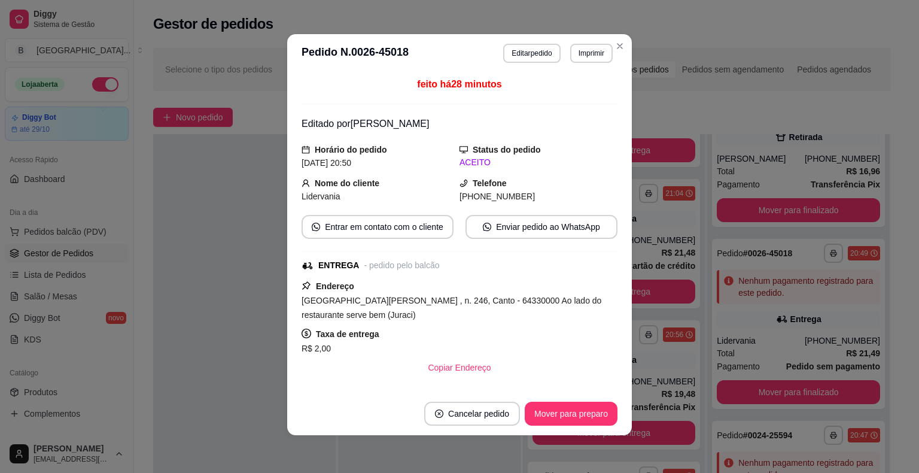
scroll to position [0, 0]
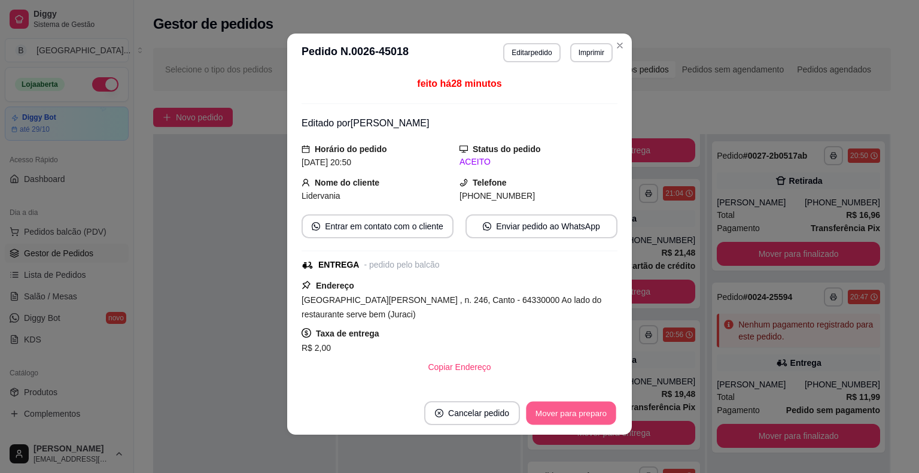
click at [559, 419] on button "Mover para preparo" at bounding box center [571, 413] width 90 height 23
click at [559, 419] on button "Mover para entrega" at bounding box center [572, 413] width 90 height 23
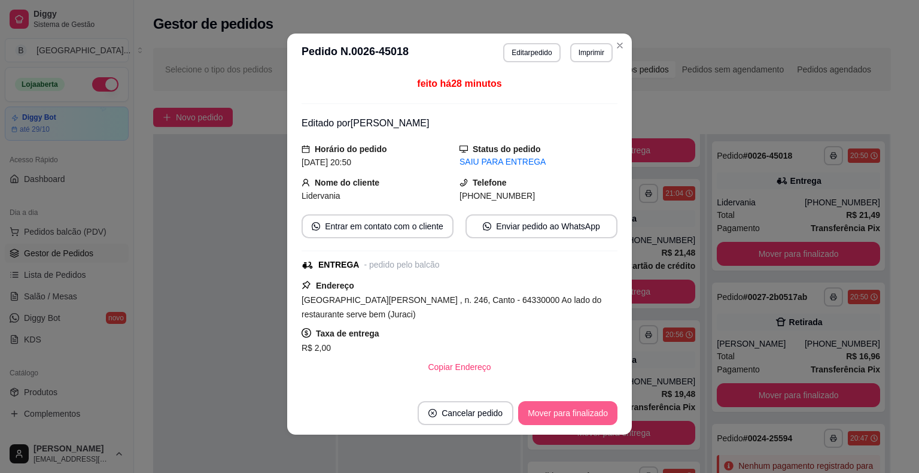
click at [560, 416] on button "Mover para finalizado" at bounding box center [567, 413] width 99 height 24
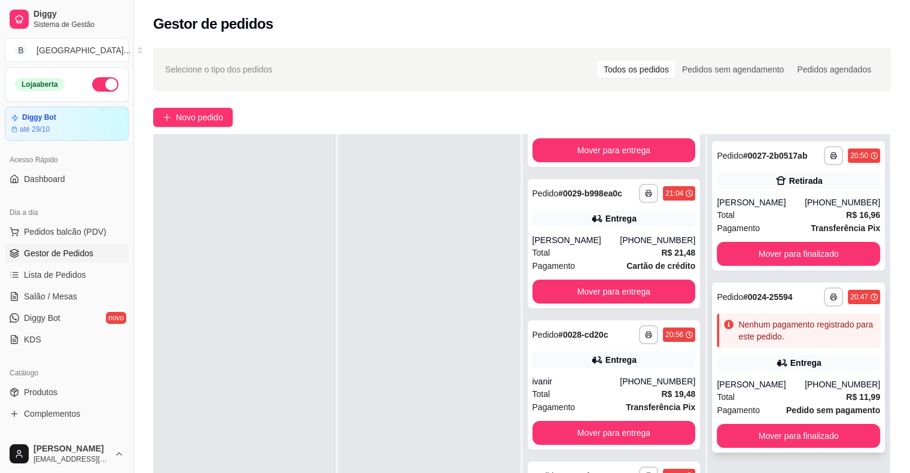
click at [785, 399] on div "Total R$ 11,99" at bounding box center [798, 396] width 163 height 13
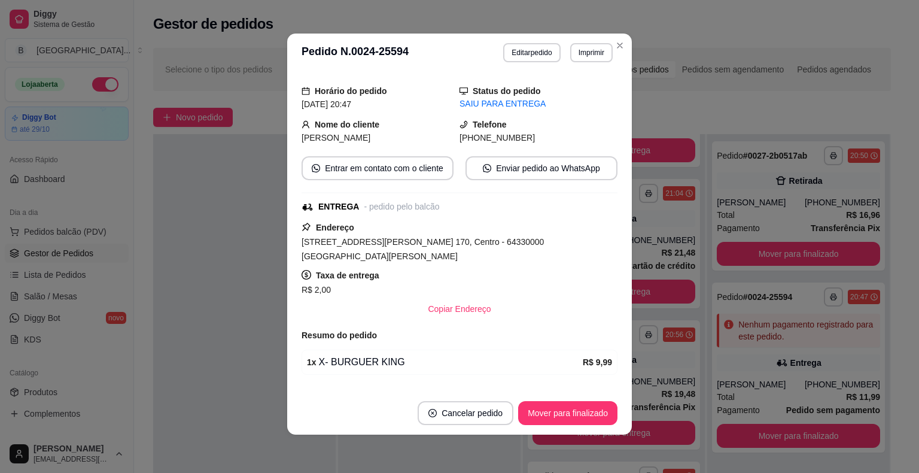
scroll to position [91, 0]
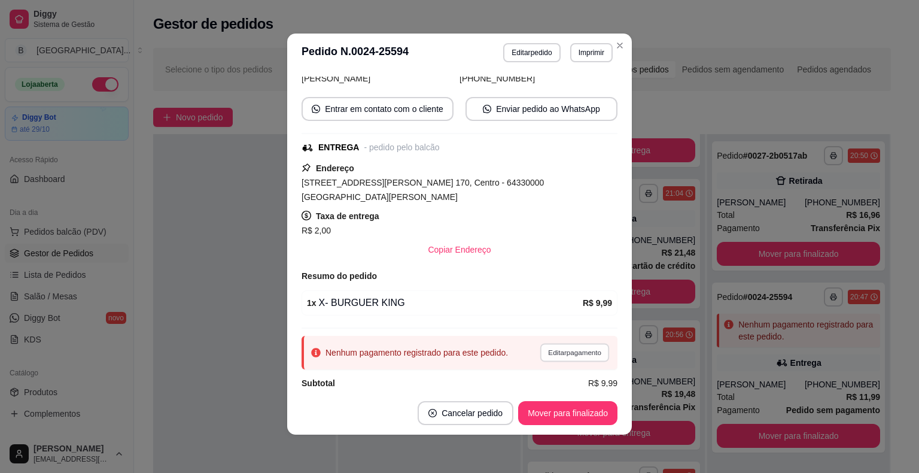
click at [581, 343] on button "Editar pagamento" at bounding box center [574, 352] width 69 height 19
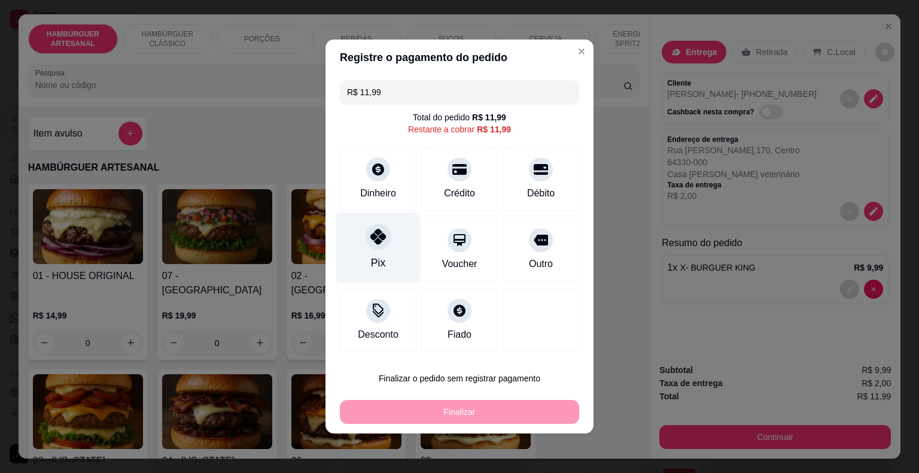
click at [390, 242] on div "Pix" at bounding box center [378, 247] width 84 height 70
type input "R$ 0,00"
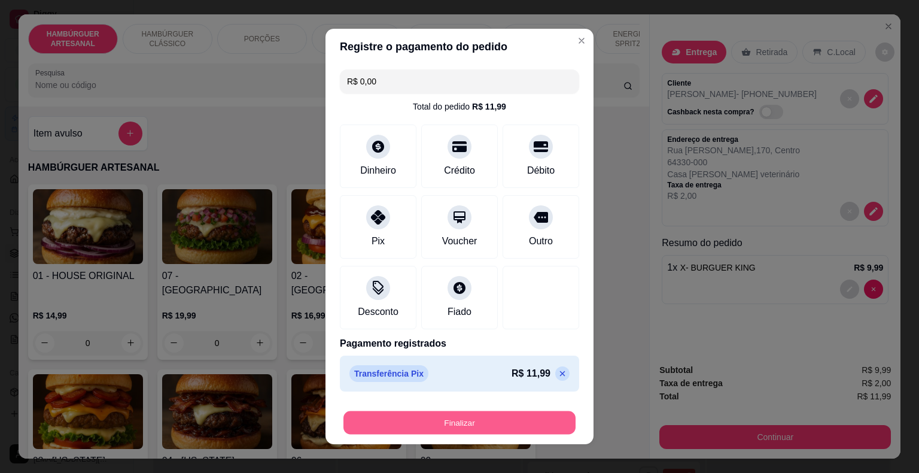
click at [476, 416] on button "Finalizar" at bounding box center [460, 422] width 232 height 23
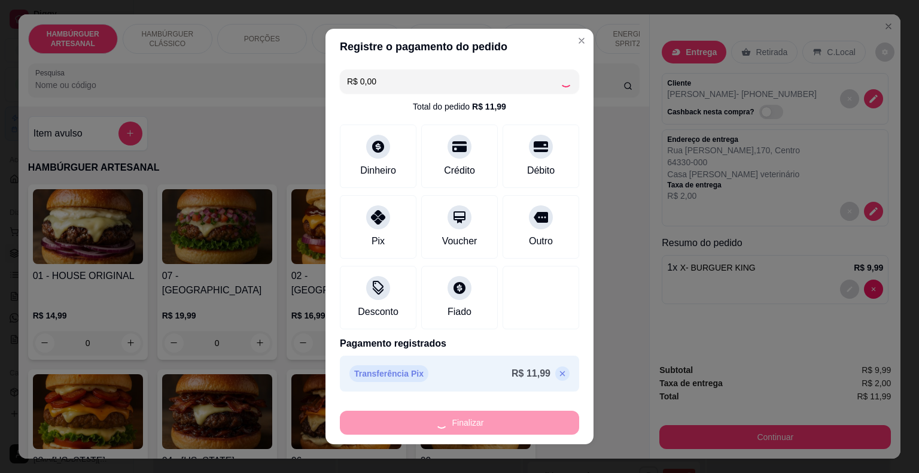
scroll to position [9, 0]
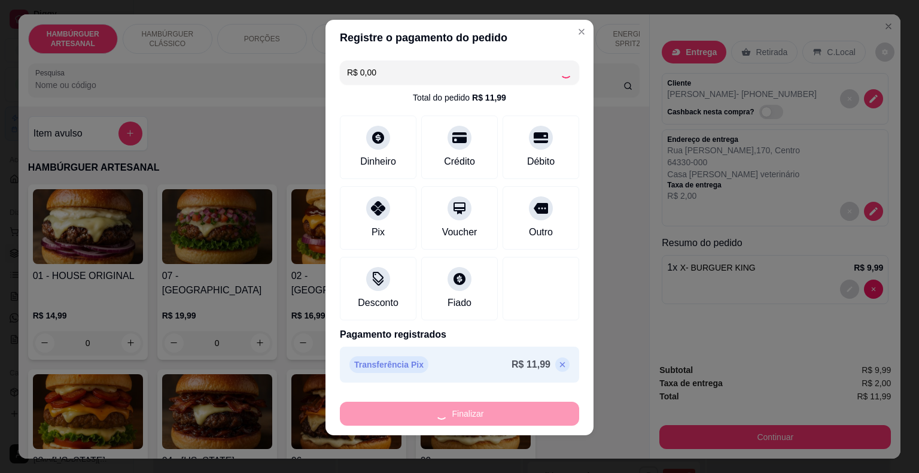
type input "0"
type input "-R$ 11,99"
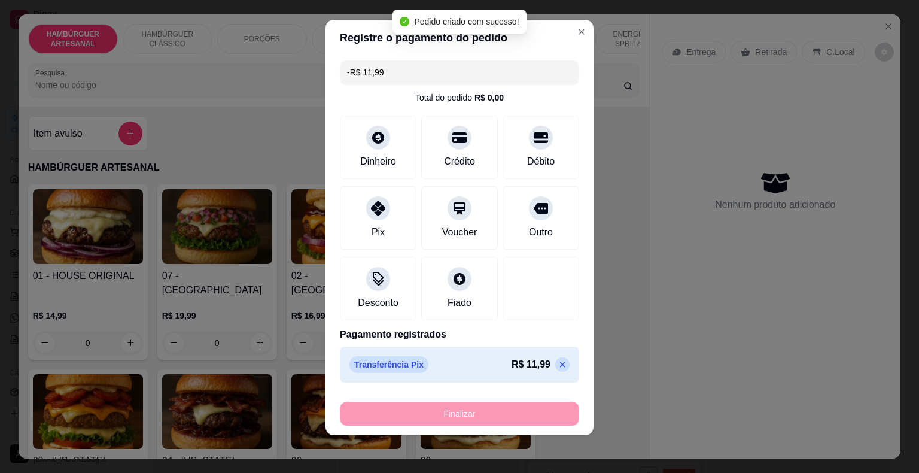
scroll to position [117, 0]
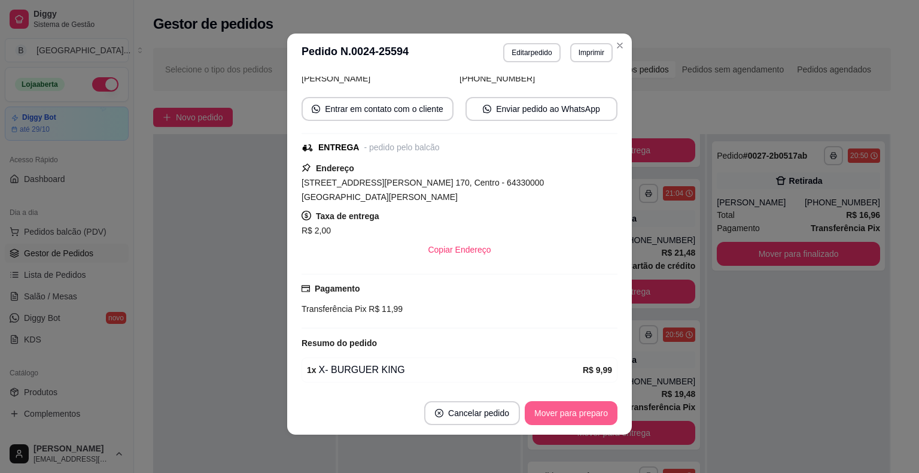
click at [555, 412] on button "Mover para preparo" at bounding box center [571, 413] width 93 height 24
click at [555, 412] on button "Mover para entrega" at bounding box center [572, 413] width 90 height 23
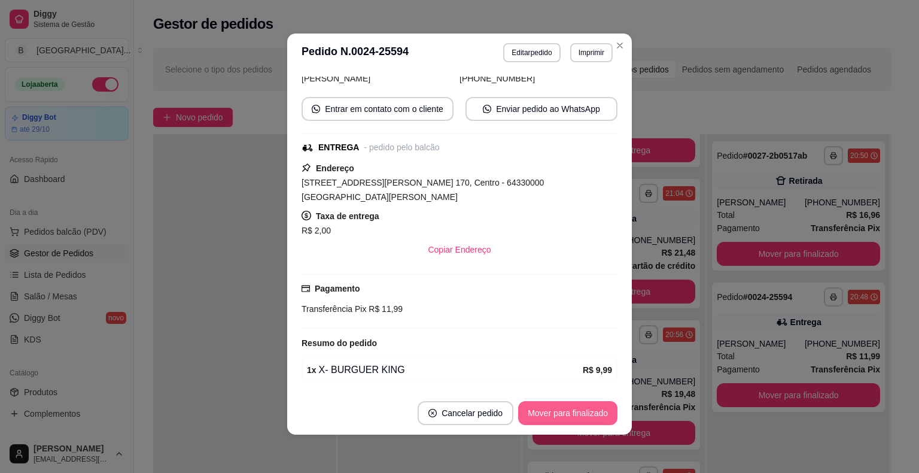
click at [555, 412] on button "Mover para finalizado" at bounding box center [567, 413] width 99 height 24
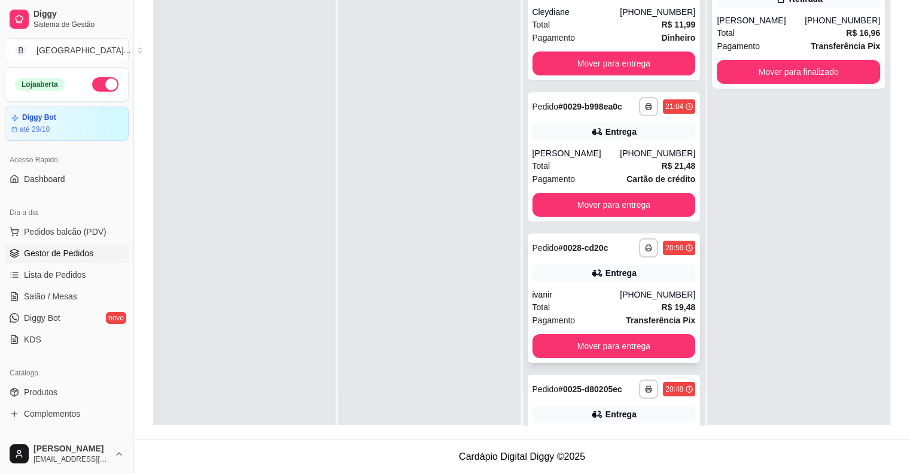
scroll to position [0, 0]
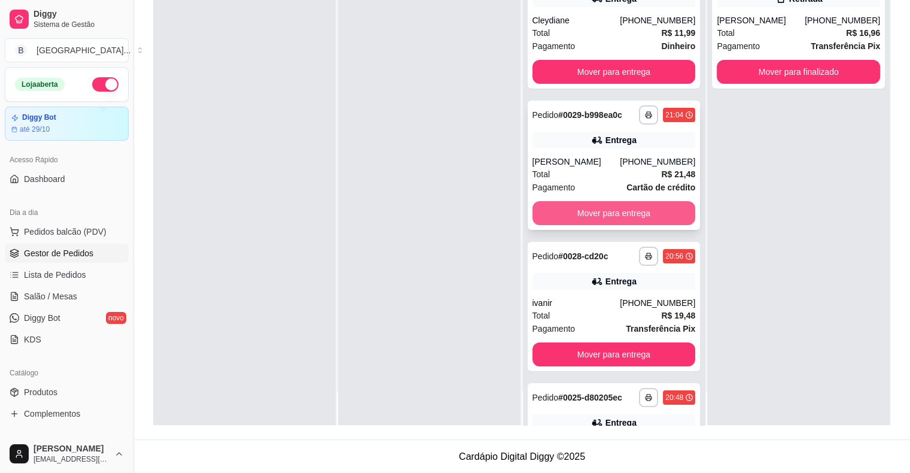
click at [588, 217] on button "Mover para entrega" at bounding box center [614, 213] width 163 height 24
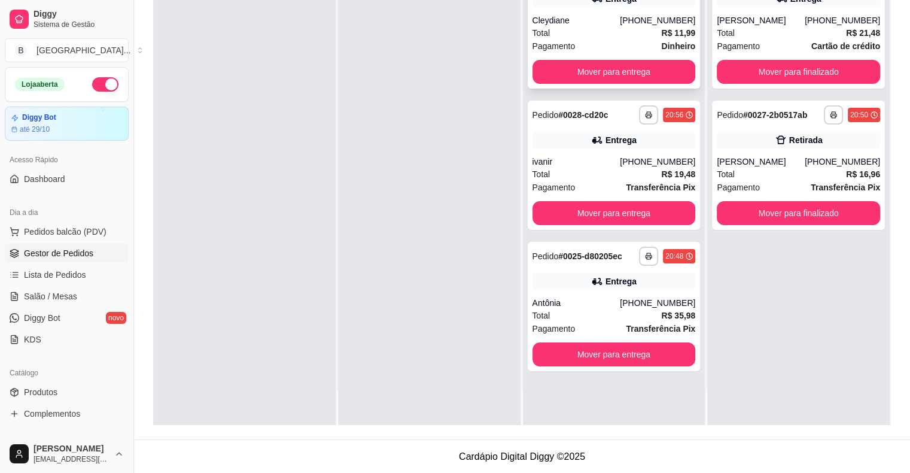
click at [599, 25] on div "Cleydiane" at bounding box center [577, 20] width 88 height 12
click at [676, 71] on button "Mover para entrega" at bounding box center [614, 72] width 163 height 24
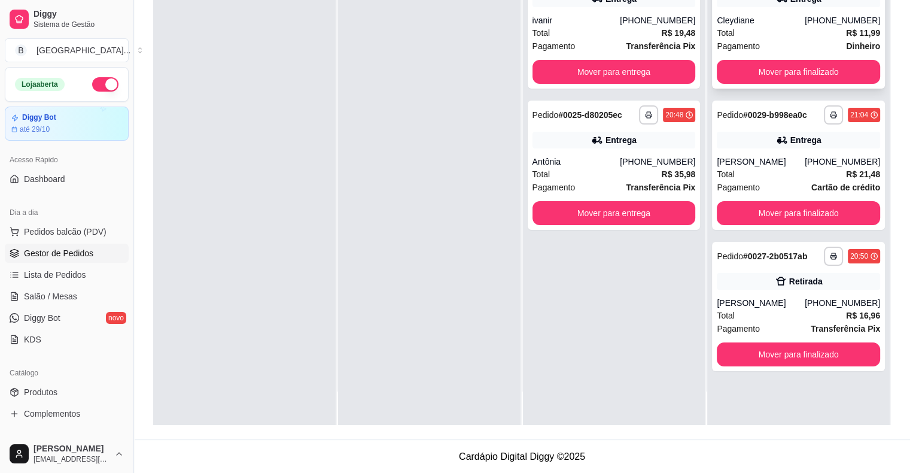
click at [758, 19] on div "Cleydiane" at bounding box center [761, 20] width 88 height 12
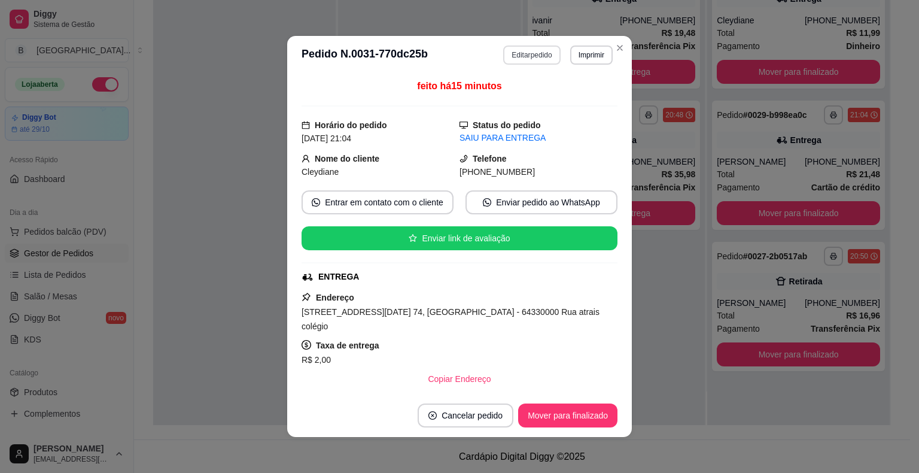
click at [503, 49] on button "Editar pedido" at bounding box center [531, 54] width 57 height 19
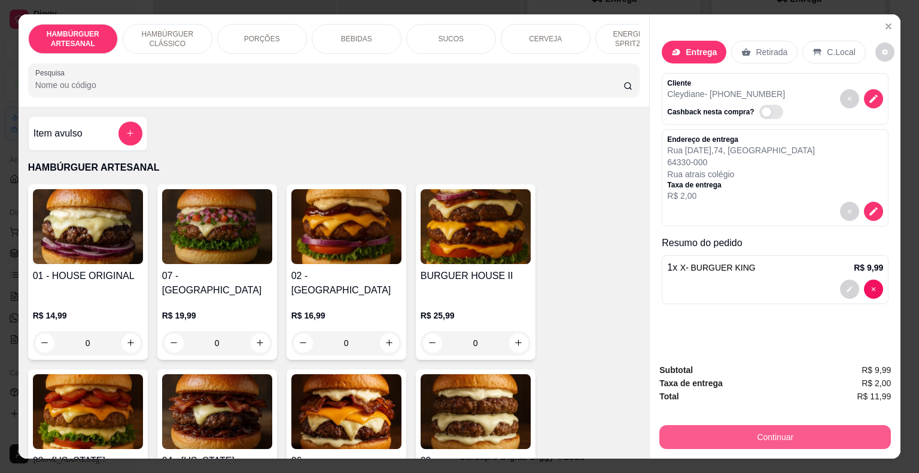
click at [682, 437] on button "Continuar" at bounding box center [776, 437] width 232 height 24
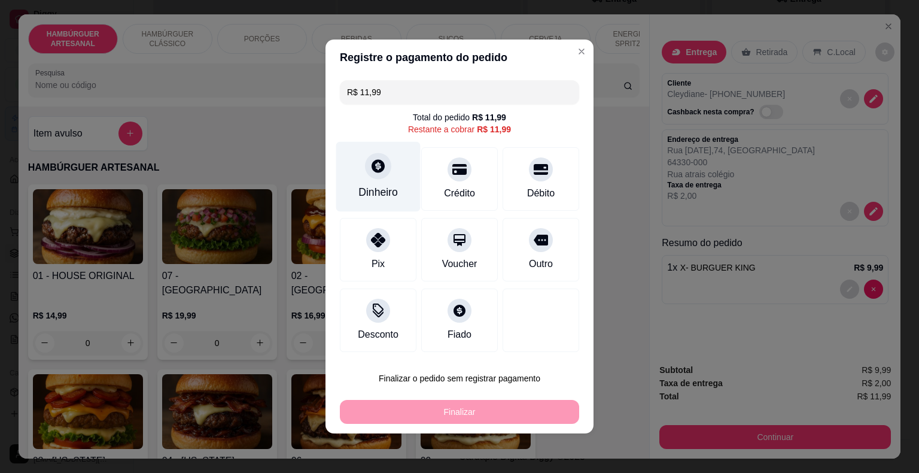
click at [367, 180] on div "Dinheiro" at bounding box center [378, 177] width 84 height 70
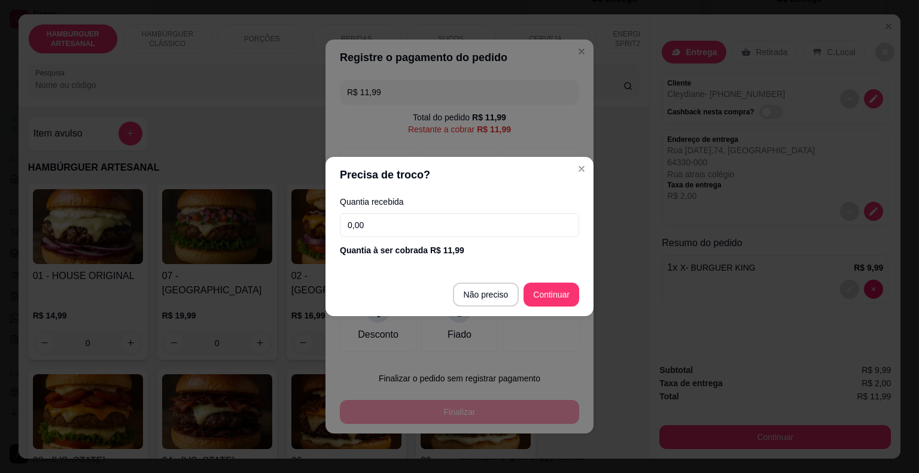
click at [439, 232] on input "0,00" at bounding box center [459, 225] width 239 height 24
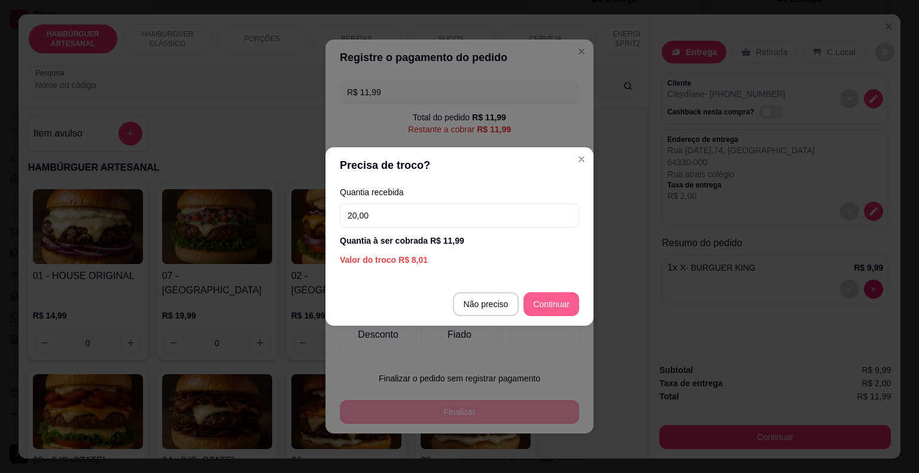
type input "20,00"
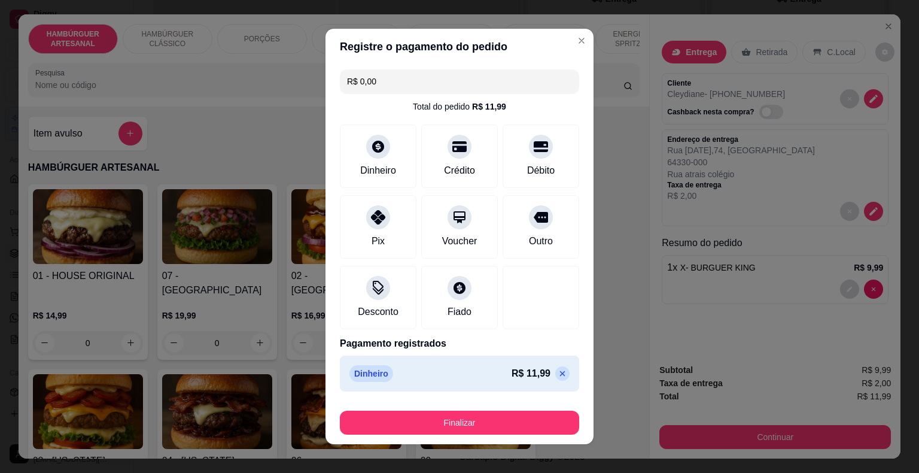
type input "R$ 0,00"
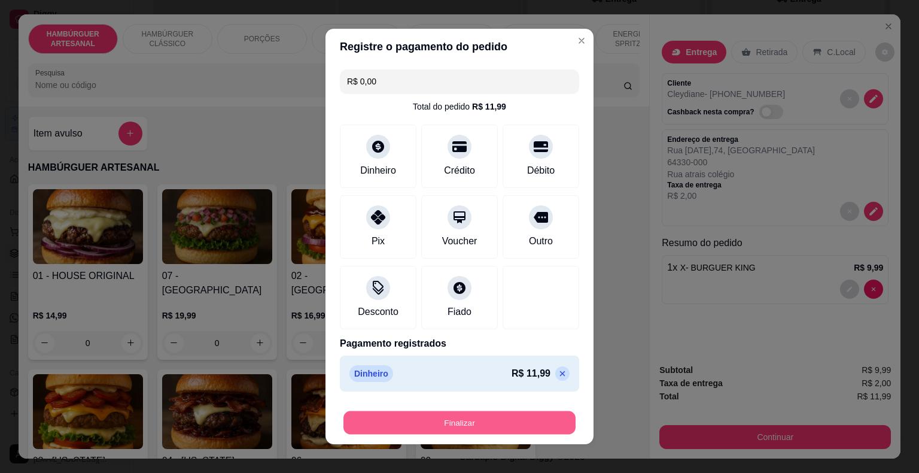
click at [551, 422] on button "Finalizar" at bounding box center [460, 422] width 232 height 23
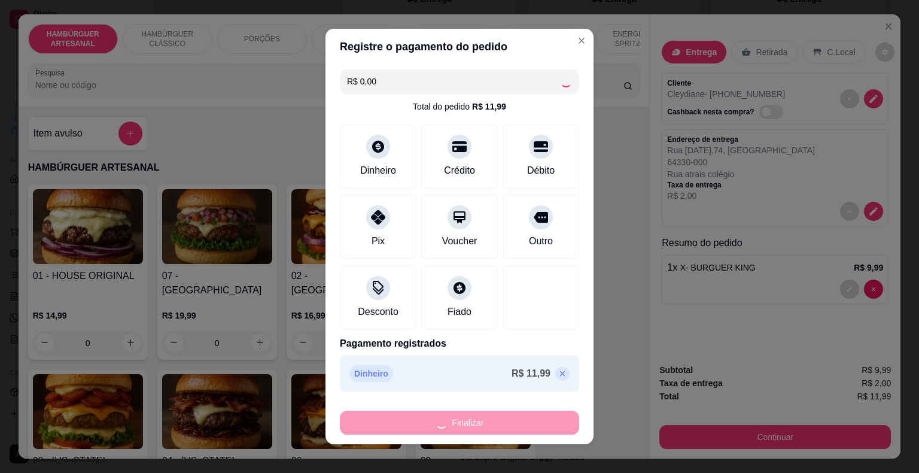
type input "0"
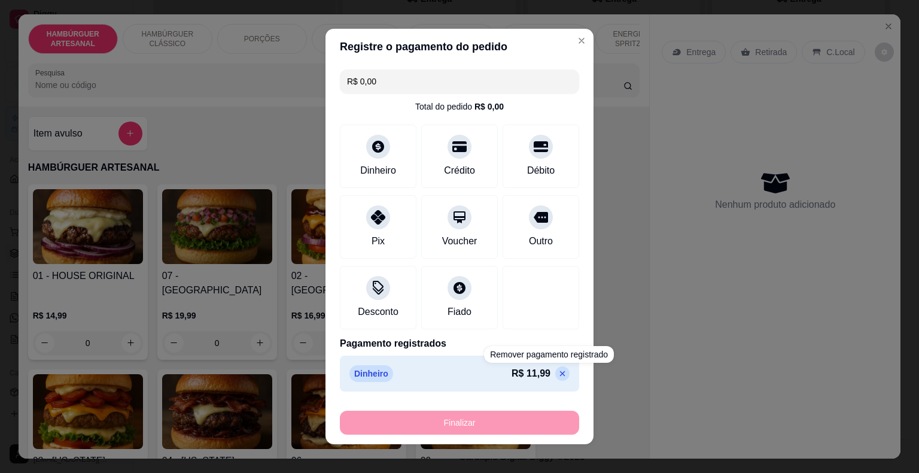
type input "-R$ 11,99"
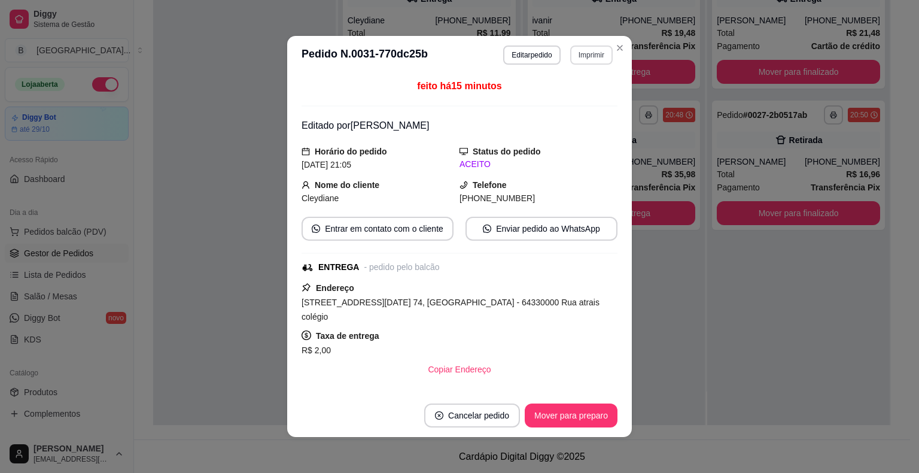
click at [602, 59] on button "Imprimir" at bounding box center [591, 54] width 42 height 19
click at [585, 107] on button "IMPRESSORA" at bounding box center [566, 97] width 84 height 19
click at [588, 411] on button "Mover para preparo" at bounding box center [571, 415] width 93 height 24
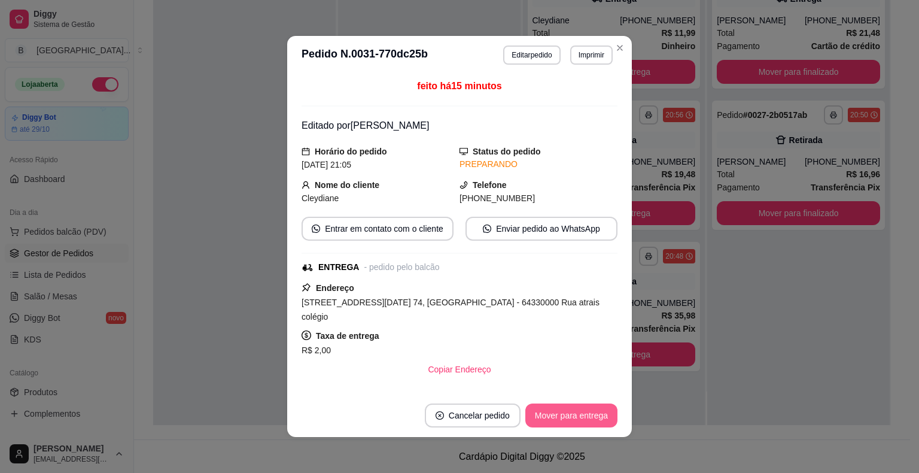
click at [588, 411] on button "Mover para entrega" at bounding box center [571, 415] width 92 height 24
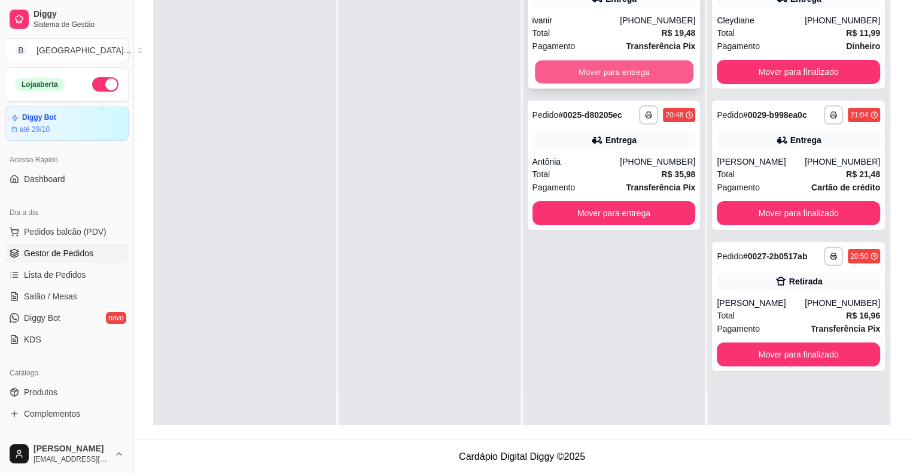
click at [572, 61] on button "Mover para entrega" at bounding box center [614, 71] width 159 height 23
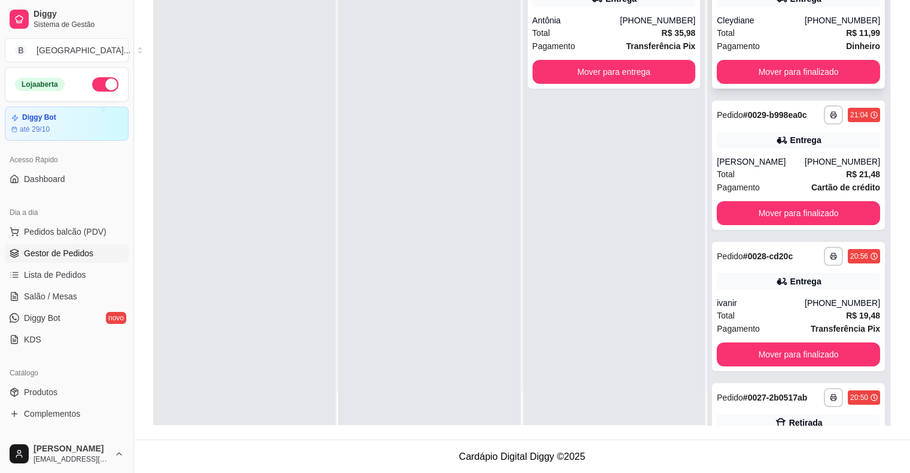
click at [746, 32] on div "Total R$ 11,99" at bounding box center [798, 32] width 163 height 13
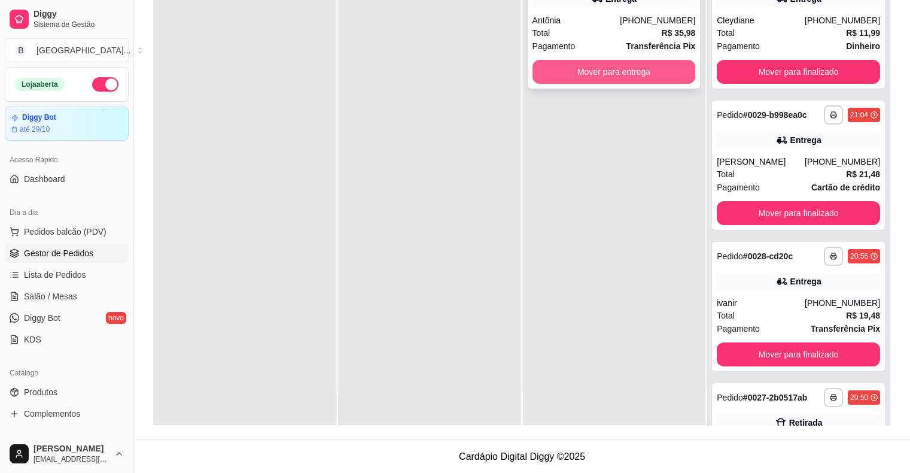
click at [598, 68] on button "Mover para entrega" at bounding box center [614, 72] width 163 height 24
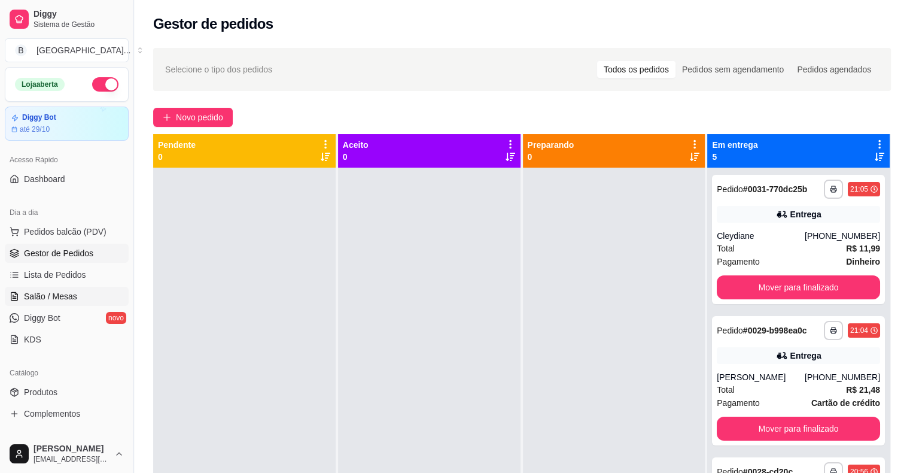
click at [57, 302] on link "Salão / Mesas" at bounding box center [67, 296] width 124 height 19
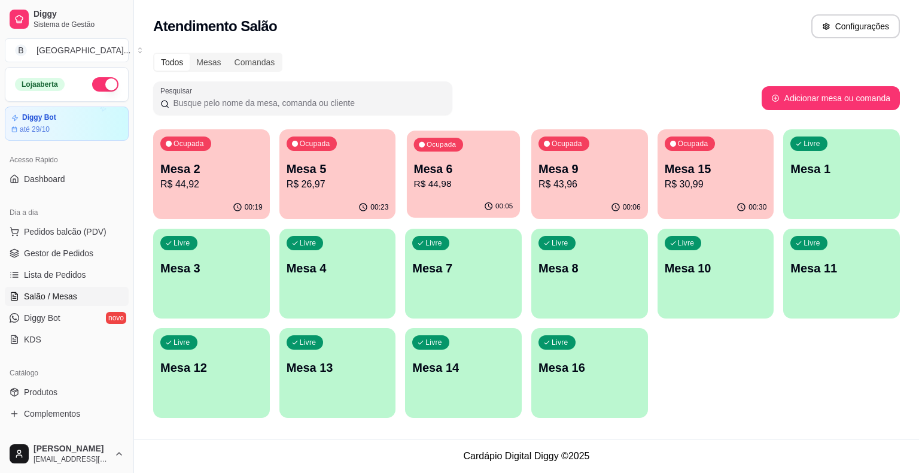
click at [417, 197] on div "00:05" at bounding box center [463, 206] width 113 height 23
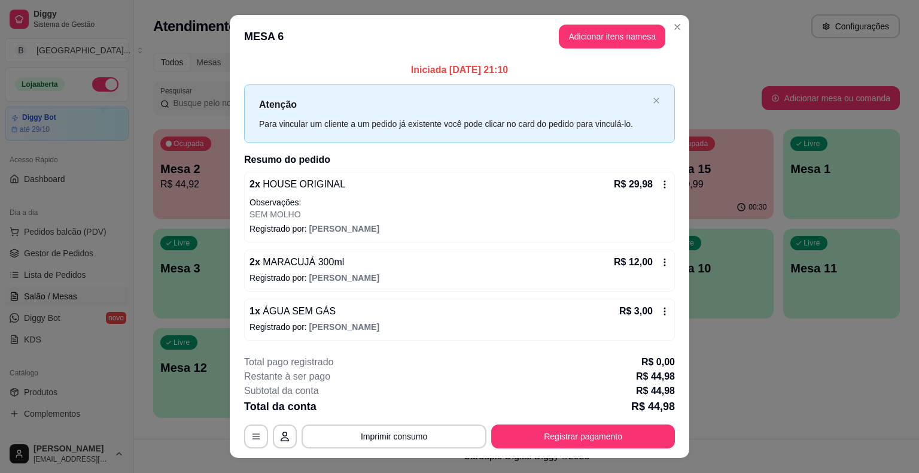
scroll to position [22, 0]
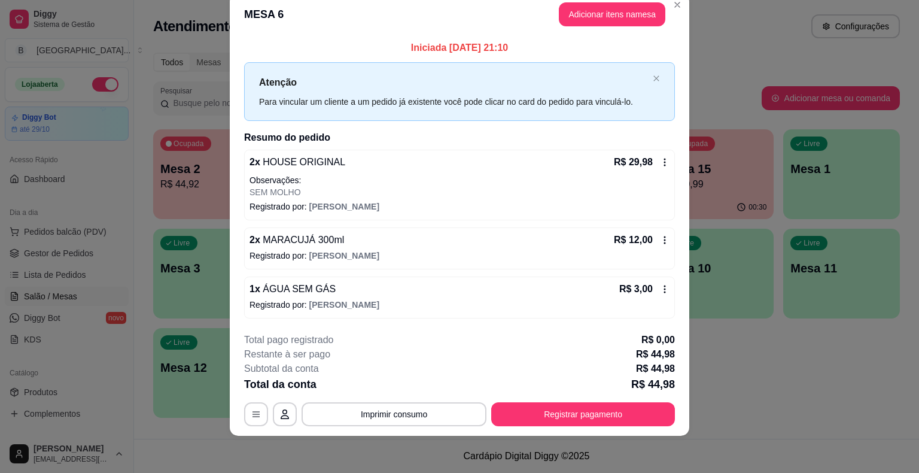
click at [678, 212] on div "Iniciada [DATE] 21:10 Atenção Para vincular um cliente a um pedido já existente…" at bounding box center [460, 179] width 460 height 287
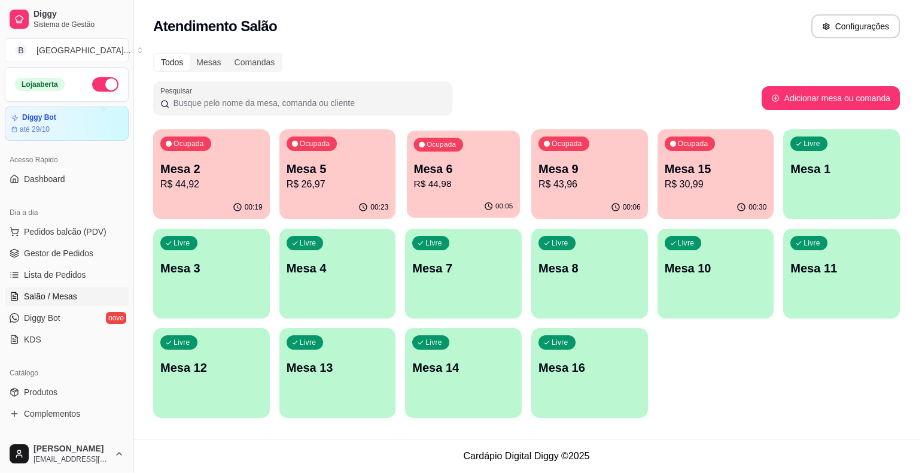
click at [499, 171] on p "Mesa 6" at bounding box center [463, 169] width 99 height 16
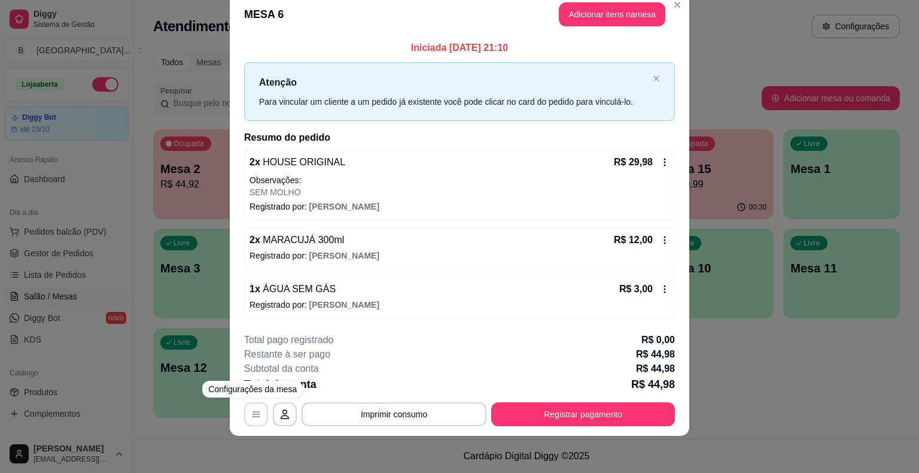
click at [251, 411] on icon "button" at bounding box center [256, 414] width 10 height 10
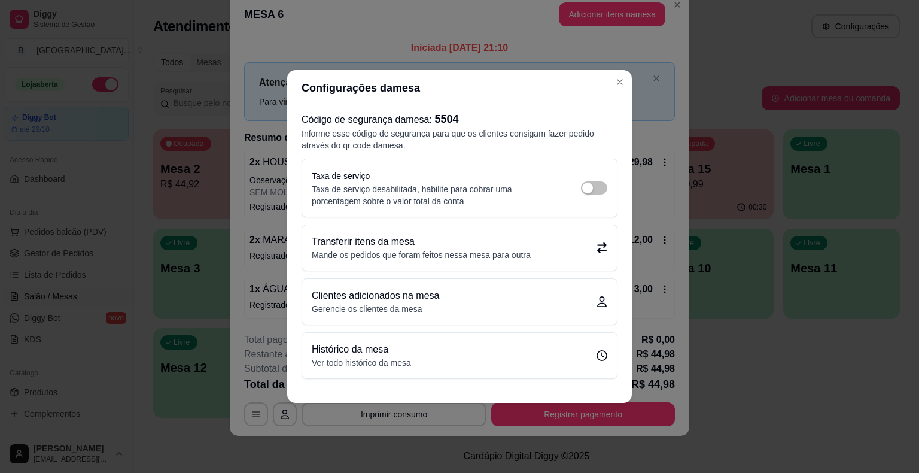
click at [508, 230] on div "Transferir itens da mesa Mande os pedidos que foram feitos nessa mesa para outra" at bounding box center [459, 247] width 315 height 45
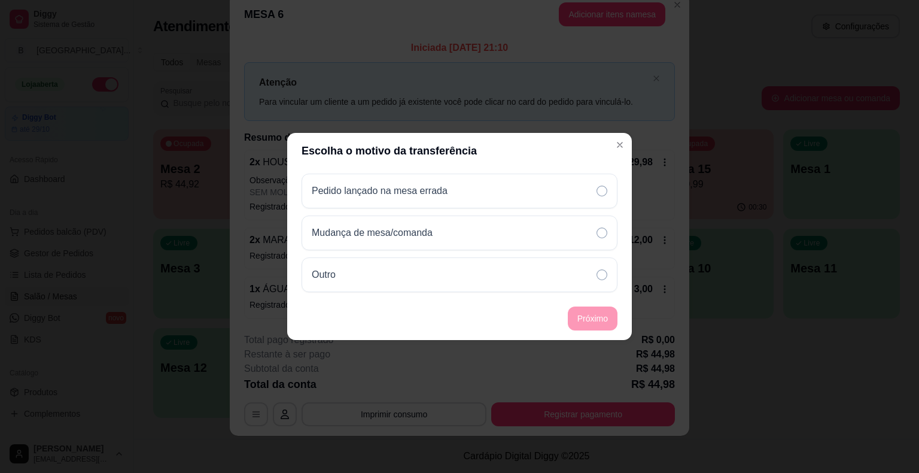
click at [508, 230] on div "Mudança de mesa/comanda" at bounding box center [460, 232] width 316 height 35
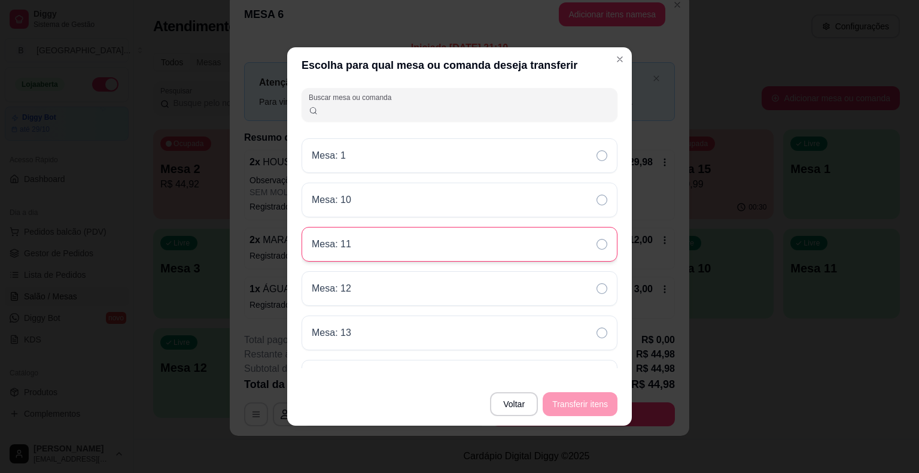
scroll to position [245, 0]
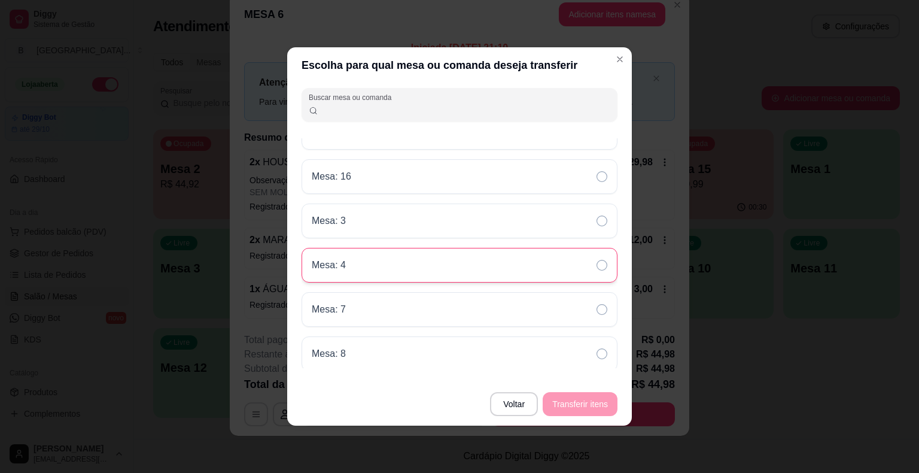
click at [502, 270] on div "Mesa: 4" at bounding box center [460, 265] width 316 height 35
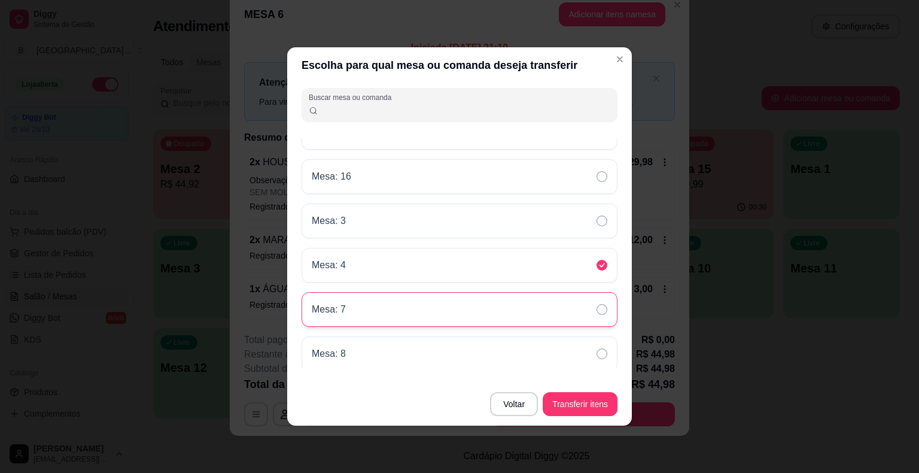
click at [498, 304] on div "Mesa: 7" at bounding box center [460, 309] width 316 height 35
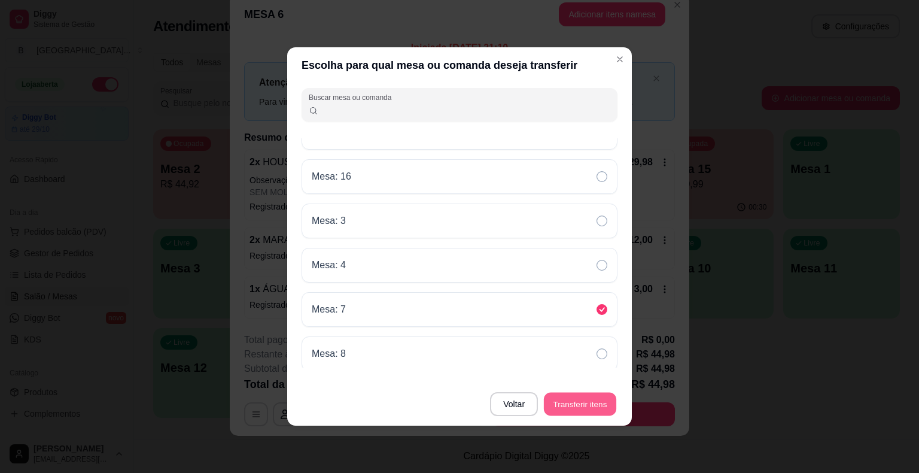
click at [613, 401] on button "Transferir itens" at bounding box center [580, 404] width 72 height 23
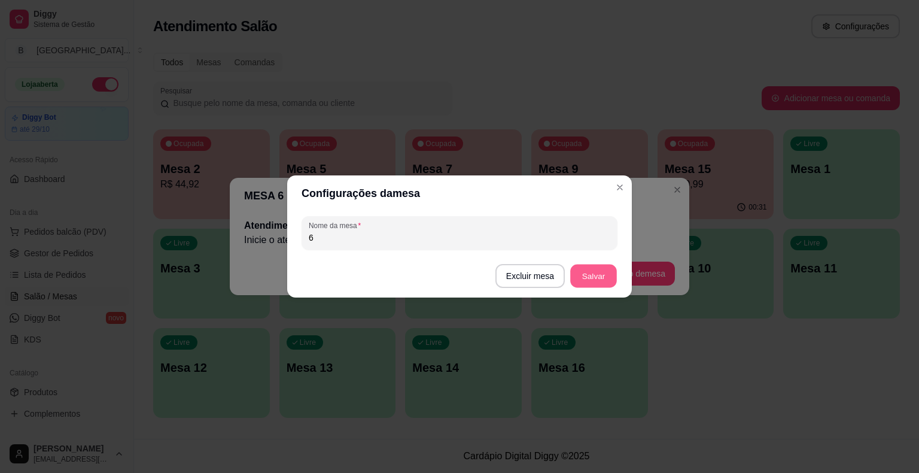
click at [591, 284] on button "Salvar" at bounding box center [593, 276] width 47 height 23
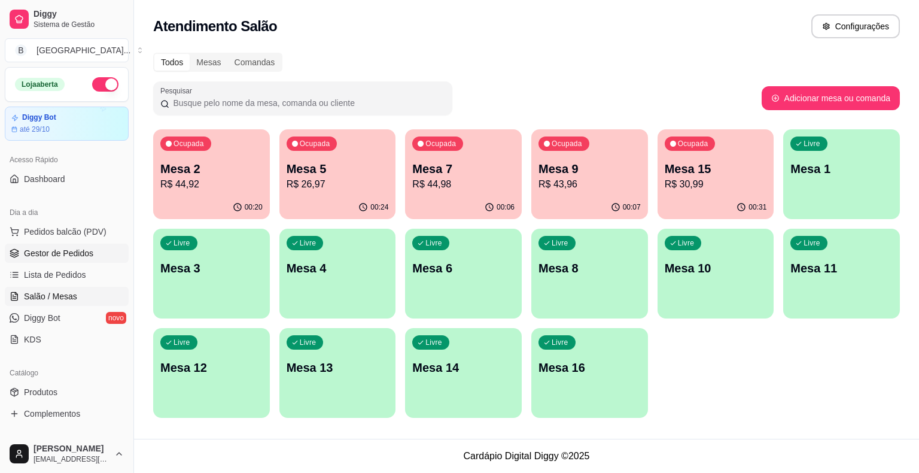
click at [50, 258] on span "Gestor de Pedidos" at bounding box center [58, 253] width 69 height 12
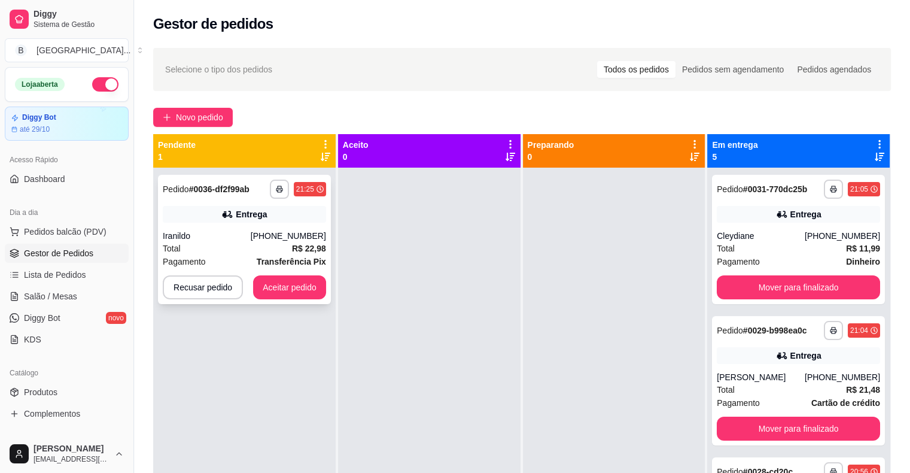
click at [251, 235] on div "Iranildo" at bounding box center [207, 236] width 88 height 12
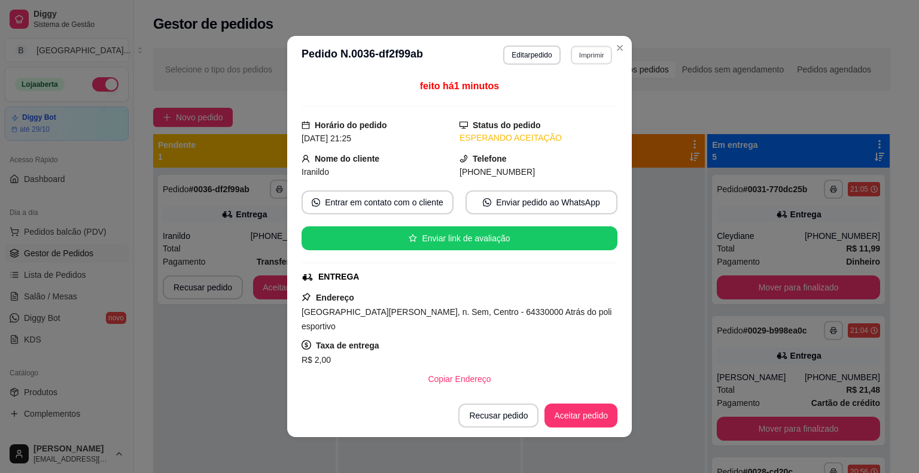
click at [589, 45] on button "Imprimir" at bounding box center [591, 54] width 41 height 19
click at [582, 56] on button "Imprimir" at bounding box center [591, 54] width 42 height 19
click at [570, 87] on div "Escolha a impressora IMPRESSORA Impressora" at bounding box center [565, 100] width 99 height 65
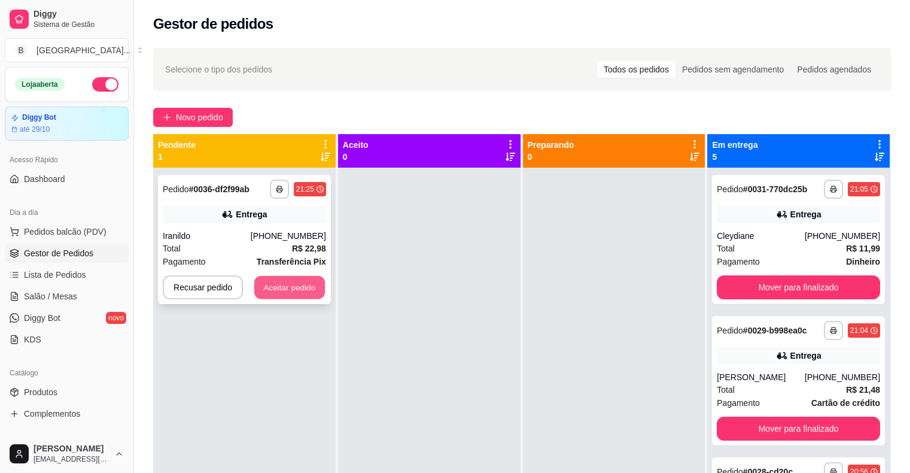
click at [302, 281] on button "Aceitar pedido" at bounding box center [289, 287] width 71 height 23
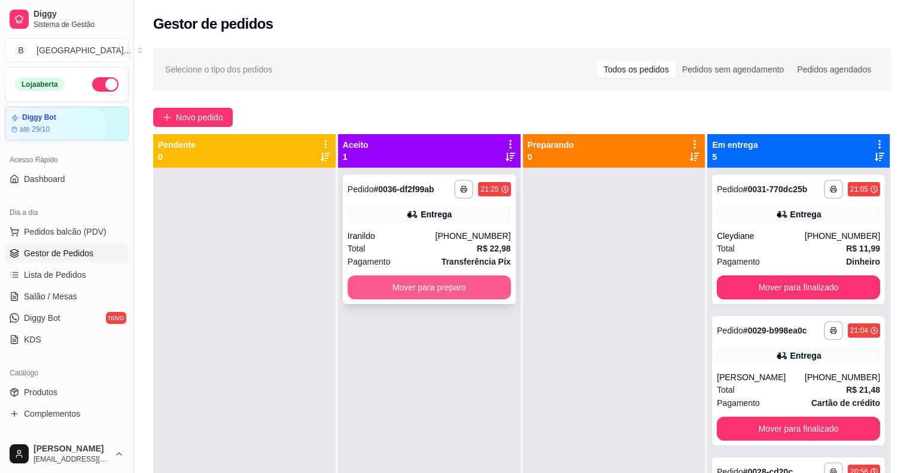
click at [463, 281] on button "Mover para preparo" at bounding box center [429, 287] width 163 height 24
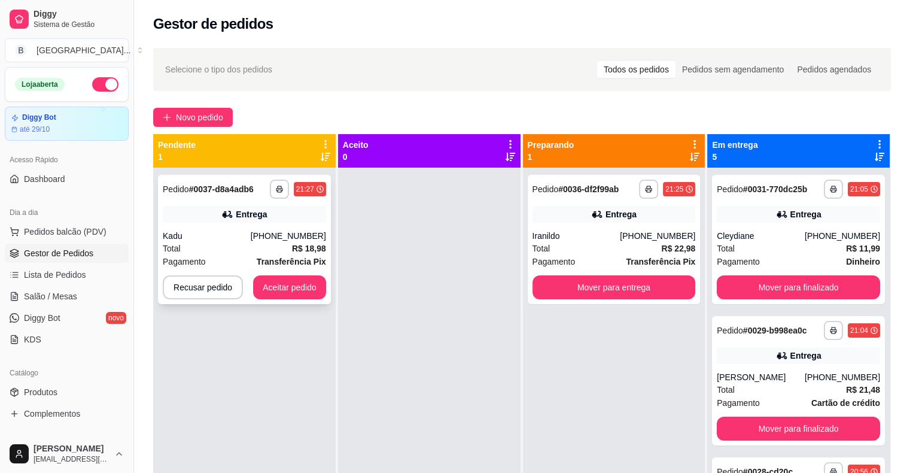
click at [299, 224] on div "**********" at bounding box center [244, 239] width 173 height 129
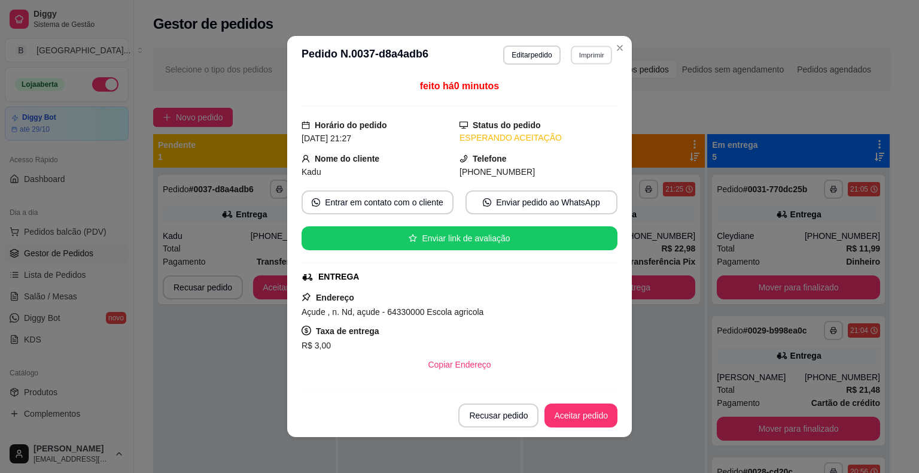
click at [572, 47] on button "Imprimir" at bounding box center [591, 54] width 41 height 19
click at [581, 92] on button "IMPRESSORA" at bounding box center [565, 96] width 87 height 19
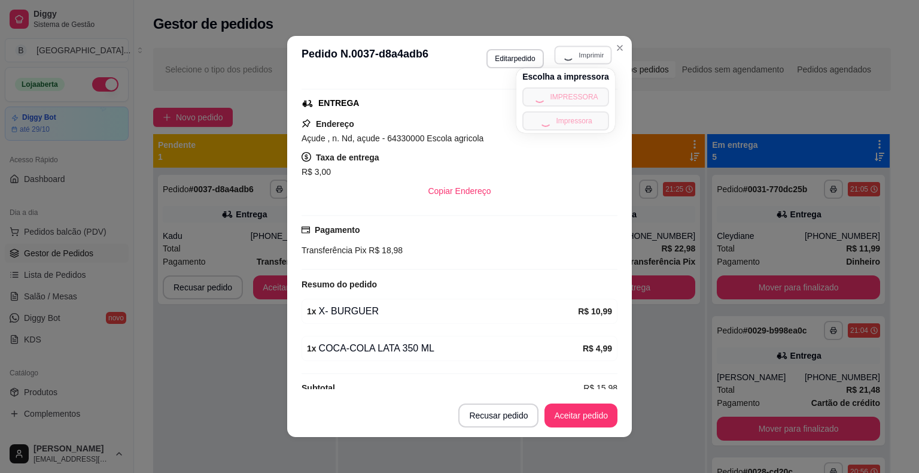
scroll to position [193, 0]
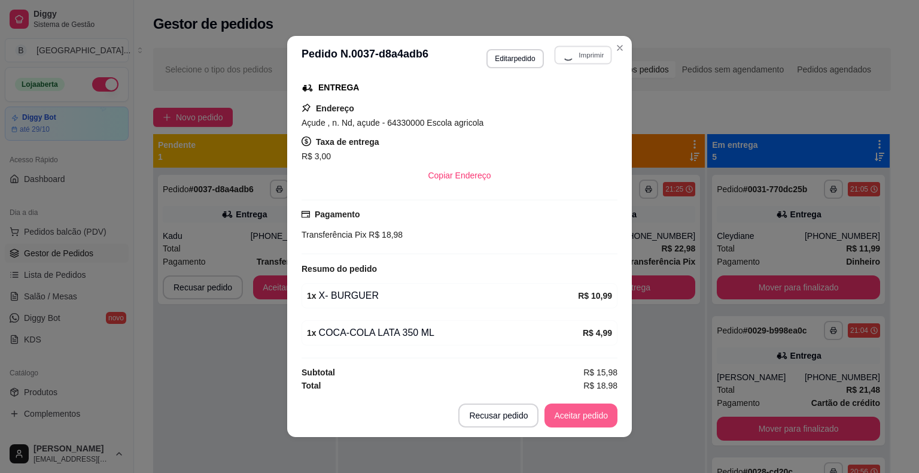
click at [577, 406] on button "Aceitar pedido" at bounding box center [581, 415] width 73 height 24
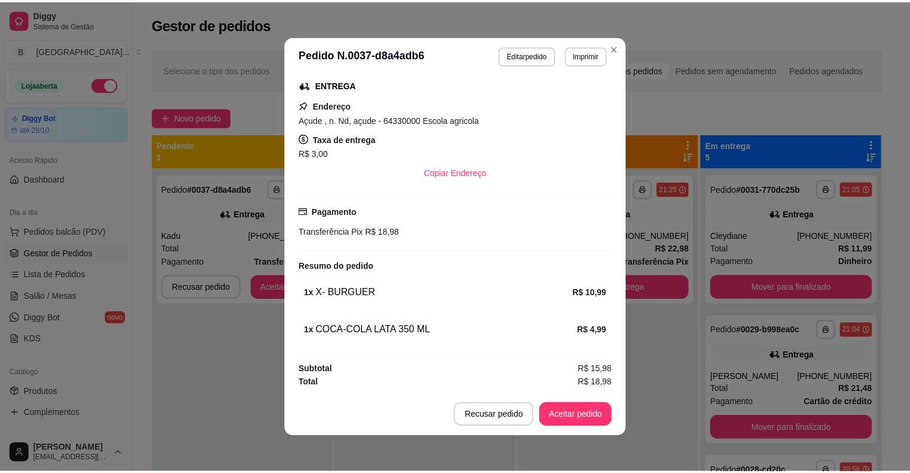
scroll to position [190, 0]
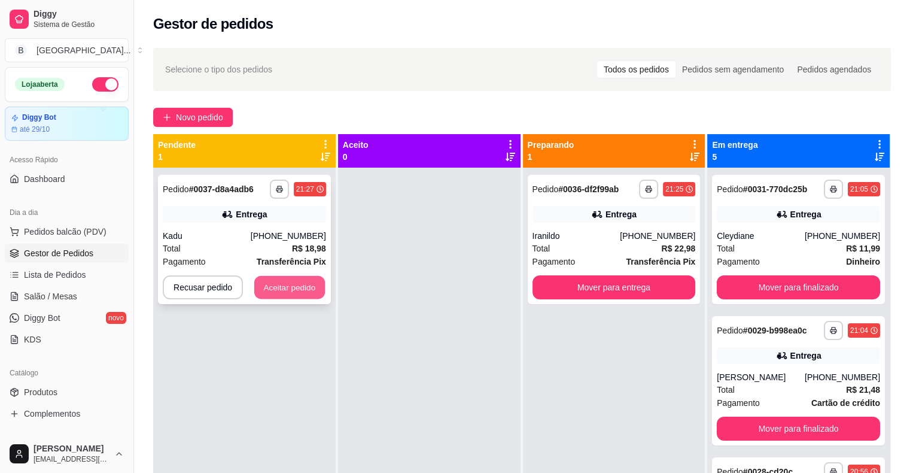
click at [294, 278] on button "Aceitar pedido" at bounding box center [289, 287] width 71 height 23
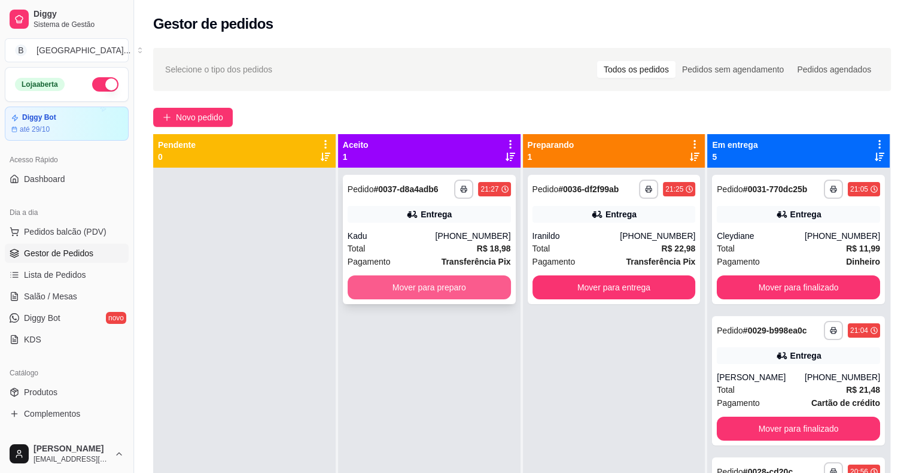
click at [386, 279] on button "Mover para preparo" at bounding box center [429, 287] width 163 height 24
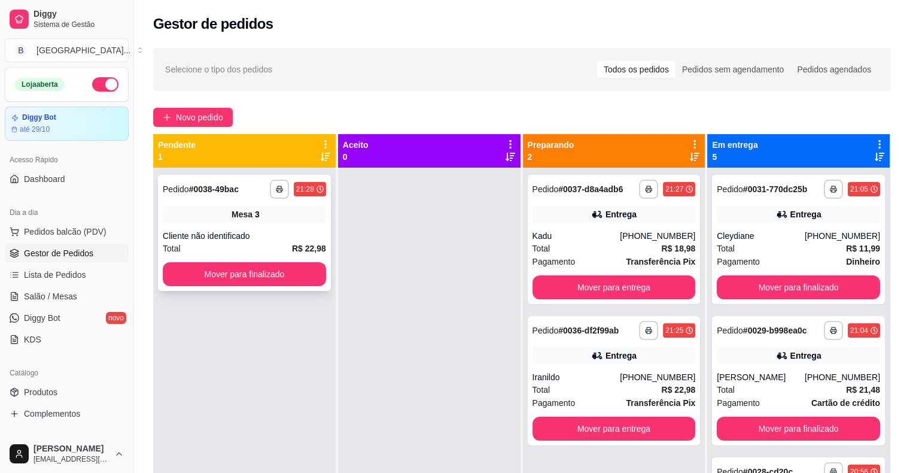
click at [196, 241] on div "Cliente não identificado" at bounding box center [244, 236] width 163 height 12
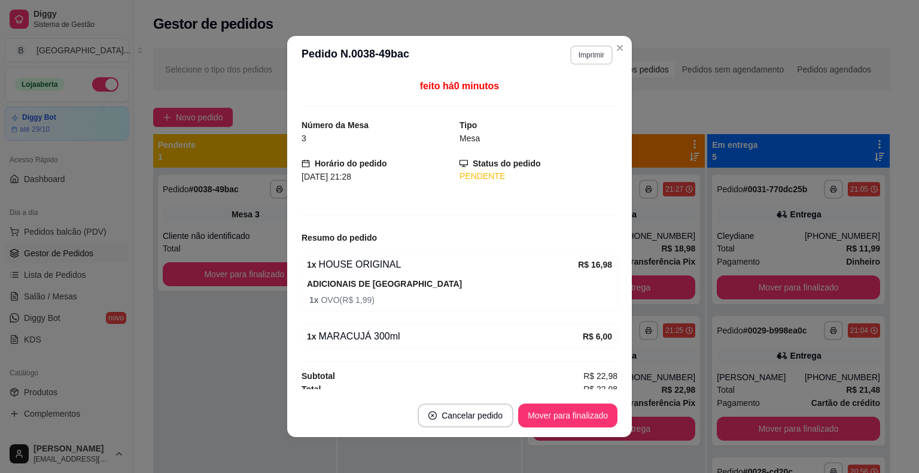
click at [598, 48] on button "Imprimir" at bounding box center [591, 54] width 42 height 19
click at [574, 78] on h4 "Escolha a impressora" at bounding box center [565, 77] width 87 height 12
click at [564, 104] on button "IMPRESSORA" at bounding box center [565, 96] width 87 height 19
click at [564, 102] on div "Escolha a impressora IMPRESSORA Impressora" at bounding box center [565, 100] width 99 height 65
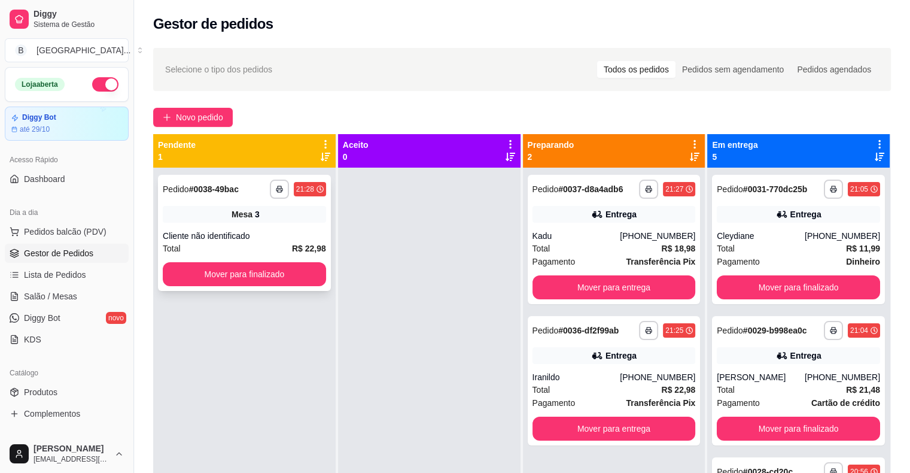
click at [221, 286] on div "**********" at bounding box center [244, 233] width 173 height 116
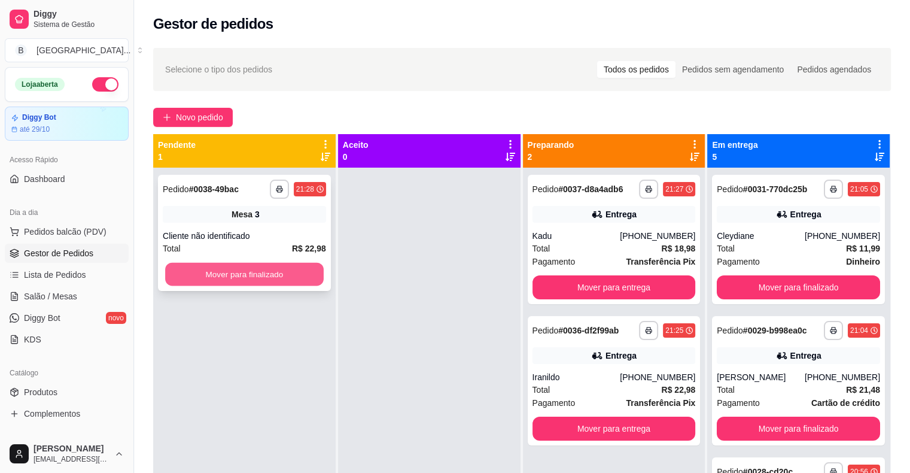
click at [223, 279] on button "Mover para finalizado" at bounding box center [244, 274] width 159 height 23
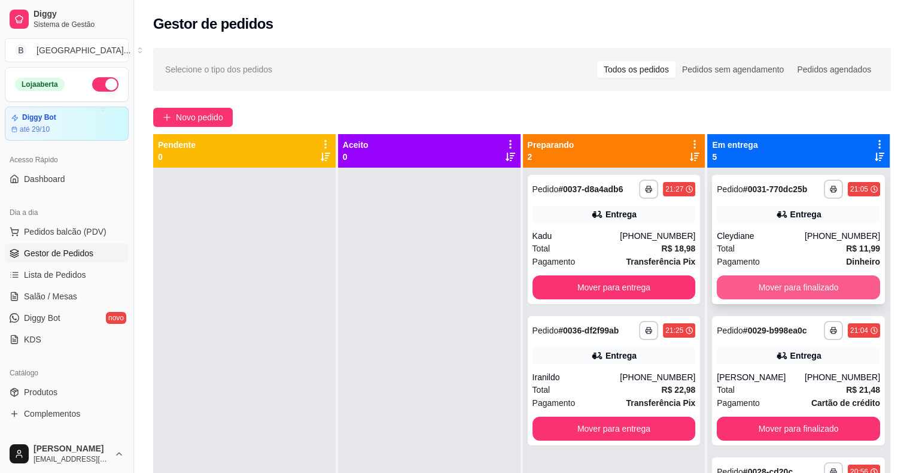
click at [815, 295] on button "Mover para finalizado" at bounding box center [798, 287] width 163 height 24
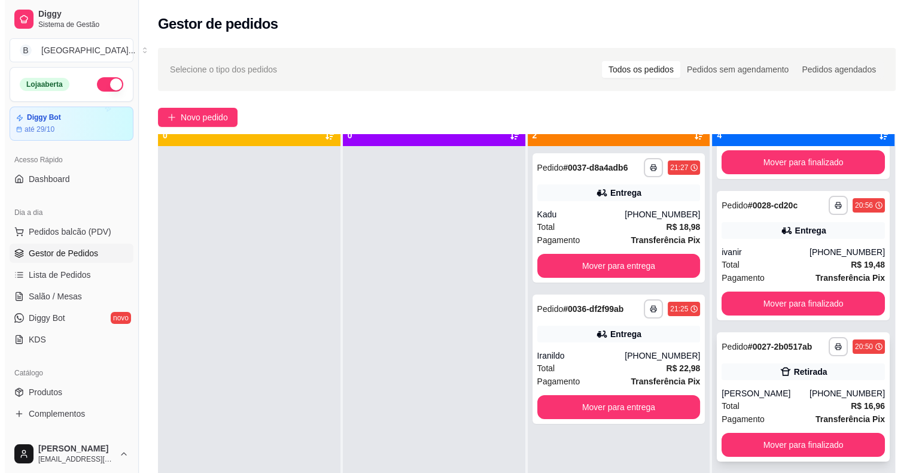
scroll to position [34, 0]
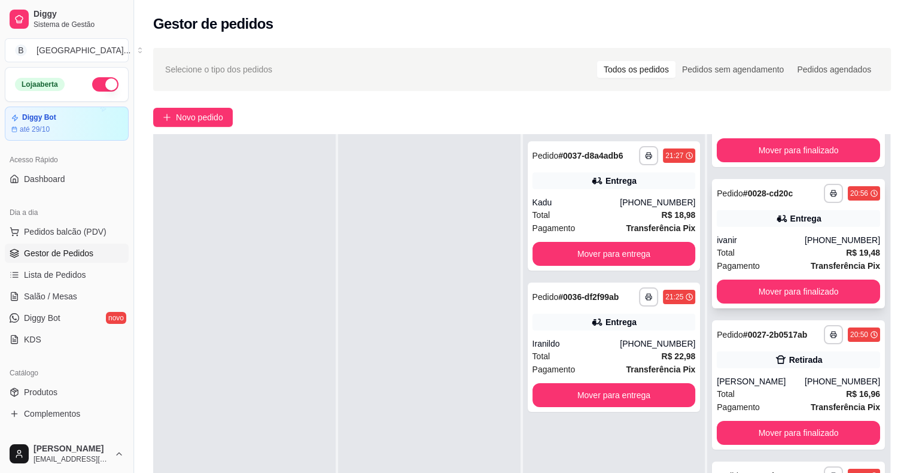
click at [790, 243] on div "ivanir" at bounding box center [761, 240] width 88 height 12
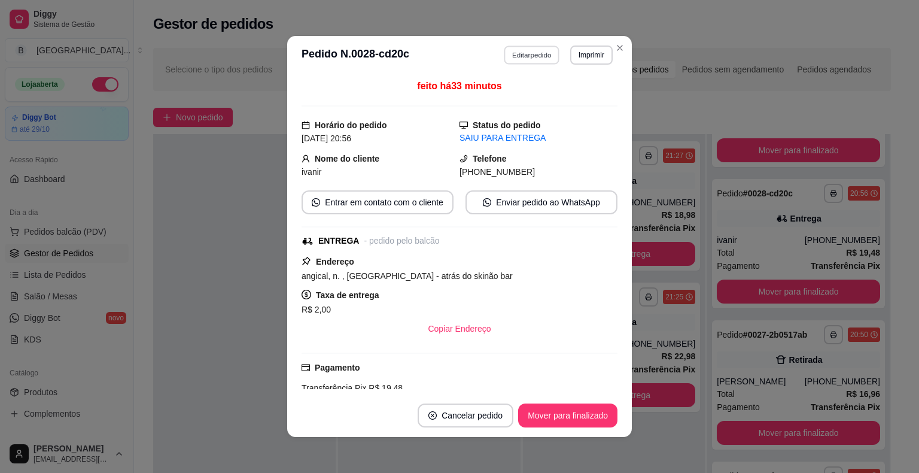
click at [531, 62] on button "Editar pedido" at bounding box center [533, 54] width 56 height 19
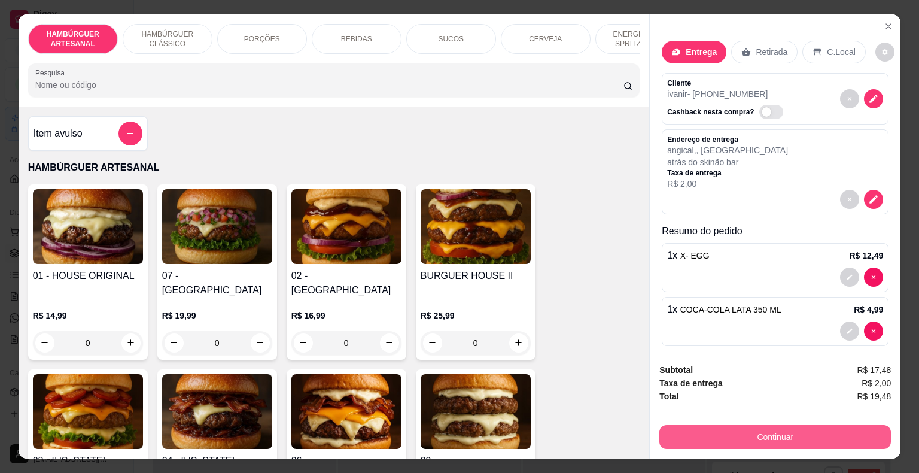
click at [680, 434] on button "Continuar" at bounding box center [776, 437] width 232 height 24
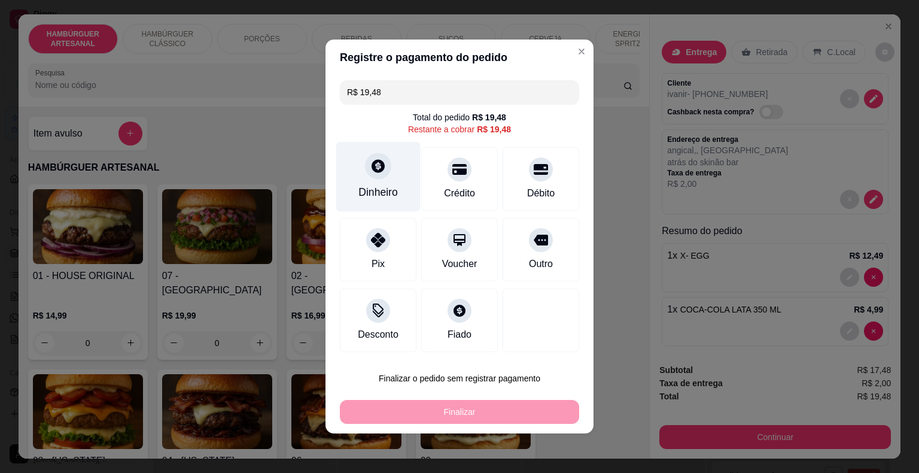
click at [367, 190] on div "Dinheiro" at bounding box center [377, 192] width 39 height 16
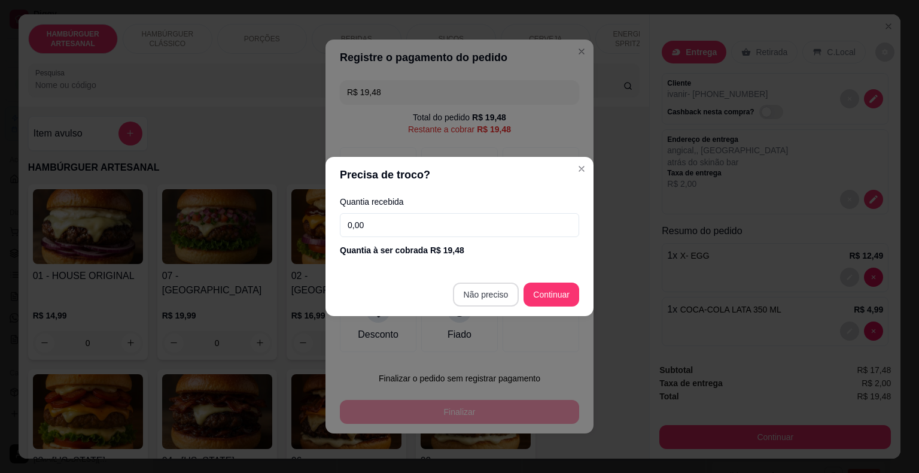
type input "R$ 0,00"
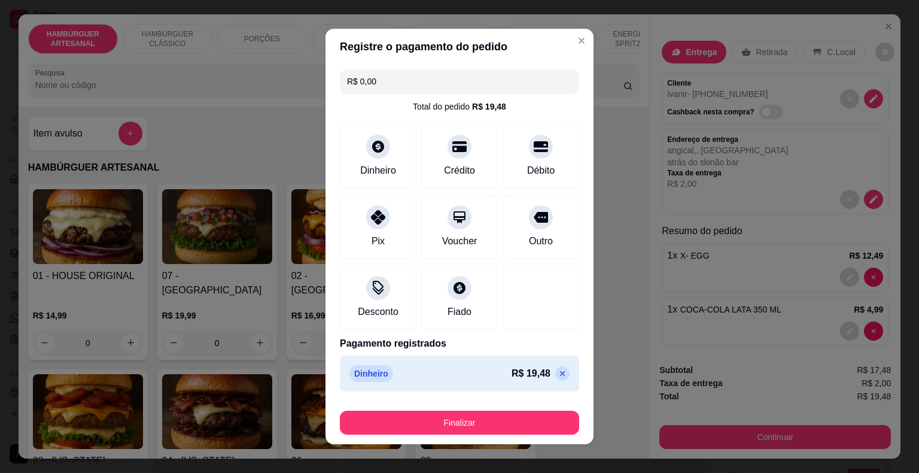
scroll to position [9, 0]
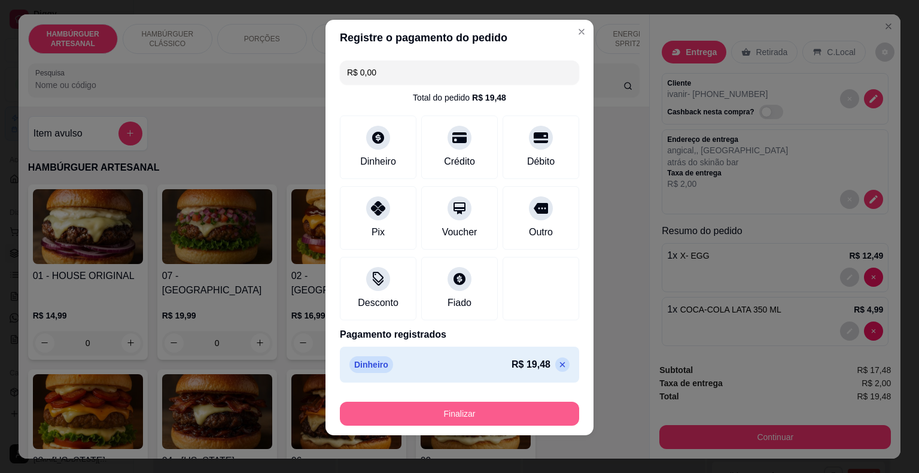
click at [469, 403] on button "Finalizar" at bounding box center [459, 414] width 239 height 24
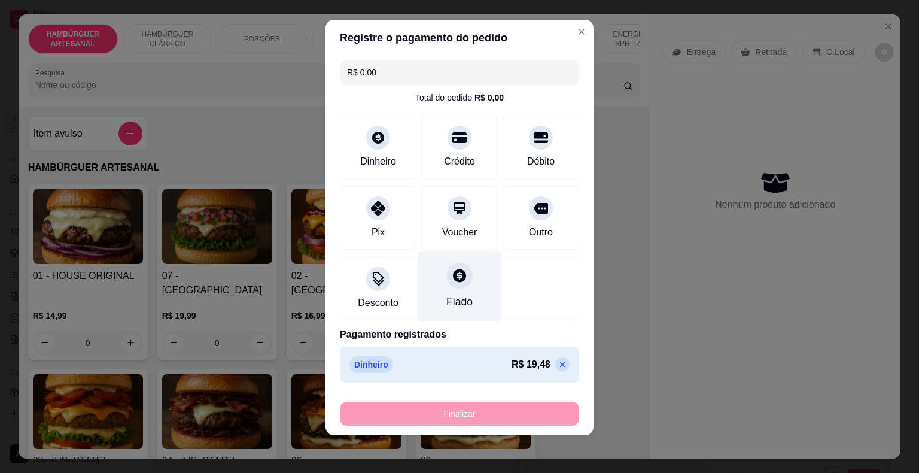
type input "0"
type input "-R$ 19,48"
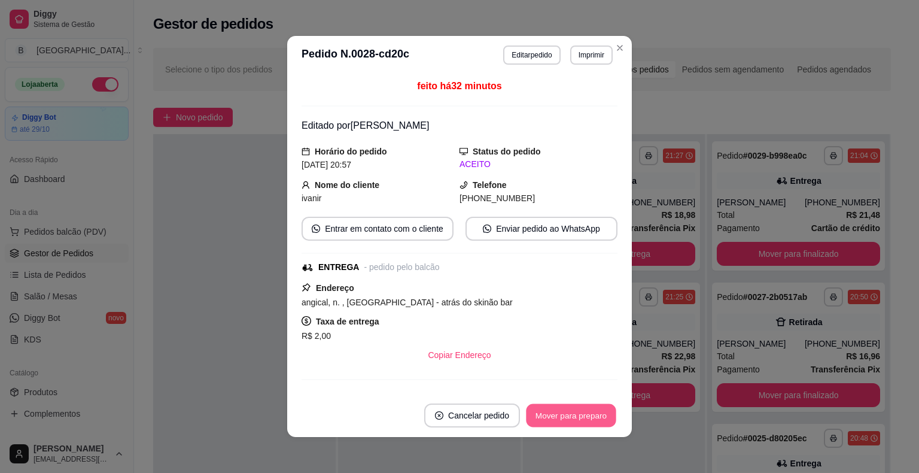
click at [555, 406] on button "Mover para preparo" at bounding box center [571, 415] width 90 height 23
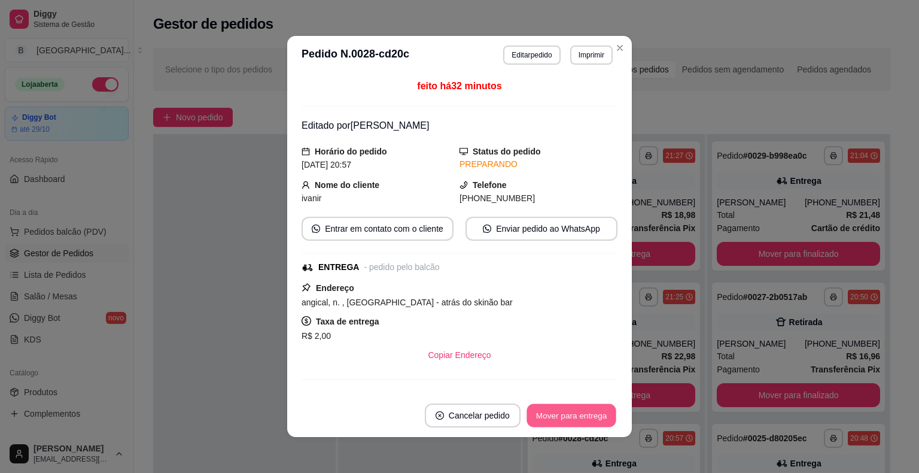
click at [555, 406] on button "Mover para entrega" at bounding box center [572, 415] width 90 height 23
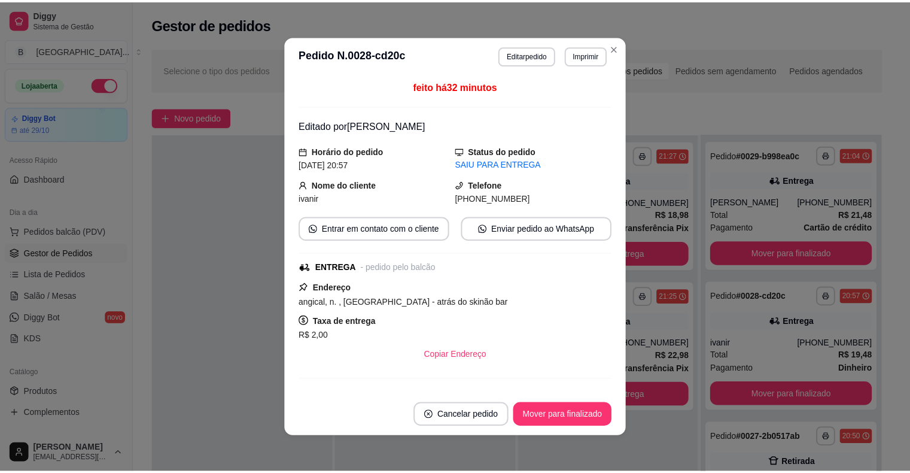
scroll to position [2, 0]
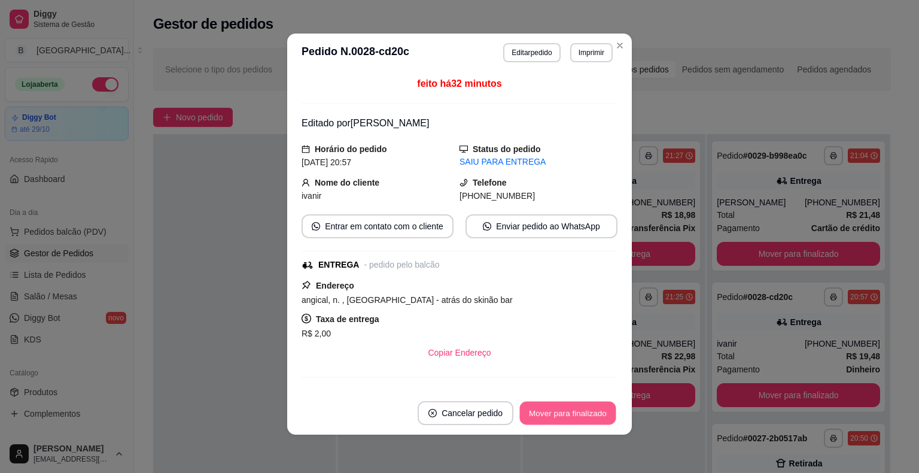
click at [589, 409] on button "Mover para finalizado" at bounding box center [568, 413] width 96 height 23
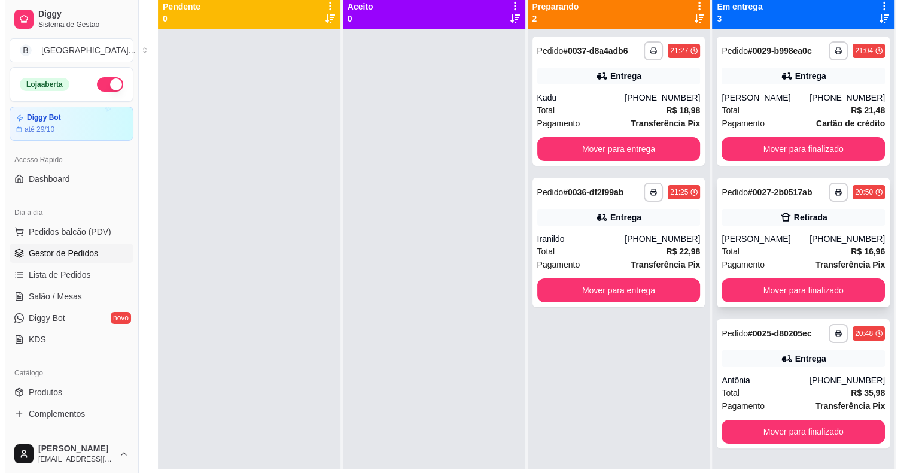
scroll to position [0, 0]
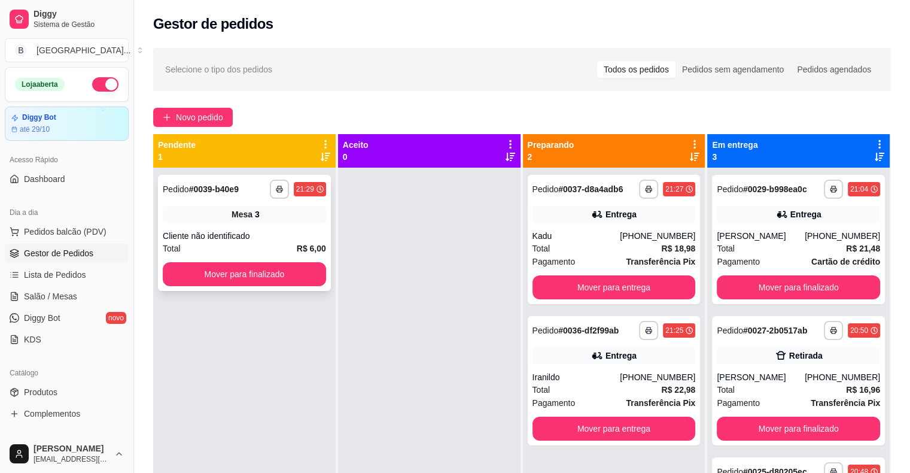
click at [282, 205] on div "**********" at bounding box center [244, 233] width 173 height 116
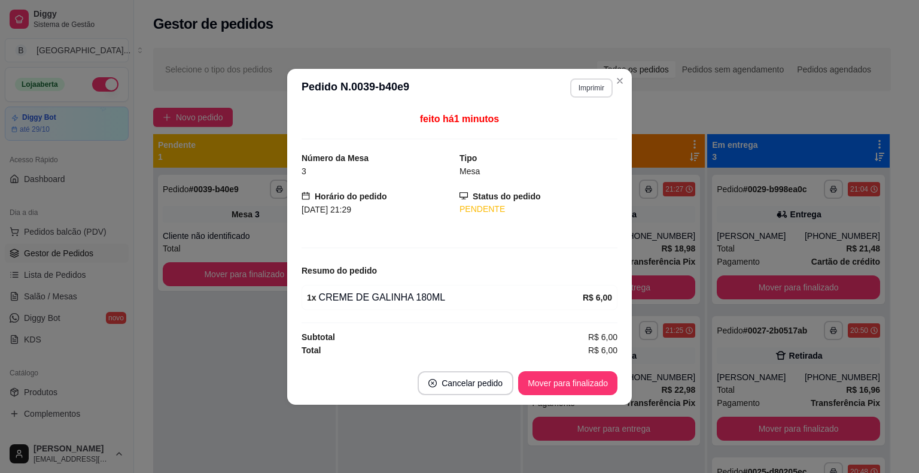
click at [591, 94] on button "Imprimir" at bounding box center [591, 87] width 42 height 19
click at [570, 123] on button "IMPRESSORA" at bounding box center [570, 130] width 84 height 19
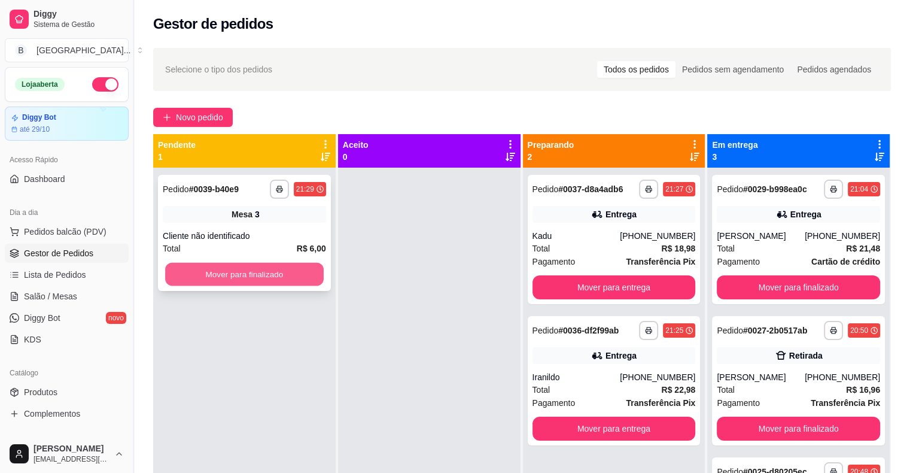
click at [299, 269] on button "Mover para finalizado" at bounding box center [244, 274] width 159 height 23
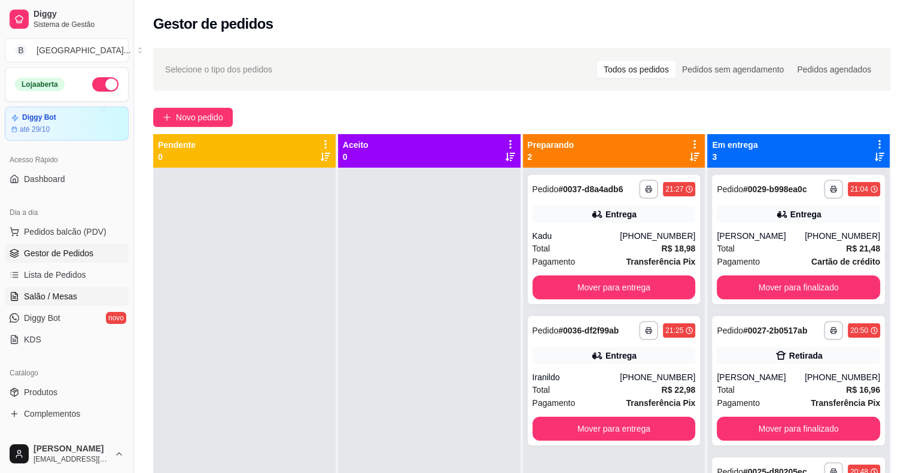
click at [92, 296] on link "Salão / Mesas" at bounding box center [67, 296] width 124 height 19
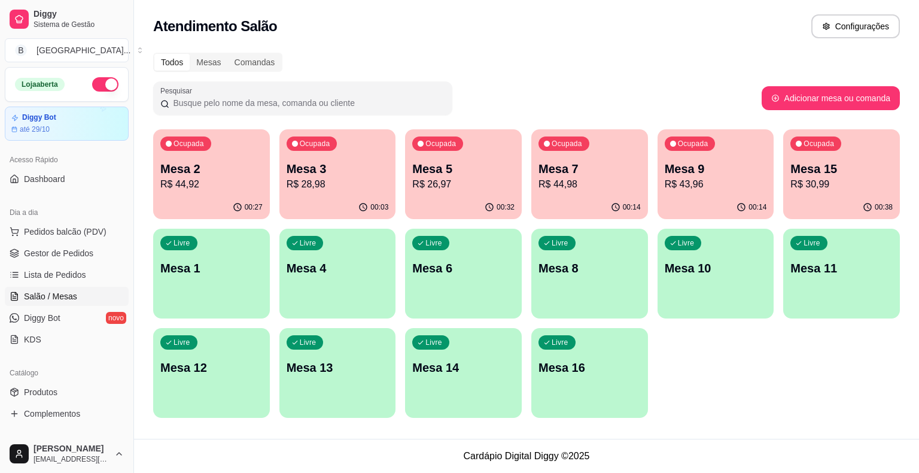
click at [324, 177] on p "R$ 28,98" at bounding box center [338, 184] width 102 height 14
click at [423, 202] on div "00:32" at bounding box center [463, 206] width 113 height 23
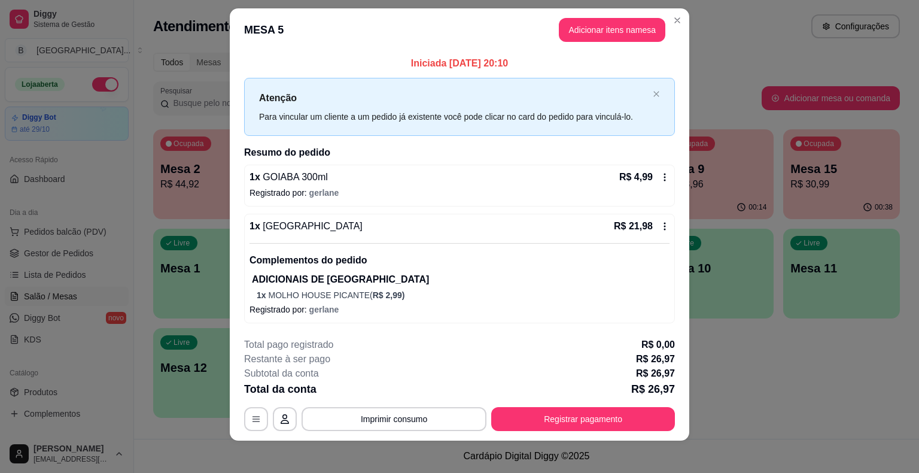
scroll to position [17, 0]
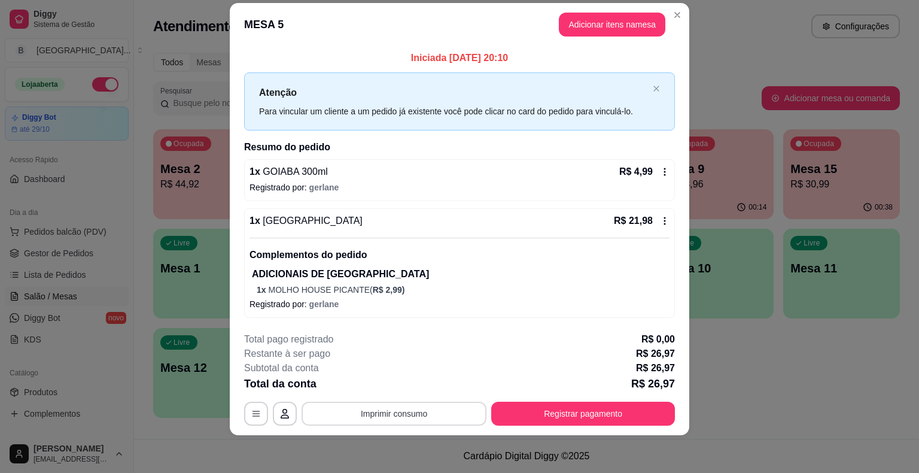
click at [387, 416] on button "Imprimir consumo" at bounding box center [394, 414] width 185 height 24
click at [397, 362] on button "IMPRESSORA" at bounding box center [393, 361] width 87 height 19
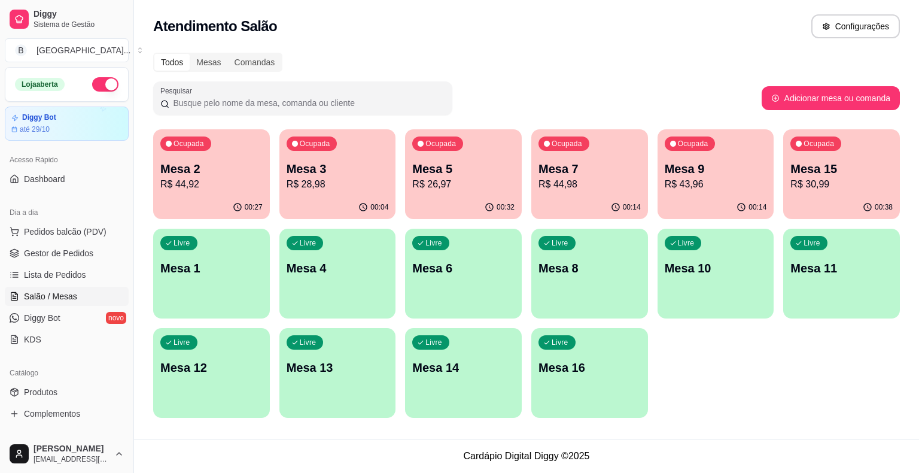
click at [426, 184] on p "R$ 26,97" at bounding box center [463, 184] width 102 height 14
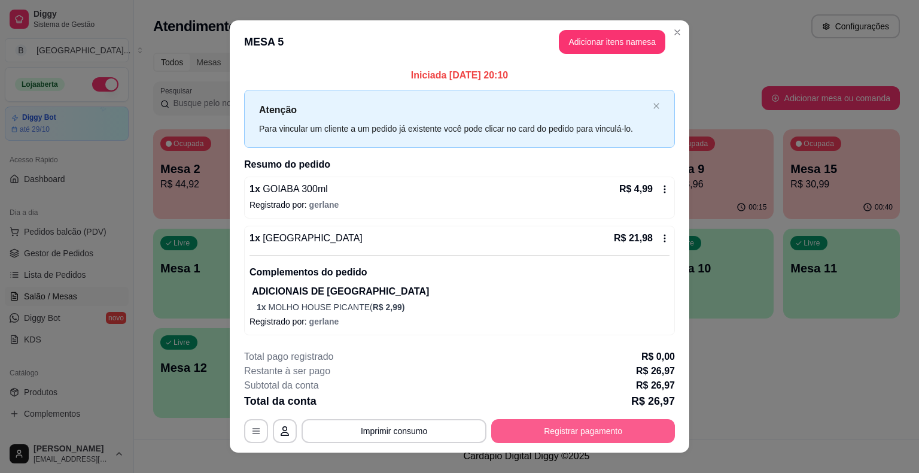
click at [558, 439] on button "Registrar pagamento" at bounding box center [583, 431] width 184 height 24
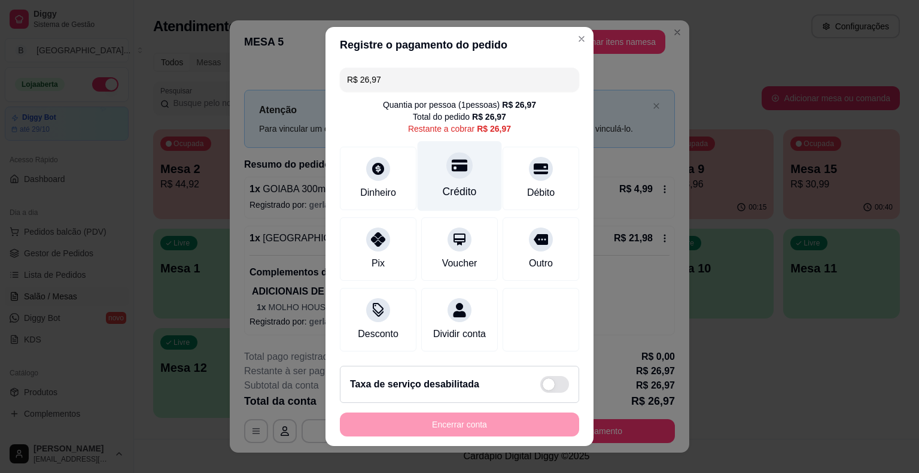
click at [491, 181] on div "Dinheiro Crédito Débito" at bounding box center [459, 178] width 239 height 63
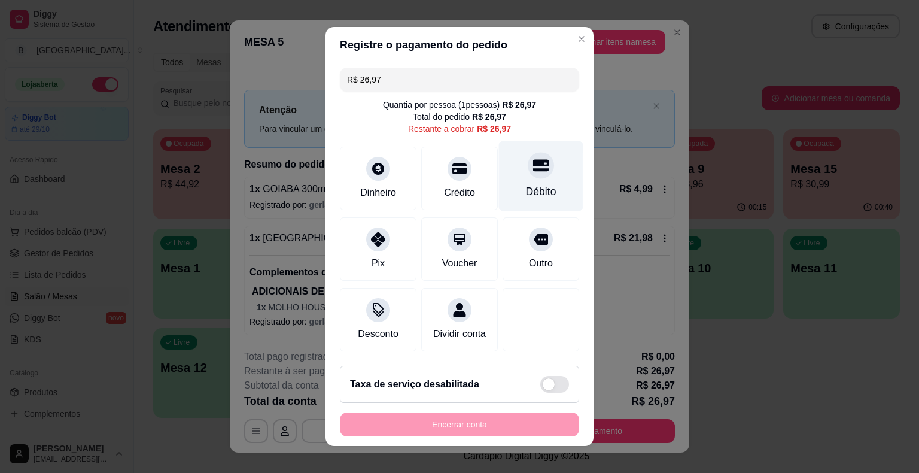
click at [529, 180] on div "Débito" at bounding box center [541, 176] width 84 height 70
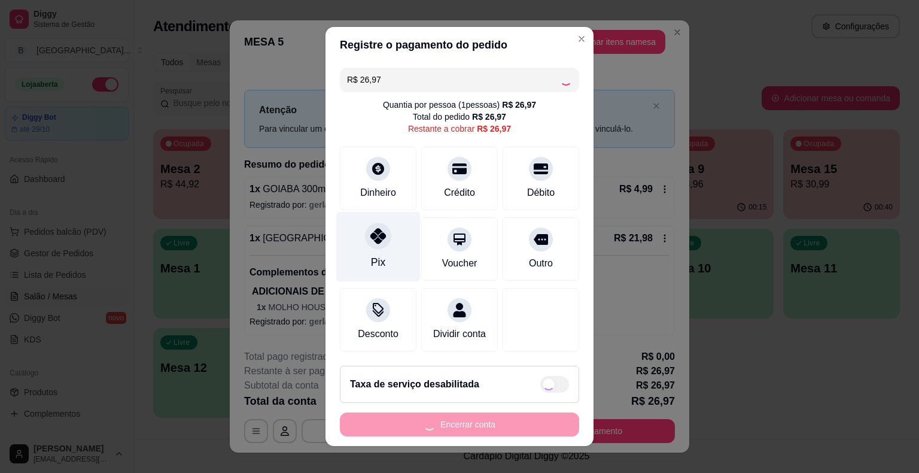
type input "R$ 0,00"
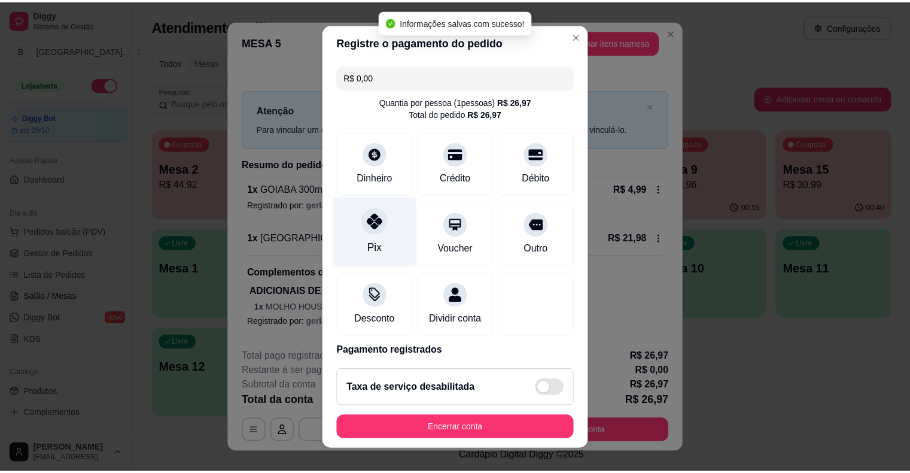
scroll to position [56, 0]
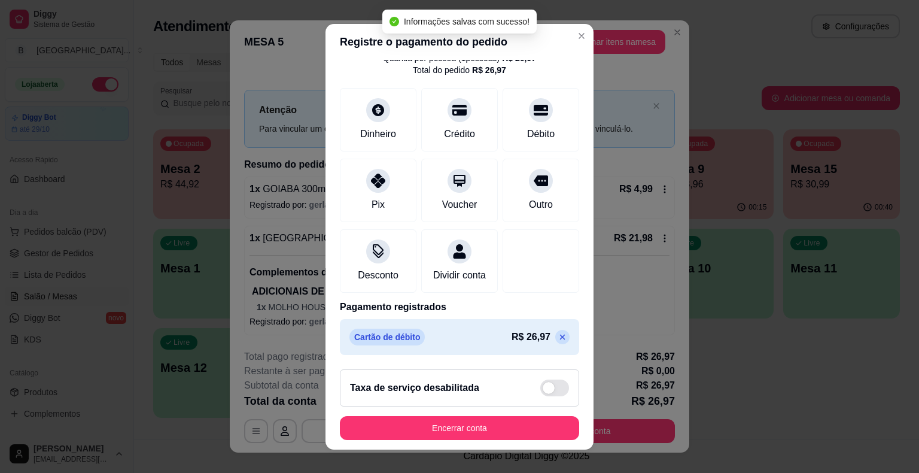
click at [429, 407] on footer "Taxa de serviço desabilitada Encerrar conta" at bounding box center [460, 405] width 268 height 90
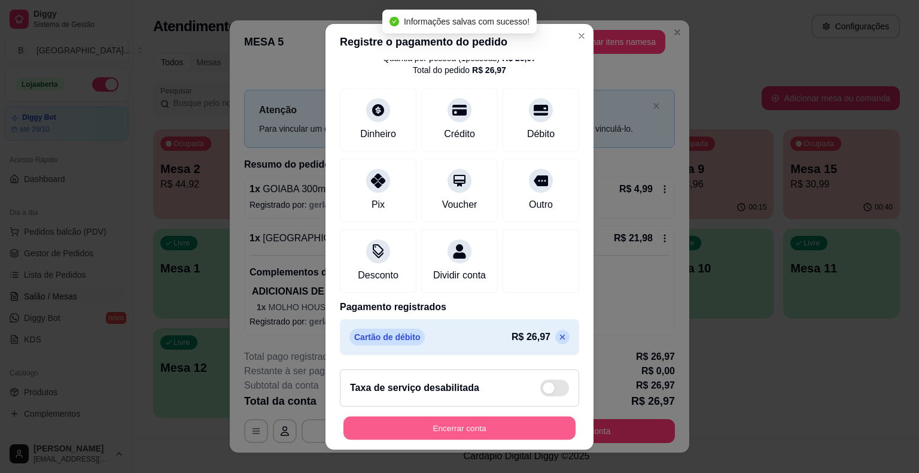
click at [428, 417] on button "Encerrar conta" at bounding box center [460, 427] width 232 height 23
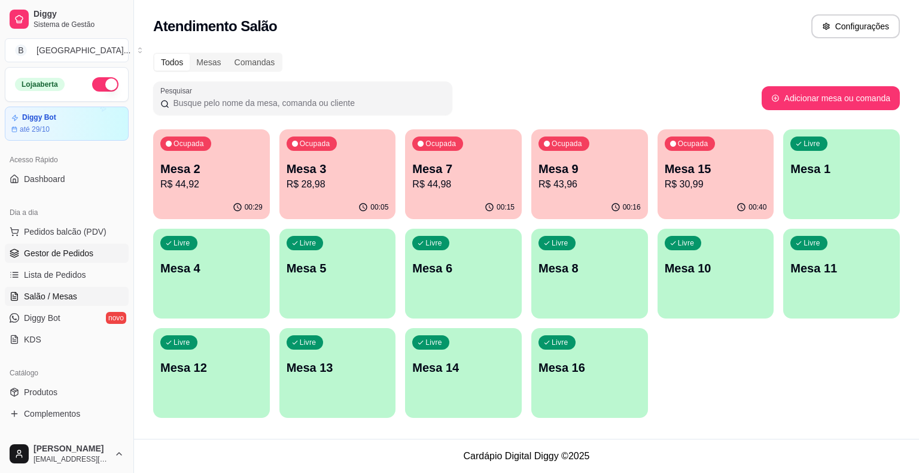
click at [28, 254] on span "Gestor de Pedidos" at bounding box center [58, 253] width 69 height 12
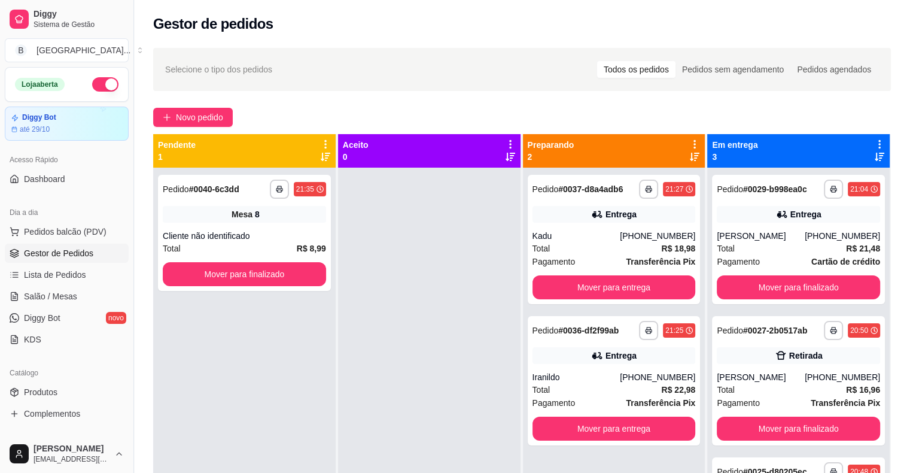
click at [330, 271] on div "**********" at bounding box center [244, 404] width 183 height 473
click at [287, 275] on button "Mover para finalizado" at bounding box center [244, 274] width 163 height 24
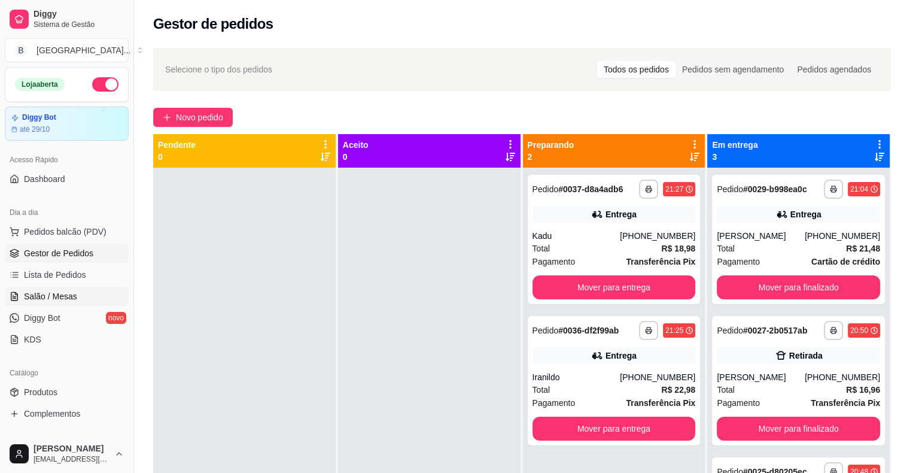
click at [43, 300] on span "Salão / Mesas" at bounding box center [50, 296] width 53 height 12
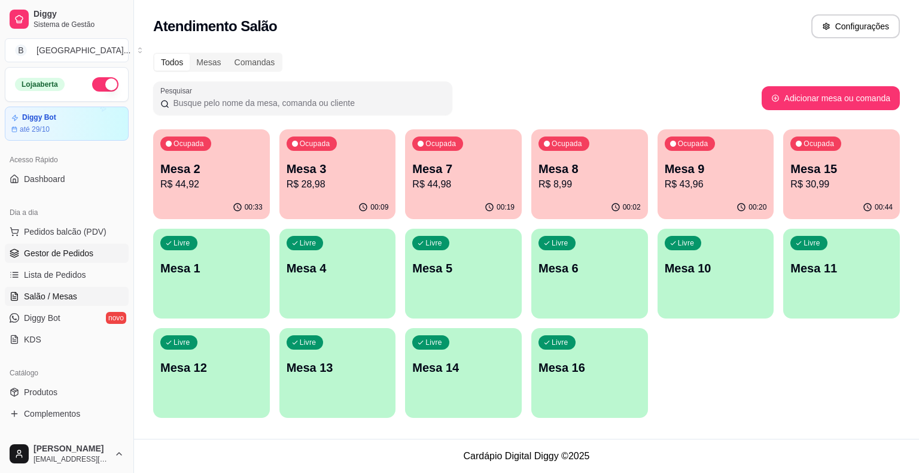
click at [50, 255] on span "Gestor de Pedidos" at bounding box center [58, 253] width 69 height 12
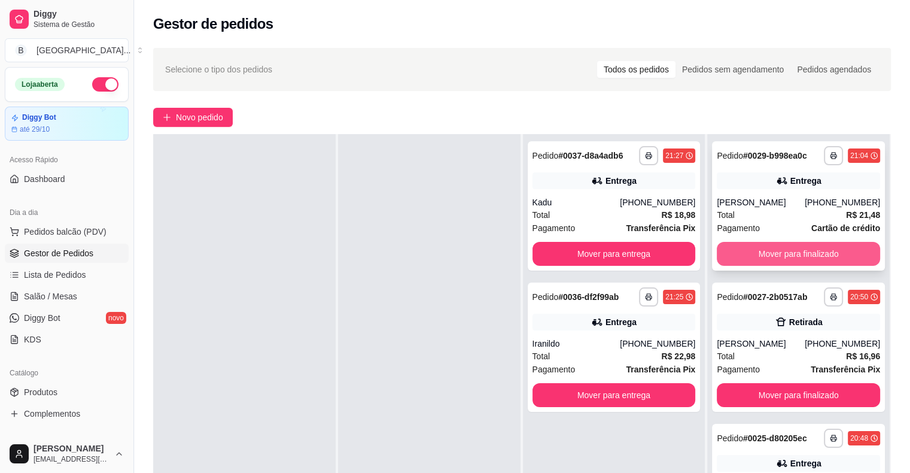
scroll to position [182, 0]
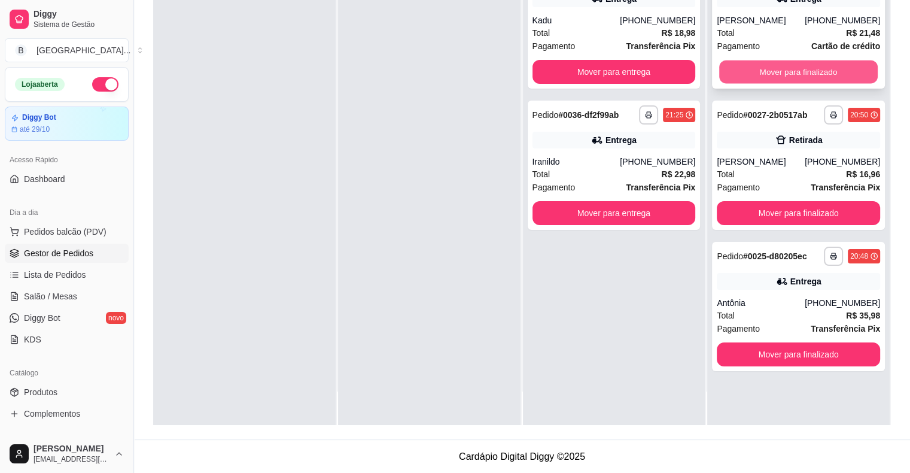
click at [782, 68] on button "Mover para finalizado" at bounding box center [798, 71] width 159 height 23
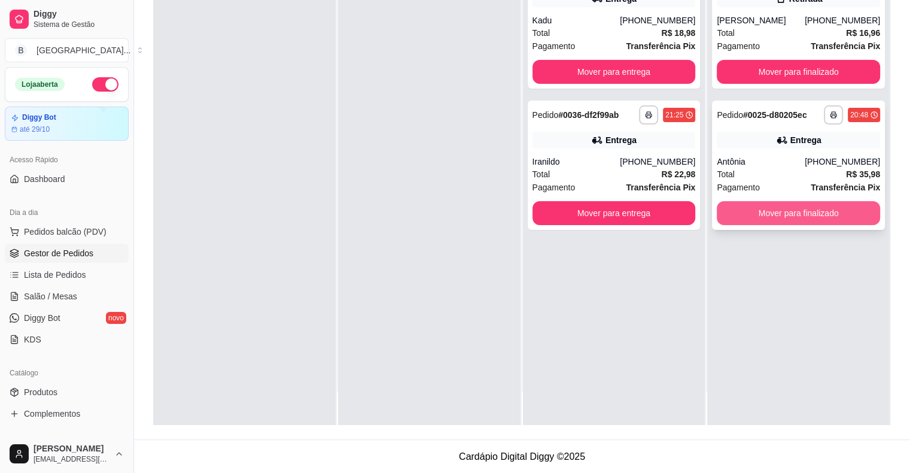
click at [796, 202] on button "Mover para finalizado" at bounding box center [798, 213] width 163 height 24
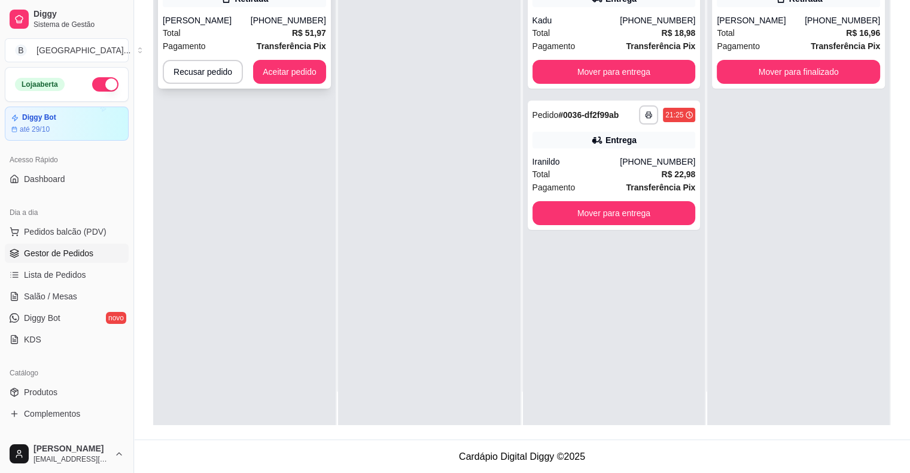
click at [297, 20] on div "[PHONE_NUMBER]" at bounding box center [288, 20] width 75 height 12
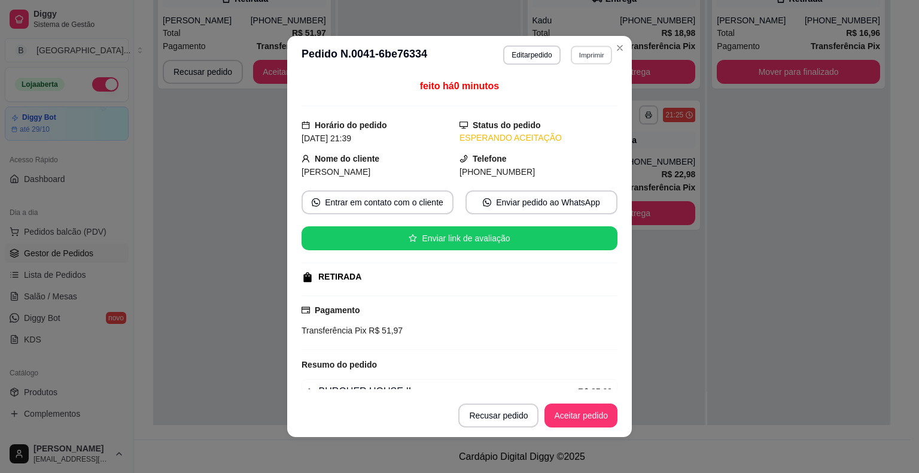
click at [576, 62] on button "Imprimir" at bounding box center [591, 54] width 41 height 19
click at [582, 103] on button "IMPRESSORA" at bounding box center [566, 97] width 84 height 19
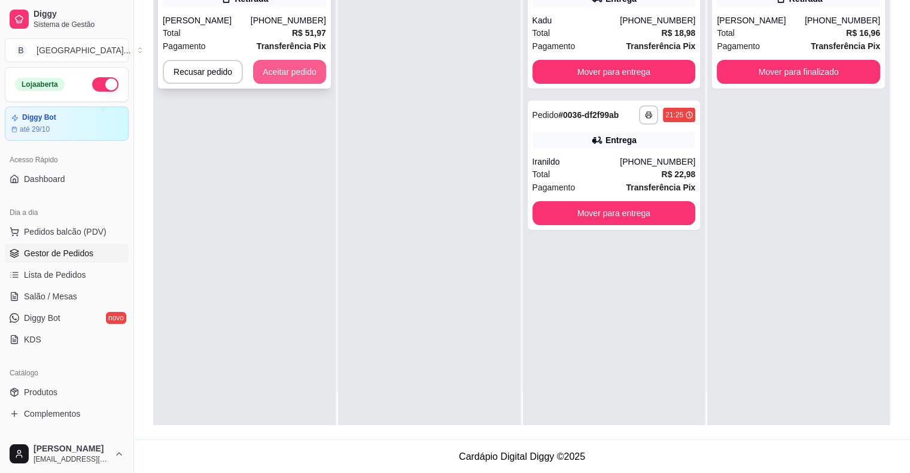
click at [307, 65] on button "Aceitar pedido" at bounding box center [289, 72] width 73 height 24
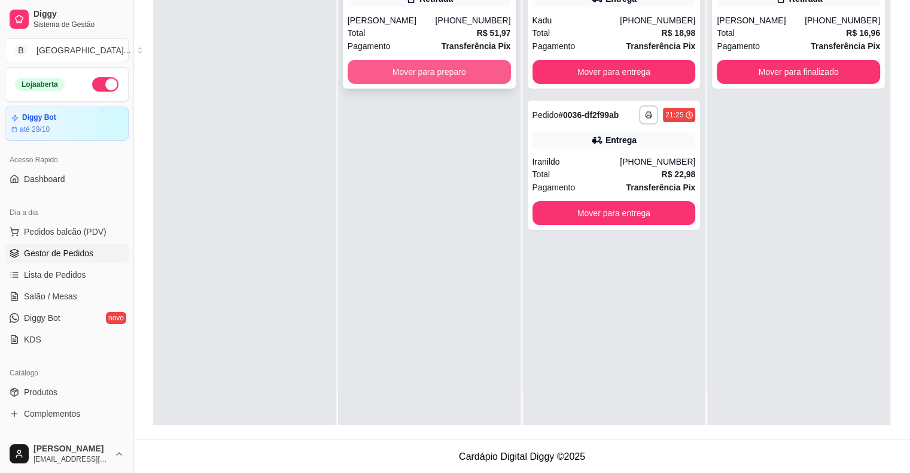
click at [434, 73] on button "Mover para preparo" at bounding box center [429, 72] width 163 height 24
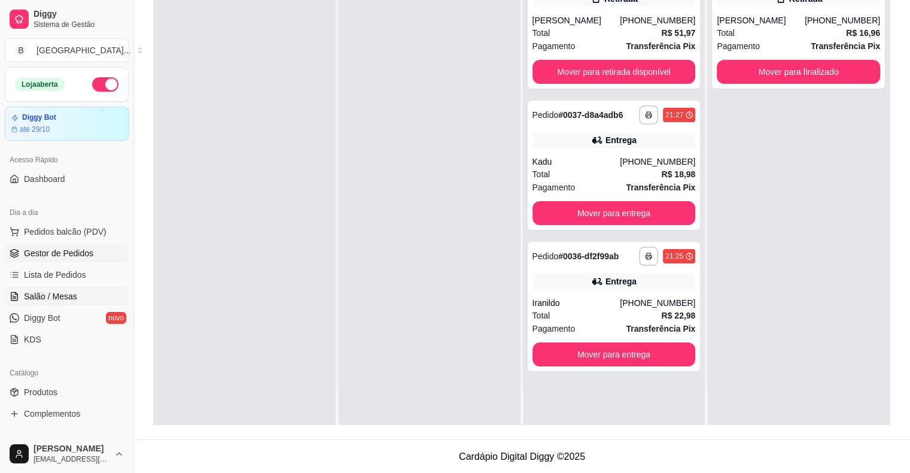
click at [59, 287] on link "Salão / Mesas" at bounding box center [67, 296] width 124 height 19
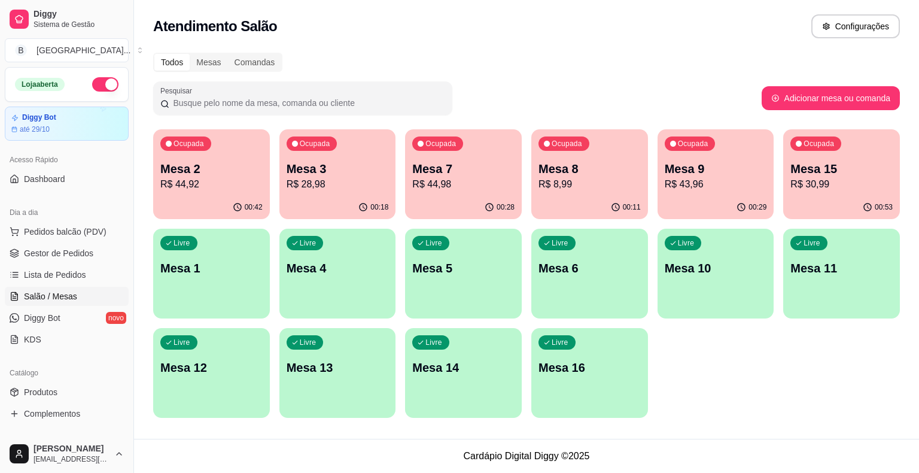
click at [576, 184] on p "R$ 8,99" at bounding box center [590, 184] width 102 height 14
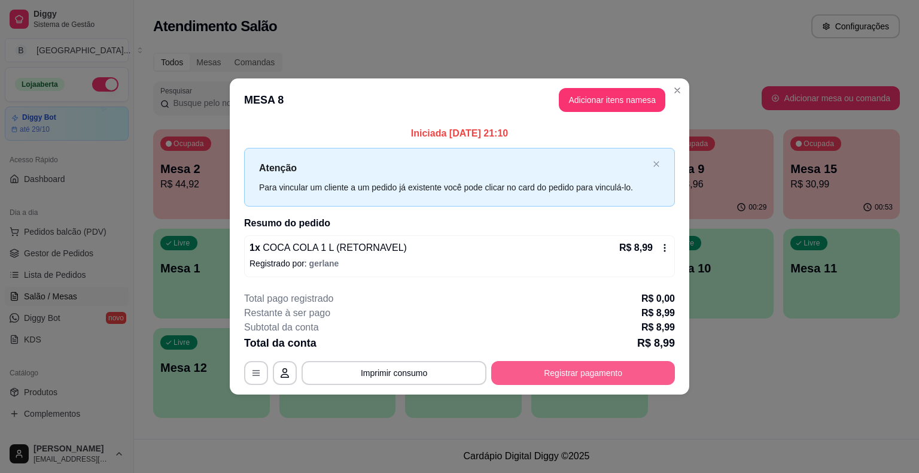
click at [575, 366] on button "Registrar pagamento" at bounding box center [583, 373] width 184 height 24
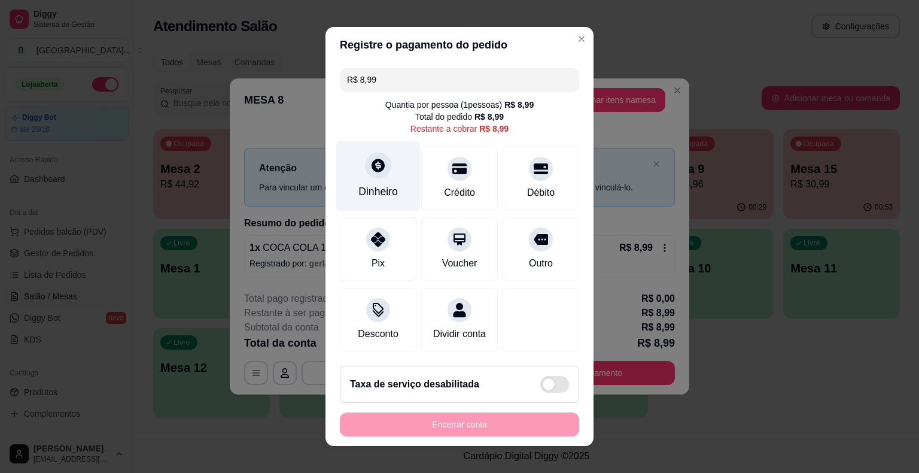
click at [351, 175] on div "Dinheiro" at bounding box center [378, 176] width 84 height 70
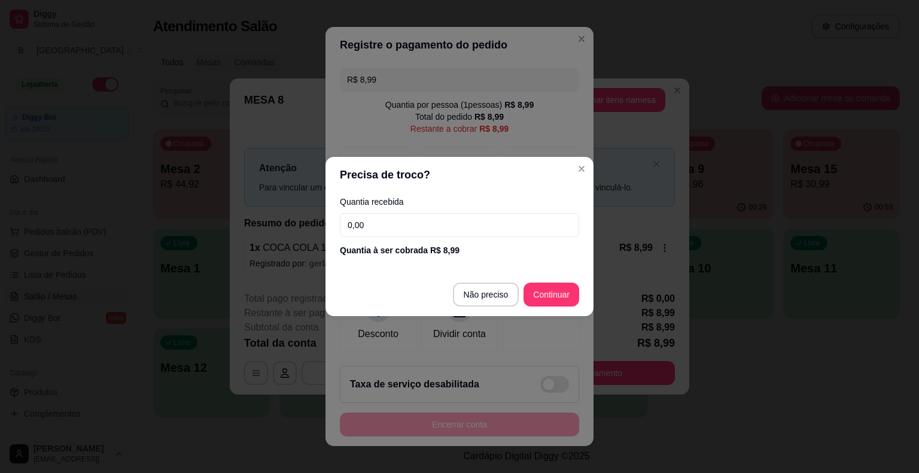
drag, startPoint x: 417, startPoint y: 215, endPoint x: 420, endPoint y: 226, distance: 10.8
click at [418, 218] on input "0,00" at bounding box center [459, 225] width 239 height 24
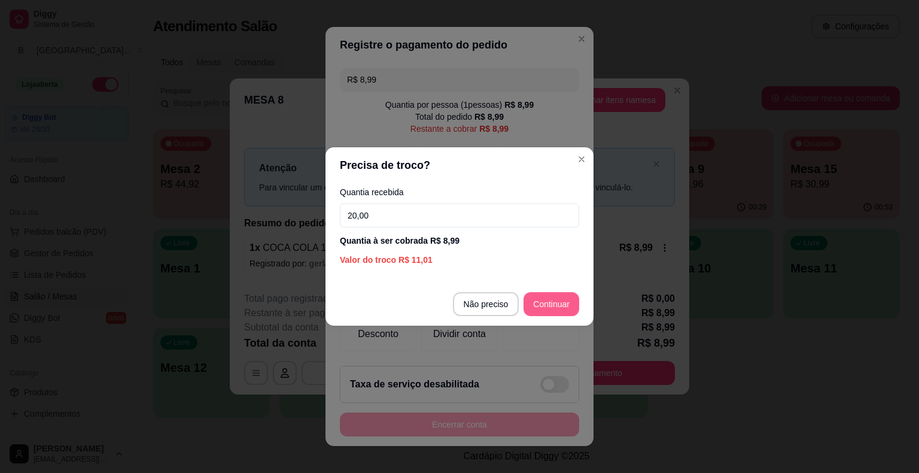
type input "20,00"
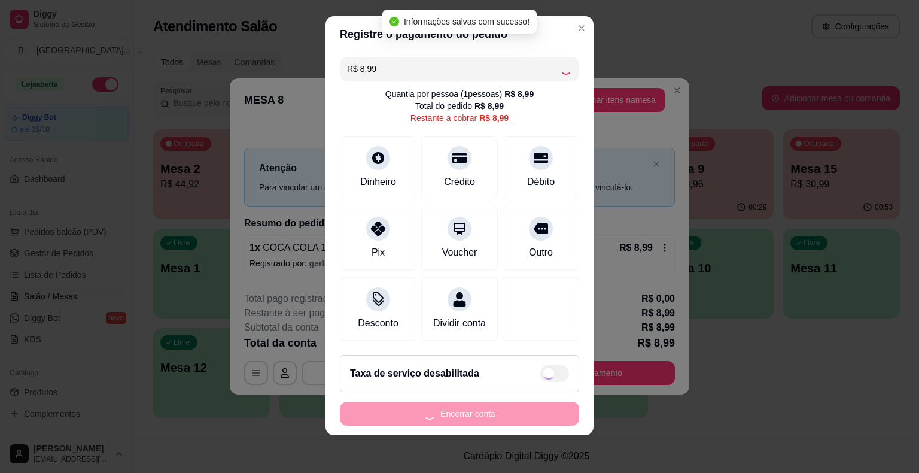
type input "R$ 0,00"
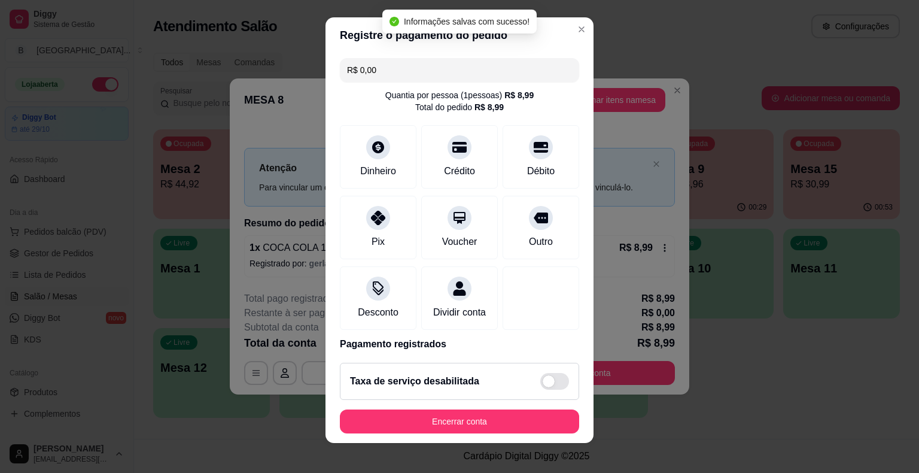
scroll to position [14, 0]
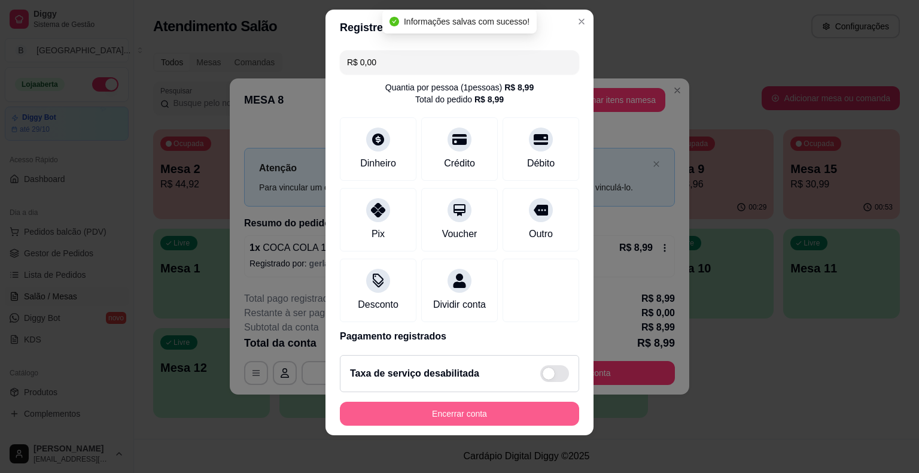
click at [469, 403] on button "Encerrar conta" at bounding box center [459, 414] width 239 height 24
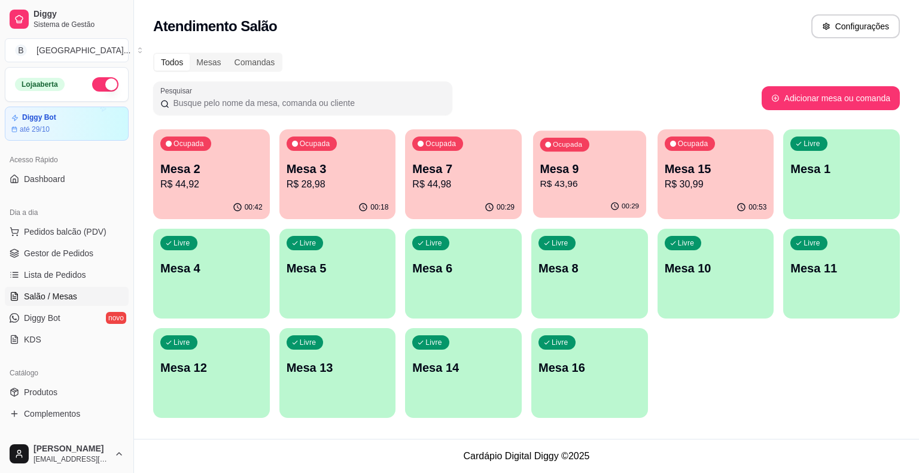
click at [572, 167] on p "Mesa 9" at bounding box center [589, 169] width 99 height 16
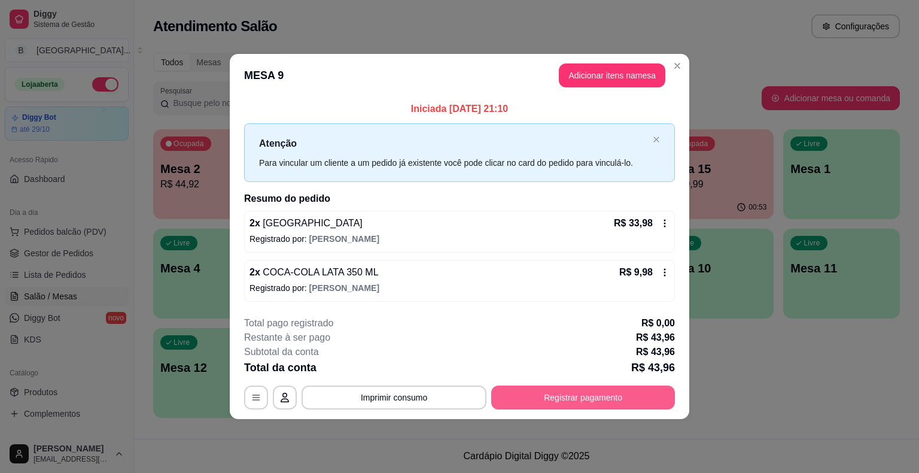
click at [621, 392] on button "Registrar pagamento" at bounding box center [583, 397] width 184 height 24
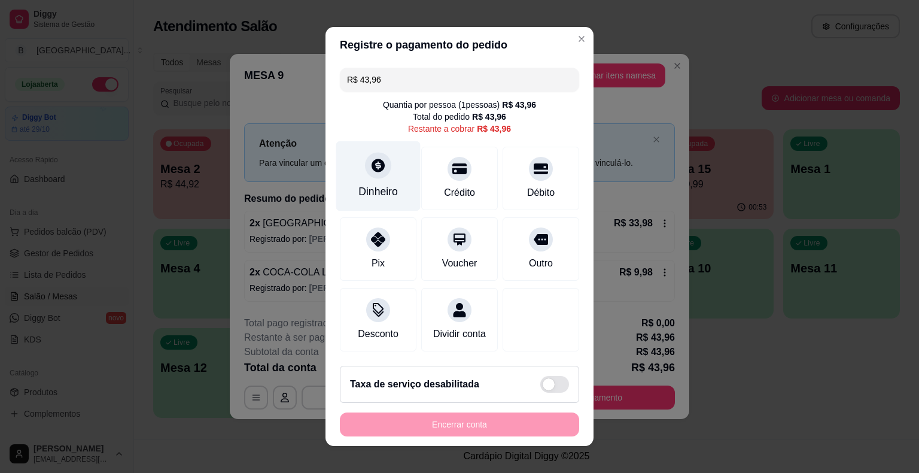
click at [347, 178] on div "Dinheiro" at bounding box center [378, 176] width 84 height 70
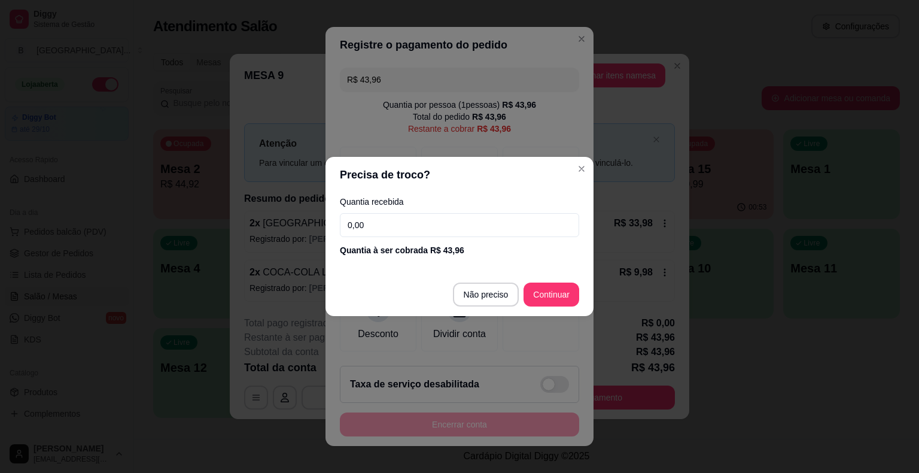
click at [392, 219] on input "0,00" at bounding box center [459, 225] width 239 height 24
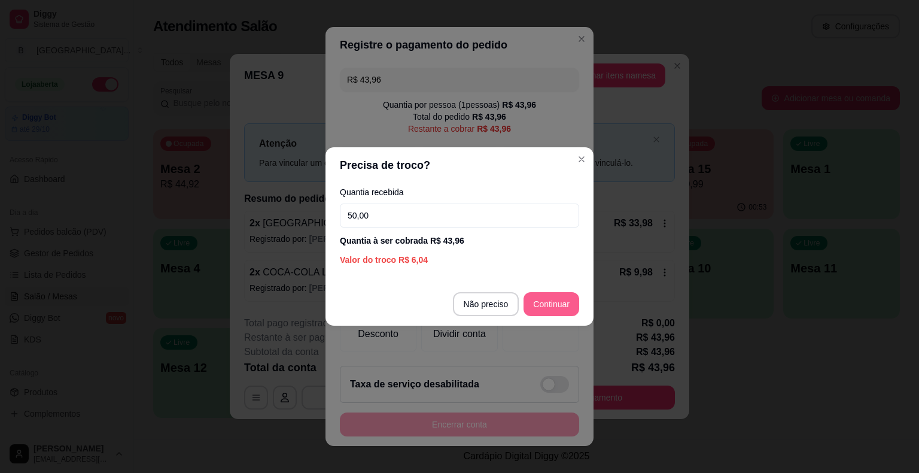
type input "50,00"
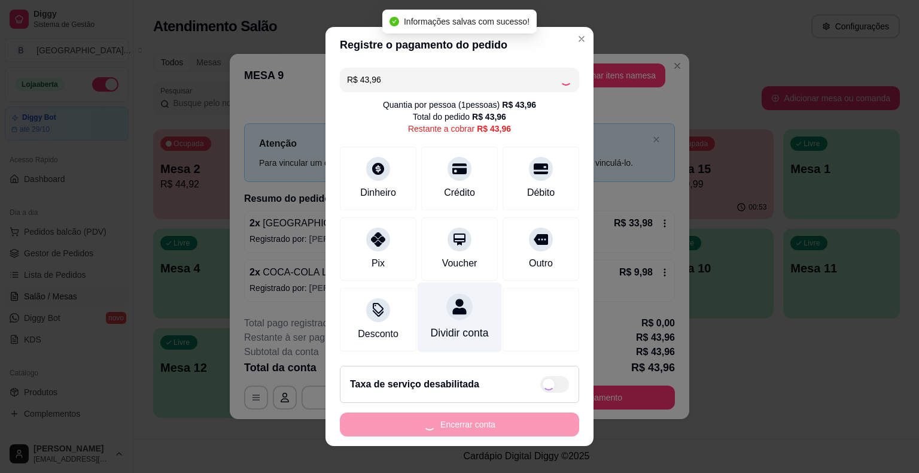
type input "R$ 0,00"
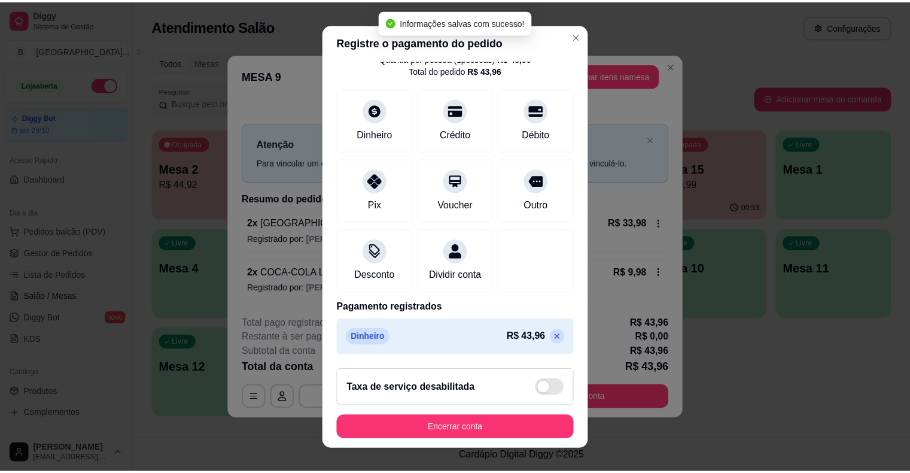
scroll to position [56, 0]
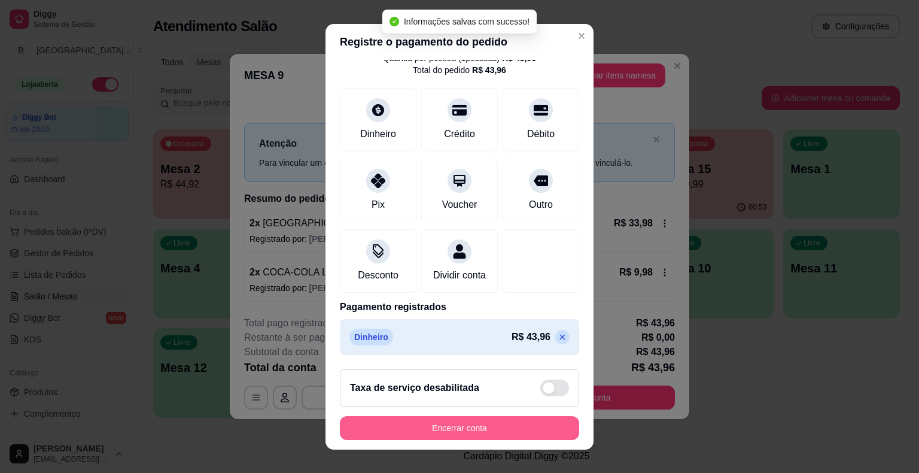
click at [464, 433] on button "Encerrar conta" at bounding box center [459, 428] width 239 height 24
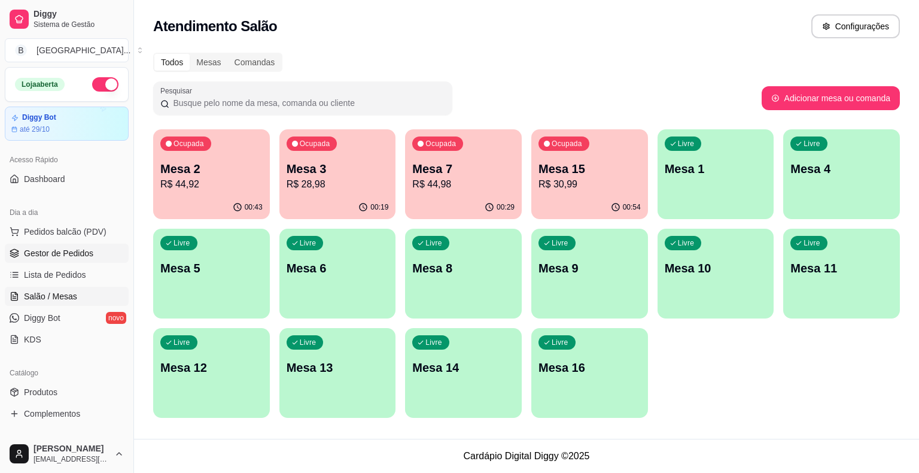
click at [22, 249] on link "Gestor de Pedidos" at bounding box center [67, 253] width 124 height 19
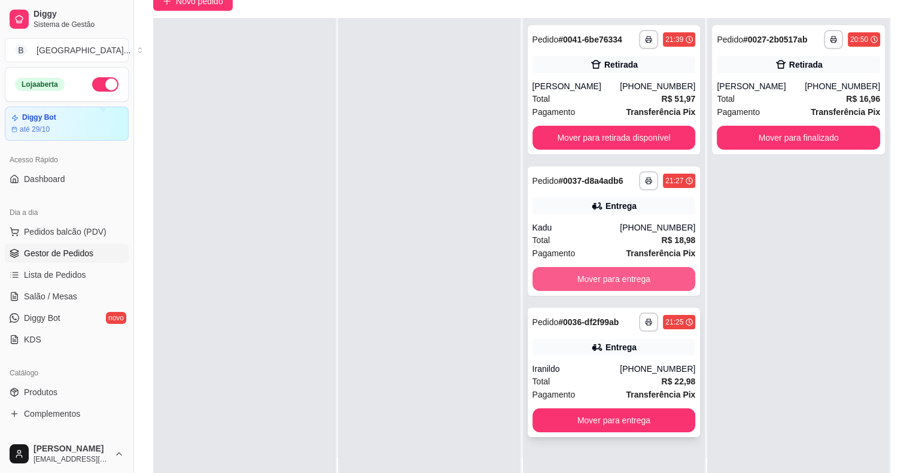
scroll to position [182, 0]
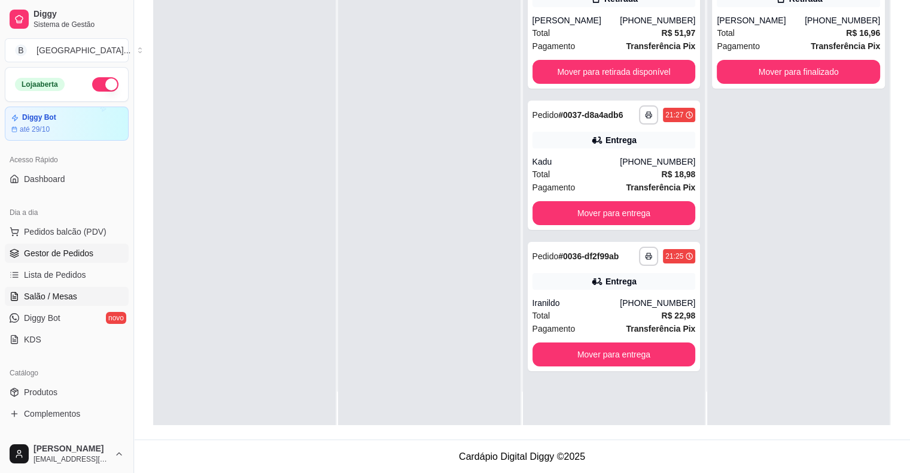
click at [42, 288] on link "Salão / Mesas" at bounding box center [67, 296] width 124 height 19
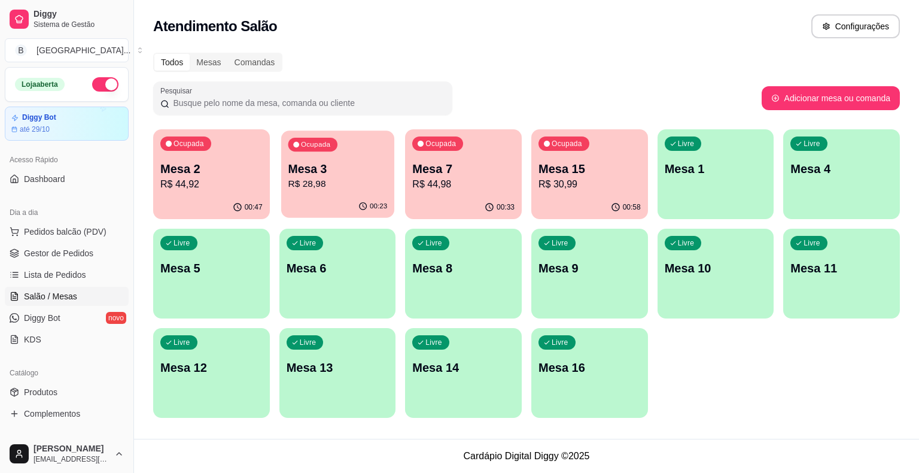
click at [343, 168] on p "Mesa 3" at bounding box center [337, 169] width 99 height 16
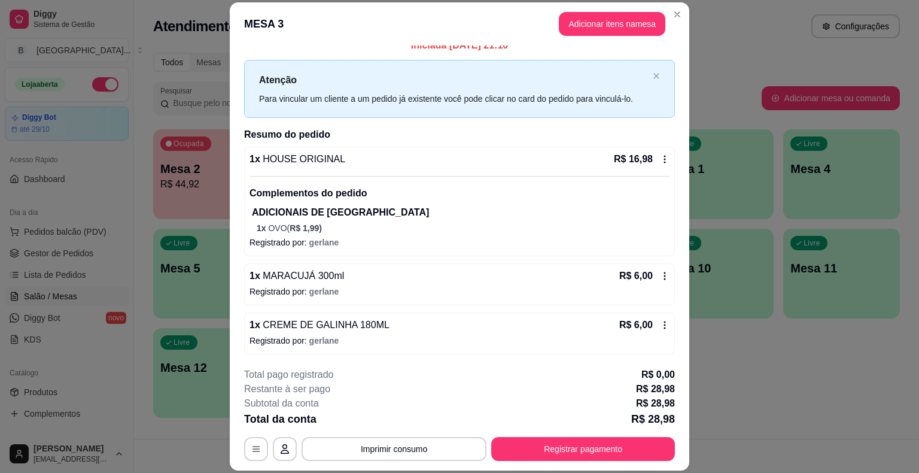
scroll to position [36, 0]
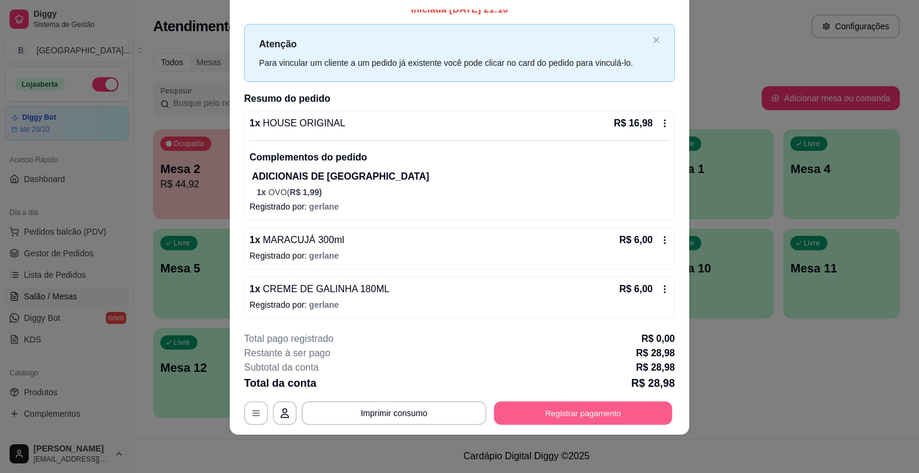
click at [651, 401] on div "**********" at bounding box center [459, 413] width 431 height 24
click at [578, 413] on button "Registrar pagamento" at bounding box center [583, 413] width 178 height 23
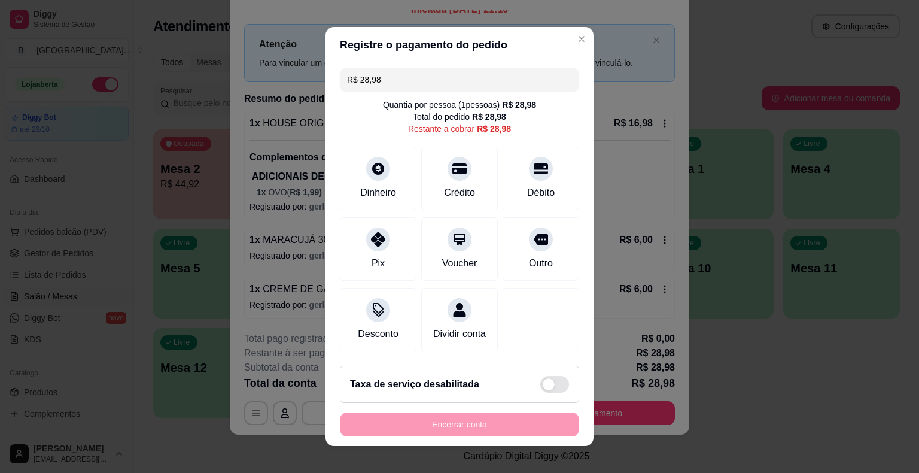
click at [491, 87] on input "R$ 28,98" at bounding box center [459, 80] width 225 height 24
click at [376, 274] on div "Pix" at bounding box center [378, 247] width 84 height 70
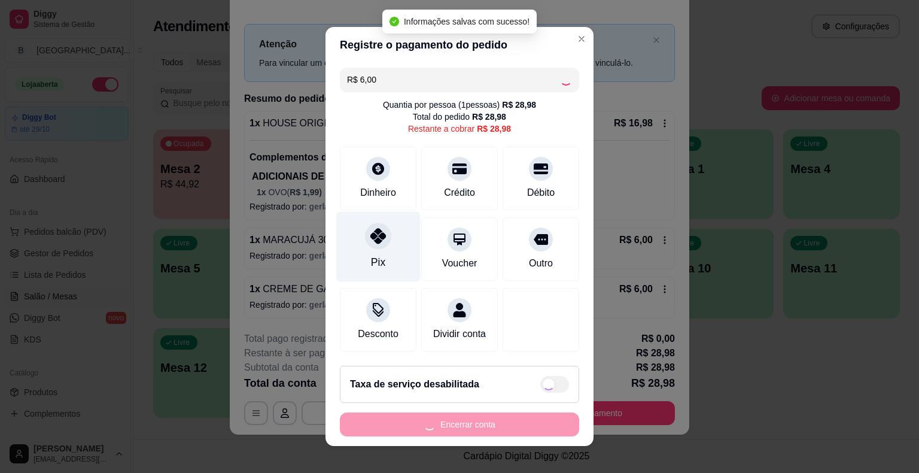
type input "R$ 22,98"
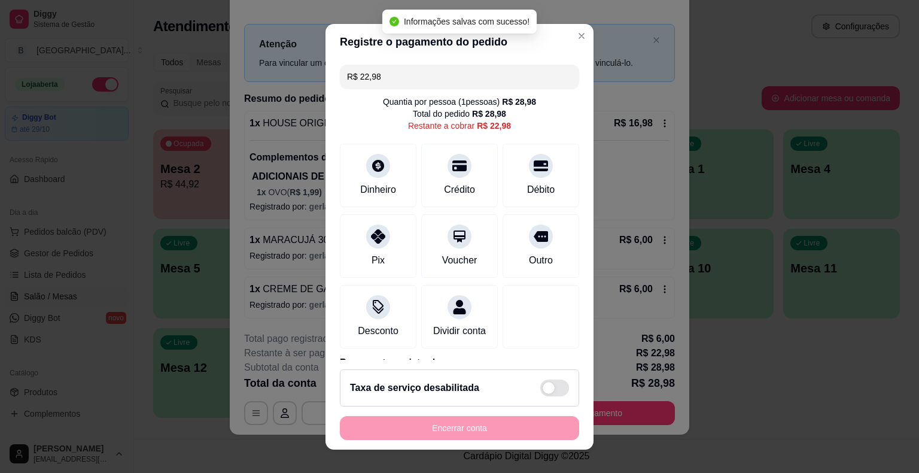
click at [388, 208] on div "R$ 22,98 Quantia por pessoa ( 1 pessoas) R$ 28,98 Total do pedido R$ 28,98 Rest…" at bounding box center [460, 210] width 268 height 300
click at [388, 178] on div "Dinheiro" at bounding box center [378, 173] width 84 height 70
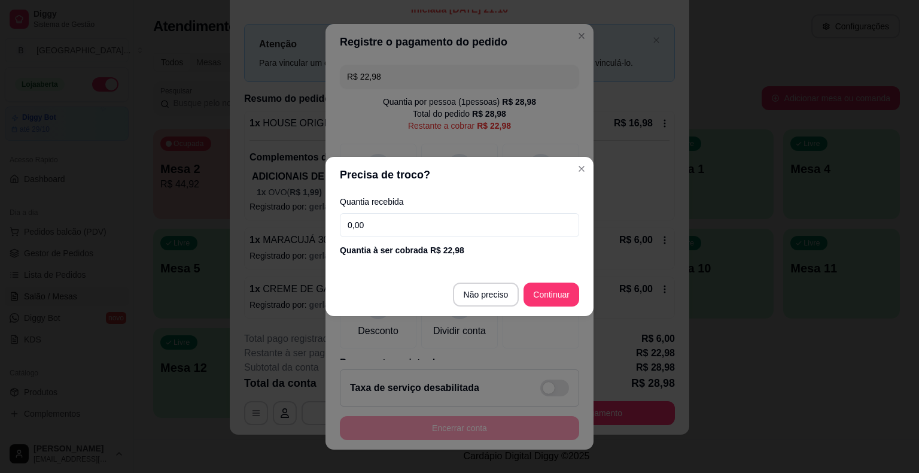
click at [434, 218] on input "0,00" at bounding box center [459, 225] width 239 height 24
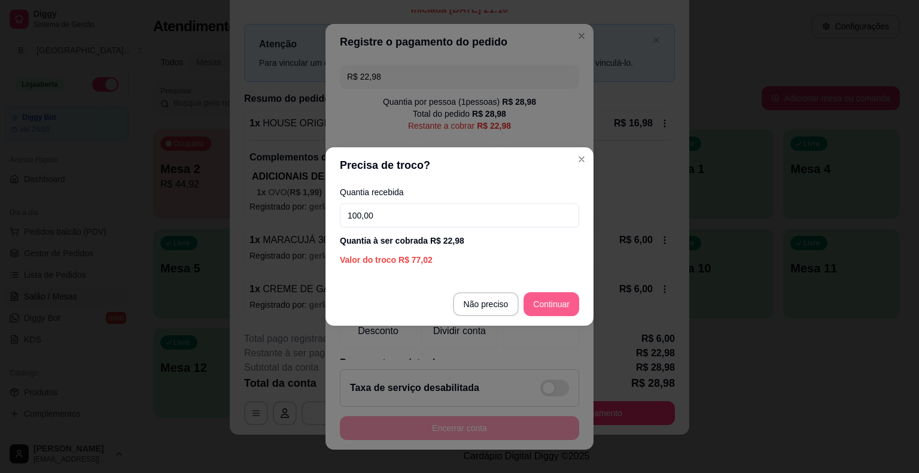
type input "100,00"
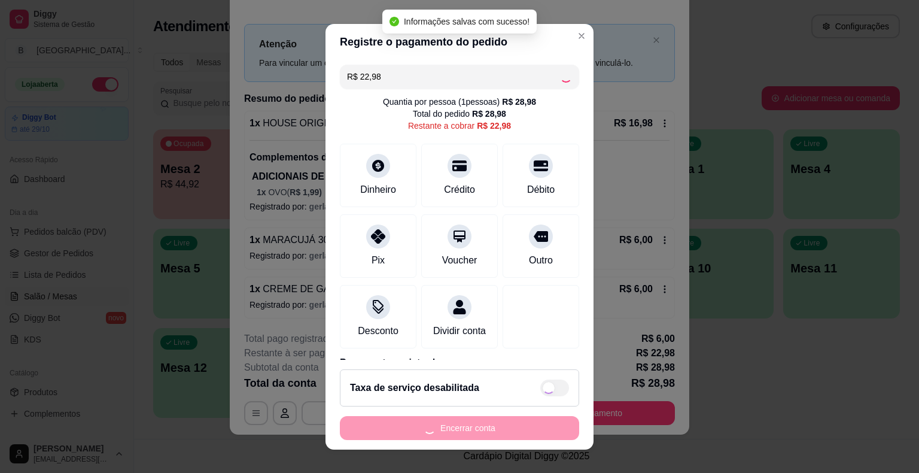
type input "R$ 0,00"
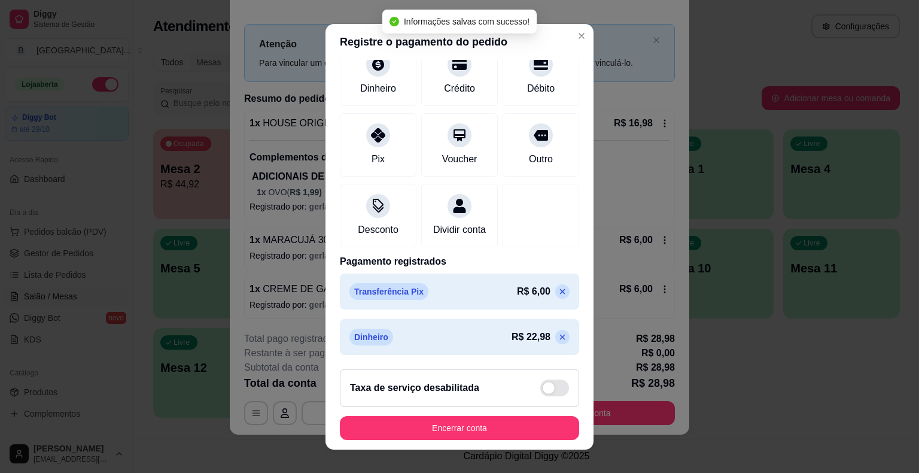
scroll to position [14, 0]
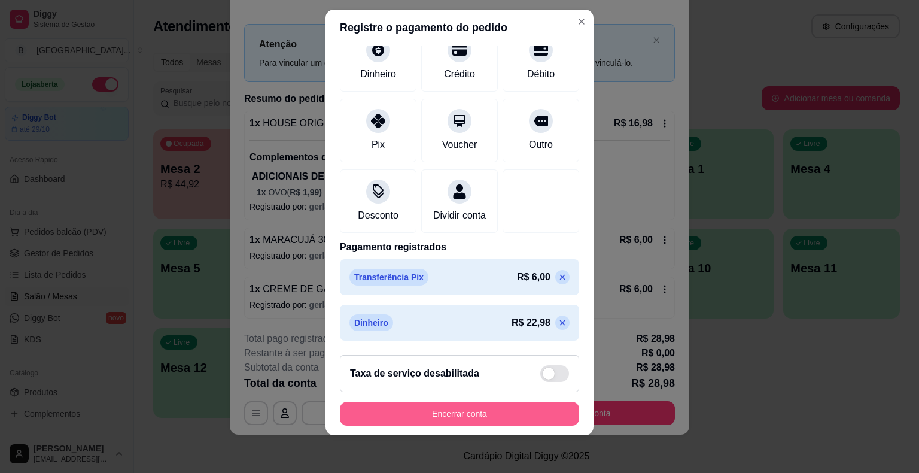
click at [442, 412] on button "Encerrar conta" at bounding box center [459, 414] width 239 height 24
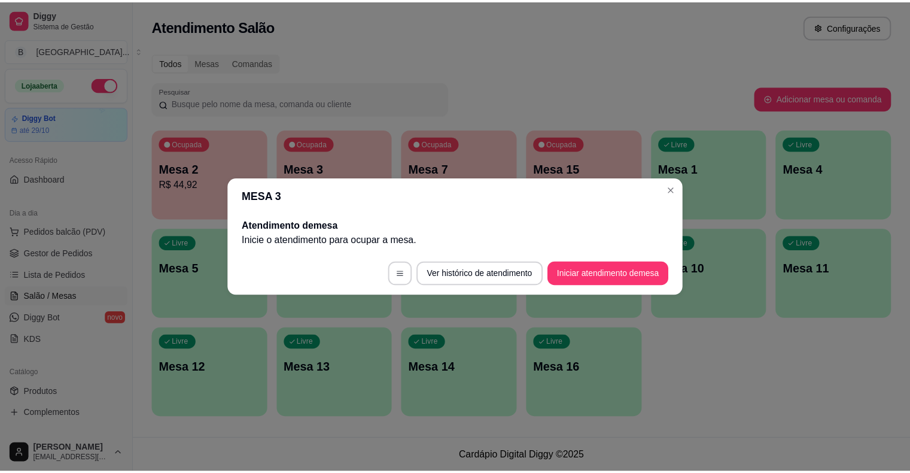
scroll to position [0, 0]
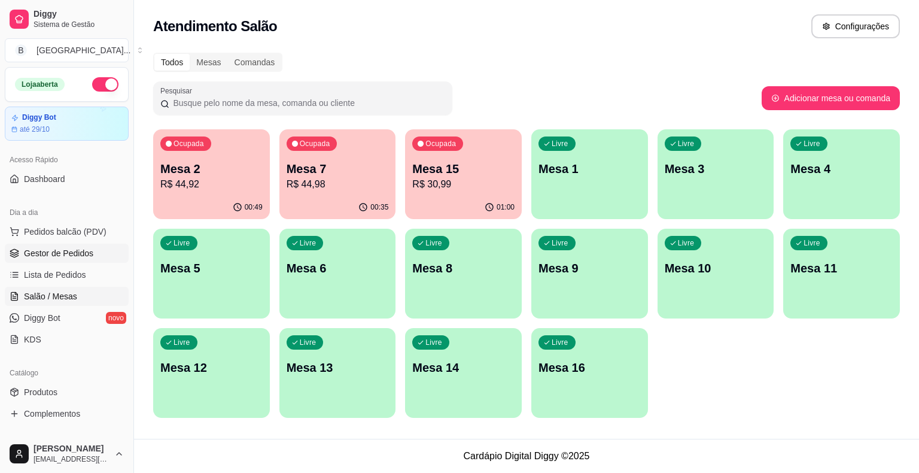
click at [53, 255] on span "Gestor de Pedidos" at bounding box center [58, 253] width 69 height 12
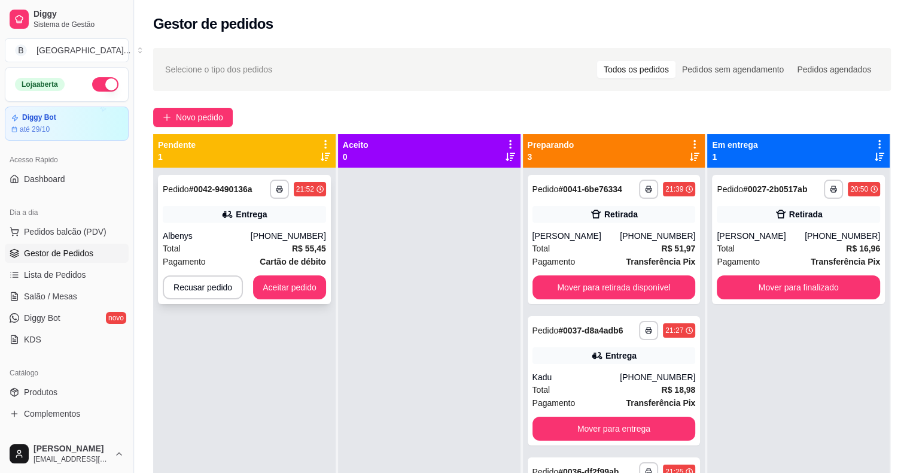
click at [178, 231] on div "Albenys" at bounding box center [207, 236] width 88 height 12
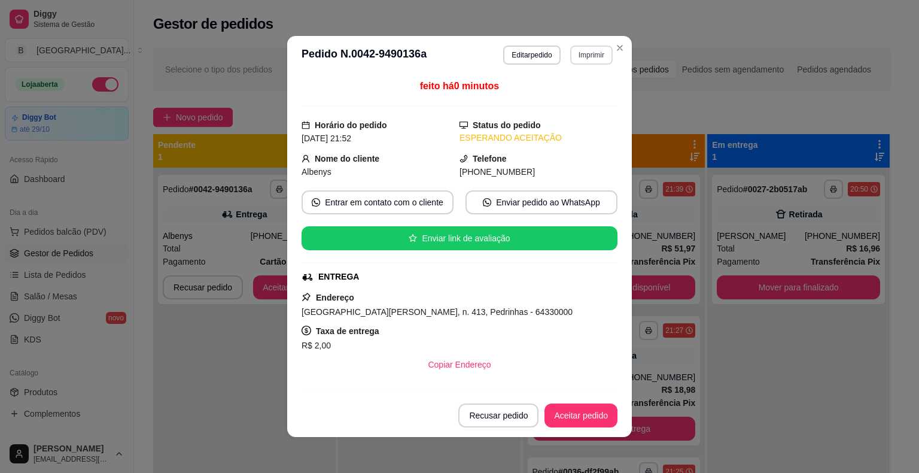
click at [581, 54] on button "Imprimir" at bounding box center [591, 54] width 42 height 19
click at [573, 102] on button "IMPRESSORA" at bounding box center [566, 96] width 84 height 19
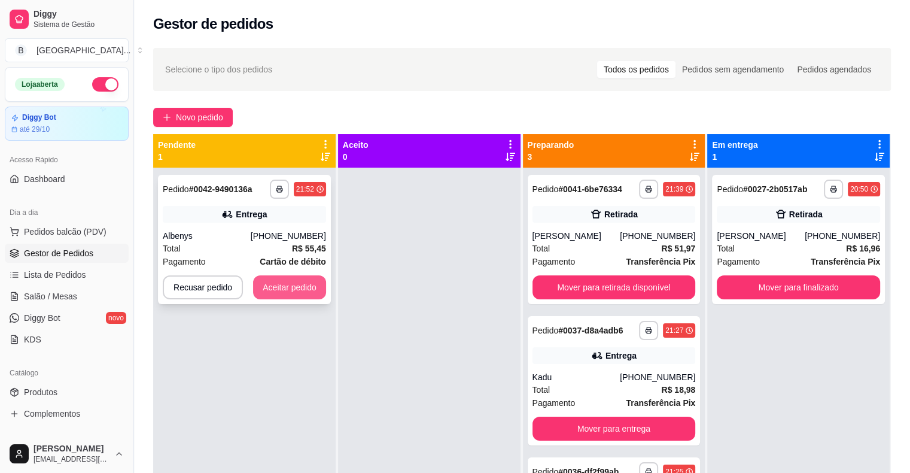
click at [294, 293] on button "Aceitar pedido" at bounding box center [289, 287] width 73 height 24
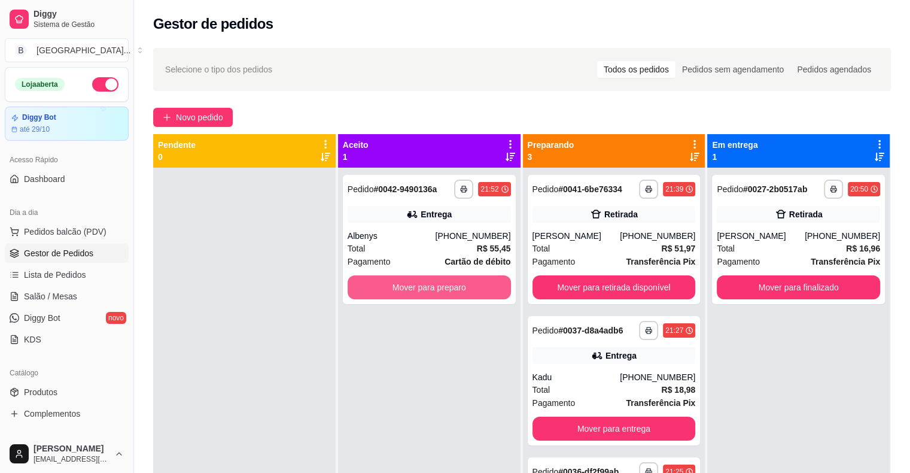
click at [411, 278] on button "Mover para preparo" at bounding box center [429, 287] width 163 height 24
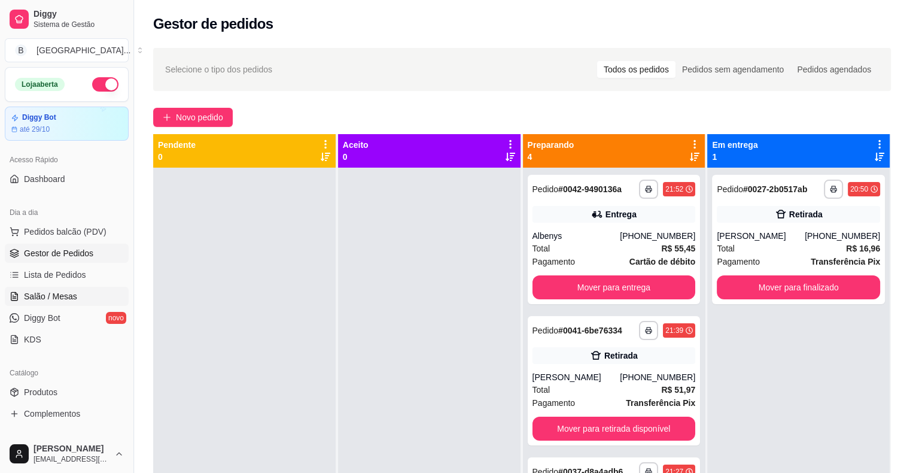
click at [29, 288] on link "Salão / Mesas" at bounding box center [67, 296] width 124 height 19
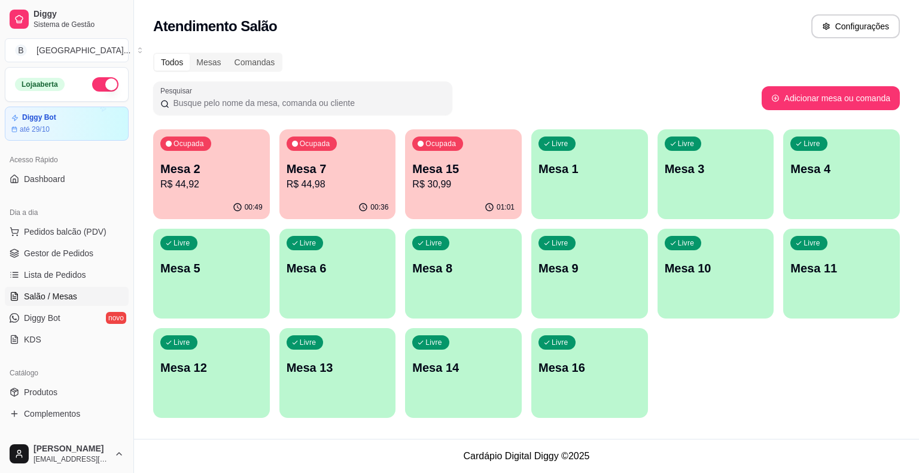
click at [5, 241] on ul "Pedidos balcão (PDV) Gestor de Pedidos Lista de Pedidos Salão / Mesas Diggy Bot…" at bounding box center [67, 285] width 124 height 127
click at [15, 249] on icon at bounding box center [14, 251] width 8 height 4
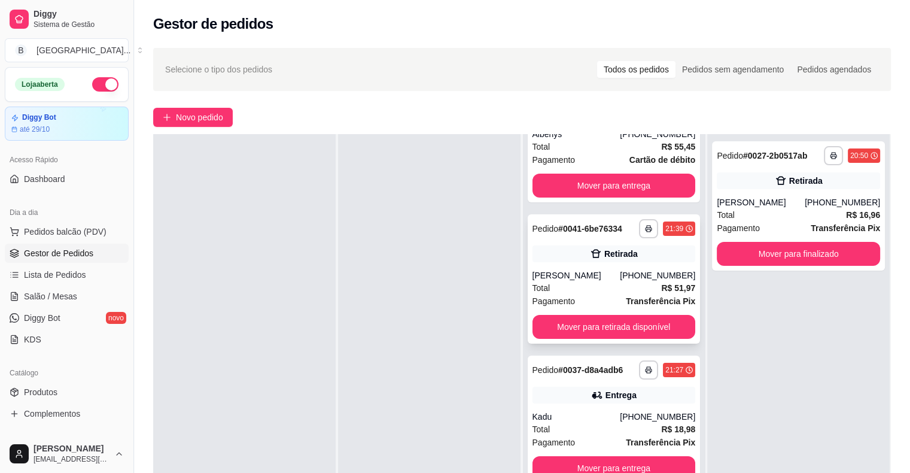
scroll to position [104, 0]
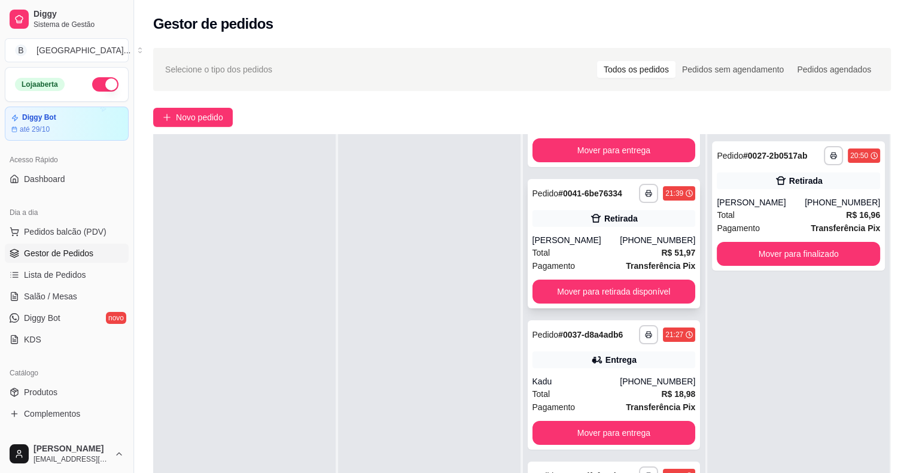
click at [603, 278] on div "**********" at bounding box center [614, 243] width 173 height 129
click at [662, 285] on button "Mover para retirada disponível" at bounding box center [614, 291] width 163 height 24
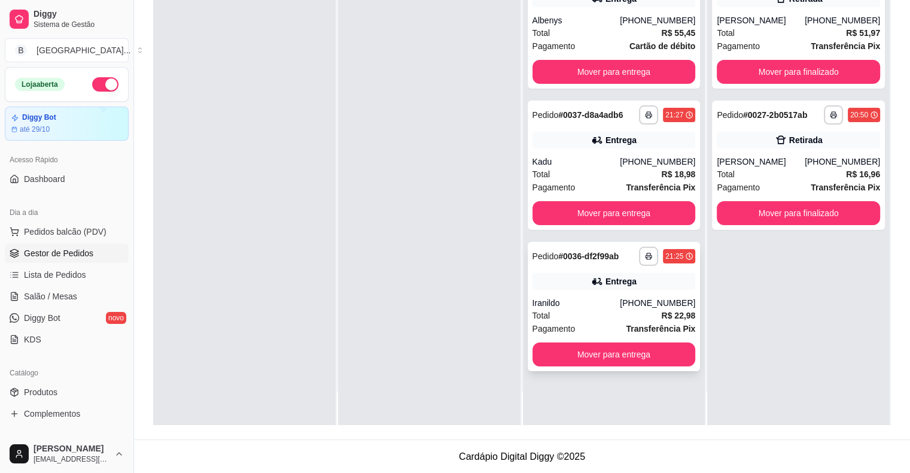
scroll to position [0, 0]
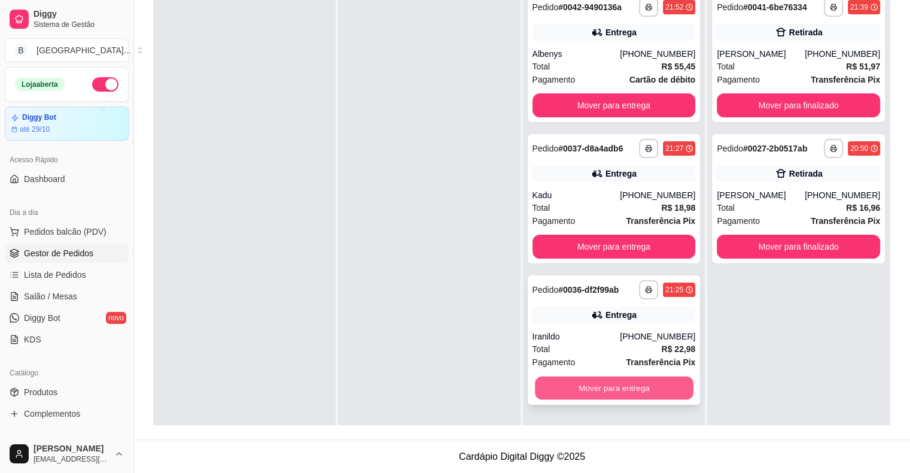
click at [609, 379] on button "Mover para entrega" at bounding box center [614, 387] width 159 height 23
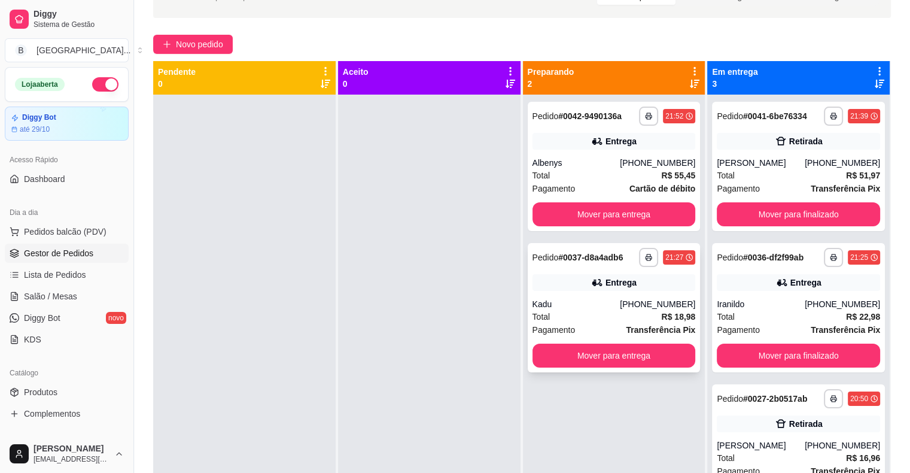
scroll to position [62, 0]
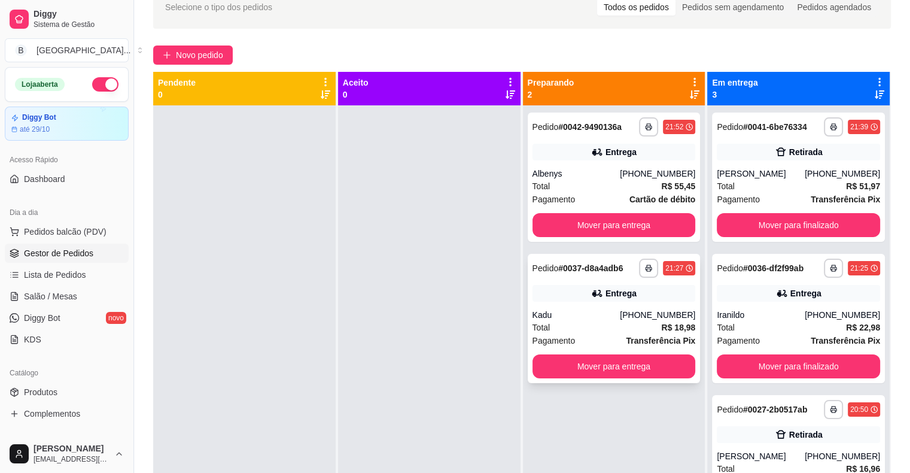
click at [670, 378] on div "**********" at bounding box center [614, 318] width 173 height 129
click at [668, 370] on button "Mover para entrega" at bounding box center [614, 366] width 163 height 24
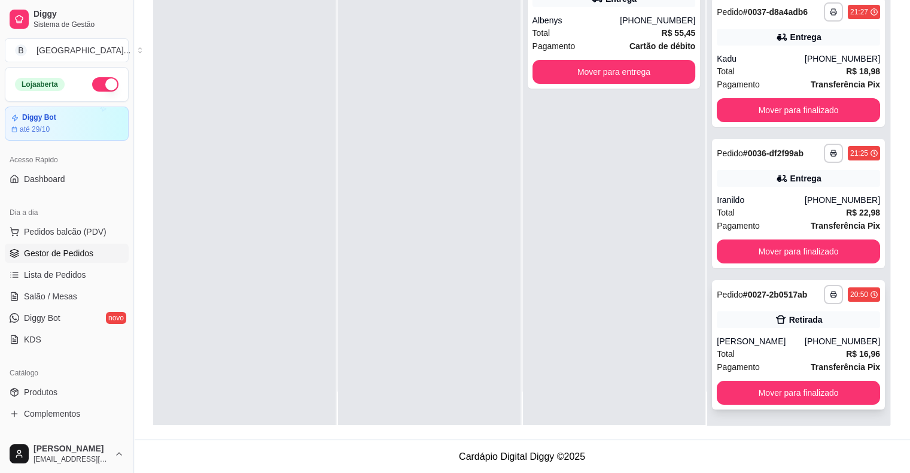
scroll to position [104, 0]
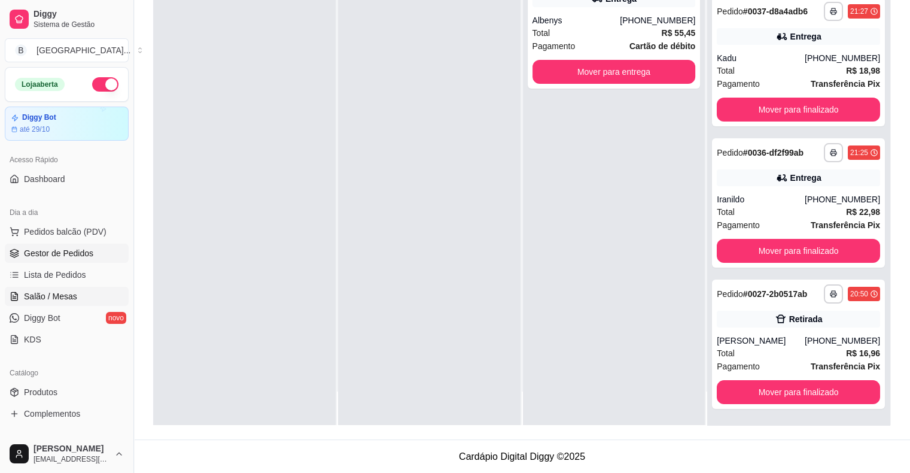
click at [44, 300] on span "Salão / Mesas" at bounding box center [50, 296] width 53 height 12
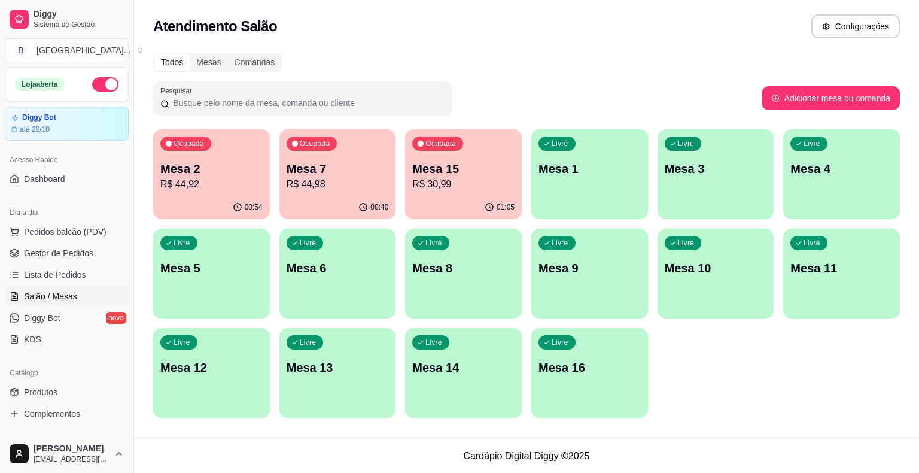
click at [348, 186] on p "R$ 44,98" at bounding box center [338, 184] width 102 height 14
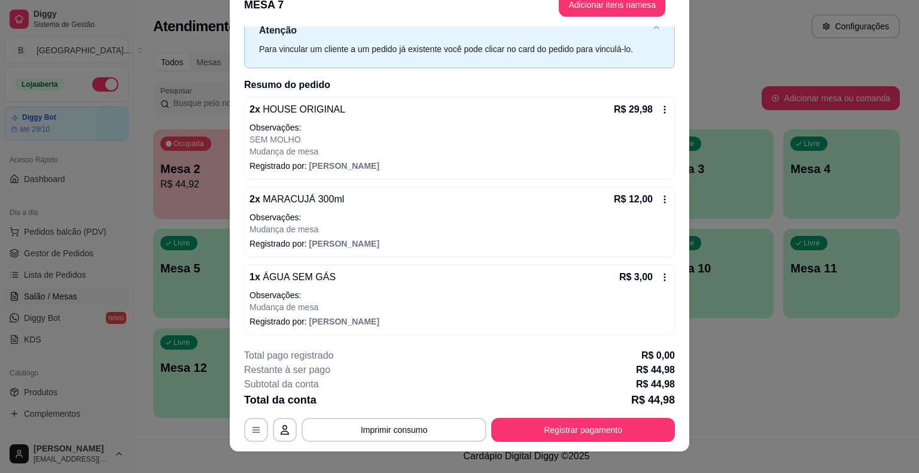
scroll to position [36, 0]
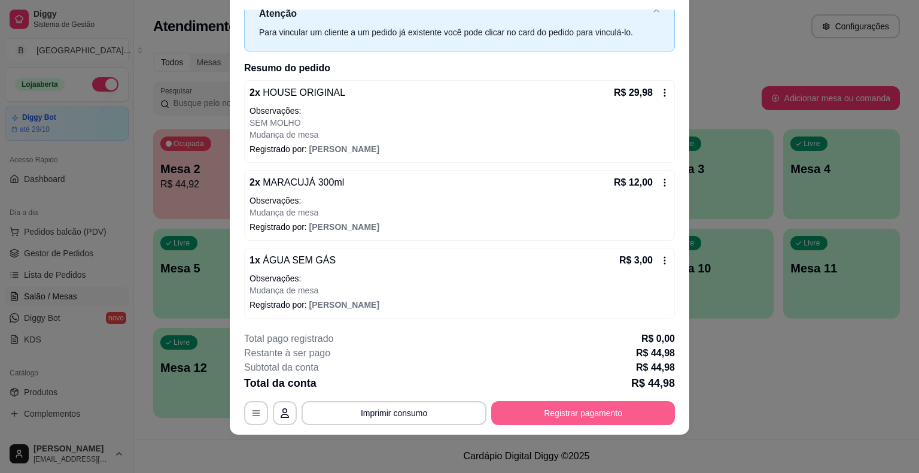
click at [603, 418] on button "Registrar pagamento" at bounding box center [583, 413] width 184 height 24
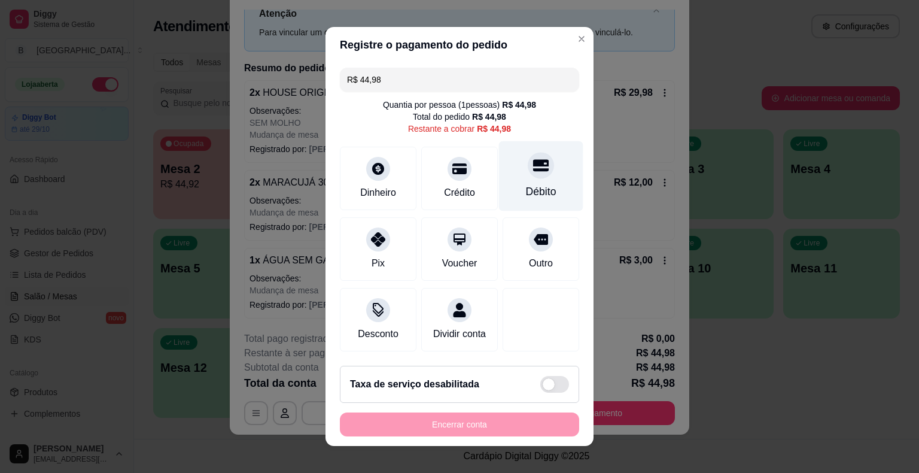
click at [526, 186] on div "Débito" at bounding box center [541, 192] width 31 height 16
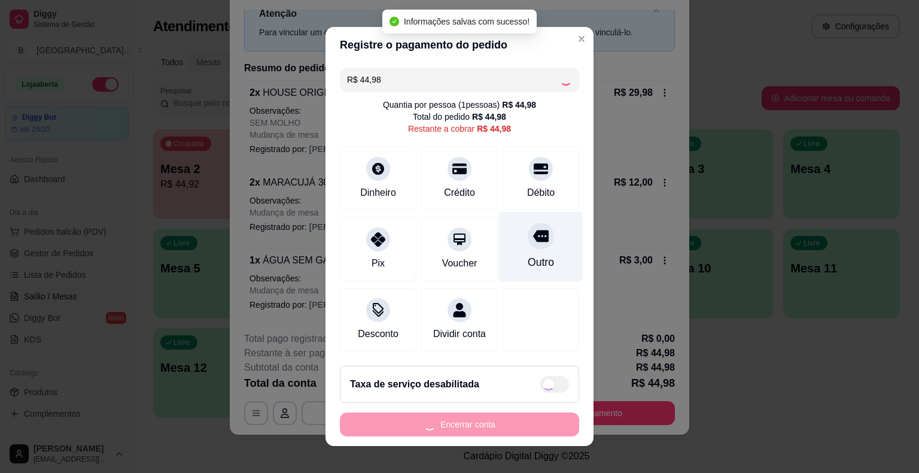
type input "R$ 0,00"
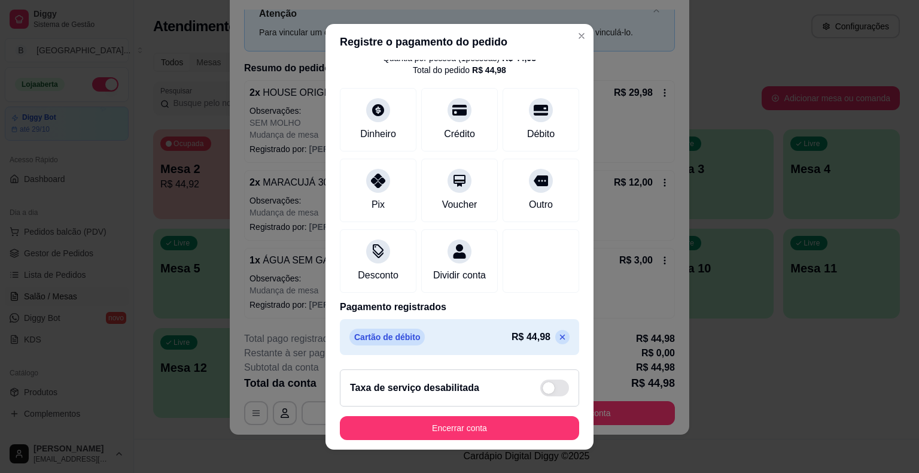
scroll to position [14, 0]
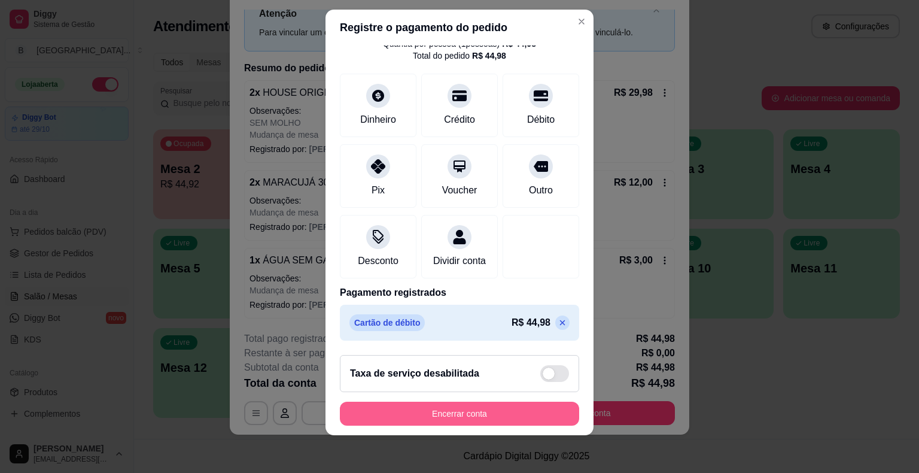
click at [483, 402] on button "Encerrar conta" at bounding box center [459, 414] width 239 height 24
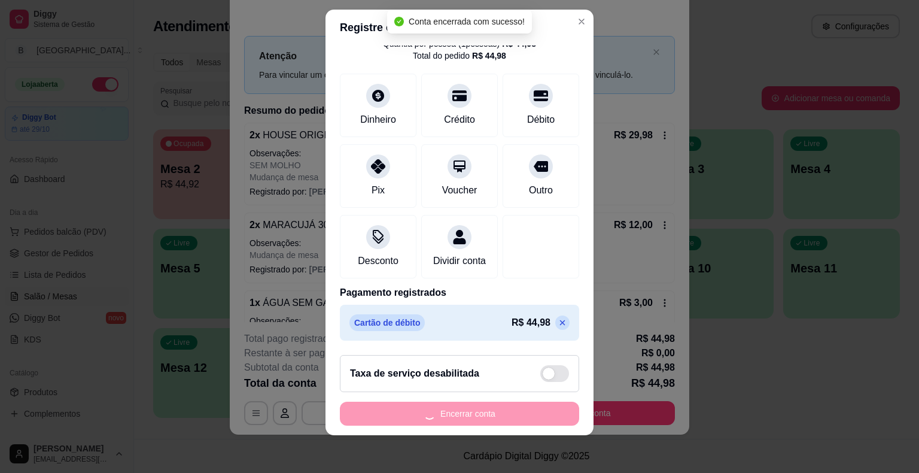
scroll to position [0, 0]
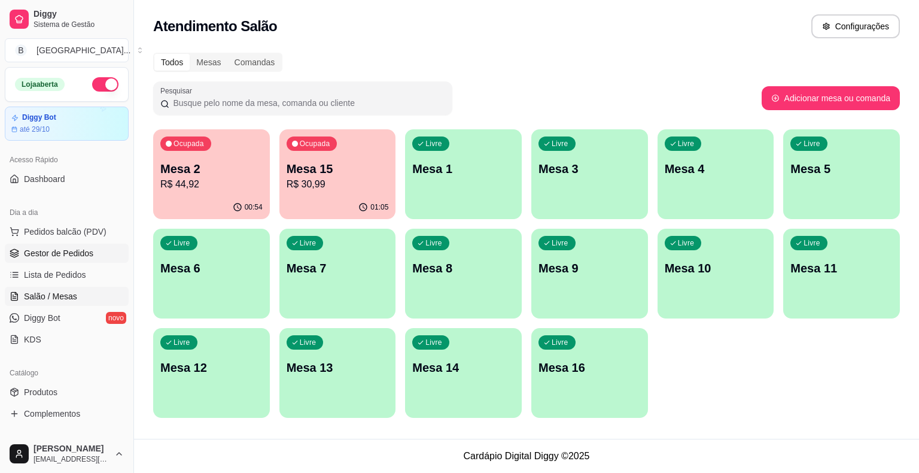
click at [69, 253] on span "Gestor de Pedidos" at bounding box center [58, 253] width 69 height 12
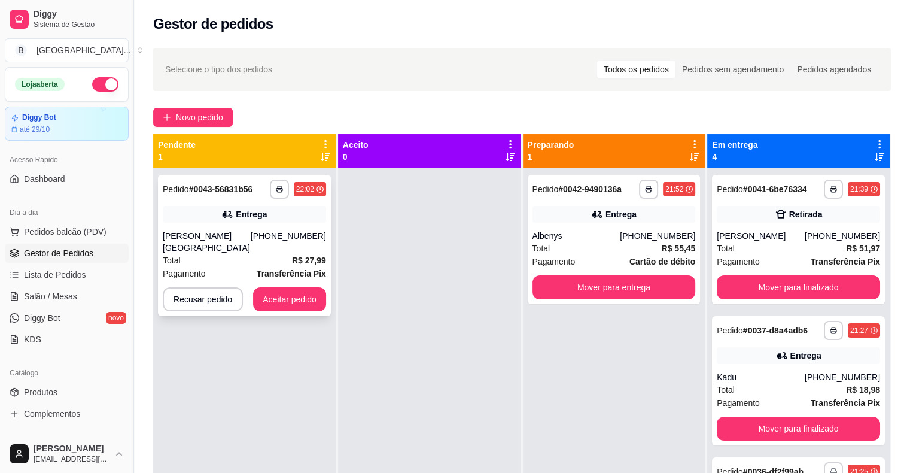
click at [196, 229] on div "**********" at bounding box center [244, 245] width 173 height 141
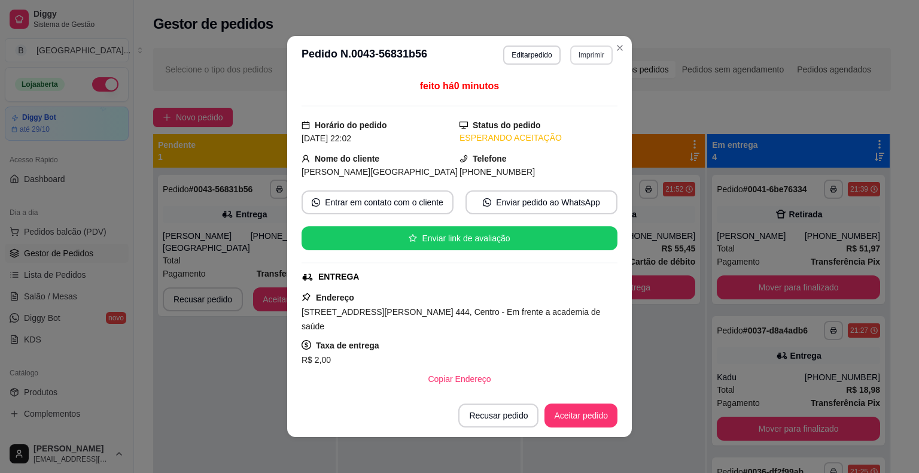
click at [589, 49] on button "Imprimir" at bounding box center [591, 54] width 42 height 19
click at [561, 96] on button "IMPRESSORA" at bounding box center [565, 96] width 87 height 19
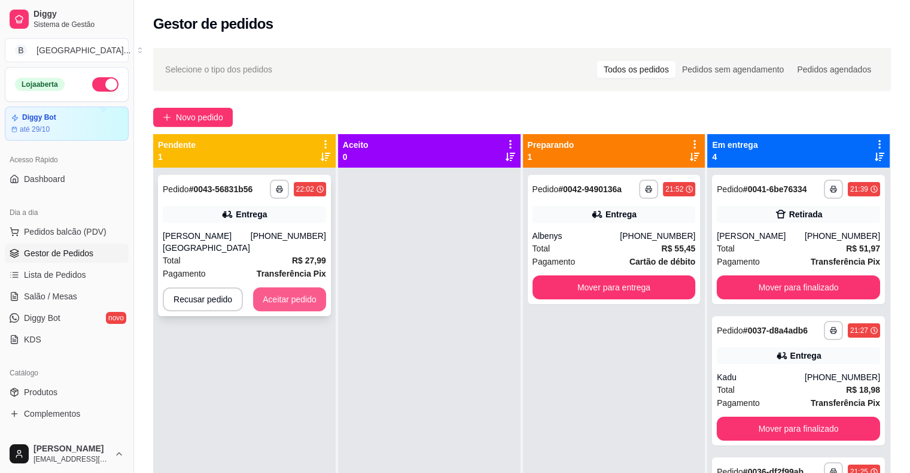
click at [293, 287] on button "Aceitar pedido" at bounding box center [289, 299] width 73 height 24
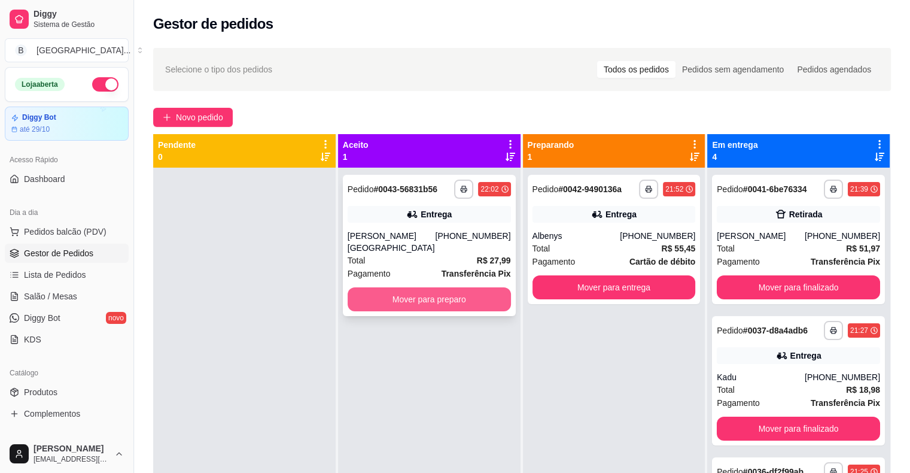
click at [396, 294] on button "Mover para preparo" at bounding box center [429, 299] width 163 height 24
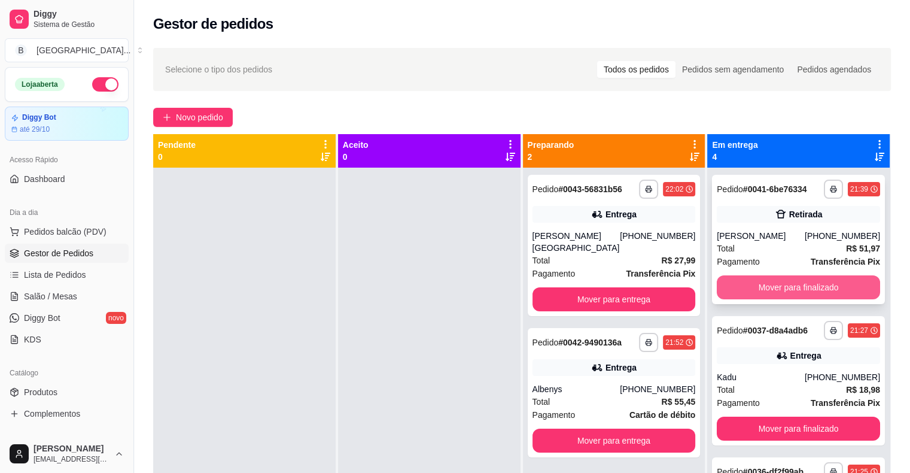
click at [795, 280] on button "Mover para finalizado" at bounding box center [798, 287] width 163 height 24
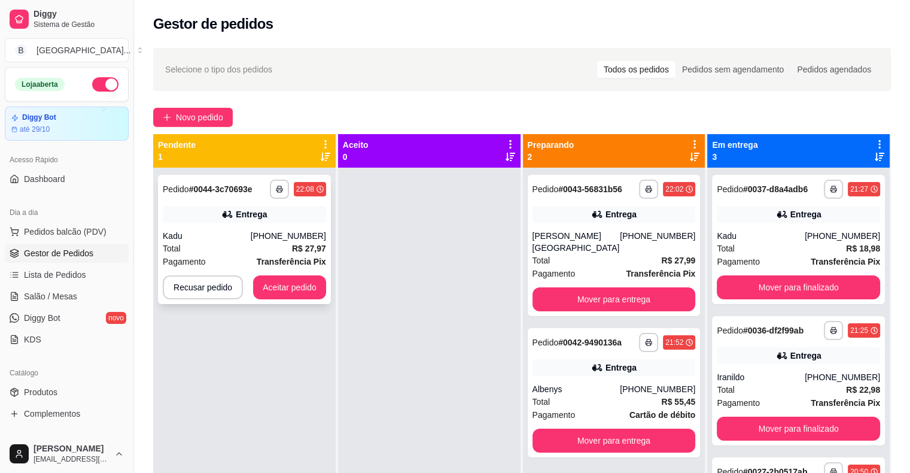
click at [269, 244] on div "Total R$ 27,97" at bounding box center [244, 248] width 163 height 13
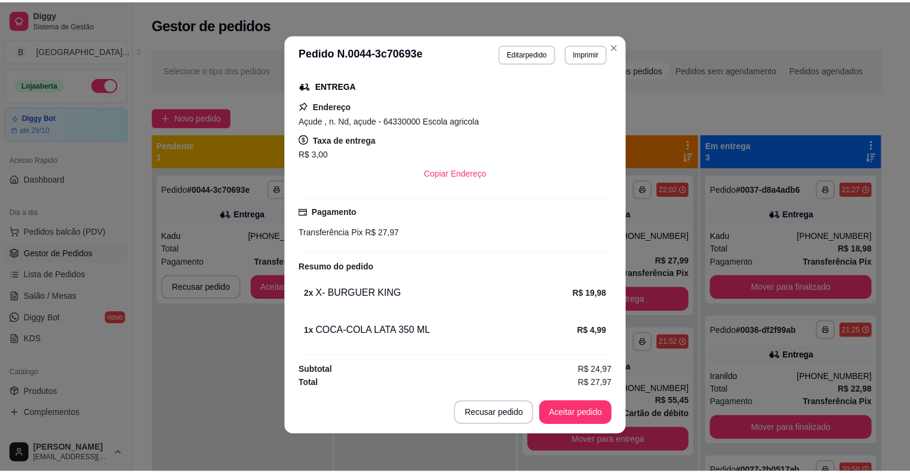
scroll to position [2, 0]
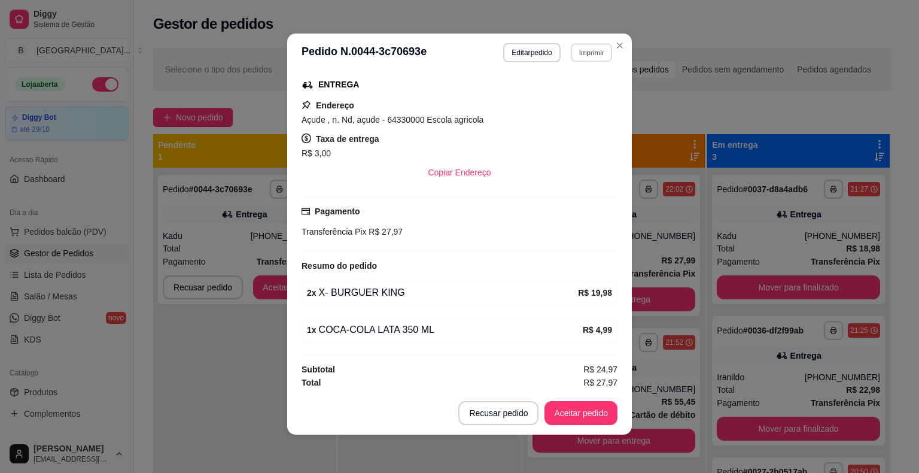
click at [575, 44] on button "Imprimir" at bounding box center [591, 52] width 41 height 19
click at [584, 82] on div "Escolha a impressora IMPRESSORA Impressora" at bounding box center [565, 98] width 99 height 65
click at [591, 95] on button "IMPRESSORA" at bounding box center [566, 94] width 84 height 19
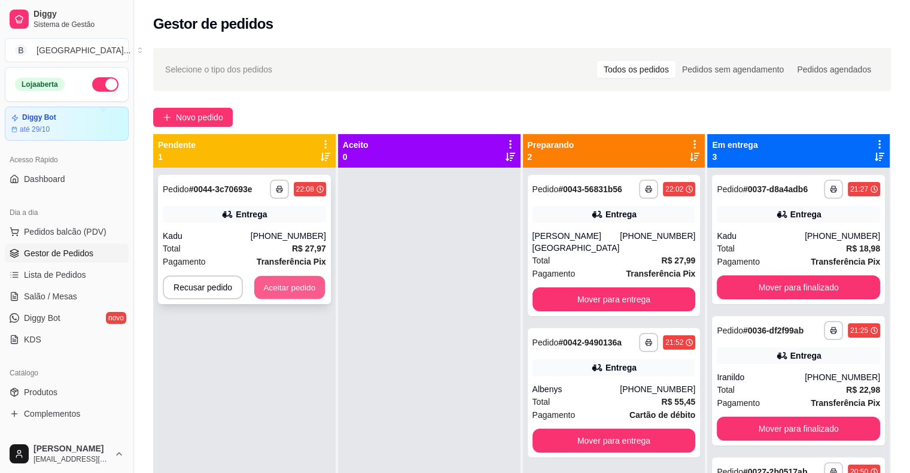
click at [288, 293] on button "Aceitar pedido" at bounding box center [289, 287] width 71 height 23
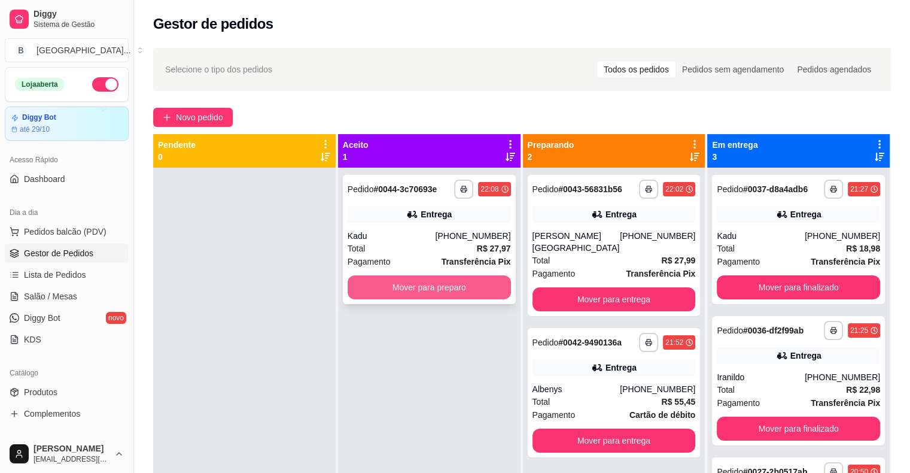
click at [399, 286] on button "Mover para preparo" at bounding box center [429, 287] width 163 height 24
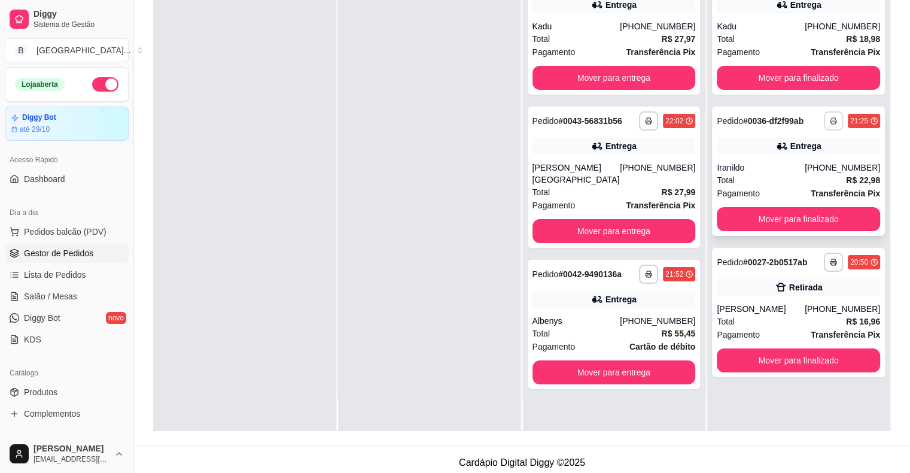
scroll to position [182, 0]
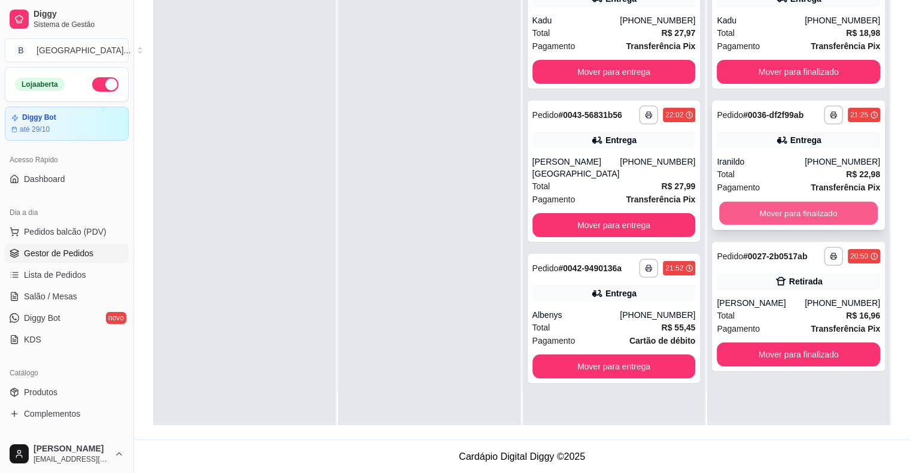
click at [785, 212] on button "Mover para finalizado" at bounding box center [798, 213] width 159 height 23
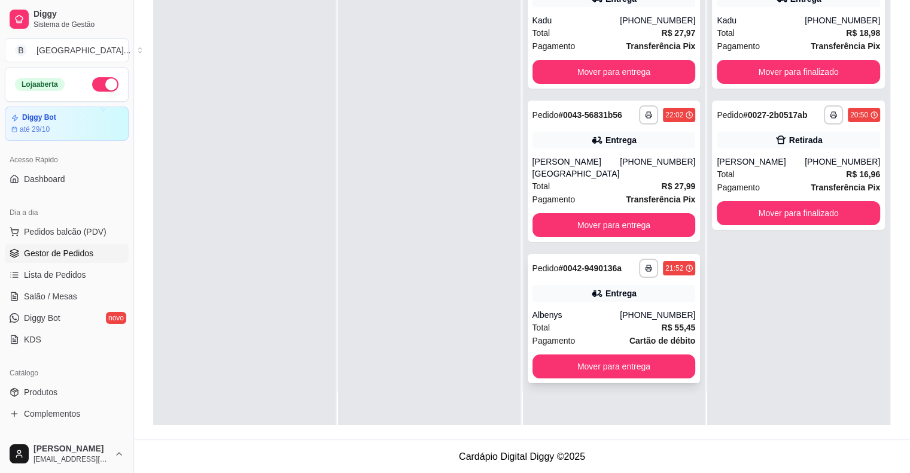
click at [534, 332] on span "Total" at bounding box center [542, 327] width 18 height 13
click at [671, 351] on div "**********" at bounding box center [614, 318] width 173 height 129
click at [651, 361] on button "Mover para entrega" at bounding box center [614, 366] width 163 height 24
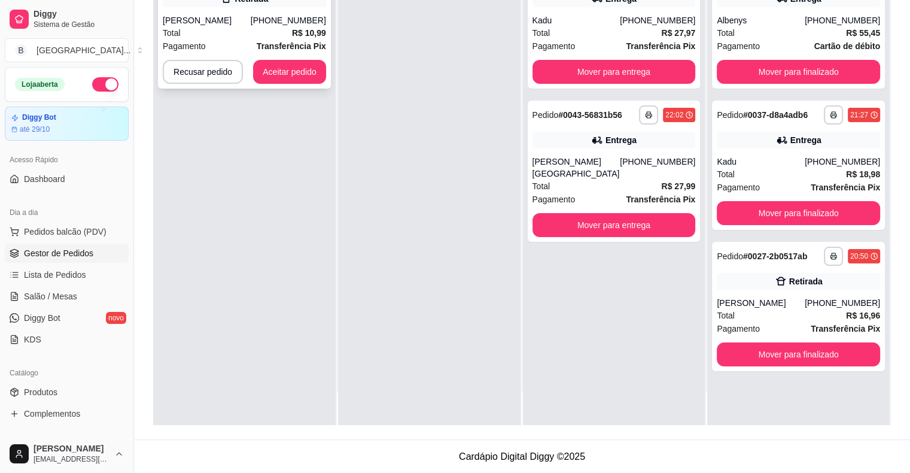
click at [189, 14] on div "[PERSON_NAME]" at bounding box center [207, 20] width 88 height 12
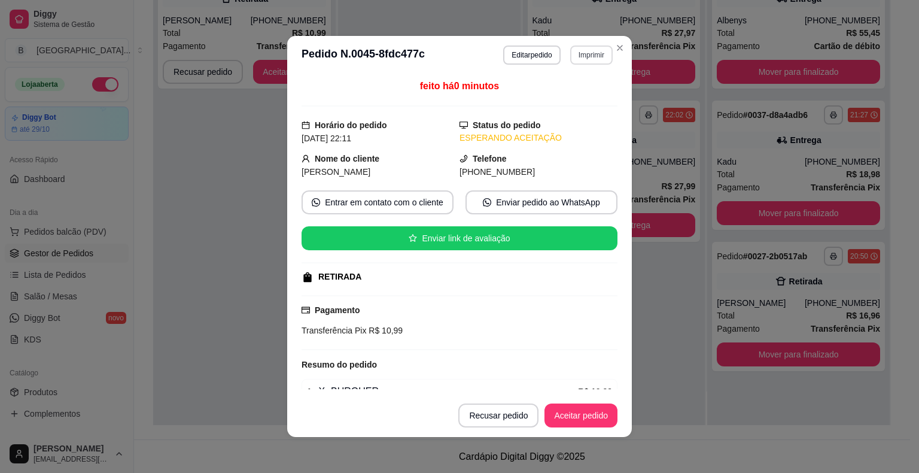
click at [594, 58] on button "Imprimir" at bounding box center [591, 54] width 42 height 19
click at [554, 95] on button "IMPRESSORA" at bounding box center [566, 97] width 84 height 19
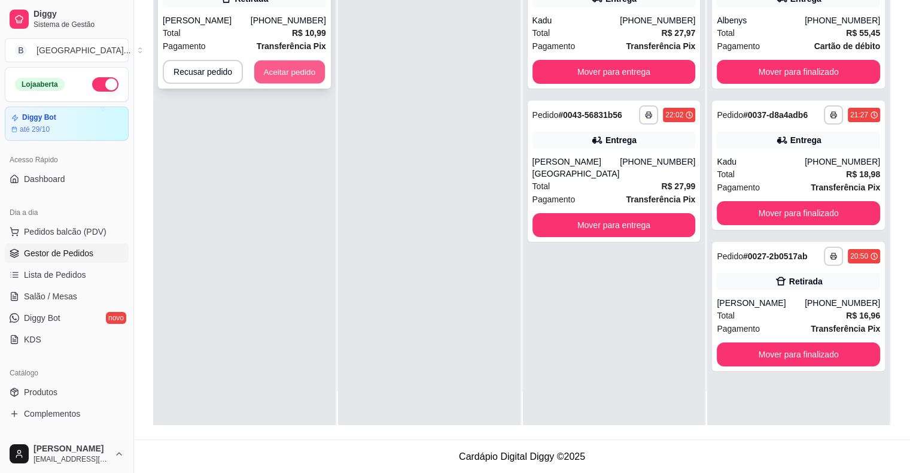
click at [306, 76] on button "Aceitar pedido" at bounding box center [289, 71] width 71 height 23
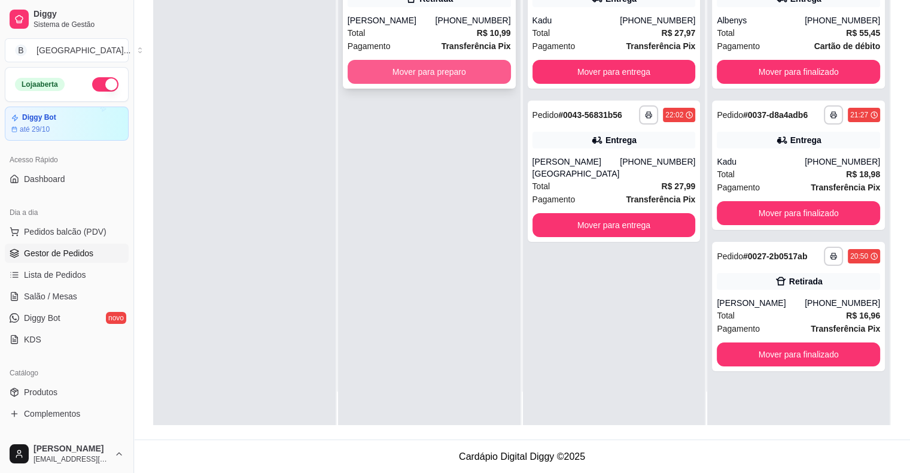
click at [405, 61] on button "Mover para preparo" at bounding box center [429, 72] width 163 height 24
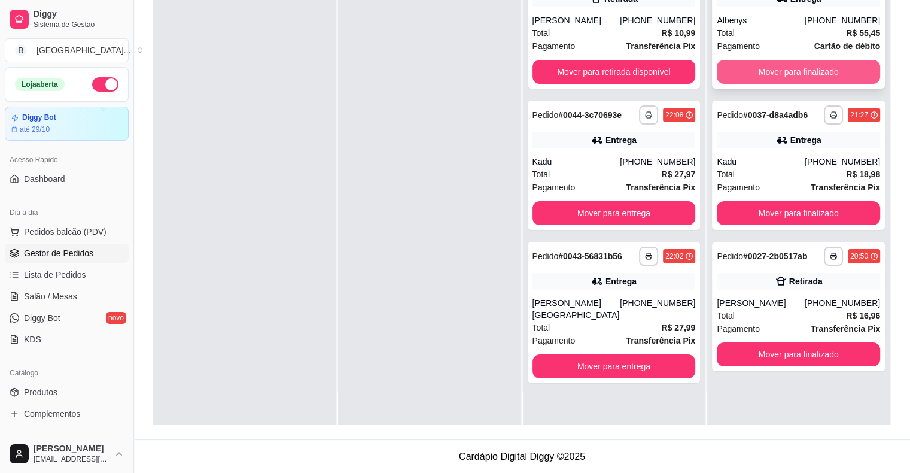
click at [776, 68] on button "Mover para finalizado" at bounding box center [798, 72] width 163 height 24
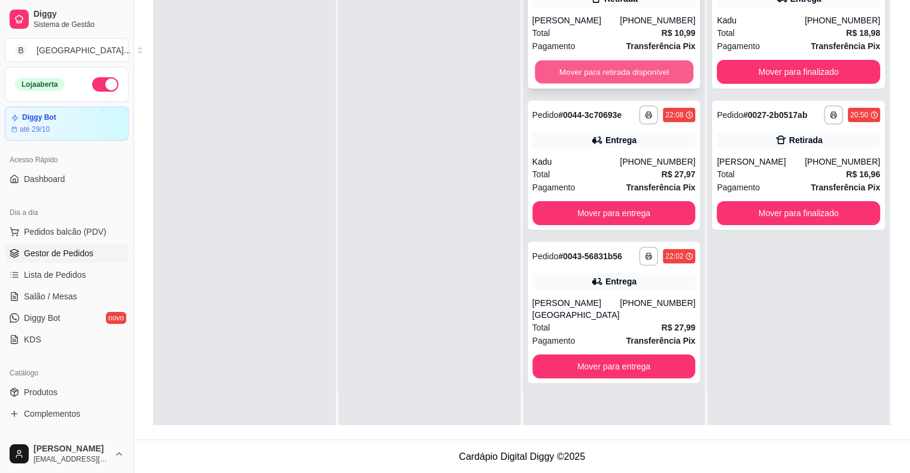
click at [625, 71] on button "Mover para retirada disponível" at bounding box center [614, 71] width 159 height 23
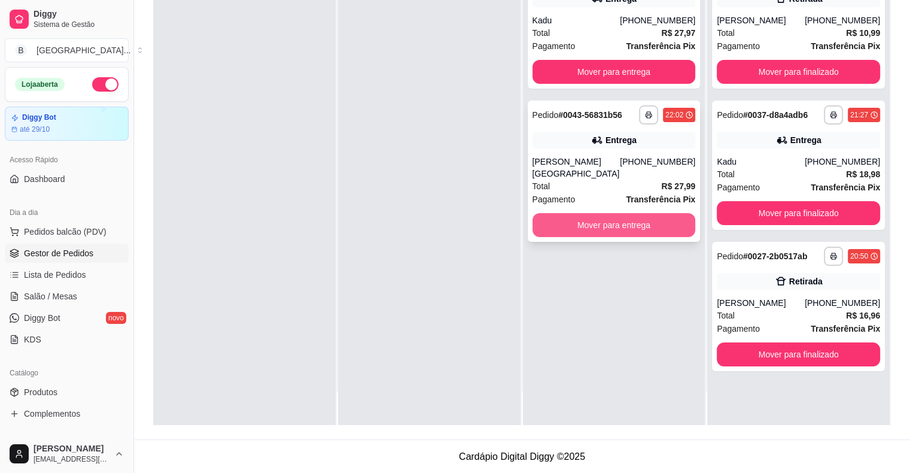
click at [587, 218] on button "Mover para entrega" at bounding box center [614, 225] width 163 height 24
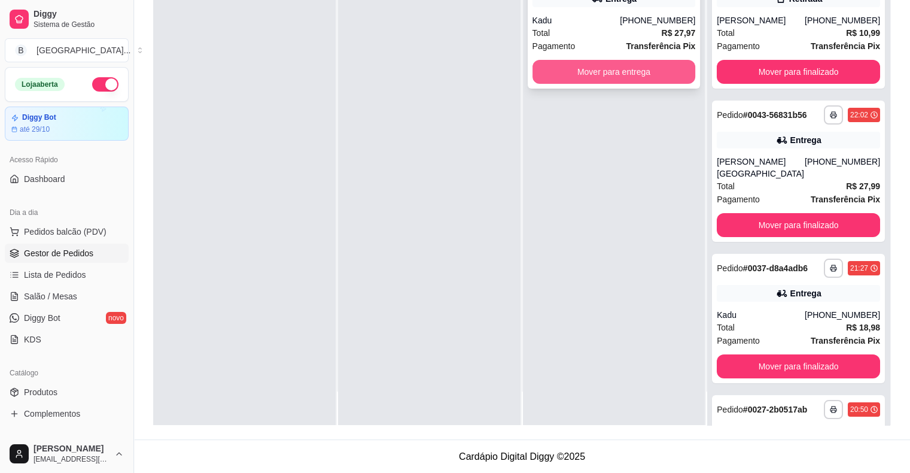
click at [582, 70] on button "Mover para entrega" at bounding box center [614, 72] width 163 height 24
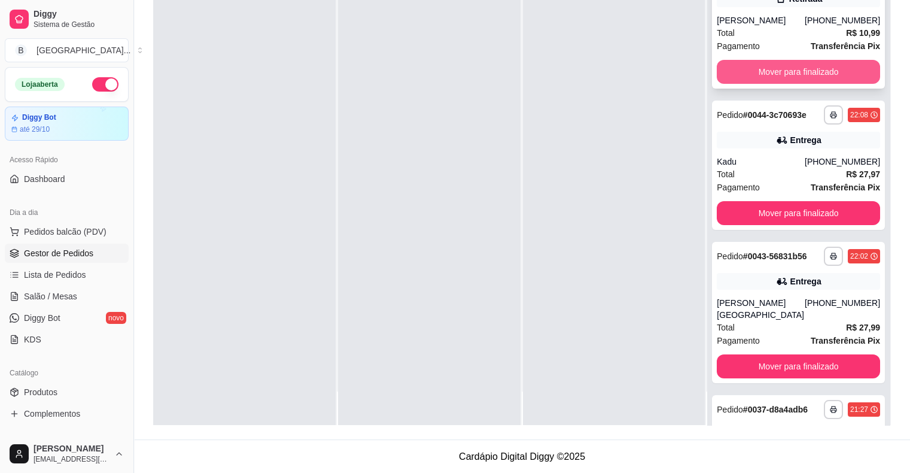
click at [749, 64] on button "Mover para finalizado" at bounding box center [798, 72] width 163 height 24
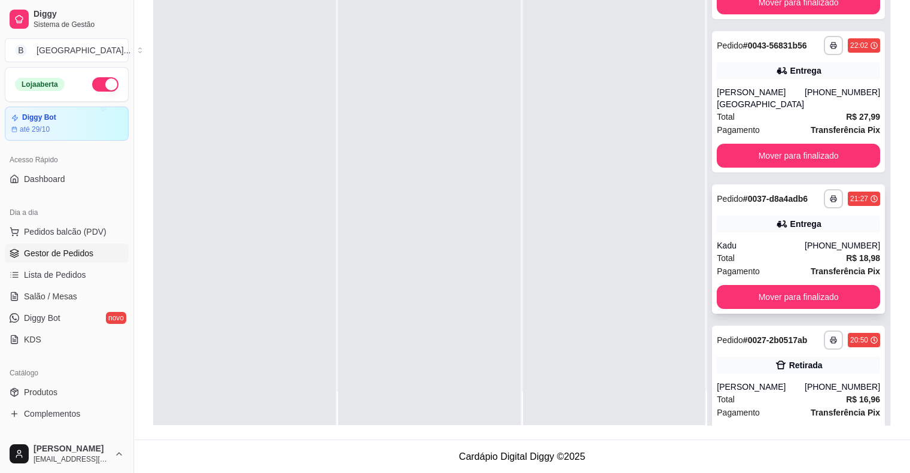
scroll to position [116, 0]
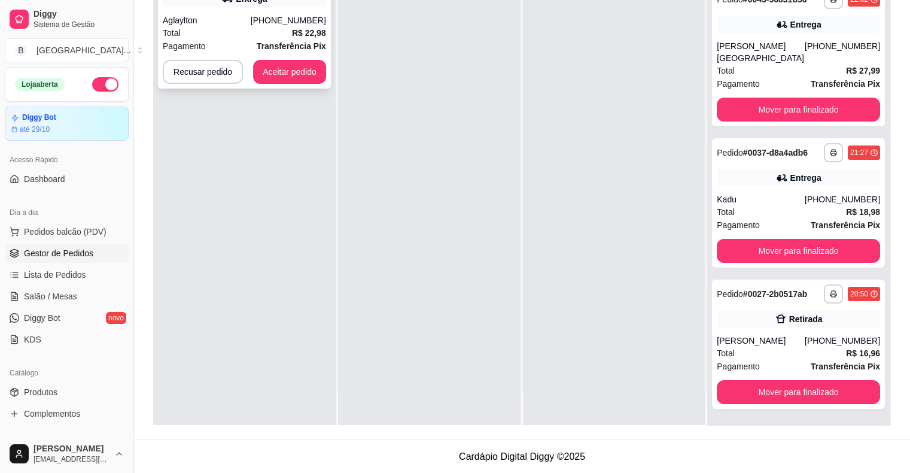
click at [239, 32] on div "Total R$ 22,98" at bounding box center [244, 32] width 163 height 13
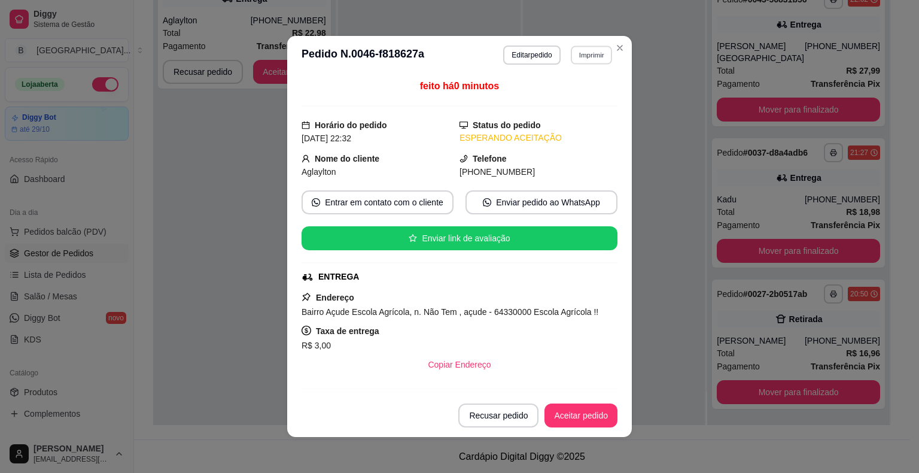
click at [589, 57] on button "Imprimir" at bounding box center [591, 54] width 41 height 19
click at [572, 94] on button "IMPRESSORA" at bounding box center [566, 97] width 84 height 19
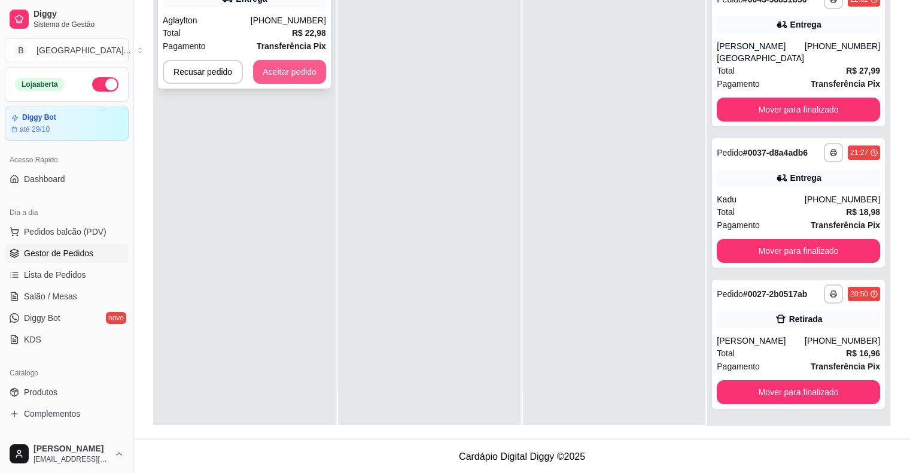
click at [297, 66] on button "Aceitar pedido" at bounding box center [289, 72] width 73 height 24
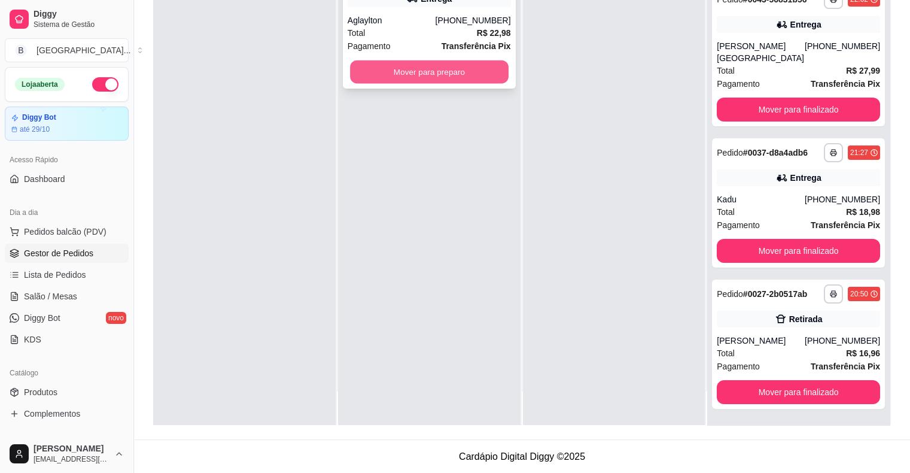
click at [471, 71] on button "Mover para preparo" at bounding box center [429, 71] width 159 height 23
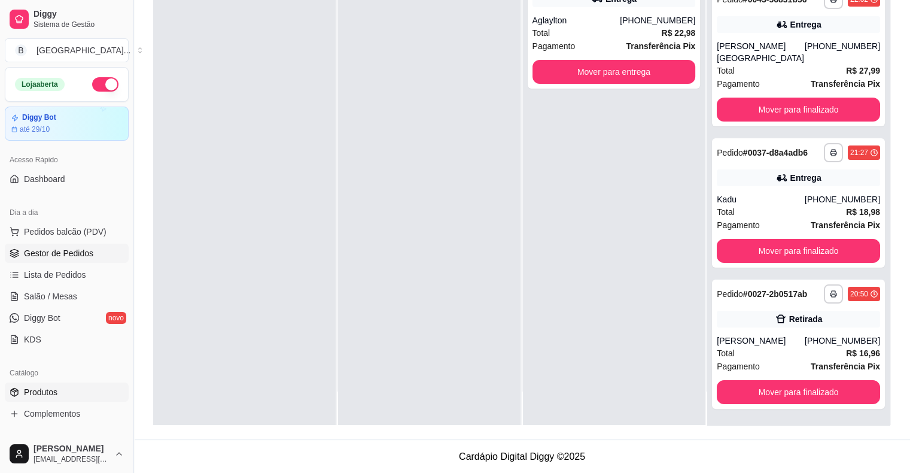
click at [70, 397] on link "Produtos" at bounding box center [67, 391] width 124 height 19
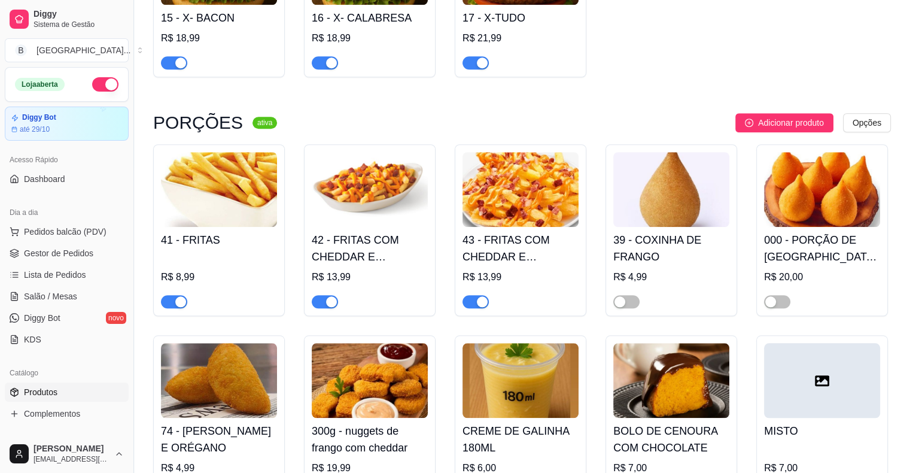
scroll to position [1137, 0]
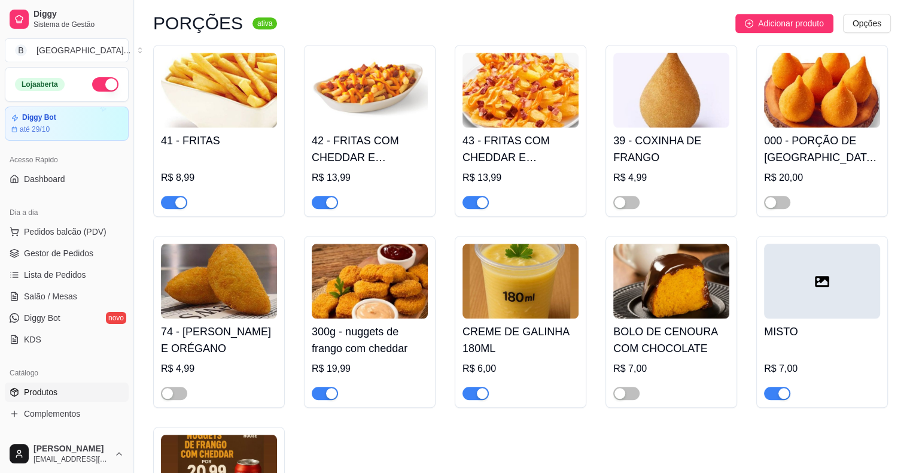
click at [479, 388] on div "button" at bounding box center [482, 393] width 11 height 11
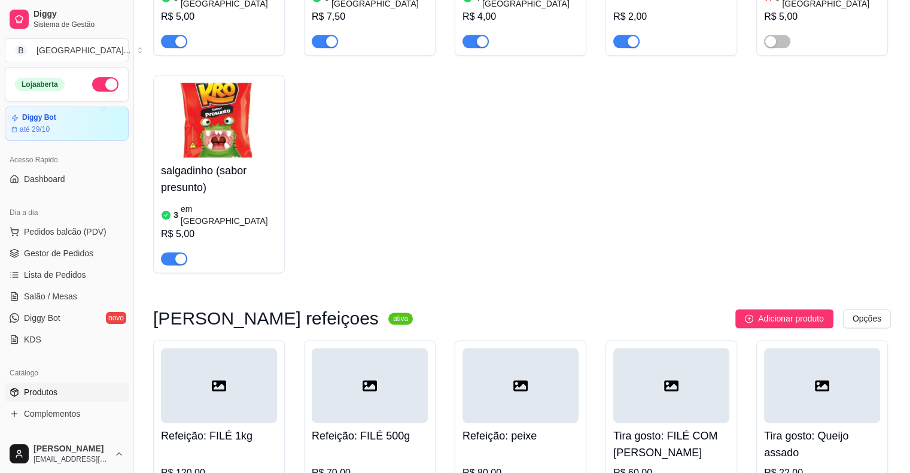
scroll to position [6170, 0]
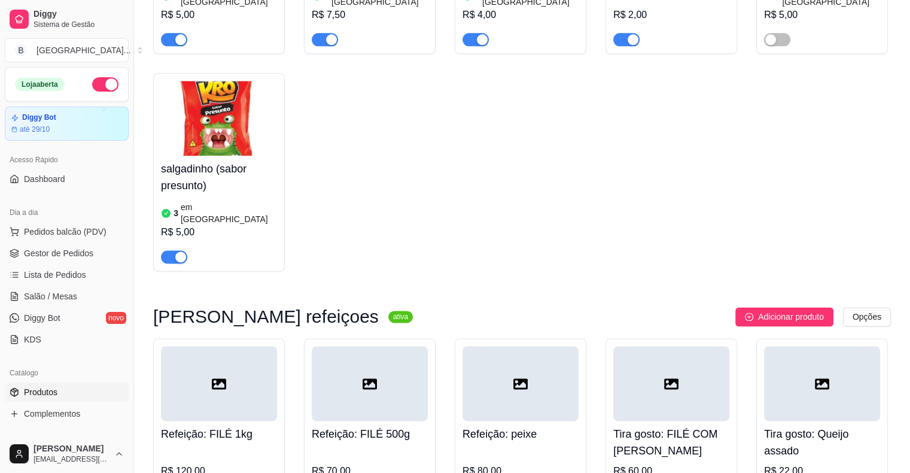
click at [23, 259] on link "Gestor de Pedidos" at bounding box center [67, 253] width 124 height 19
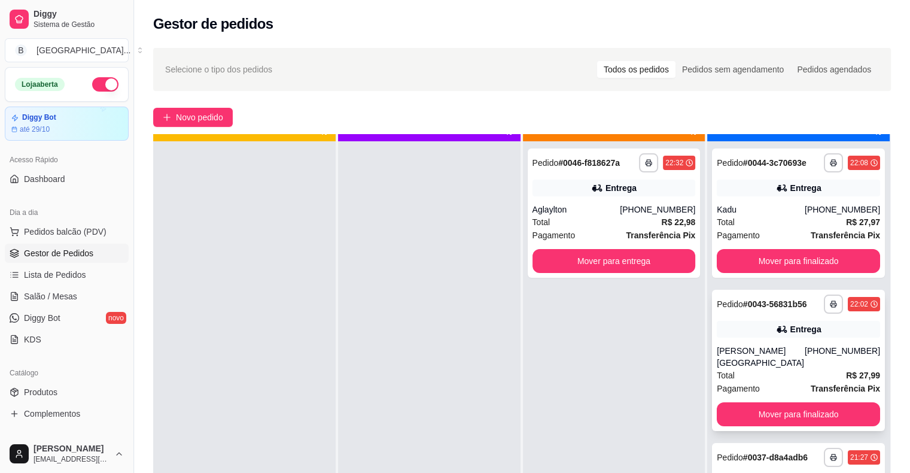
scroll to position [34, 0]
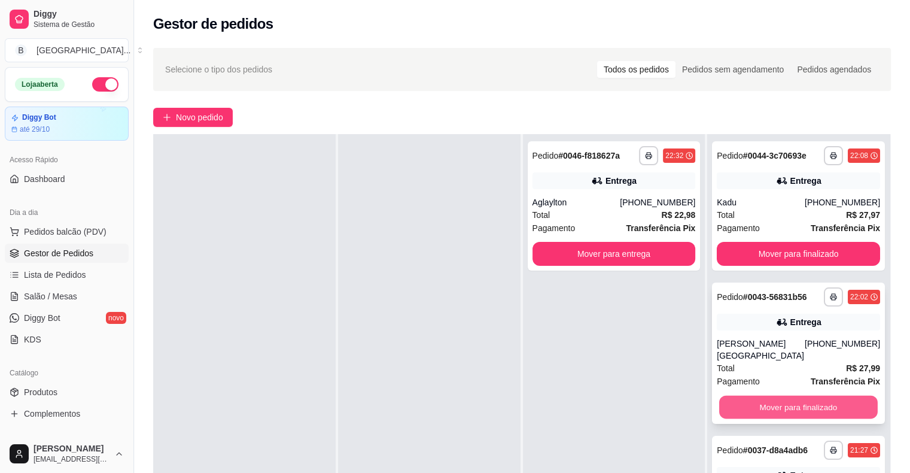
click at [814, 397] on button "Mover para finalizado" at bounding box center [798, 407] width 159 height 23
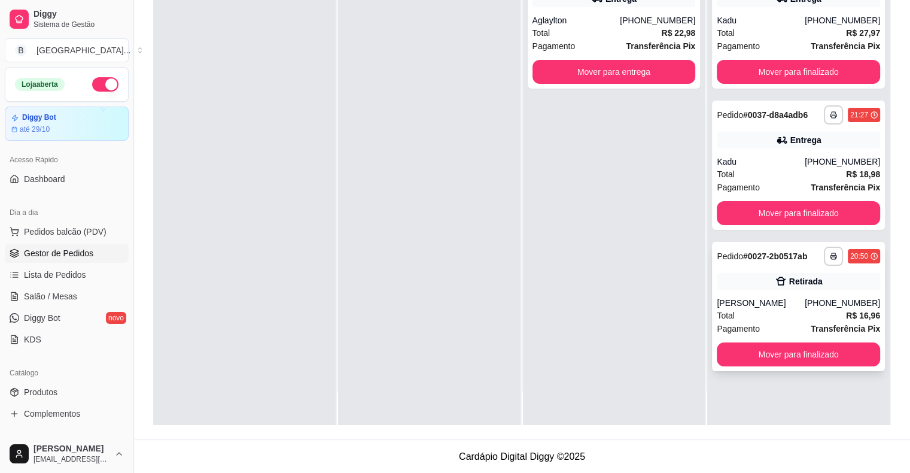
scroll to position [0, 0]
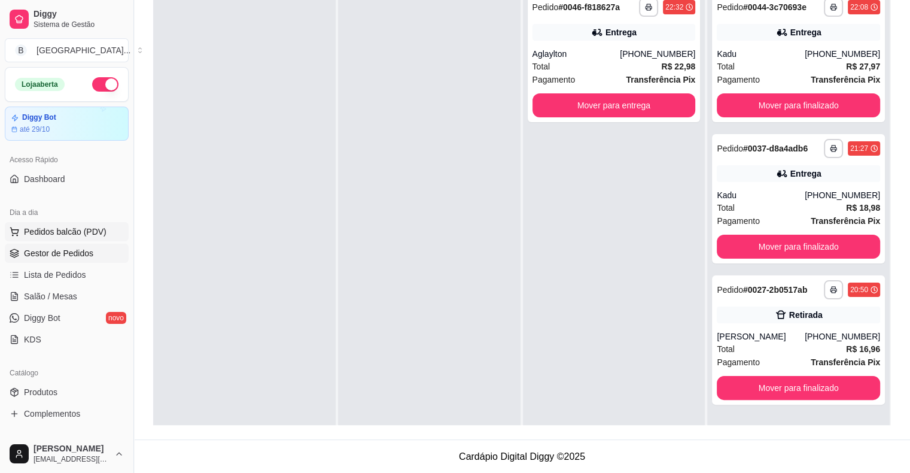
click at [39, 227] on span "Pedidos balcão (PDV)" at bounding box center [65, 232] width 83 height 12
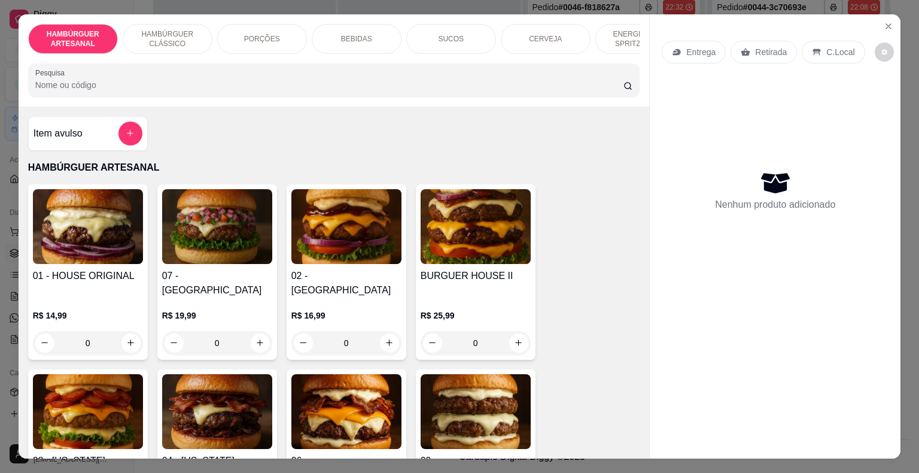
click at [90, 139] on div "Item avulso" at bounding box center [88, 133] width 109 height 24
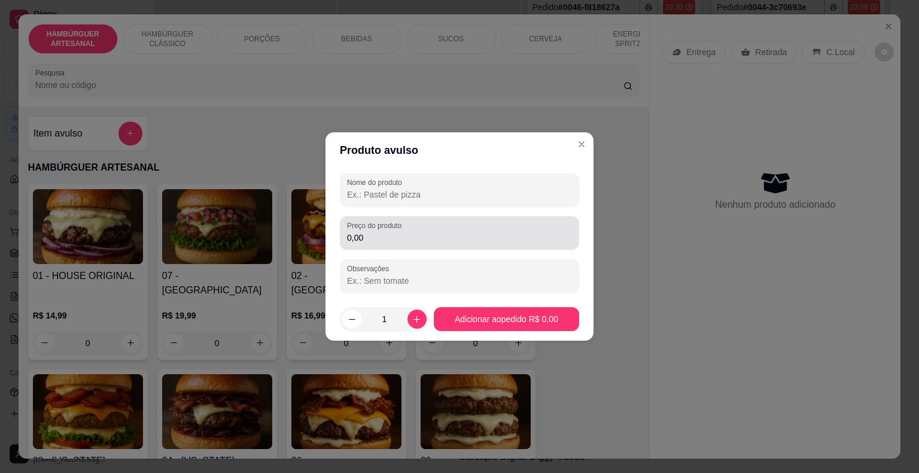
click at [381, 239] on input "0,00" at bounding box center [459, 238] width 225 height 12
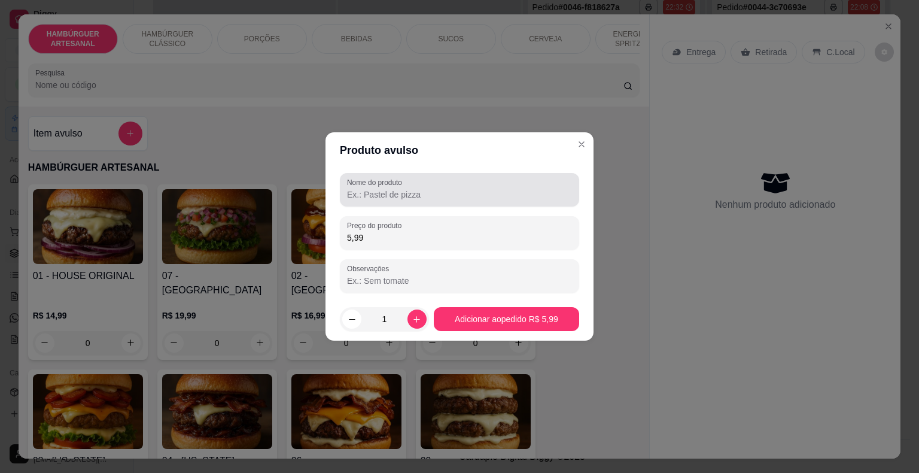
type input "5,99"
click at [383, 190] on input "Nome do produto" at bounding box center [459, 195] width 225 height 12
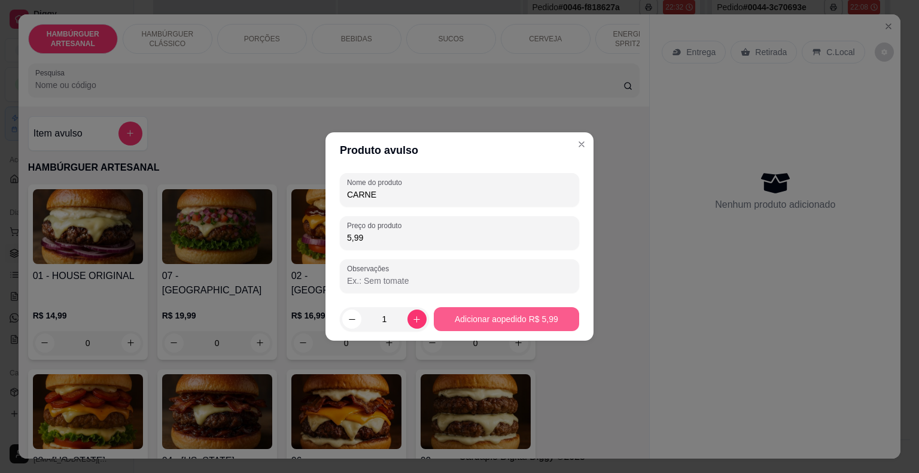
type input "CARNE"
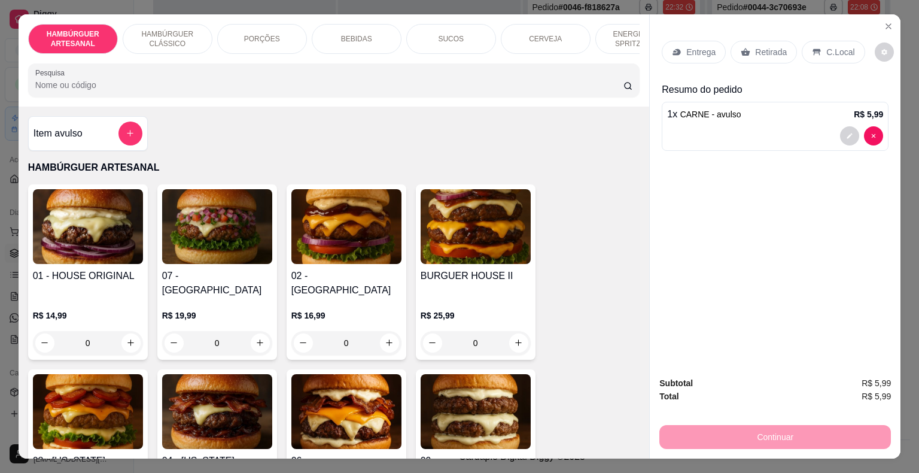
click at [773, 41] on div "Retirada" at bounding box center [764, 52] width 66 height 23
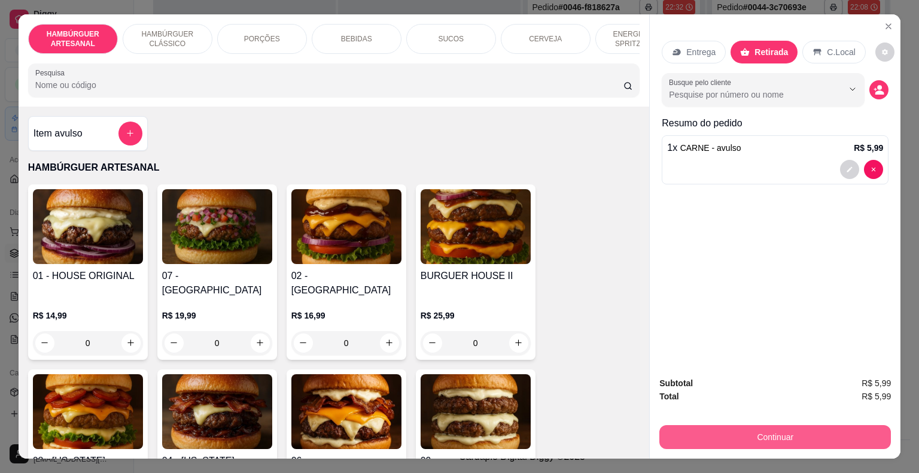
click at [762, 425] on button "Continuar" at bounding box center [776, 437] width 232 height 24
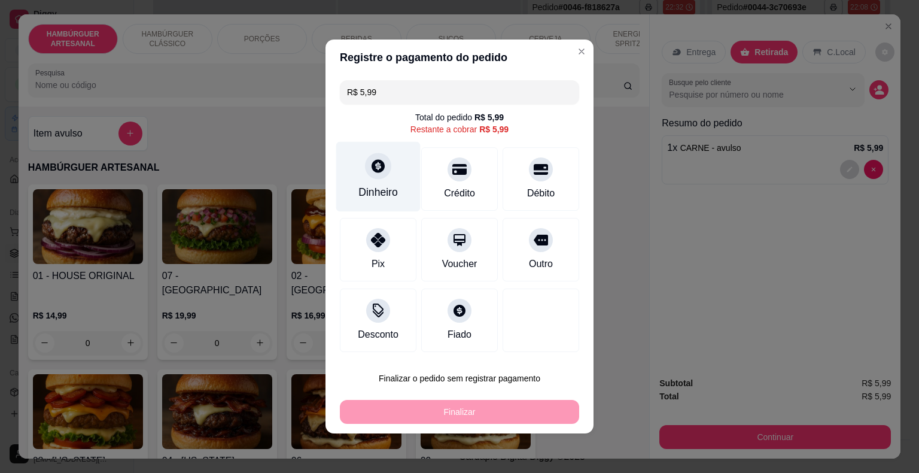
click at [348, 184] on div "Dinheiro" at bounding box center [378, 177] width 84 height 70
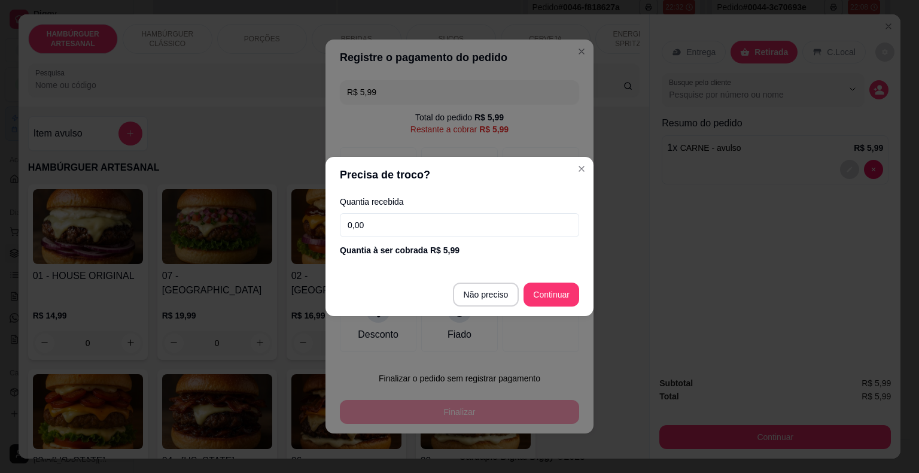
click at [451, 230] on input "0,00" at bounding box center [459, 225] width 239 height 24
type input "0,00"
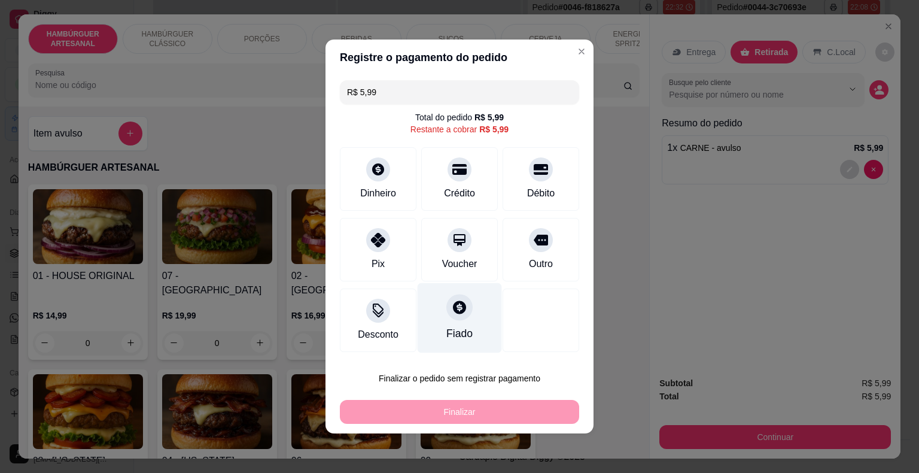
click at [464, 303] on div at bounding box center [459, 307] width 26 height 26
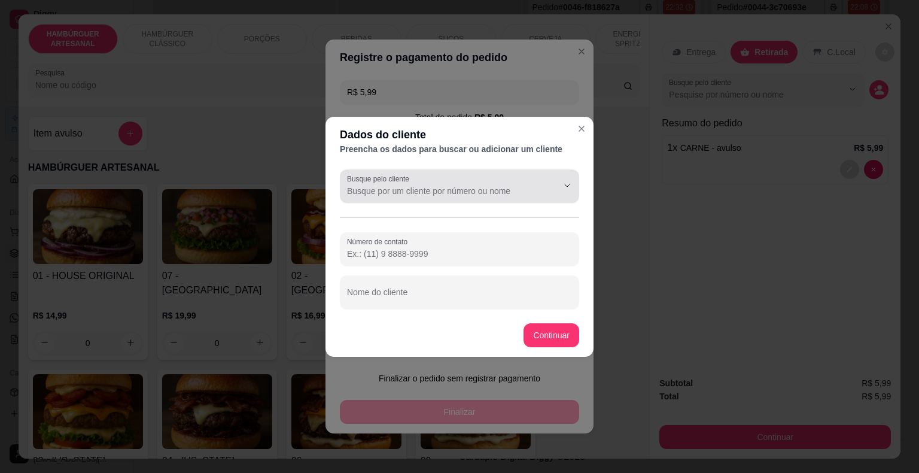
click at [455, 183] on div at bounding box center [459, 186] width 225 height 24
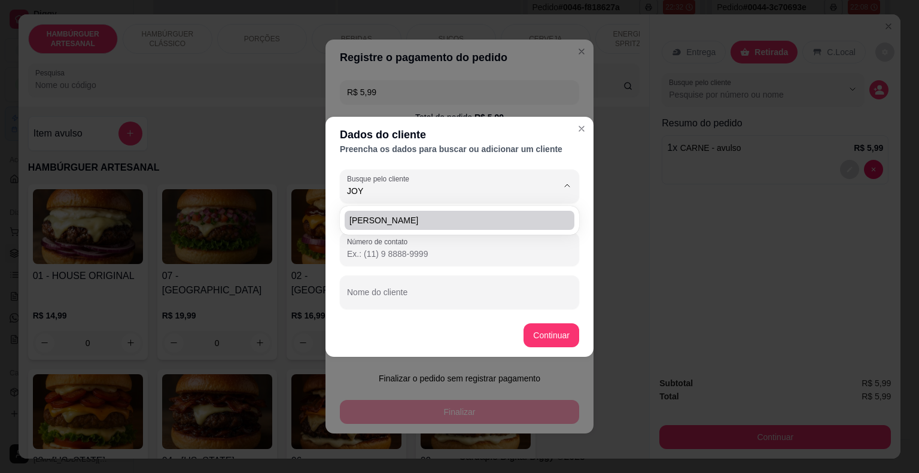
click at [430, 218] on span "[PERSON_NAME]" at bounding box center [454, 220] width 208 height 12
type input "[PERSON_NAME]"
type input "[PHONE_NUMBER]"
type input "[PERSON_NAME]"
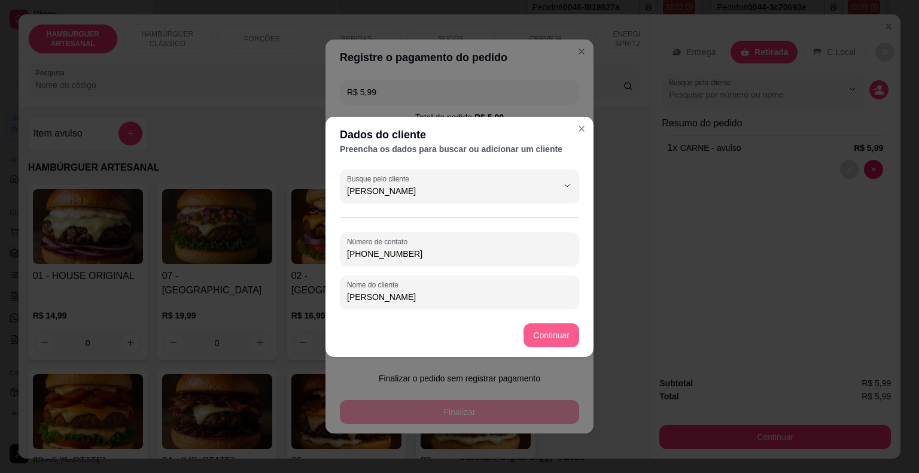
type input "[PERSON_NAME]"
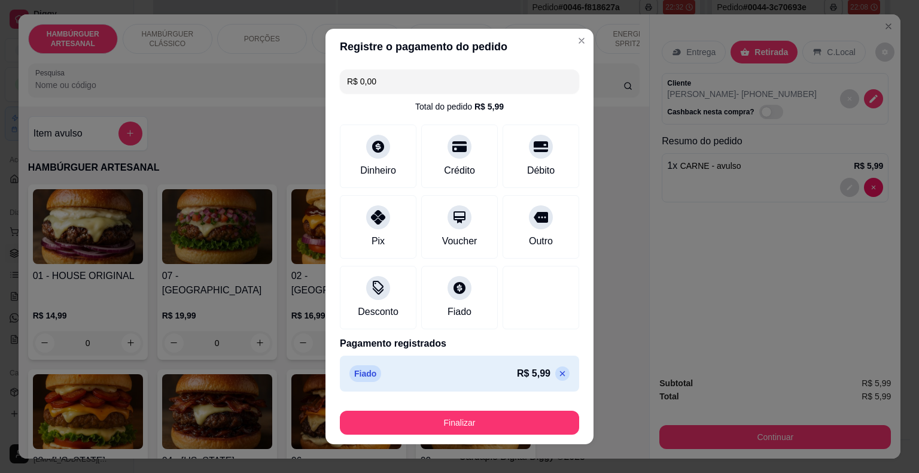
click at [541, 403] on footer "Finalizar" at bounding box center [460, 420] width 268 height 48
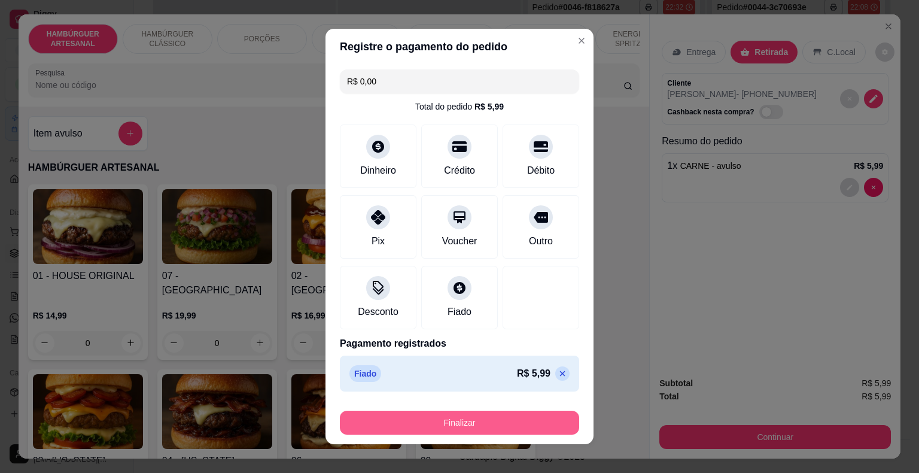
click at [536, 424] on button "Finalizar" at bounding box center [459, 423] width 239 height 24
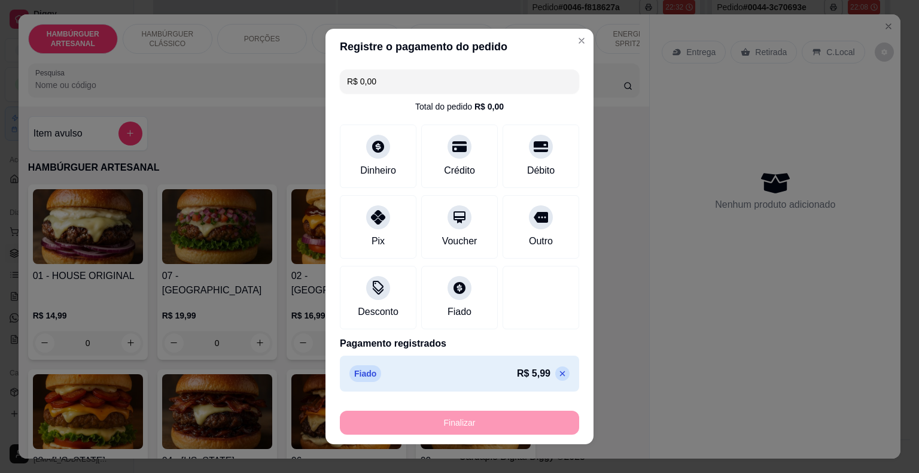
type input "-R$ 5,99"
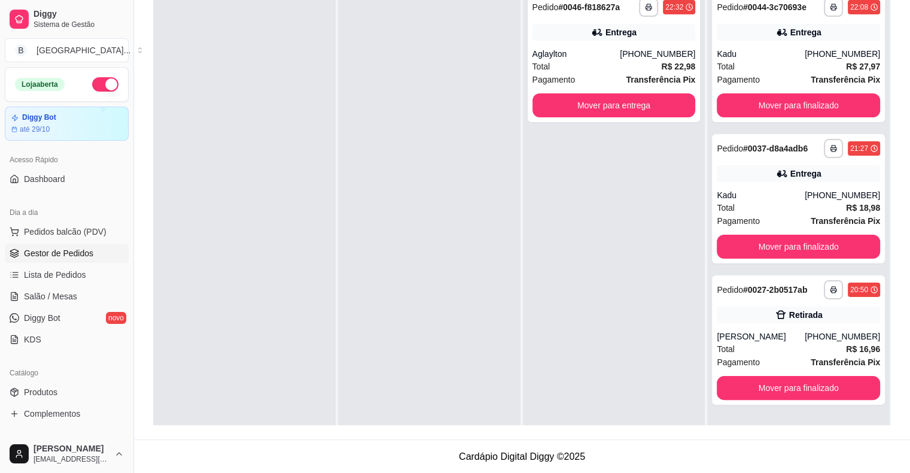
click at [86, 285] on ul "Pedidos balcão (PDV) Gestor de Pedidos Lista de Pedidos Salão / Mesas Diggy Bot…" at bounding box center [67, 285] width 124 height 127
click at [74, 291] on span "Salão / Mesas" at bounding box center [50, 296] width 53 height 12
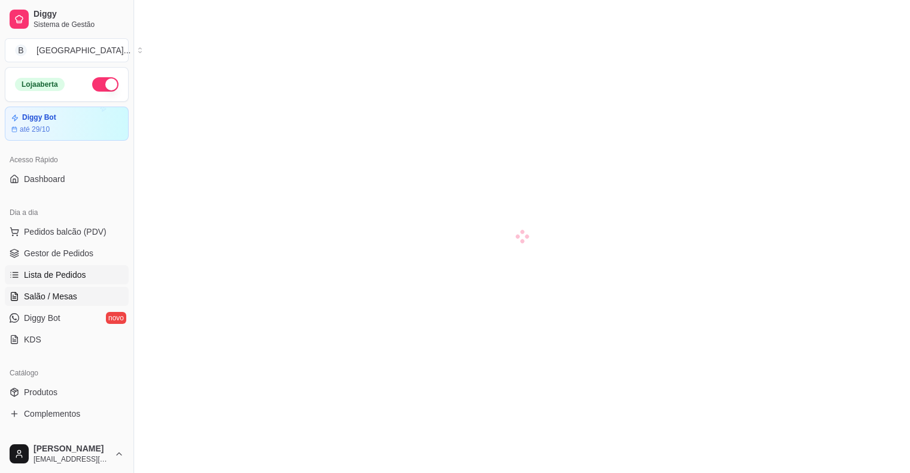
click at [74, 274] on span "Lista de Pedidos" at bounding box center [55, 275] width 62 height 12
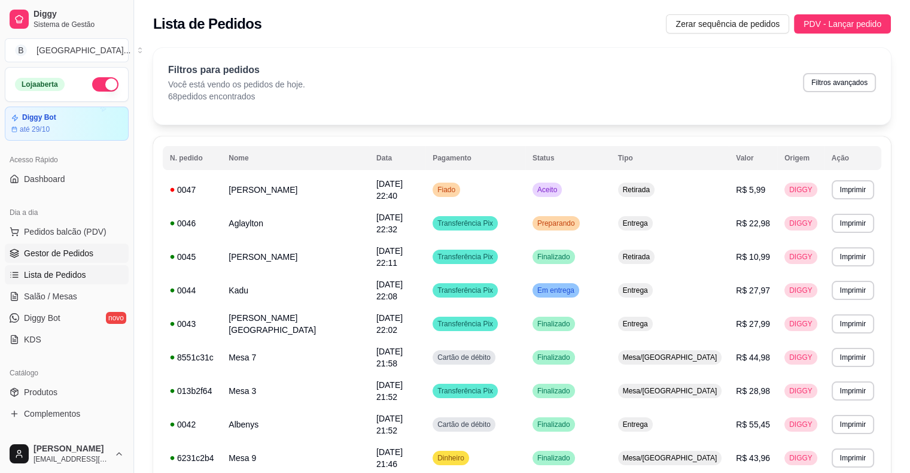
click at [76, 244] on link "Gestor de Pedidos" at bounding box center [67, 253] width 124 height 19
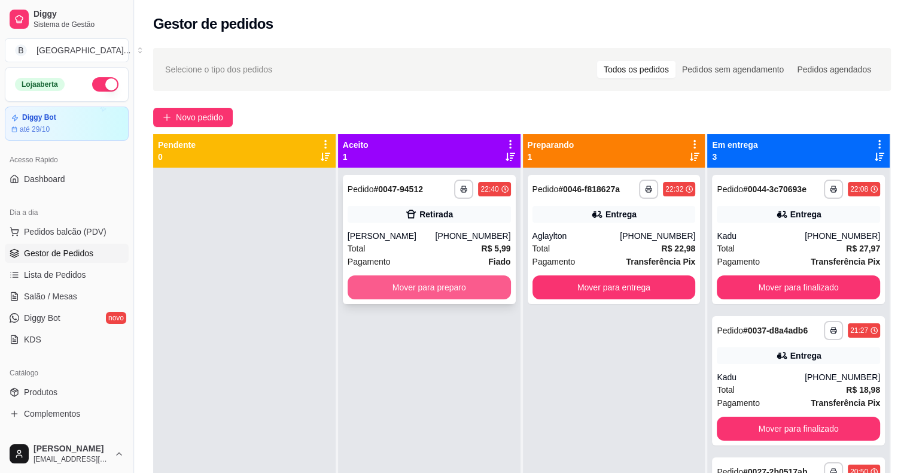
click at [491, 293] on button "Mover para preparo" at bounding box center [429, 287] width 163 height 24
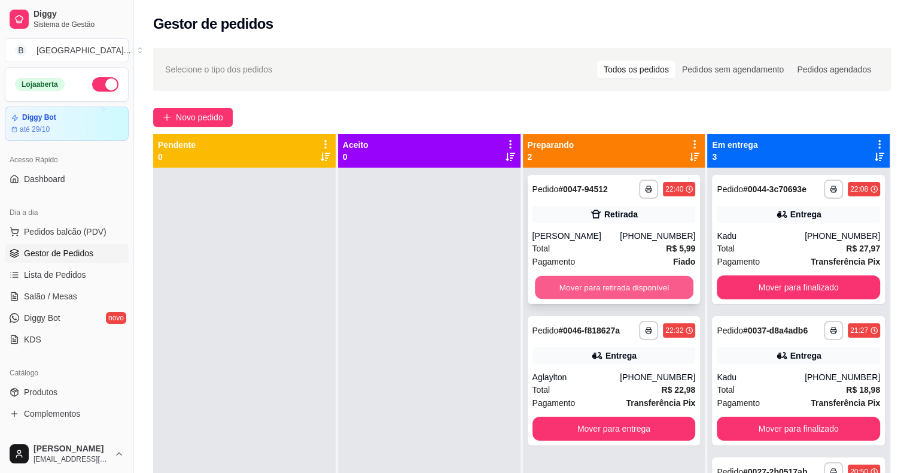
click at [600, 295] on button "Mover para retirada disponível" at bounding box center [614, 287] width 159 height 23
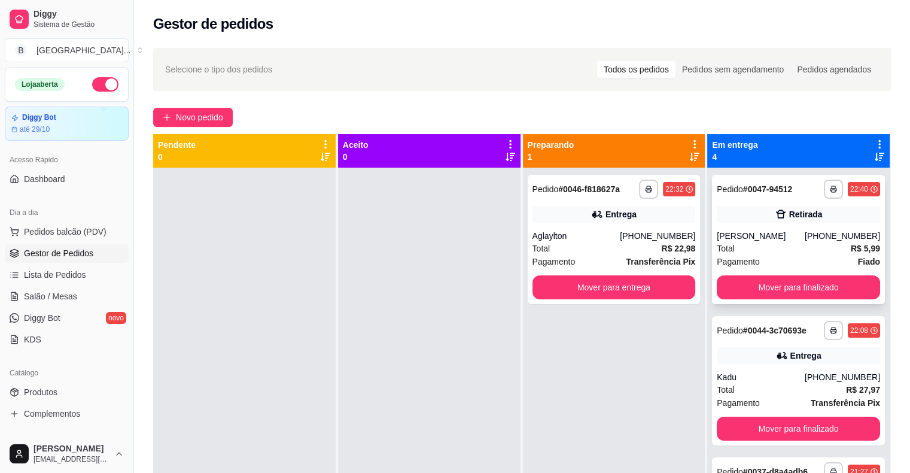
scroll to position [104, 0]
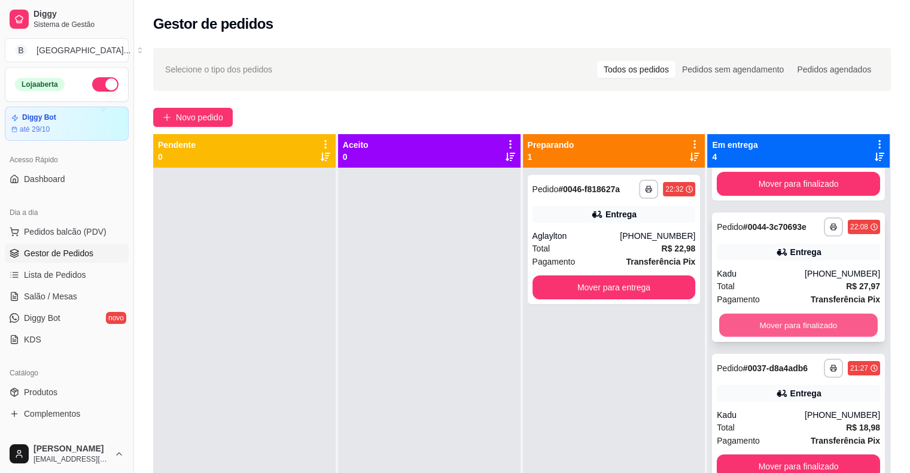
click at [834, 323] on button "Mover para finalizado" at bounding box center [798, 325] width 159 height 23
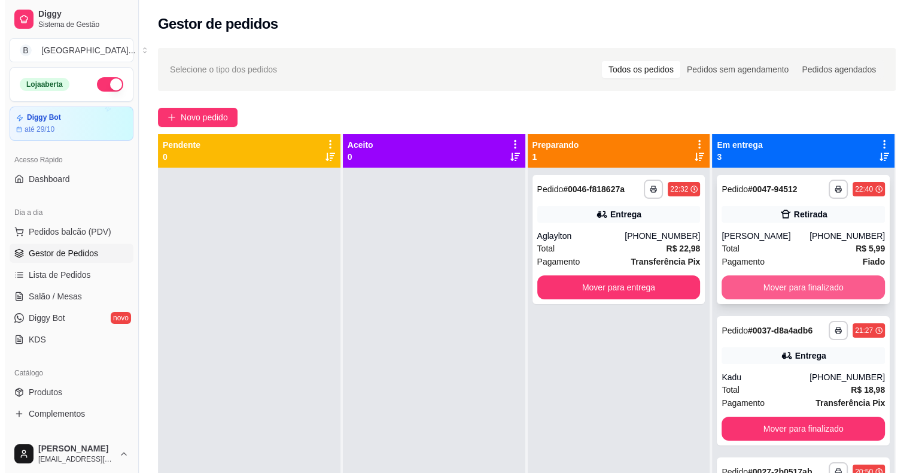
scroll to position [34, 0]
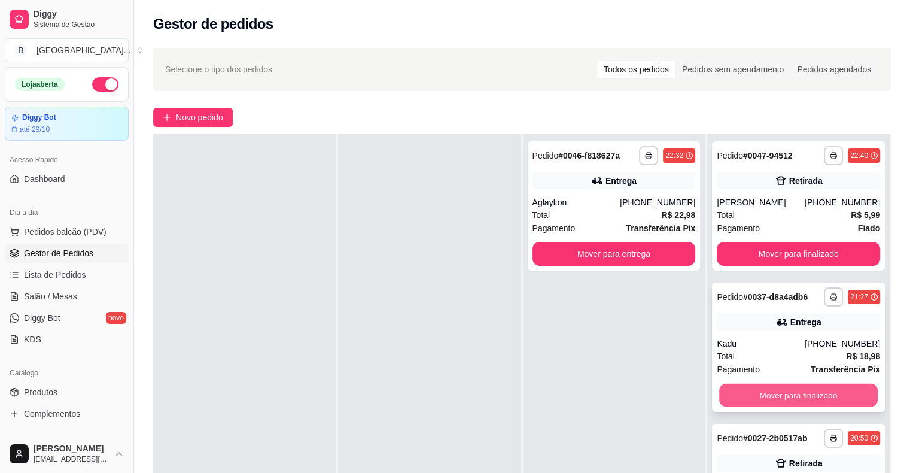
click at [786, 384] on button "Mover para finalizado" at bounding box center [798, 395] width 159 height 23
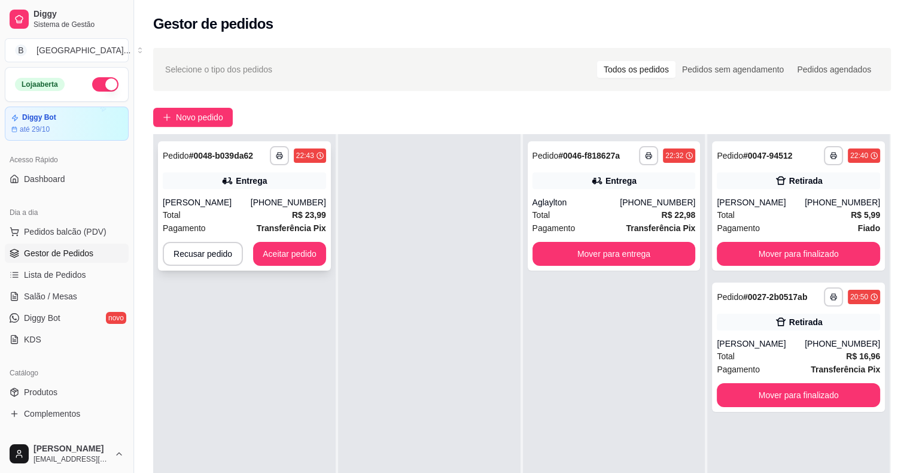
click at [203, 213] on div "Total R$ 23,99" at bounding box center [244, 214] width 163 height 13
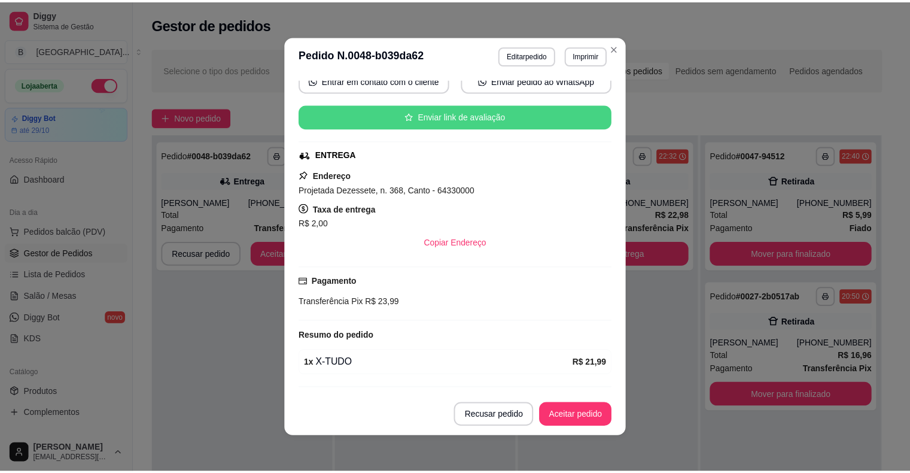
scroll to position [153, 0]
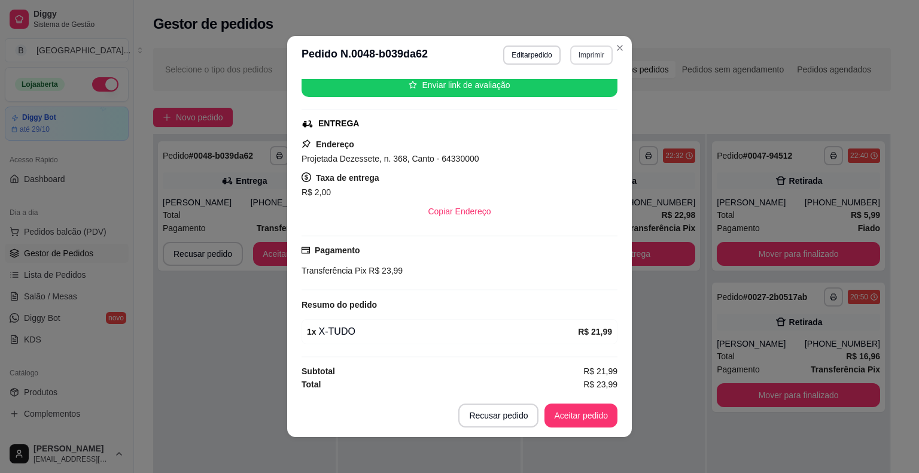
click at [589, 45] on div "**********" at bounding box center [558, 54] width 110 height 19
click at [591, 60] on button "Imprimir" at bounding box center [591, 54] width 41 height 19
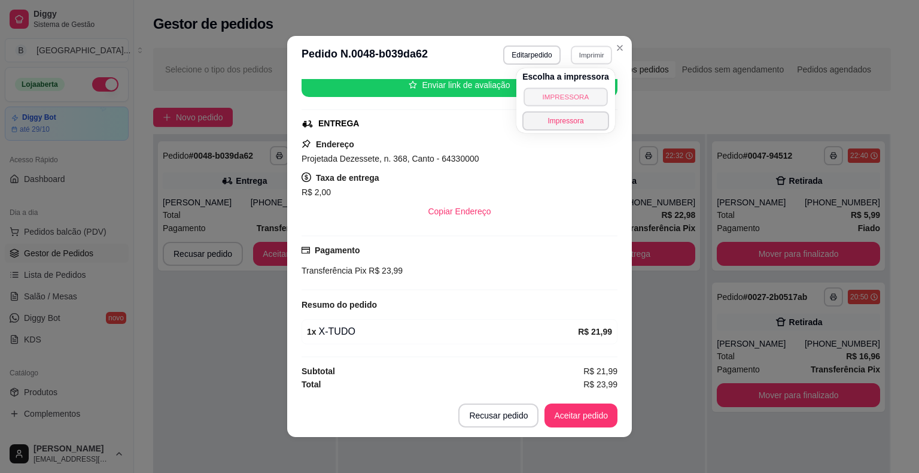
click at [585, 94] on button "IMPRESSORA" at bounding box center [566, 96] width 84 height 19
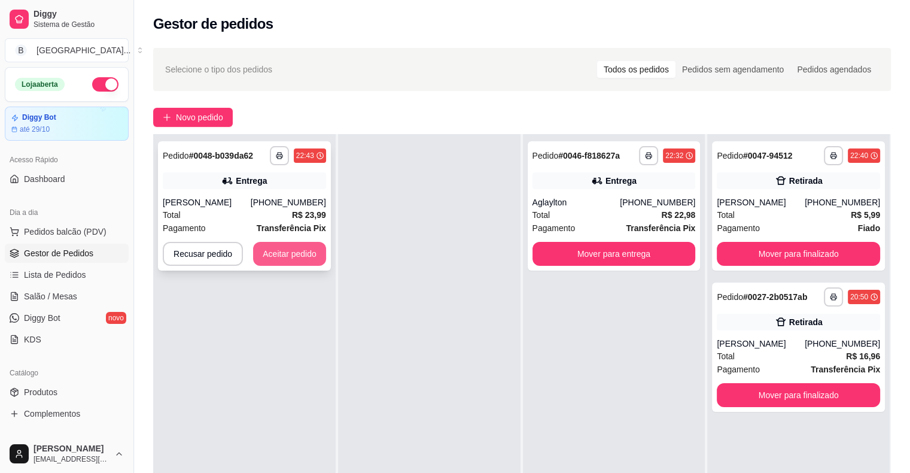
click at [285, 250] on button "Aceitar pedido" at bounding box center [289, 254] width 73 height 24
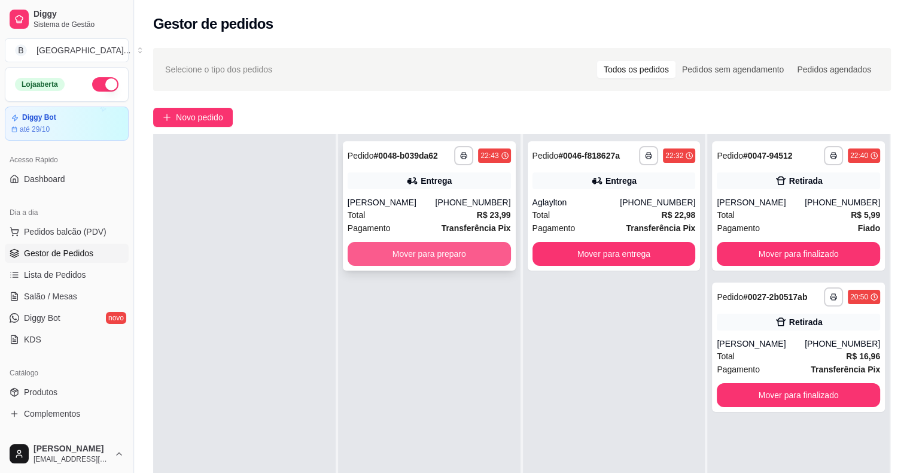
click at [382, 252] on button "Mover para preparo" at bounding box center [429, 254] width 163 height 24
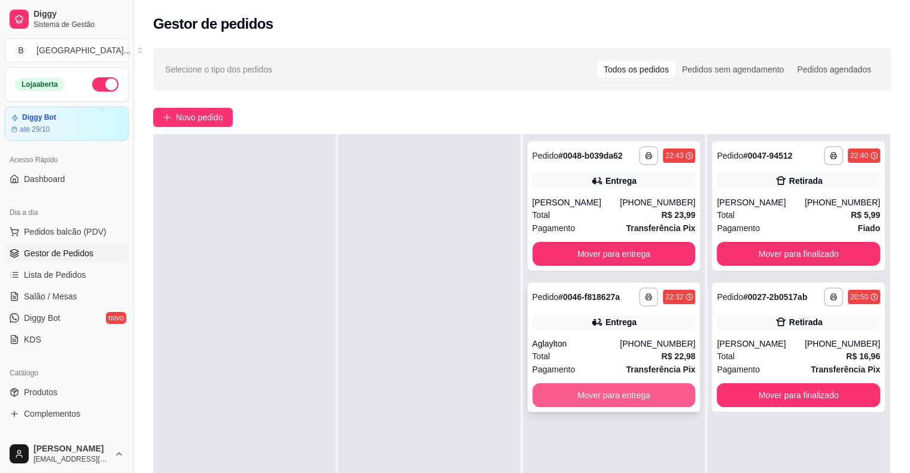
click at [594, 383] on button "Mover para entrega" at bounding box center [614, 395] width 163 height 24
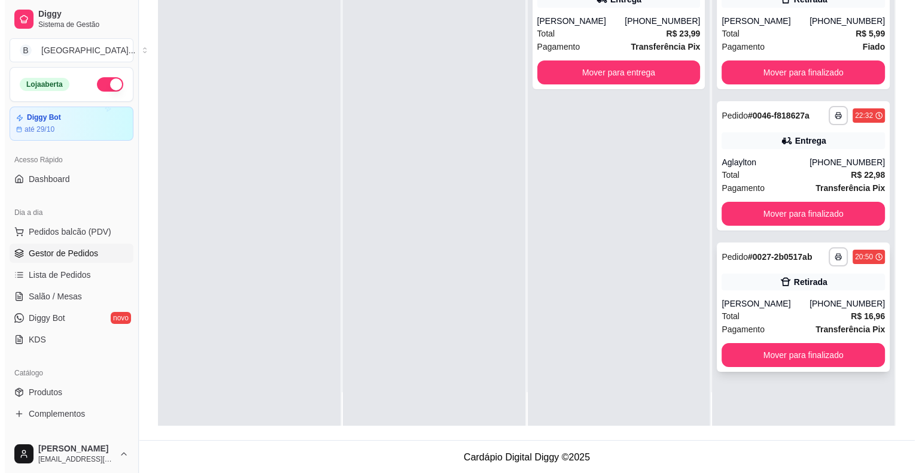
scroll to position [182, 0]
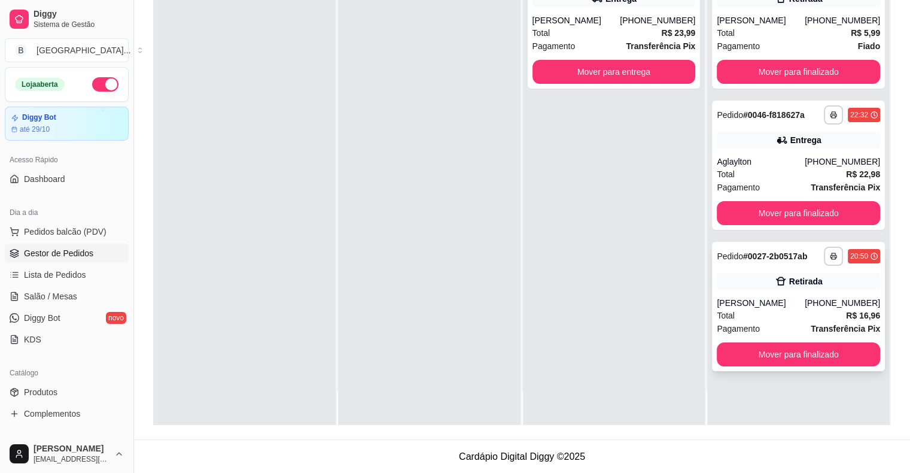
click at [803, 276] on div "Retirada" at bounding box center [806, 281] width 34 height 12
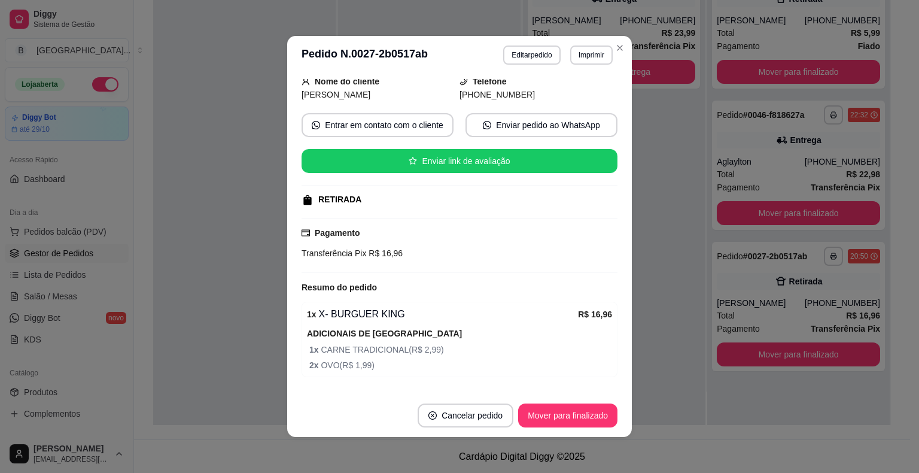
scroll to position [110, 0]
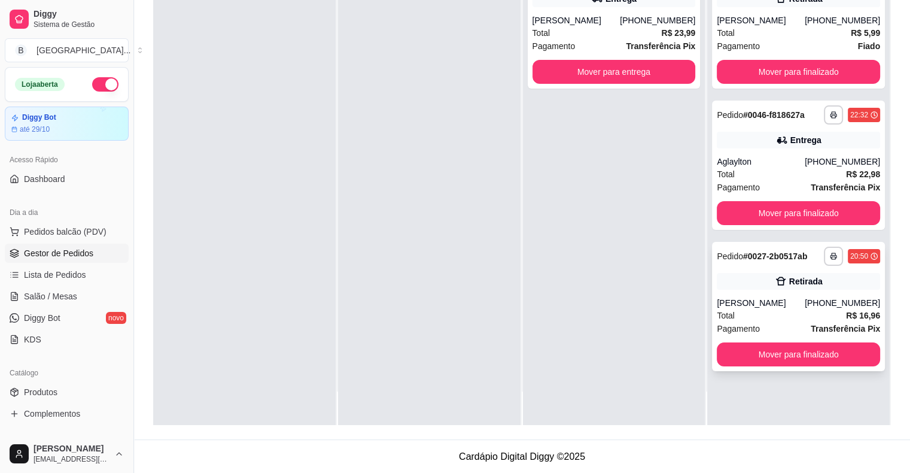
click at [767, 306] on div "[PERSON_NAME]" at bounding box center [761, 303] width 88 height 12
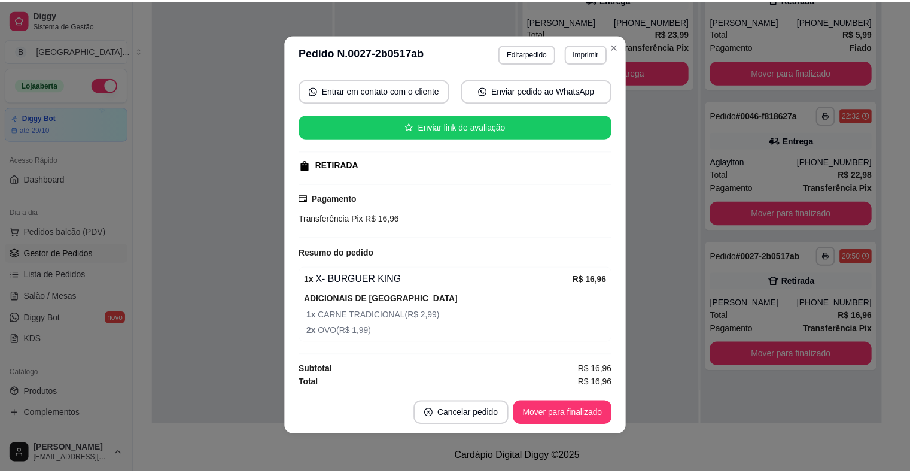
scroll to position [2, 0]
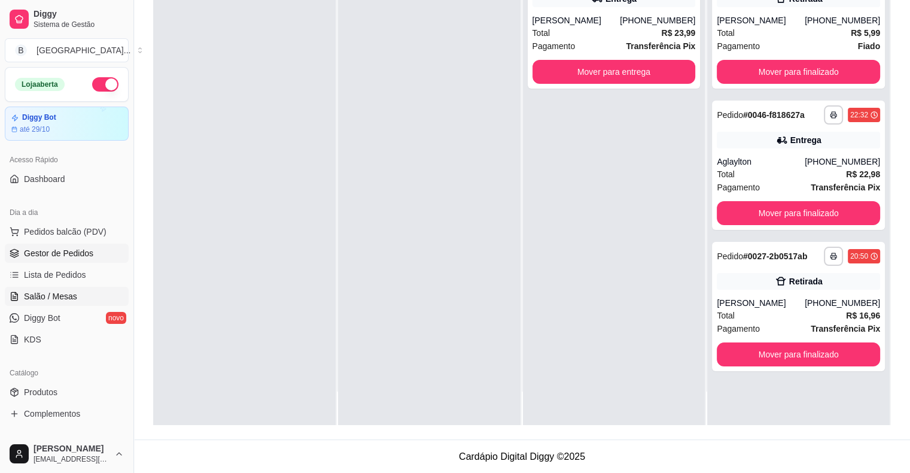
click at [46, 298] on span "Salão / Mesas" at bounding box center [50, 296] width 53 height 12
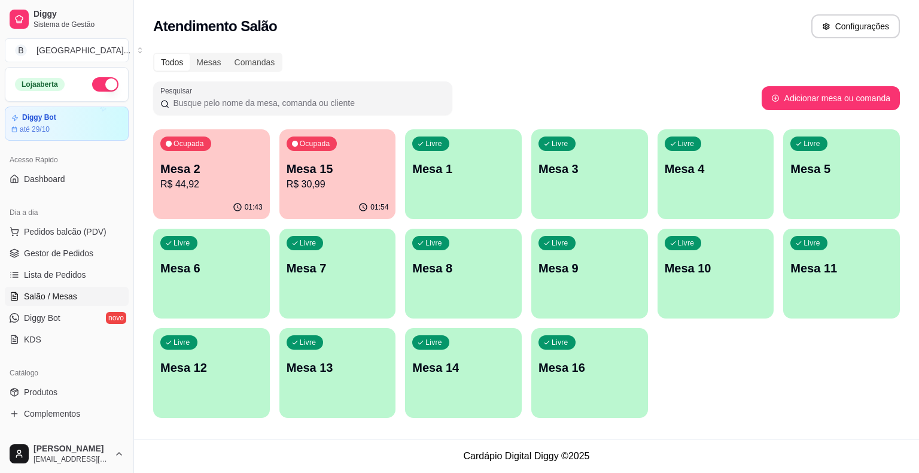
click at [235, 179] on p "R$ 44,92" at bounding box center [211, 184] width 102 height 14
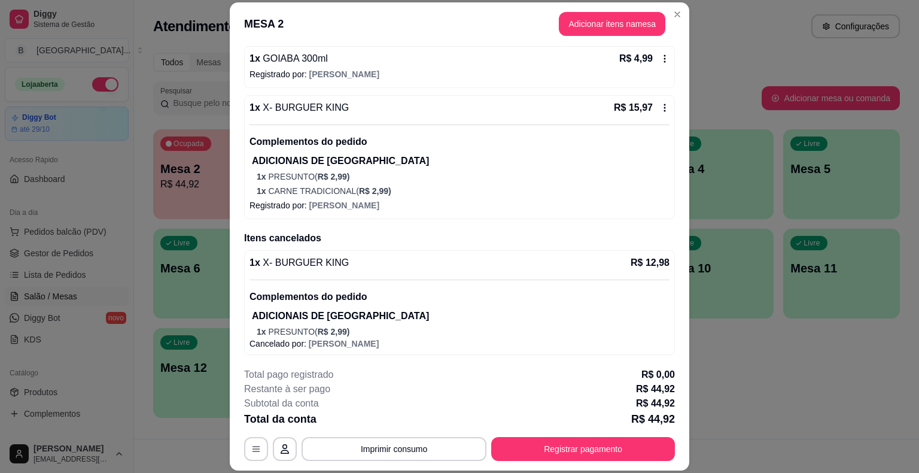
scroll to position [268, 0]
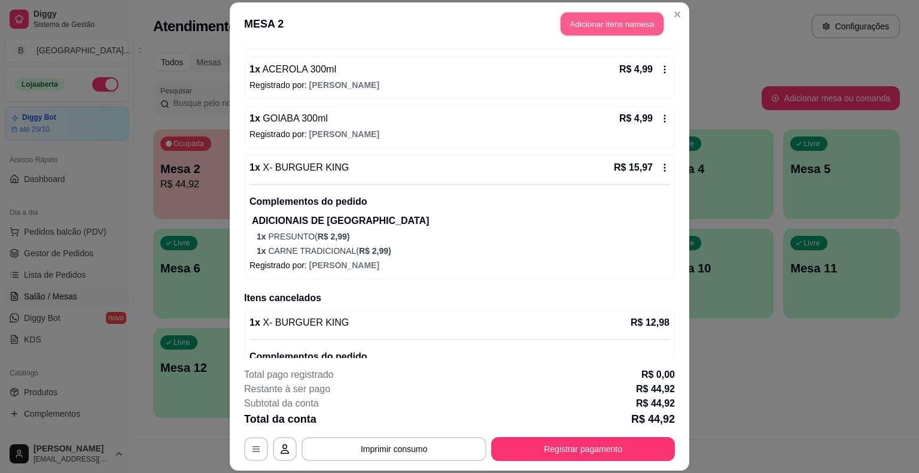
click at [615, 24] on button "Adicionar itens na mesa" at bounding box center [612, 24] width 103 height 23
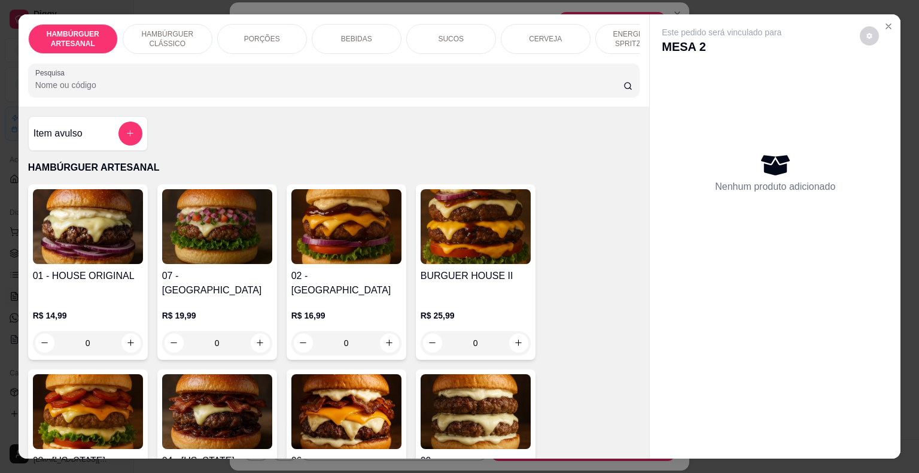
click at [326, 36] on div "BEBIDAS" at bounding box center [357, 39] width 90 height 30
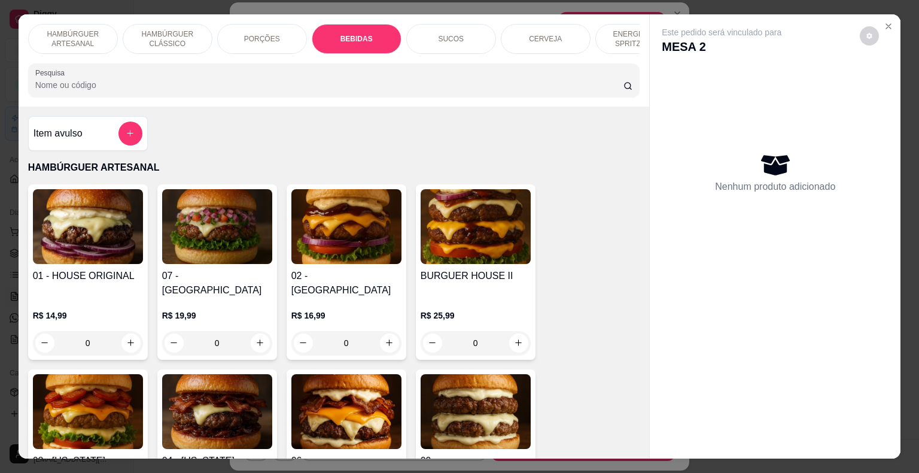
scroll to position [29, 0]
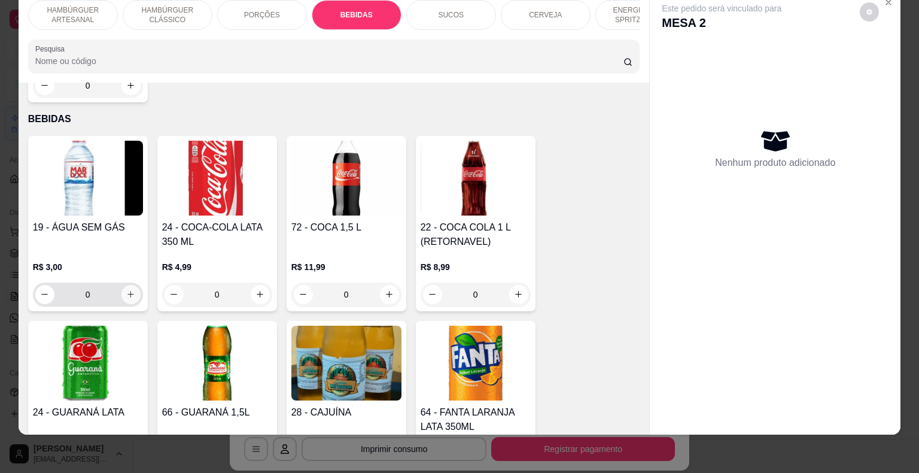
click at [129, 285] on button "increase-product-quantity" at bounding box center [130, 294] width 19 height 19
type input "1"
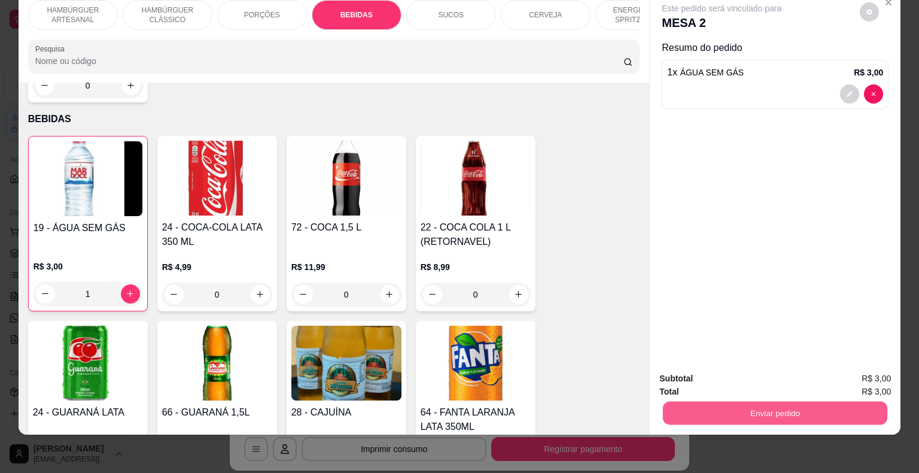
click at [846, 403] on button "Enviar pedido" at bounding box center [775, 413] width 224 height 23
click at [869, 376] on button "Enviar pedido" at bounding box center [860, 374] width 68 height 23
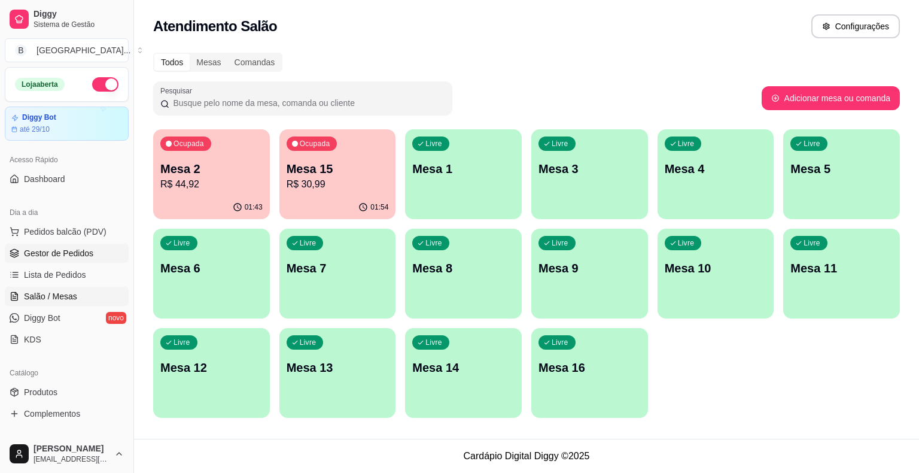
click at [48, 256] on span "Gestor de Pedidos" at bounding box center [58, 253] width 69 height 12
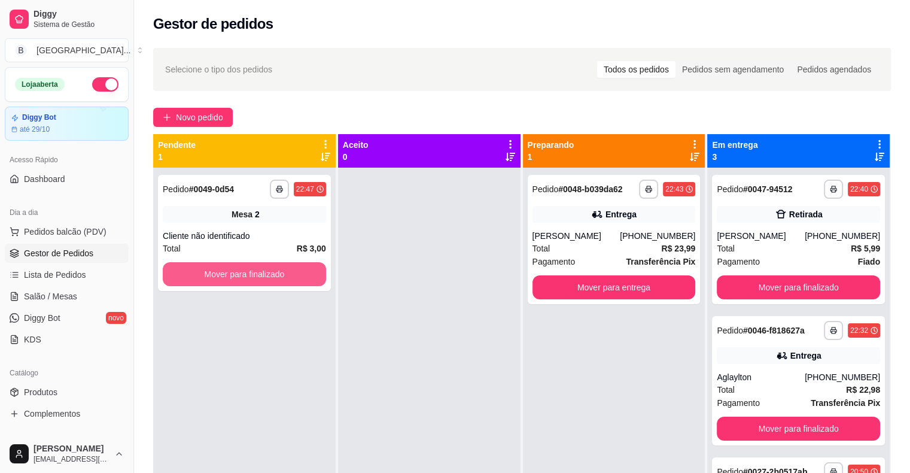
click at [243, 271] on button "Mover para finalizado" at bounding box center [244, 274] width 163 height 24
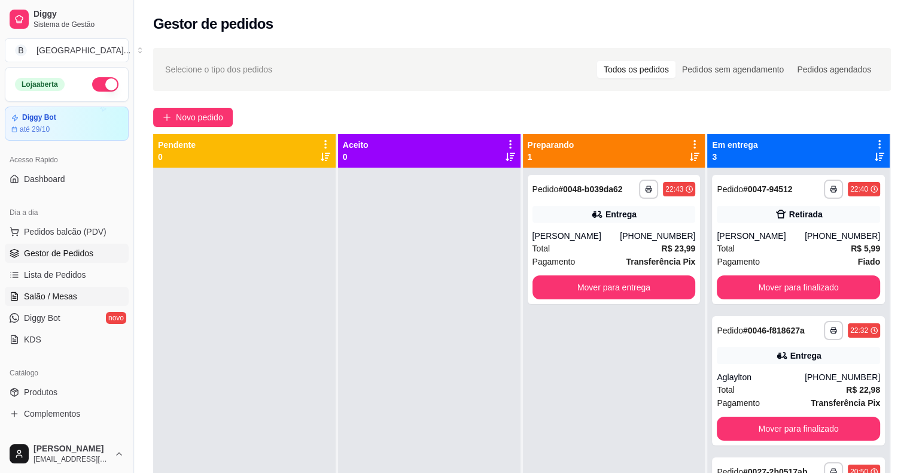
click at [22, 291] on link "Salão / Mesas" at bounding box center [67, 296] width 124 height 19
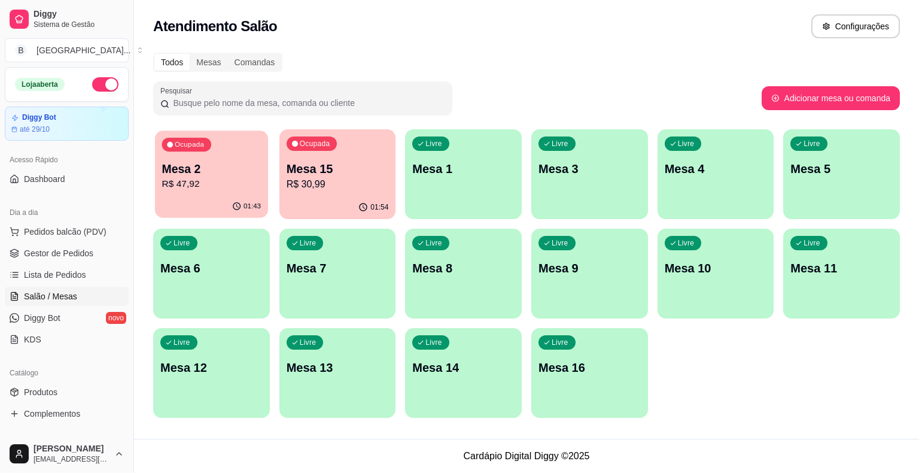
click at [219, 185] on p "R$ 47,92" at bounding box center [211, 184] width 99 height 14
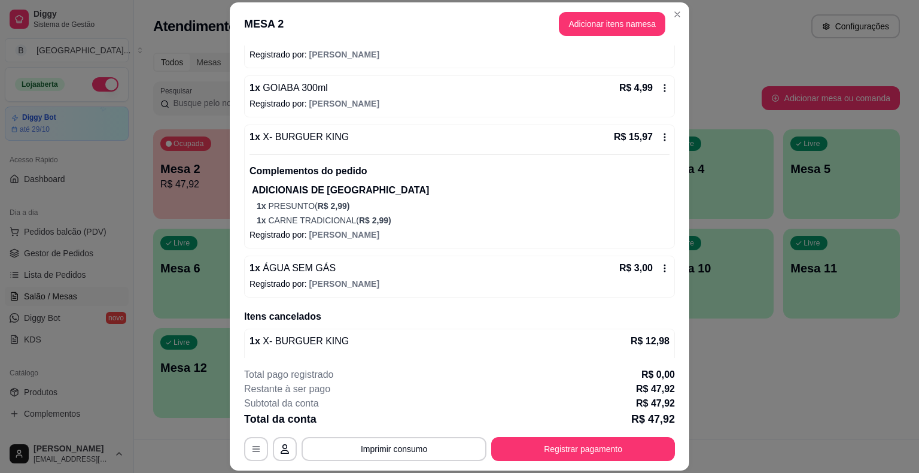
scroll to position [299, 0]
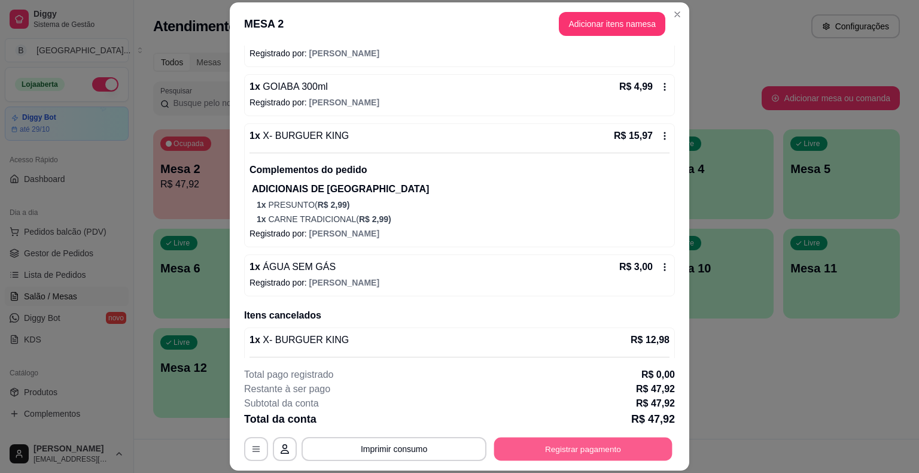
click at [557, 452] on button "Registrar pagamento" at bounding box center [583, 448] width 178 height 23
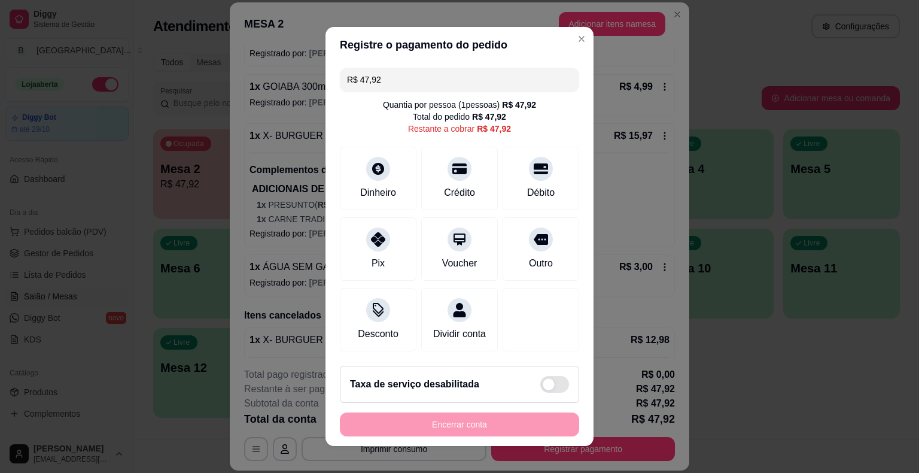
click at [474, 83] on input "R$ 47,92" at bounding box center [459, 80] width 225 height 24
type input "R$ 4,99"
click at [371, 230] on icon at bounding box center [378, 236] width 16 height 16
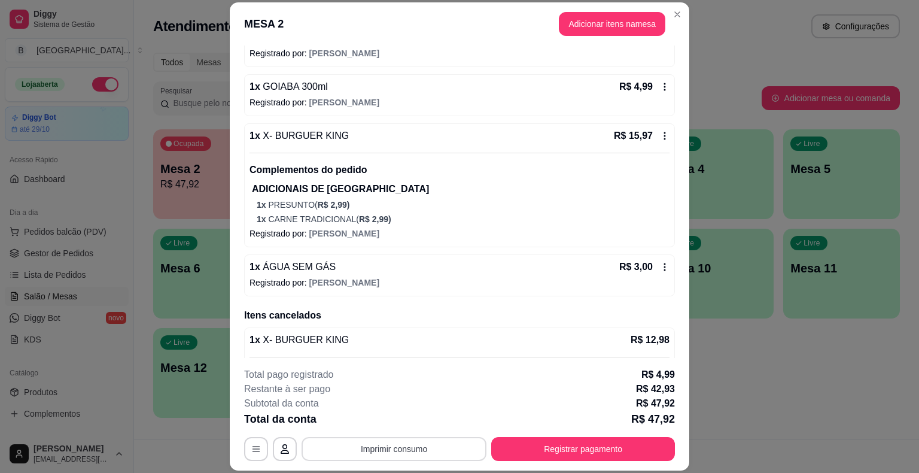
click at [437, 454] on button "Imprimir consumo" at bounding box center [394, 449] width 185 height 24
click at [429, 396] on div "Escolha a impressora IMPRESSORA Impressora" at bounding box center [393, 401] width 99 height 65
click at [411, 396] on button "IMPRESSORA" at bounding box center [393, 397] width 87 height 19
click at [543, 439] on button "Registrar pagamento" at bounding box center [583, 449] width 184 height 24
click at [546, 449] on button "Registrar pagamento" at bounding box center [583, 448] width 178 height 23
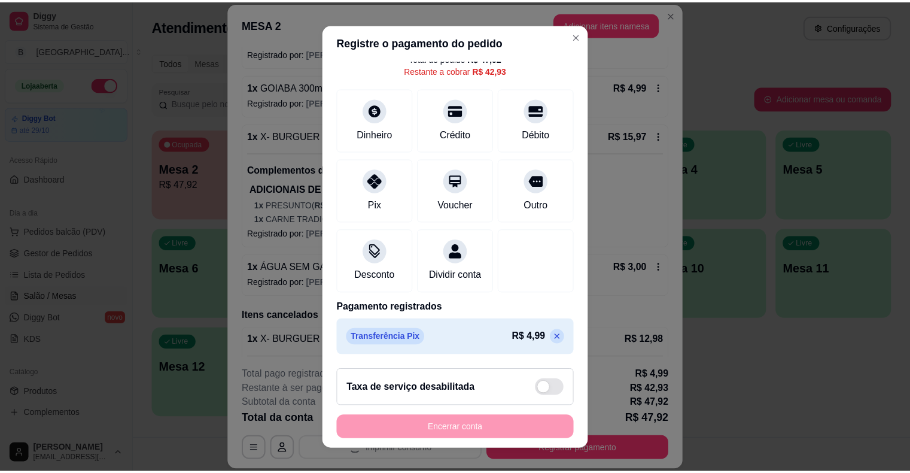
scroll to position [14, 0]
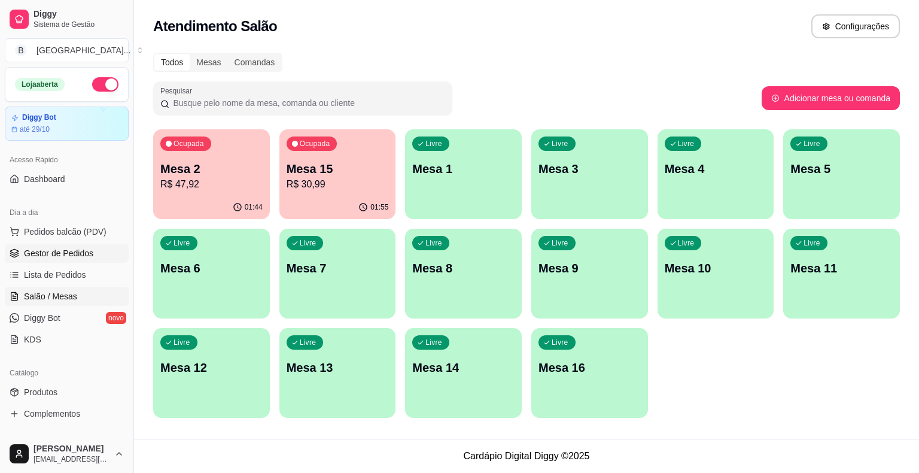
click at [97, 252] on link "Gestor de Pedidos" at bounding box center [67, 253] width 124 height 19
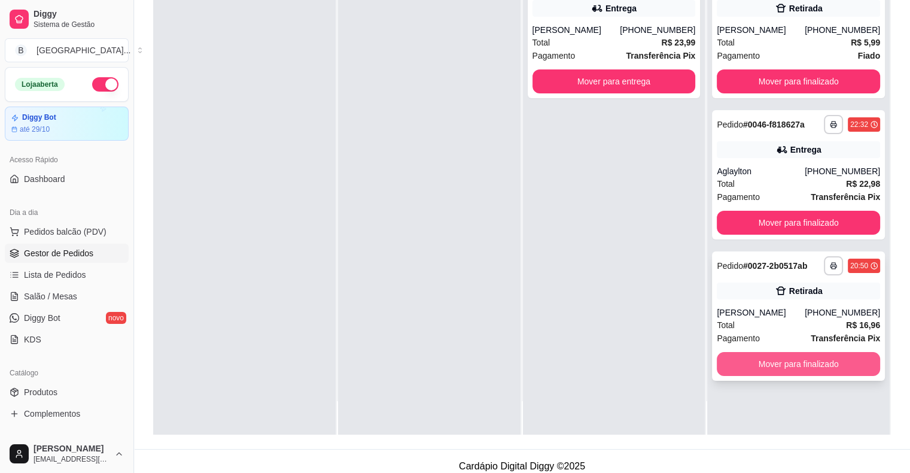
scroll to position [182, 0]
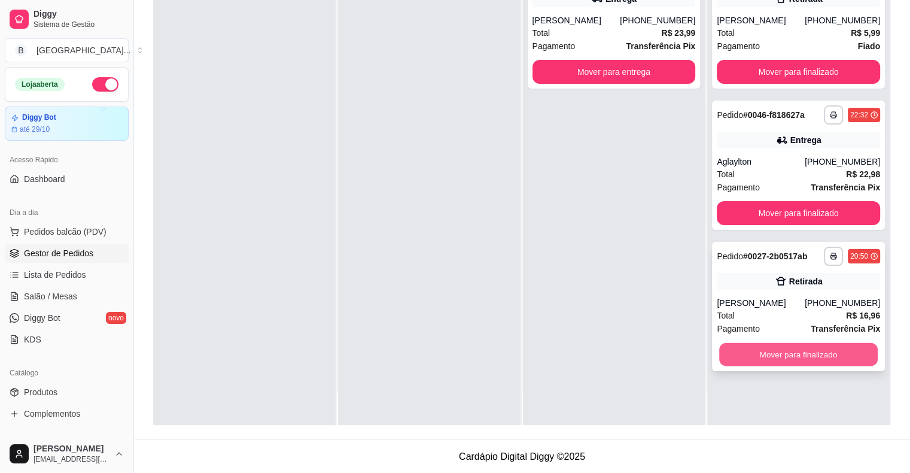
click at [773, 355] on button "Mover para finalizado" at bounding box center [798, 354] width 159 height 23
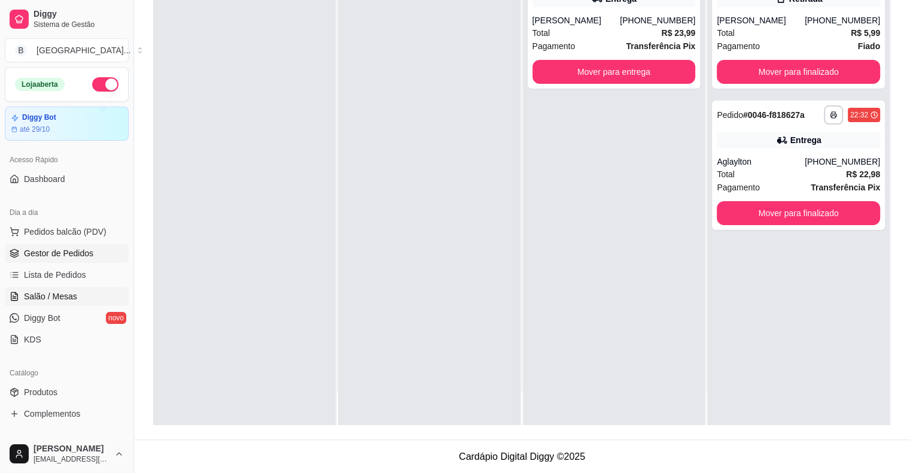
click at [81, 293] on link "Salão / Mesas" at bounding box center [67, 296] width 124 height 19
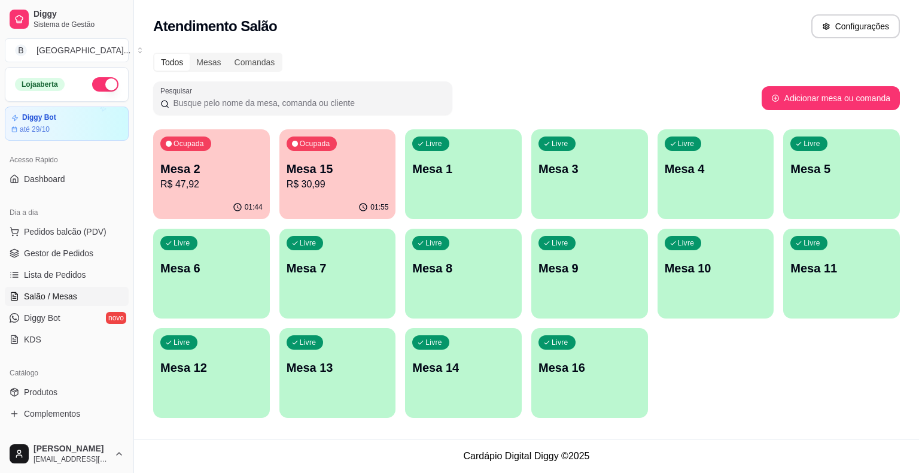
click at [199, 170] on p "Mesa 2" at bounding box center [211, 168] width 102 height 17
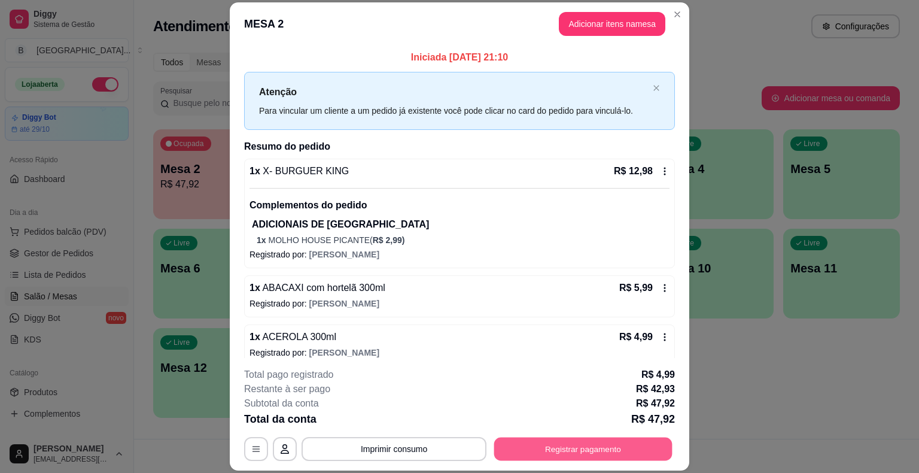
click at [549, 451] on button "Registrar pagamento" at bounding box center [583, 448] width 178 height 23
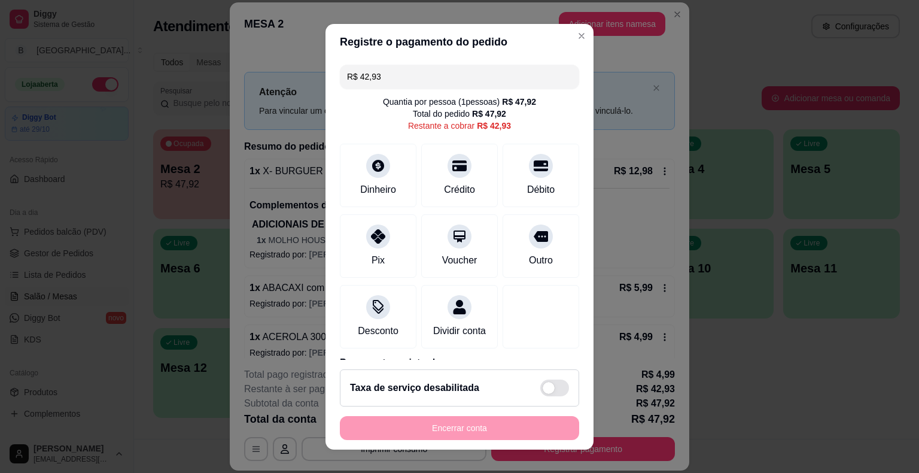
click at [448, 75] on input "R$ 42,93" at bounding box center [459, 77] width 225 height 24
click at [526, 150] on div "Débito" at bounding box center [541, 173] width 84 height 70
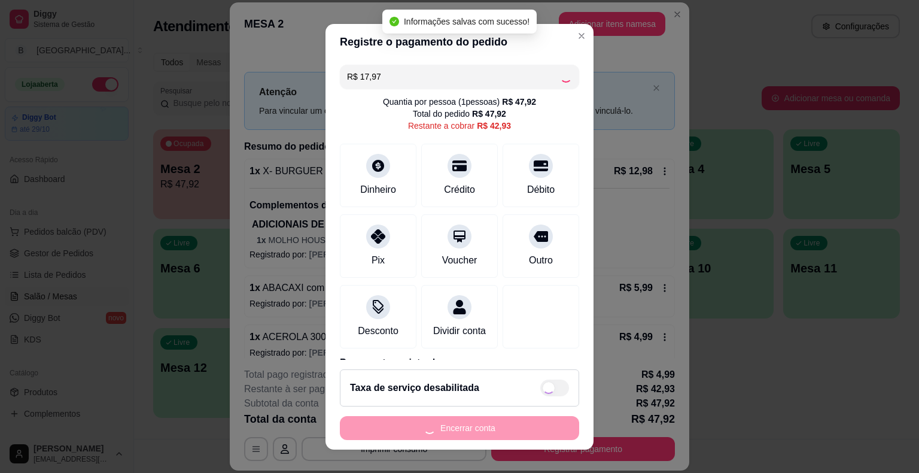
type input "R$ 24,96"
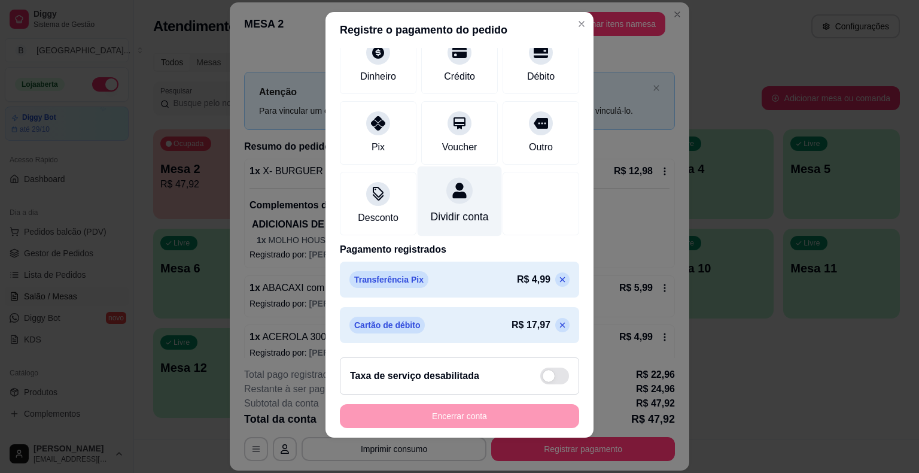
scroll to position [14, 0]
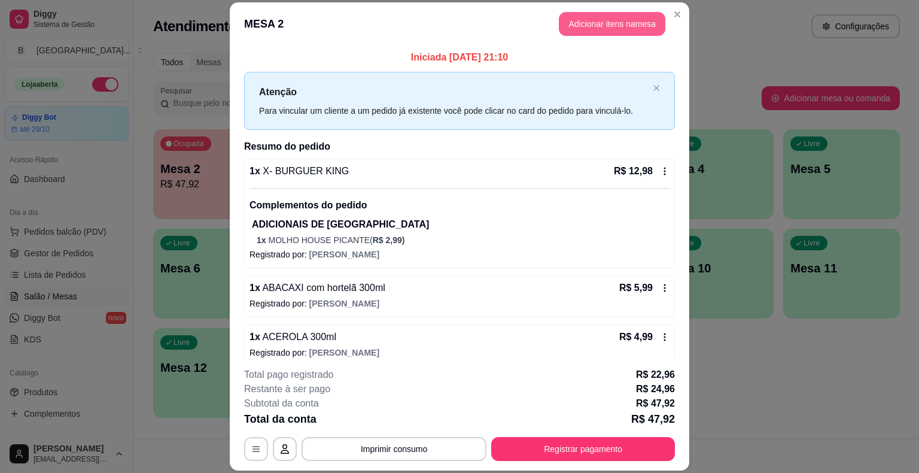
click at [615, 30] on button "Adicionar itens na mesa" at bounding box center [612, 24] width 107 height 24
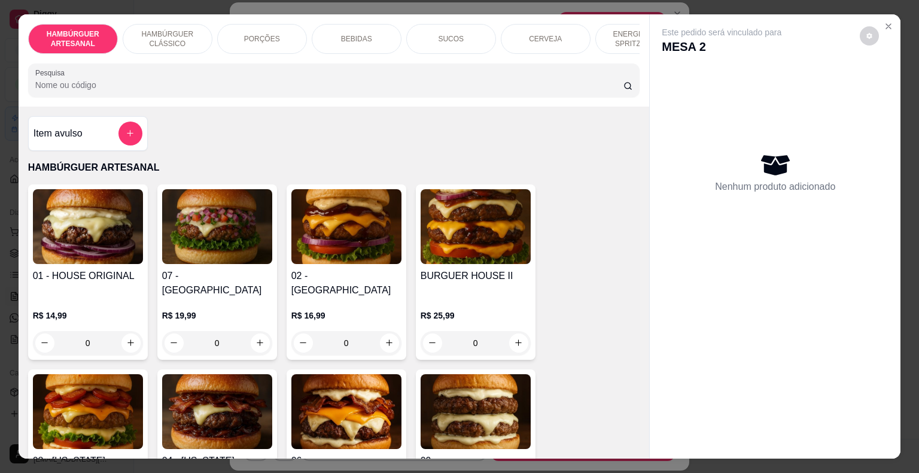
click at [342, 44] on div "BEBIDAS" at bounding box center [357, 39] width 90 height 30
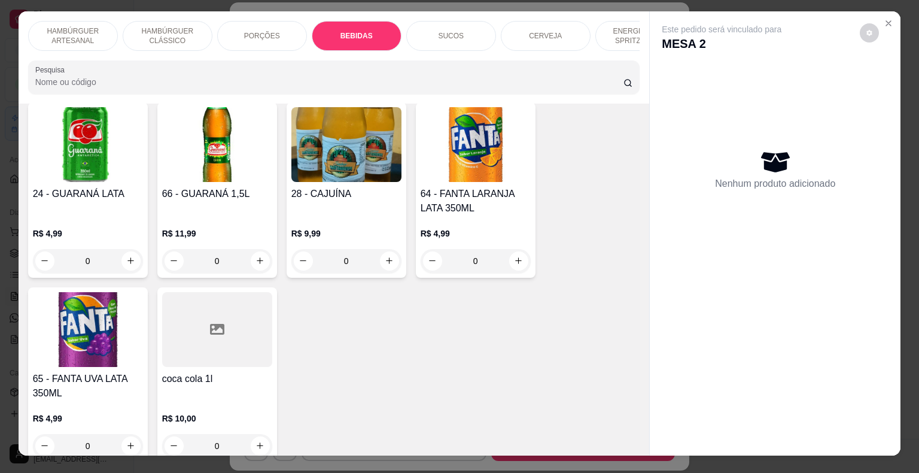
scroll to position [0, 0]
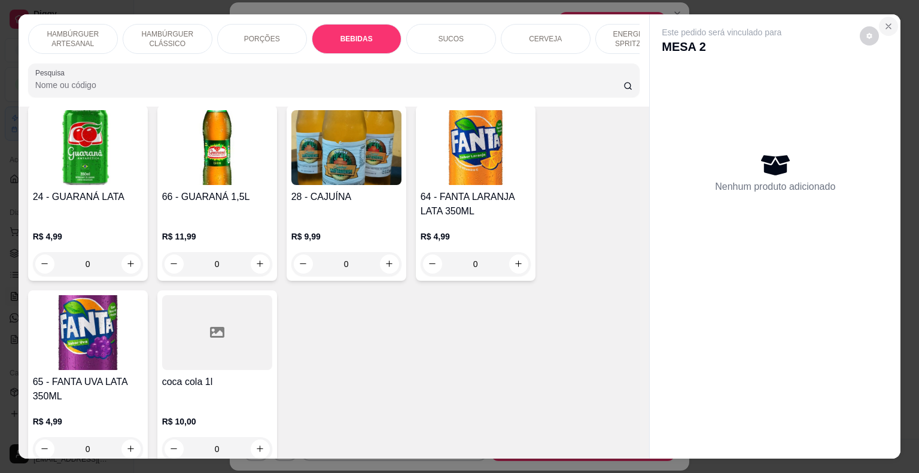
click at [884, 22] on icon "Close" at bounding box center [889, 27] width 10 height 10
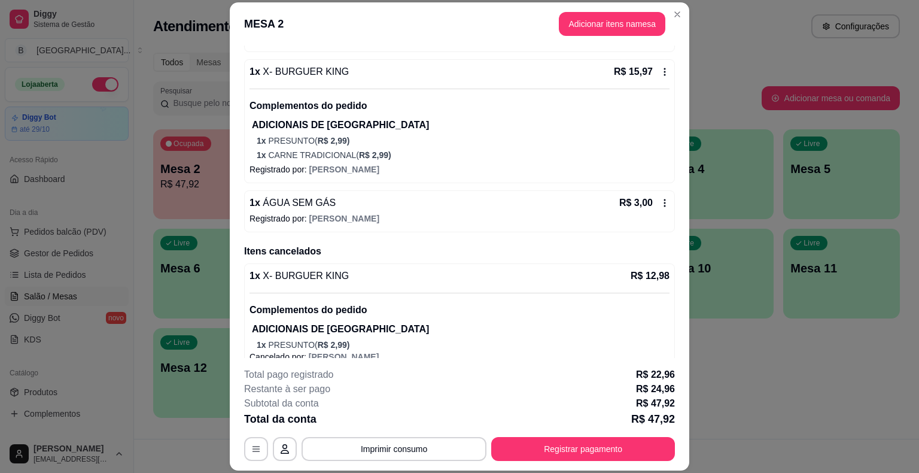
scroll to position [376, 0]
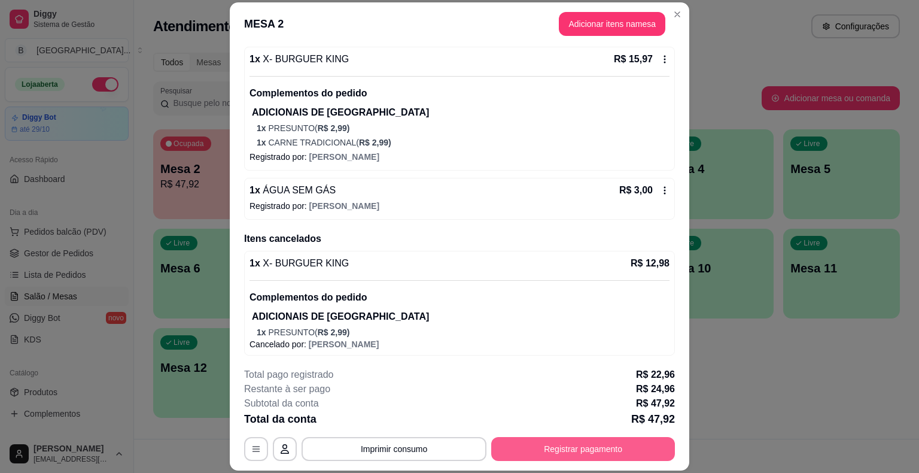
click at [601, 454] on button "Registrar pagamento" at bounding box center [583, 449] width 184 height 24
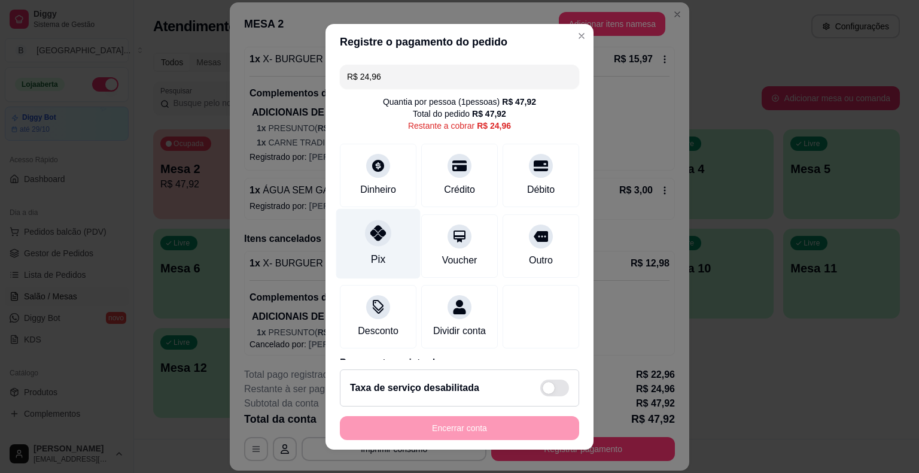
click at [396, 250] on div "Pix" at bounding box center [378, 243] width 84 height 70
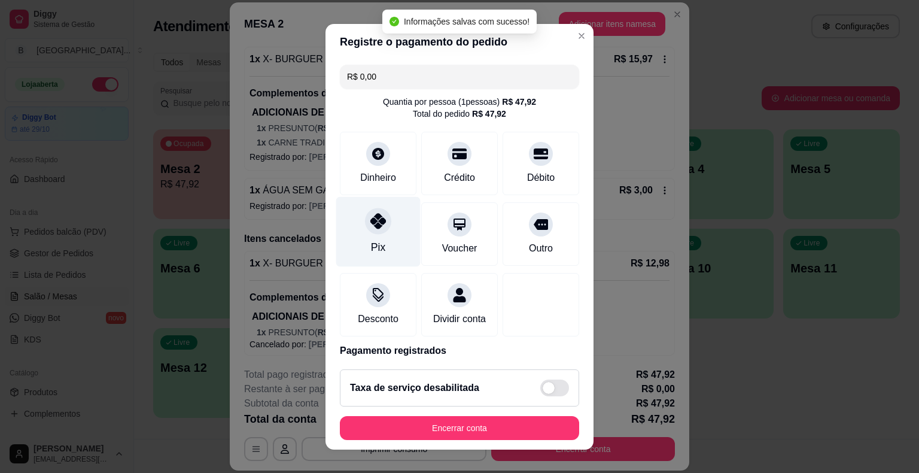
type input "R$ 0,00"
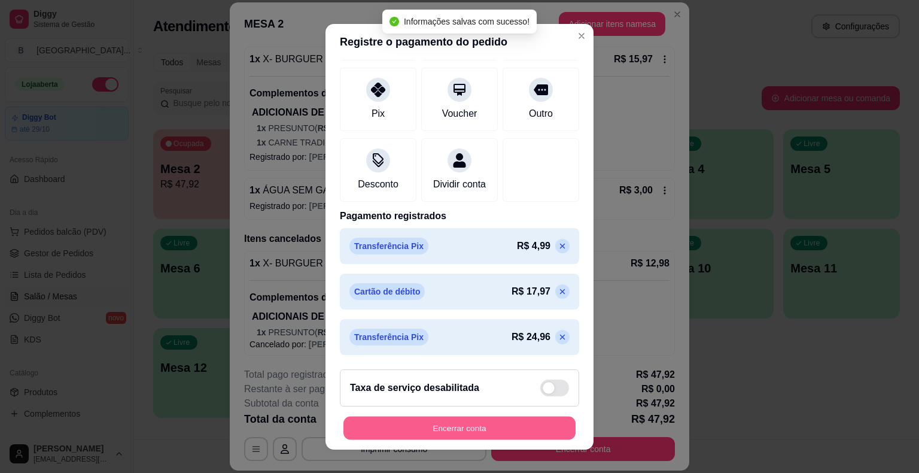
click at [457, 433] on button "Encerrar conta" at bounding box center [460, 427] width 232 height 23
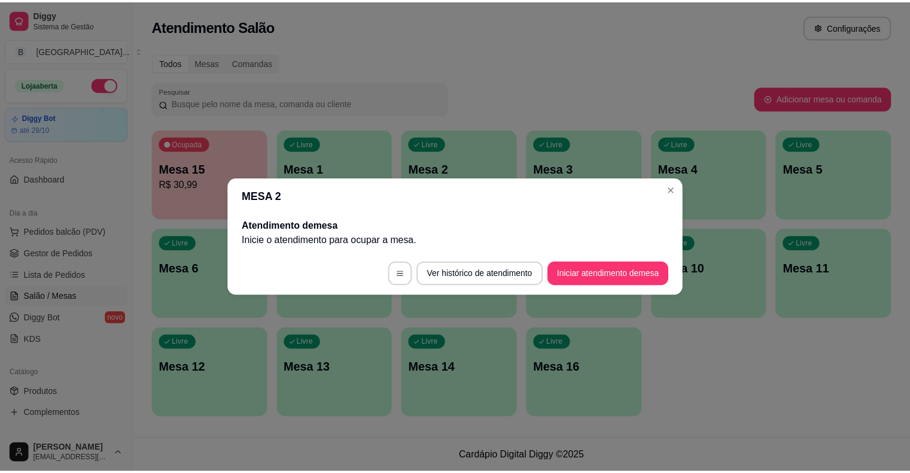
scroll to position [0, 0]
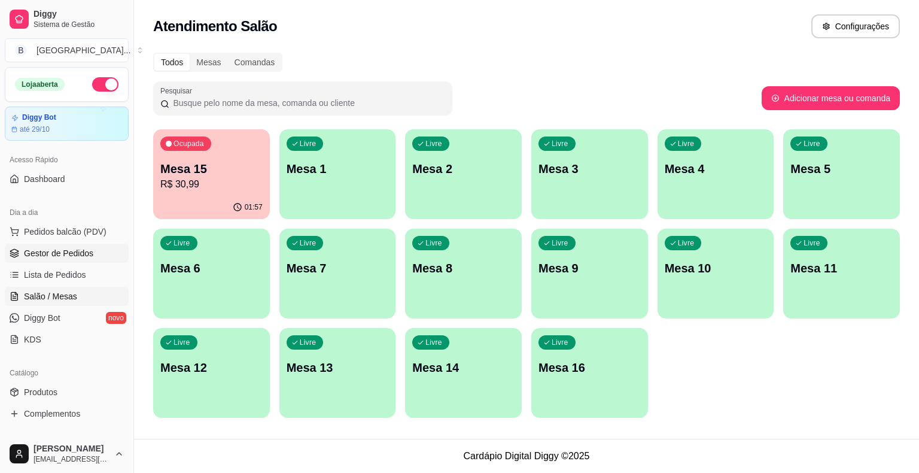
click at [96, 253] on link "Gestor de Pedidos" at bounding box center [67, 253] width 124 height 19
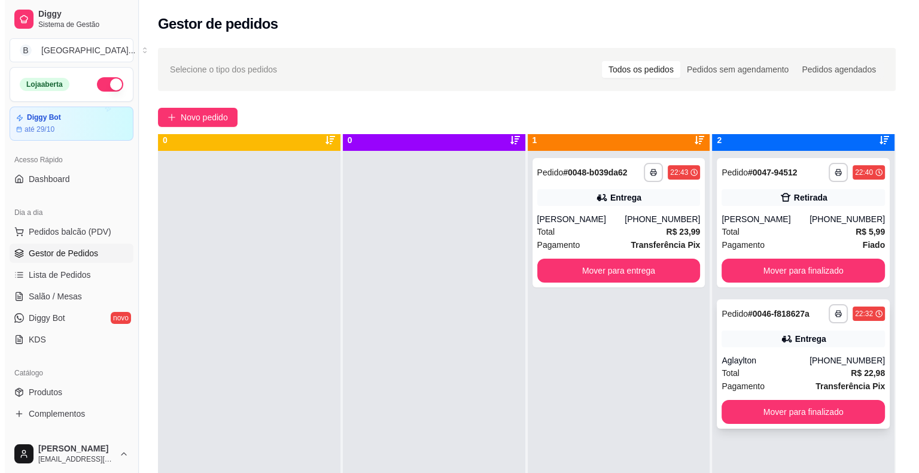
scroll to position [34, 0]
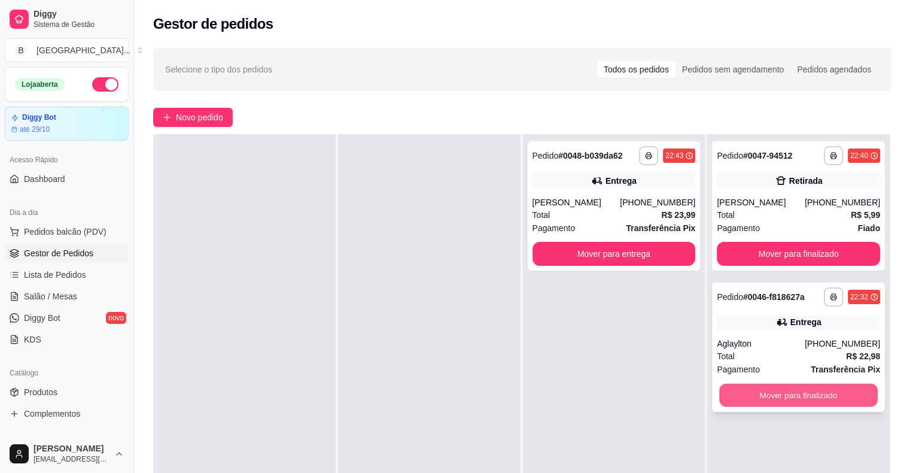
click at [817, 390] on button "Mover para finalizado" at bounding box center [798, 395] width 159 height 23
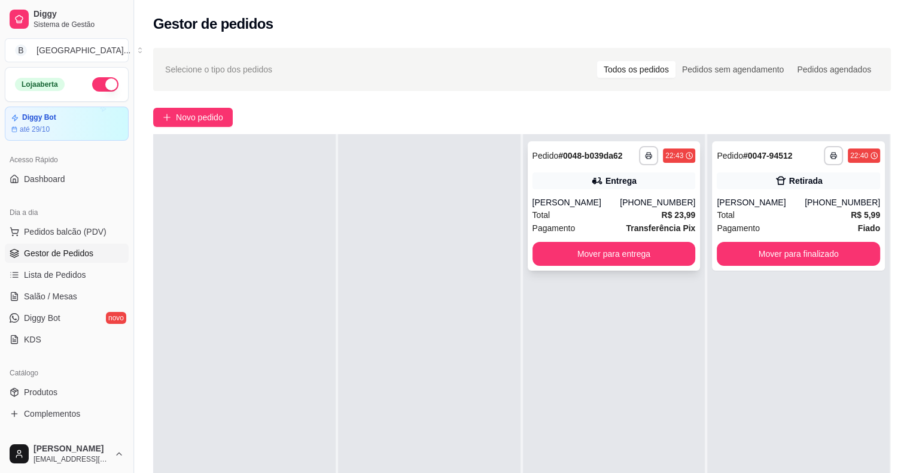
click at [670, 203] on div "[PHONE_NUMBER]" at bounding box center [657, 202] width 75 height 12
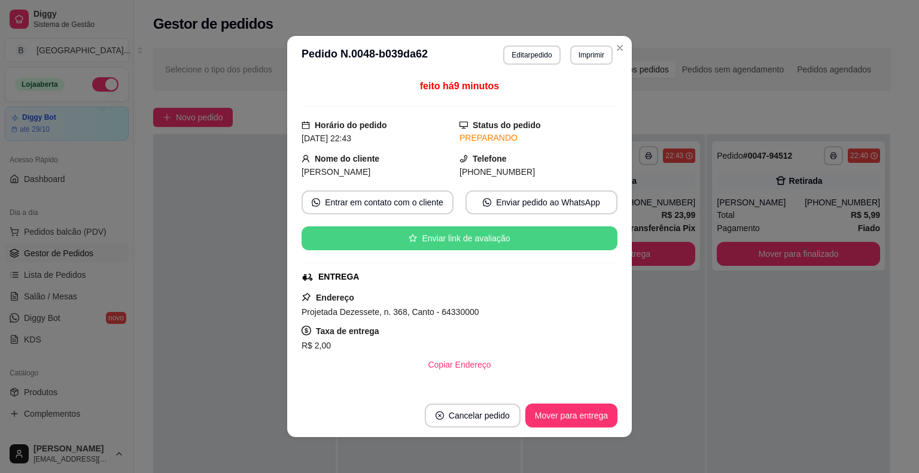
scroll to position [153, 0]
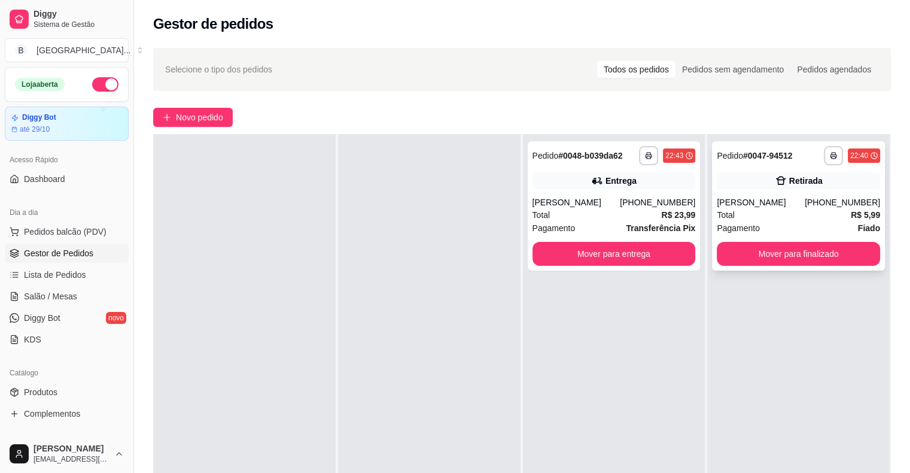
click at [758, 197] on div "[PERSON_NAME]" at bounding box center [761, 202] width 88 height 12
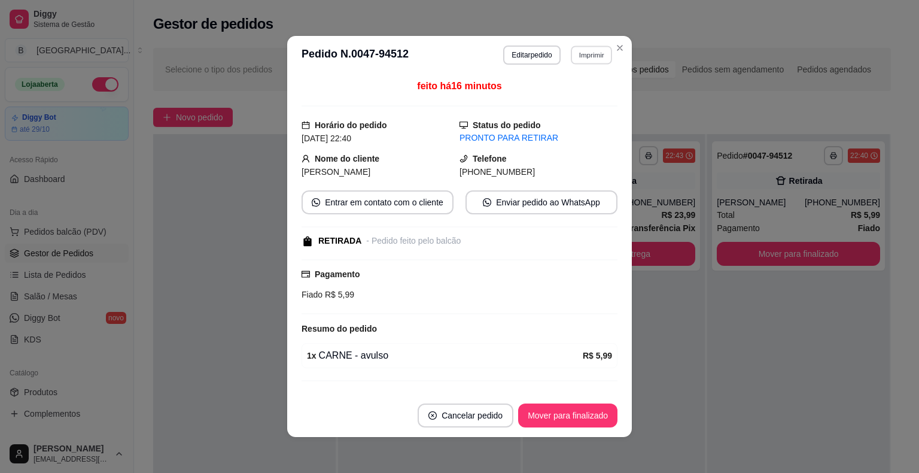
click at [574, 58] on button "Imprimir" at bounding box center [591, 54] width 41 height 19
click at [584, 99] on button "IMPRESSORA" at bounding box center [565, 96] width 87 height 19
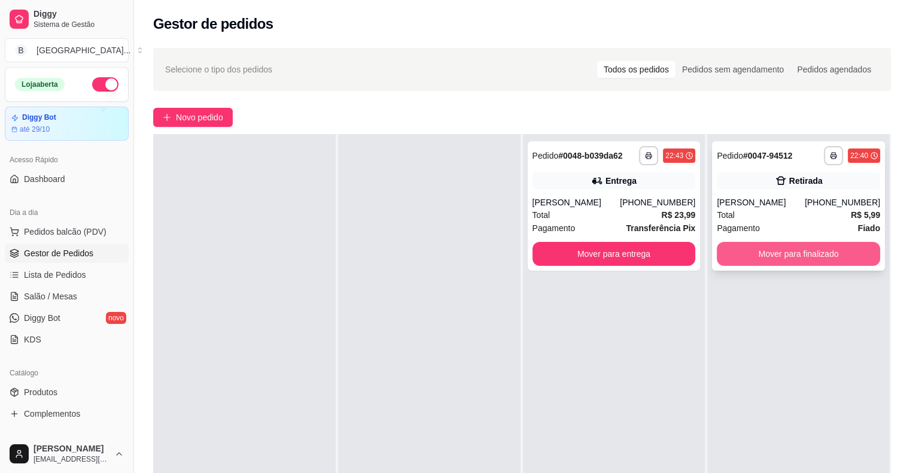
click at [785, 255] on button "Mover para finalizado" at bounding box center [798, 254] width 163 height 24
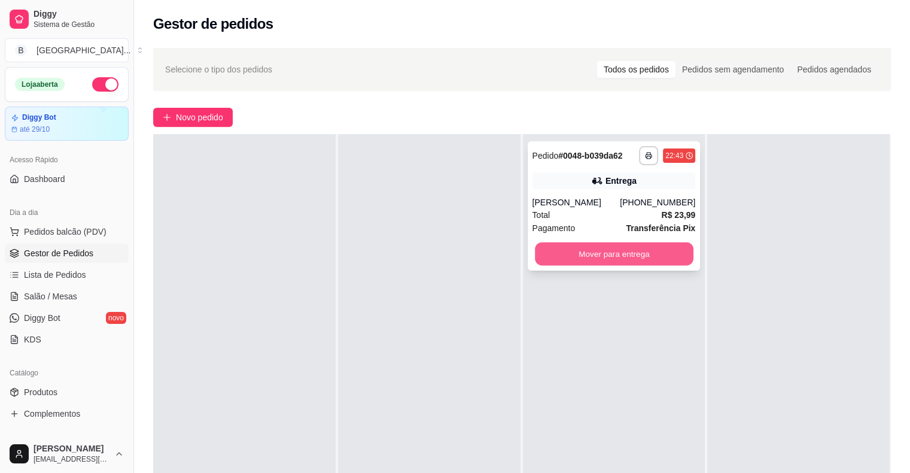
click at [662, 246] on button "Mover para entrega" at bounding box center [614, 253] width 159 height 23
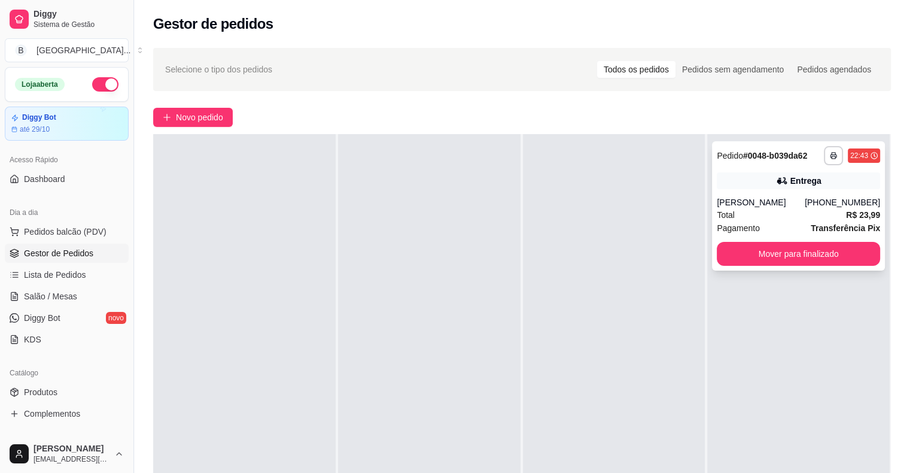
click at [795, 213] on div "Total R$ 23,99" at bounding box center [798, 214] width 163 height 13
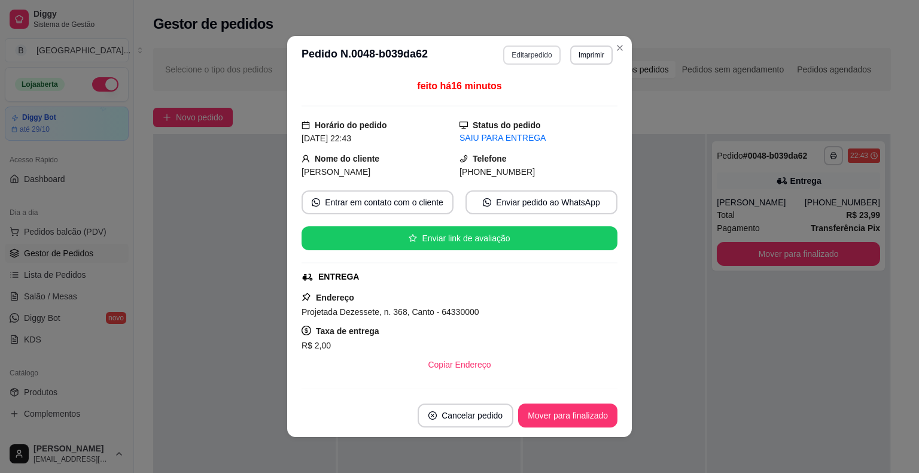
click at [531, 45] on button "Editar pedido" at bounding box center [531, 54] width 57 height 19
click at [534, 54] on button "Editar pedido" at bounding box center [531, 54] width 57 height 19
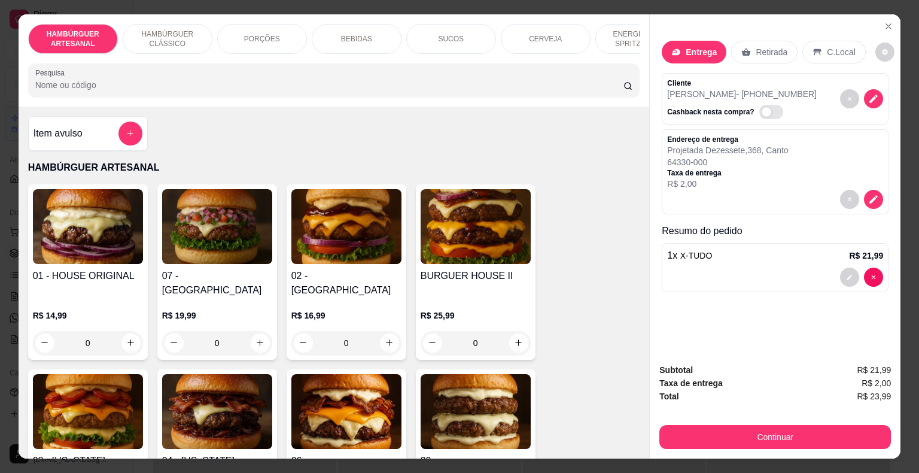
click at [740, 417] on div "Subtotal R$ 21,99 Taxa de entrega R$ 2,00 Total R$ 23,99 Continuar" at bounding box center [776, 406] width 232 height 86
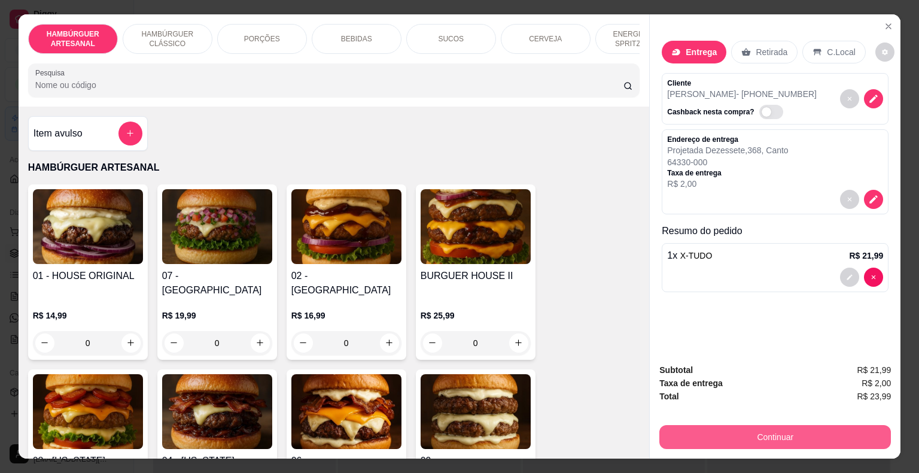
click at [739, 433] on button "Continuar" at bounding box center [776, 437] width 232 height 24
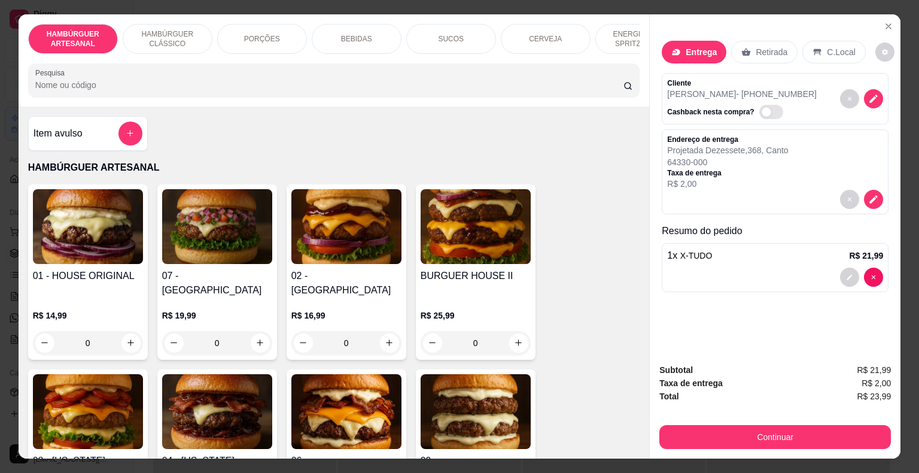
click at [714, 100] on div "Cashback nesta compra?" at bounding box center [742, 109] width 150 height 19
click at [870, 95] on icon "decrease-product-quantity" at bounding box center [874, 99] width 8 height 8
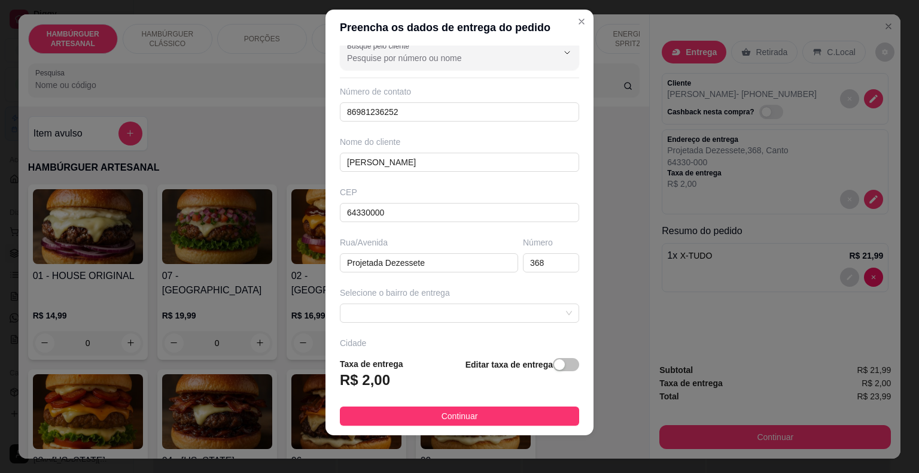
scroll to position [0, 0]
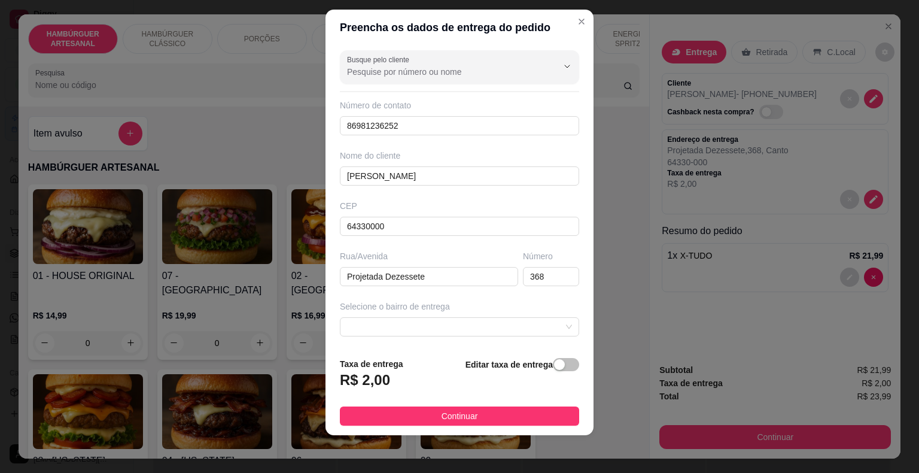
click at [450, 77] on input "Busque pelo cliente" at bounding box center [443, 72] width 192 height 12
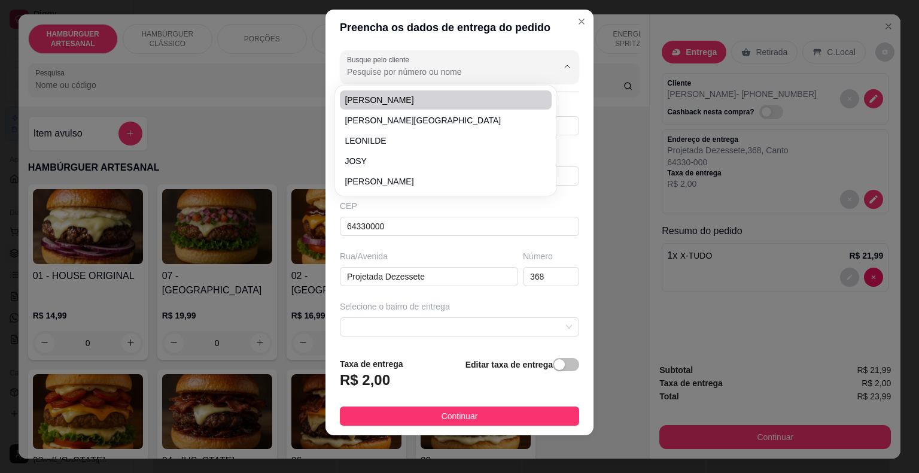
click at [406, 95] on span "[PERSON_NAME]" at bounding box center [440, 100] width 190 height 12
type input "[PERSON_NAME]"
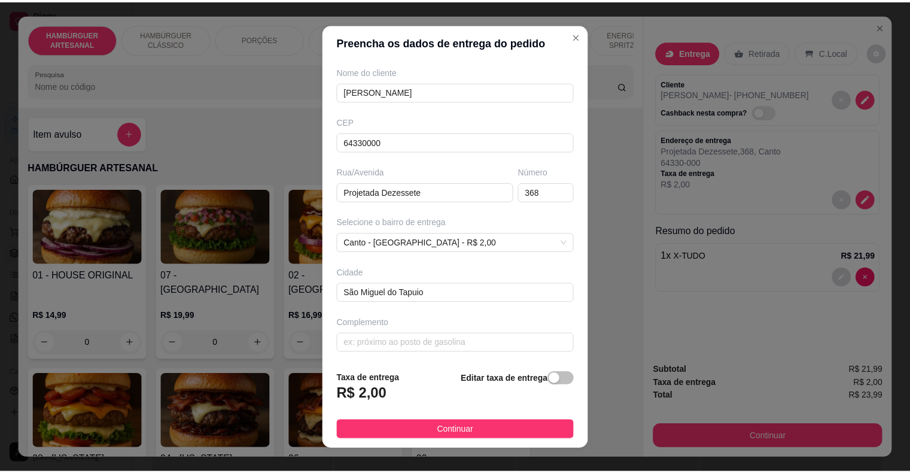
scroll to position [39, 0]
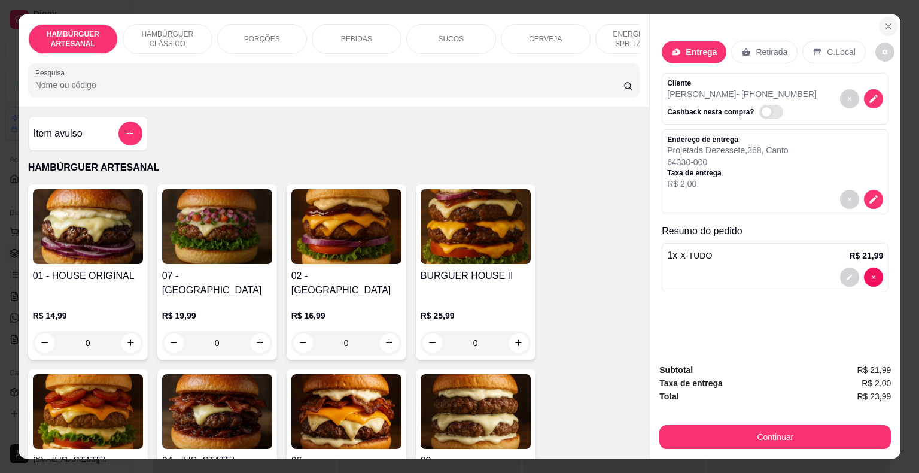
click at [879, 23] on button "Close" at bounding box center [888, 26] width 19 height 19
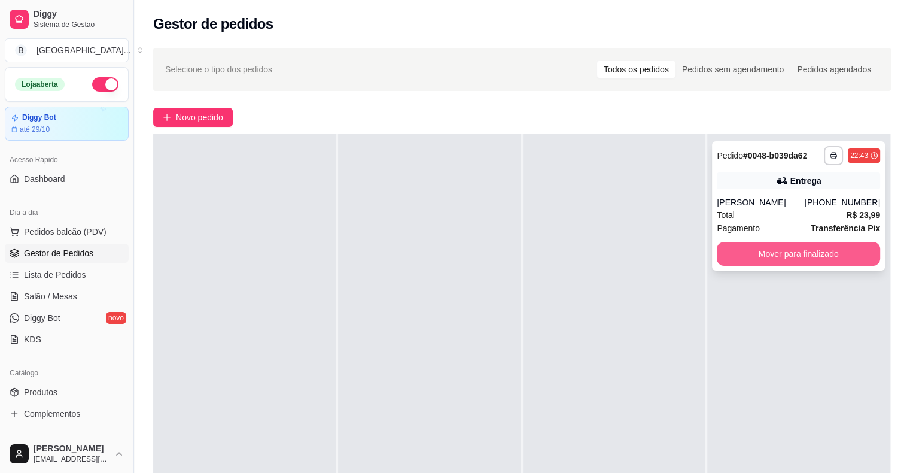
click at [806, 250] on button "Mover para finalizado" at bounding box center [798, 254] width 163 height 24
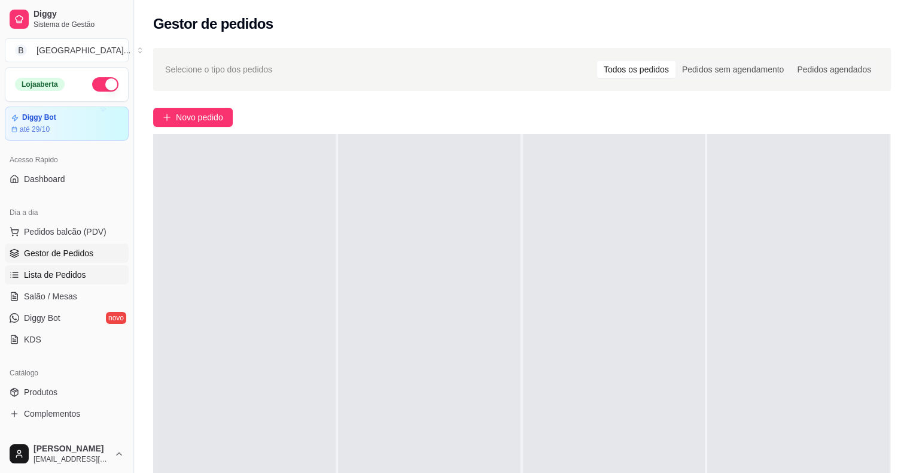
click at [76, 275] on span "Lista de Pedidos" at bounding box center [55, 275] width 62 height 12
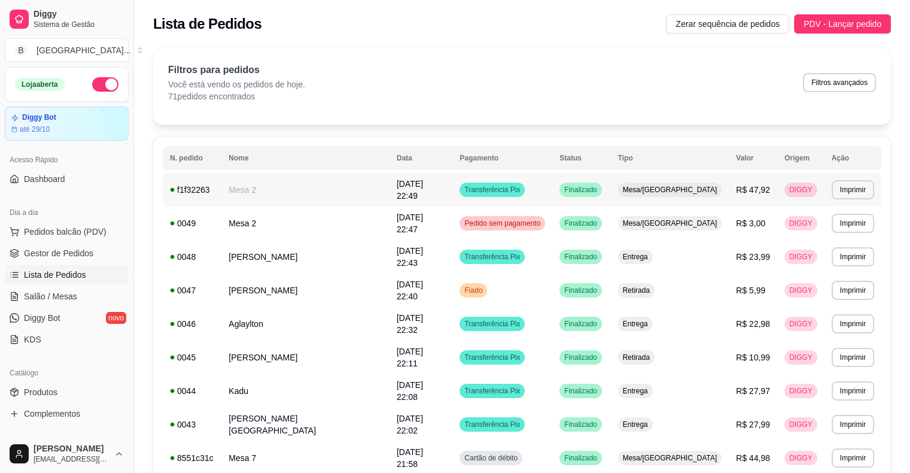
scroll to position [60, 0]
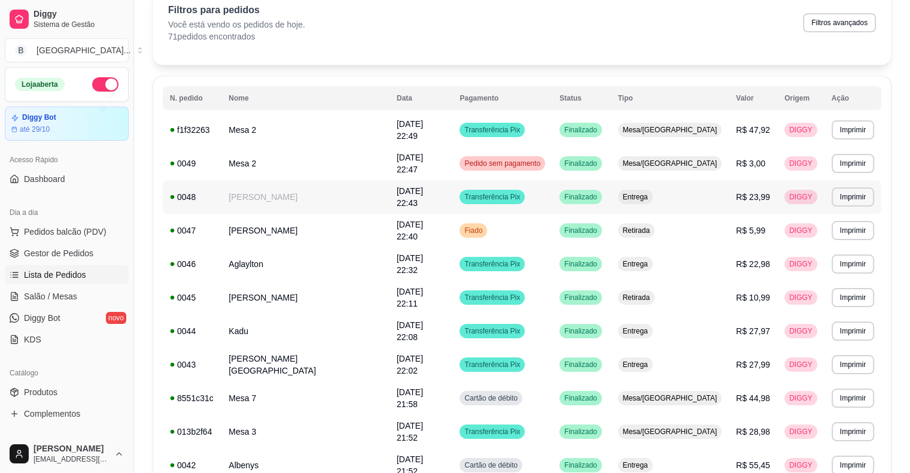
click at [381, 193] on td "[PERSON_NAME]" at bounding box center [305, 197] width 168 height 34
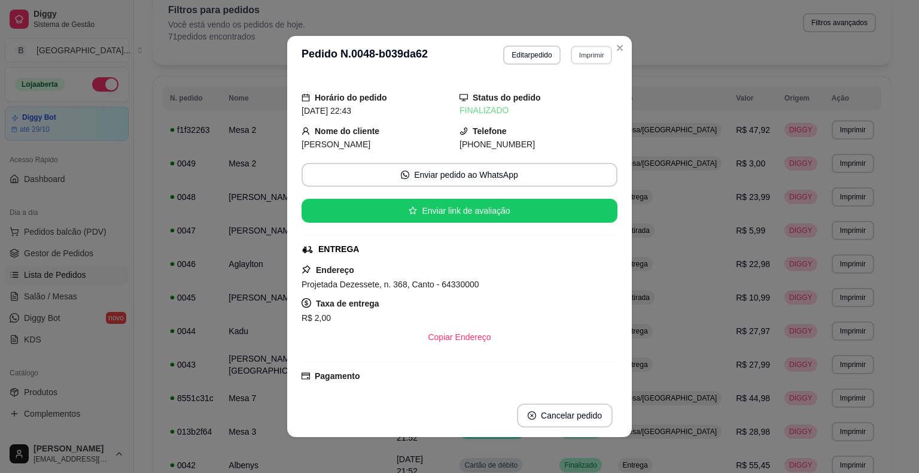
click at [600, 54] on button "Imprimir" at bounding box center [591, 54] width 41 height 19
click at [579, 92] on button "IMPRESSORA" at bounding box center [566, 96] width 84 height 19
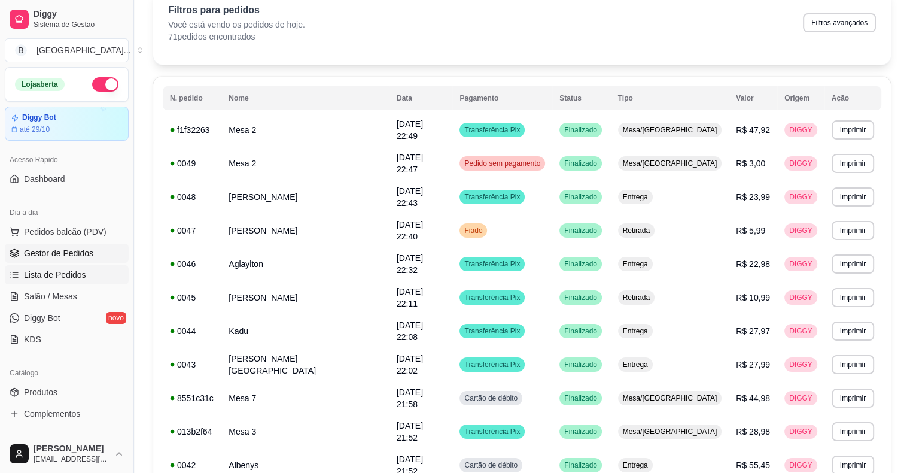
click at [74, 247] on span "Gestor de Pedidos" at bounding box center [58, 253] width 69 height 12
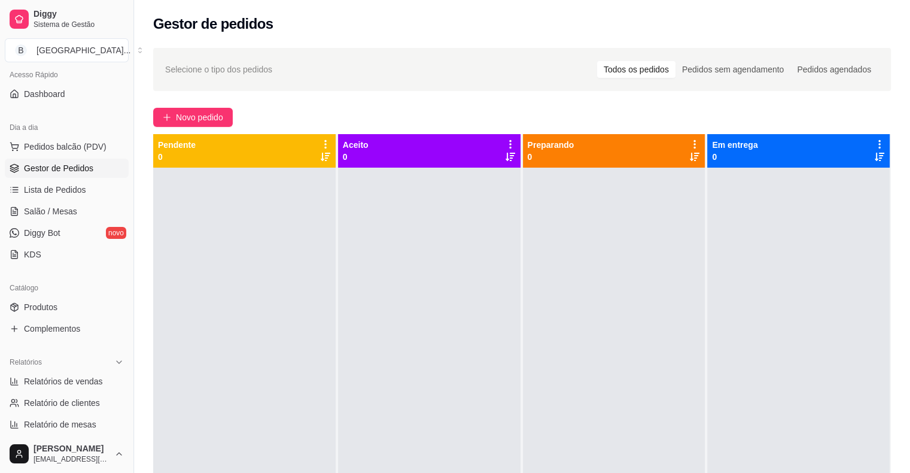
scroll to position [180, 0]
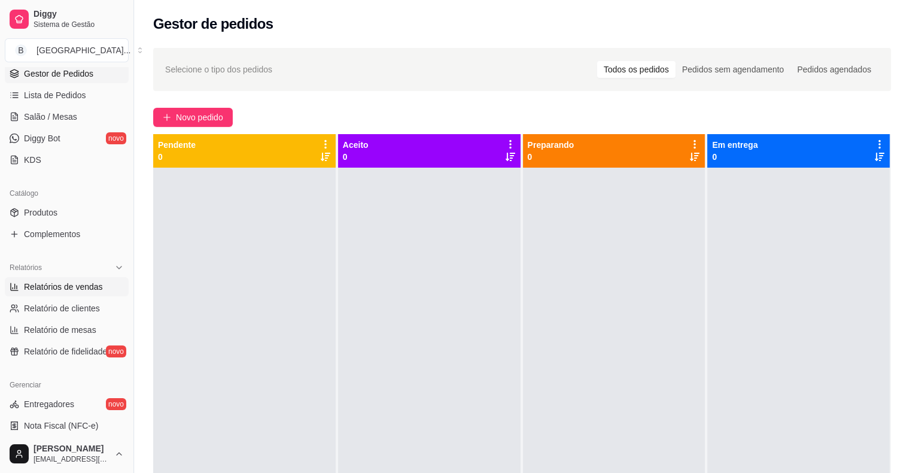
click at [90, 279] on link "Relatórios de vendas" at bounding box center [67, 286] width 124 height 19
select select "ALL"
select select "0"
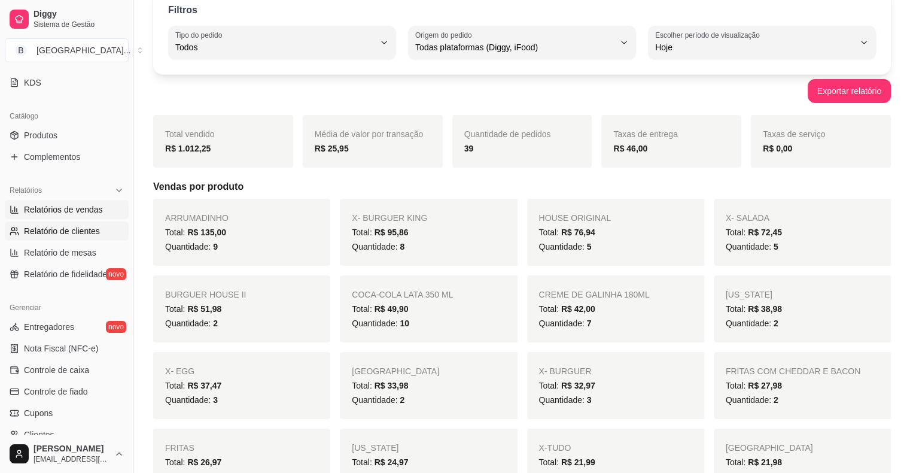
scroll to position [359, 0]
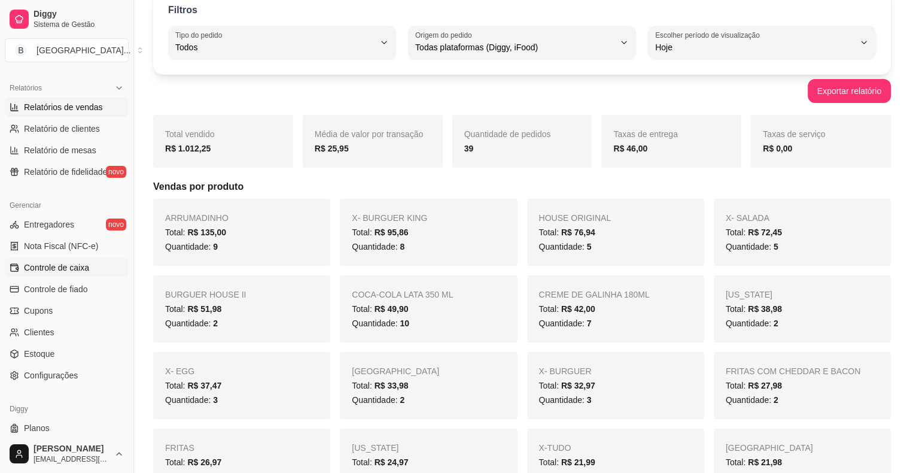
click at [67, 260] on link "Controle de caixa" at bounding box center [67, 267] width 124 height 19
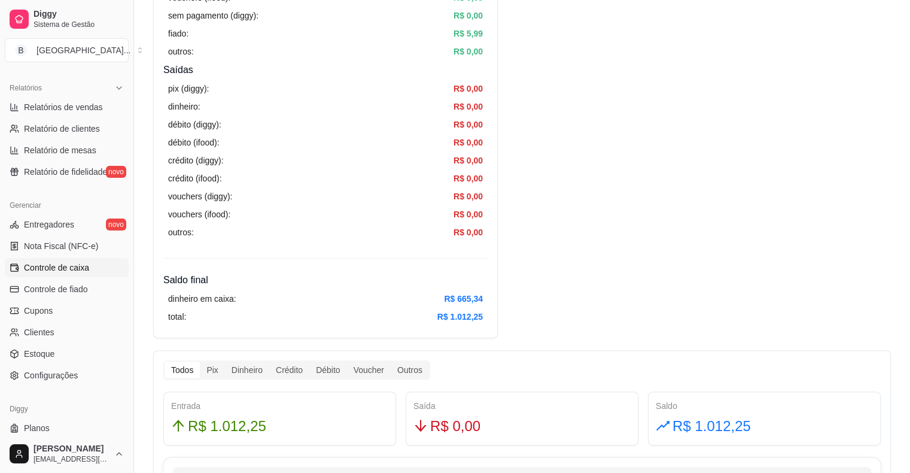
scroll to position [479, 0]
